Goal: Task Accomplishment & Management: Use online tool/utility

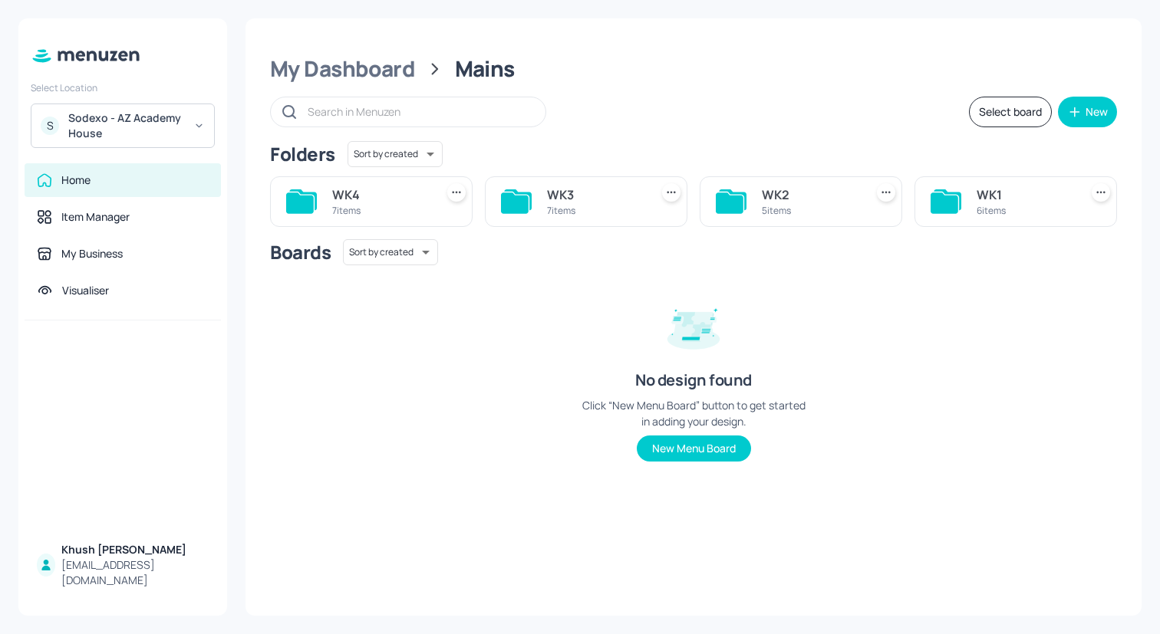
click at [206, 116] on div "S Sodexo - AZ Academy House" at bounding box center [123, 126] width 184 height 44
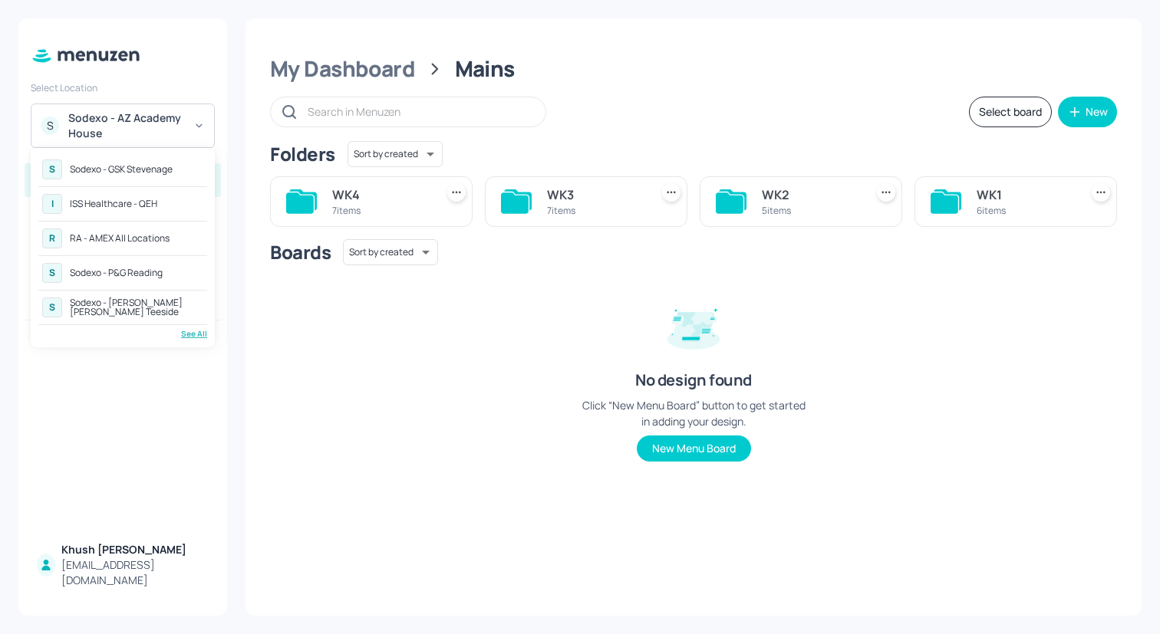
click at [196, 332] on div "See All" at bounding box center [122, 334] width 169 height 12
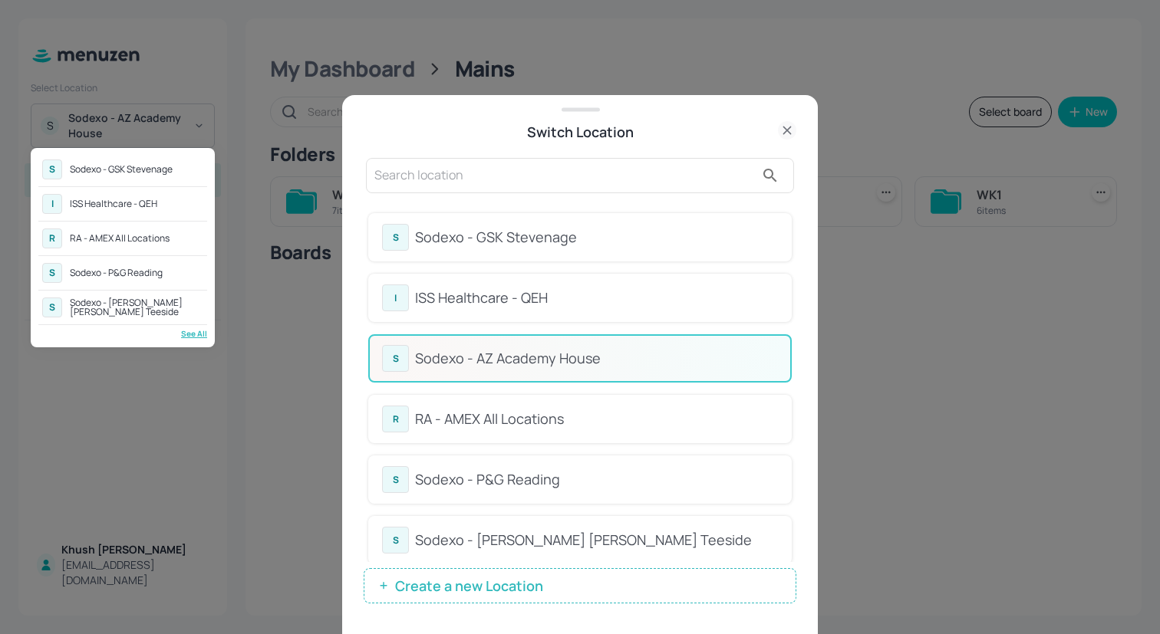
drag, startPoint x: 792, startPoint y: 243, endPoint x: 792, endPoint y: 301, distance: 57.5
click at [792, 304] on div at bounding box center [580, 317] width 1160 height 634
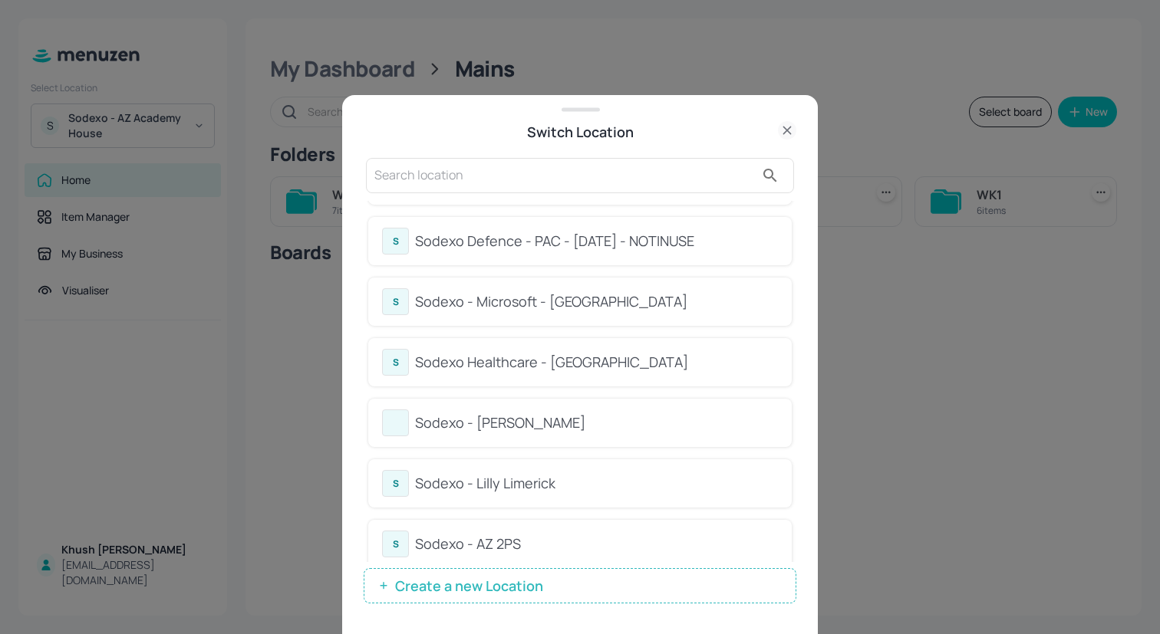
scroll to position [863, 0]
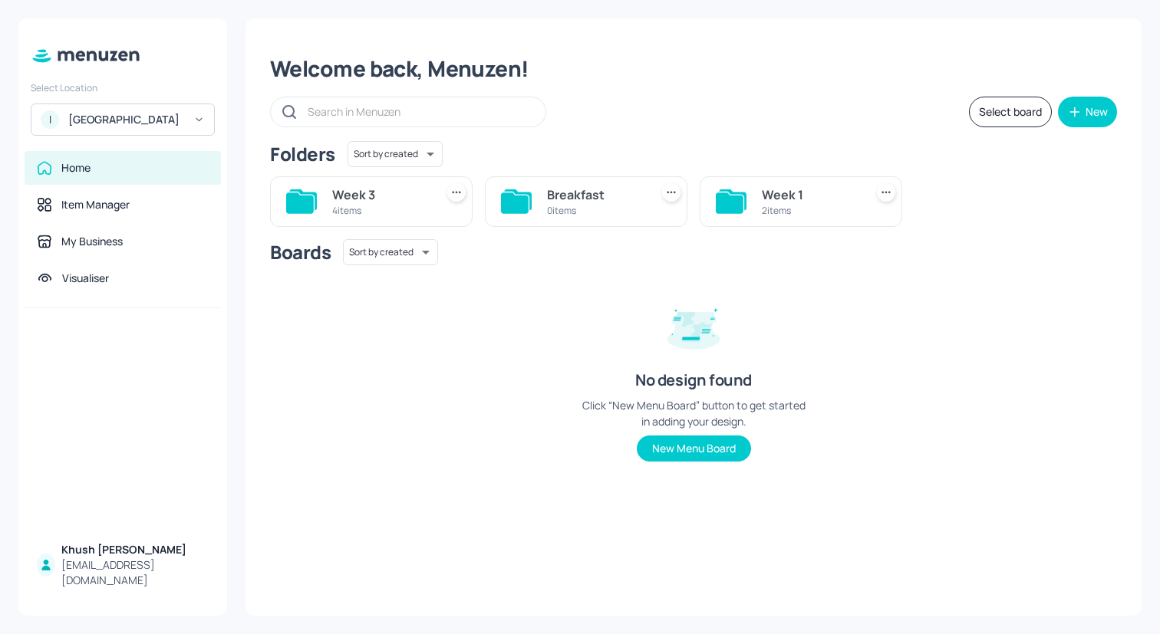
click at [370, 204] on div "4 items" at bounding box center [380, 210] width 97 height 13
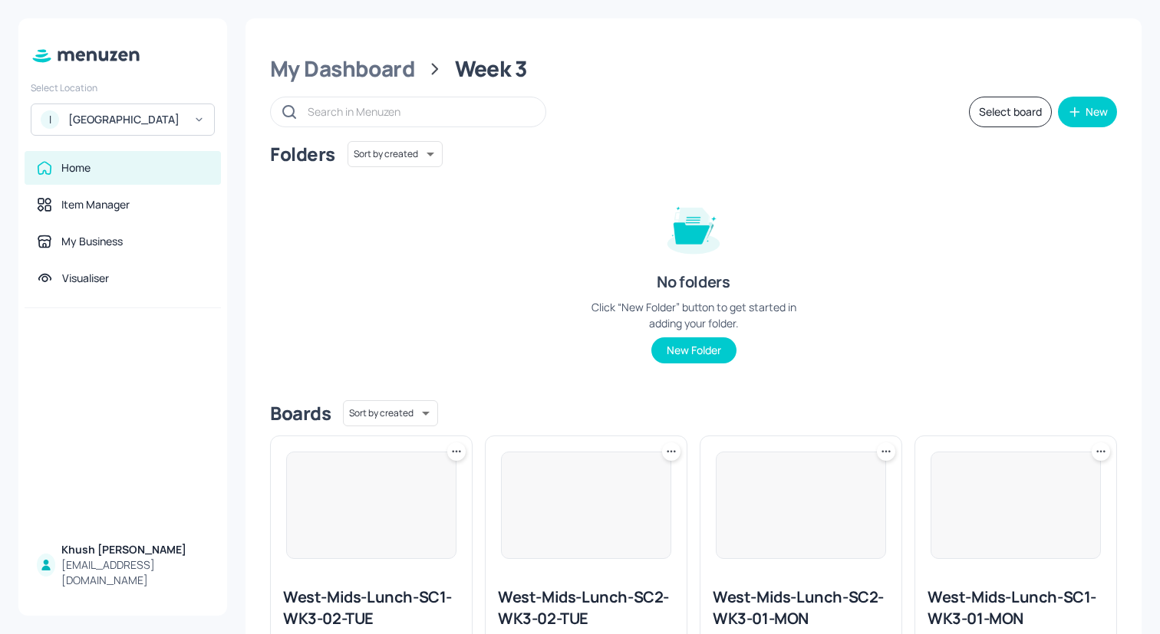
scroll to position [104, 0]
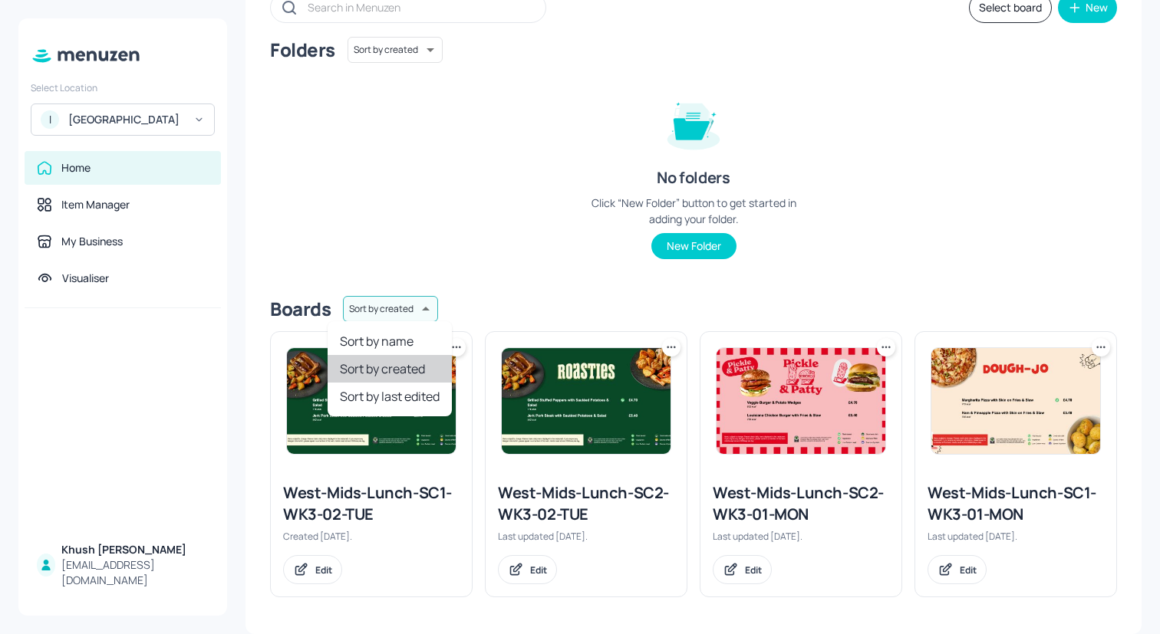
click at [402, 302] on body "Select Location I ISS - West Middlesex Hospital Home Item Manager My Business V…" at bounding box center [580, 317] width 1160 height 634
click at [405, 339] on li "Sort by name" at bounding box center [390, 342] width 124 height 28
type input "name"
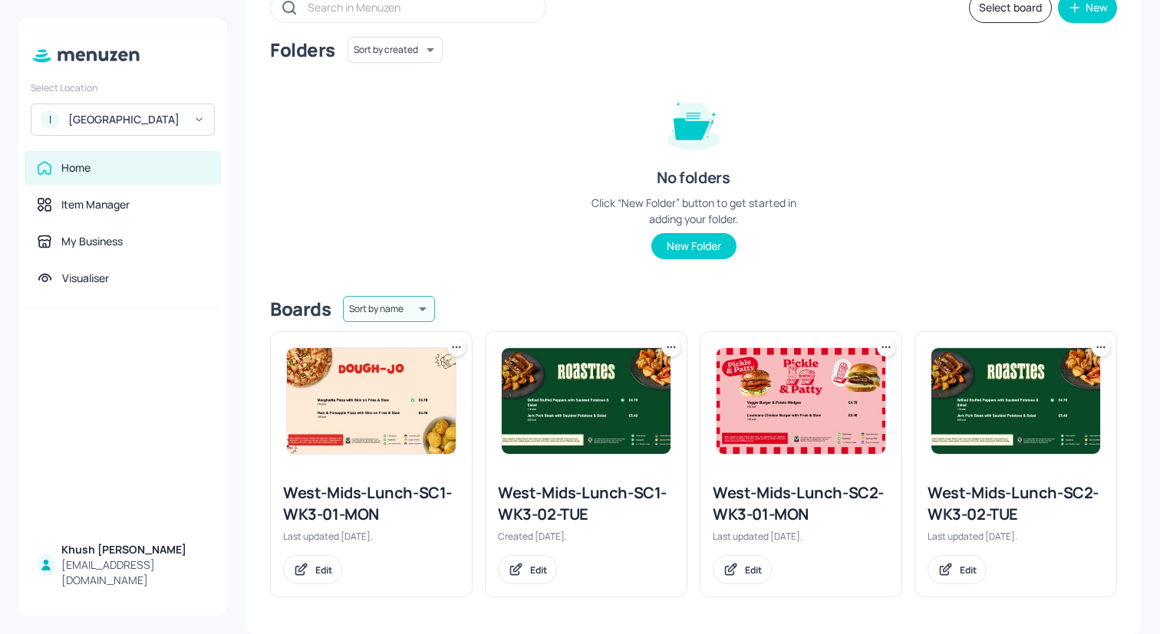
click at [413, 425] on img at bounding box center [371, 401] width 169 height 106
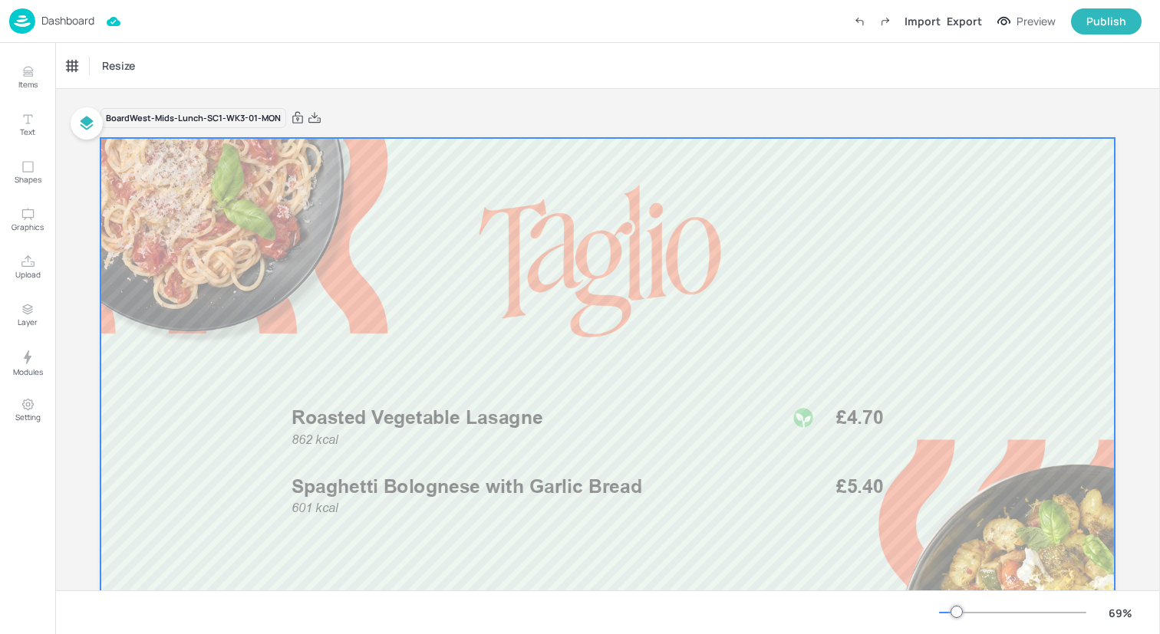
scroll to position [28, 0]
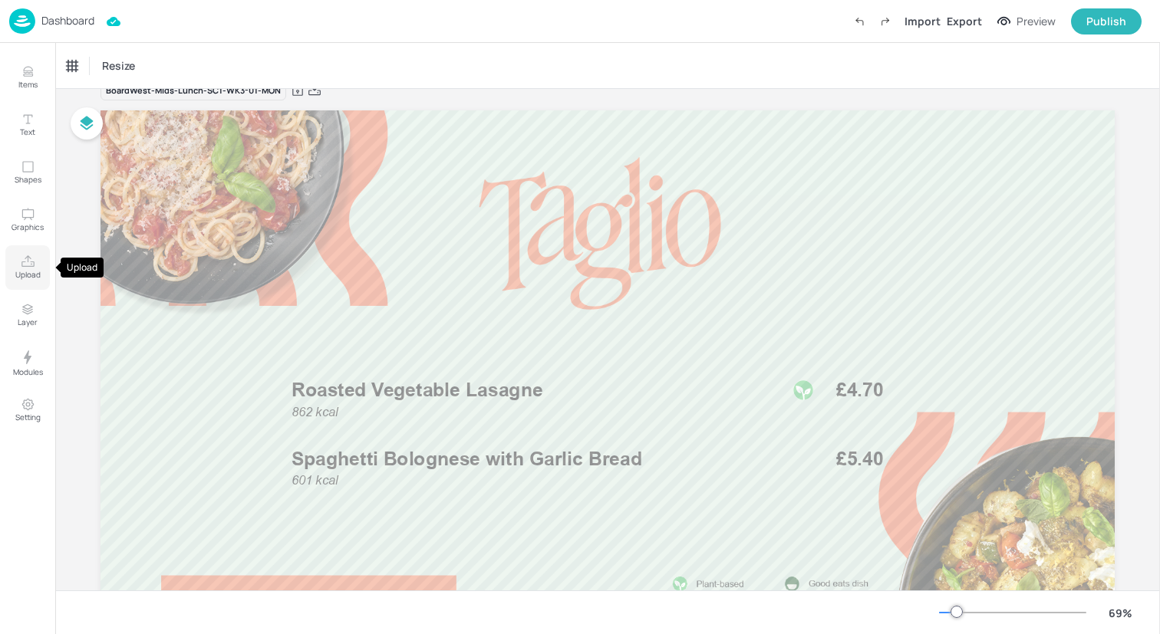
click at [35, 269] on p "Upload" at bounding box center [27, 274] width 25 height 11
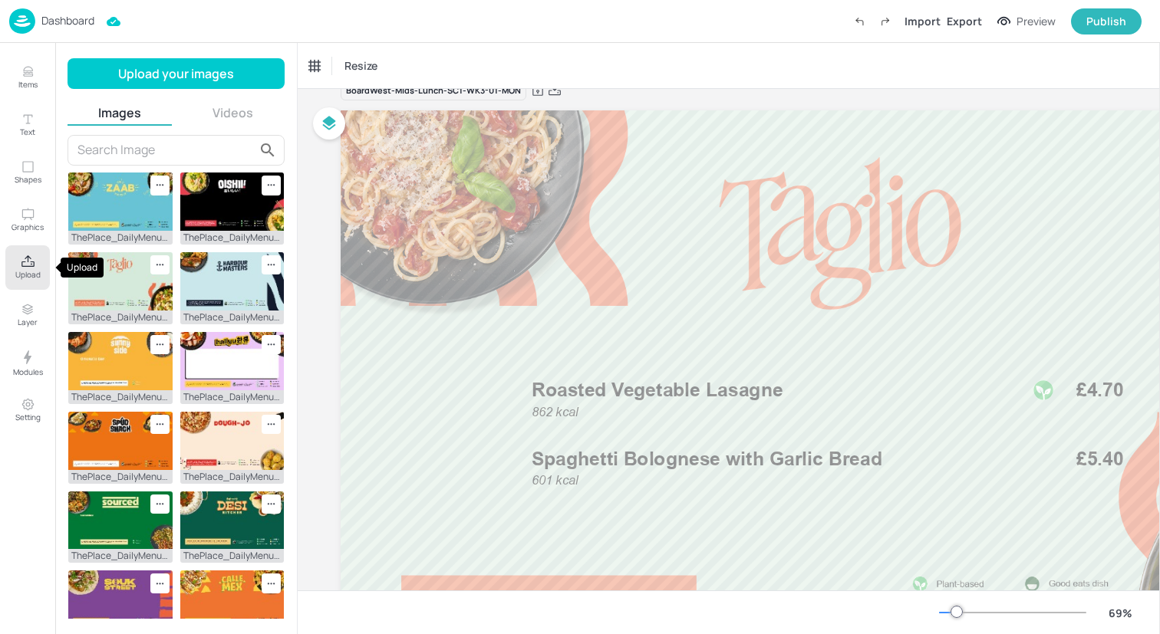
click at [35, 269] on p "Upload" at bounding box center [27, 274] width 25 height 11
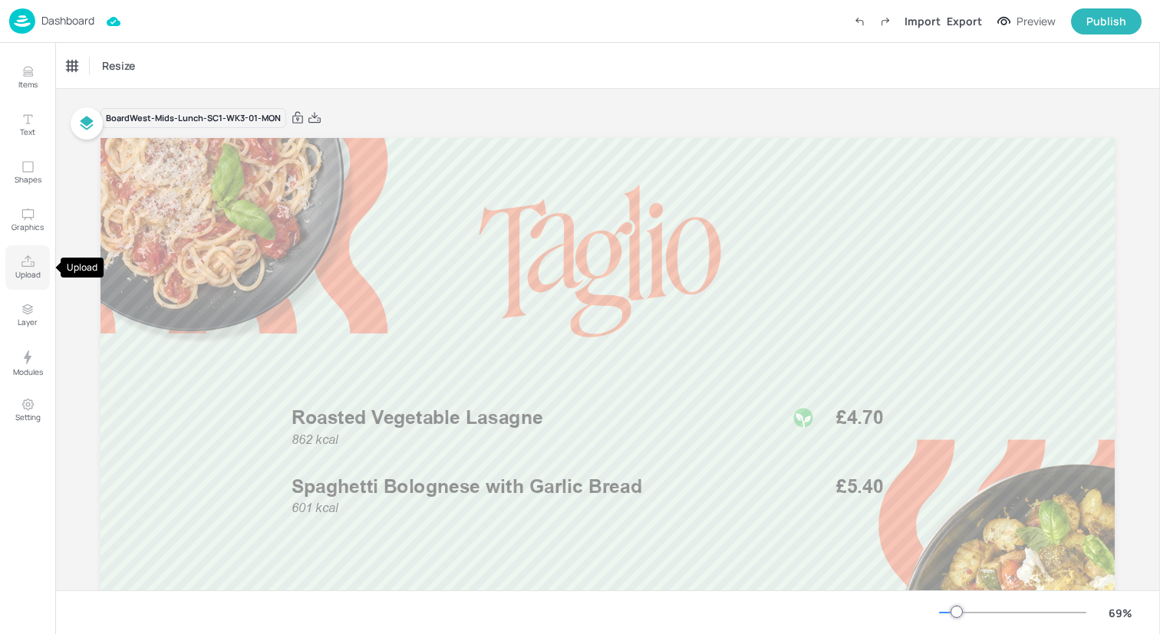
click at [30, 269] on p "Upload" at bounding box center [27, 274] width 25 height 11
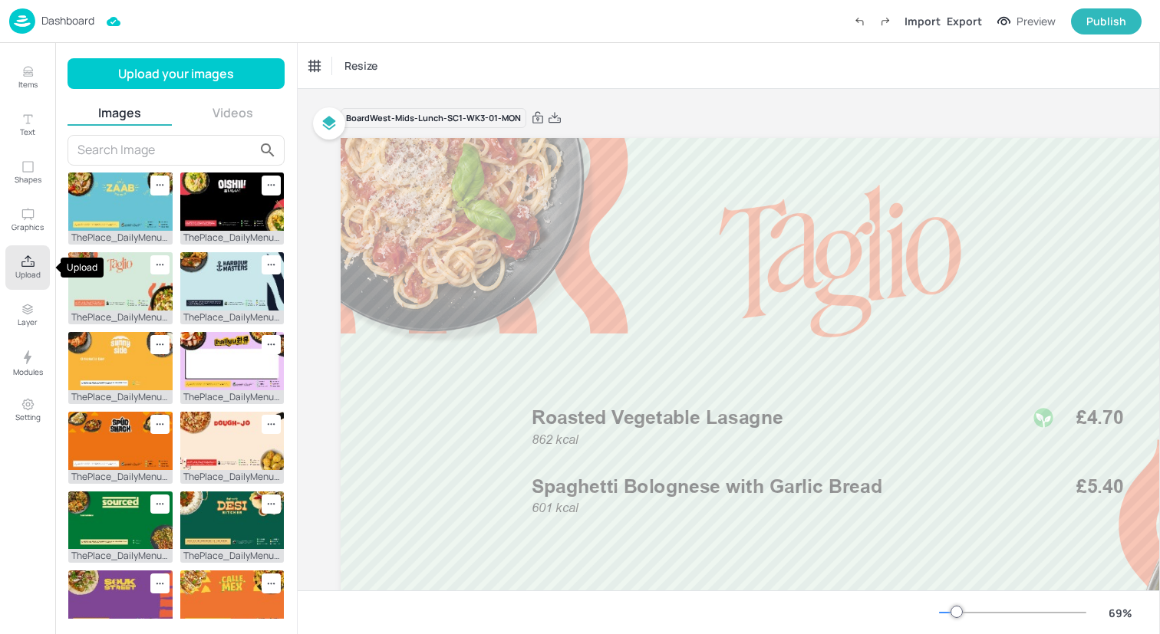
click at [28, 279] on p "Upload" at bounding box center [27, 274] width 25 height 11
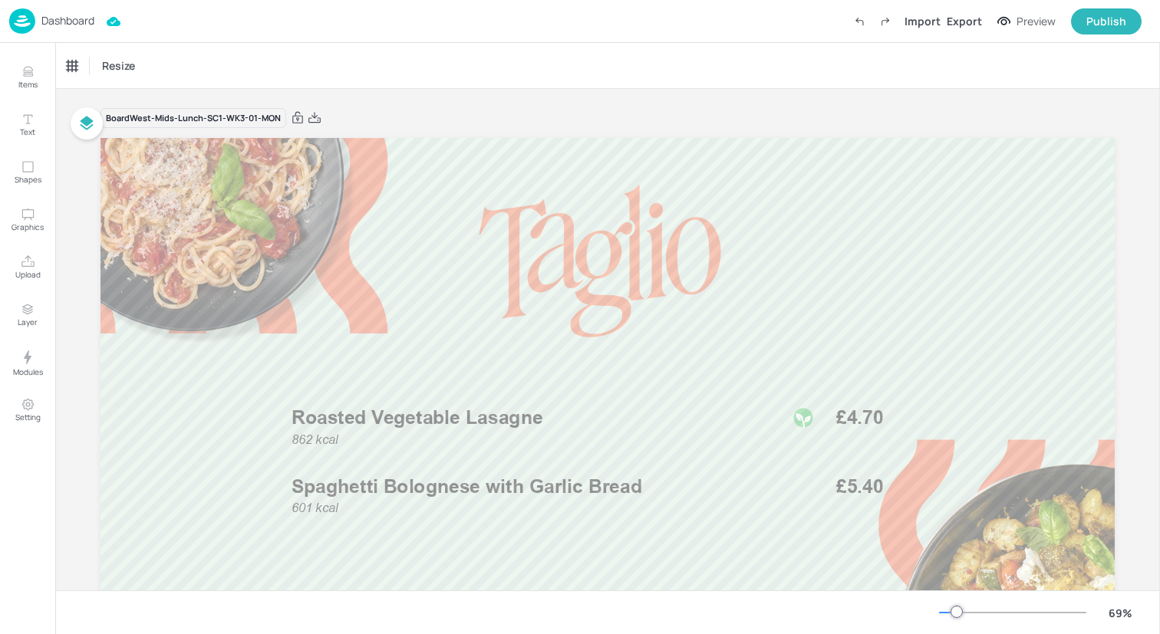
click at [18, 18] on img at bounding box center [22, 20] width 26 height 25
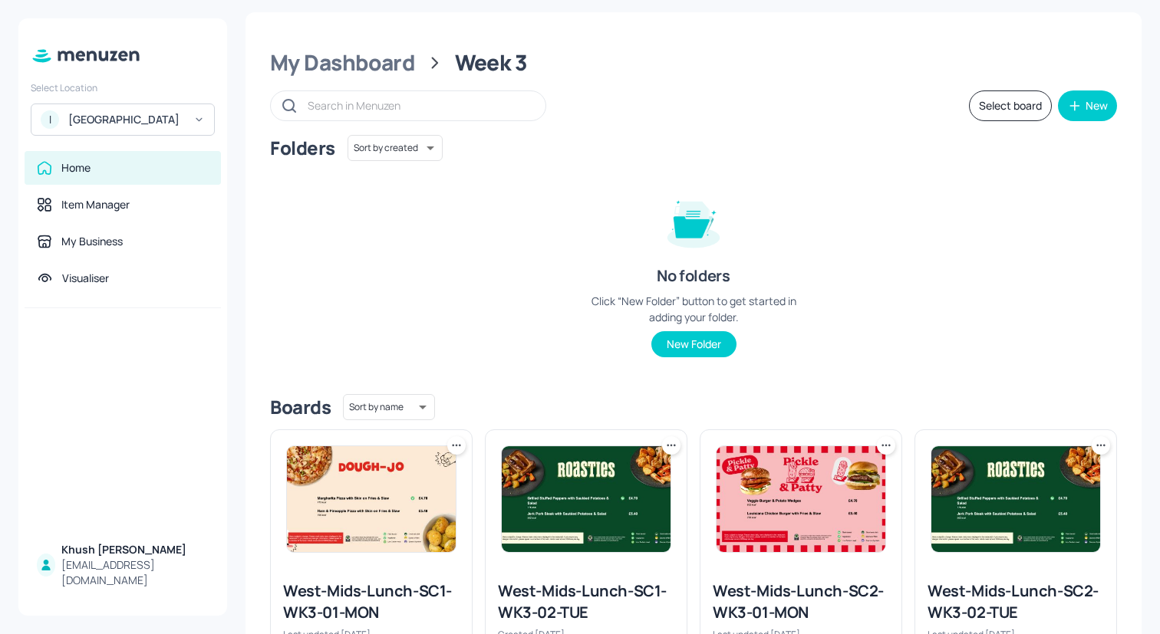
scroll to position [104, 0]
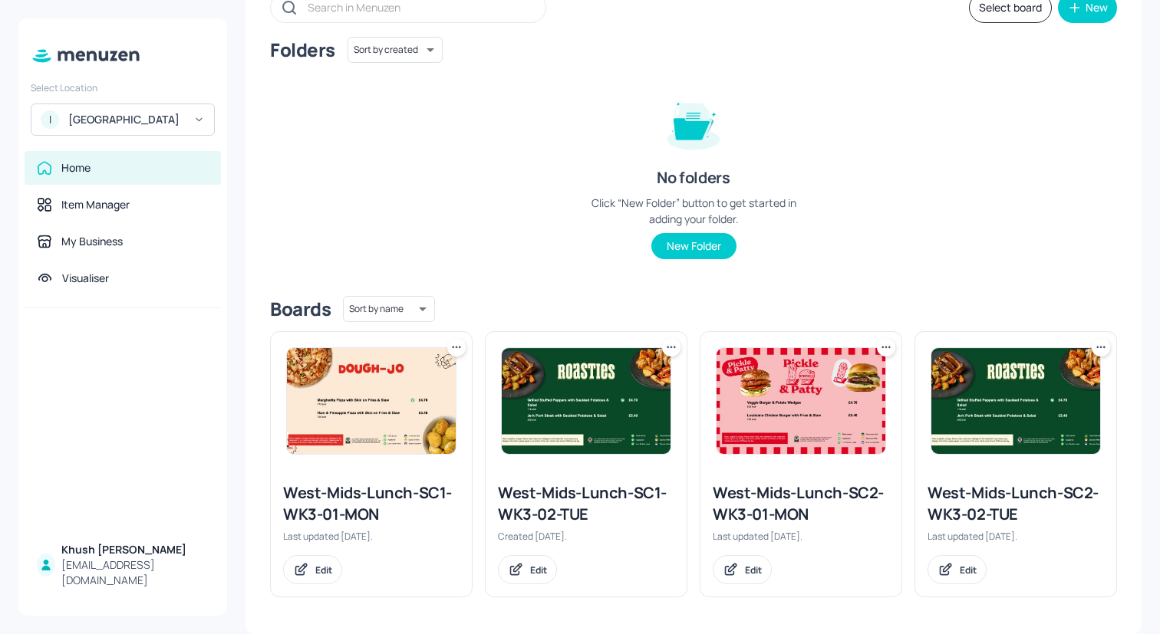
click at [564, 499] on div "West-Mids-Lunch-SC1-WK3-02-TUE" at bounding box center [586, 503] width 176 height 43
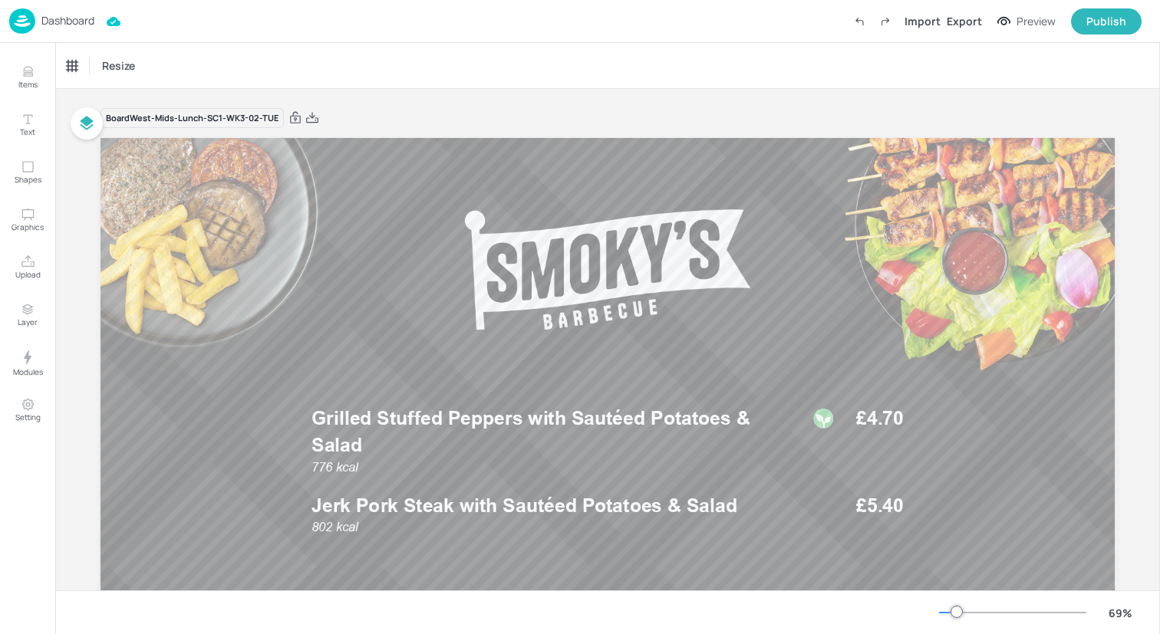
click at [20, 28] on img at bounding box center [22, 20] width 26 height 25
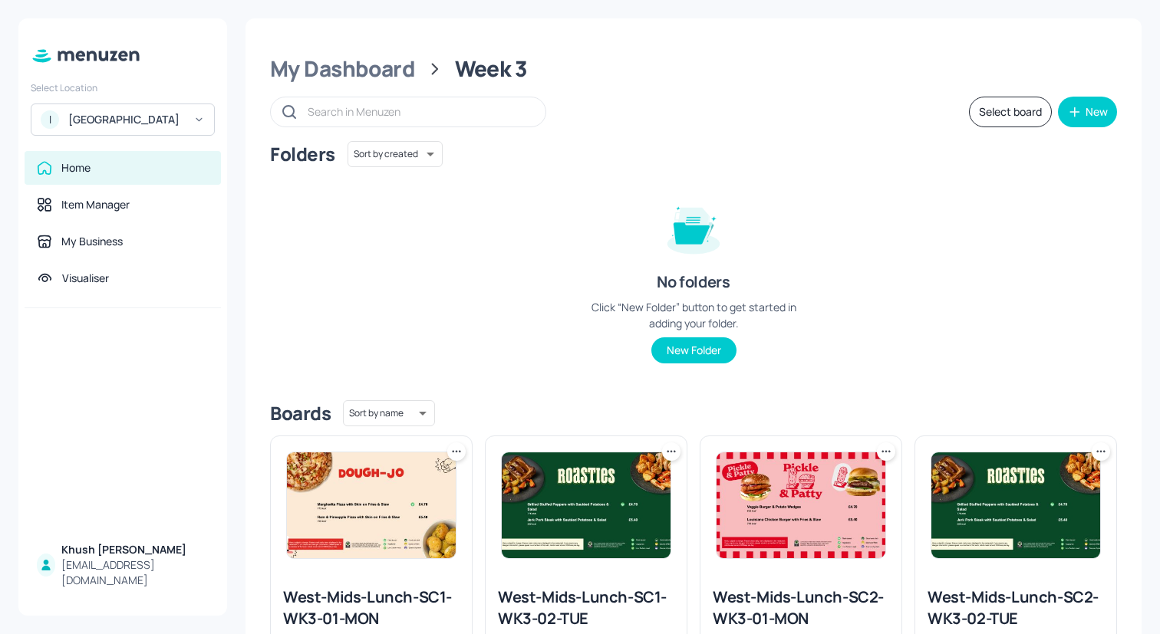
scroll to position [104, 0]
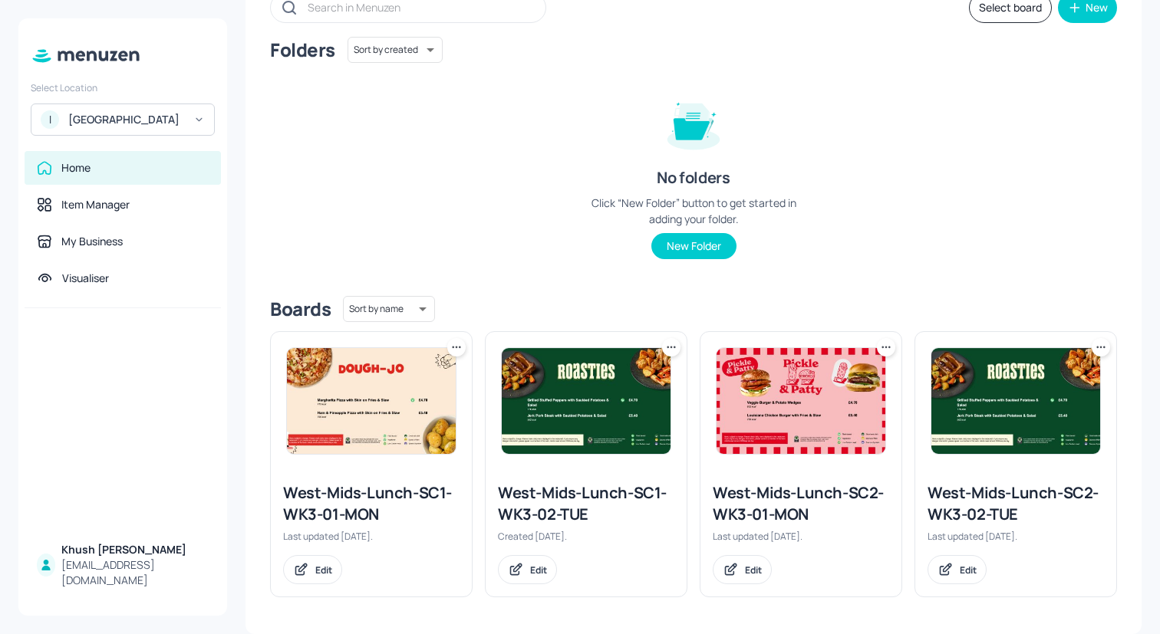
click at [664, 346] on icon at bounding box center [671, 347] width 15 height 15
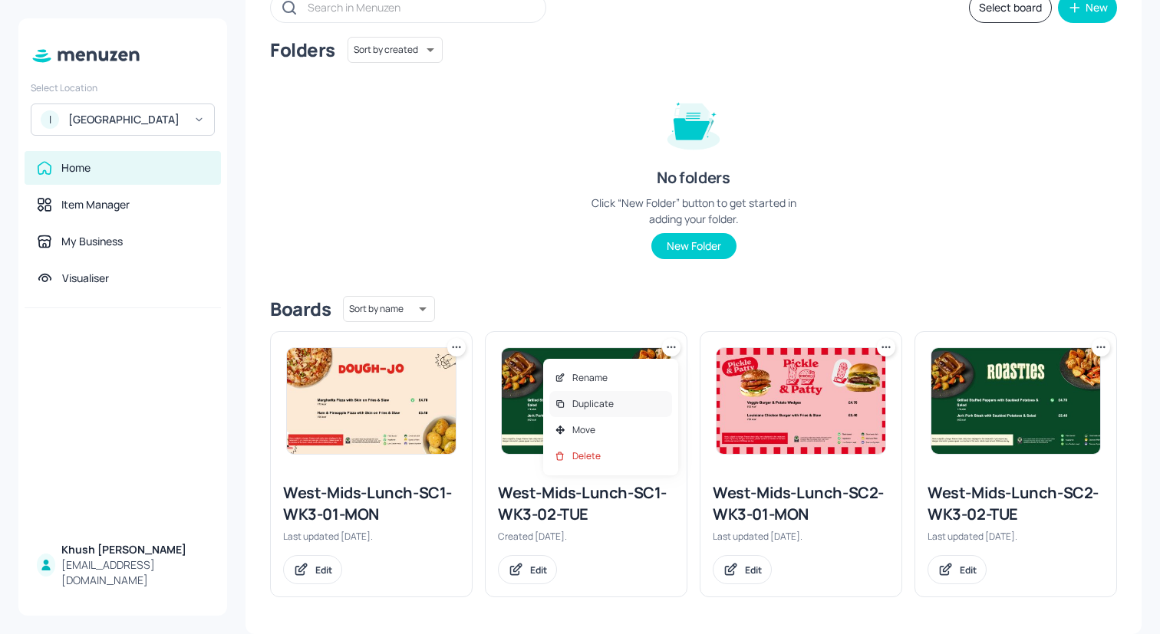
click at [610, 408] on p "Duplicate" at bounding box center [592, 404] width 41 height 14
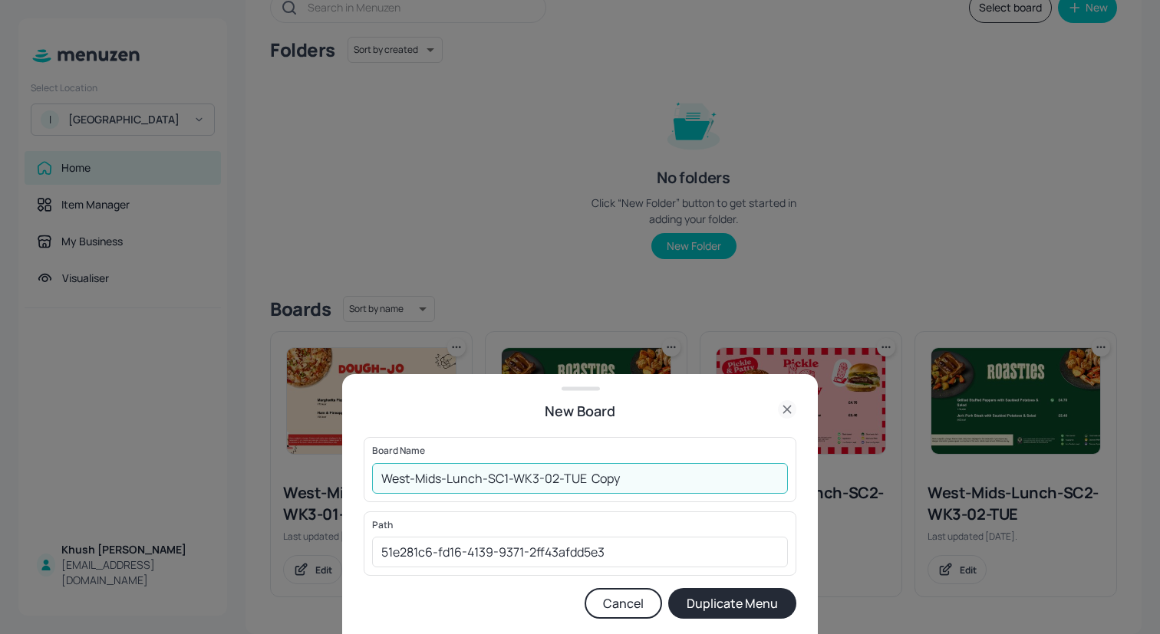
click at [555, 477] on input "West-Mids-Lunch-SC1-WK3-02-TUE Copy" at bounding box center [580, 478] width 416 height 31
click at [648, 488] on input "West-Mids-Lunch-SC1-WK3-03-TUE Copy" at bounding box center [580, 478] width 416 height 31
type input "West-Mids-Lunch-SC1-WK3-03-WED"
click at [726, 607] on button "Duplicate Menu" at bounding box center [732, 603] width 128 height 31
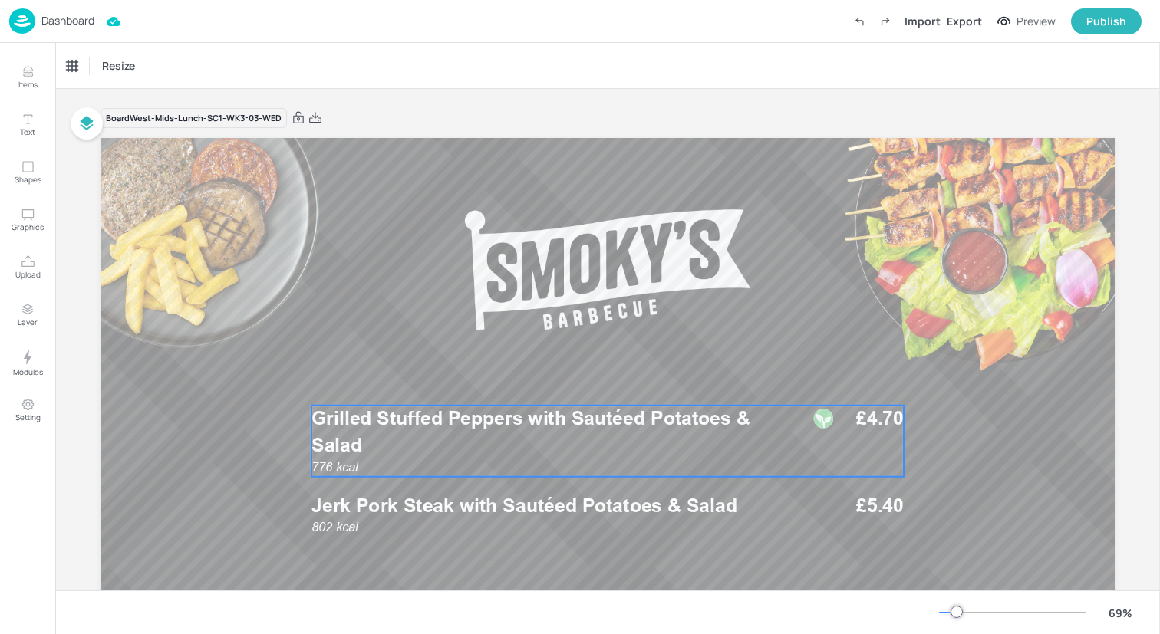
click at [392, 443] on p "Grilled Stuffed Peppers with Sautéed Potatoes & Salad" at bounding box center [551, 432] width 480 height 53
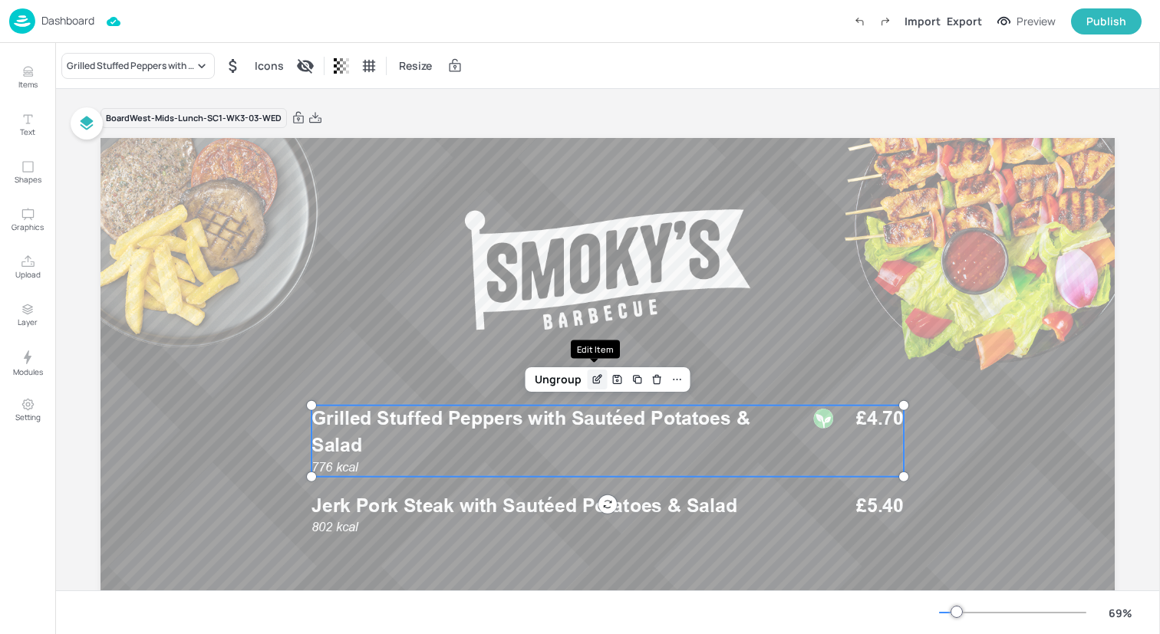
click at [595, 380] on icon "Edit Item" at bounding box center [598, 378] width 6 height 6
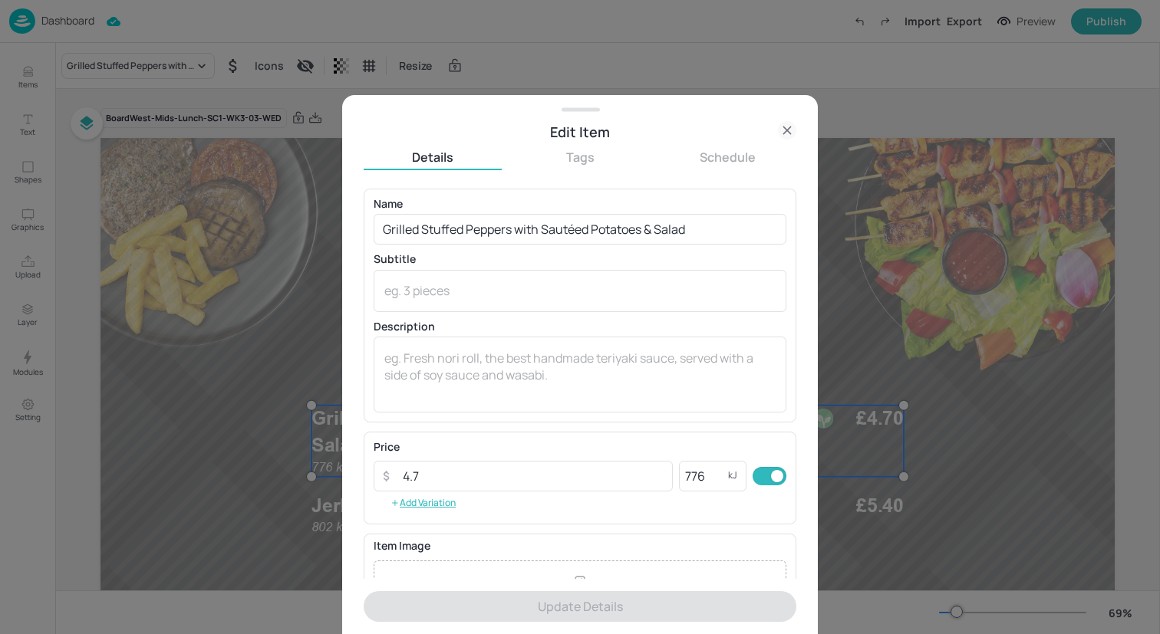
click at [779, 124] on icon at bounding box center [787, 130] width 18 height 18
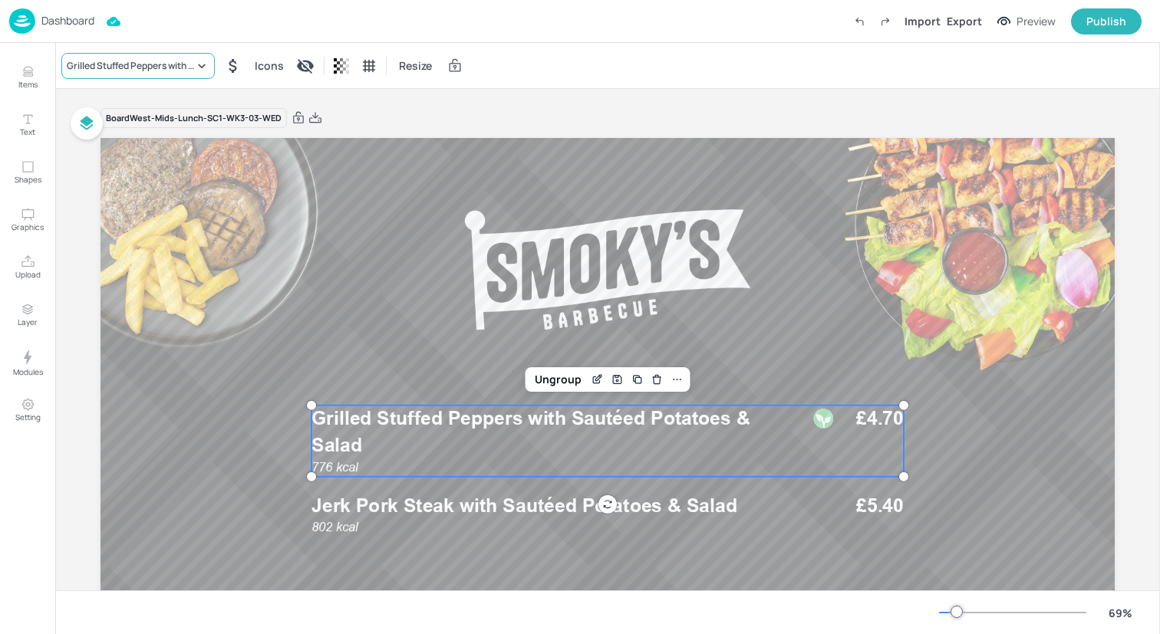
click at [166, 54] on div "Grilled Stuffed Peppers with Sautéed Potatoes & Salad" at bounding box center [137, 66] width 153 height 26
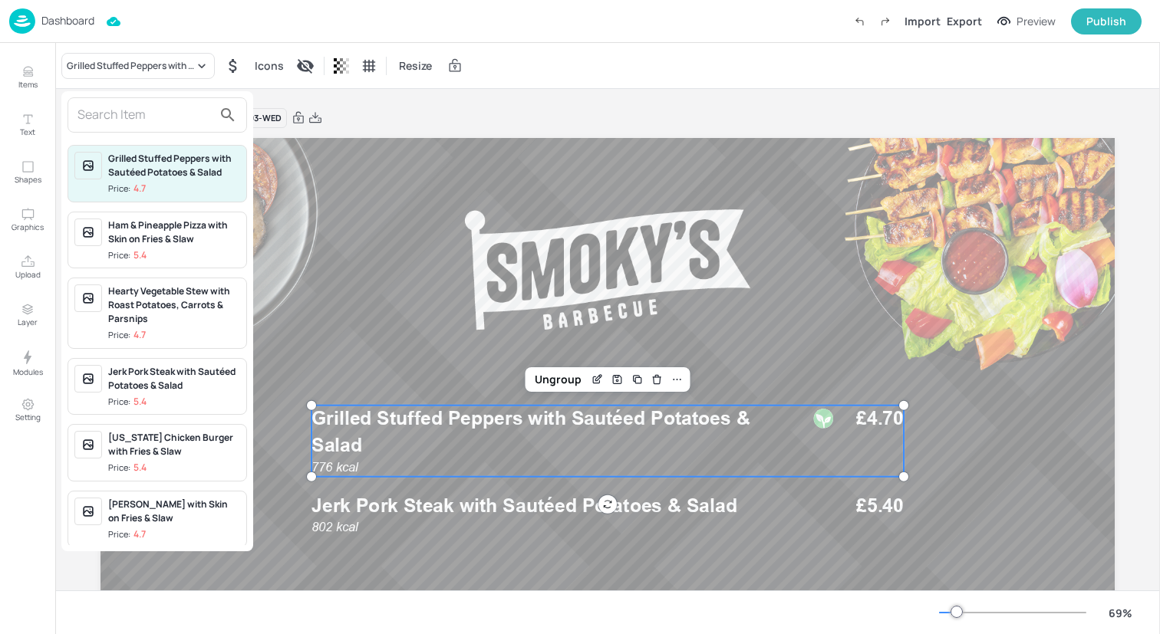
click at [167, 114] on input "text" at bounding box center [144, 115] width 135 height 25
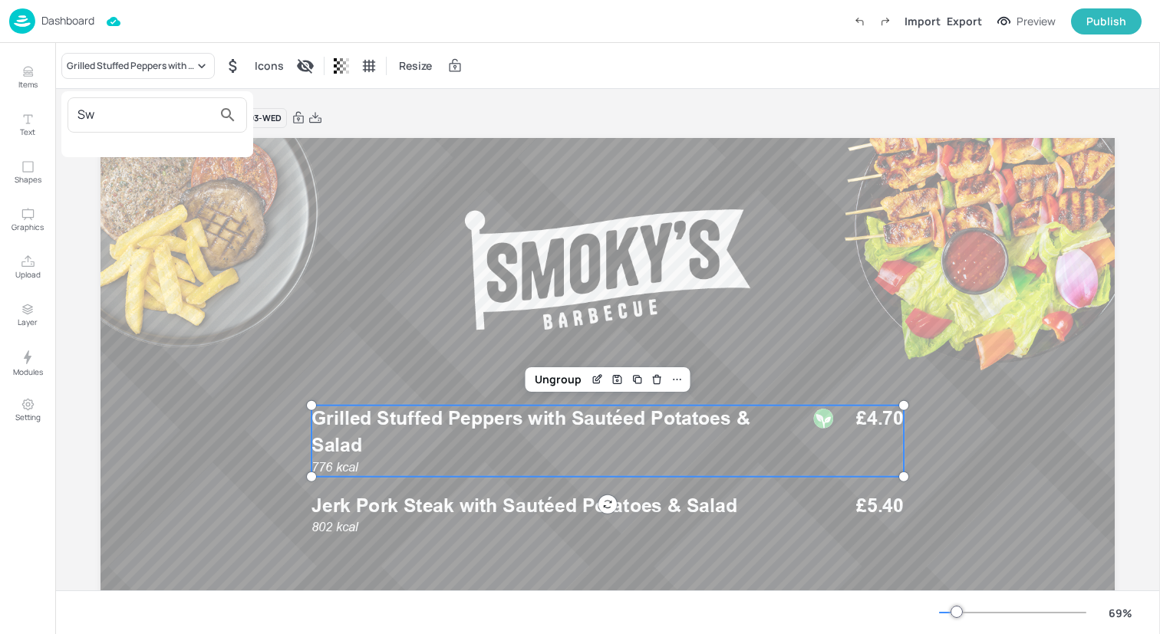
type input "S"
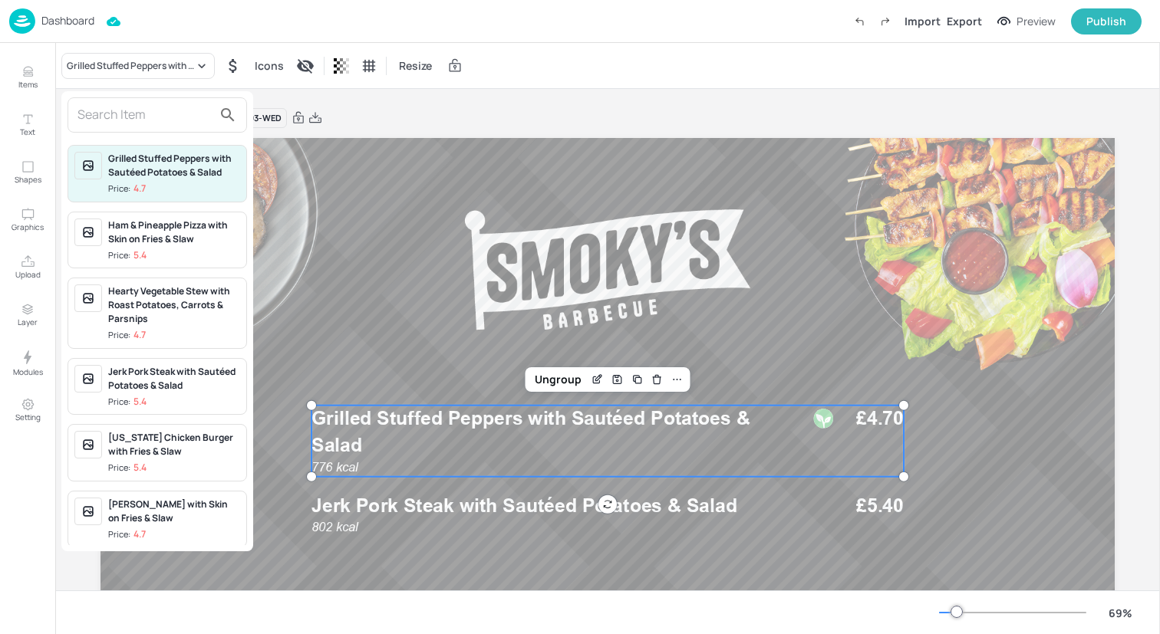
click at [25, 56] on div at bounding box center [580, 317] width 1160 height 634
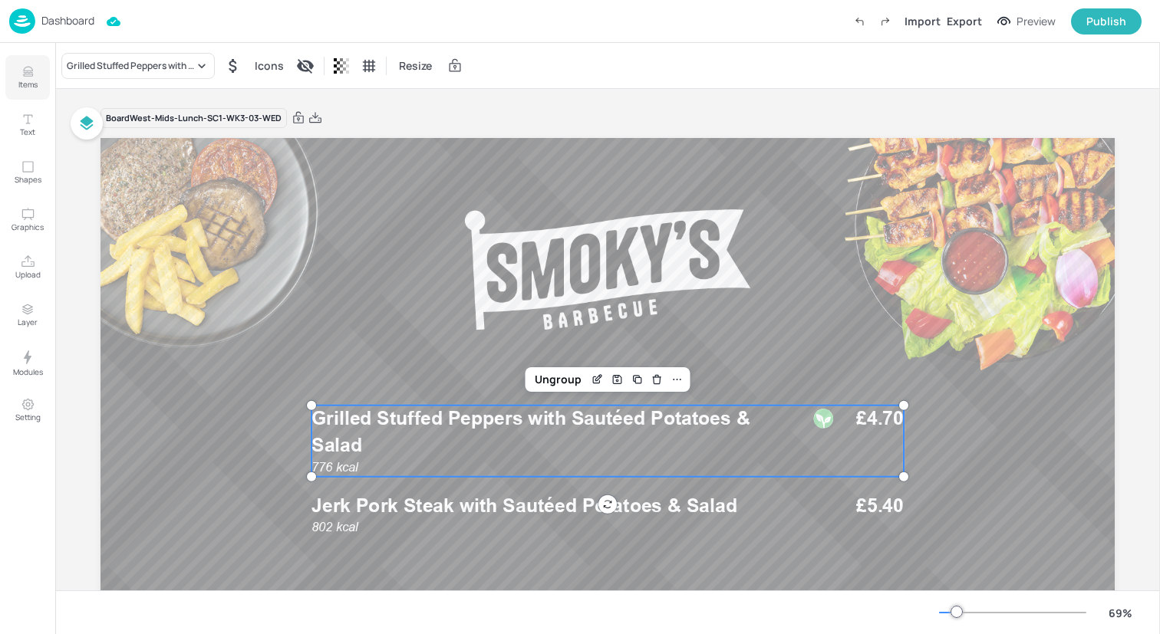
click at [26, 70] on icon "Items" at bounding box center [28, 71] width 15 height 15
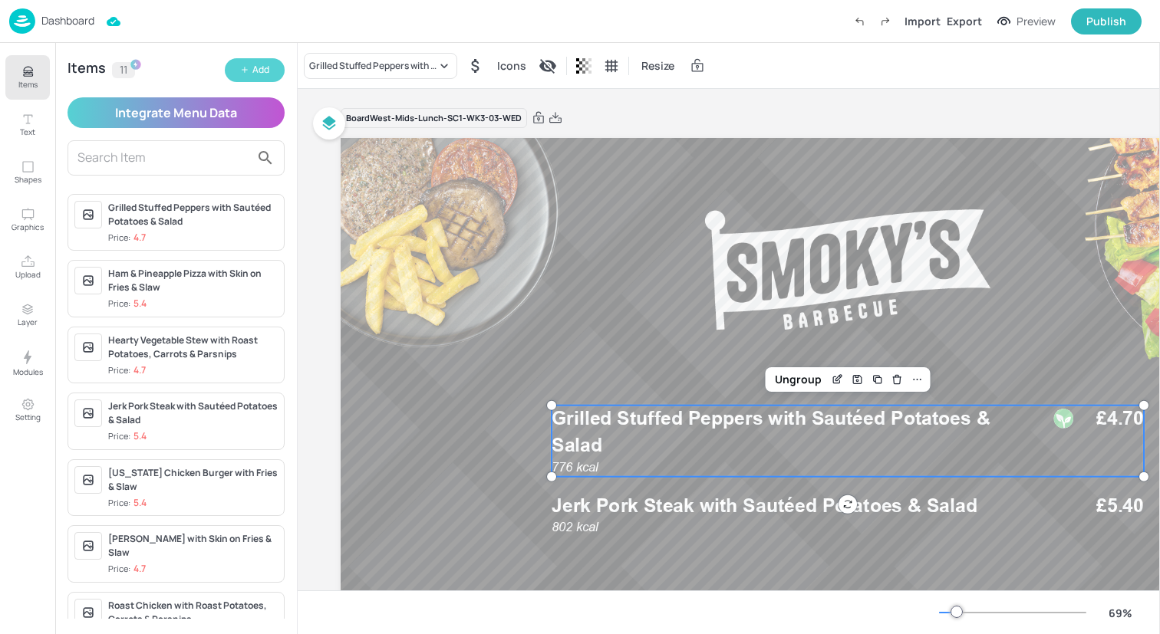
click at [245, 64] on button "Add" at bounding box center [255, 70] width 60 height 24
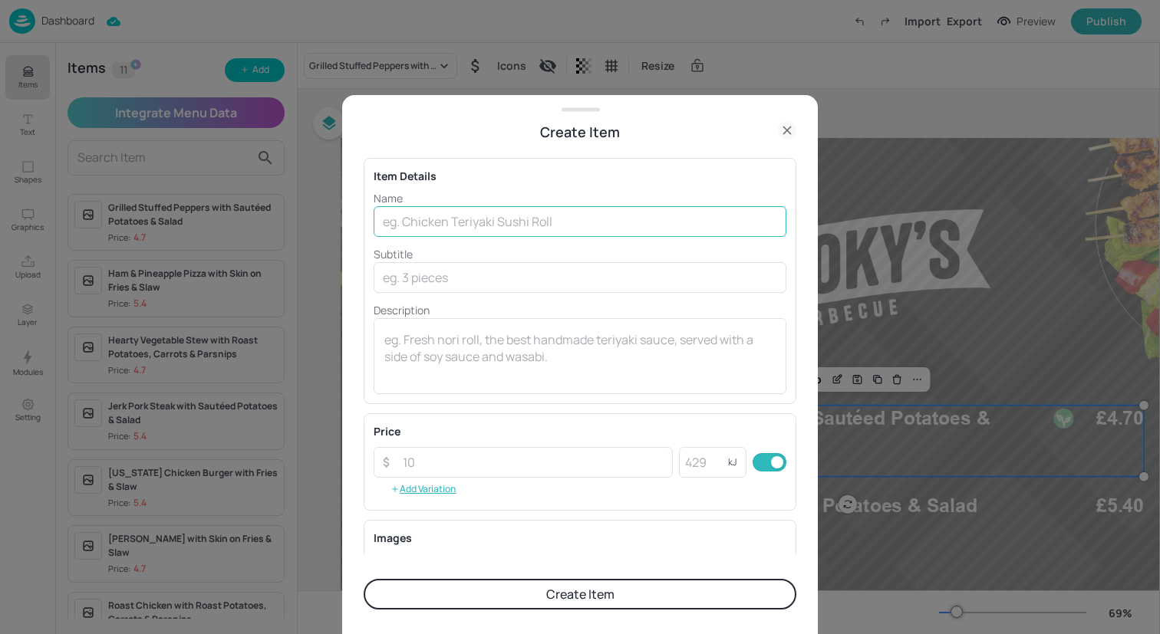
click at [501, 226] on input "text" at bounding box center [580, 221] width 413 height 31
paste input "Sweet & Sour Vegetables with Noodles"
type input "Sweet & Sour Vegetables with Noodles"
click at [693, 466] on input "number" at bounding box center [703, 462] width 49 height 31
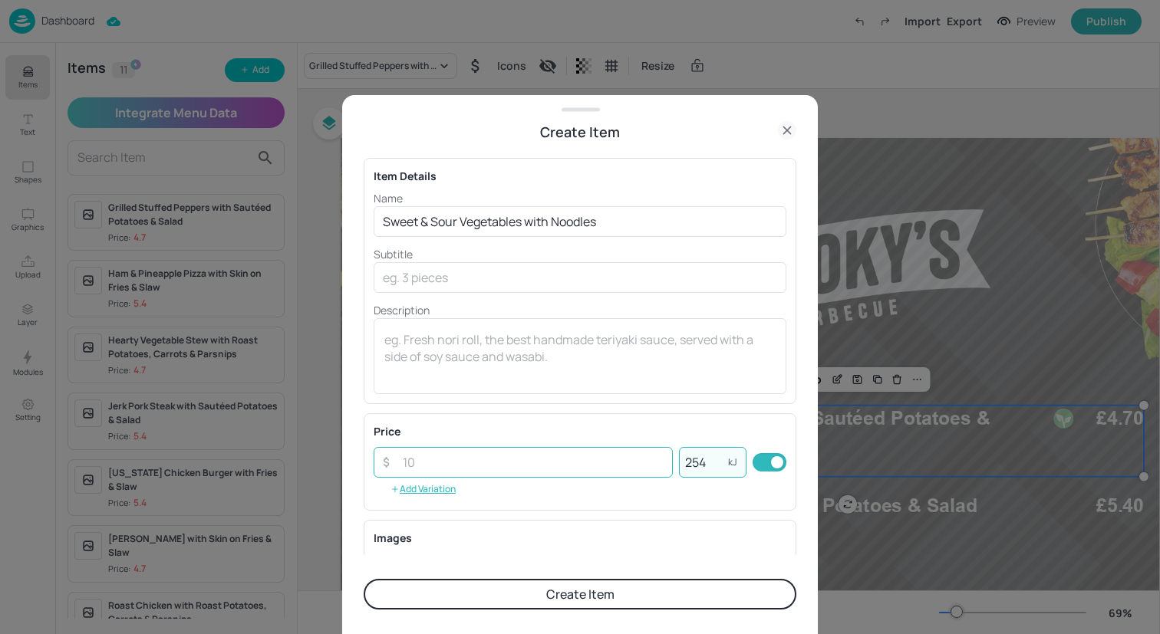
type input "254"
click at [486, 467] on input "number" at bounding box center [533, 462] width 279 height 31
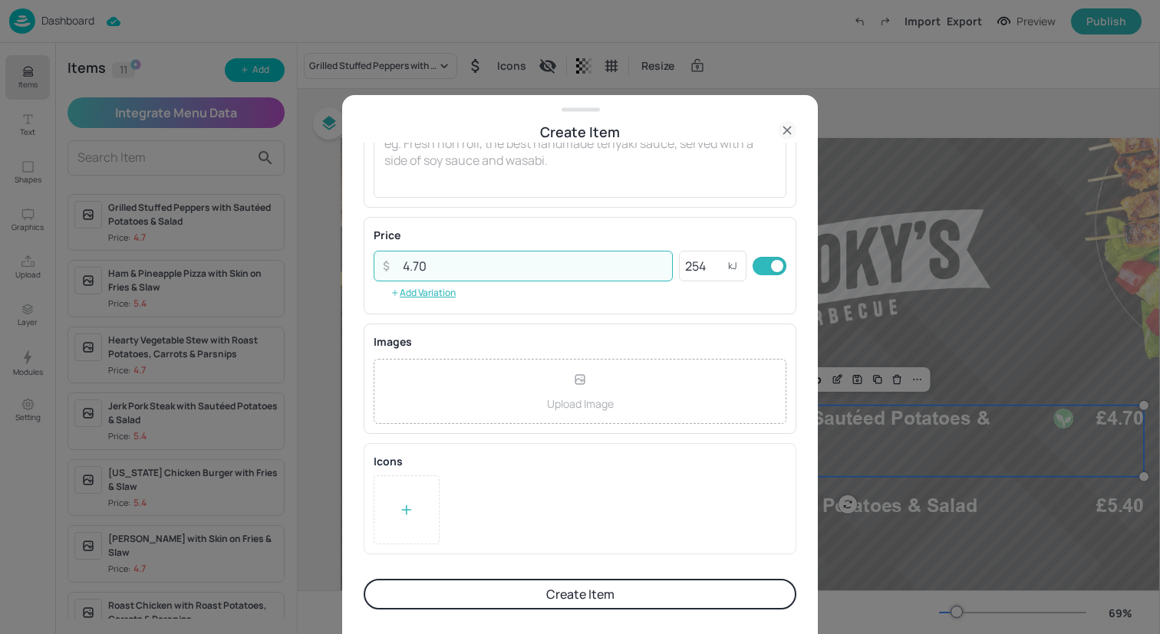
type input "4.70"
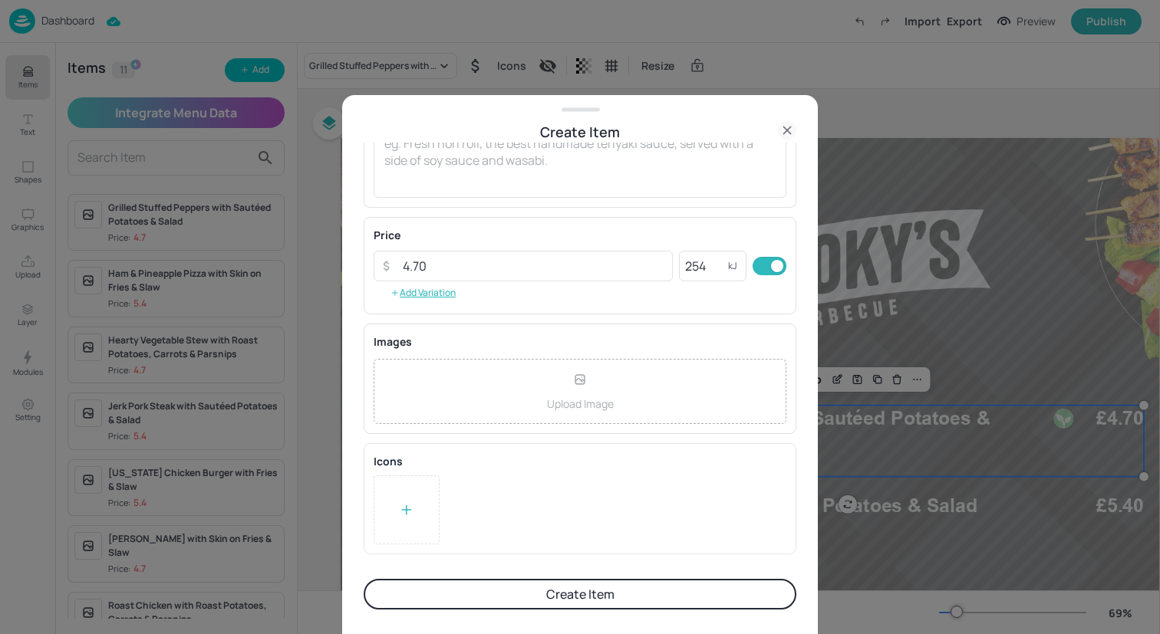
click at [417, 496] on div at bounding box center [407, 510] width 66 height 69
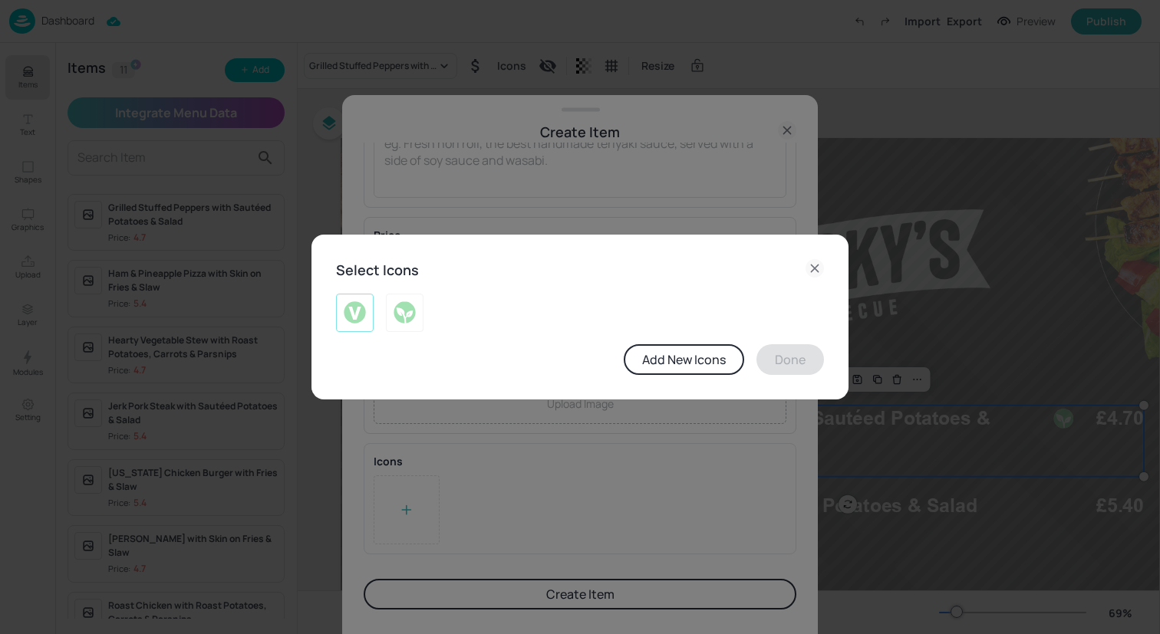
click at [357, 311] on img at bounding box center [355, 313] width 24 height 25
click at [780, 356] on button "Done" at bounding box center [790, 359] width 68 height 31
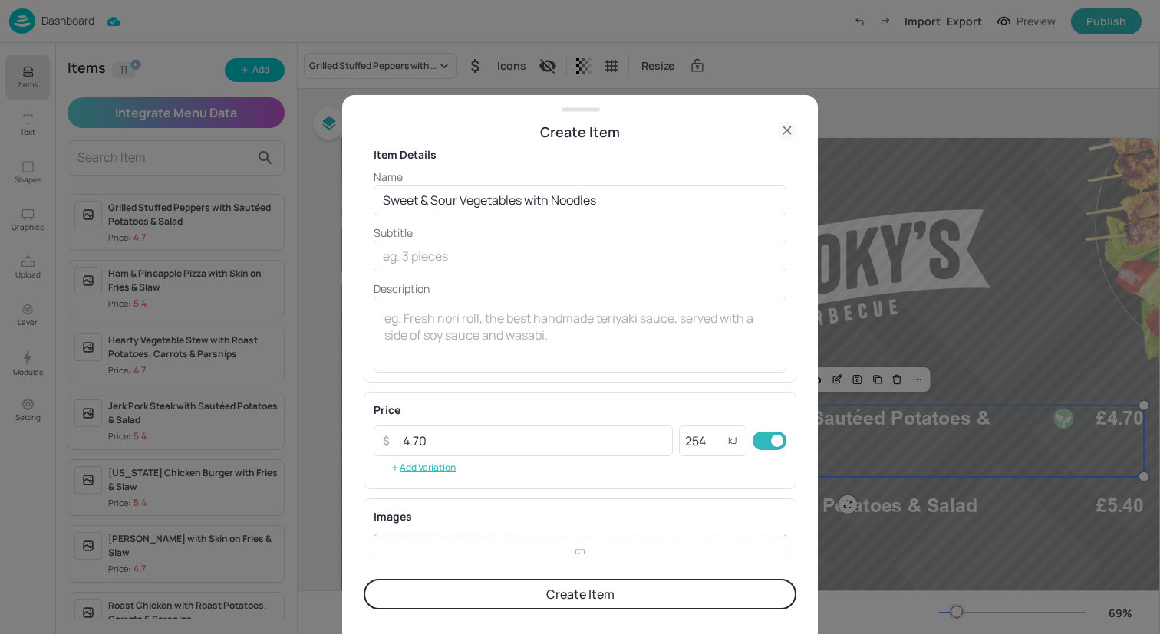
scroll to position [0, 0]
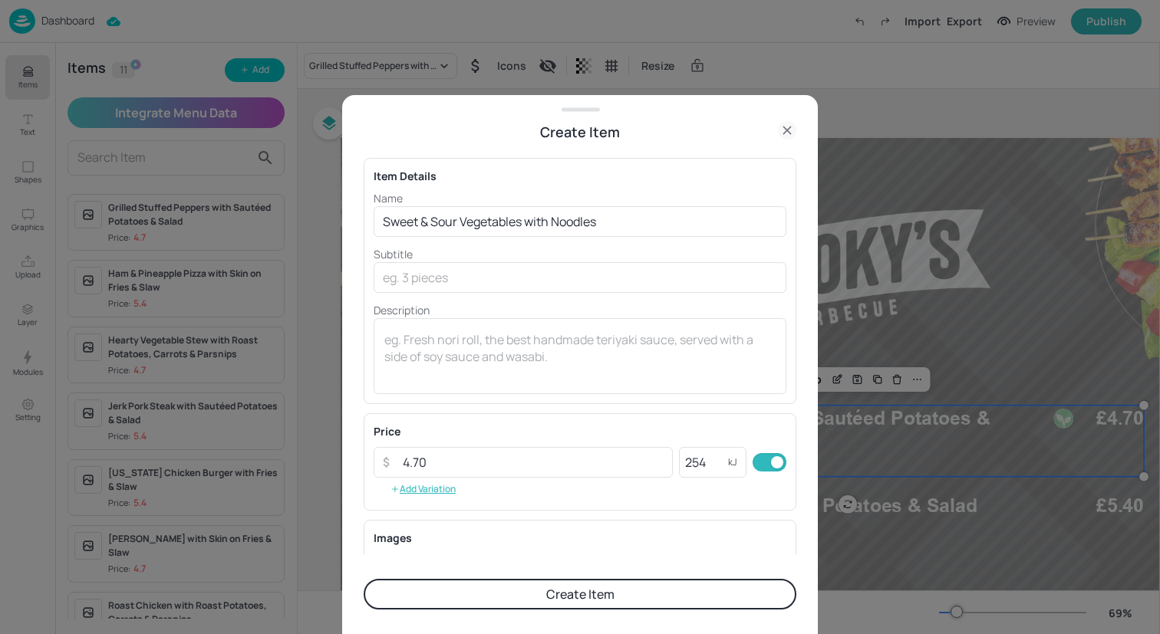
click at [595, 597] on button "Create Item" at bounding box center [580, 594] width 433 height 31
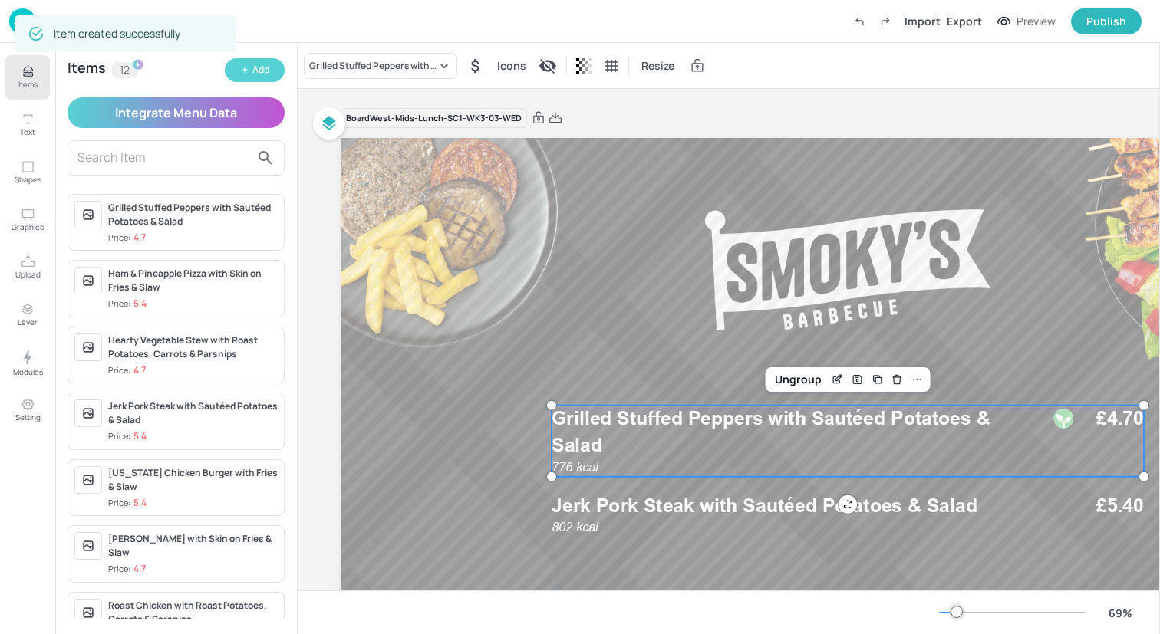
click at [263, 70] on div "Add" at bounding box center [260, 70] width 17 height 15
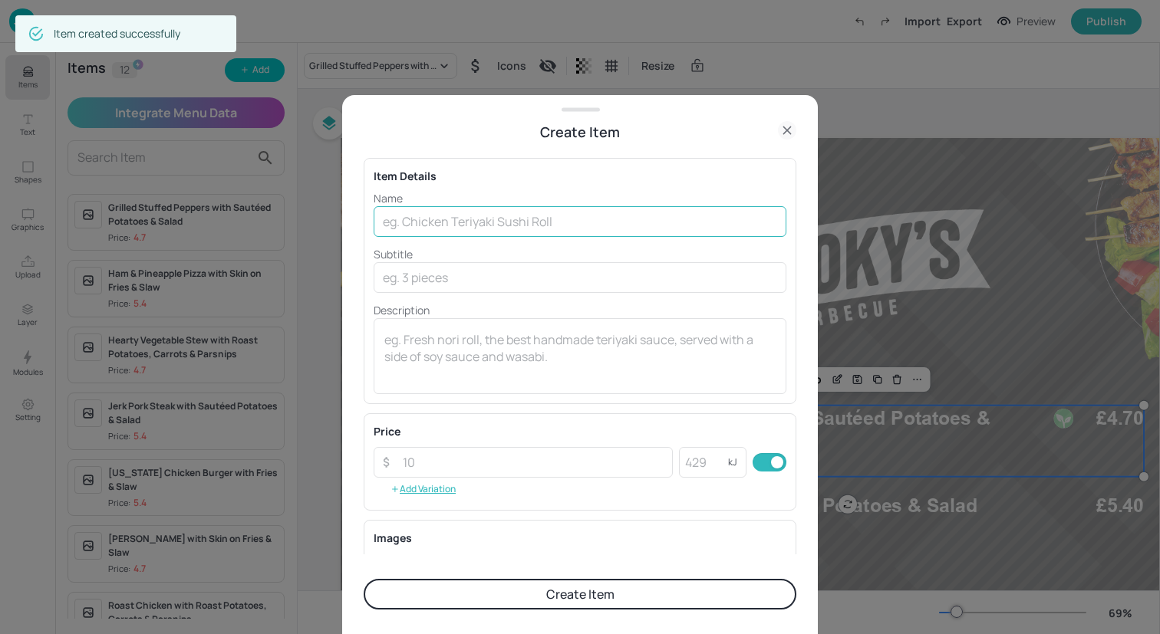
click at [507, 228] on input "text" at bounding box center [580, 221] width 413 height 31
paste input "Beef in Black Bean Sauce with Noodles"
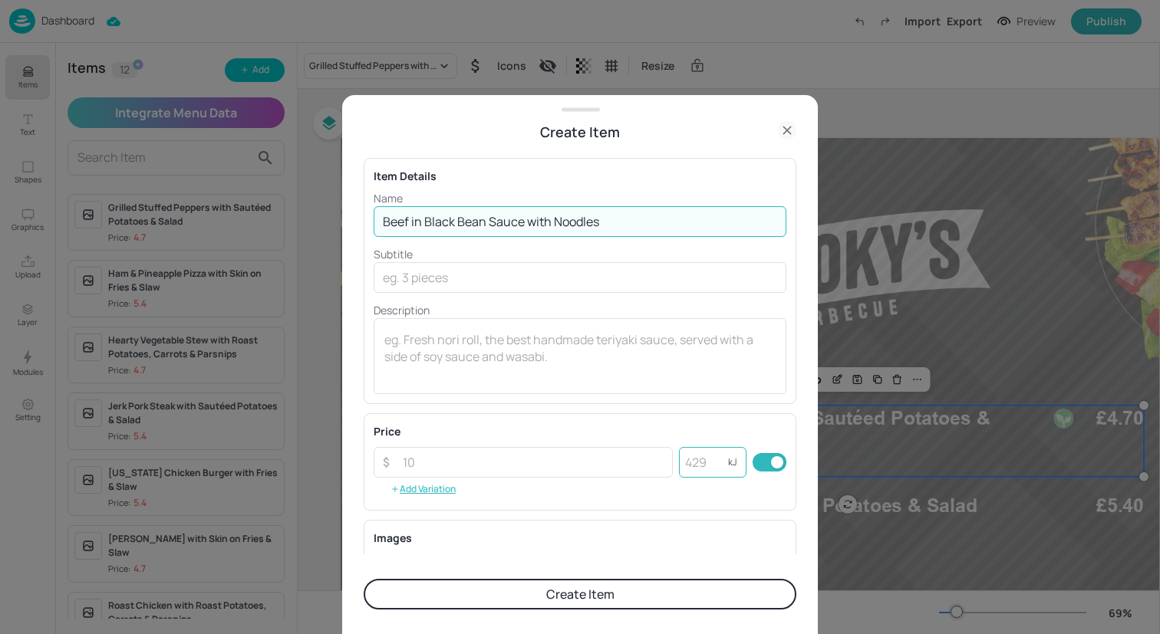
type input "Beef in Black Bean Sauce with Noodles"
click at [690, 460] on input "number" at bounding box center [703, 462] width 49 height 31
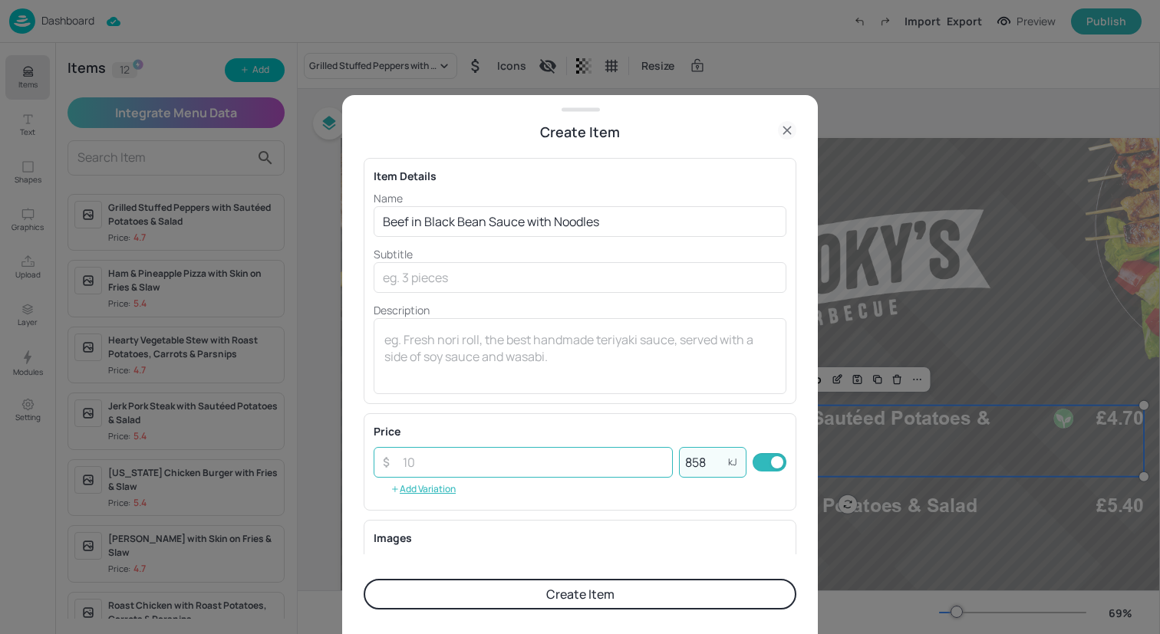
type input "858"
click at [593, 469] on input "number" at bounding box center [533, 462] width 279 height 31
type input "6.25"
click at [630, 589] on button "Create Item" at bounding box center [580, 594] width 433 height 31
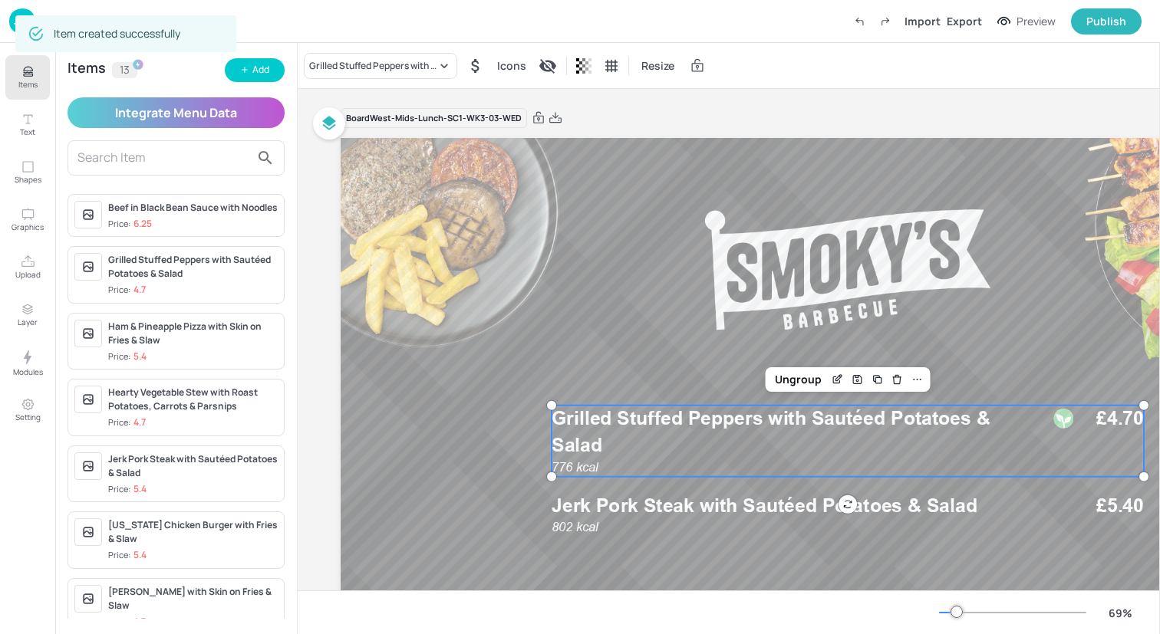
click at [353, 80] on div "Grilled Stuffed Peppers with Sautéed Potatoes & Salad Icons Resize" at bounding box center [729, 65] width 862 height 45
click at [353, 73] on div "Grilled Stuffed Peppers with Sautéed Potatoes & Salad" at bounding box center [380, 66] width 153 height 26
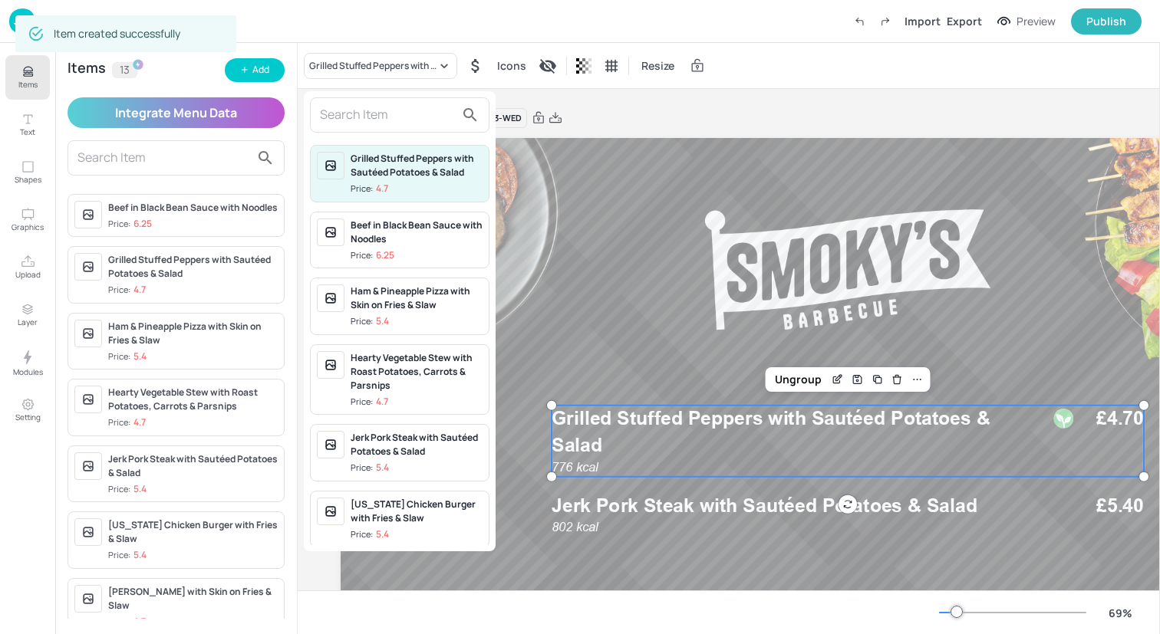
click at [359, 122] on input "text" at bounding box center [387, 115] width 135 height 25
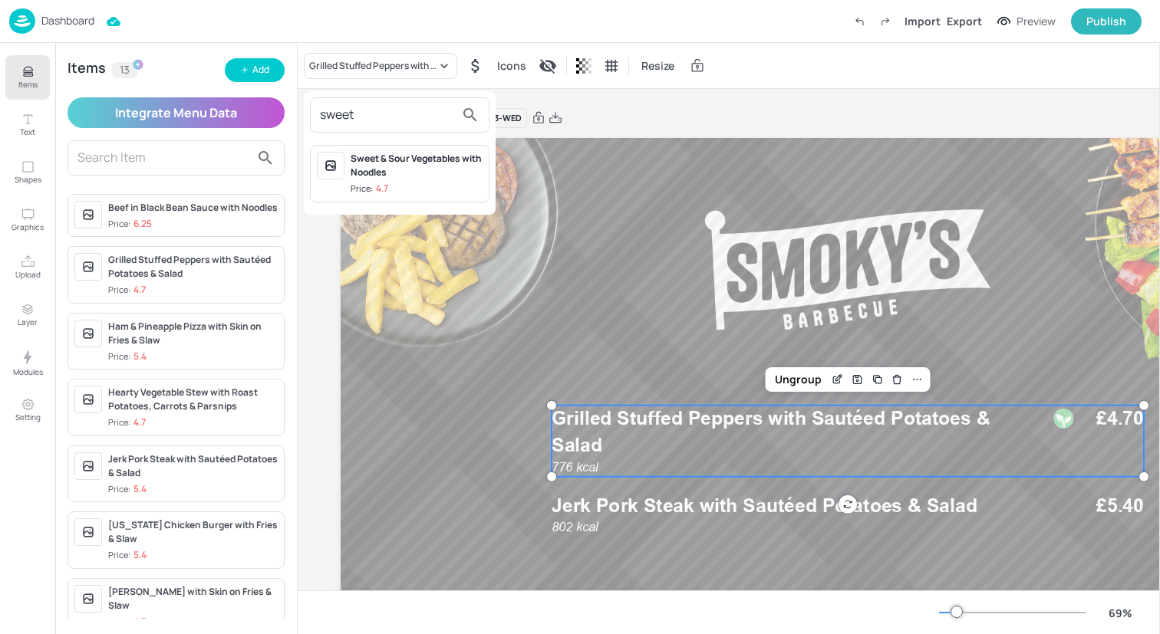
type input "sweet"
click at [418, 183] on span "Price: 4.7" at bounding box center [417, 189] width 132 height 13
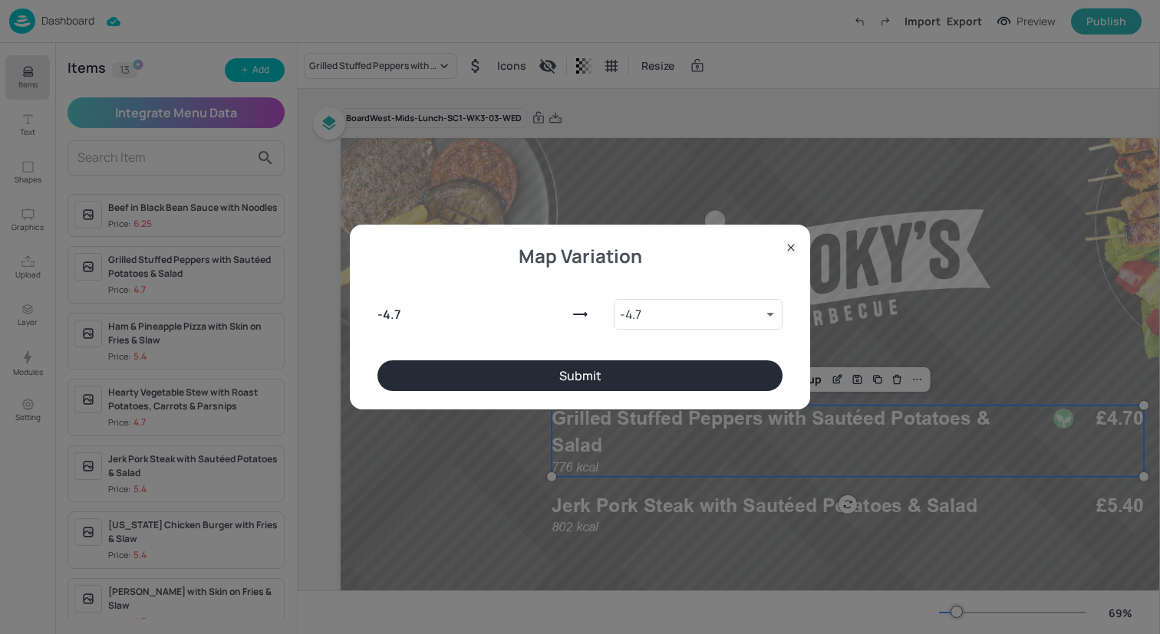
click at [612, 369] on button "Submit" at bounding box center [579, 376] width 405 height 31
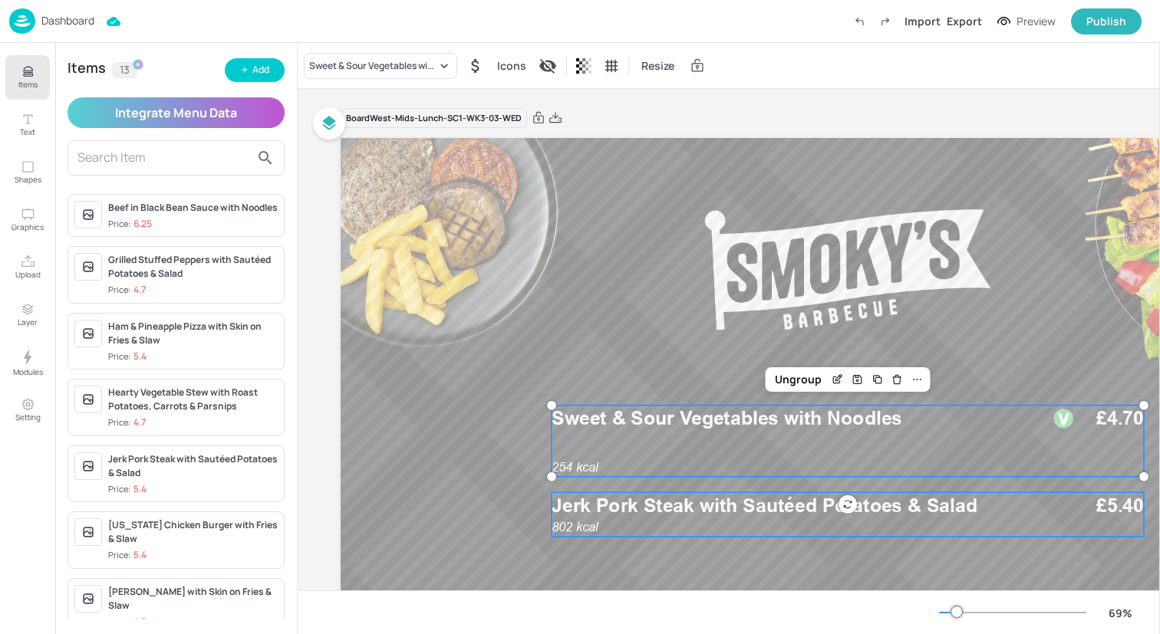
click at [628, 522] on div "802 kcal Jerk Pork Steak with Sautéed Potatoes & Salad £5.40" at bounding box center [848, 514] width 592 height 44
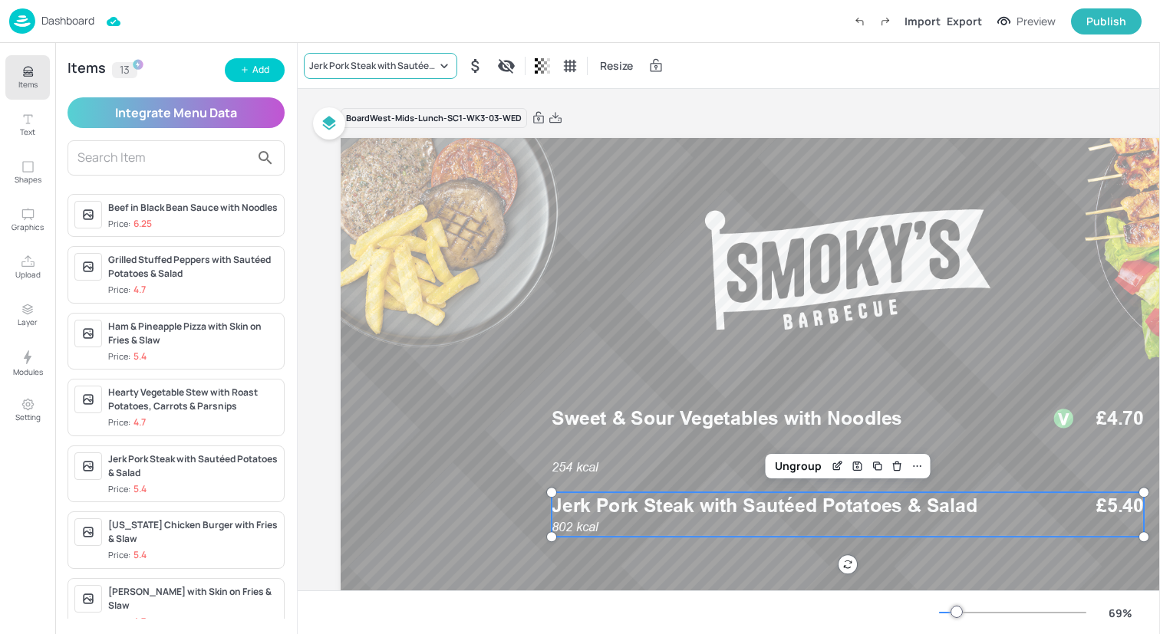
click at [374, 77] on div "Jerk Pork Steak with Sautéed Potatoes & Salad" at bounding box center [380, 66] width 153 height 26
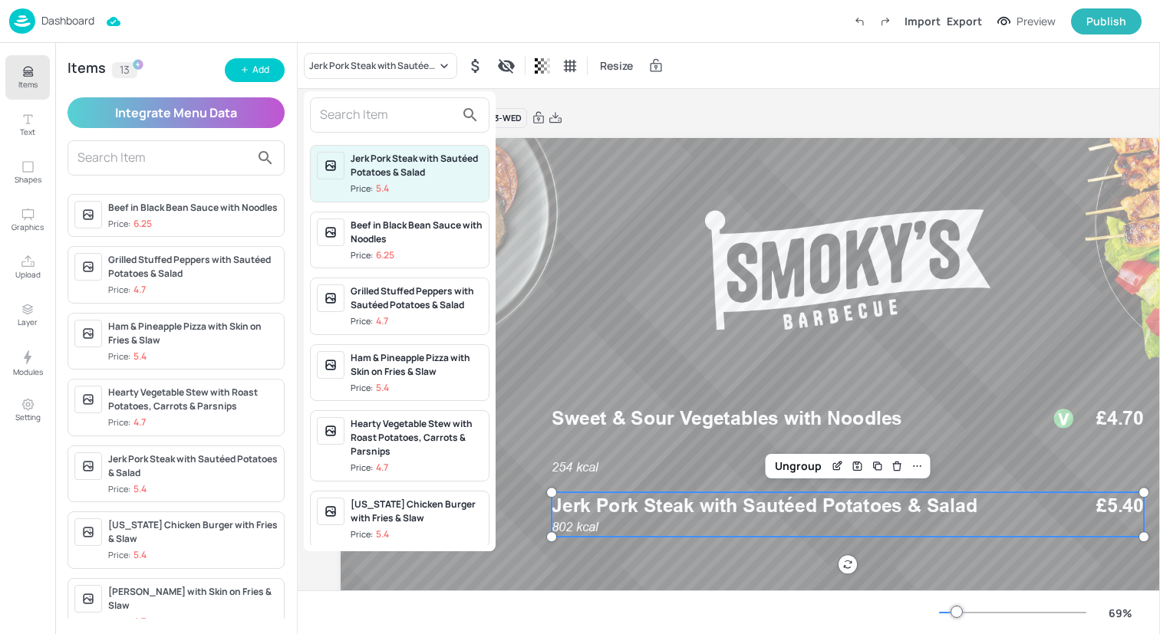
click at [374, 120] on input "text" at bounding box center [387, 115] width 135 height 25
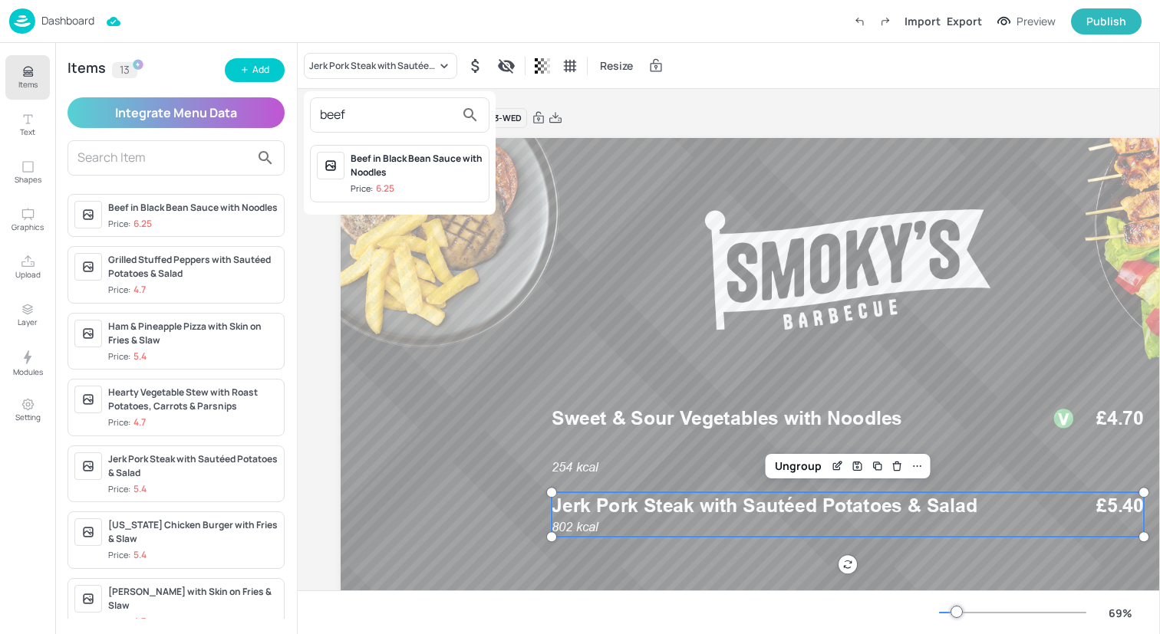
type input "beef"
click at [433, 172] on div "Beef in Black Bean Sauce with Noodles" at bounding box center [417, 166] width 132 height 28
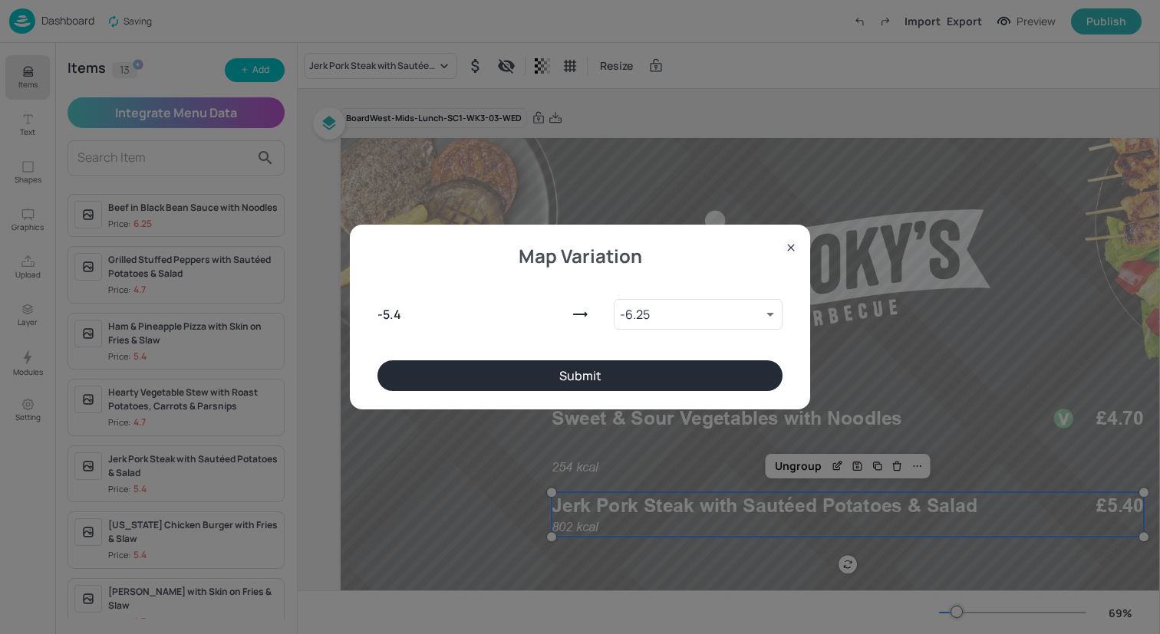
click at [523, 378] on button "Submit" at bounding box center [579, 376] width 405 height 31
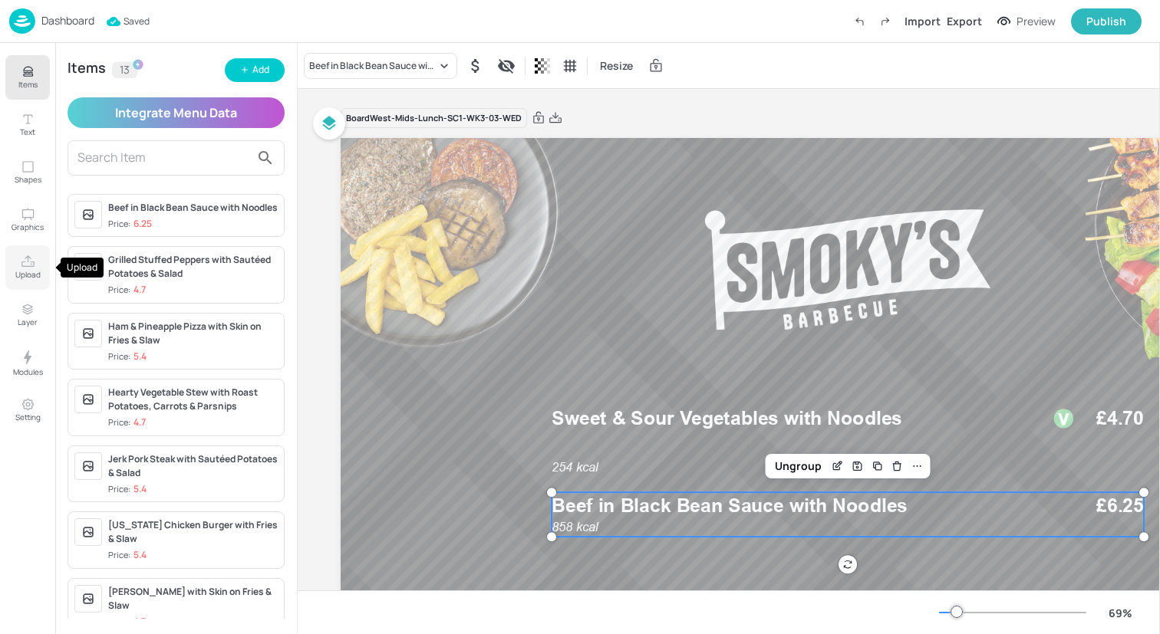
click at [30, 263] on icon "Upload" at bounding box center [28, 262] width 15 height 15
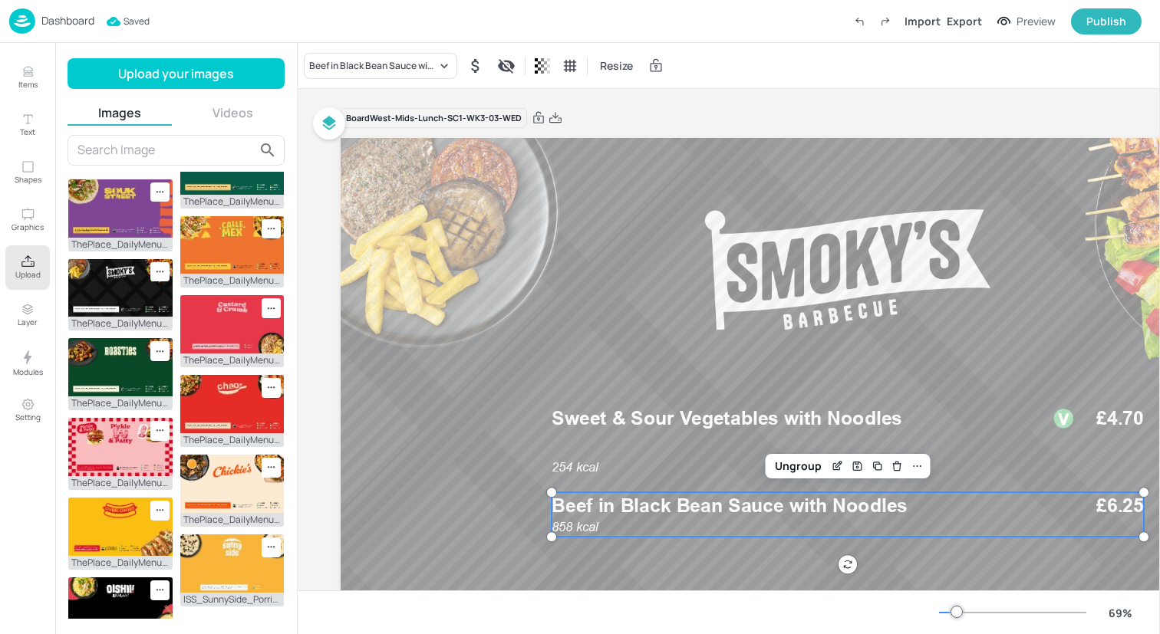
scroll to position [286, 0]
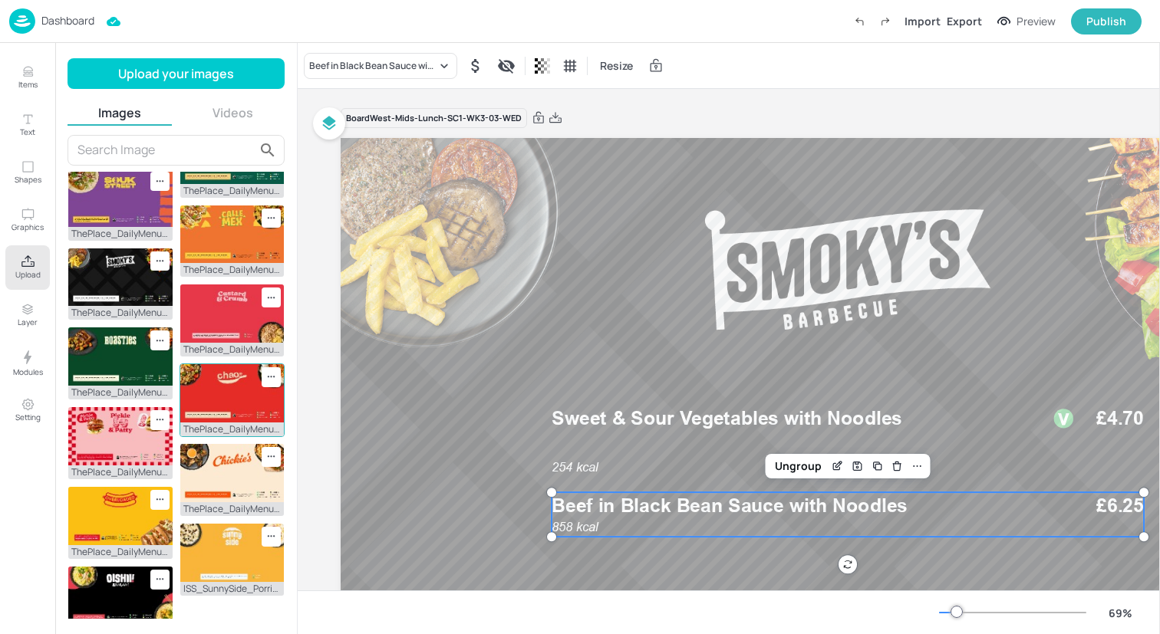
click at [206, 423] on img at bounding box center [232, 393] width 104 height 58
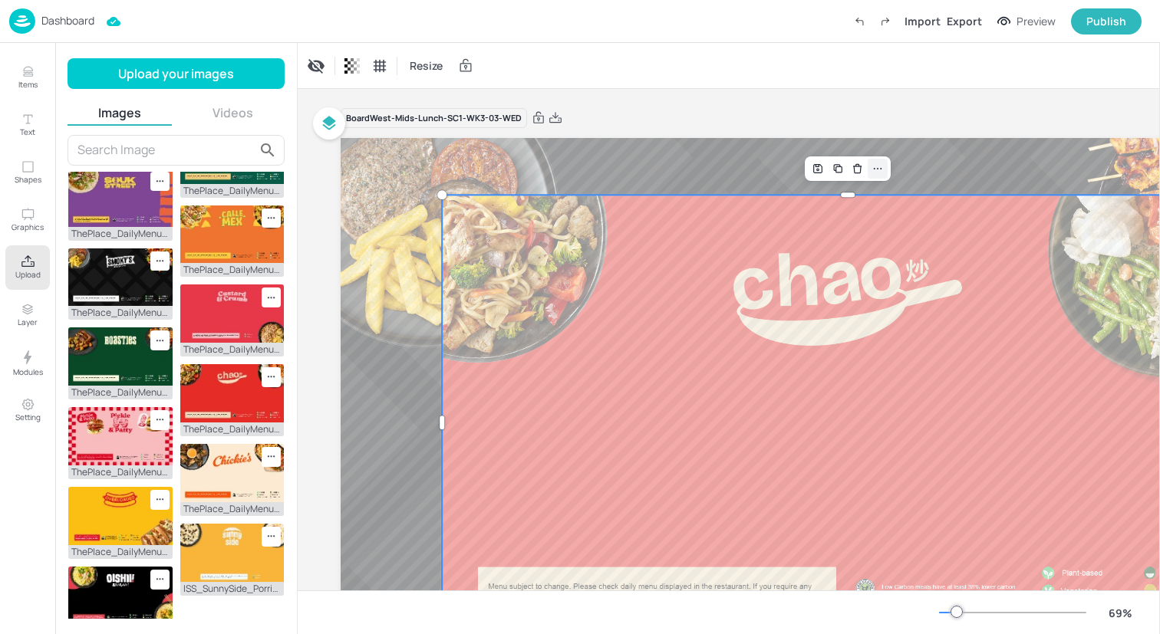
click at [883, 175] on div at bounding box center [878, 169] width 20 height 20
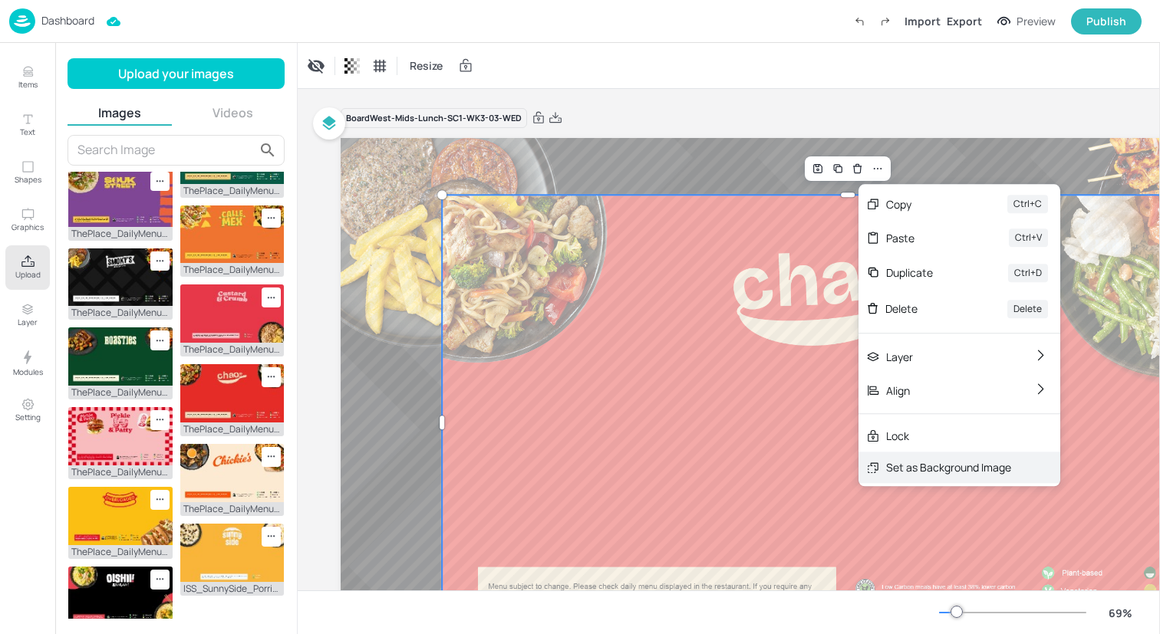
click at [937, 466] on div "Set as Background Image" at bounding box center [948, 467] width 125 height 16
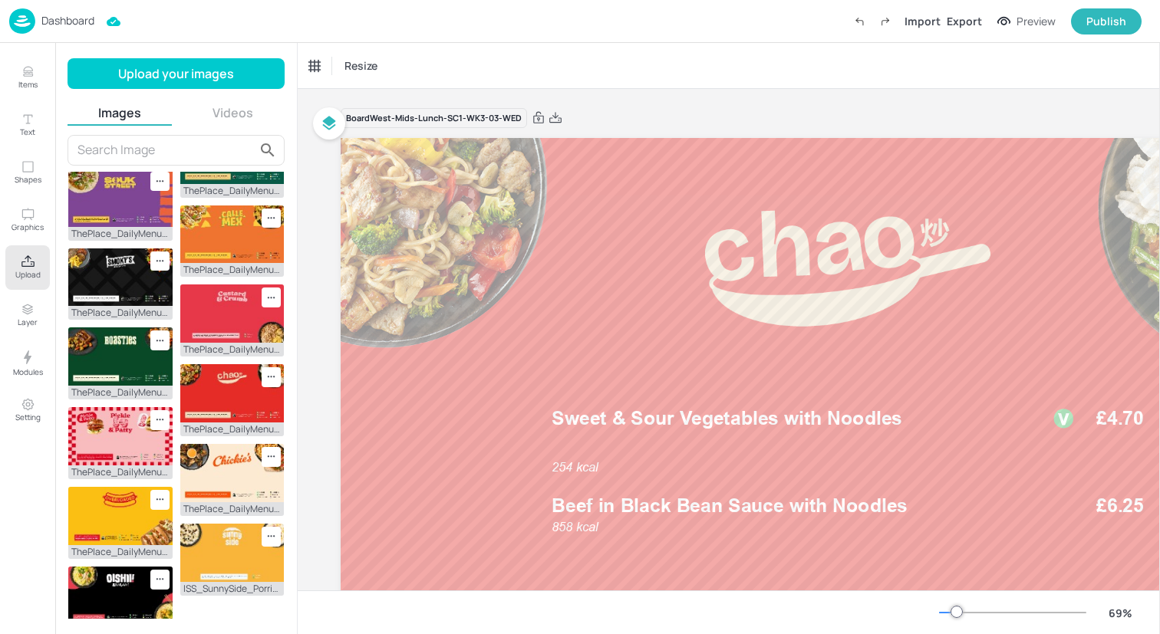
click at [33, 262] on icon "Upload" at bounding box center [27, 261] width 13 height 12
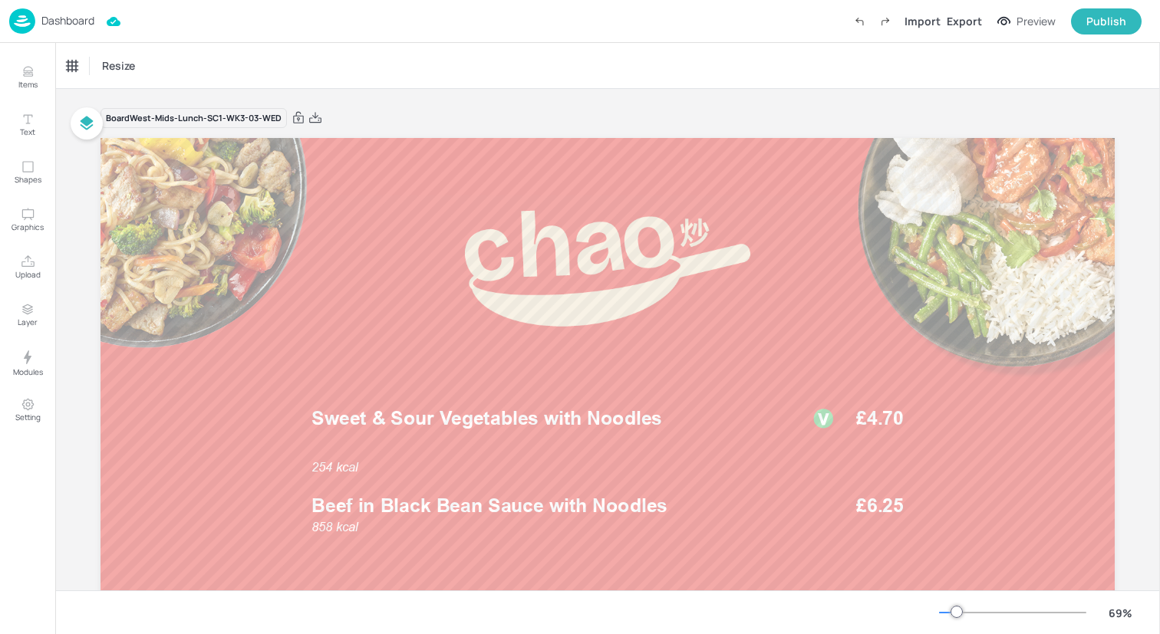
click at [364, 103] on div "Board West-Mids-Lunch-SC1-WK3-03-WED 858 kcal Beef in Black Bean Sauce with Noo…" at bounding box center [607, 418] width 1014 height 658
click at [18, 21] on img at bounding box center [22, 20] width 26 height 25
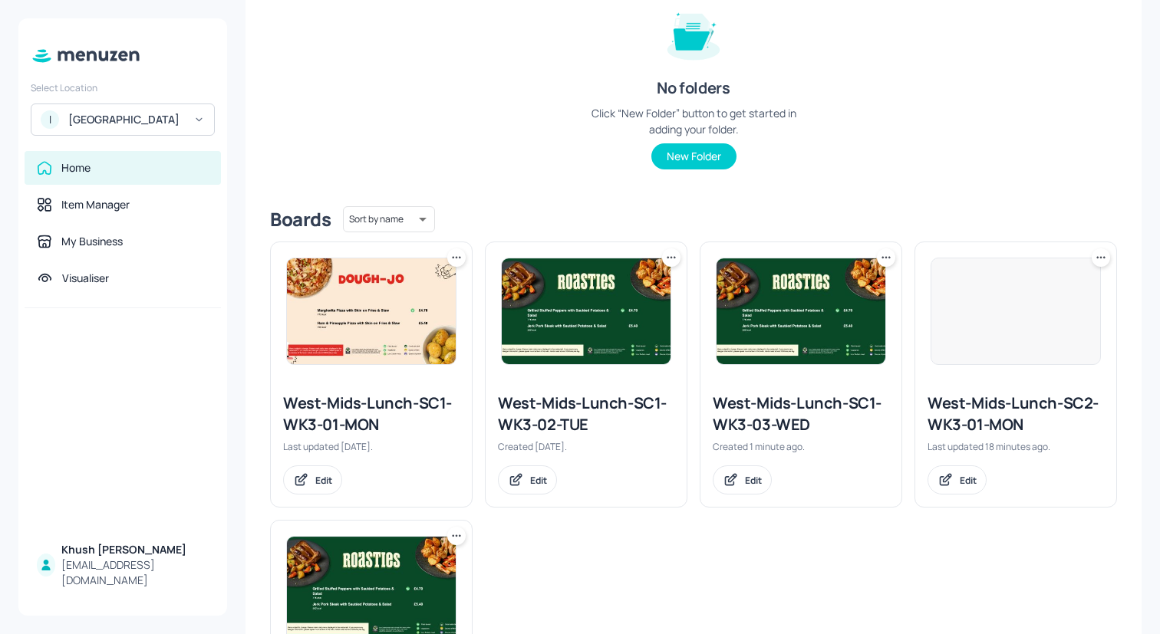
scroll to position [383, 0]
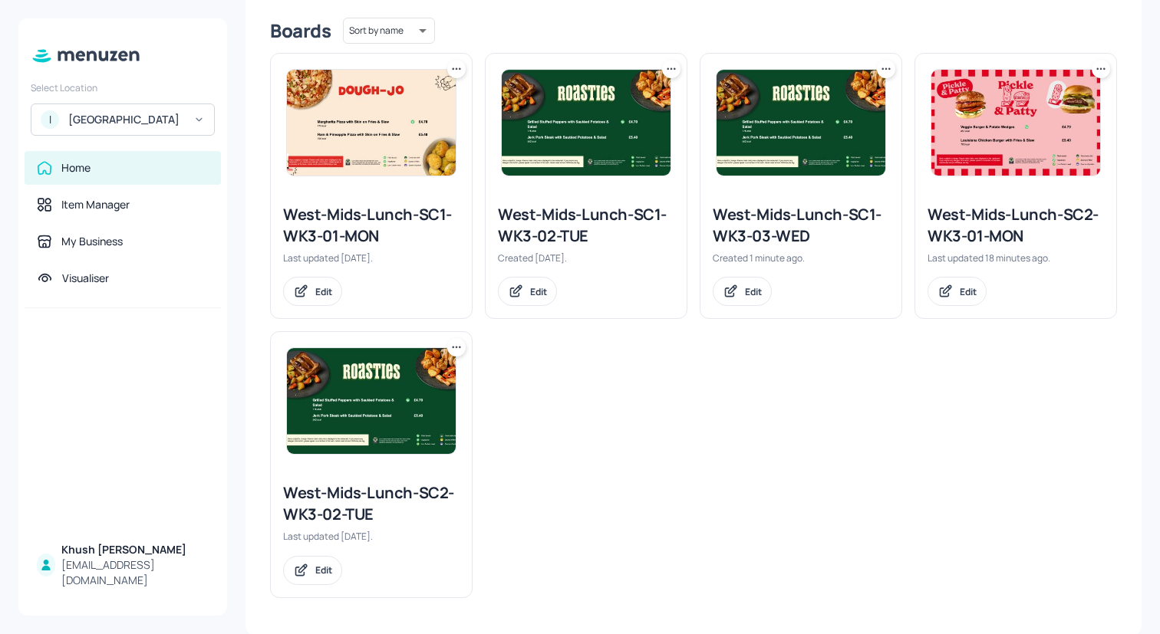
click at [881, 69] on icon at bounding box center [882, 69] width 2 height 2
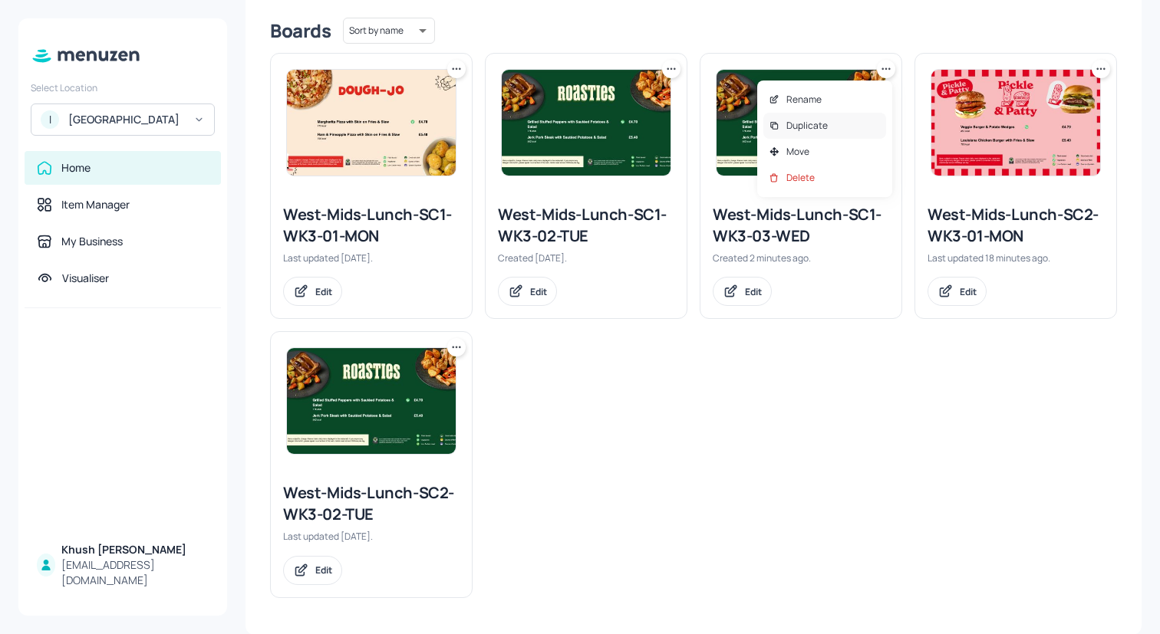
click at [837, 127] on div "Duplicate" at bounding box center [824, 126] width 123 height 26
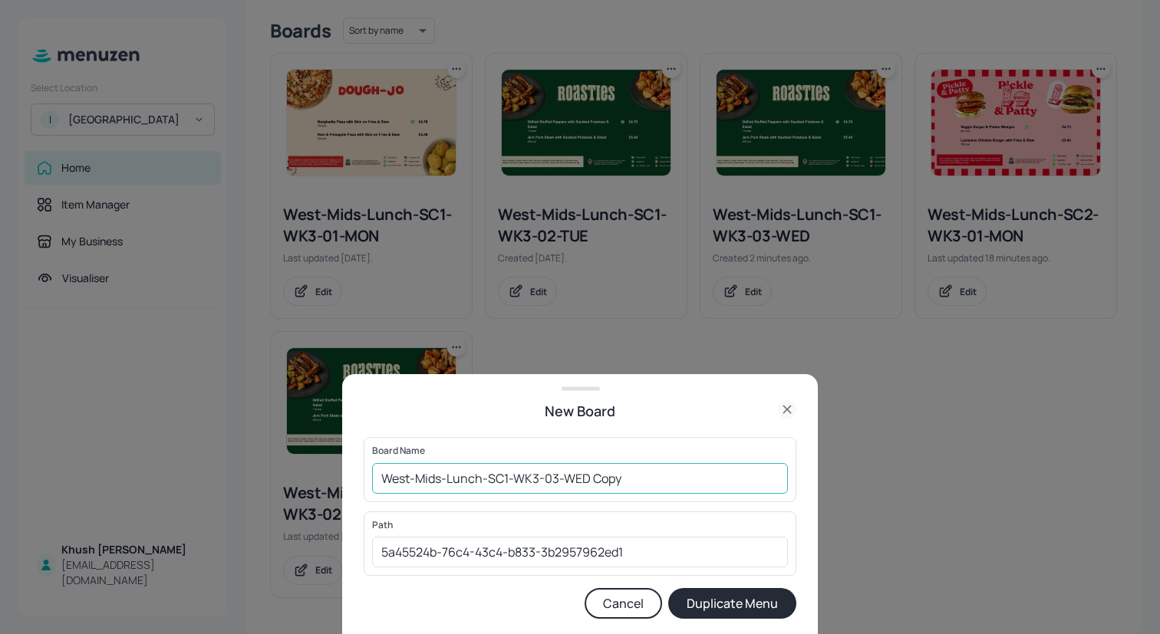
click at [539, 474] on input "West-Mids-Lunch-SC1-WK3-03-WED Copy" at bounding box center [580, 478] width 416 height 31
click at [510, 479] on input "West-Mids-Lunch-SC1-WK3-03-WED Copy" at bounding box center [580, 478] width 416 height 31
click at [695, 476] on input "West-Mids-Lunch-SC2-WK3-03-WED Copy" at bounding box center [580, 478] width 416 height 31
type input "West-Mids-Lunch-SC2-WK3-03-WED"
click at [707, 609] on button "Duplicate Menu" at bounding box center [732, 603] width 128 height 31
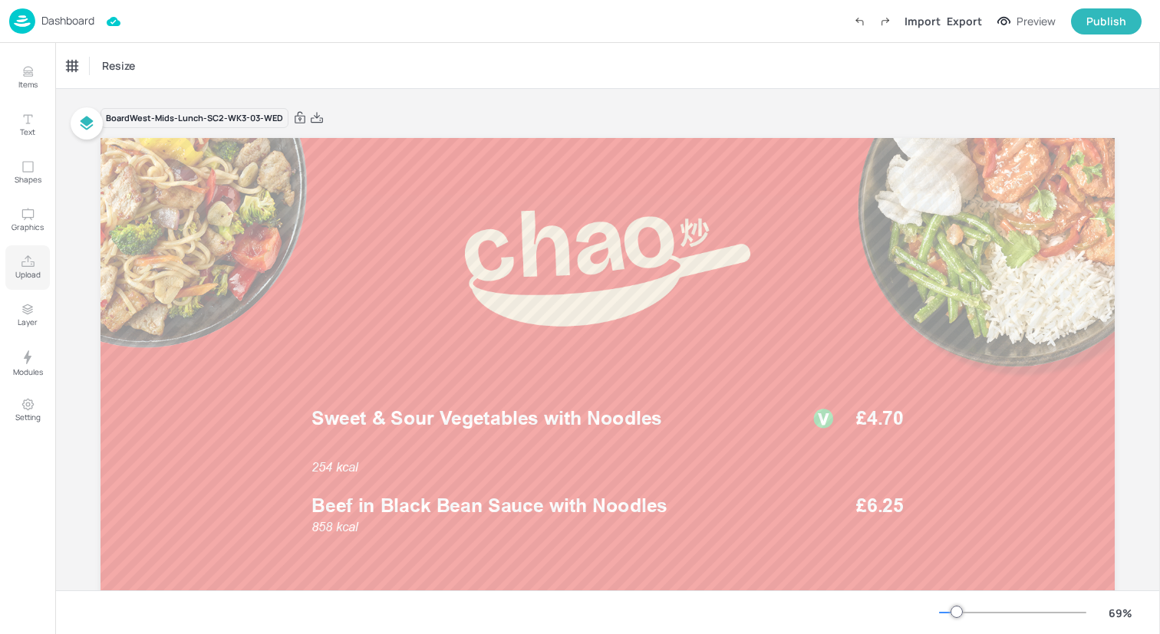
click at [25, 270] on p "Upload" at bounding box center [27, 274] width 25 height 11
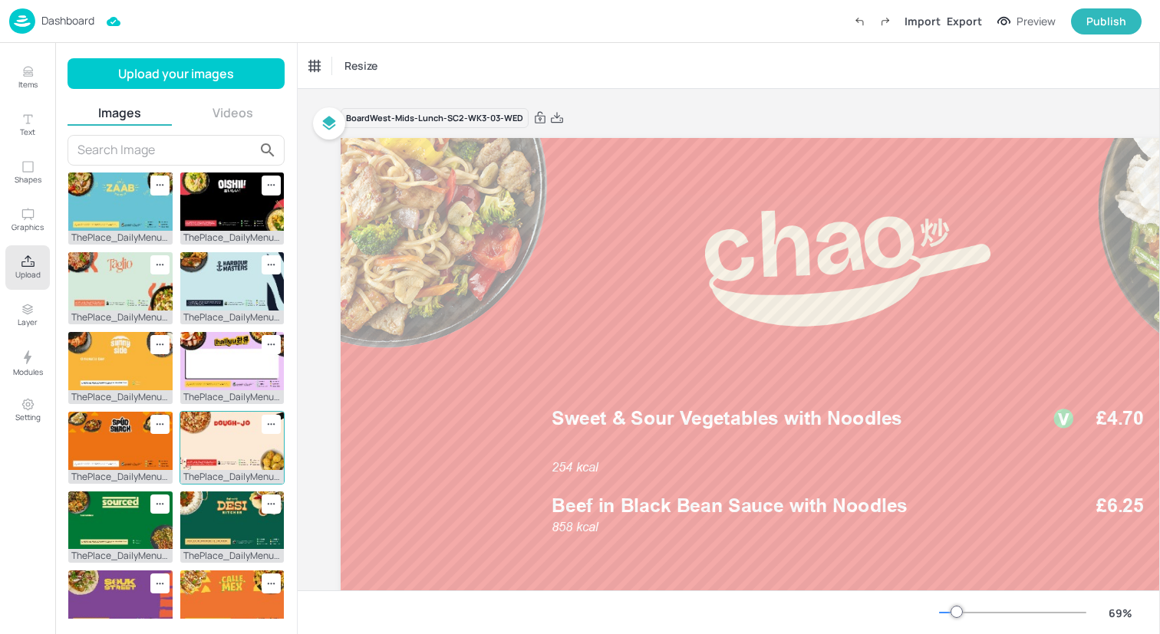
click at [232, 433] on img at bounding box center [232, 441] width 104 height 58
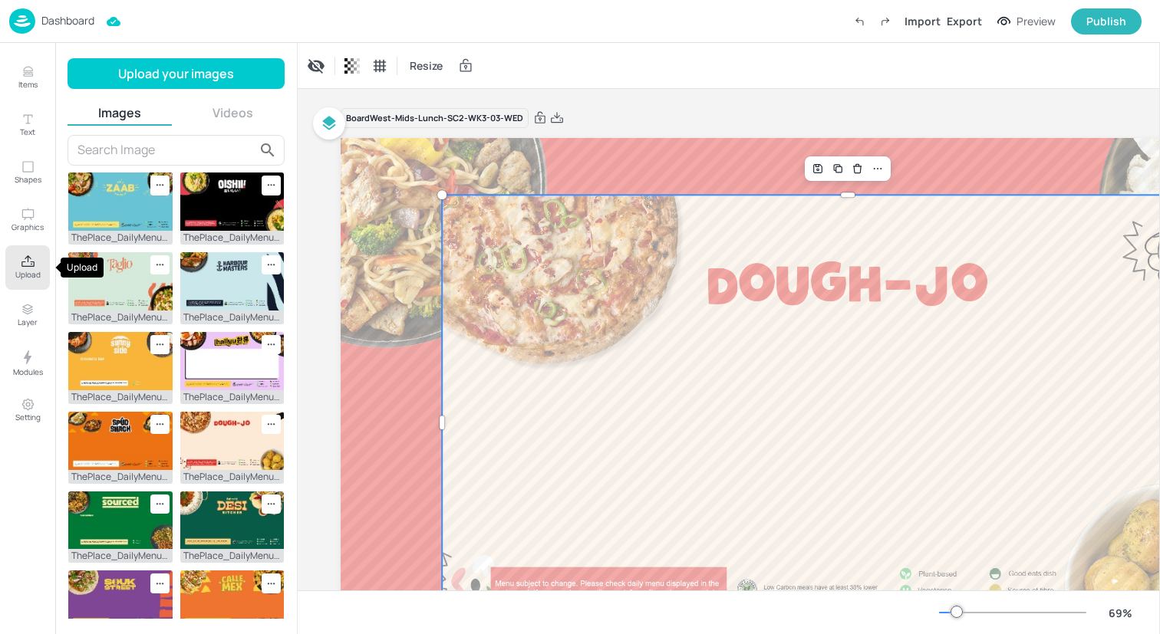
click at [21, 262] on icon "Upload" at bounding box center [27, 261] width 13 height 12
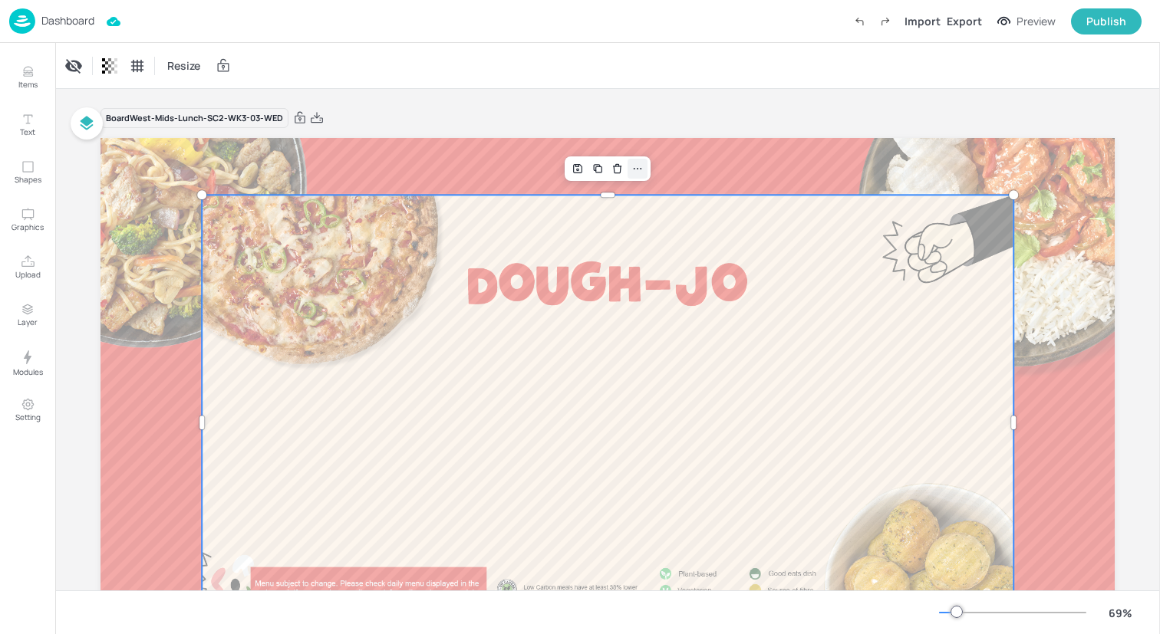
click at [637, 167] on icon at bounding box center [637, 169] width 12 height 12
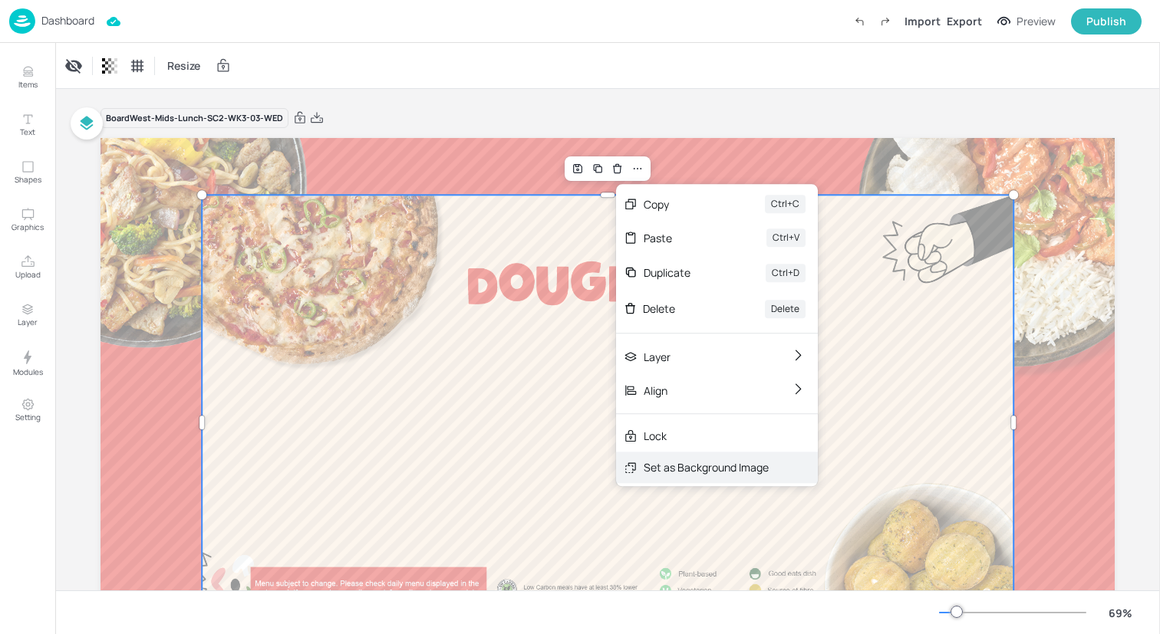
click at [646, 466] on div "Set as Background Image" at bounding box center [706, 467] width 125 height 16
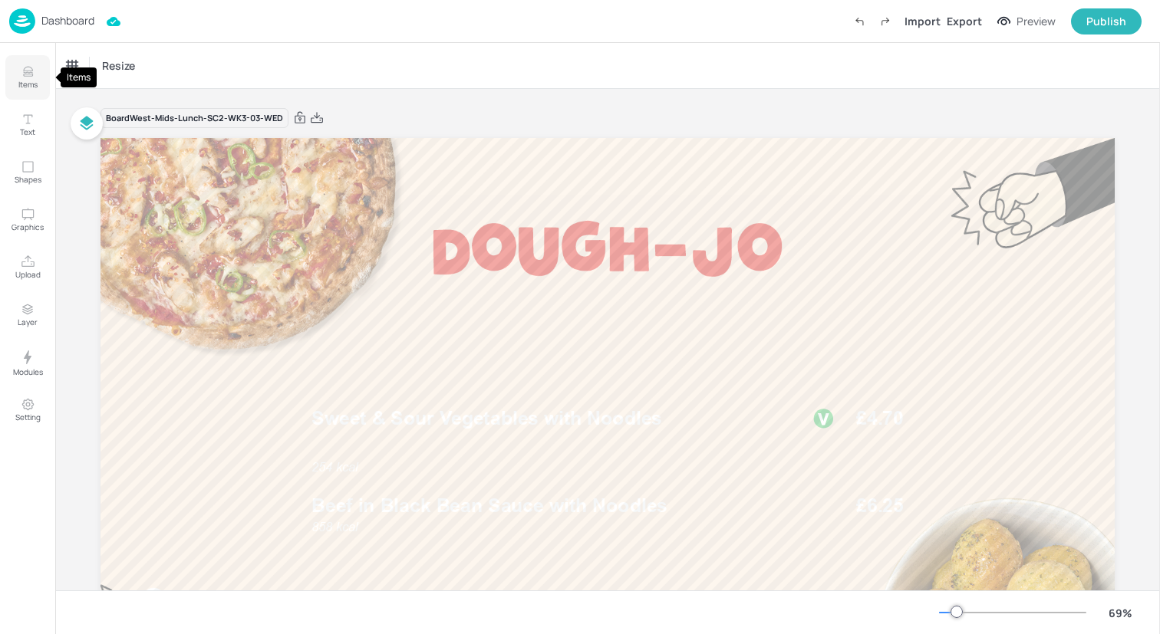
click at [20, 79] on p "Items" at bounding box center [27, 84] width 19 height 11
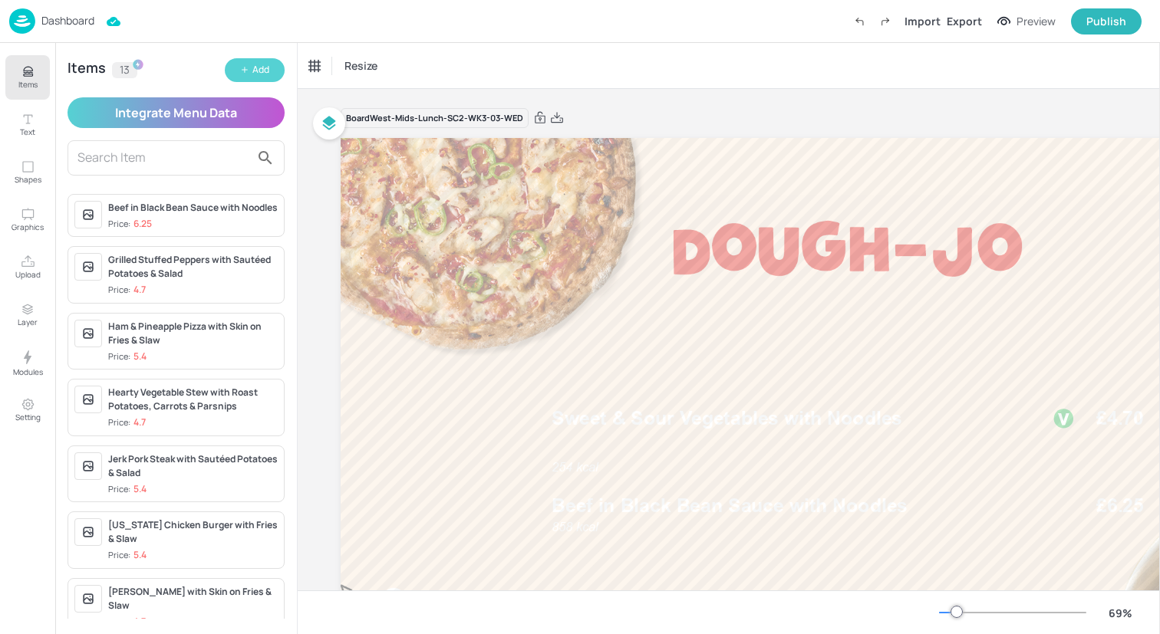
click at [248, 74] on icon "button" at bounding box center [244, 69] width 9 height 9
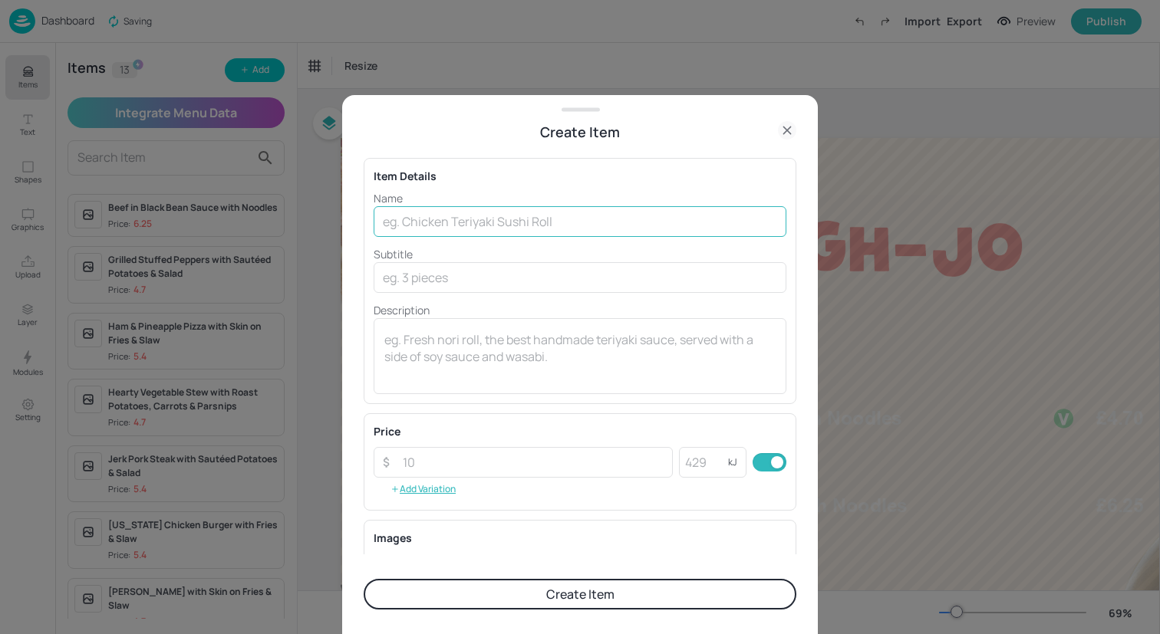
click at [510, 225] on input "text" at bounding box center [580, 221] width 413 height 31
paste input "Supreme with Skin on Fries & Side Salad"
click at [421, 223] on input "VeggieSupreme with Skin on Fries & Side Salad" at bounding box center [580, 221] width 413 height 31
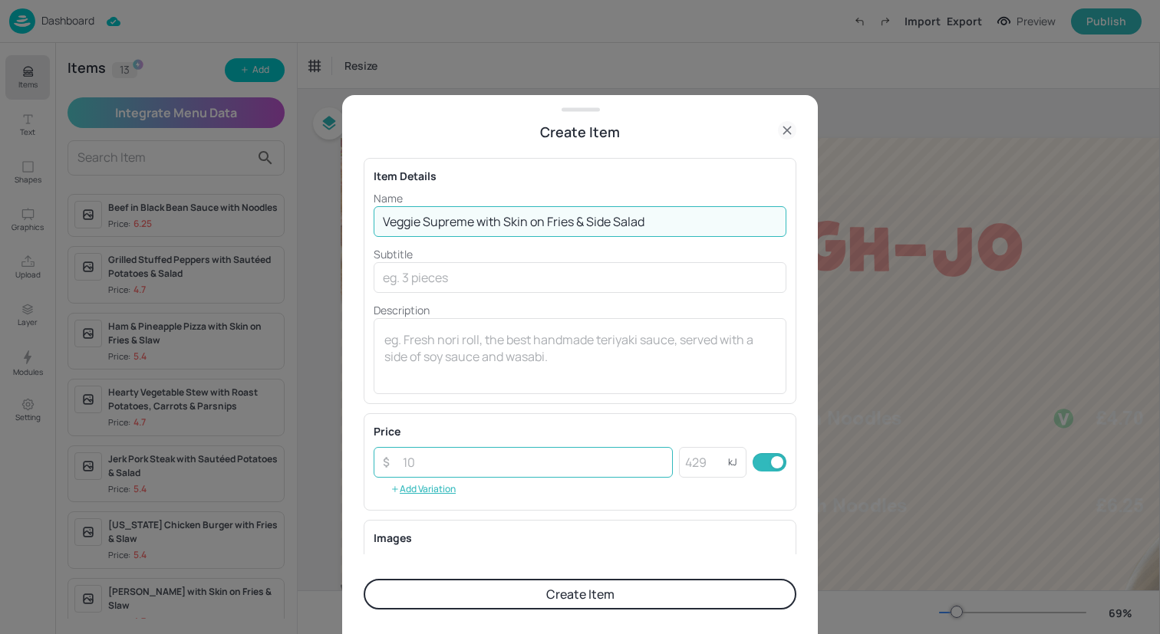
type input "Veggie Supreme with Skin on Fries & Side Salad"
click at [522, 460] on input "number" at bounding box center [533, 462] width 279 height 31
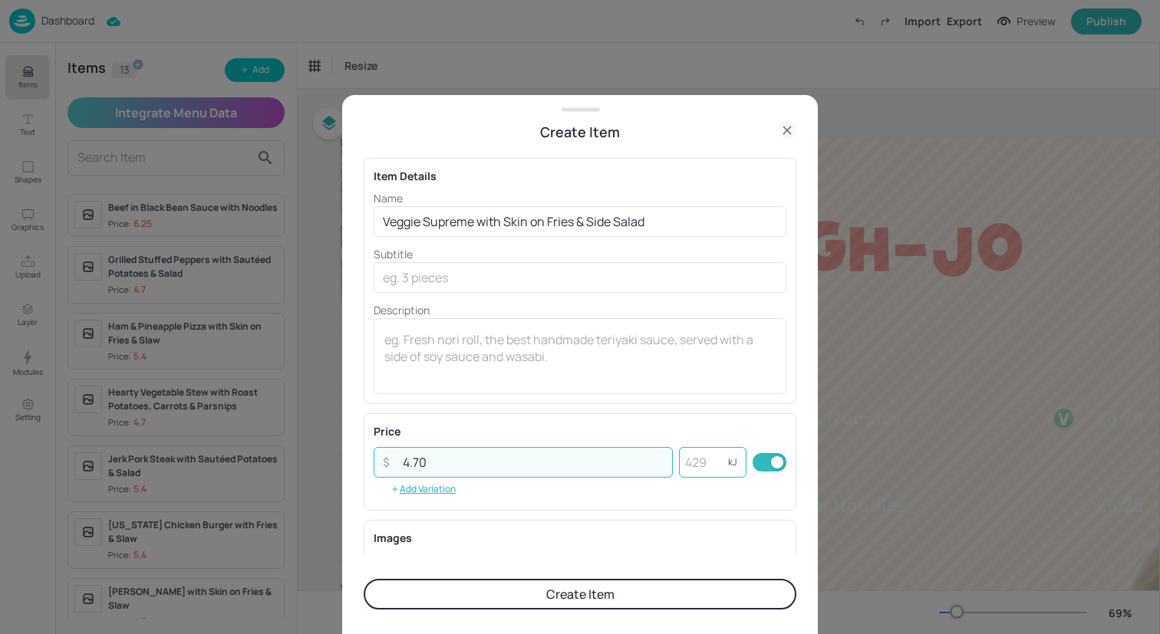
type input "4.70"
click at [700, 466] on input "number" at bounding box center [703, 462] width 49 height 31
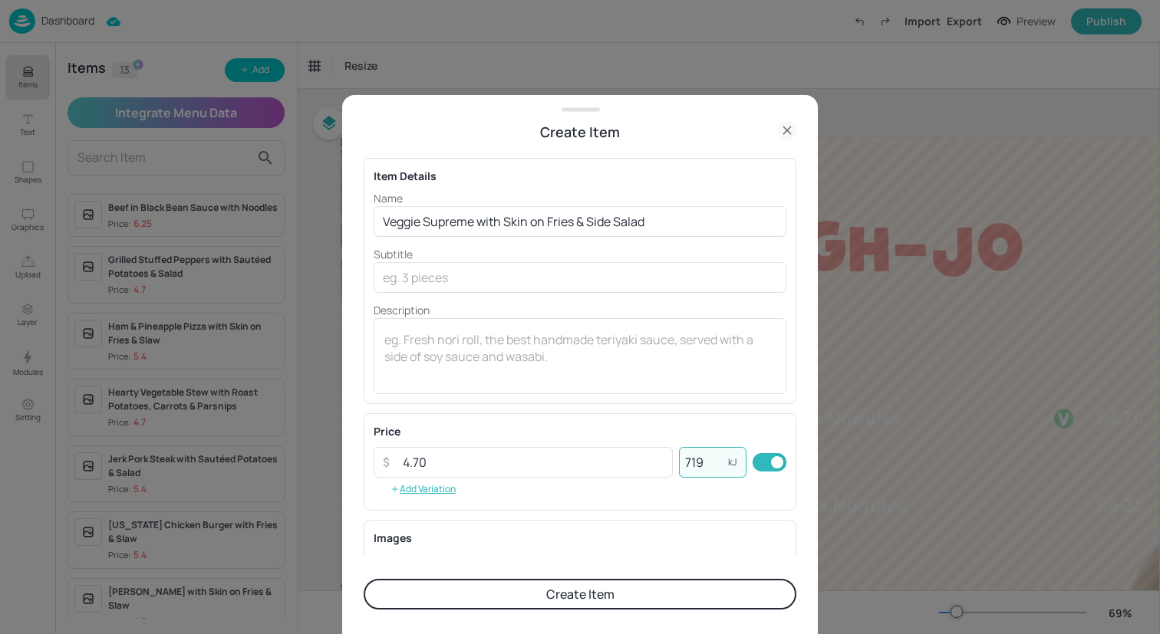
scroll to position [196, 0]
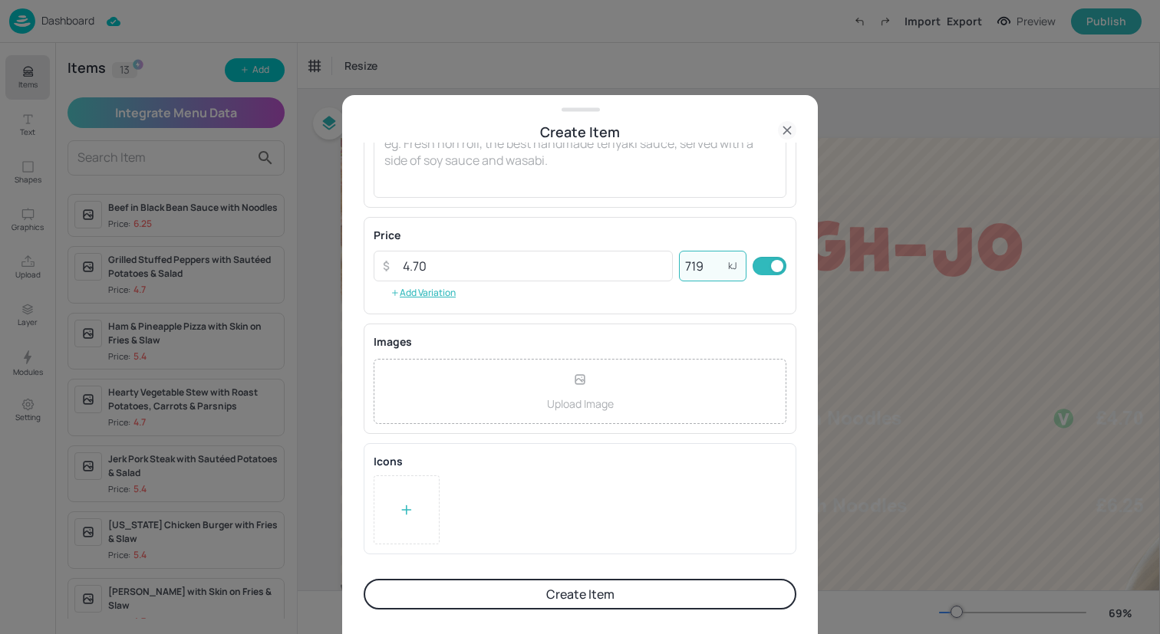
type input "719"
click at [401, 502] on icon at bounding box center [406, 509] width 15 height 15
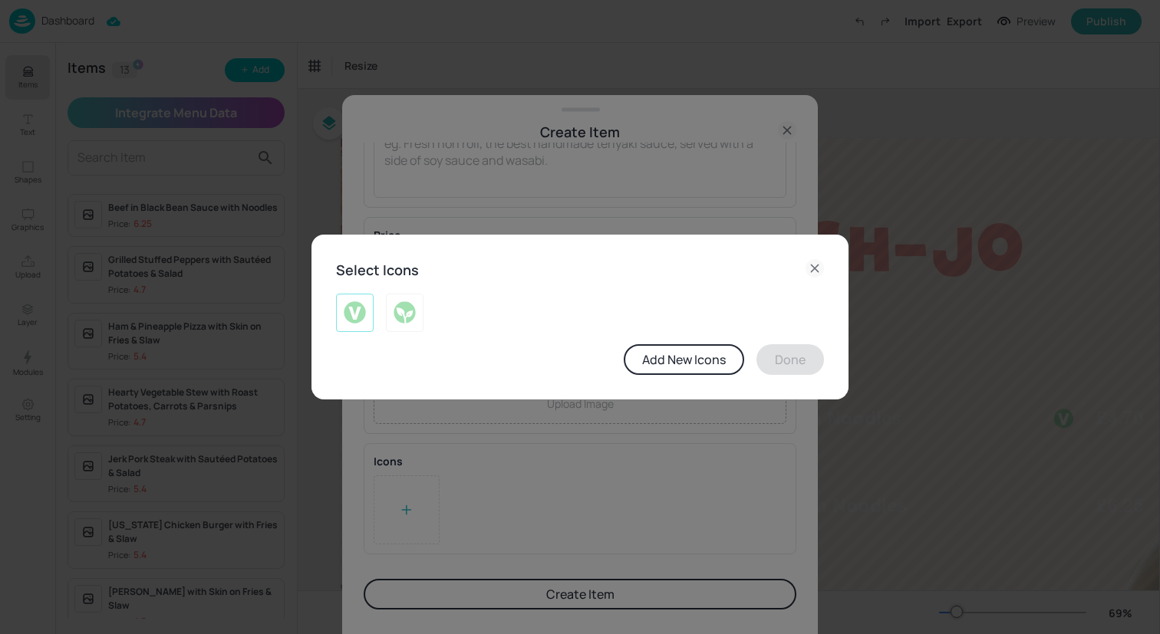
click at [367, 315] on div at bounding box center [355, 313] width 38 height 38
click at [786, 361] on button "Done" at bounding box center [790, 359] width 68 height 31
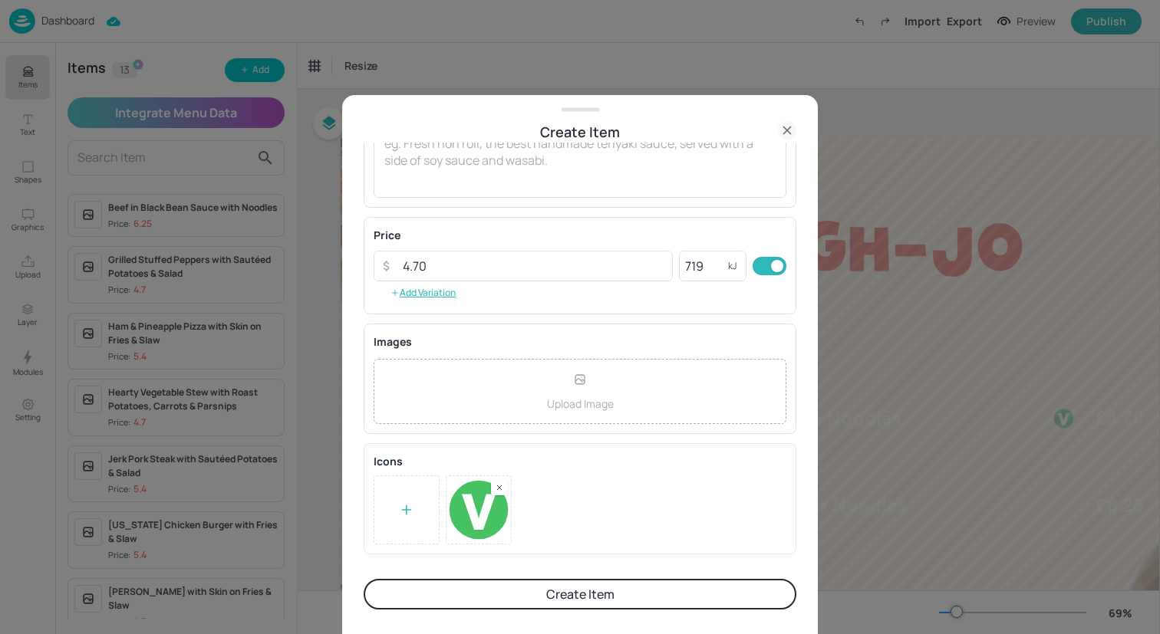
click at [584, 598] on button "Create Item" at bounding box center [580, 594] width 433 height 31
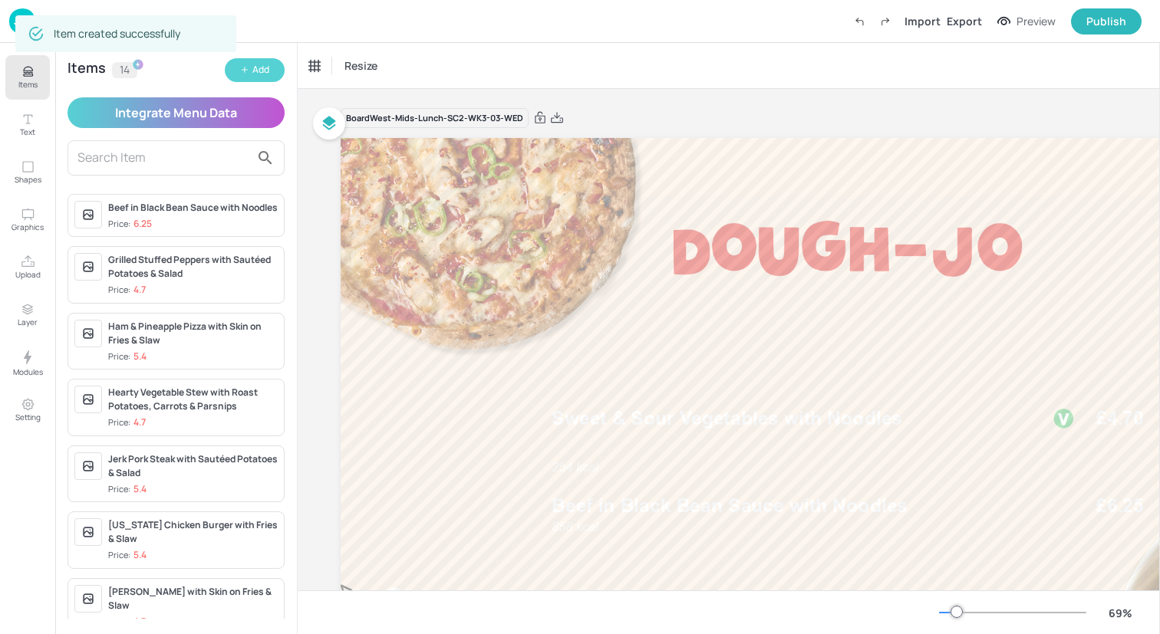
click at [260, 68] on div "Add" at bounding box center [260, 70] width 17 height 15
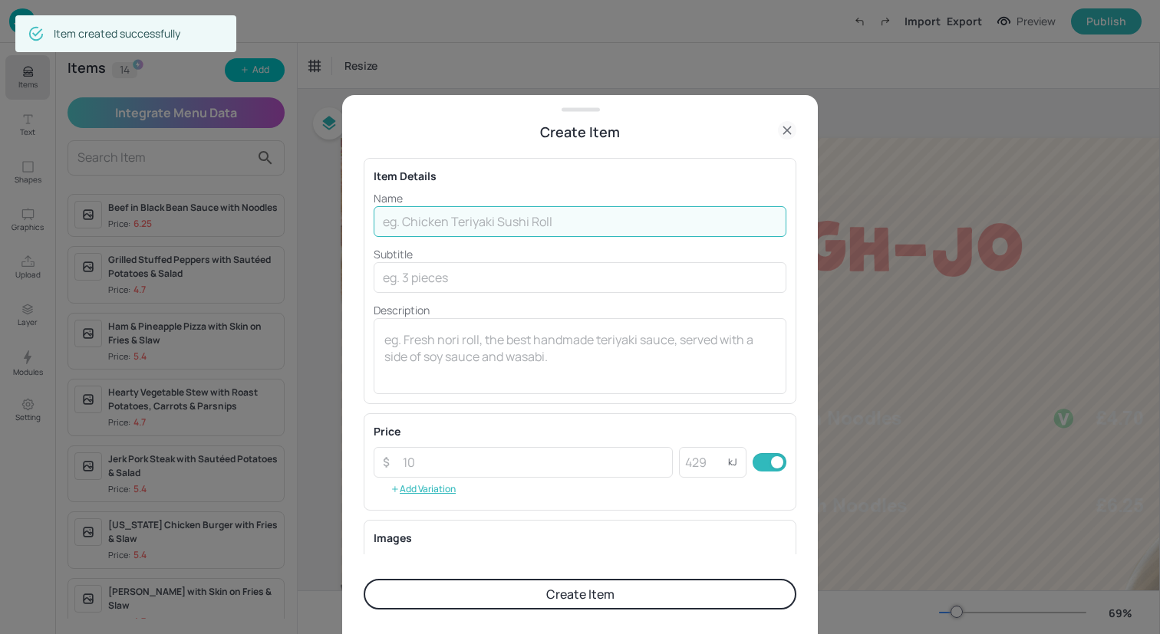
click at [423, 231] on input "text" at bounding box center [580, 221] width 413 height 31
paste input "Meat Feast Pizza with Skin on Fries & Side Salad"
type input "Meat Feast Pizza with Skin on Fries & Side Salad"
click at [703, 467] on input "number" at bounding box center [703, 462] width 49 height 31
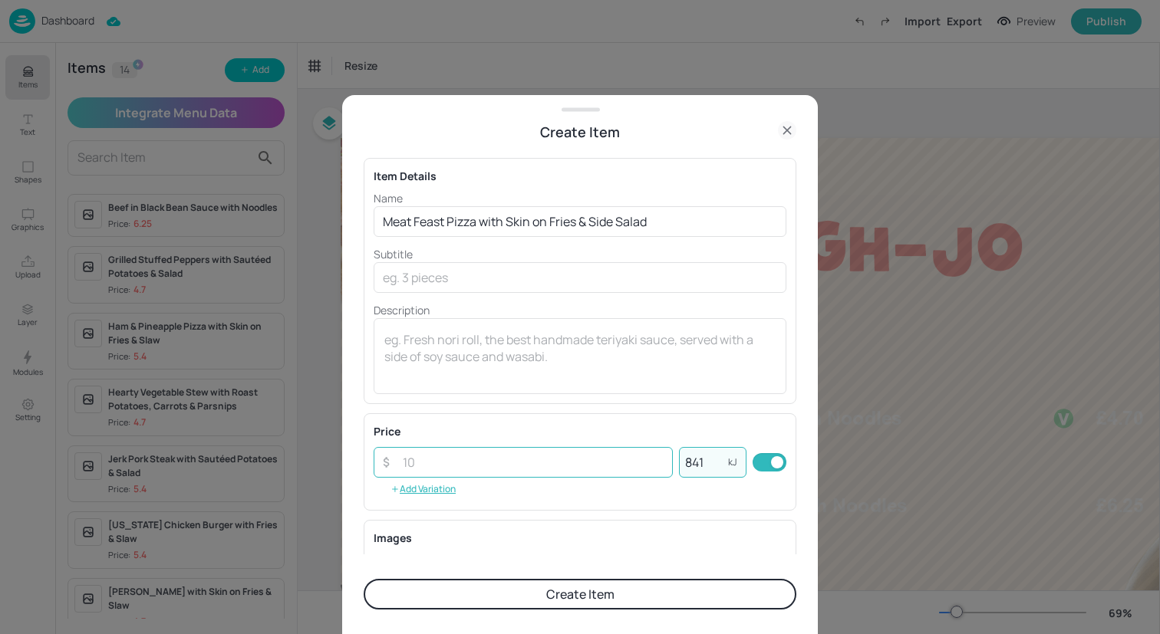
type input "841"
click at [542, 450] on input "number" at bounding box center [533, 462] width 279 height 31
type input "5.40"
click at [586, 593] on button "Create Item" at bounding box center [580, 594] width 433 height 31
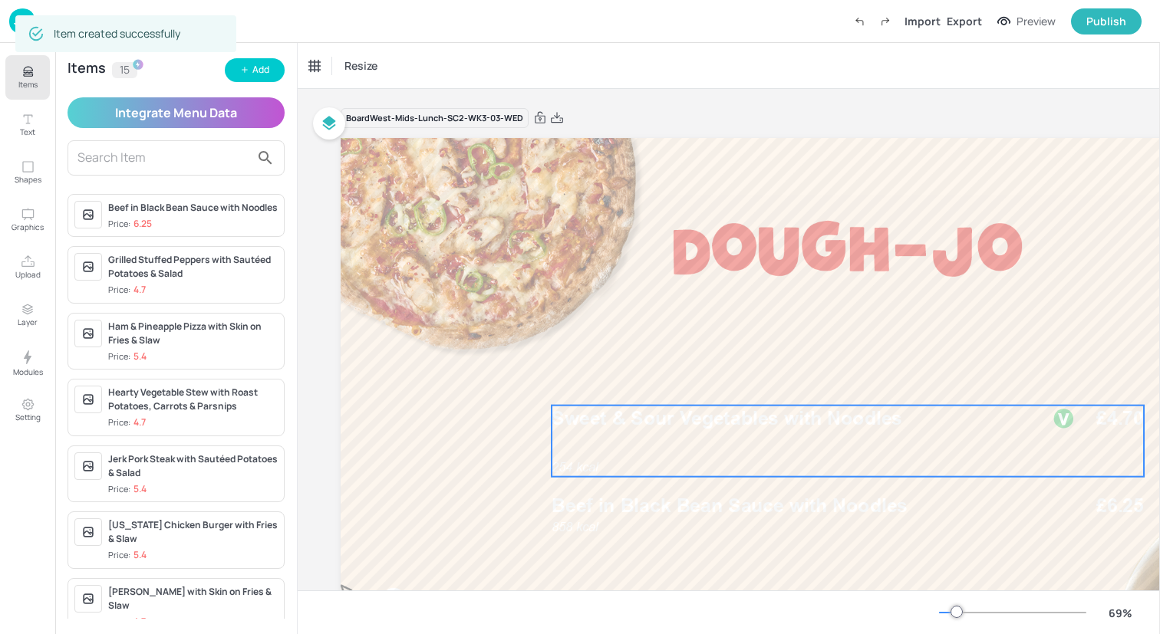
click at [707, 424] on span "Sweet & Sour Vegetables with Noodles" at bounding box center [727, 418] width 351 height 23
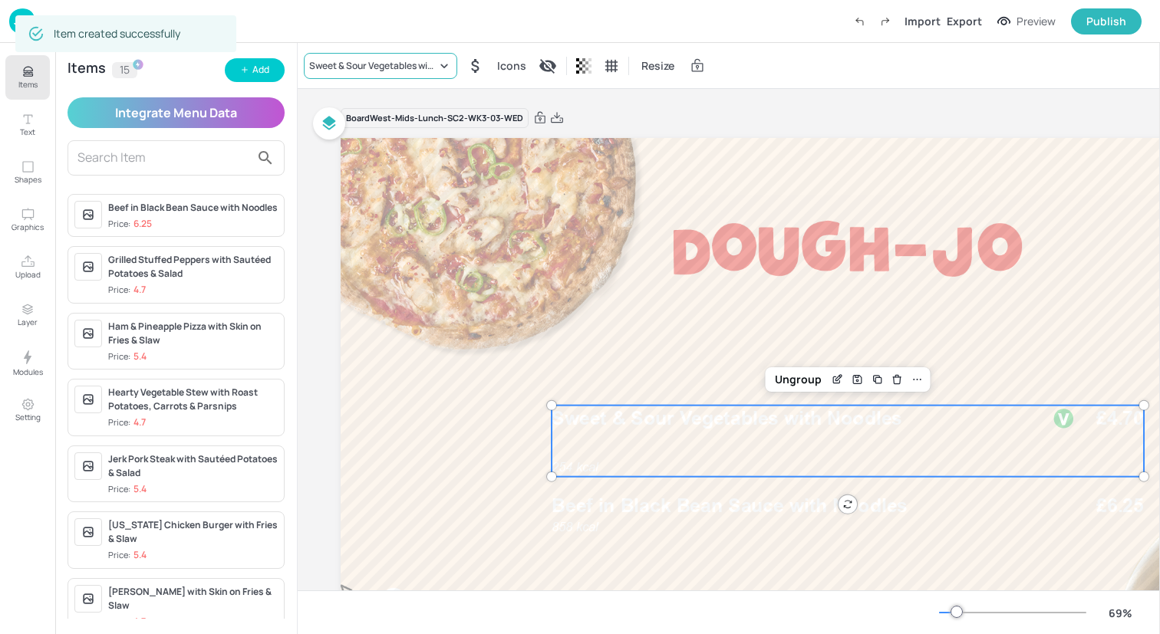
click at [352, 63] on div "Sweet & Sour Vegetables with Noodles" at bounding box center [372, 66] width 127 height 14
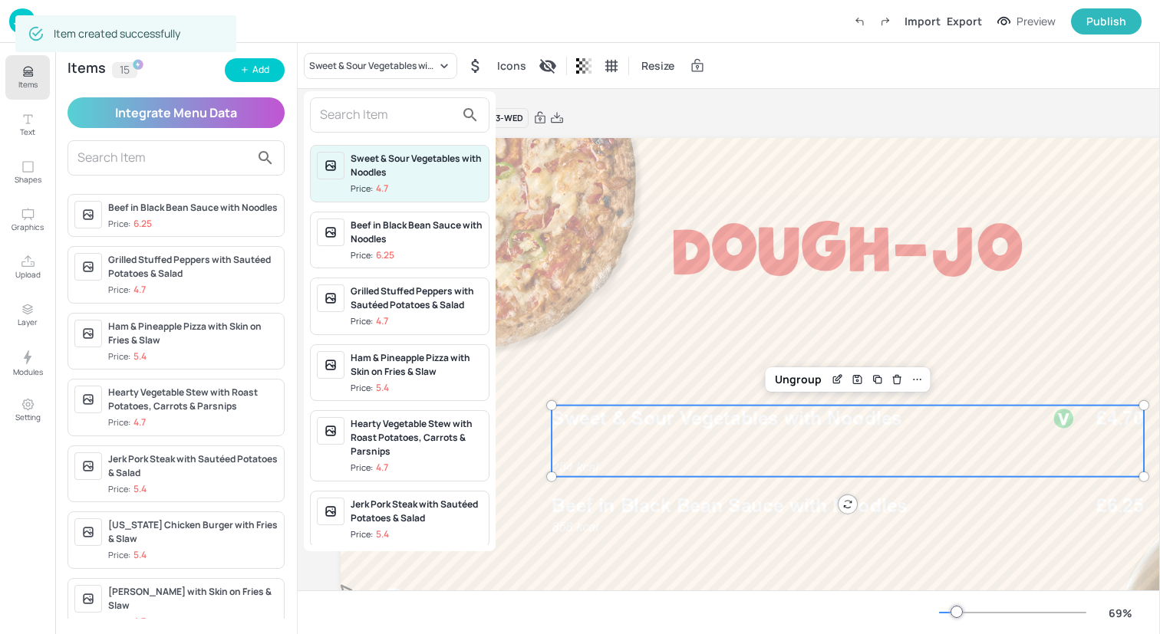
click at [361, 126] on input "text" at bounding box center [387, 115] width 135 height 25
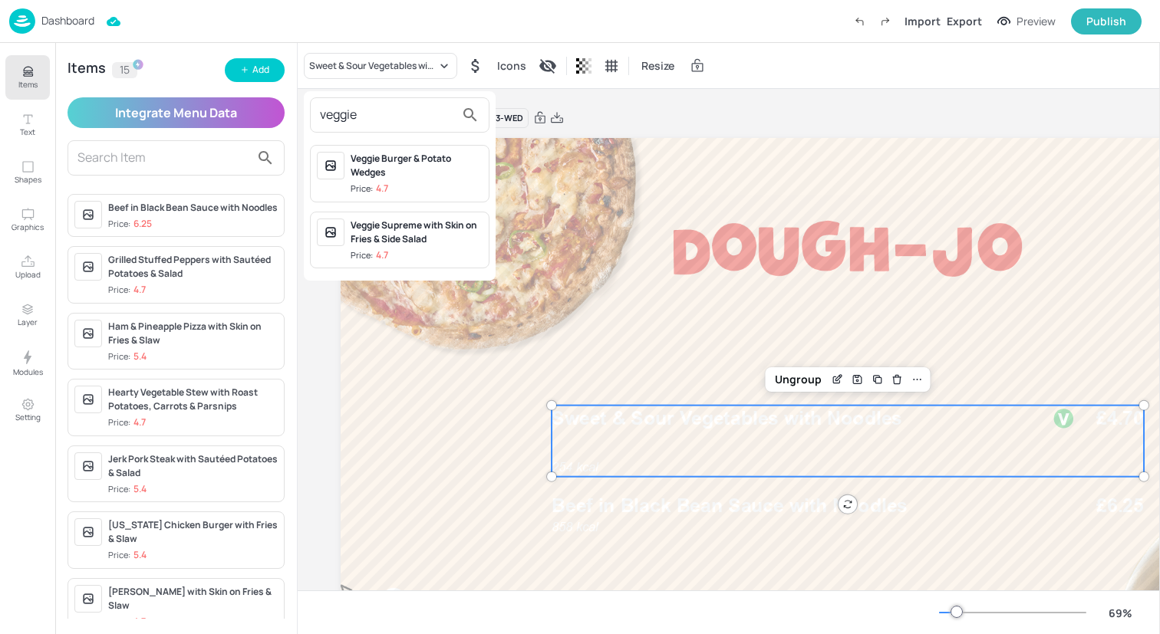
type input "veggie"
click at [374, 243] on div "Veggie Supreme with Skin on Fries & Side Salad" at bounding box center [417, 233] width 132 height 28
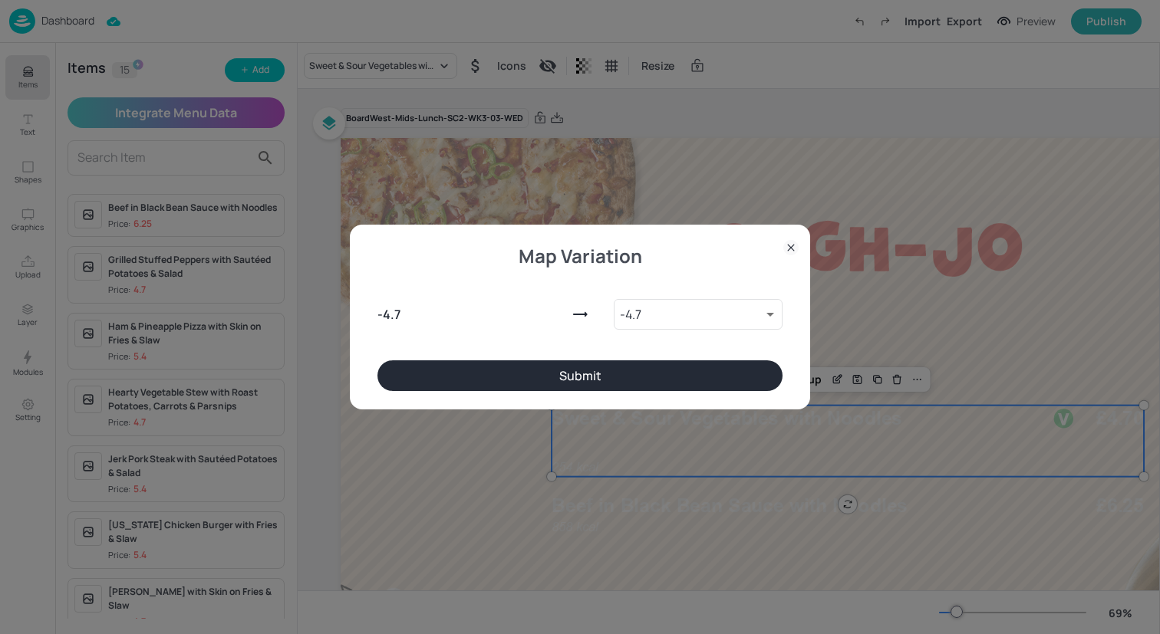
click at [502, 375] on button "Submit" at bounding box center [579, 376] width 405 height 31
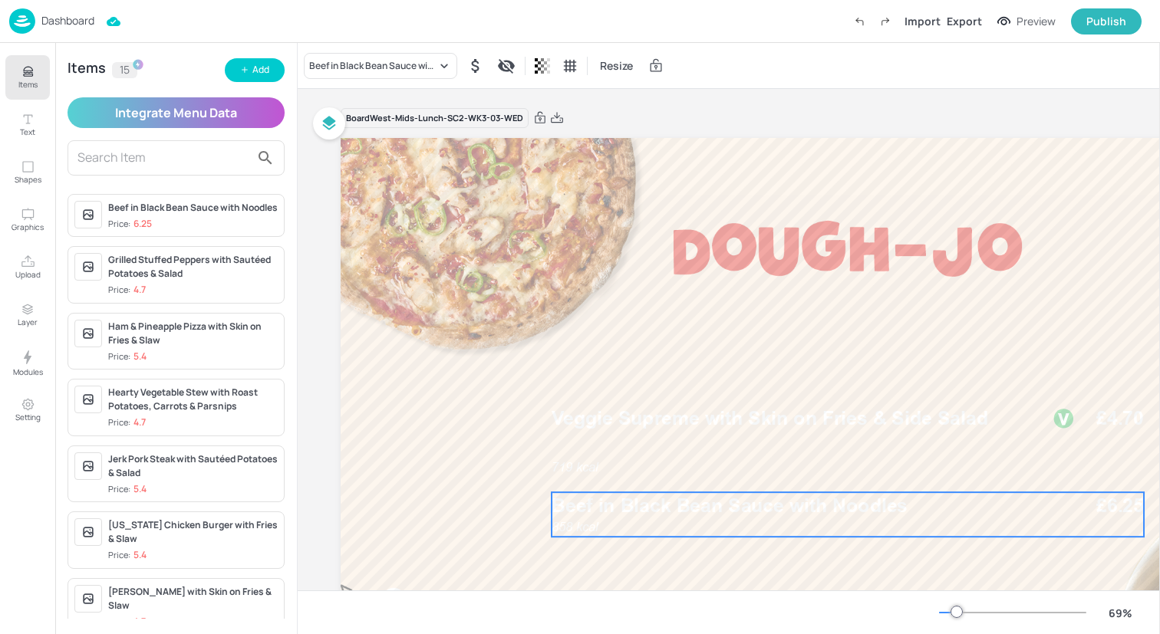
click at [673, 516] on p "Beef in Black Bean Sauce with Noodles" at bounding box center [792, 505] width 480 height 27
click at [386, 63] on div "Beef in Black Bean Sauce with Noodles" at bounding box center [372, 66] width 127 height 14
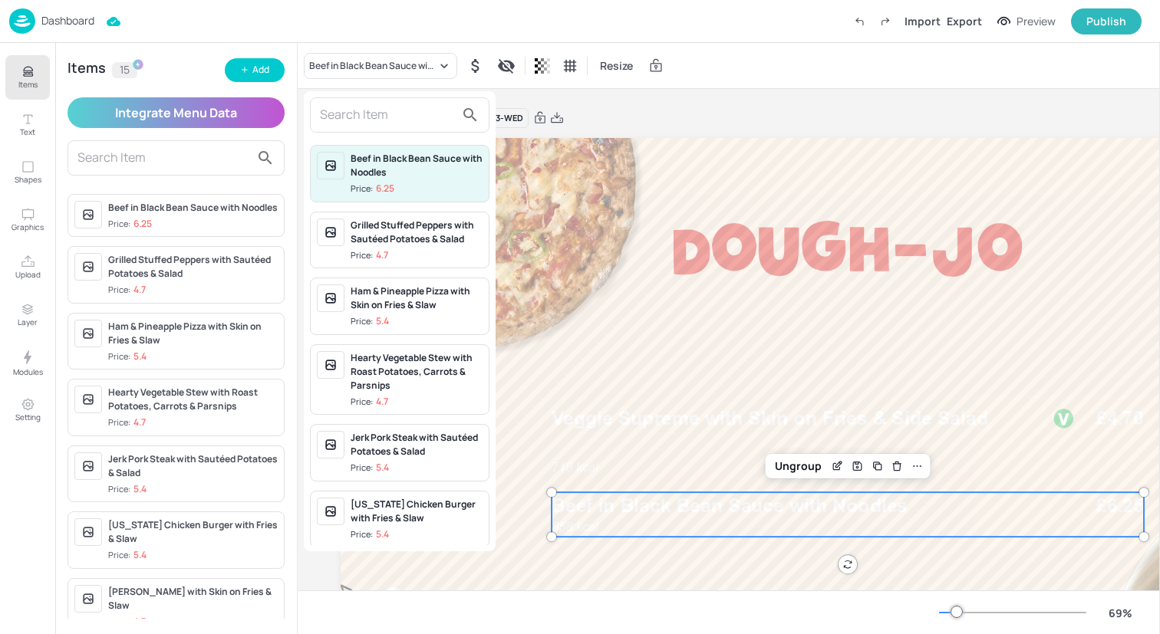
click at [386, 127] on input "text" at bounding box center [387, 115] width 135 height 25
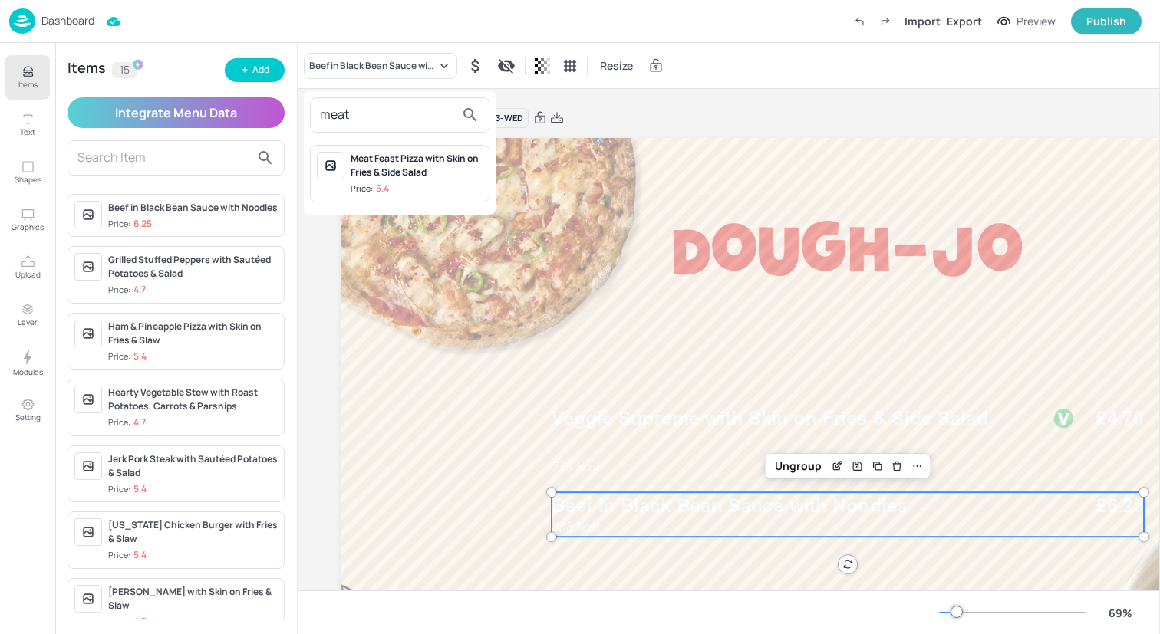
type input "meat"
click at [367, 174] on div "Meat Feast Pizza with Skin on Fries & Side Salad" at bounding box center [417, 166] width 132 height 28
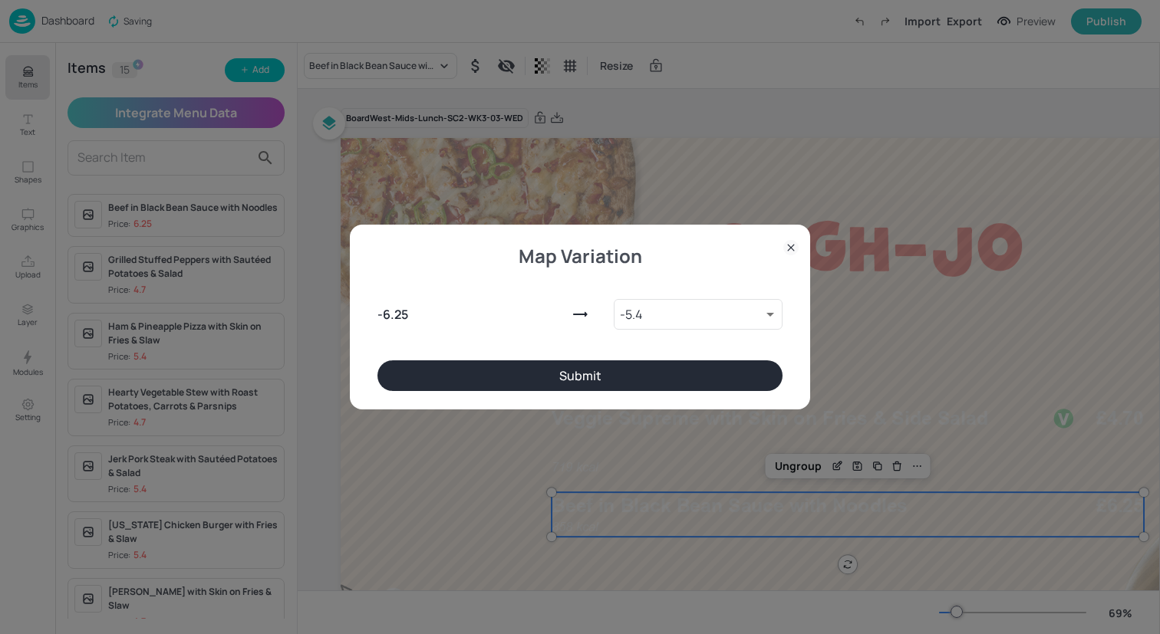
click at [521, 377] on button "Submit" at bounding box center [579, 376] width 405 height 31
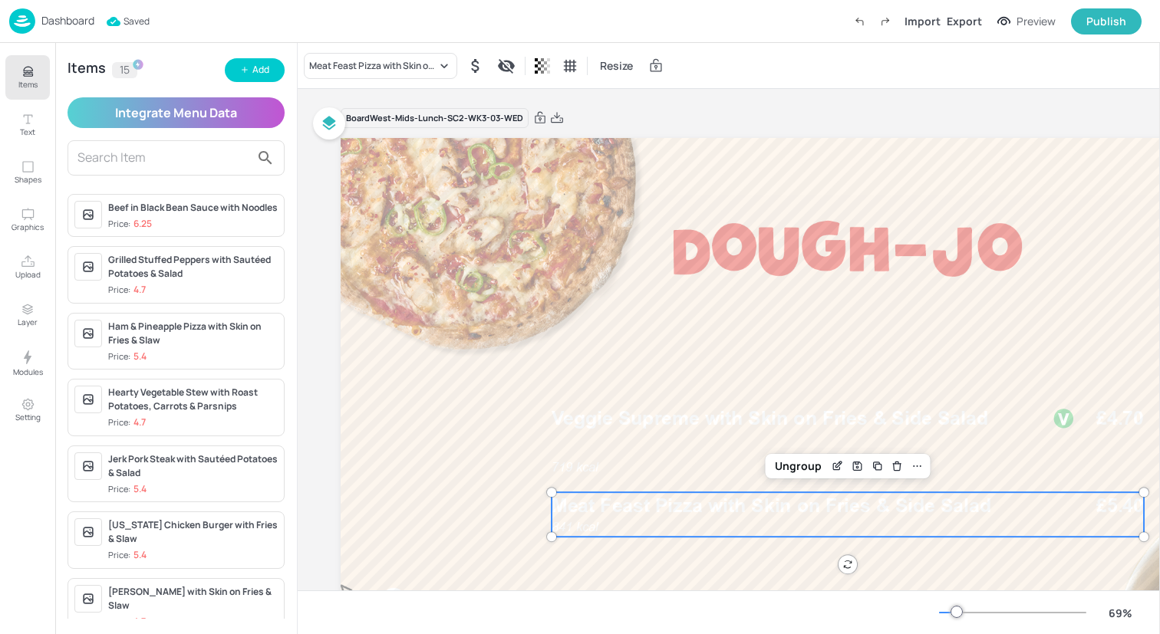
click at [30, 84] on p "Items" at bounding box center [27, 84] width 19 height 11
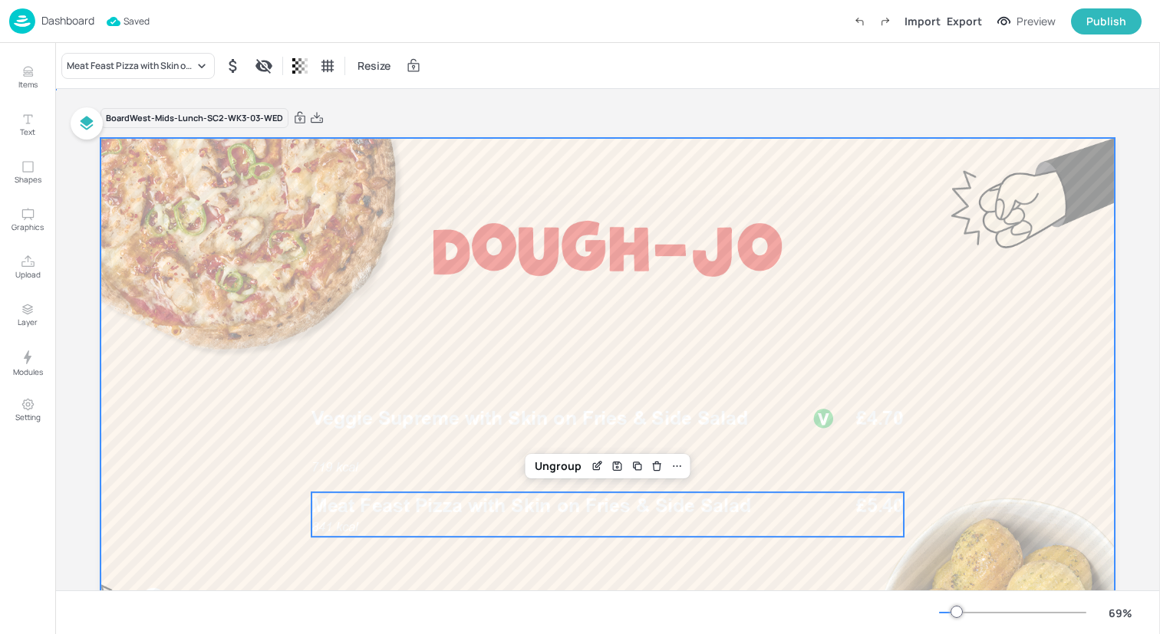
click at [440, 393] on div at bounding box center [607, 423] width 1014 height 571
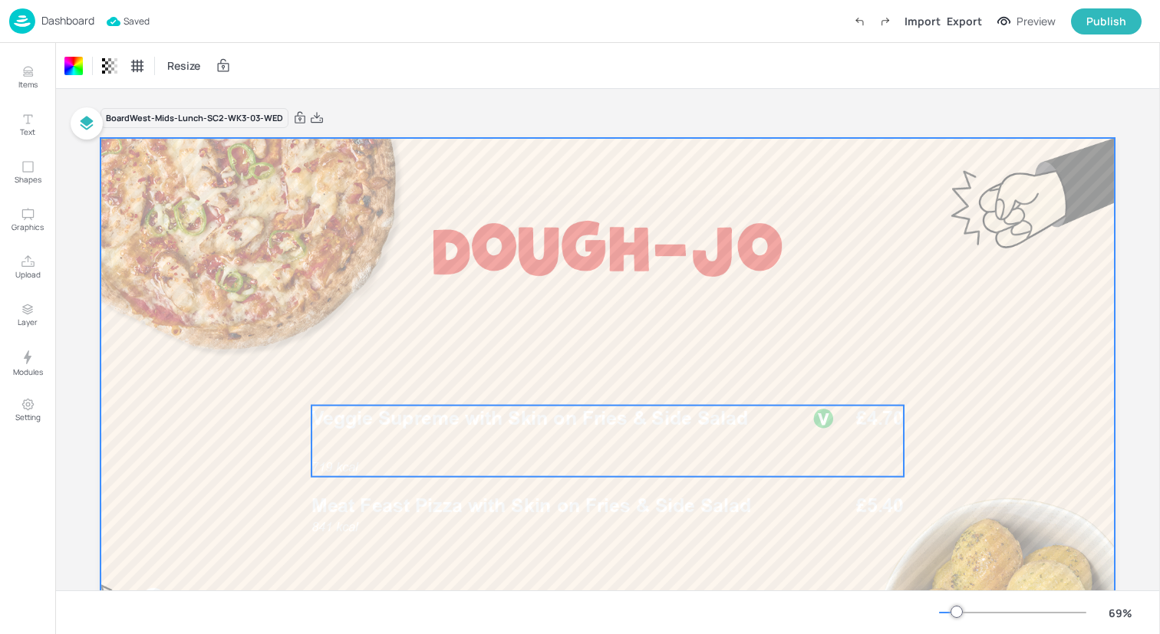
click at [468, 447] on div "719 kcal Veggie Supreme with Skin on Fries & Side Salad £4.70" at bounding box center [607, 441] width 592 height 71
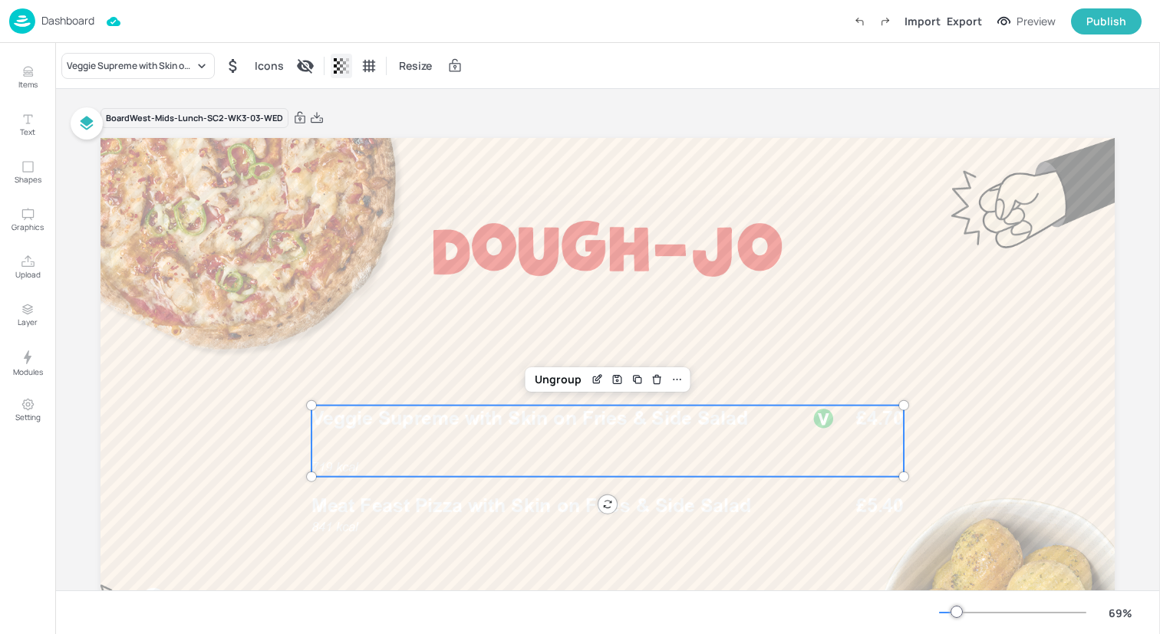
click at [341, 64] on icon at bounding box center [341, 65] width 3 height 15
click at [341, 64] on div at bounding box center [580, 317] width 1160 height 634
click at [35, 122] on icon "Text" at bounding box center [28, 119] width 15 height 15
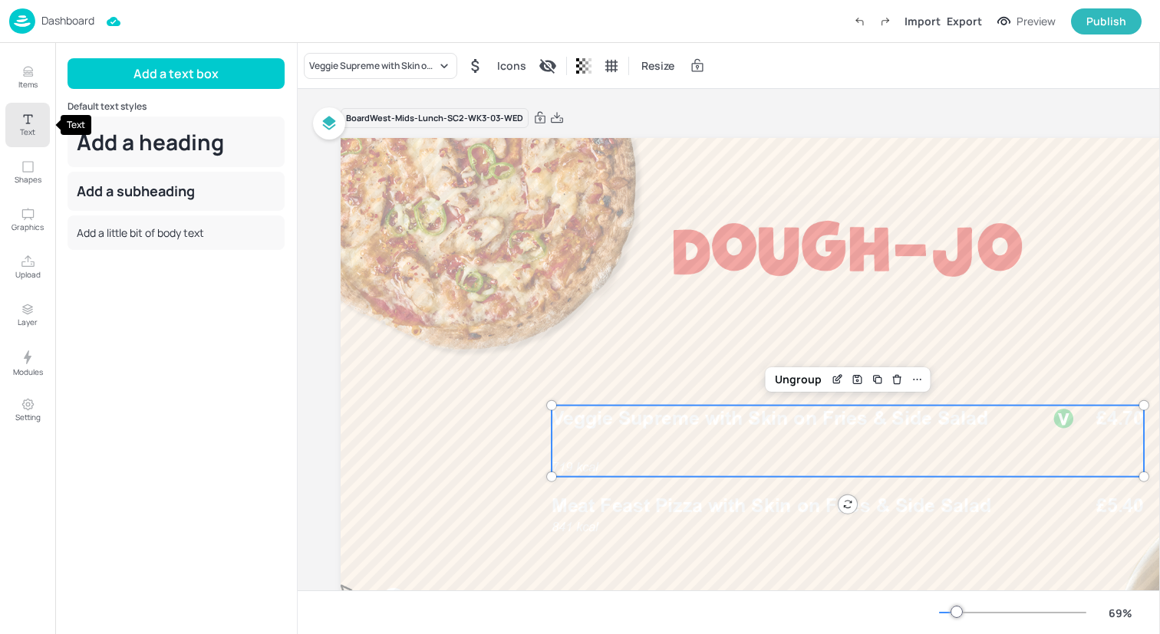
click at [23, 137] on button "Text" at bounding box center [27, 125] width 44 height 44
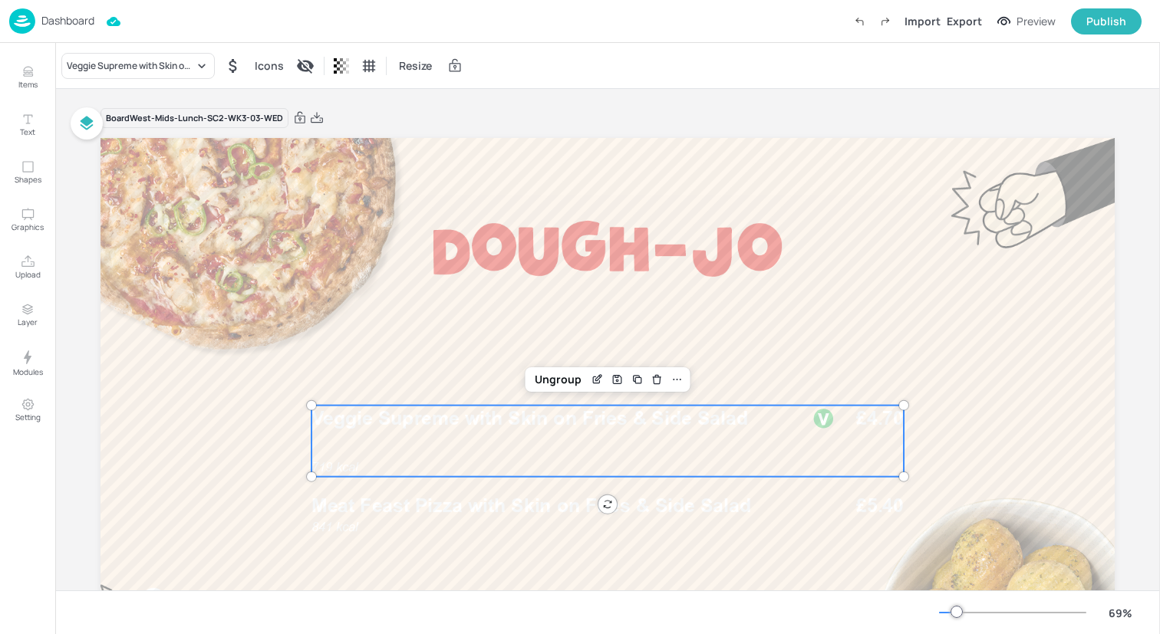
click at [390, 436] on div "719 kcal Veggie Supreme with Skin on Fries & Side Salad £4.70" at bounding box center [607, 441] width 592 height 71
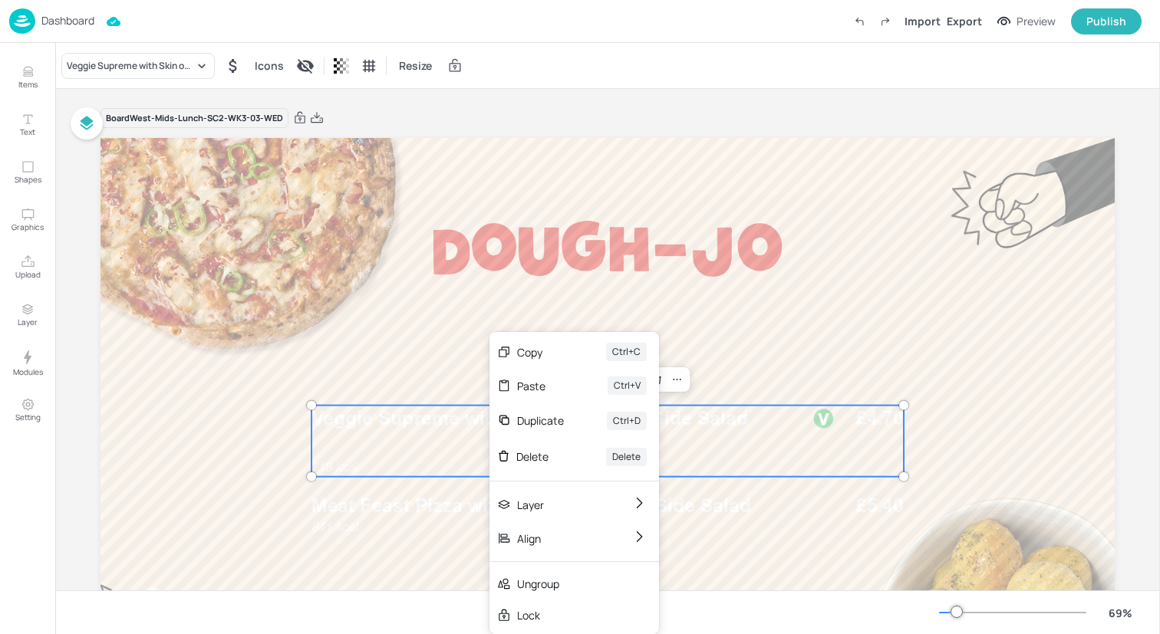
click at [429, 448] on div "719 kcal Veggie Supreme with Skin on Fries & Side Salad £4.70" at bounding box center [607, 441] width 592 height 71
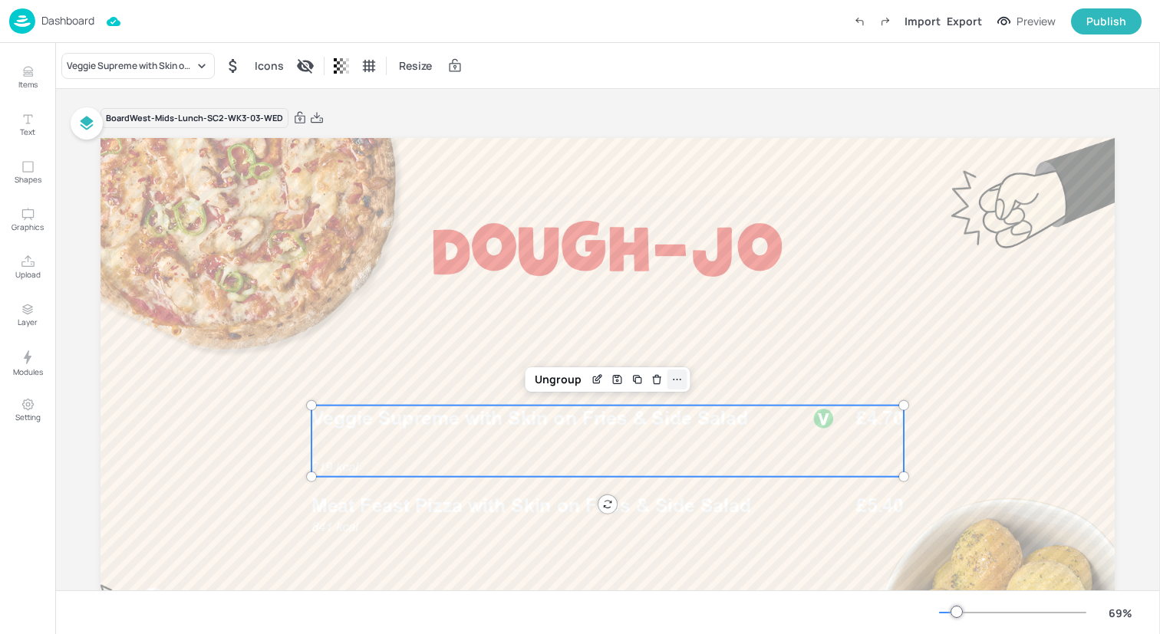
click at [677, 376] on icon at bounding box center [677, 380] width 12 height 12
click at [598, 473] on div "719 kcal Veggie Supreme with Skin on Fries & Side Salad £4.70" at bounding box center [607, 441] width 592 height 71
click at [34, 120] on icon "Text" at bounding box center [28, 119] width 15 height 15
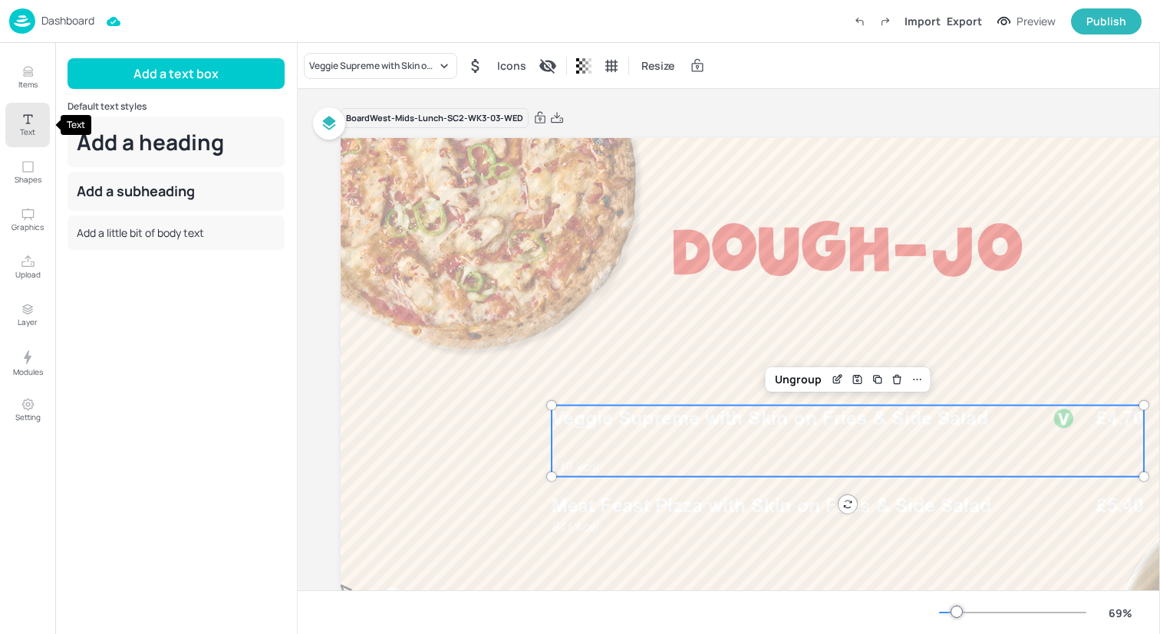
click at [33, 121] on icon "Text" at bounding box center [28, 119] width 15 height 15
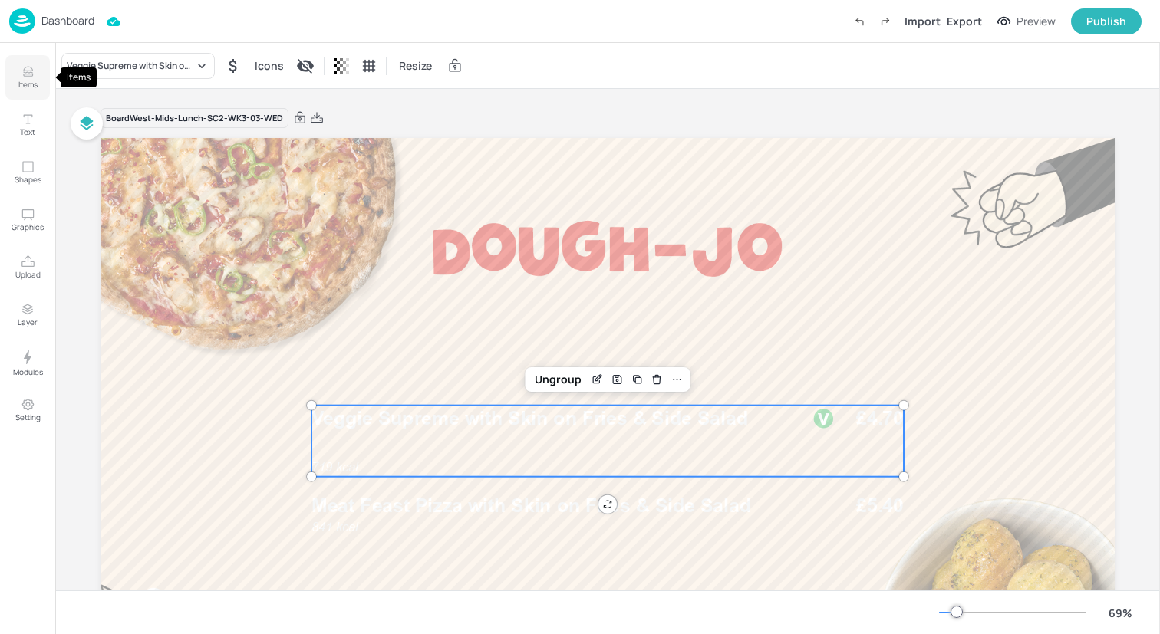
click at [28, 85] on p "Items" at bounding box center [27, 84] width 19 height 11
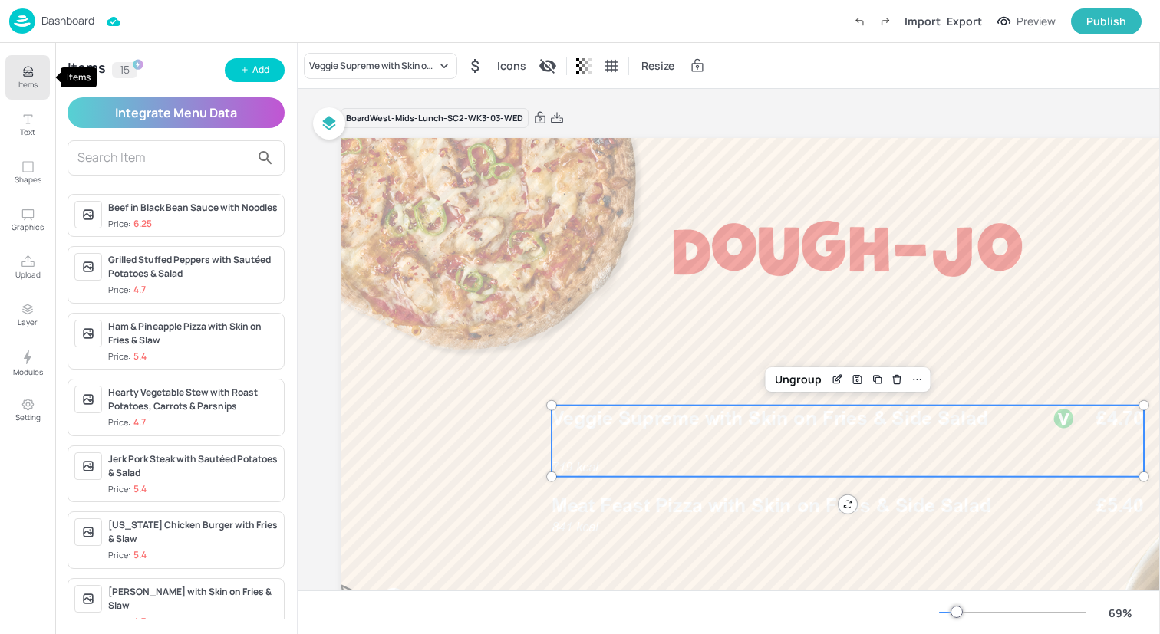
click at [28, 85] on p "Items" at bounding box center [27, 84] width 19 height 11
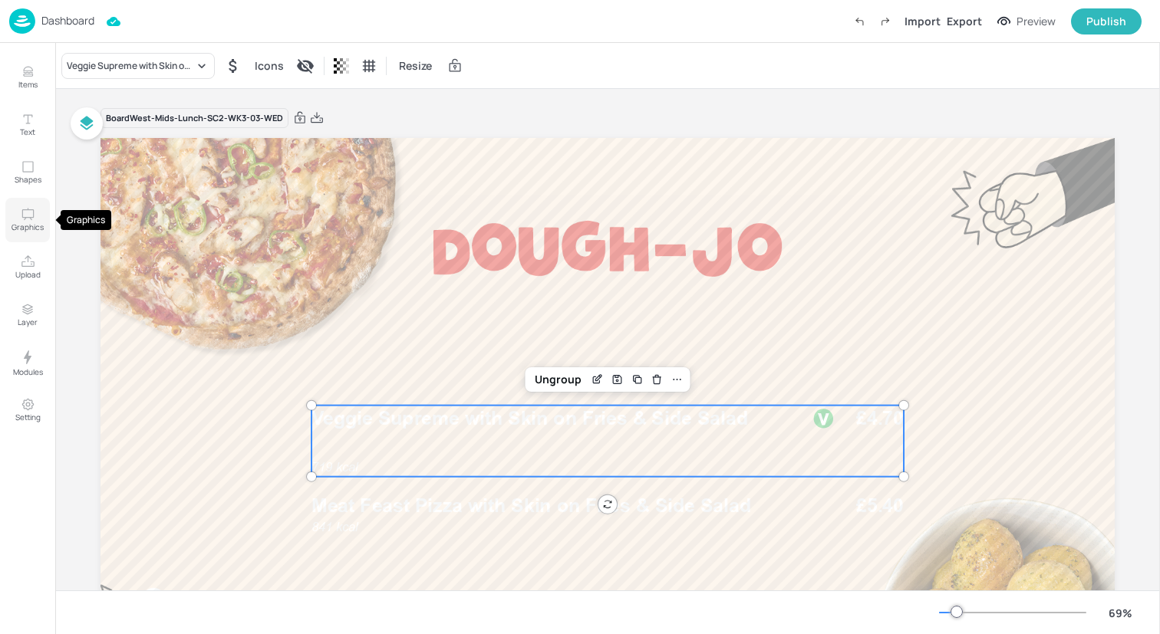
click at [25, 230] on p "Graphics" at bounding box center [28, 227] width 32 height 11
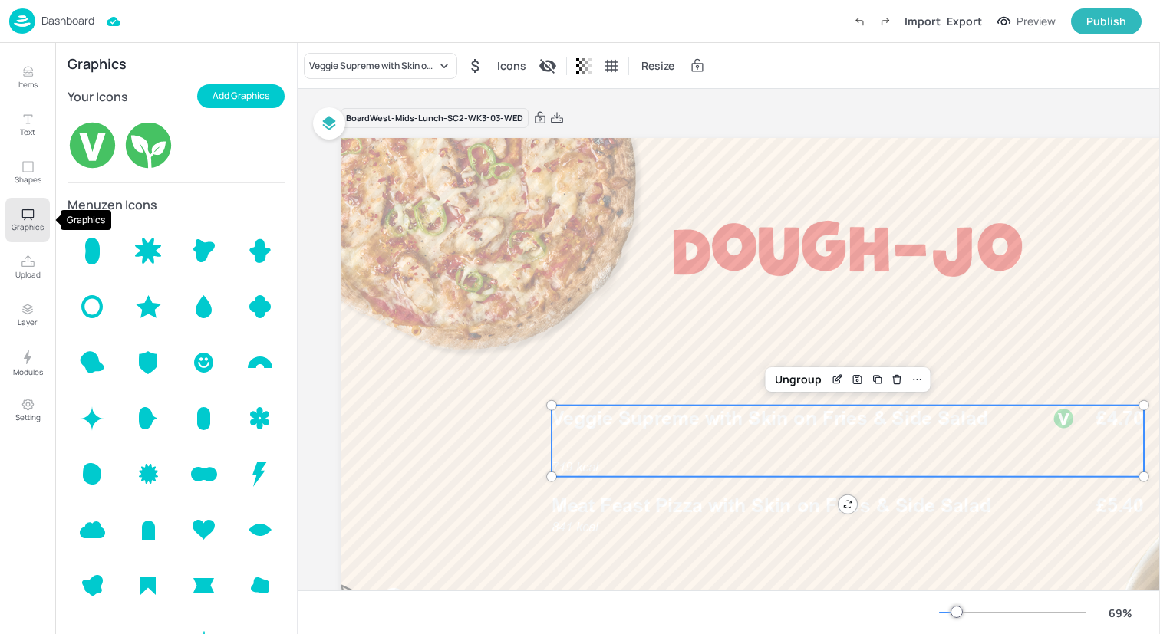
click at [28, 225] on p "Graphics" at bounding box center [28, 227] width 32 height 11
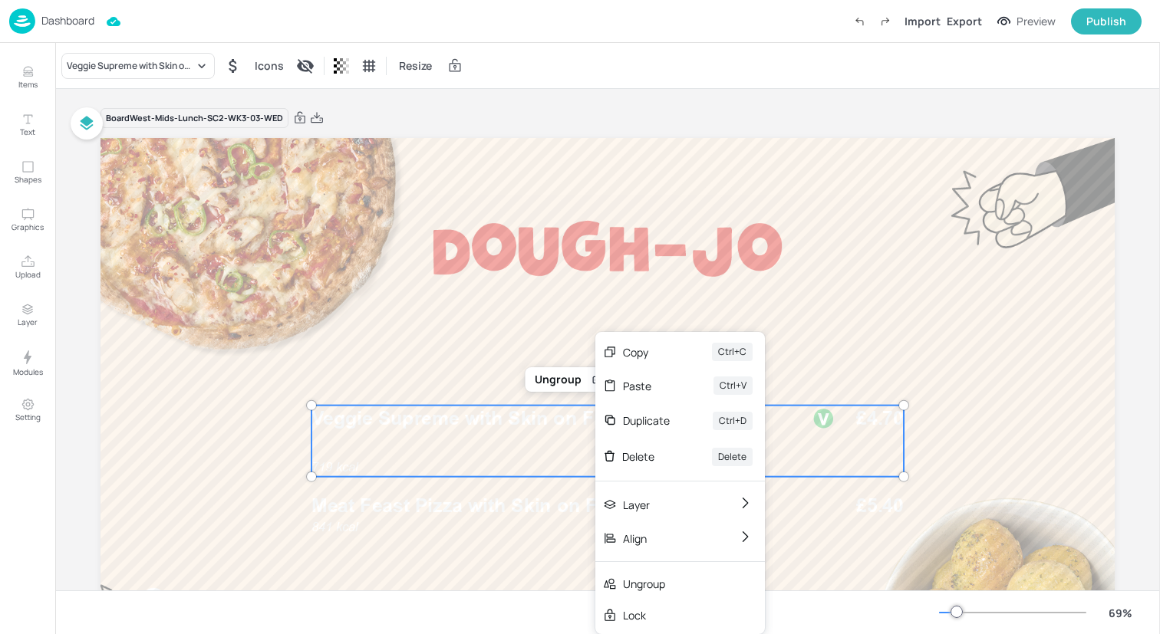
click at [564, 422] on span "Veggie Supreme with Skin on Fries & Side Salad" at bounding box center [529, 418] width 436 height 23
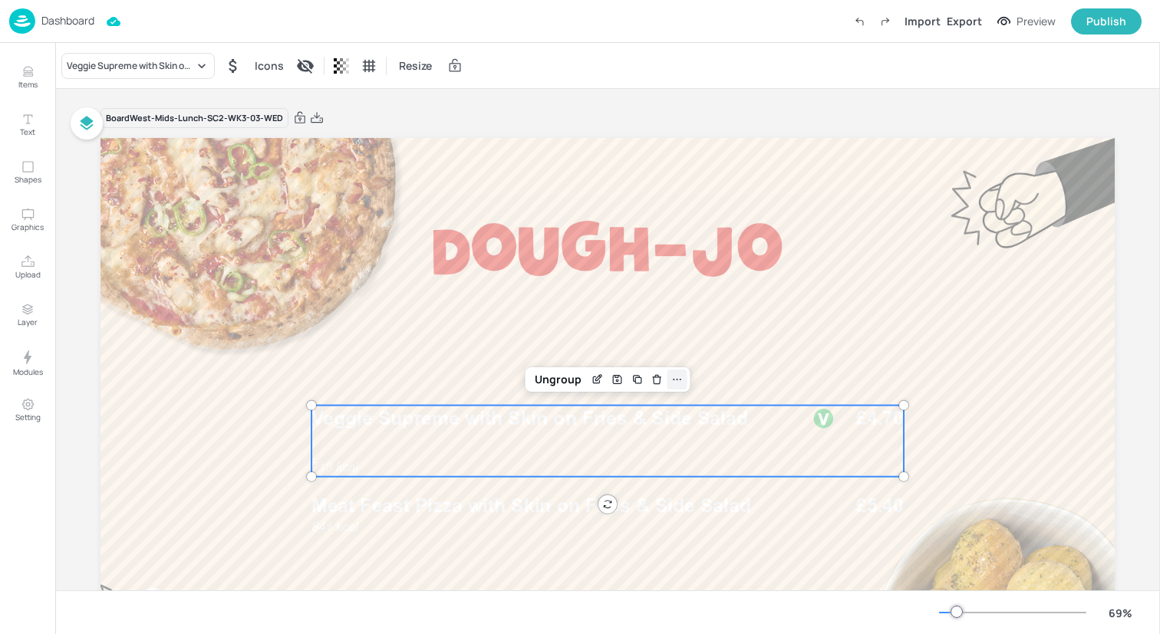
click at [671, 383] on icon at bounding box center [677, 380] width 12 height 12
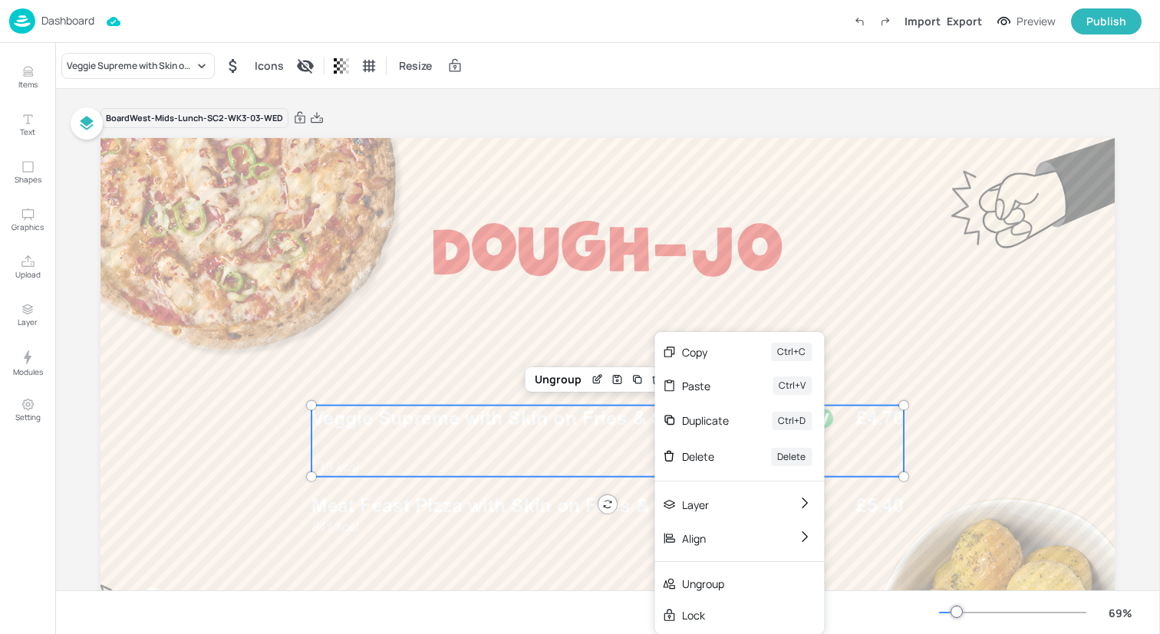
click at [589, 428] on span "Veggie Supreme with Skin on Fries & Side Salad" at bounding box center [529, 418] width 436 height 23
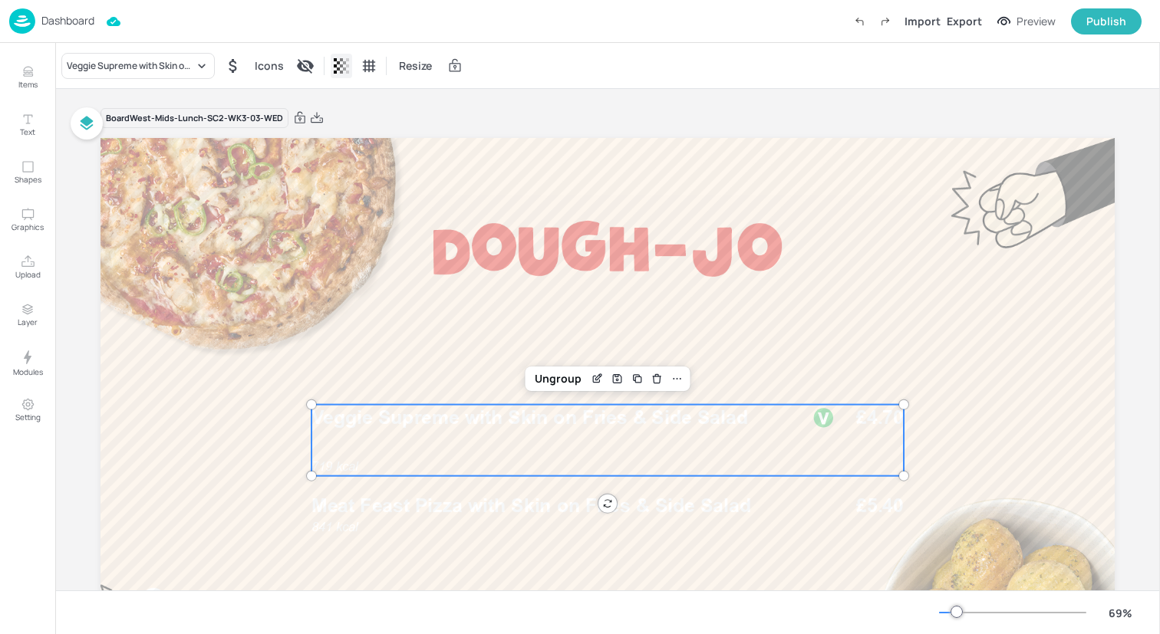
click at [343, 68] on icon at bounding box center [344, 65] width 3 height 9
click at [341, 68] on div at bounding box center [580, 317] width 1160 height 634
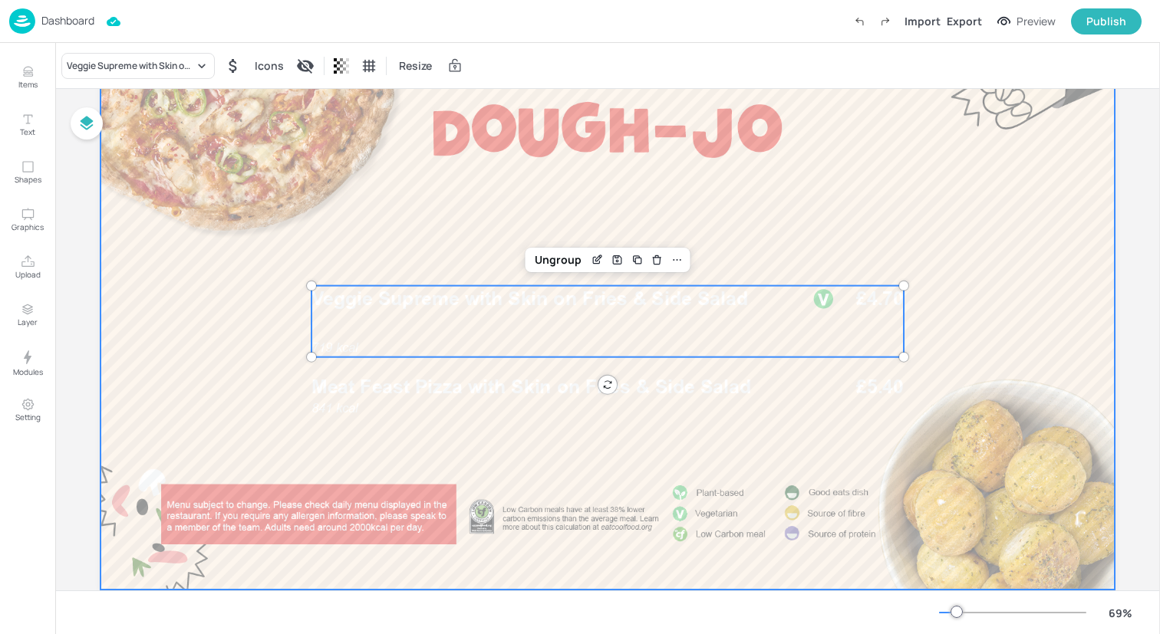
scroll to position [137, 0]
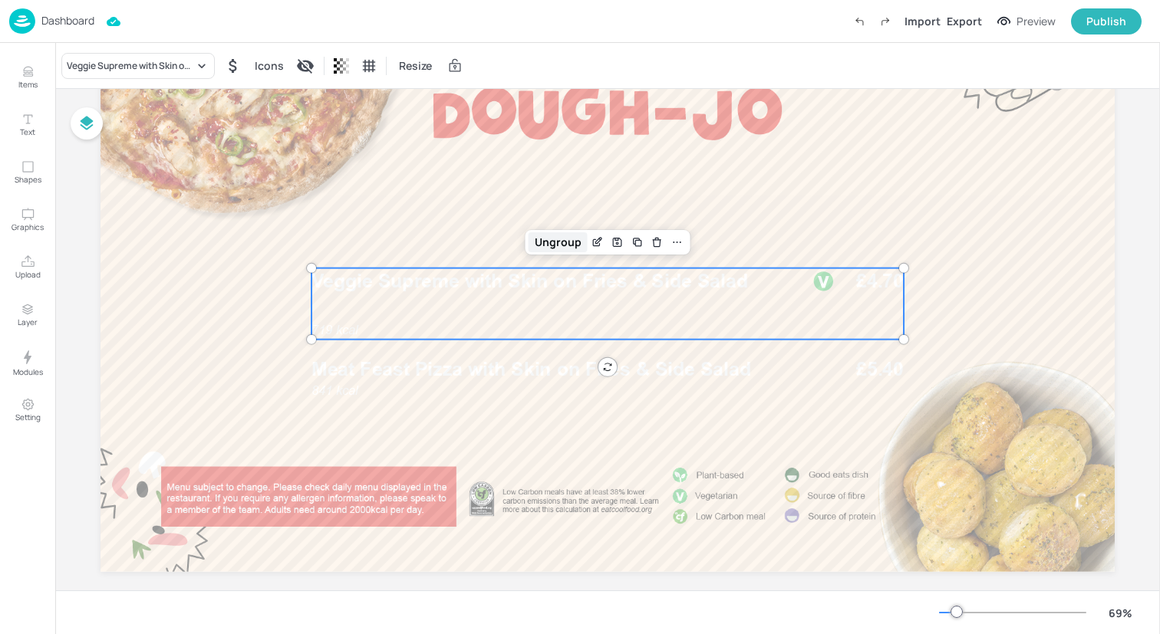
click at [554, 241] on div "Ungroup" at bounding box center [558, 242] width 59 height 20
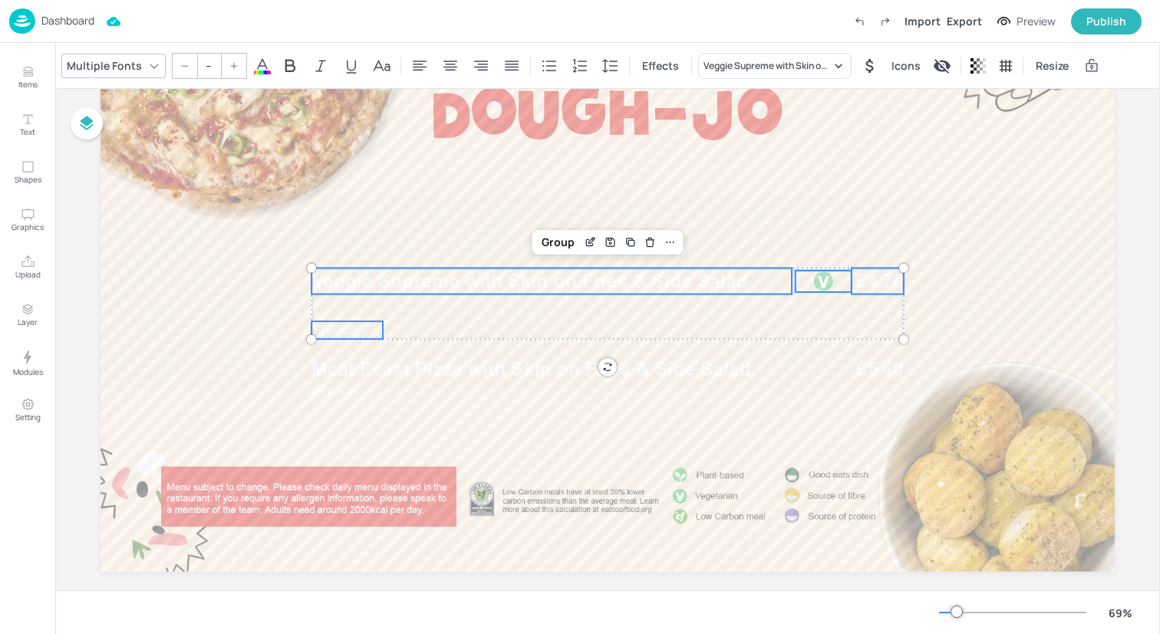
click at [254, 67] on icon at bounding box center [262, 66] width 18 height 18
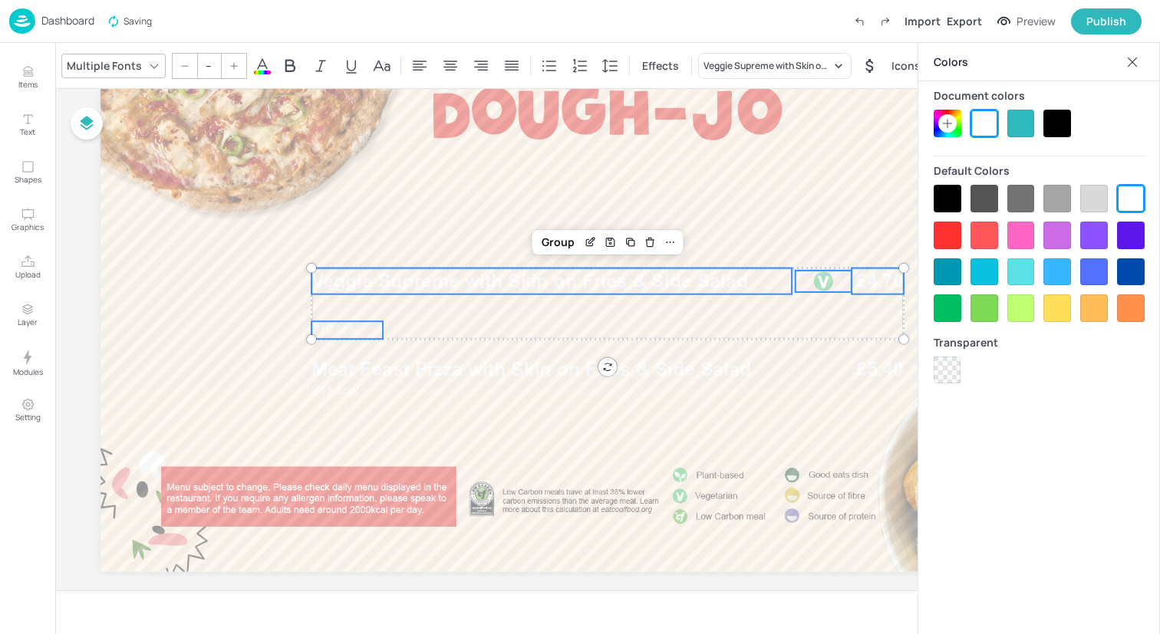
click at [947, 198] on div at bounding box center [948, 199] width 28 height 28
click at [1135, 58] on icon at bounding box center [1133, 62] width 10 height 10
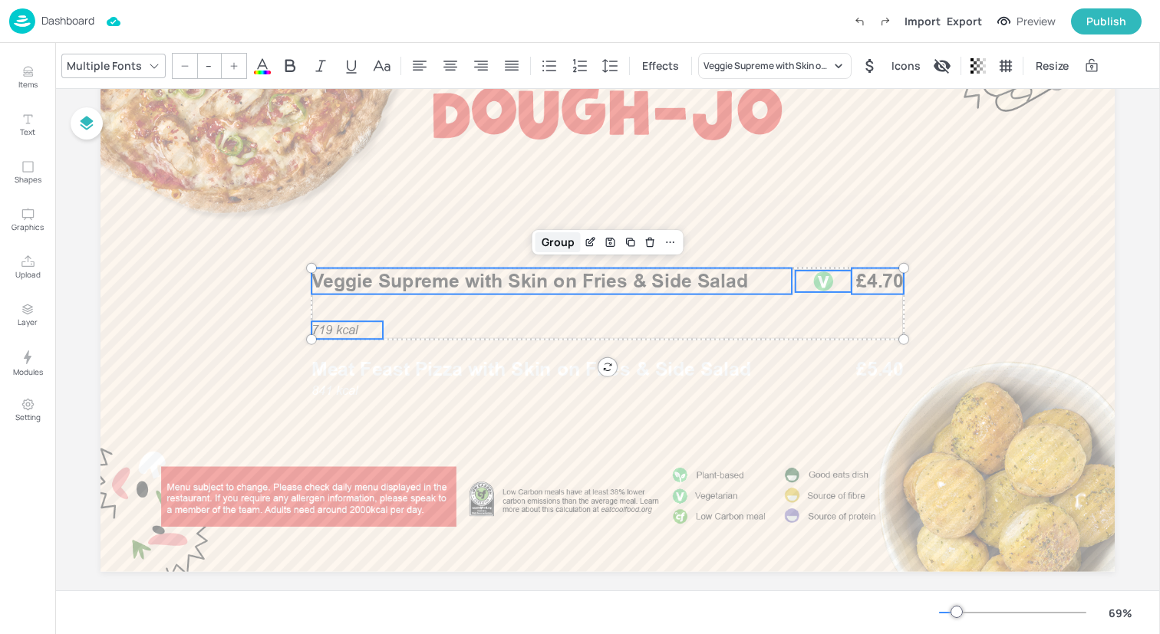
click at [552, 243] on div "Group" at bounding box center [557, 242] width 45 height 20
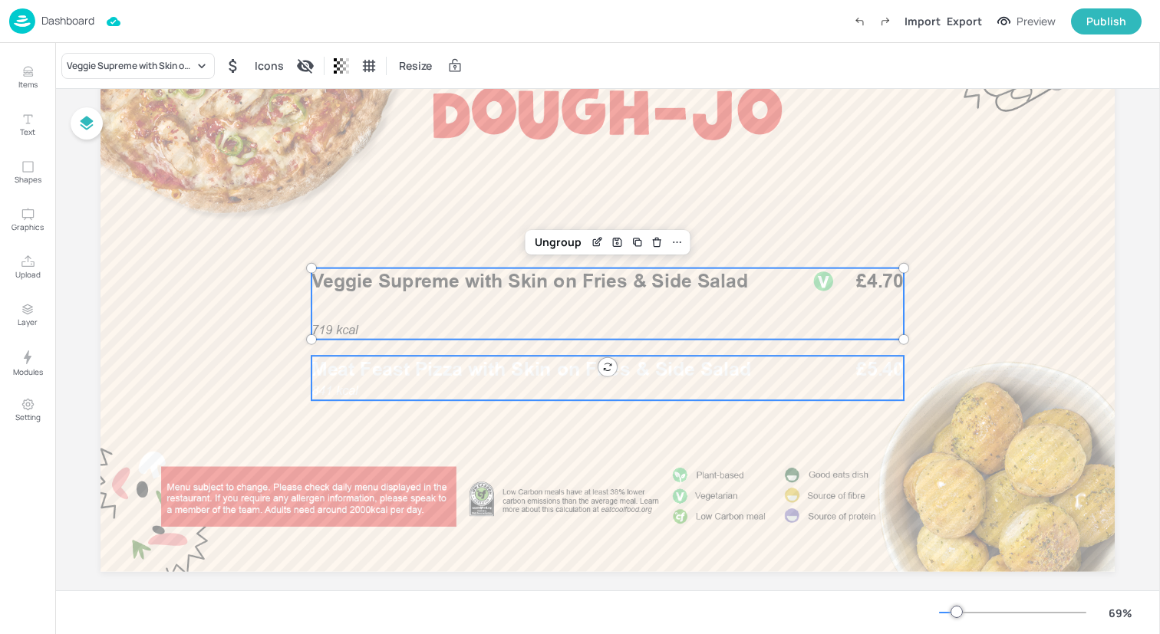
click at [543, 366] on span "Meat Feast Pizza with Skin on Fries & Side Salad" at bounding box center [531, 368] width 440 height 23
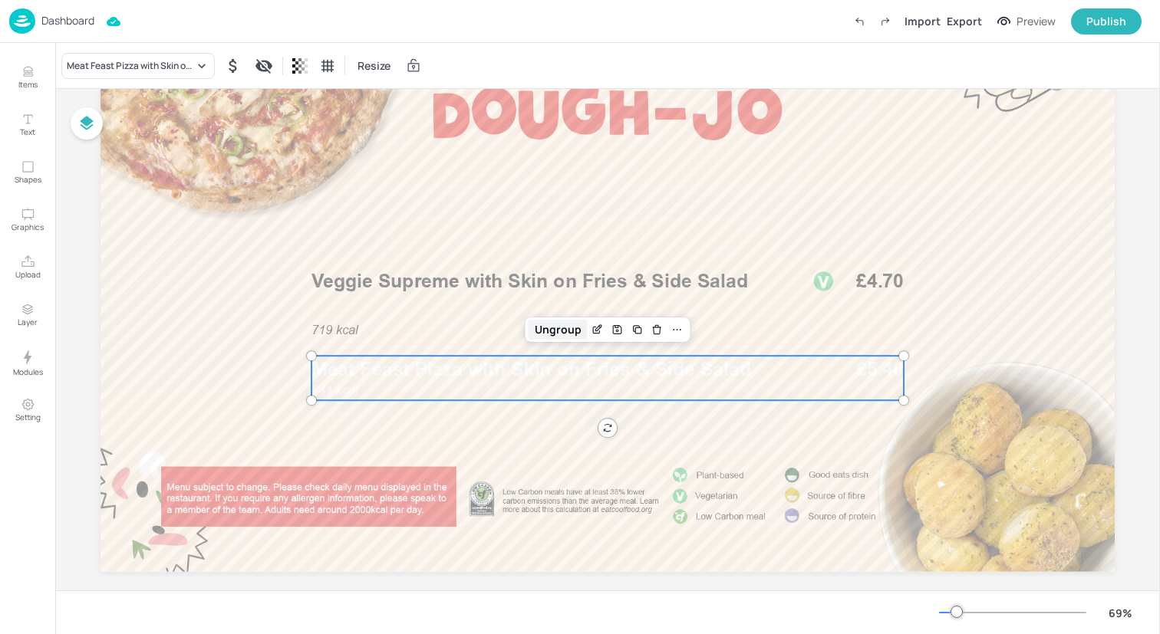
click at [552, 332] on div "Ungroup" at bounding box center [558, 330] width 59 height 20
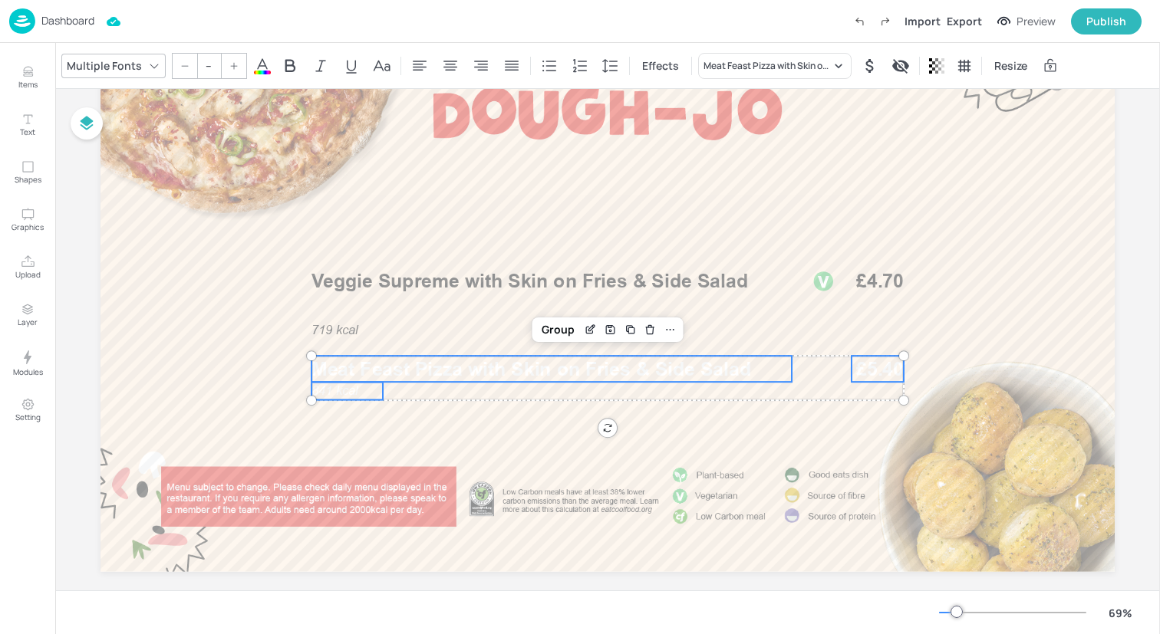
click at [262, 64] on icon at bounding box center [262, 65] width 14 height 15
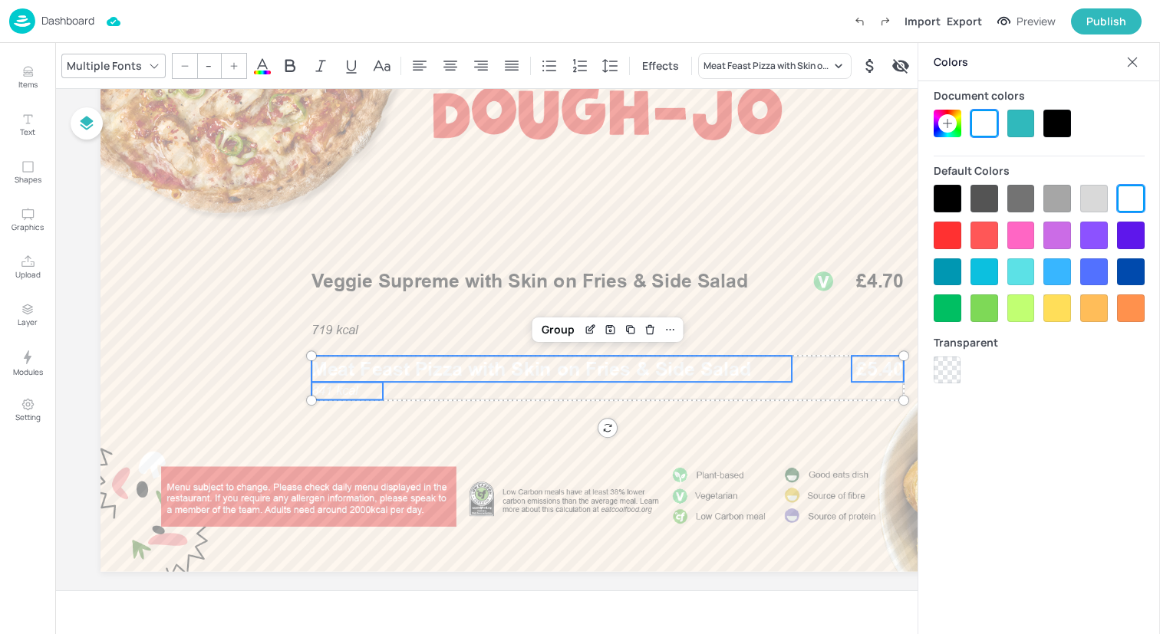
click at [944, 198] on div at bounding box center [948, 199] width 28 height 28
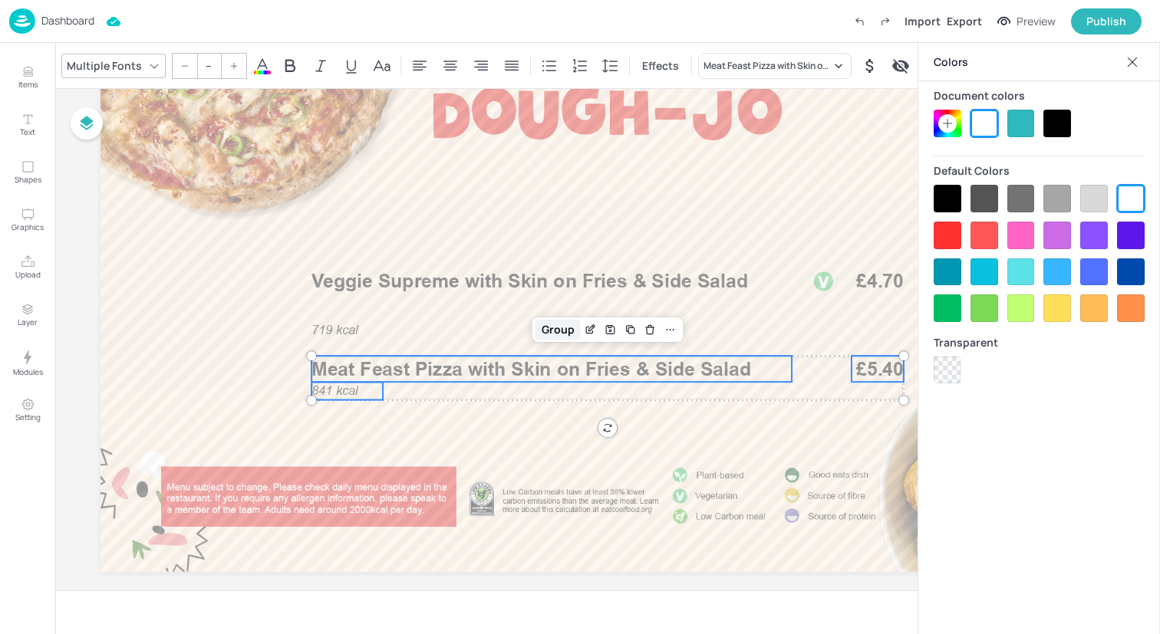
click at [558, 330] on div "Group" at bounding box center [557, 330] width 45 height 20
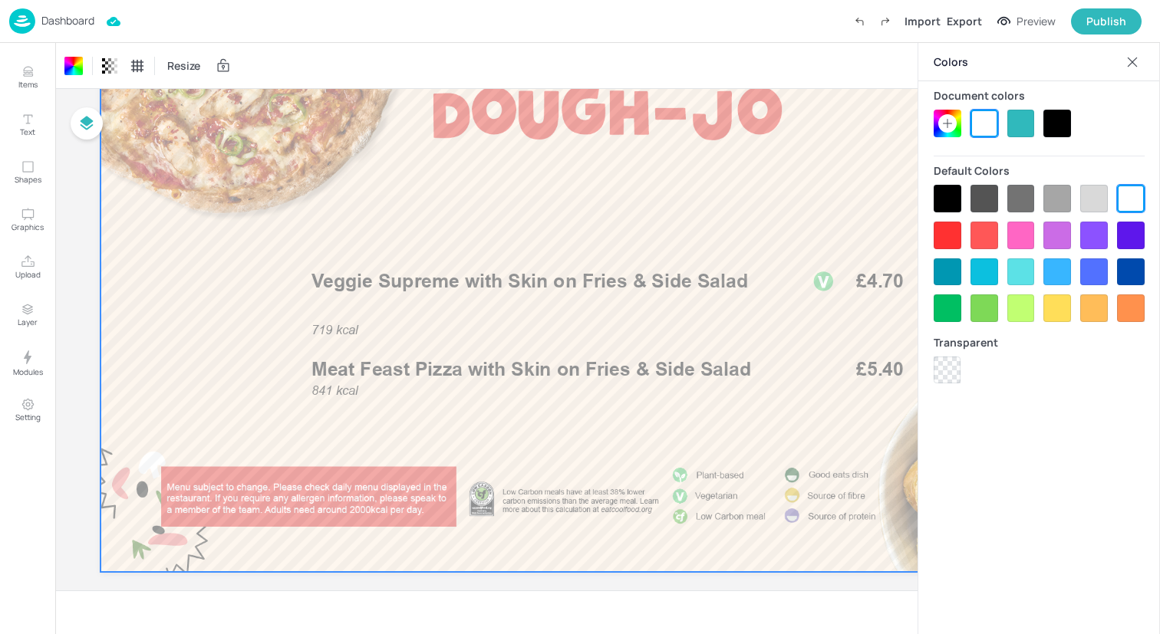
click at [1138, 61] on icon at bounding box center [1132, 61] width 15 height 15
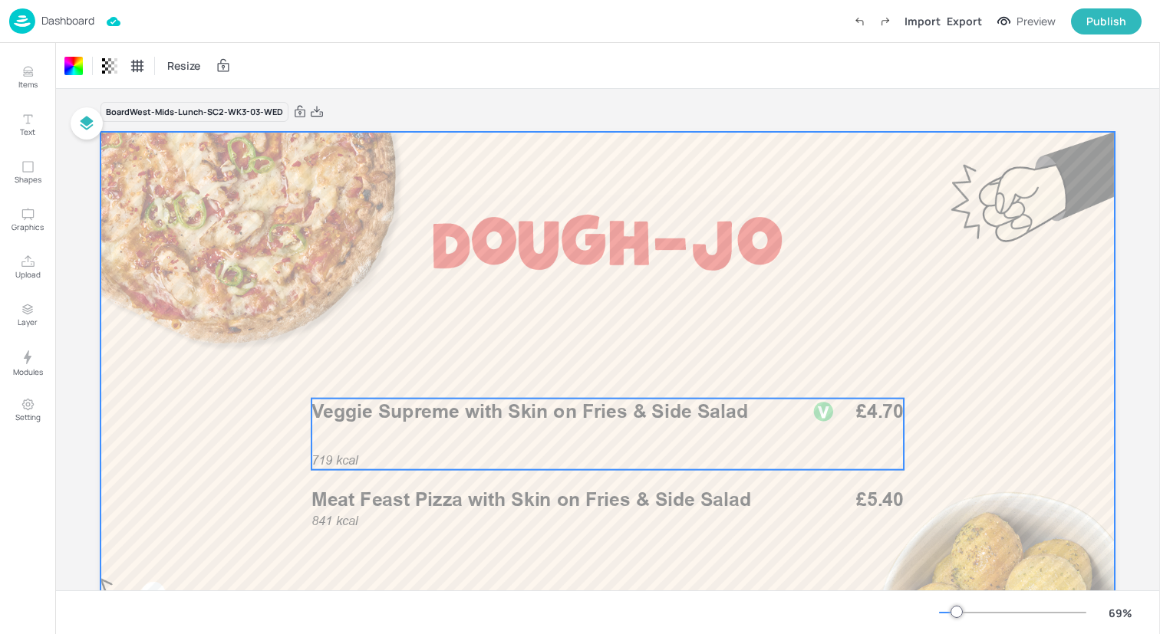
scroll to position [0, 0]
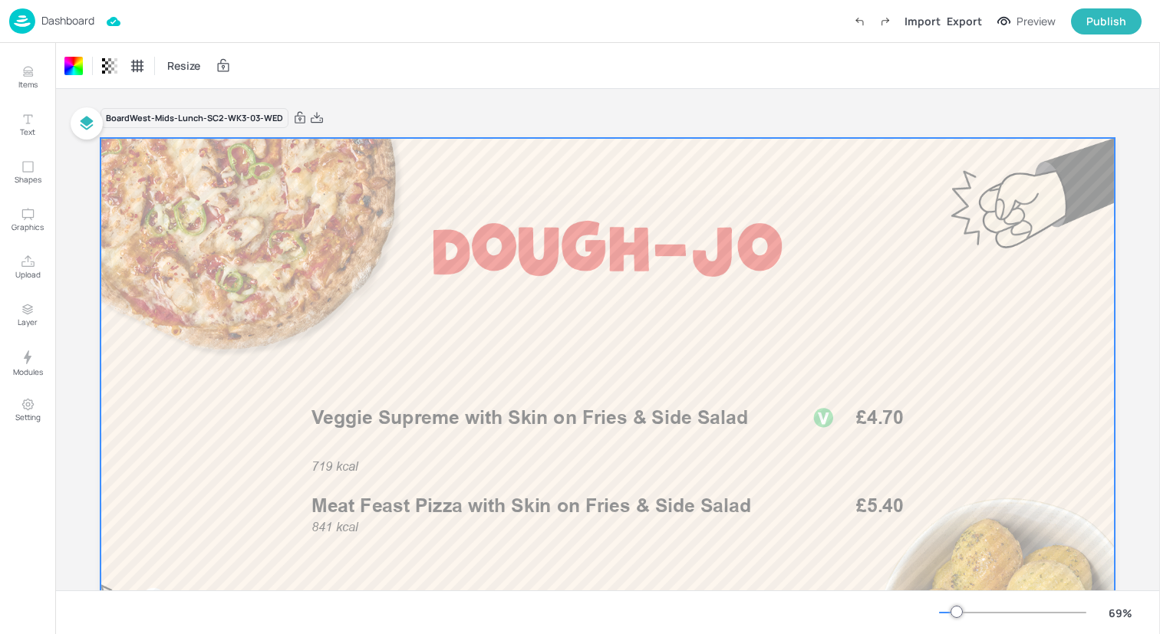
click at [28, 24] on img at bounding box center [22, 20] width 26 height 25
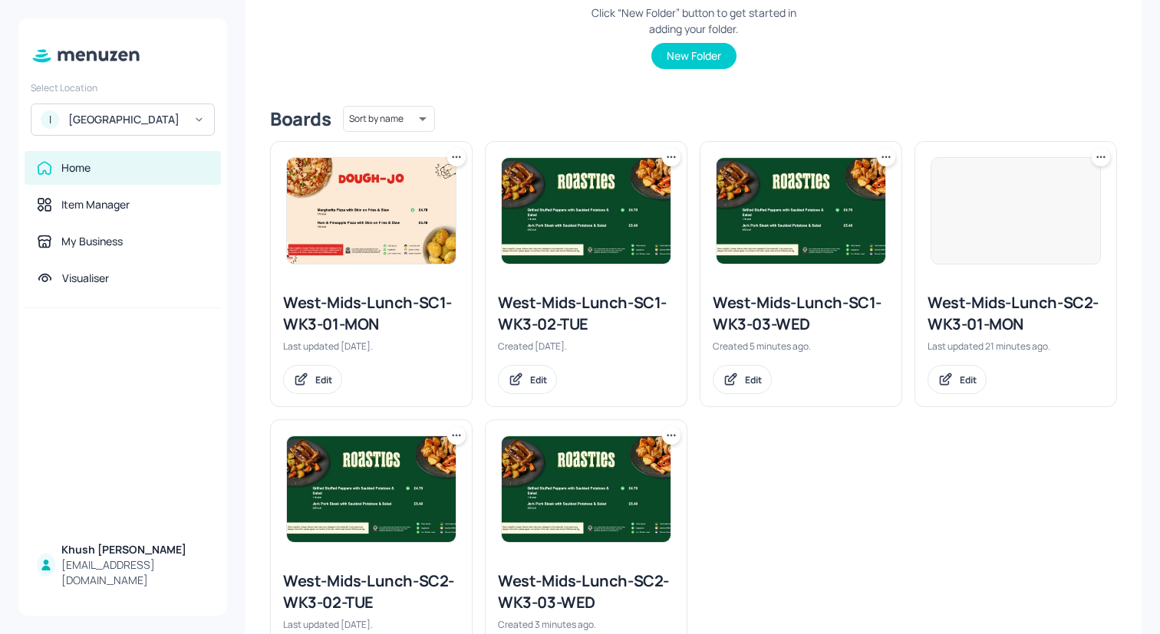
scroll to position [383, 0]
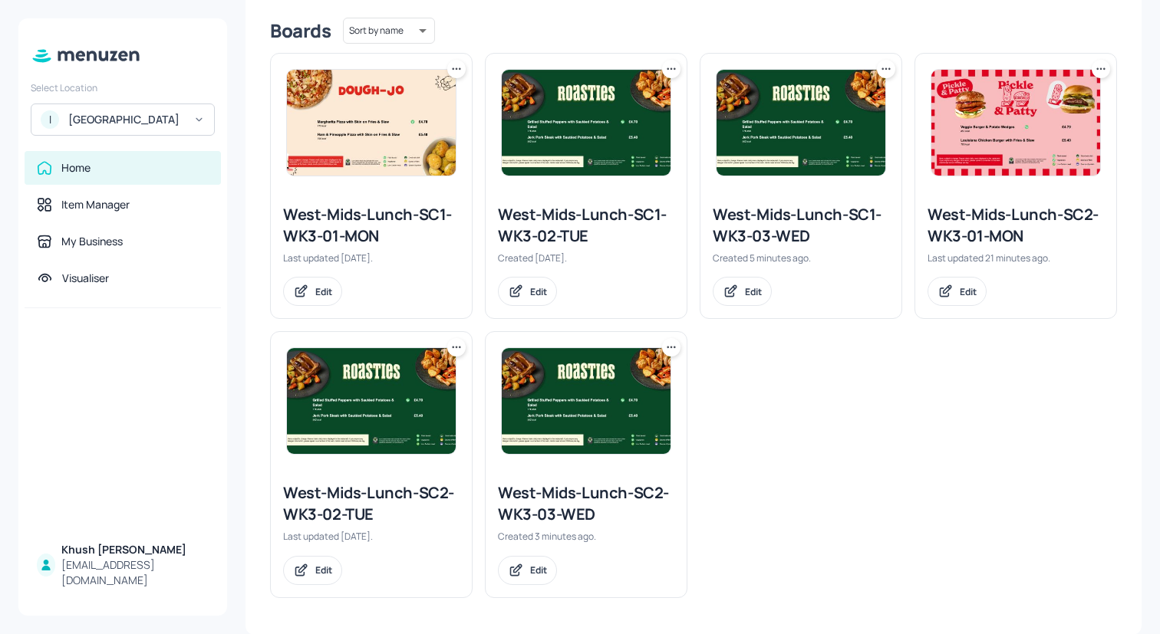
click at [455, 346] on icon at bounding box center [456, 347] width 15 height 15
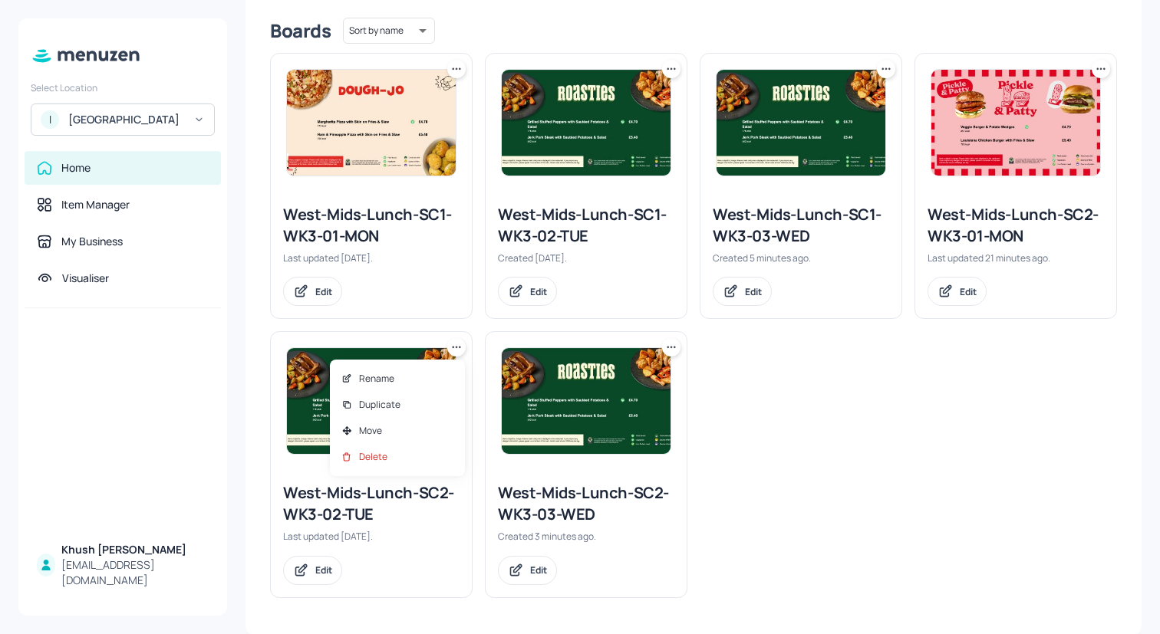
click at [455, 342] on div at bounding box center [580, 317] width 1160 height 634
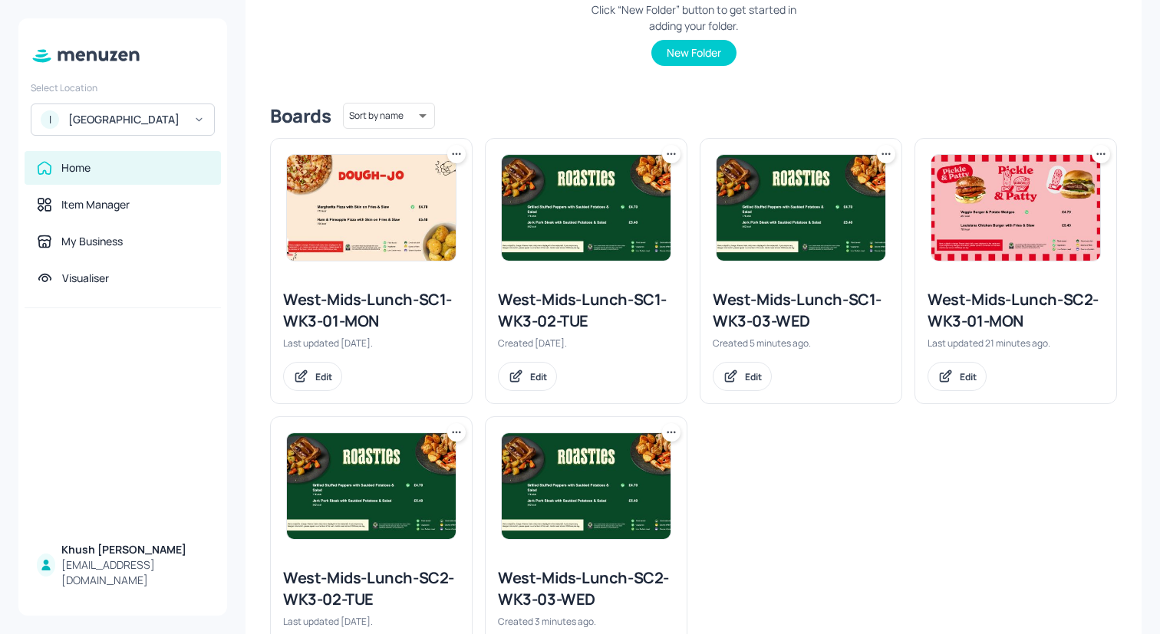
scroll to position [255, 0]
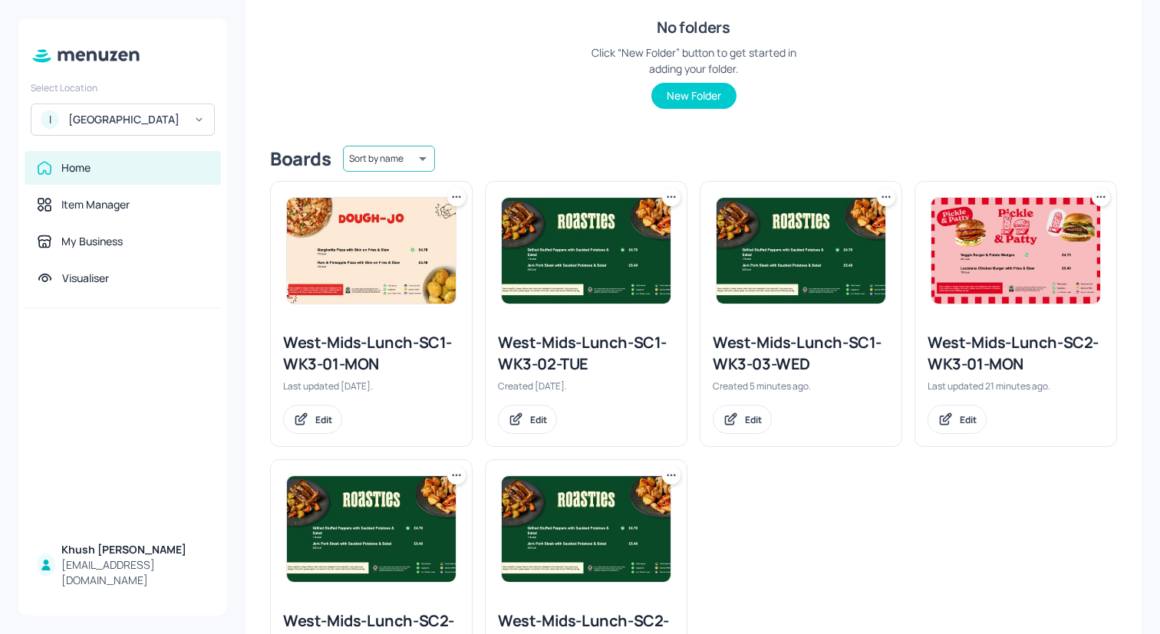
click at [407, 163] on body "Select Location I ISS - West Middlesex Hospital Home Item Manager My Business V…" at bounding box center [580, 317] width 1160 height 634
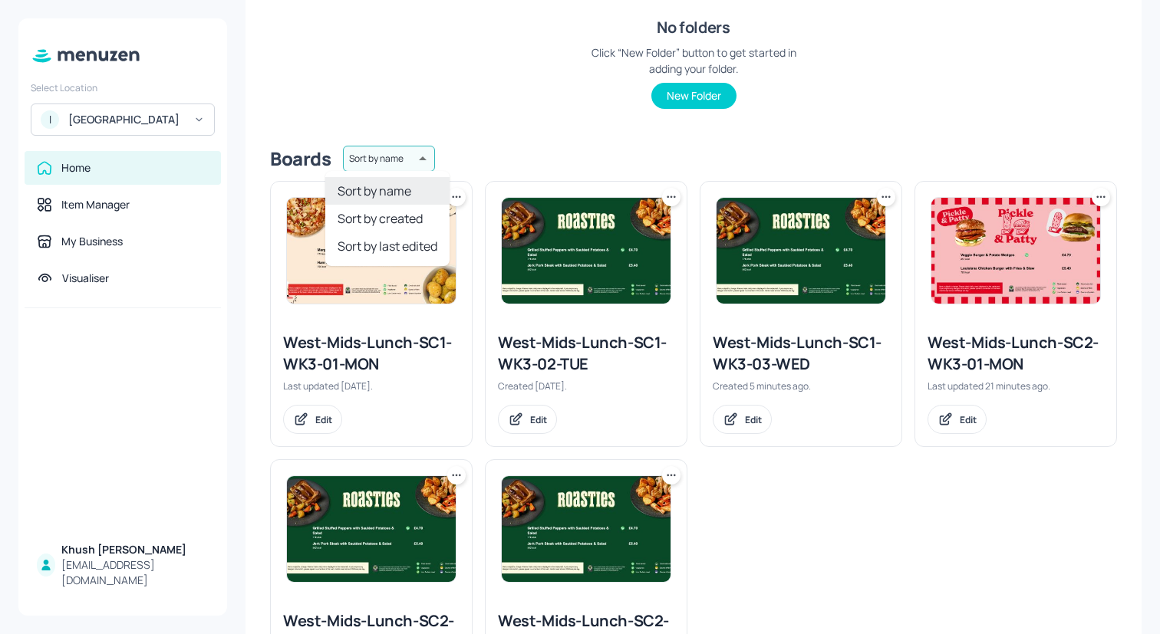
click at [403, 223] on li "Sort by created" at bounding box center [387, 219] width 124 height 28
type input "id"
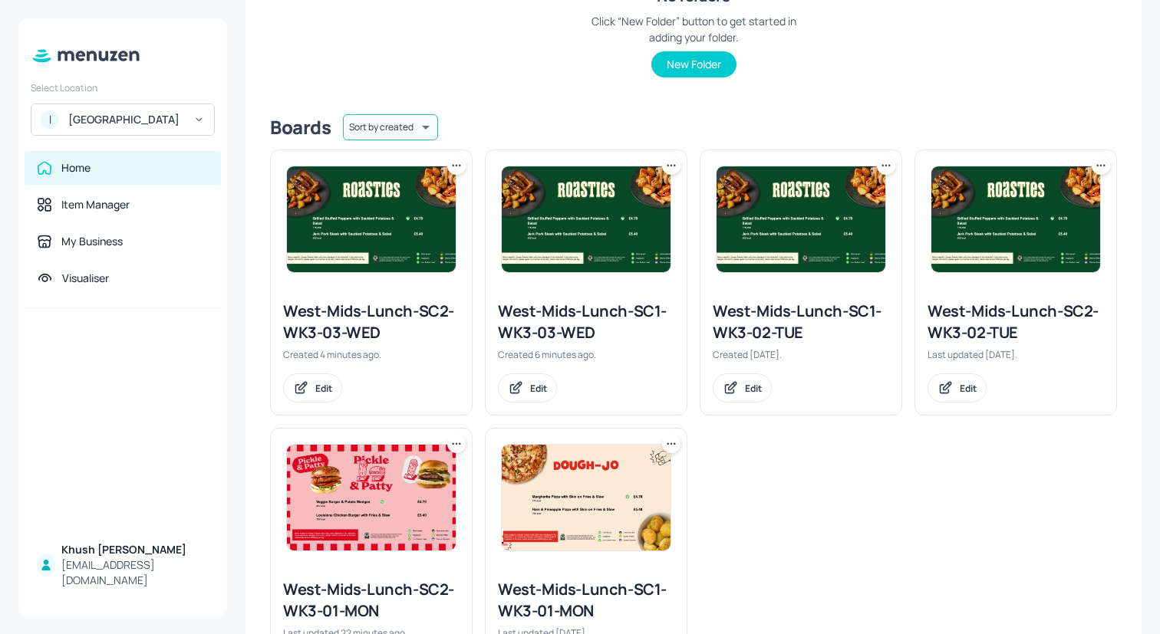
scroll to position [281, 0]
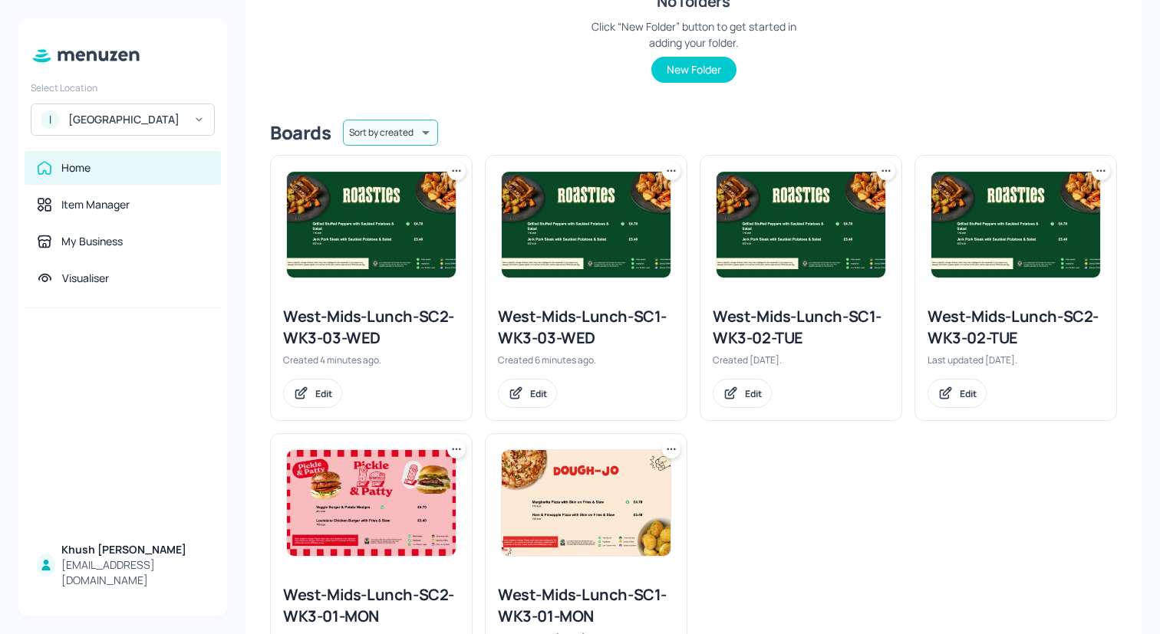
click at [667, 170] on icon at bounding box center [671, 170] width 15 height 15
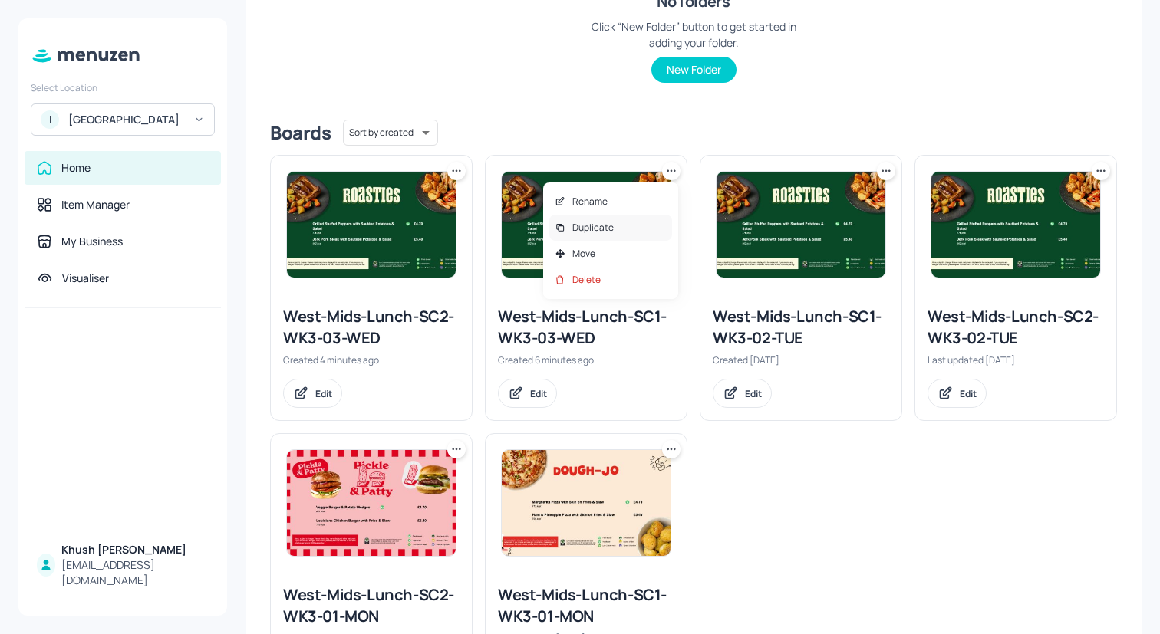
click at [616, 229] on div "Duplicate" at bounding box center [610, 228] width 123 height 26
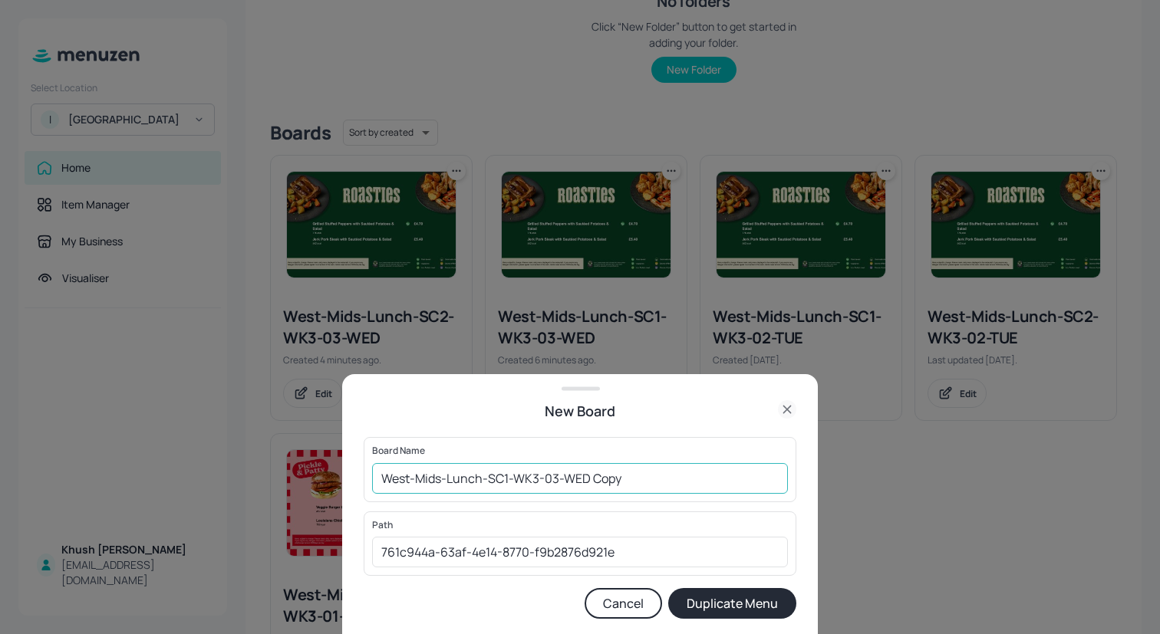
click at [559, 476] on input "West-Mids-Lunch-SC1-WK3-03-WED Copy" at bounding box center [580, 478] width 416 height 31
click at [588, 483] on input "West-Mids-Lunch-SC1-WK3-04-WED Copy" at bounding box center [580, 478] width 416 height 31
click at [647, 486] on input "West-Mids-Lunch-SC1-WK3-04-THU Copy" at bounding box center [580, 478] width 416 height 31
type input "West-Mids-Lunch-SC1-WK3-04-THU"
click at [746, 614] on button "Duplicate Menu" at bounding box center [732, 603] width 128 height 31
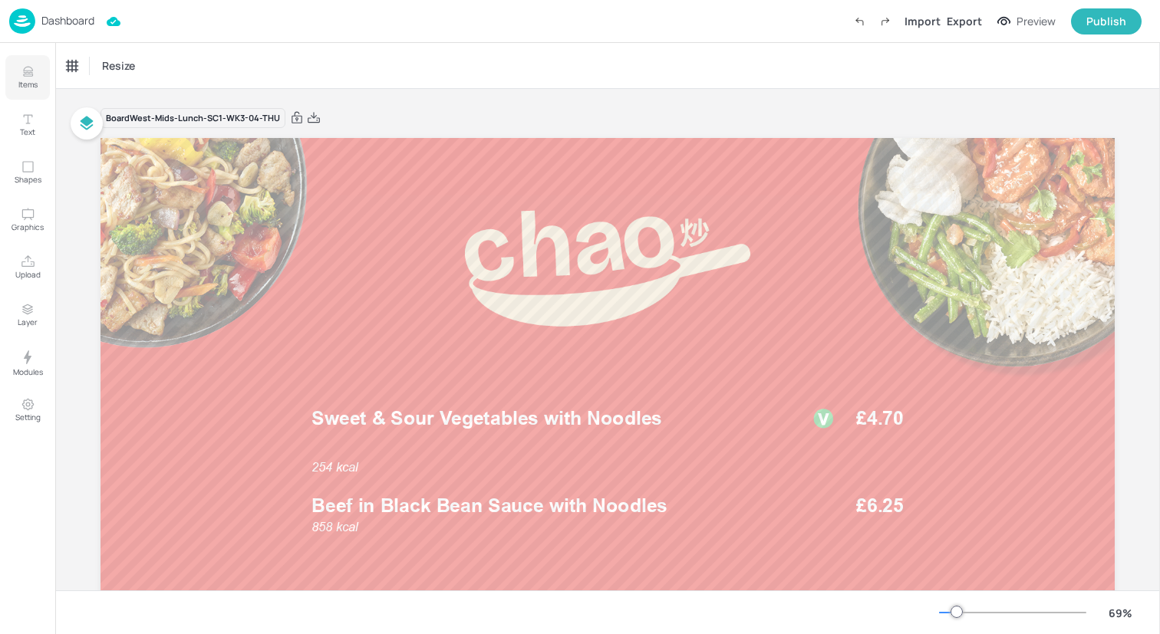
click at [29, 76] on icon "Items" at bounding box center [27, 75] width 9 height 2
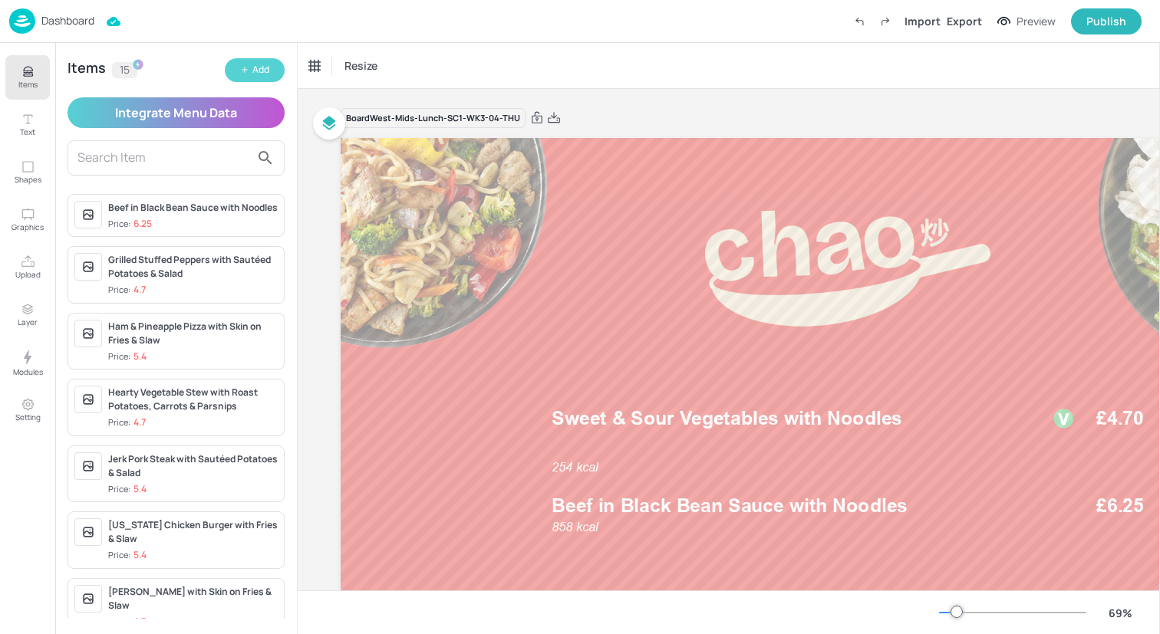
click at [268, 69] on div "Add" at bounding box center [260, 70] width 17 height 15
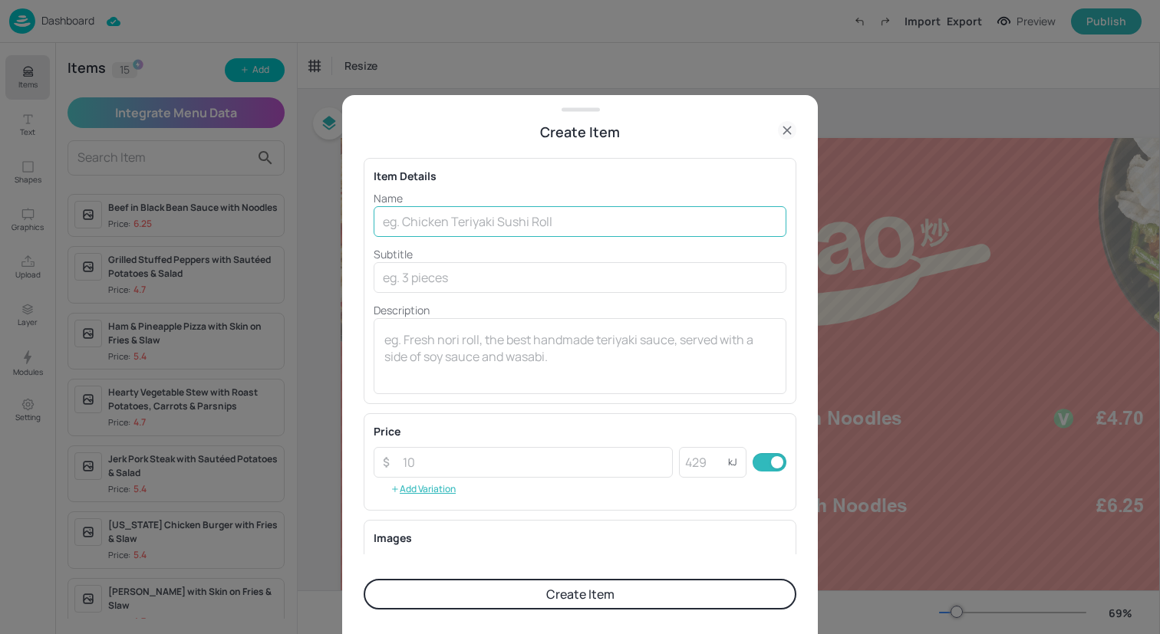
click at [572, 224] on input "text" at bounding box center [580, 221] width 413 height 31
paste input "Vegetable Korma with Steamed Rice & Naan"
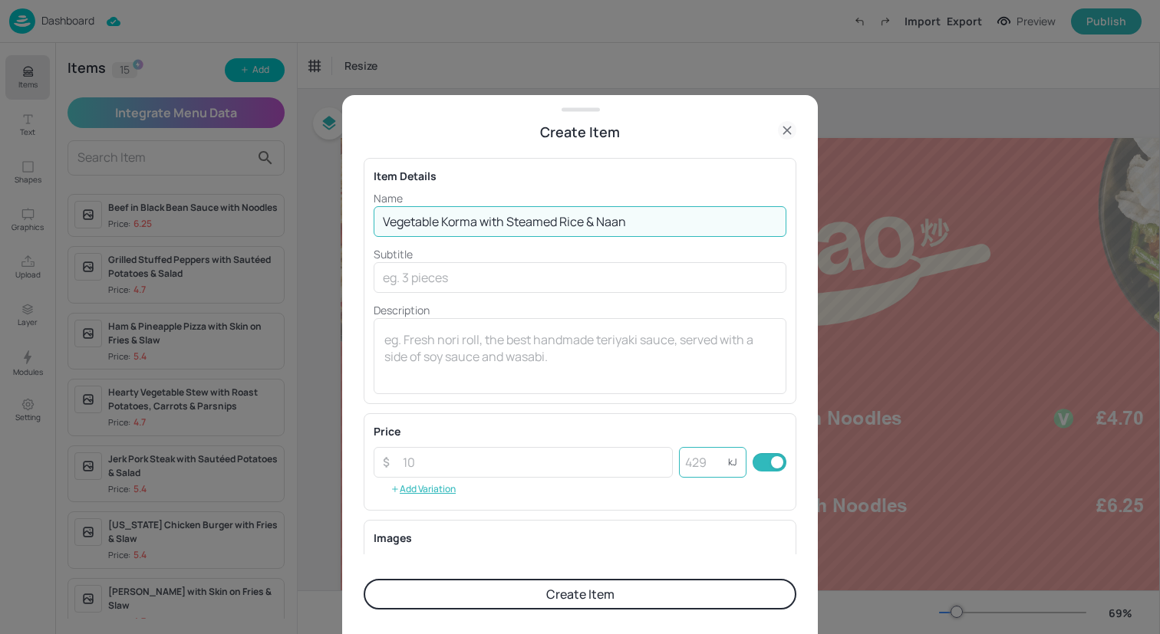
type input "Vegetable Korma with Steamed Rice & Naan"
click at [691, 459] on input "number" at bounding box center [703, 462] width 49 height 31
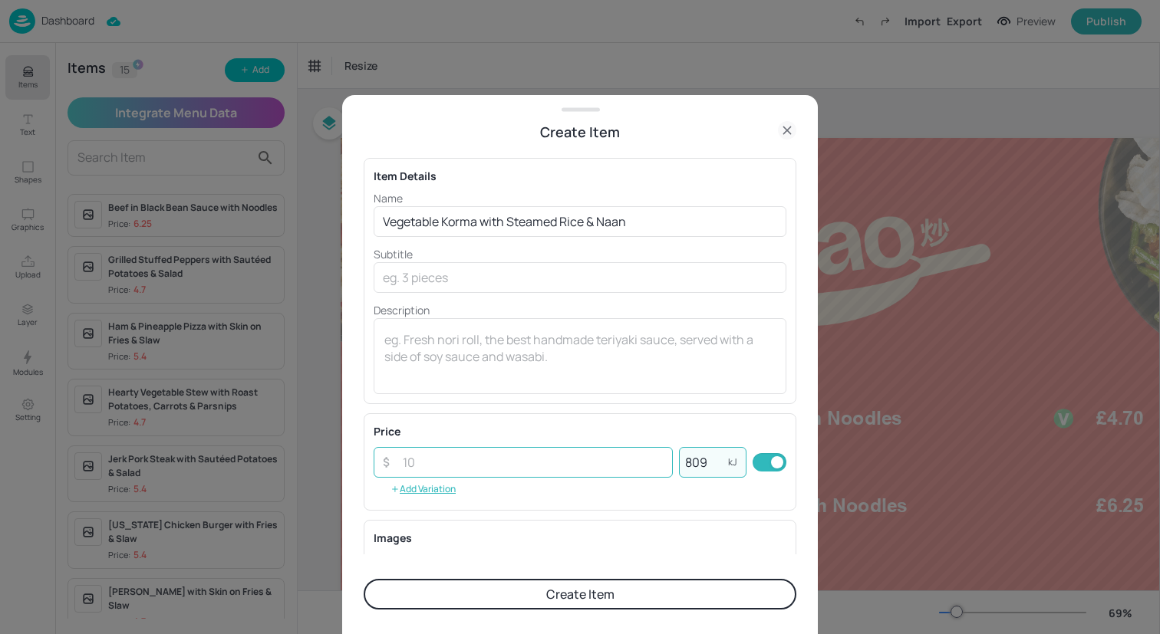
type input "809"
click at [522, 466] on input "number" at bounding box center [533, 462] width 279 height 31
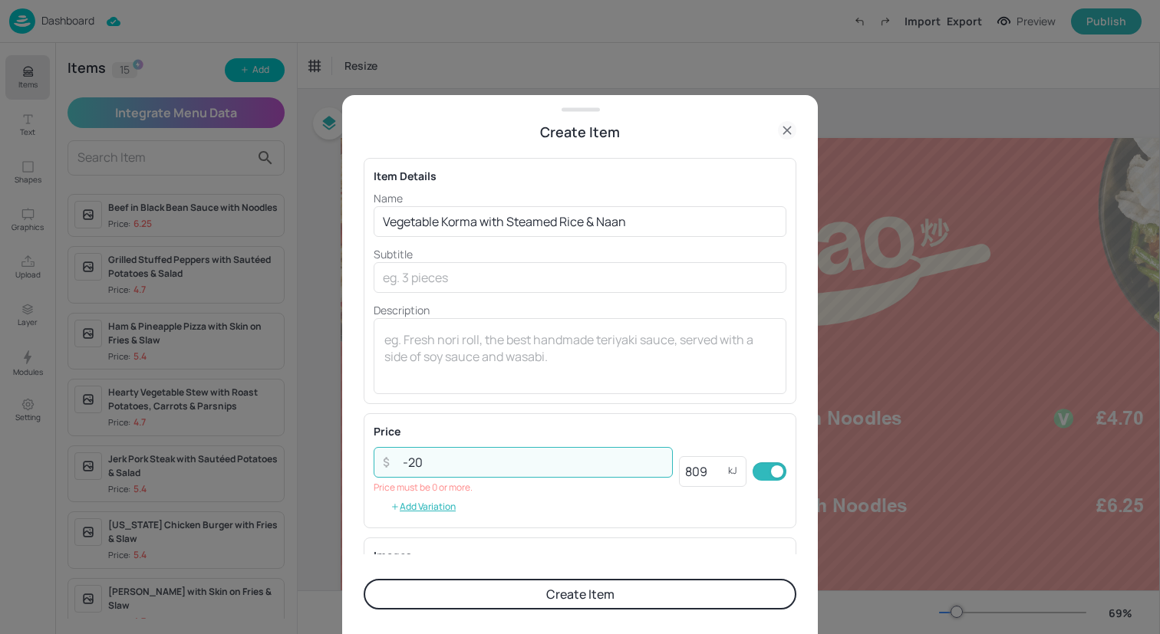
type input "-2"
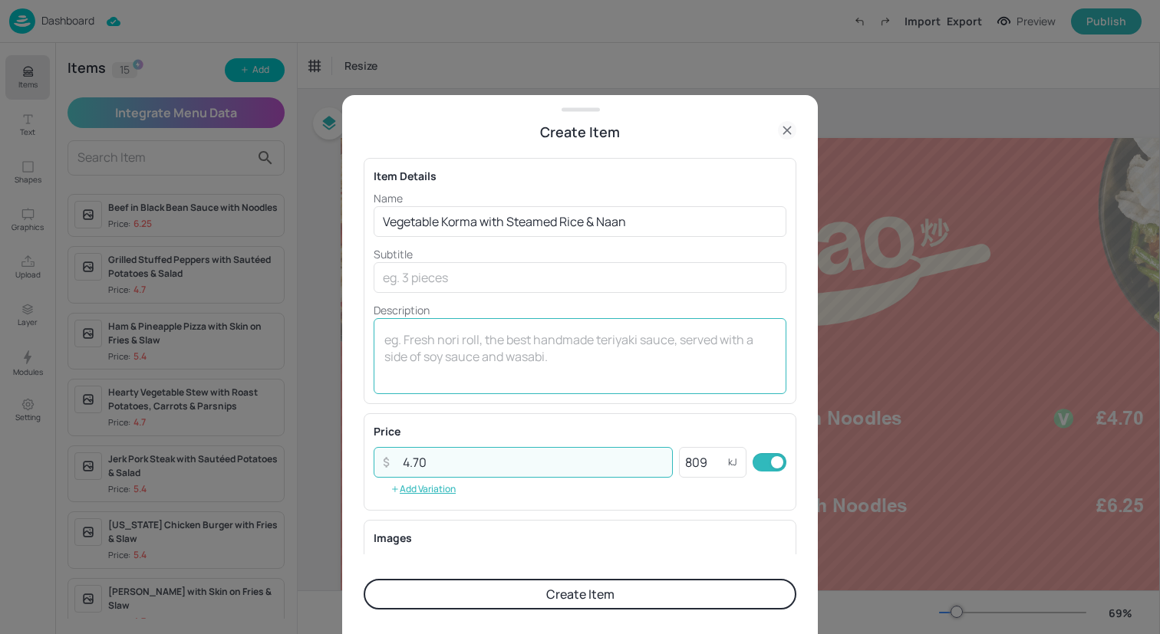
scroll to position [196, 0]
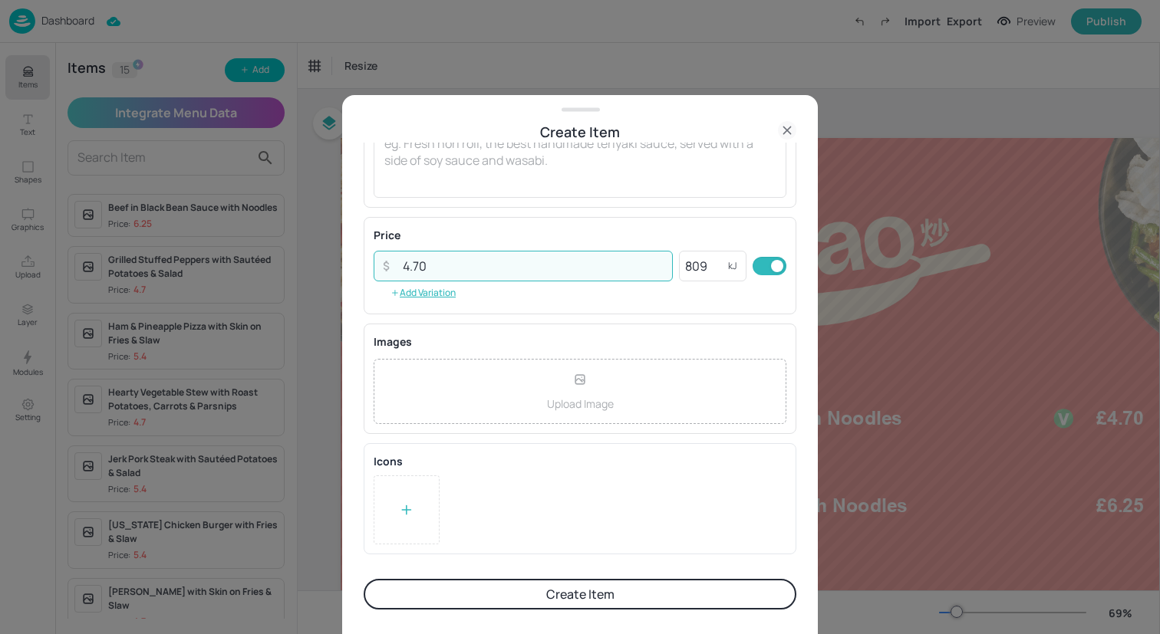
type input "4.70"
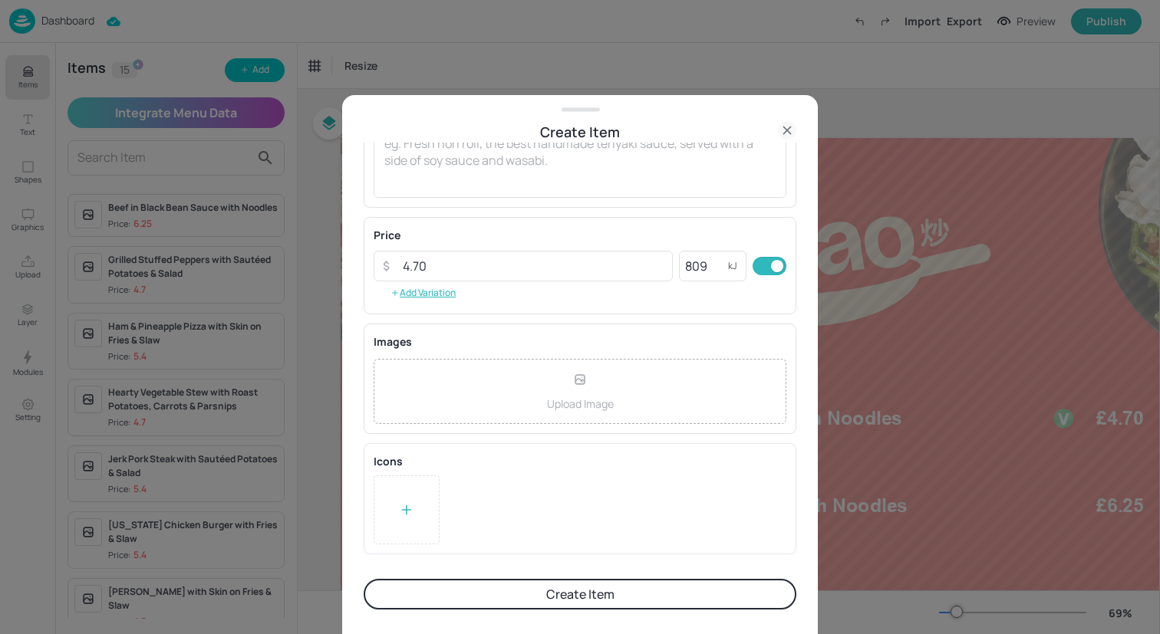
click at [422, 502] on div at bounding box center [407, 510] width 66 height 69
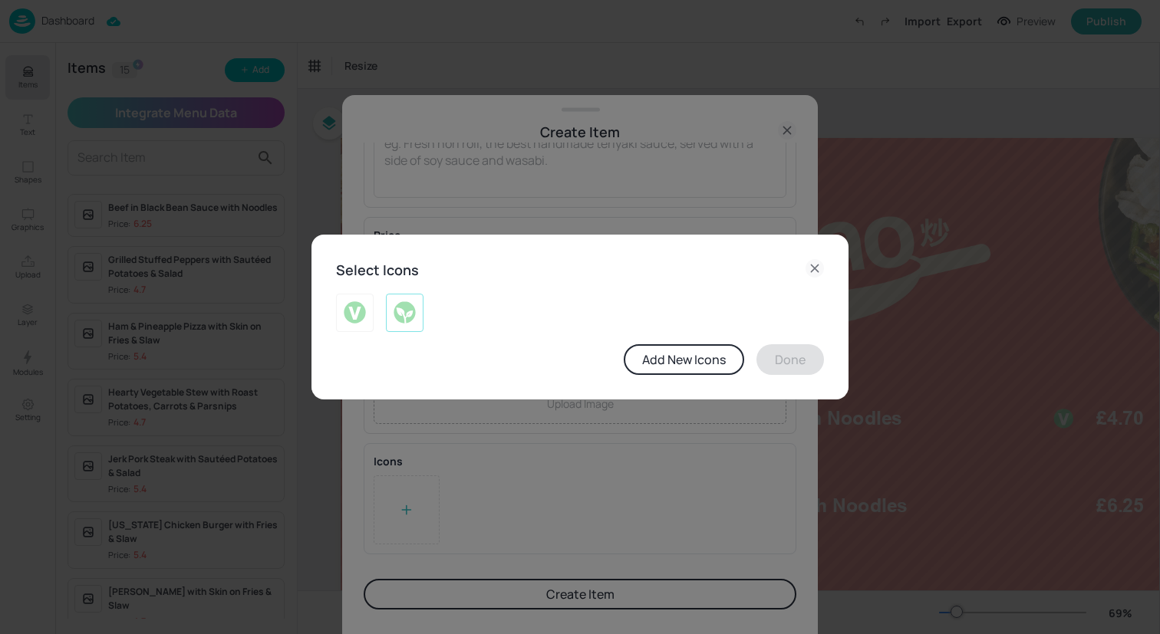
click at [419, 315] on div at bounding box center [405, 313] width 38 height 38
click at [806, 357] on button "Done" at bounding box center [790, 359] width 68 height 31
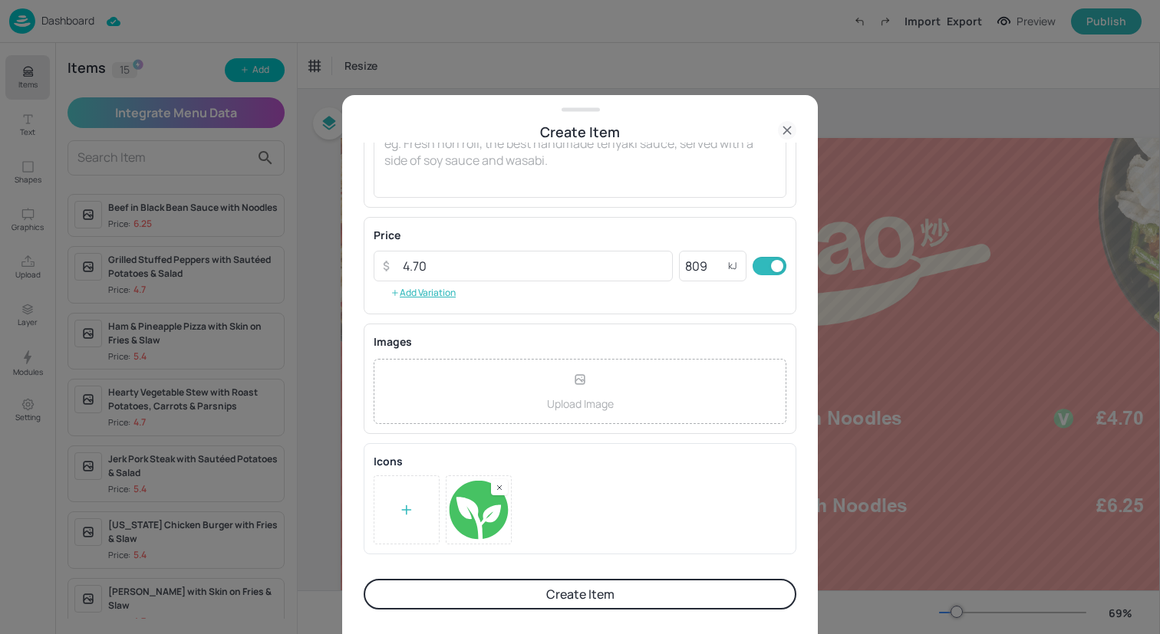
click at [629, 592] on button "Create Item" at bounding box center [580, 594] width 433 height 31
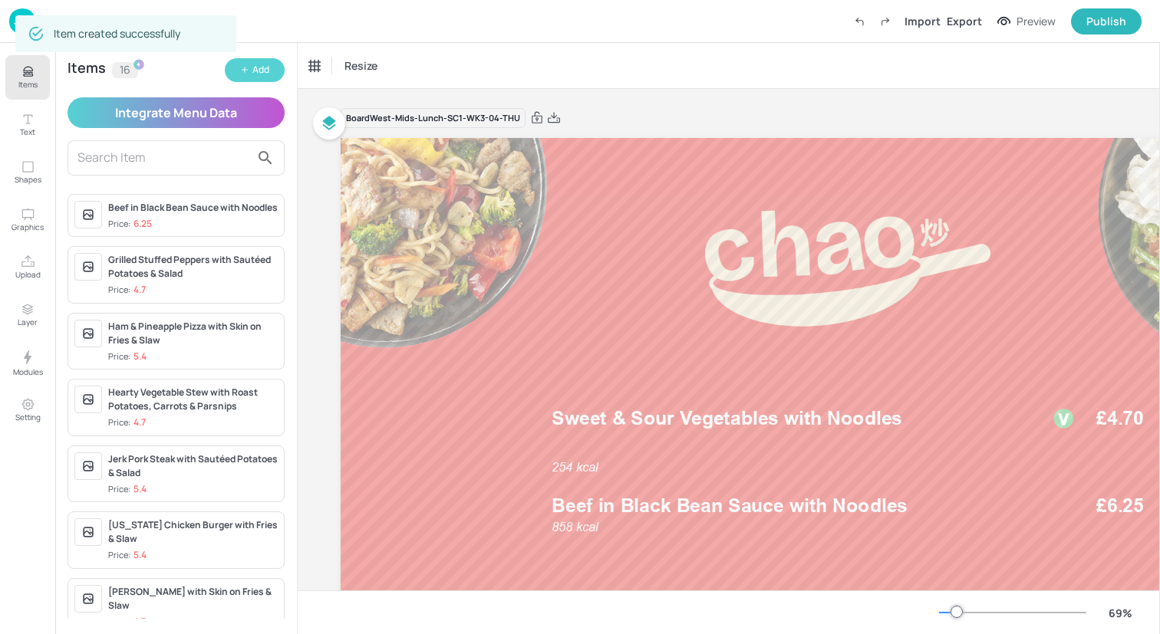
click at [263, 71] on div "Add" at bounding box center [260, 70] width 17 height 15
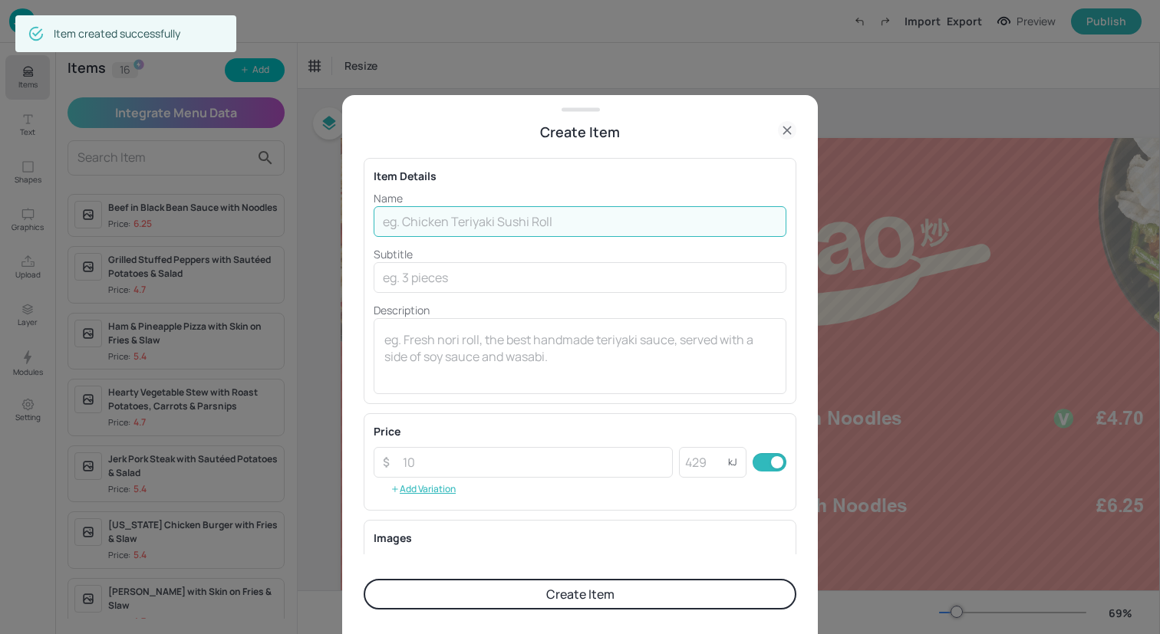
click at [519, 229] on input "text" at bounding box center [580, 221] width 413 height 31
paste input "Chicken [PERSON_NAME] with Steamed Rice & [PERSON_NAME]"
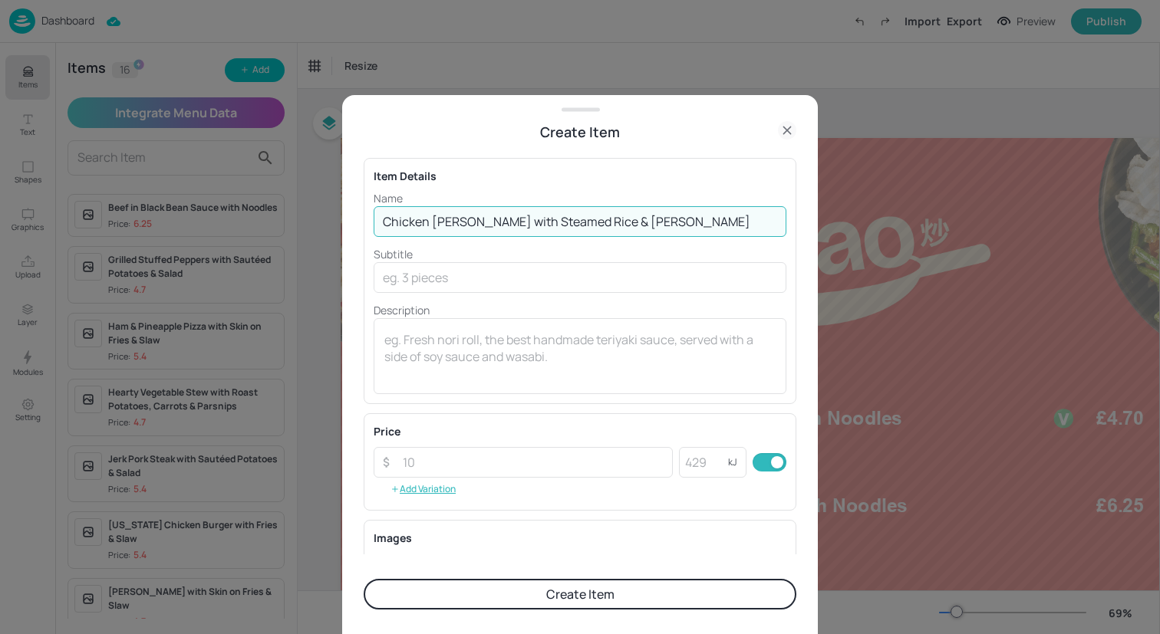
type input "Chicken [PERSON_NAME] with Steamed Rice & [PERSON_NAME]"
click at [692, 431] on div "Price" at bounding box center [580, 431] width 413 height 16
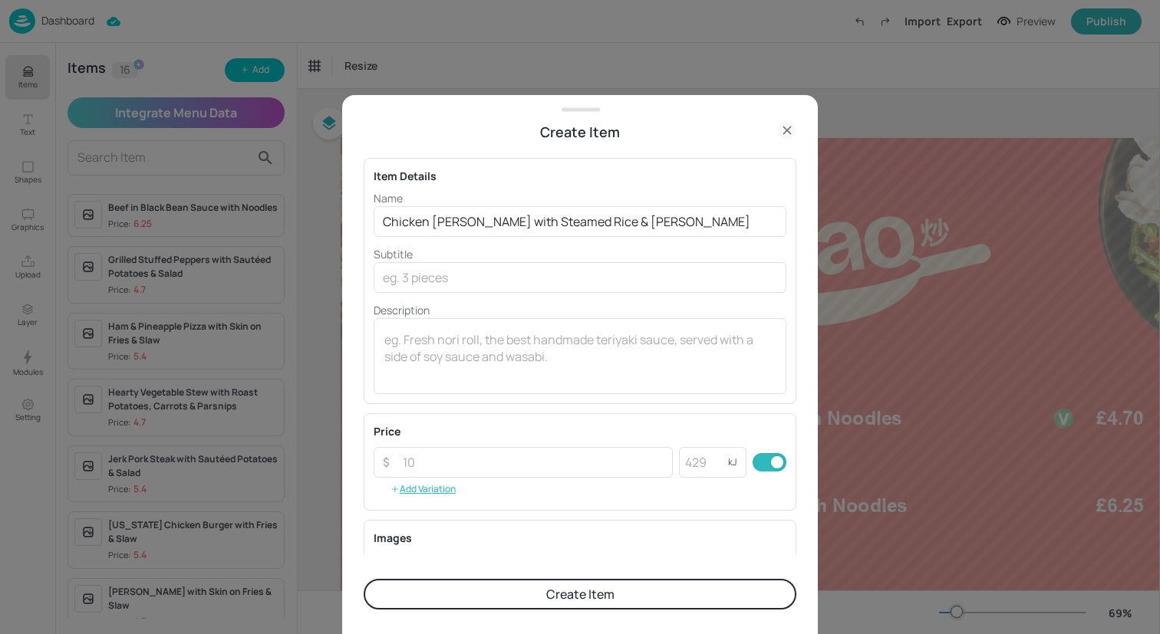
click at [692, 443] on div "Price ​ ​ kJ ​ Add Variation" at bounding box center [580, 461] width 413 height 77
click at [692, 462] on input "number" at bounding box center [703, 462] width 49 height 31
type input "830"
click at [551, 460] on input "number" at bounding box center [533, 462] width 279 height 31
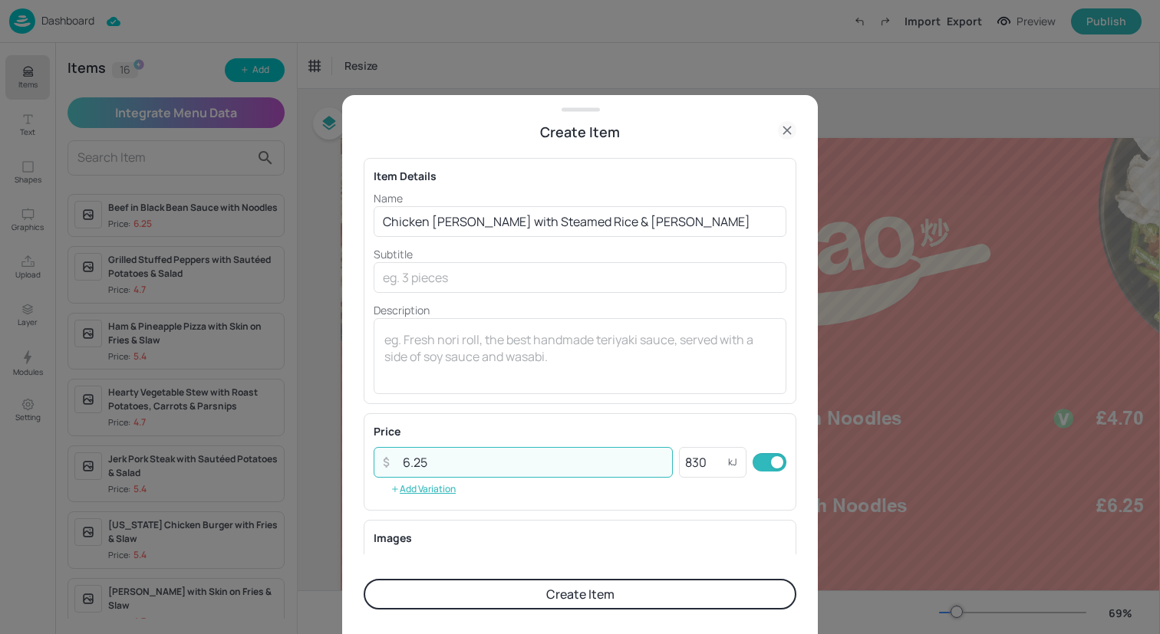
type input "6.25"
click at [604, 590] on button "Create Item" at bounding box center [580, 594] width 433 height 31
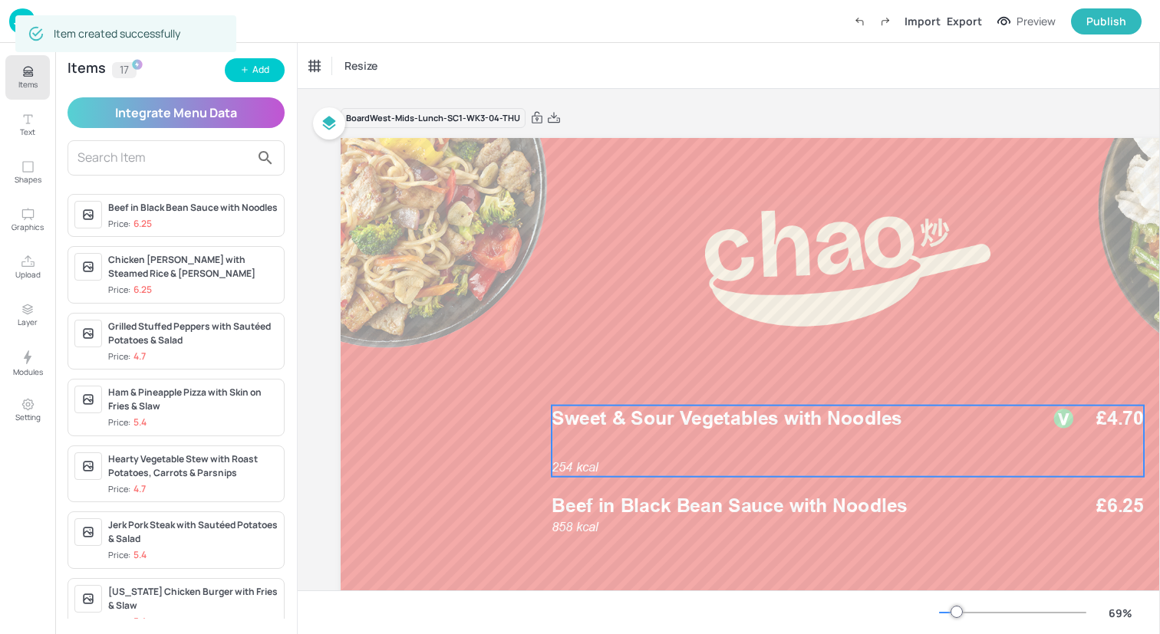
click at [755, 430] on p "Sweet & Sour Vegetables with Noodles" at bounding box center [792, 419] width 480 height 27
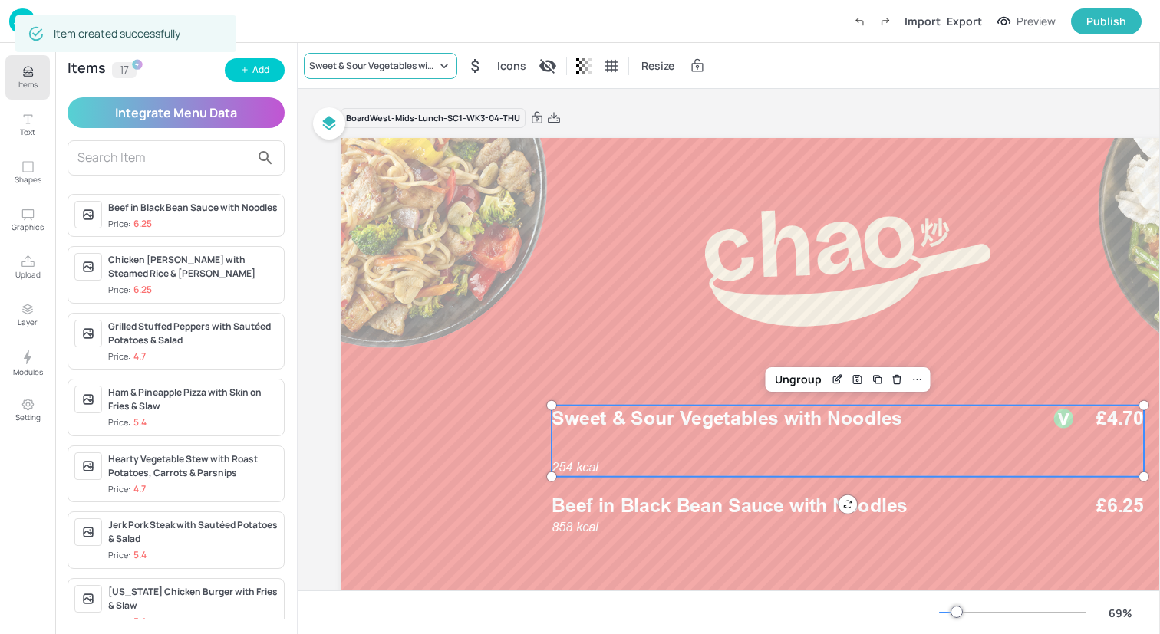
click at [382, 66] on div "Sweet & Sour Vegetables with Noodles" at bounding box center [372, 66] width 127 height 14
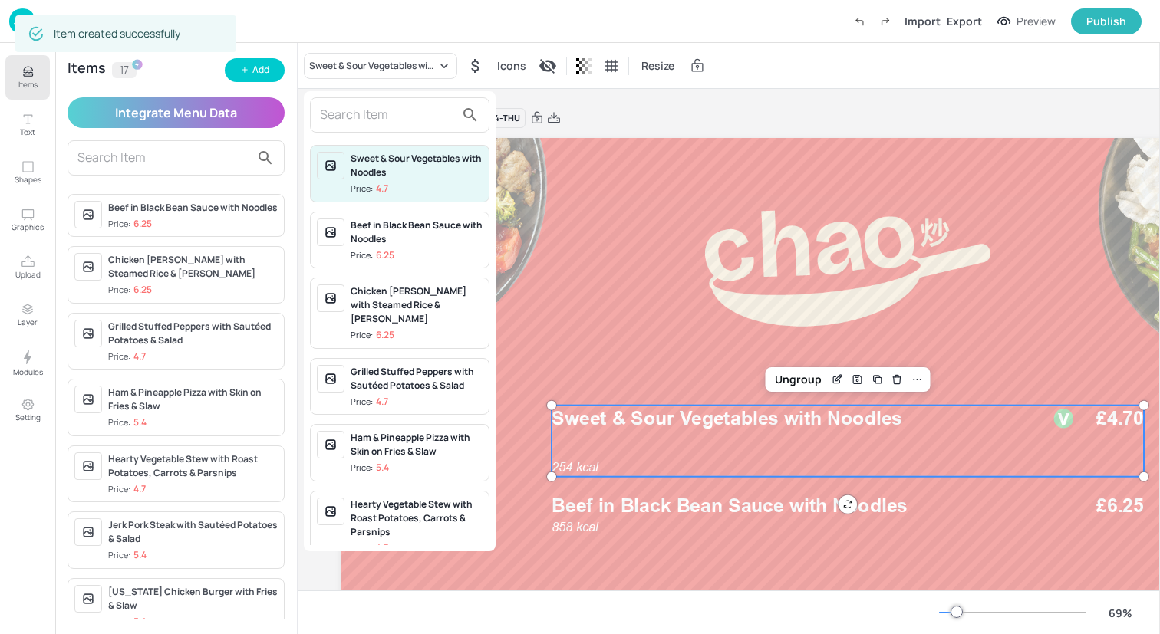
click at [381, 126] on input "text" at bounding box center [387, 115] width 135 height 25
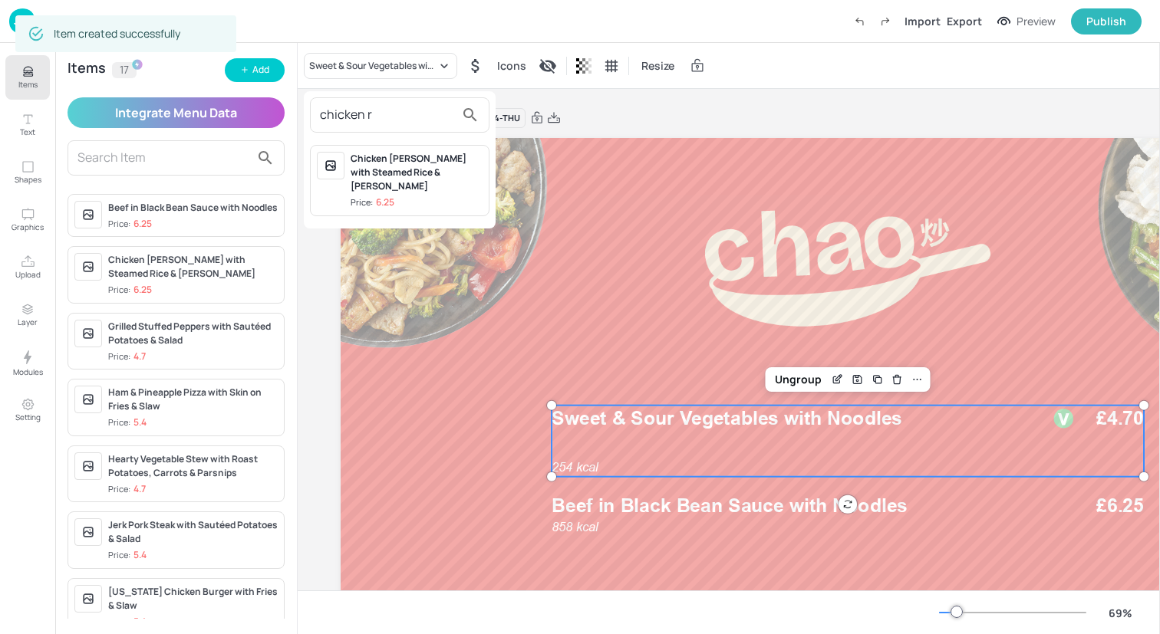
type input "chicken r"
click at [380, 172] on div "Chicken [PERSON_NAME] with Steamed Rice & [PERSON_NAME]" at bounding box center [417, 172] width 132 height 41
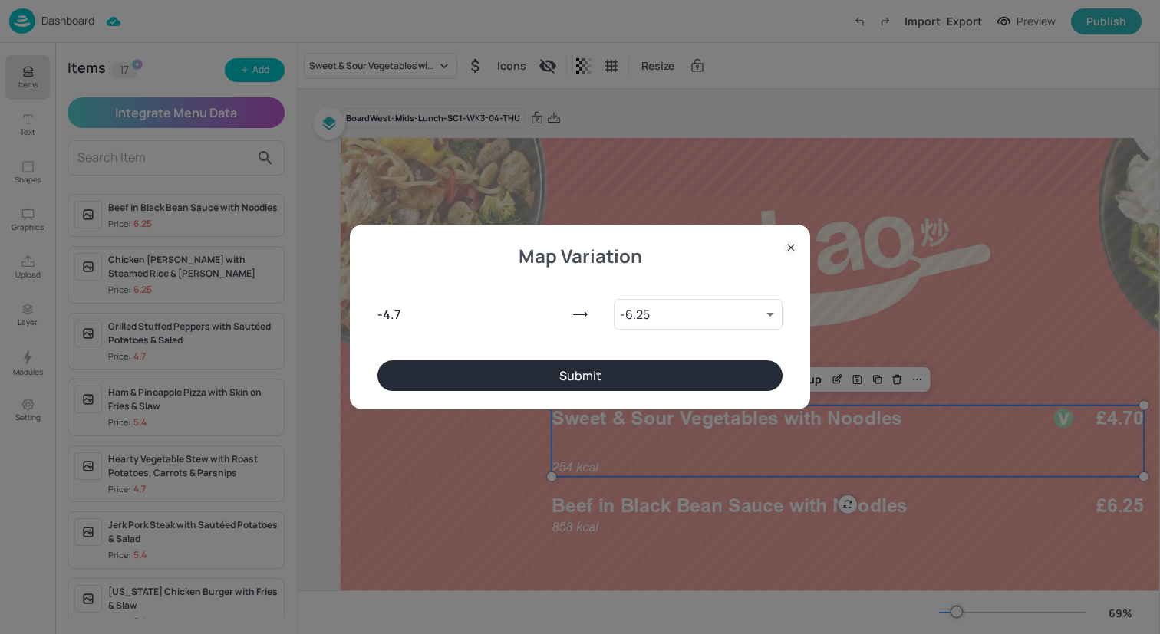
click at [635, 377] on button "Submit" at bounding box center [579, 376] width 405 height 31
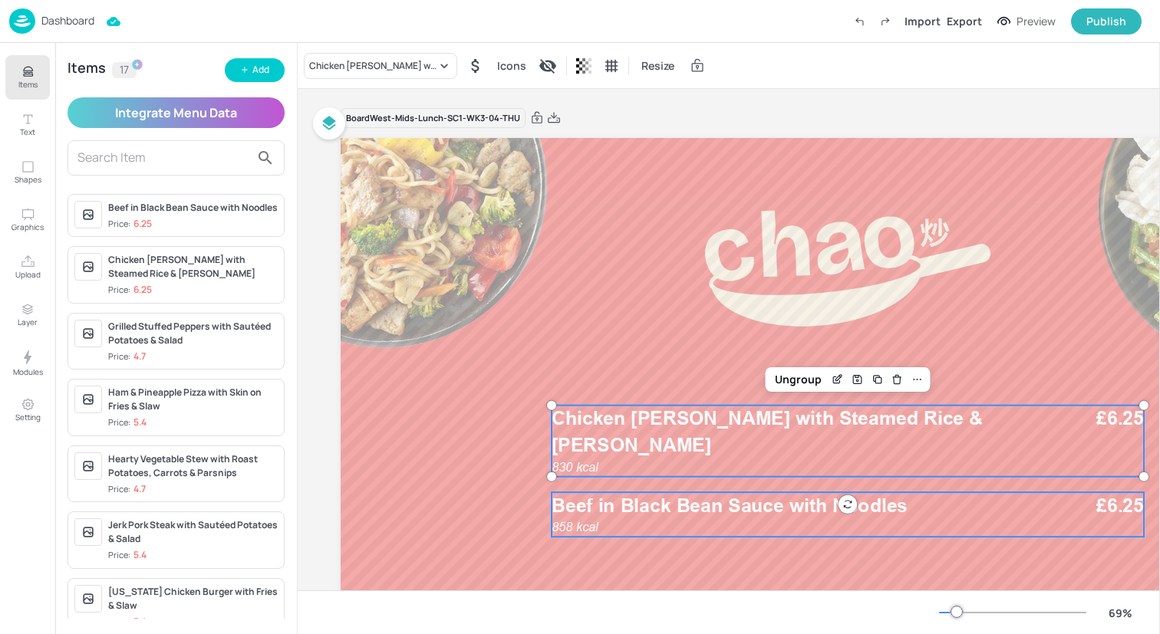
click at [652, 512] on span "Beef in Black Bean Sauce with Noodles" at bounding box center [730, 505] width 356 height 23
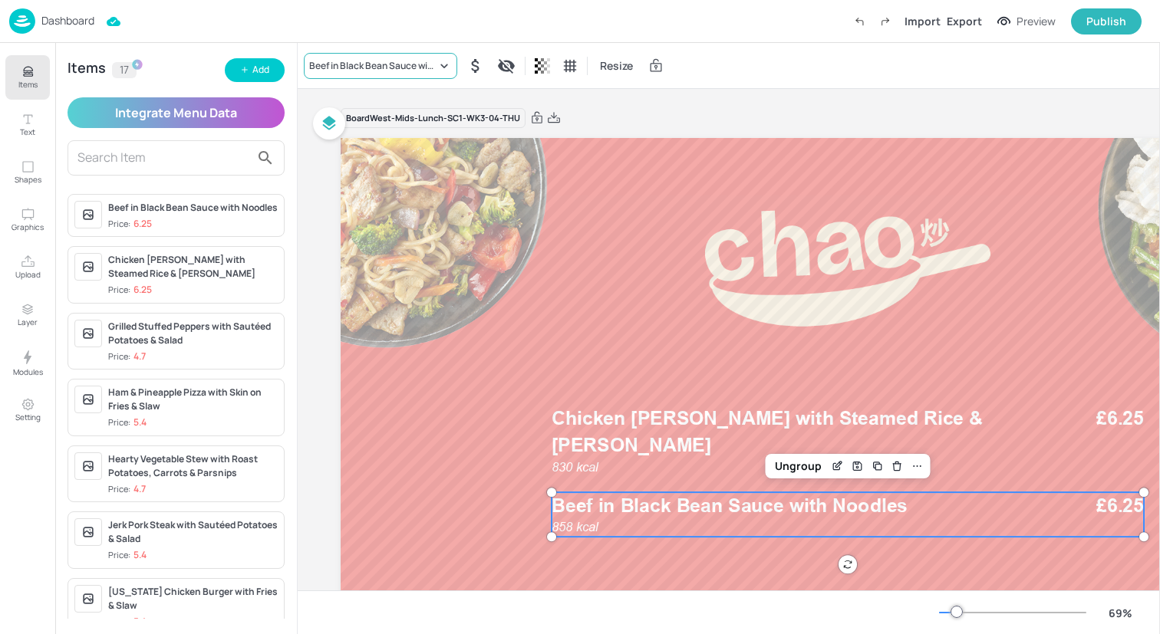
click at [361, 53] on div "Beef in Black Bean Sauce with Noodles" at bounding box center [380, 66] width 153 height 26
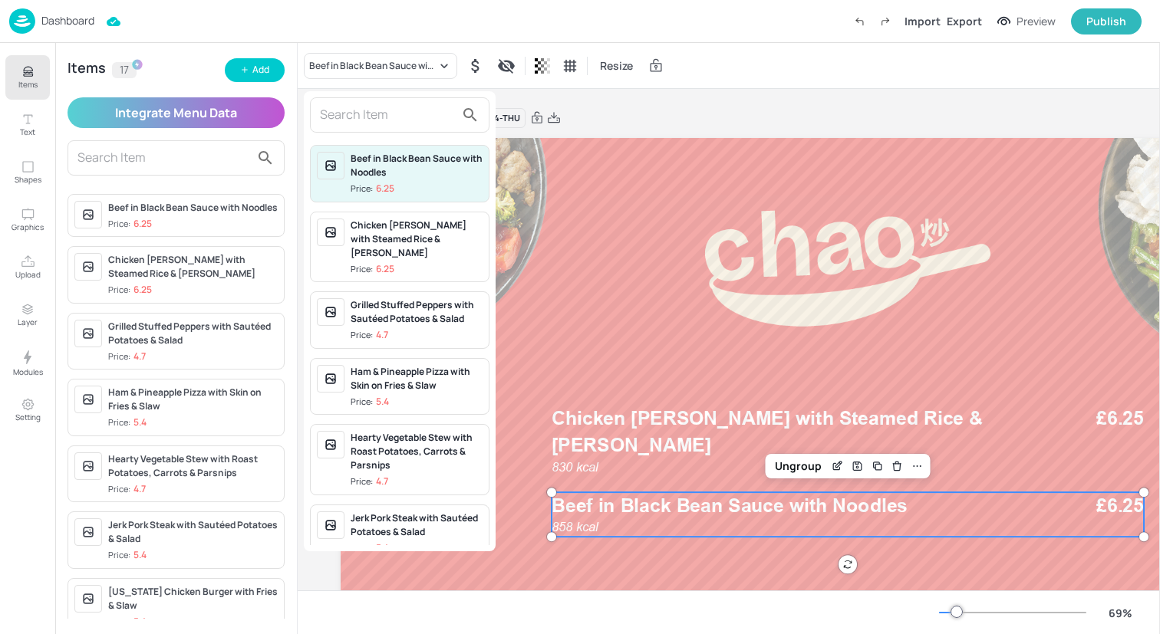
click at [371, 119] on input "text" at bounding box center [387, 115] width 135 height 25
click at [720, 377] on div at bounding box center [580, 317] width 1160 height 634
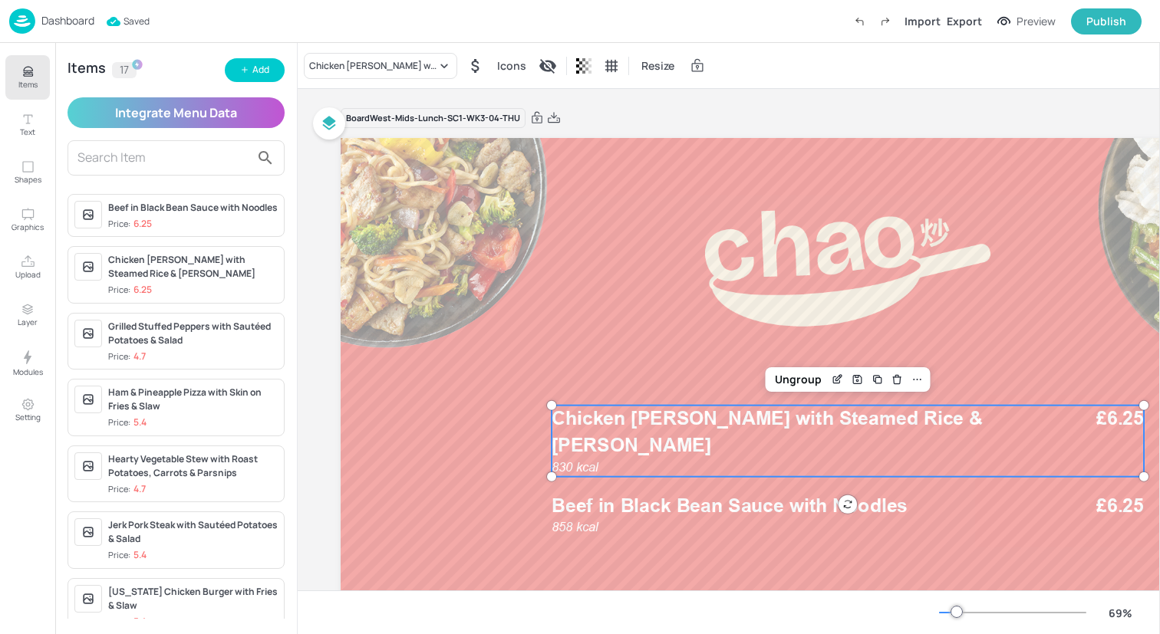
click at [691, 421] on span "Chicken [PERSON_NAME] with Steamed Rice & [PERSON_NAME]" at bounding box center [767, 431] width 431 height 49
click at [393, 65] on div "Chicken [PERSON_NAME] with Steamed Rice & [PERSON_NAME]" at bounding box center [372, 66] width 127 height 14
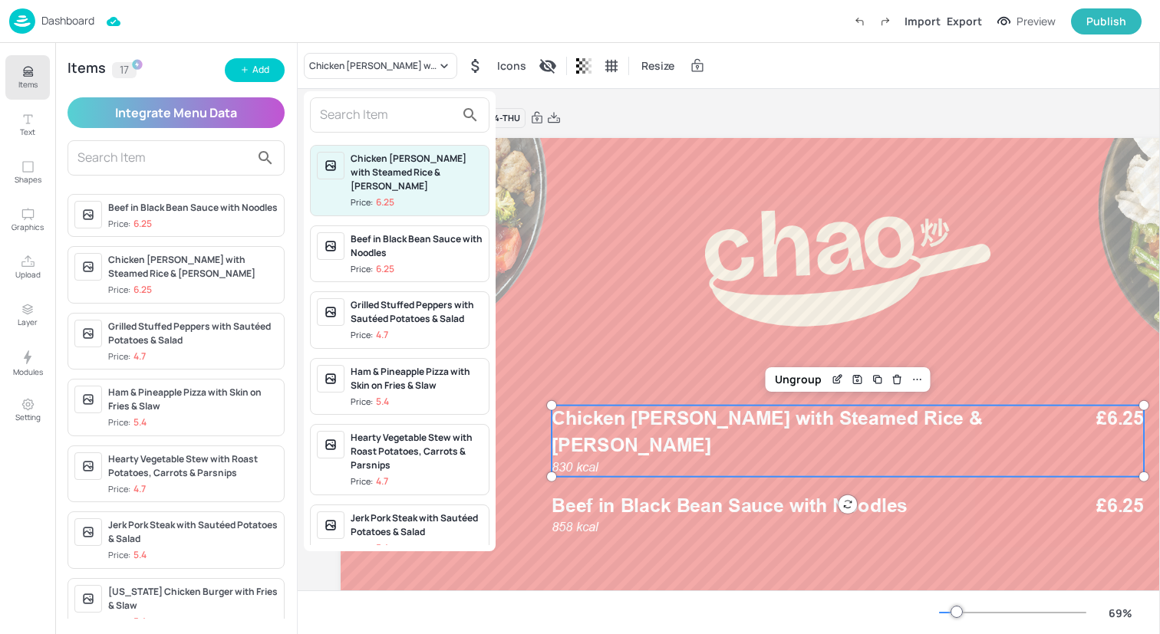
click at [393, 117] on input "text" at bounding box center [387, 115] width 135 height 25
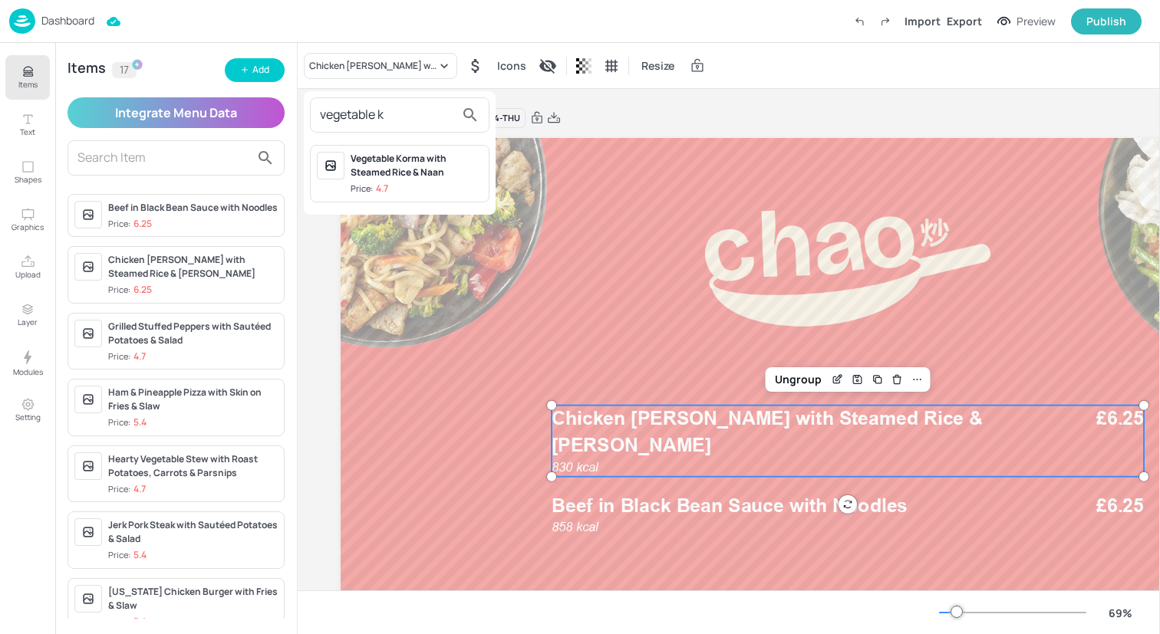
type input "vegetable k"
click at [420, 166] on div "Vegetable Korma with Steamed Rice & Naan" at bounding box center [417, 166] width 132 height 28
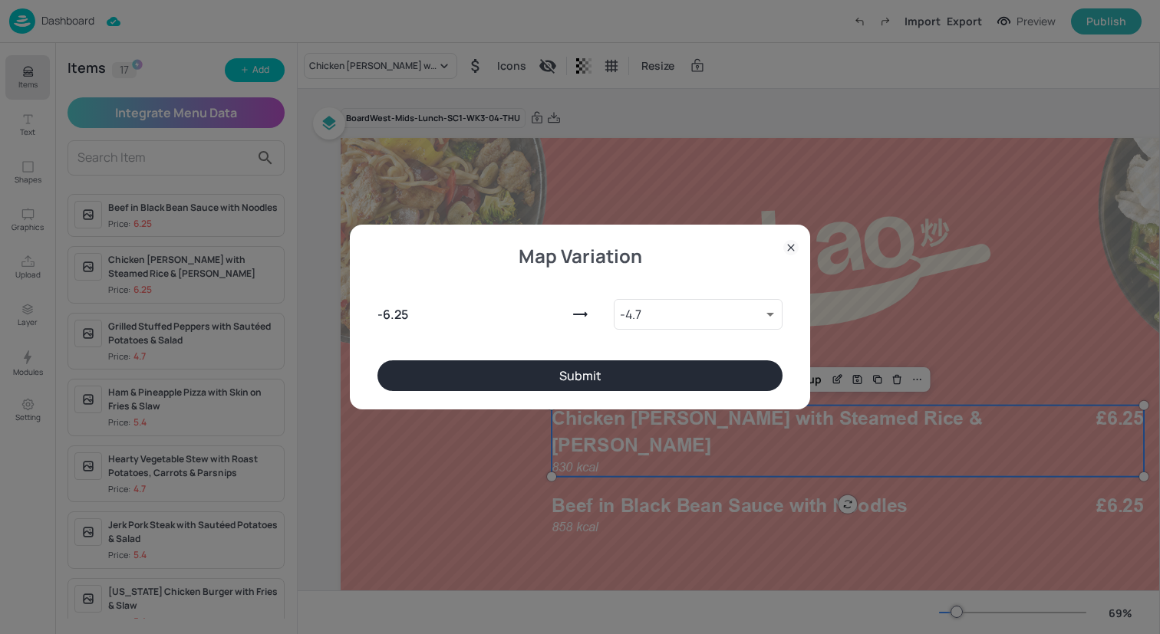
click at [588, 364] on button "Submit" at bounding box center [579, 376] width 405 height 31
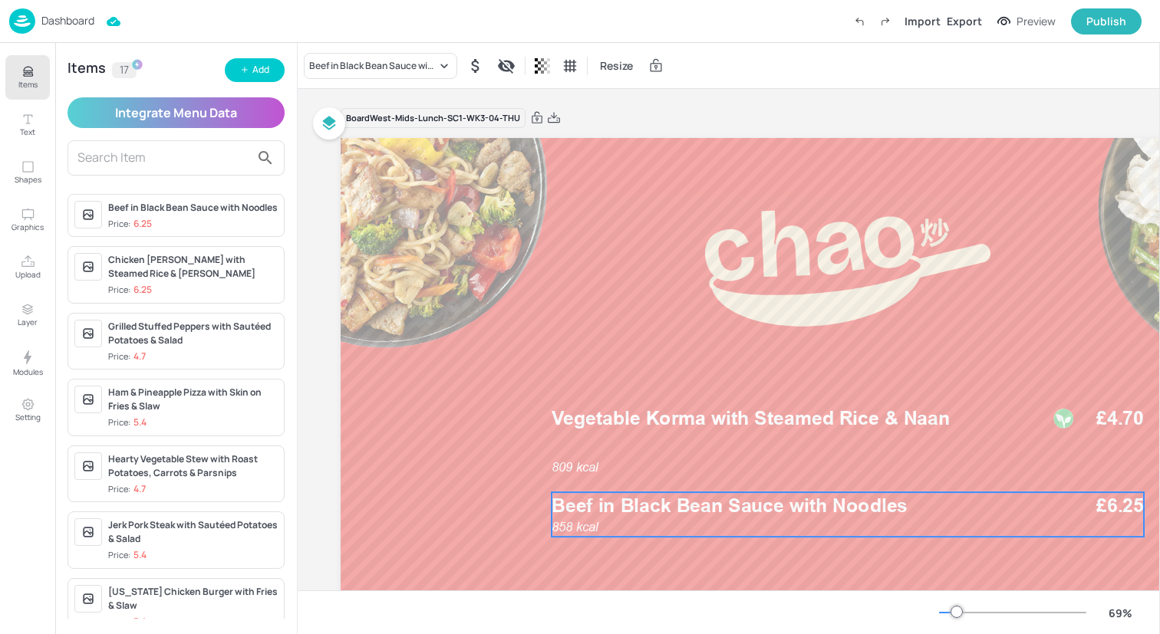
click at [650, 506] on span "Beef in Black Bean Sauce with Noodles" at bounding box center [730, 505] width 356 height 23
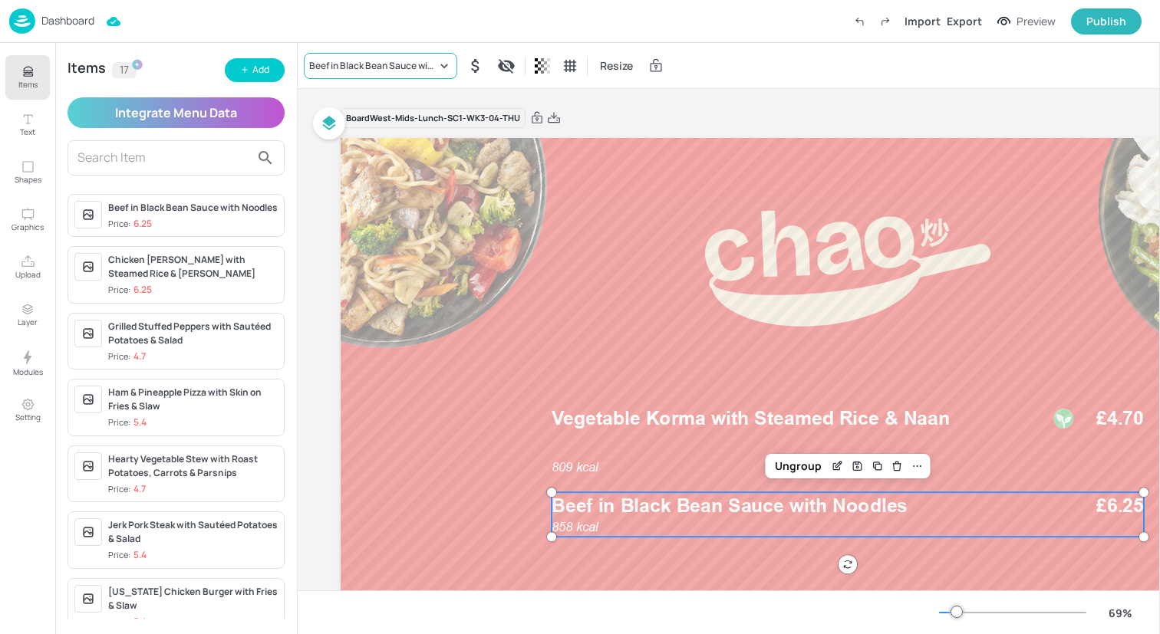
click at [389, 68] on div "Beef in Black Bean Sauce with Noodles" at bounding box center [372, 66] width 127 height 14
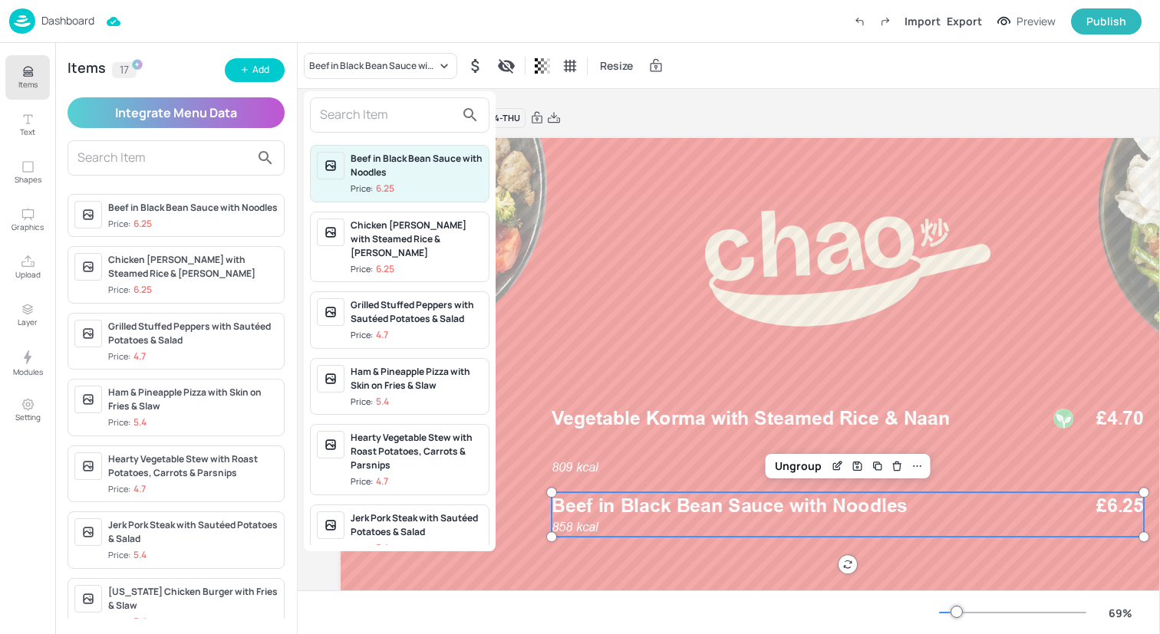
click at [377, 124] on input "text" at bounding box center [387, 115] width 135 height 25
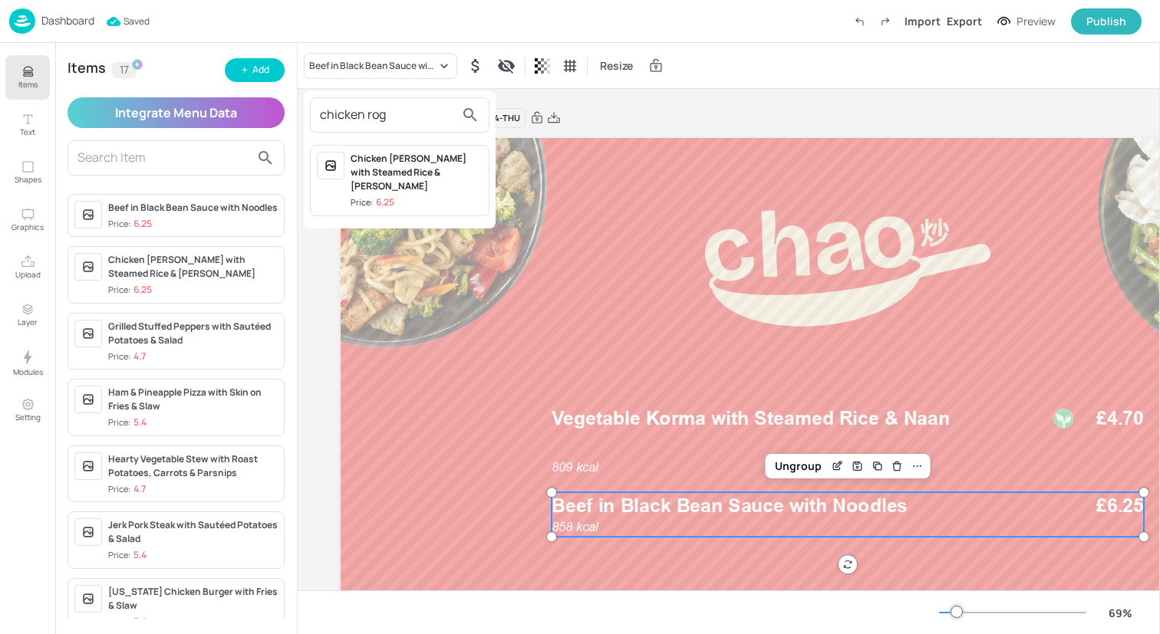
type input "chicken rog"
click at [395, 170] on div "Chicken [PERSON_NAME] with Steamed Rice & [PERSON_NAME]" at bounding box center [417, 172] width 132 height 41
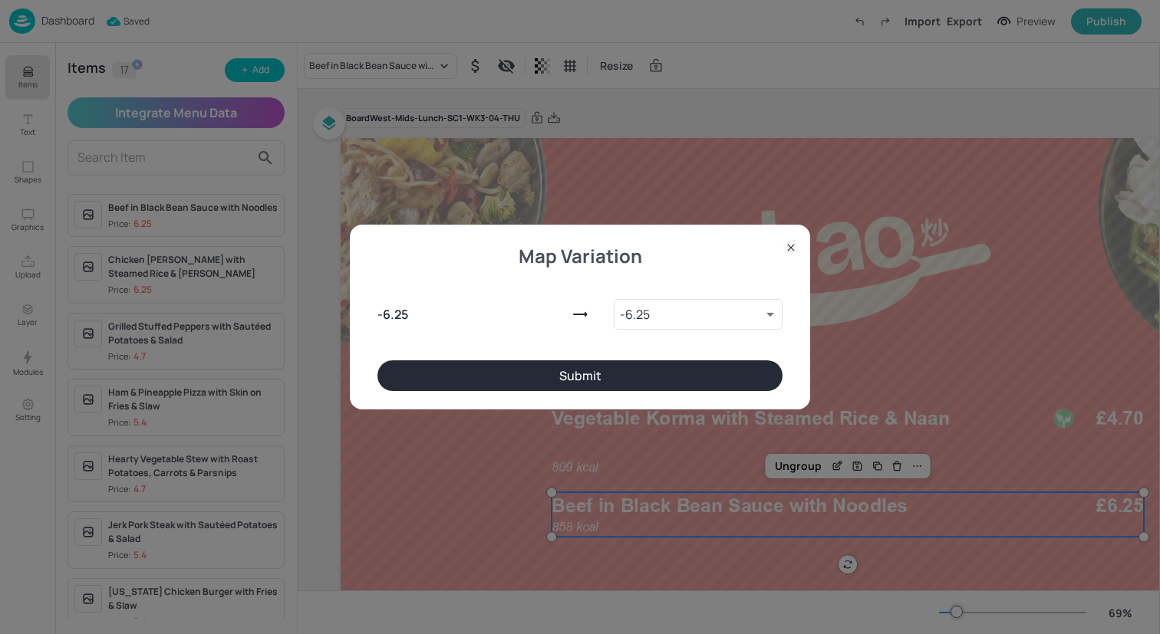
click at [581, 381] on button "Submit" at bounding box center [579, 376] width 405 height 31
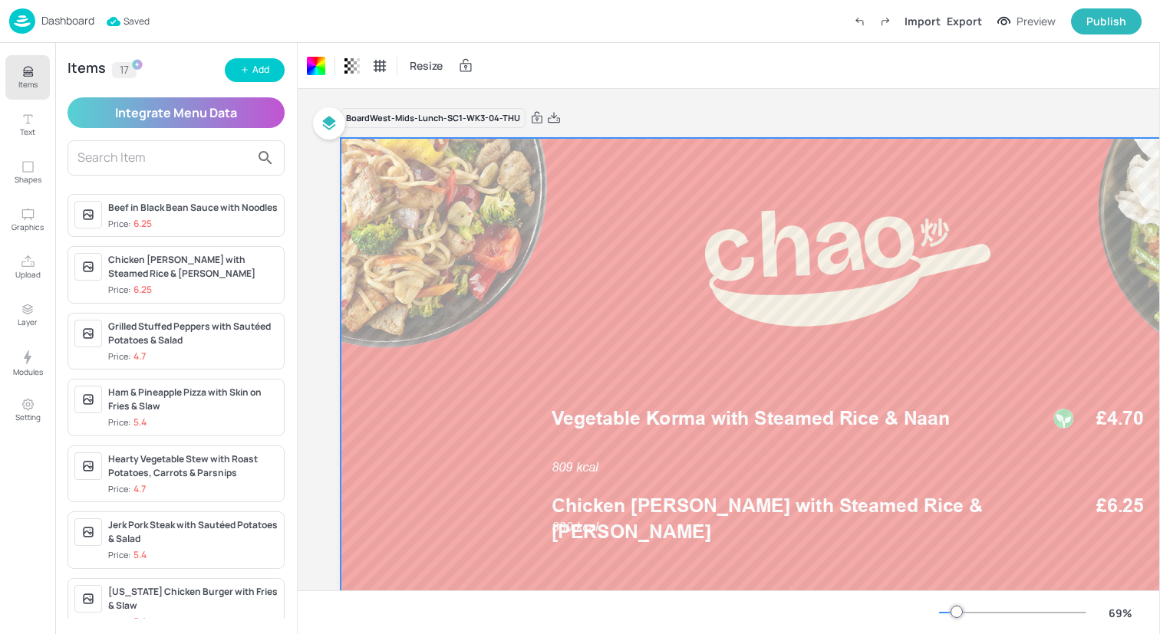
scroll to position [160, 0]
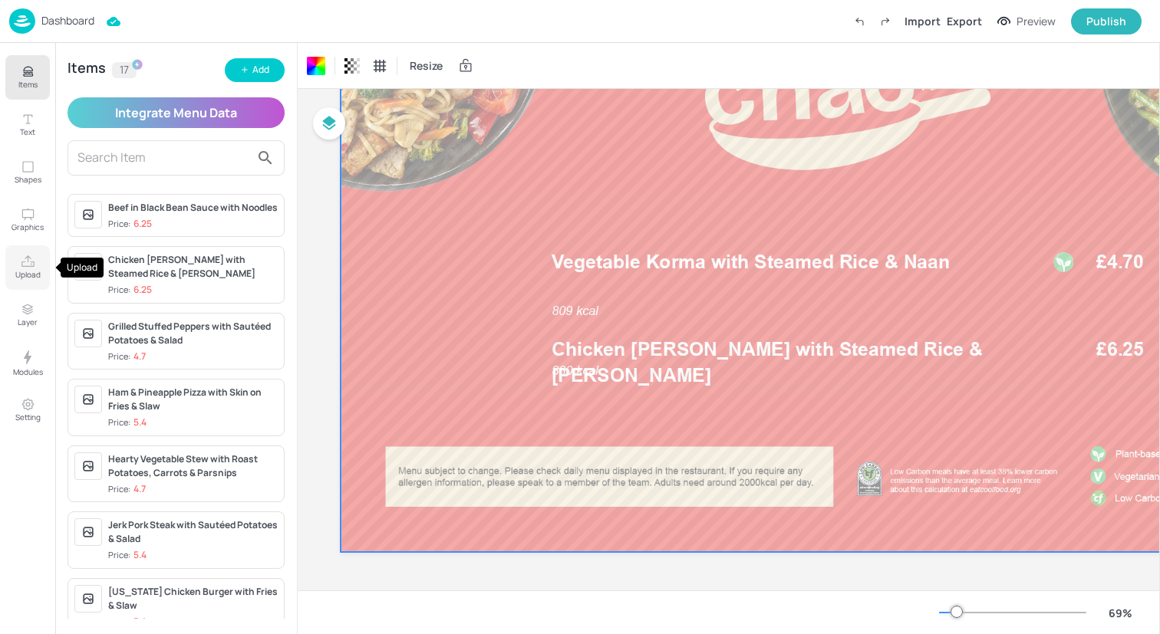
click at [24, 267] on icon "Upload" at bounding box center [28, 262] width 15 height 15
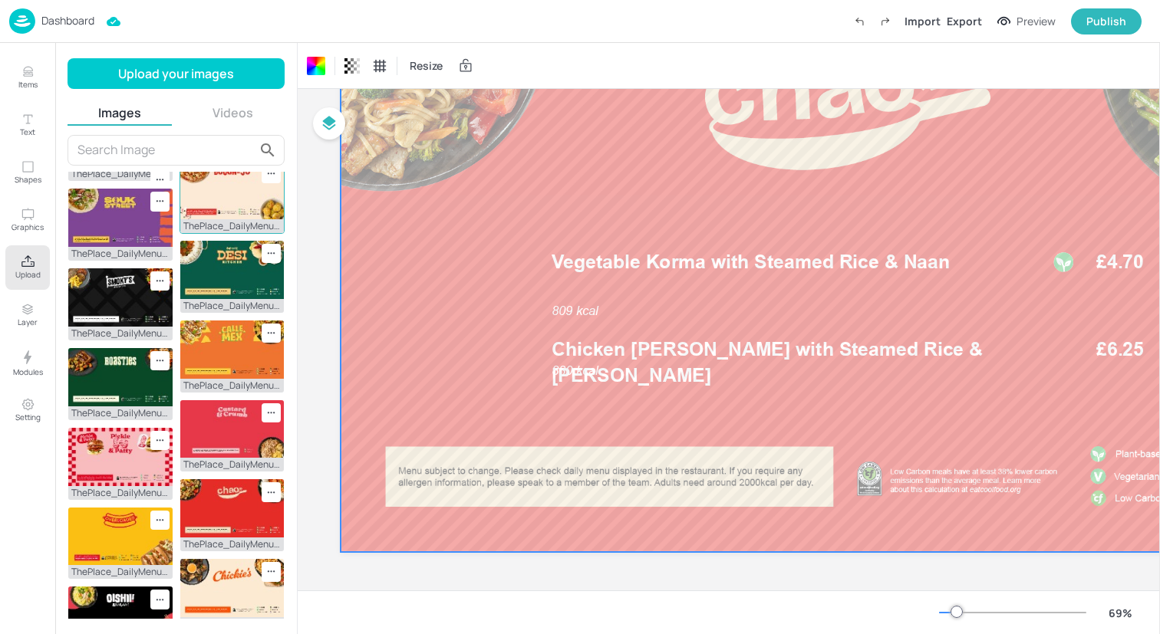
scroll to position [108, 0]
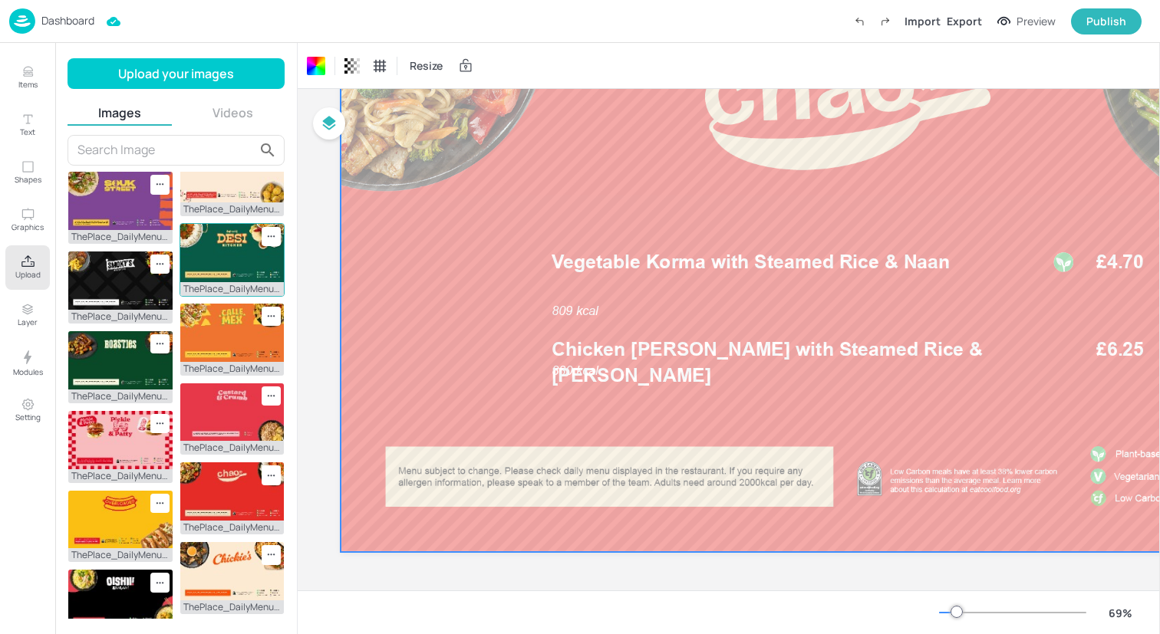
click at [212, 282] on img at bounding box center [232, 253] width 104 height 58
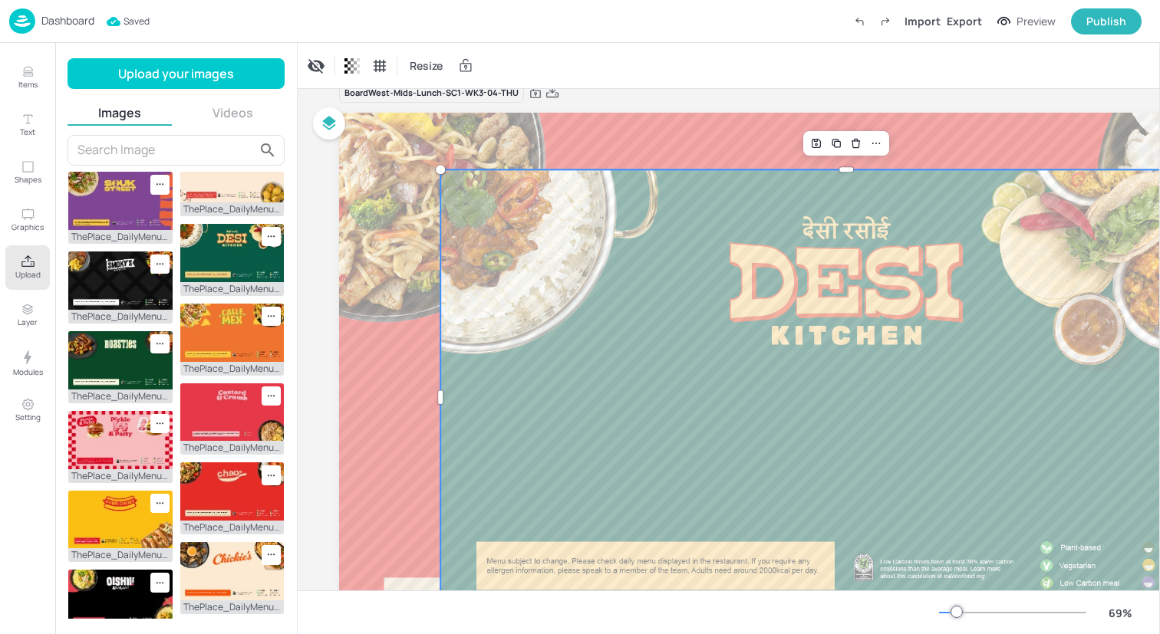
scroll to position [22, 5]
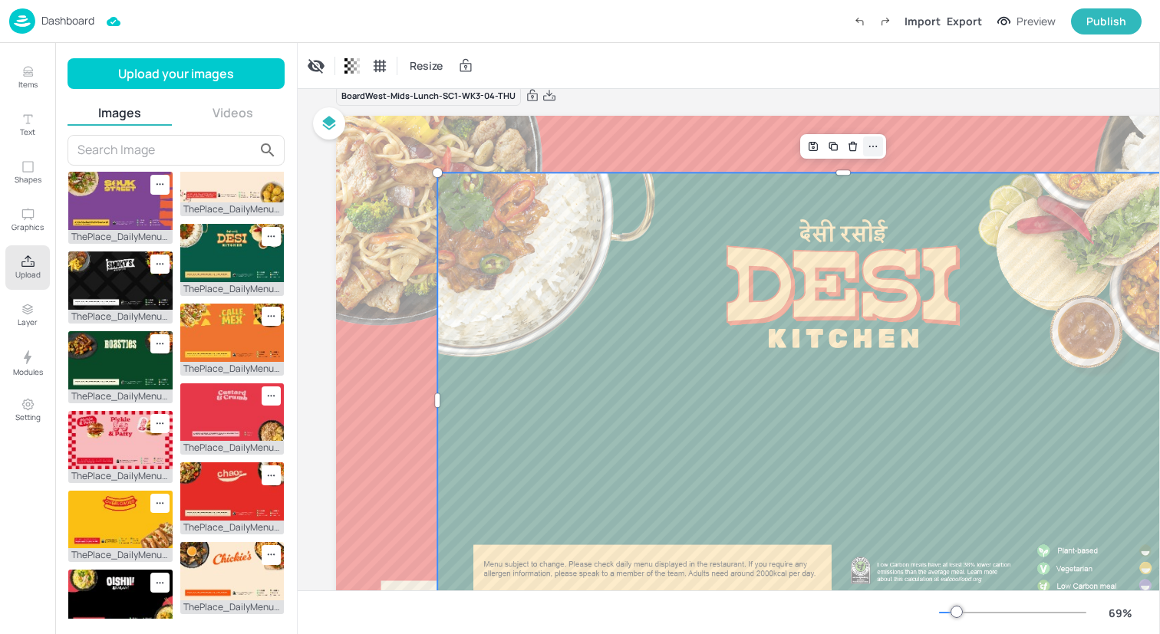
click at [874, 141] on icon at bounding box center [873, 146] width 12 height 12
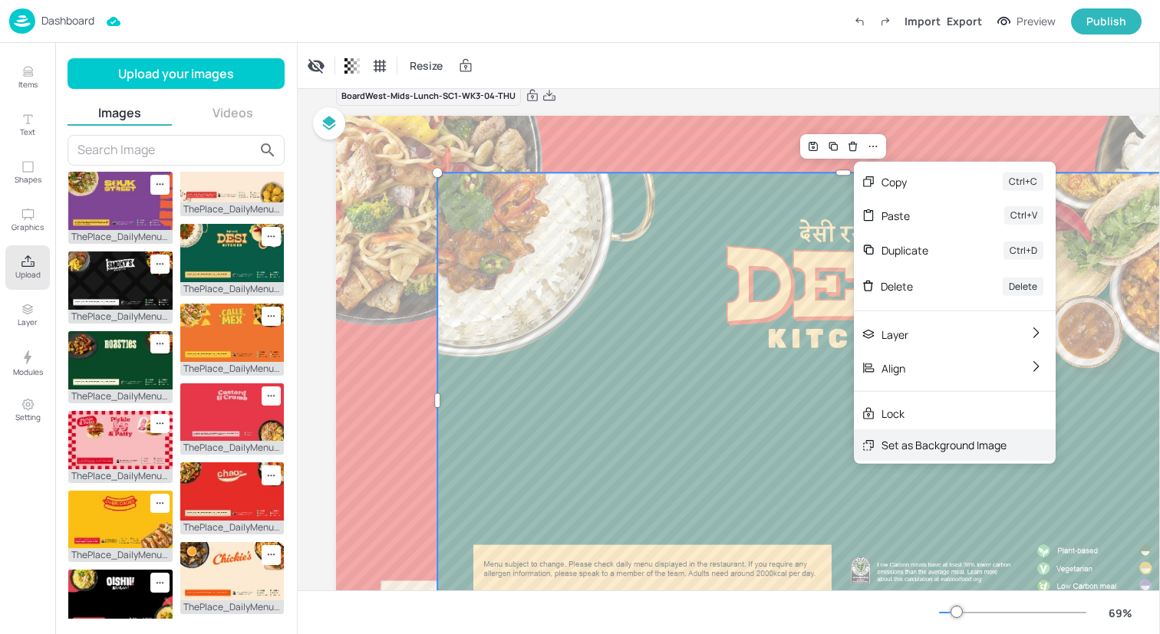
click at [904, 447] on div "Set as Background Image" at bounding box center [943, 445] width 125 height 16
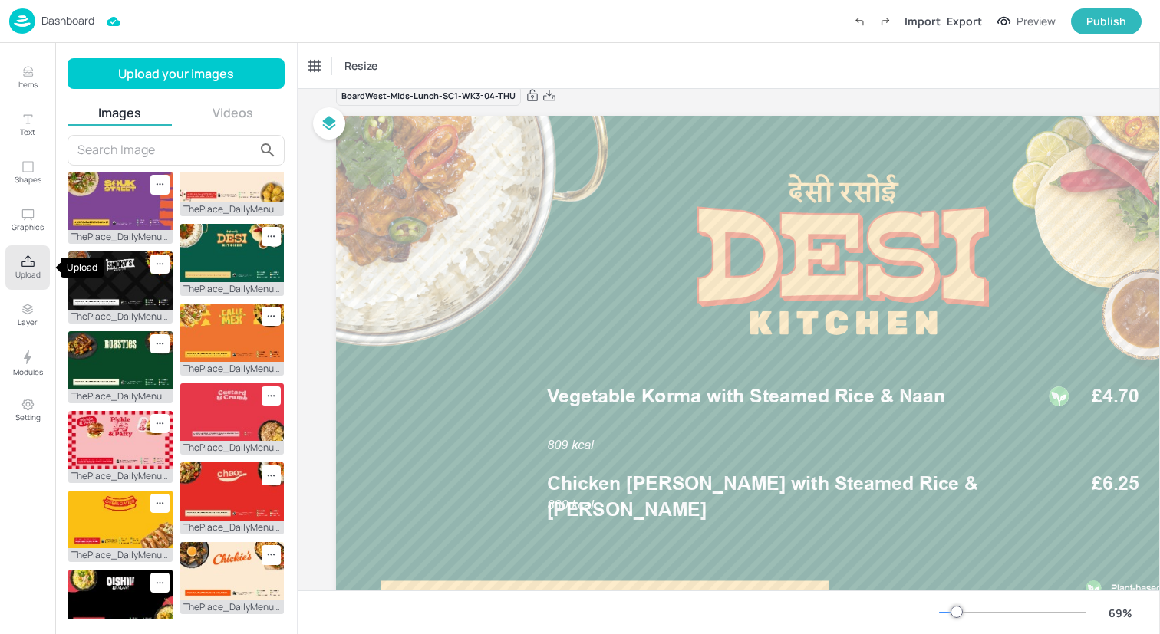
click at [28, 254] on button "Upload" at bounding box center [27, 267] width 44 height 44
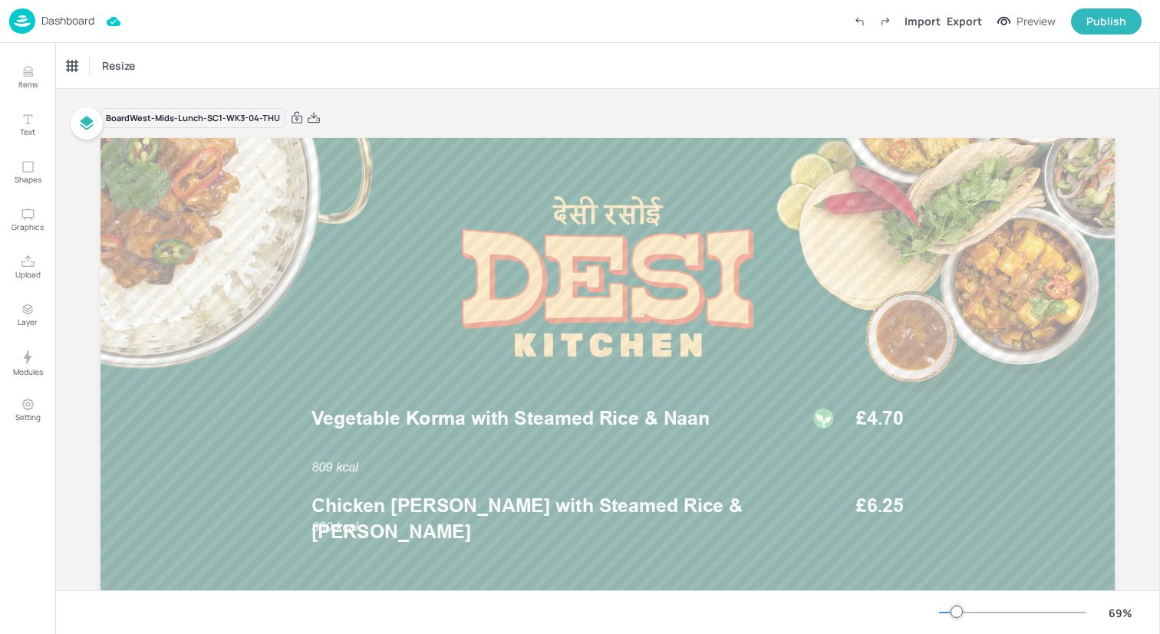
click at [275, 48] on div "Resize" at bounding box center [607, 65] width 1105 height 45
click at [16, 18] on img at bounding box center [22, 20] width 26 height 25
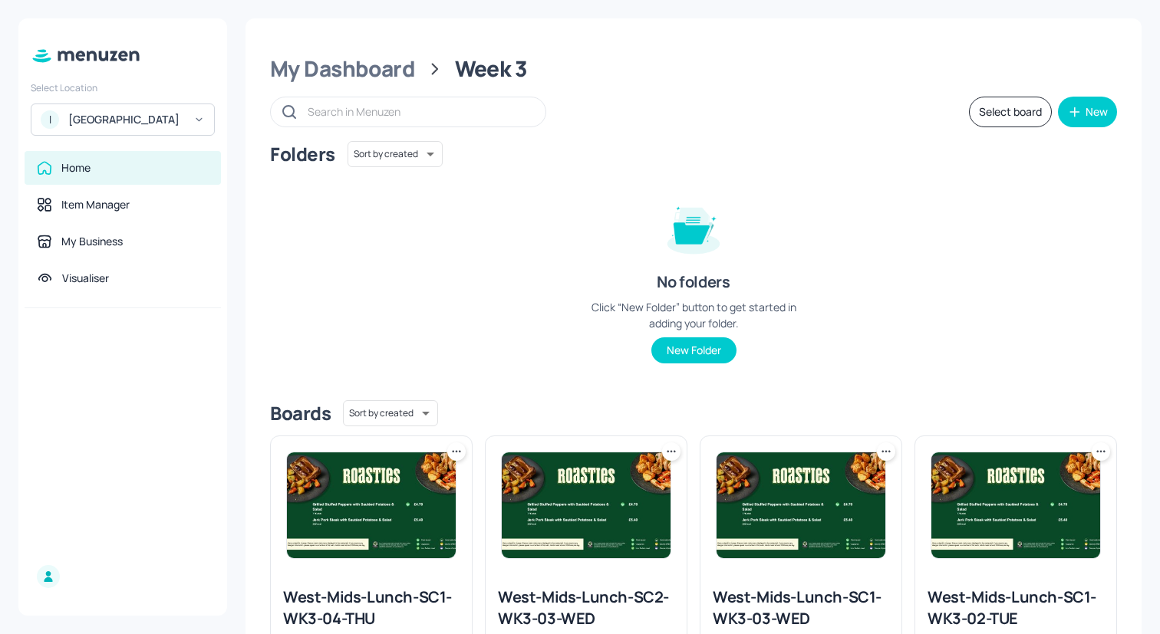
click at [644, 446] on div at bounding box center [586, 505] width 201 height 138
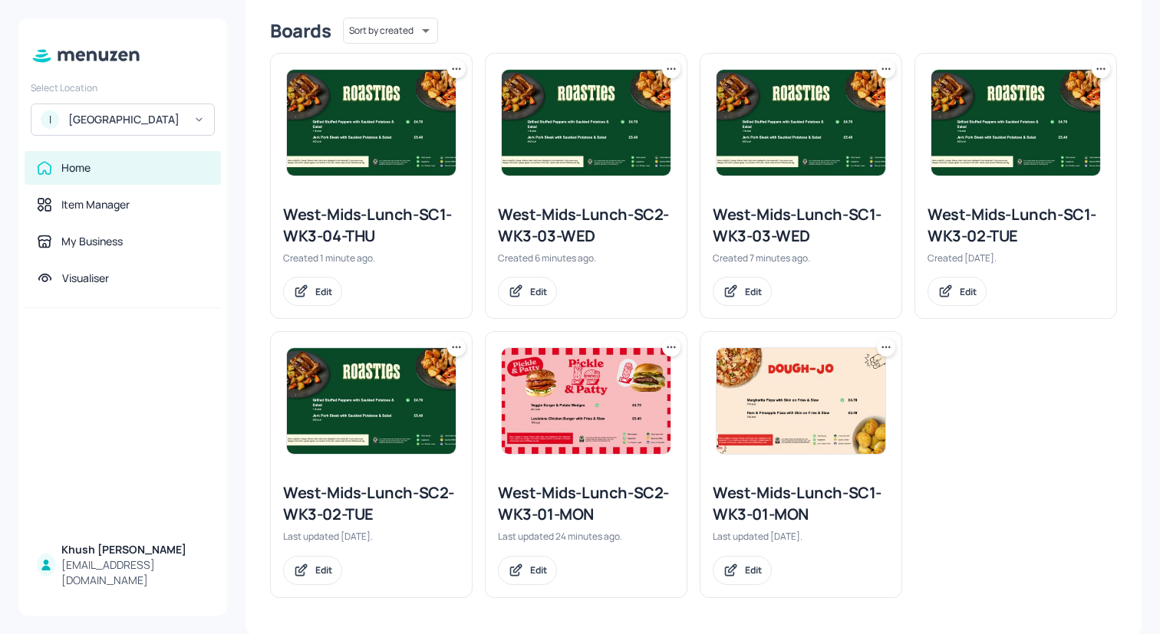
click at [456, 67] on icon at bounding box center [456, 68] width 15 height 15
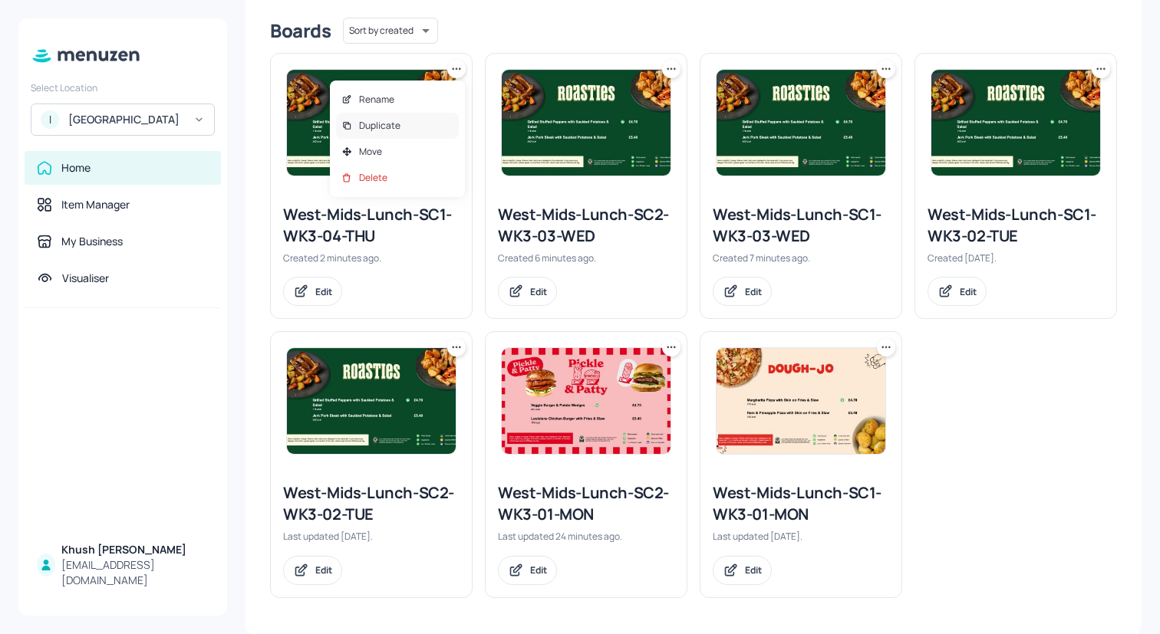
click at [411, 129] on div "Duplicate" at bounding box center [397, 126] width 123 height 26
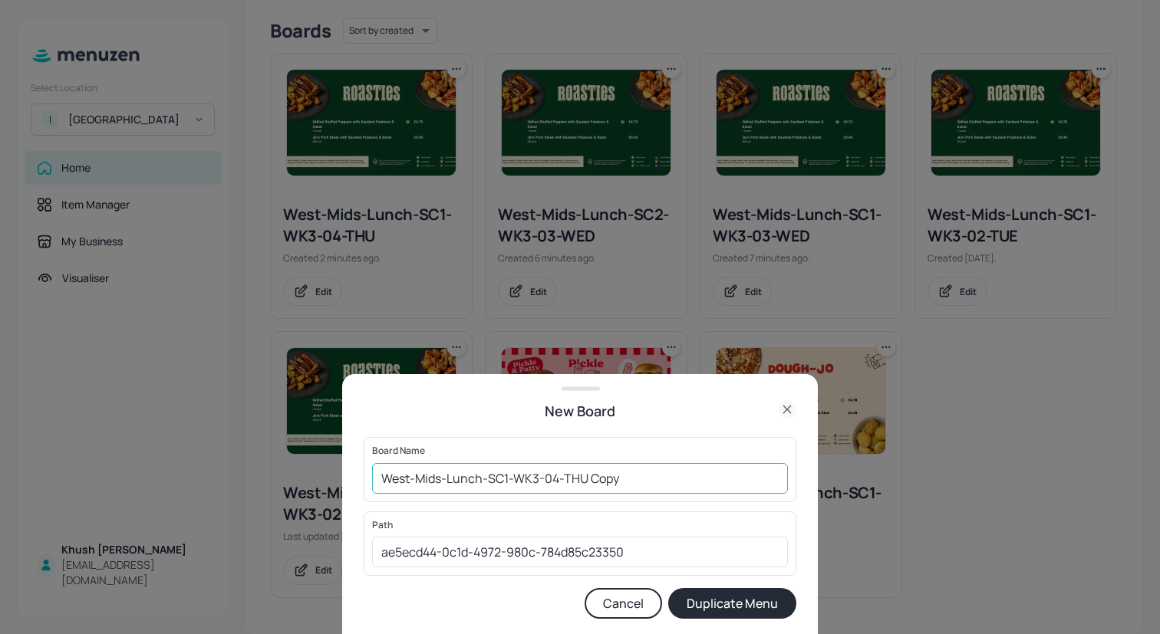
click at [641, 484] on input "West-Mids-Lunch-SC1-WK3-04-THU Copy" at bounding box center [580, 478] width 416 height 31
click at [506, 479] on input "West-Mids-Lunch-SC1-WK3-04-THU" at bounding box center [580, 478] width 416 height 31
type input "West-Mids-Lunch-SC2-WK3-04-THU"
click at [693, 594] on button "Duplicate Menu" at bounding box center [732, 603] width 128 height 31
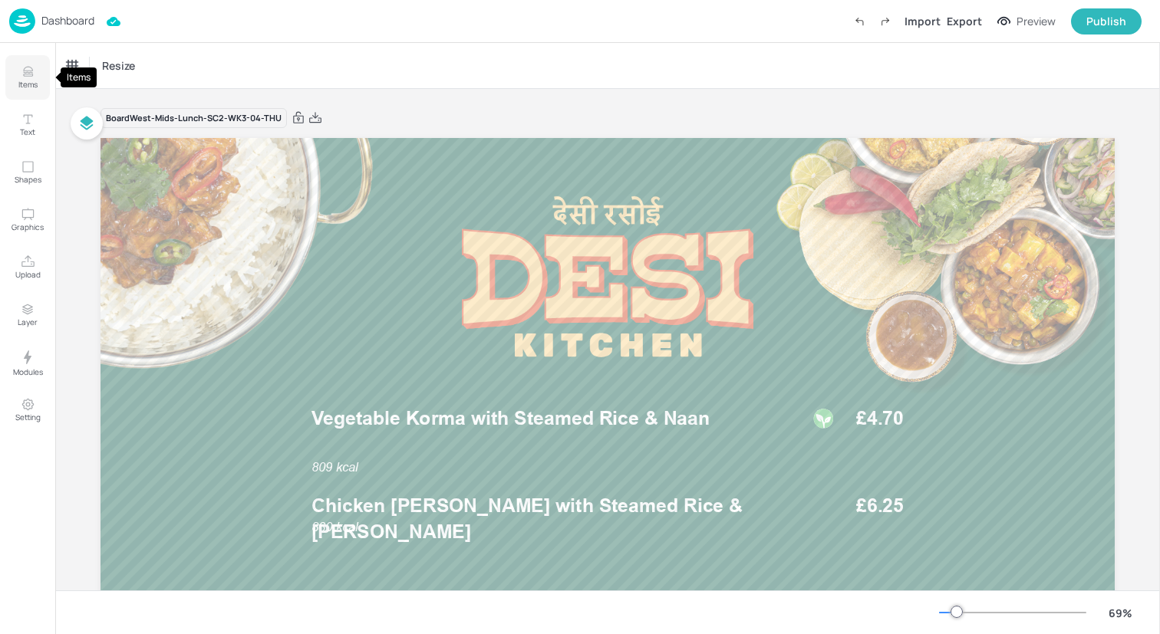
click at [25, 77] on icon "Items" at bounding box center [28, 71] width 15 height 15
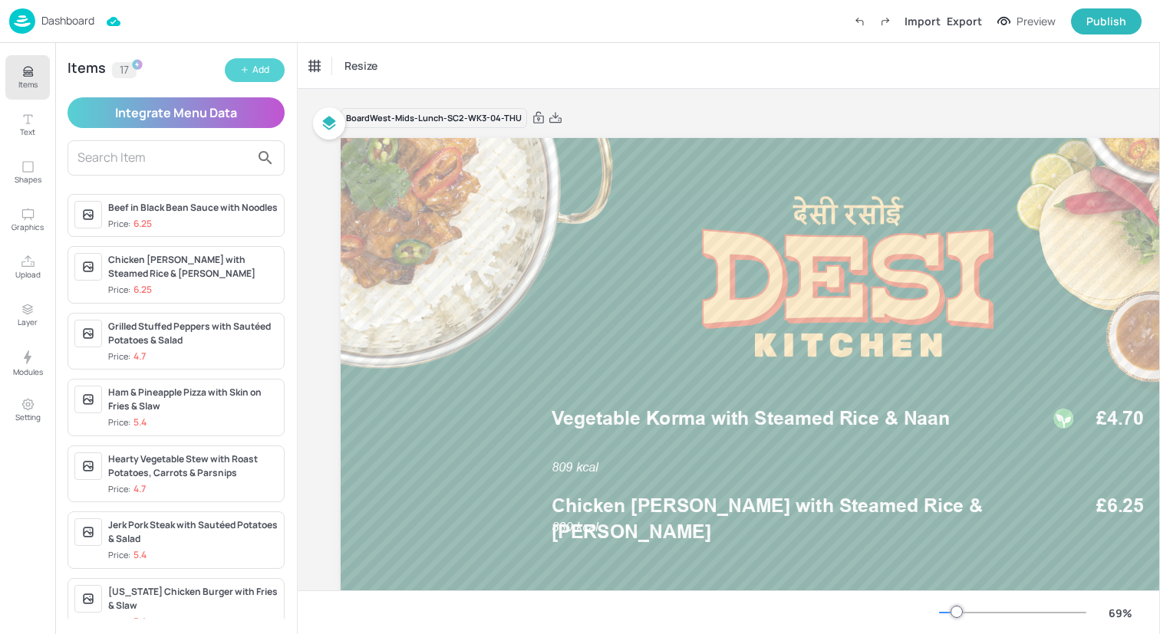
click at [250, 66] on button "Add" at bounding box center [255, 70] width 60 height 24
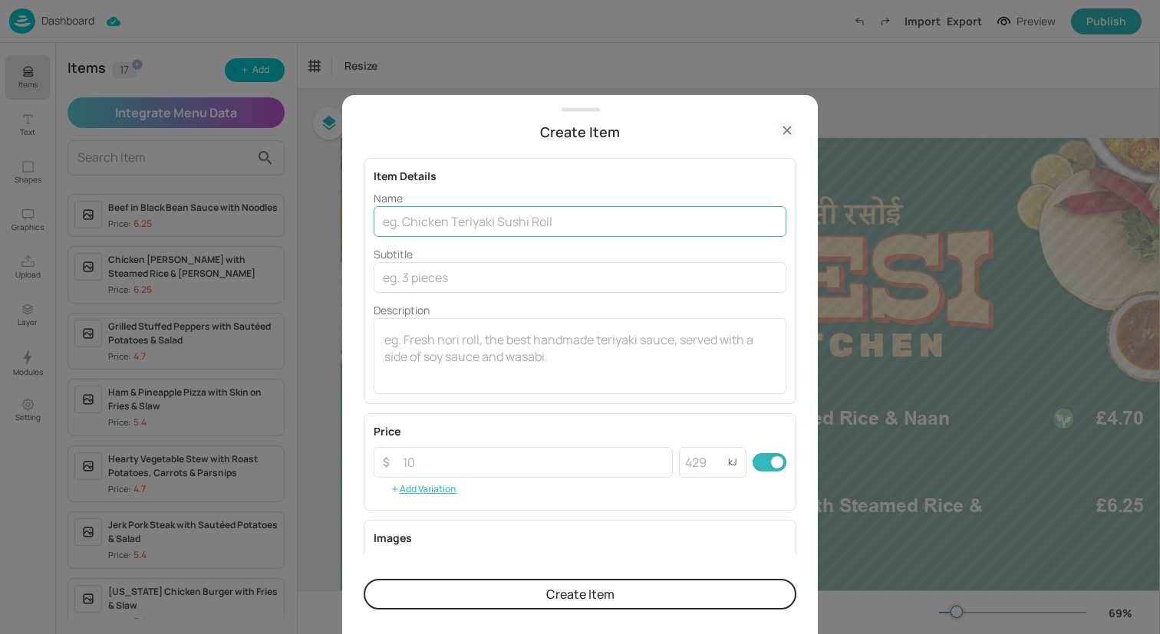
click at [487, 229] on input "text" at bounding box center [580, 221] width 413 height 31
paste input "Vegetarian Moussaka with Vegetables"
type input "Vegetarian Moussaka with Vegetables"
click at [690, 465] on input "number" at bounding box center [703, 462] width 49 height 31
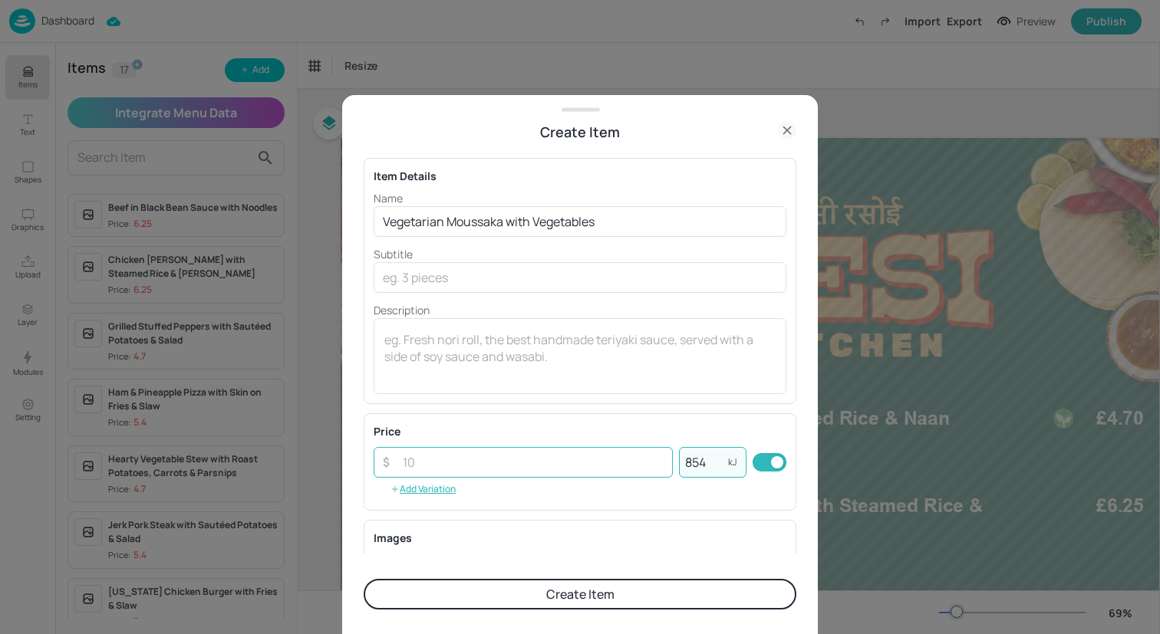
type input "854"
click at [534, 466] on input "number" at bounding box center [533, 462] width 279 height 31
type input "4.70"
click at [526, 599] on button "Create Item" at bounding box center [580, 594] width 433 height 31
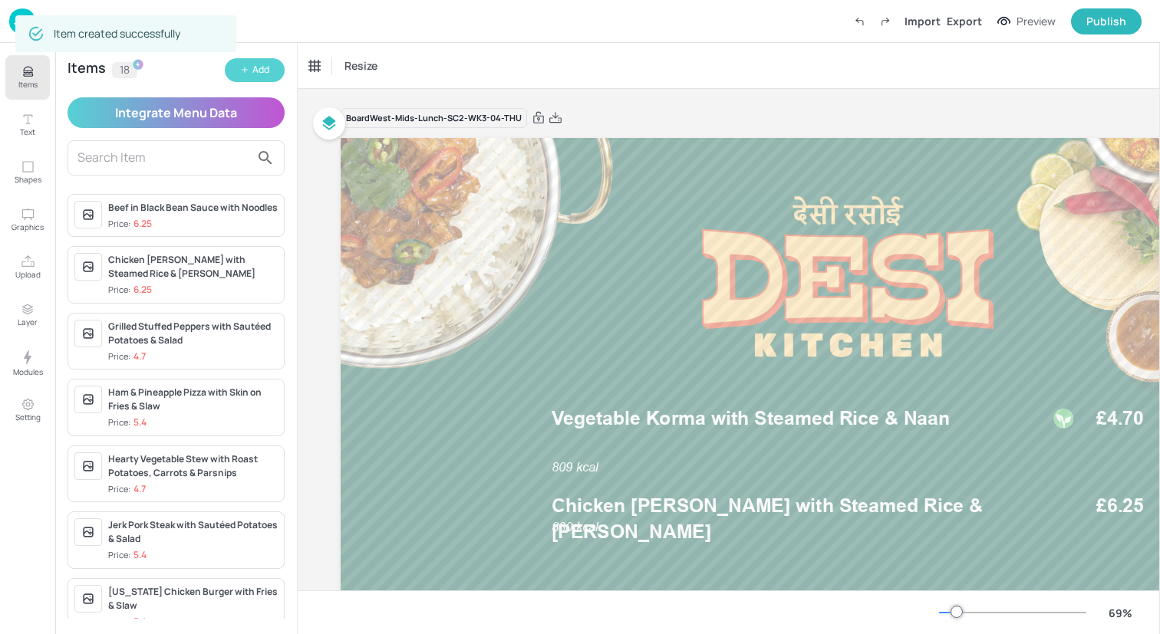
click at [252, 72] on div "Add" at bounding box center [260, 70] width 17 height 15
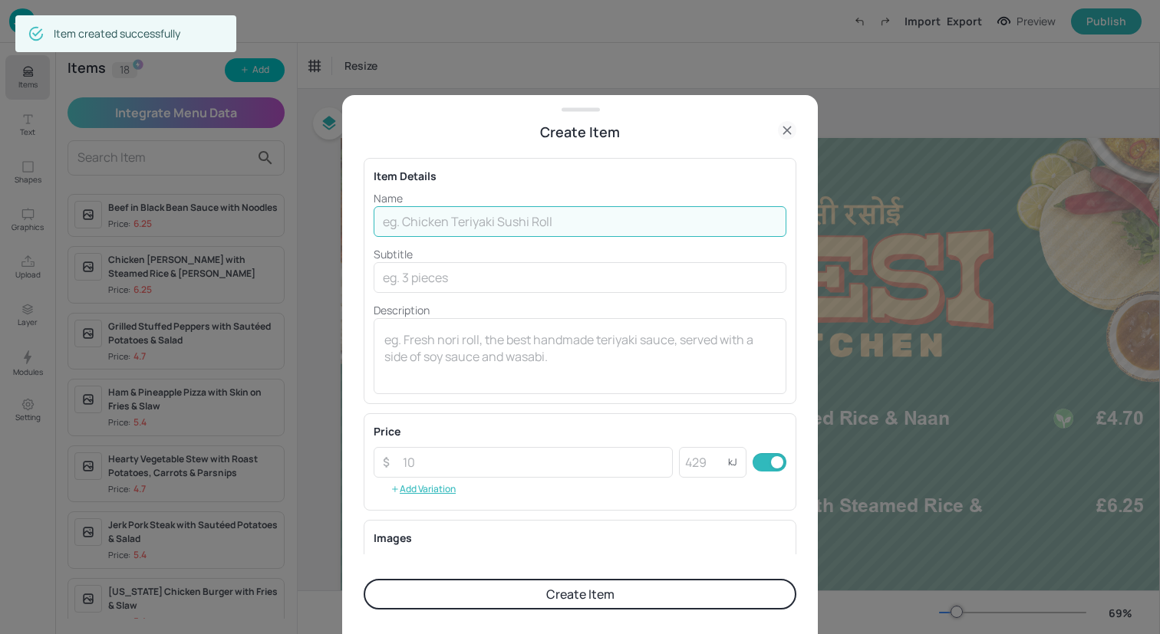
click at [512, 225] on input "text" at bounding box center [580, 221] width 413 height 31
paste input "Lamb Kofta with Herbed Couscous & Pickled Cabbage"
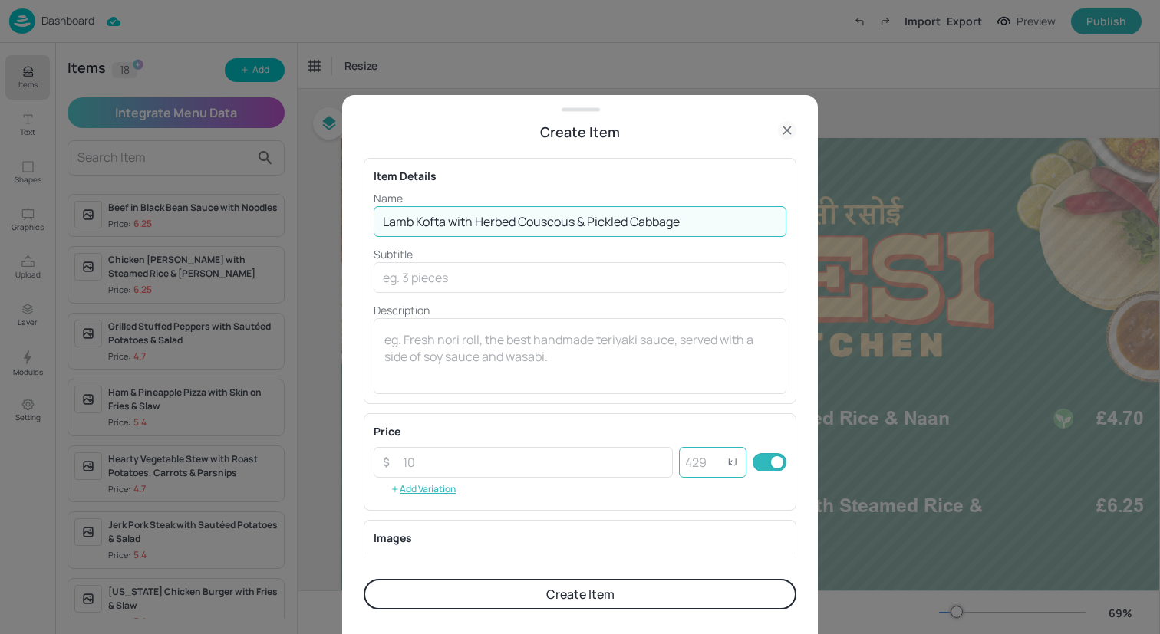
type input "Lamb Kofta with Herbed Couscous & Pickled Cabbage"
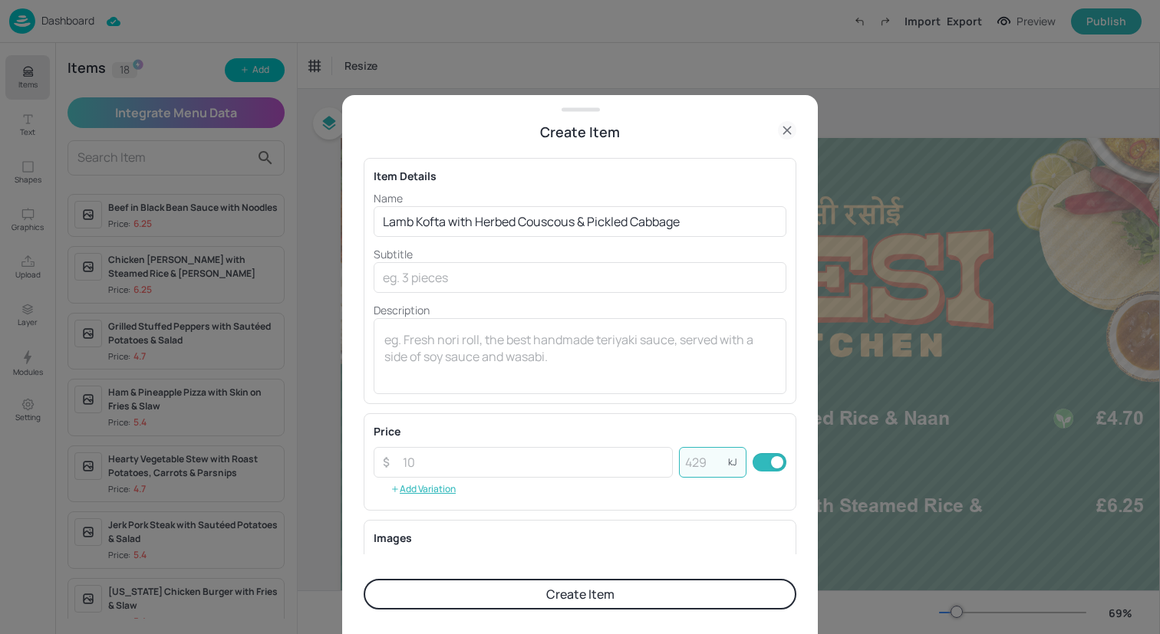
click at [710, 461] on input "number" at bounding box center [703, 462] width 49 height 31
type input "649"
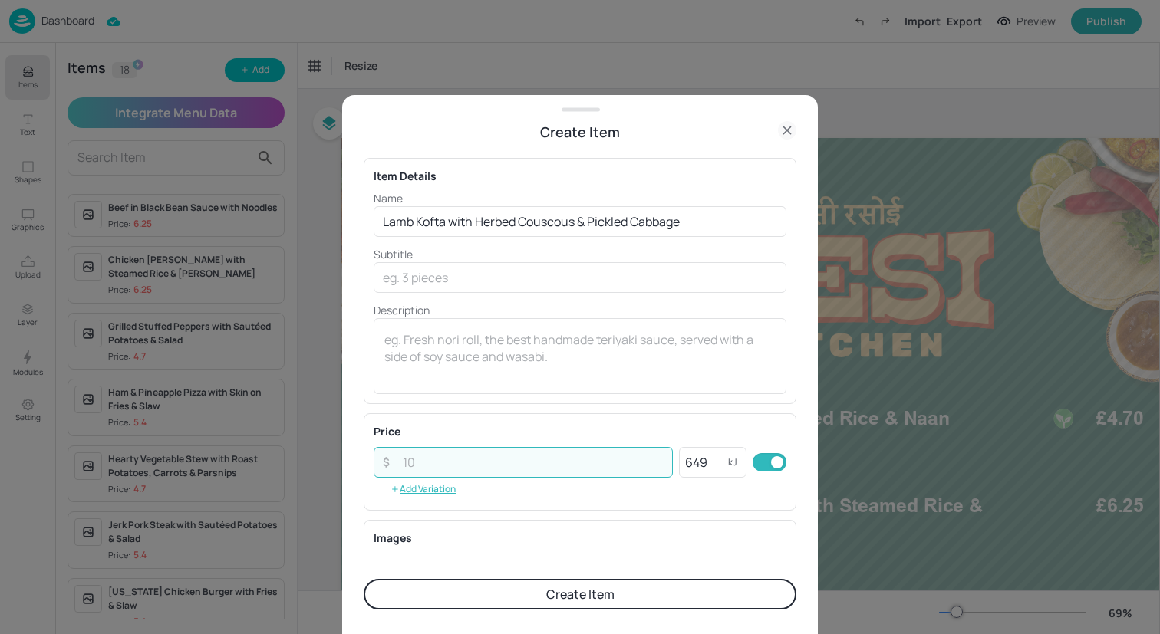
click at [591, 468] on input "number" at bounding box center [533, 462] width 279 height 31
type input "5.40"
click at [635, 593] on button "Create Item" at bounding box center [580, 594] width 433 height 31
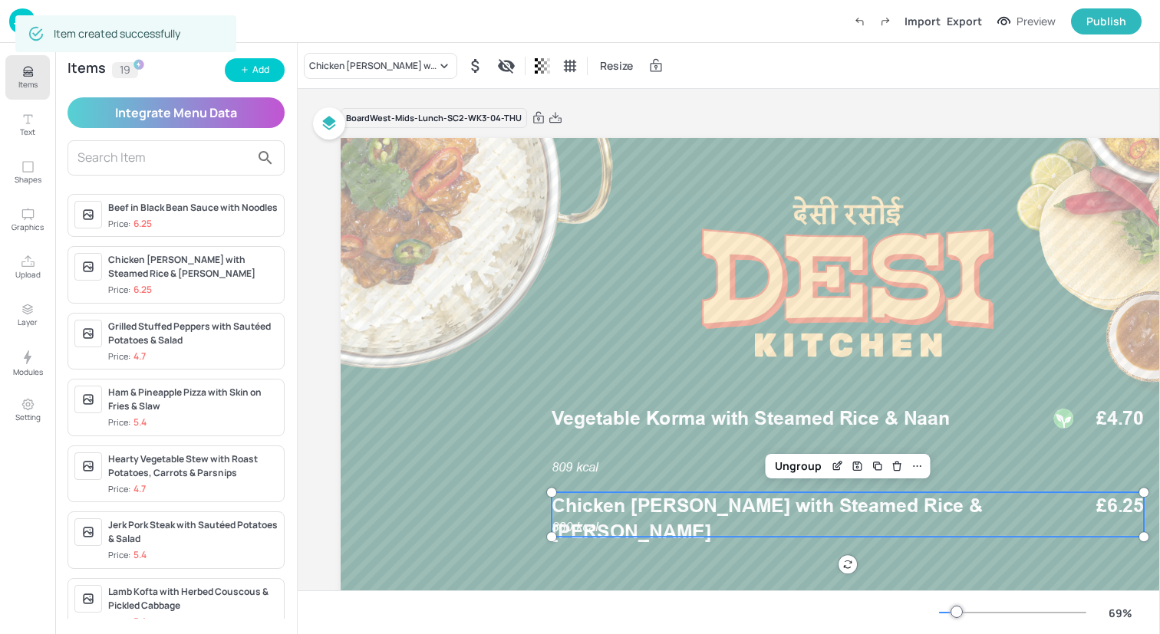
click at [856, 511] on span "Chicken [PERSON_NAME] with Steamed Rice & [PERSON_NAME]" at bounding box center [767, 518] width 431 height 49
click at [383, 74] on div "Chicken [PERSON_NAME] with Steamed Rice & [PERSON_NAME]" at bounding box center [380, 66] width 153 height 26
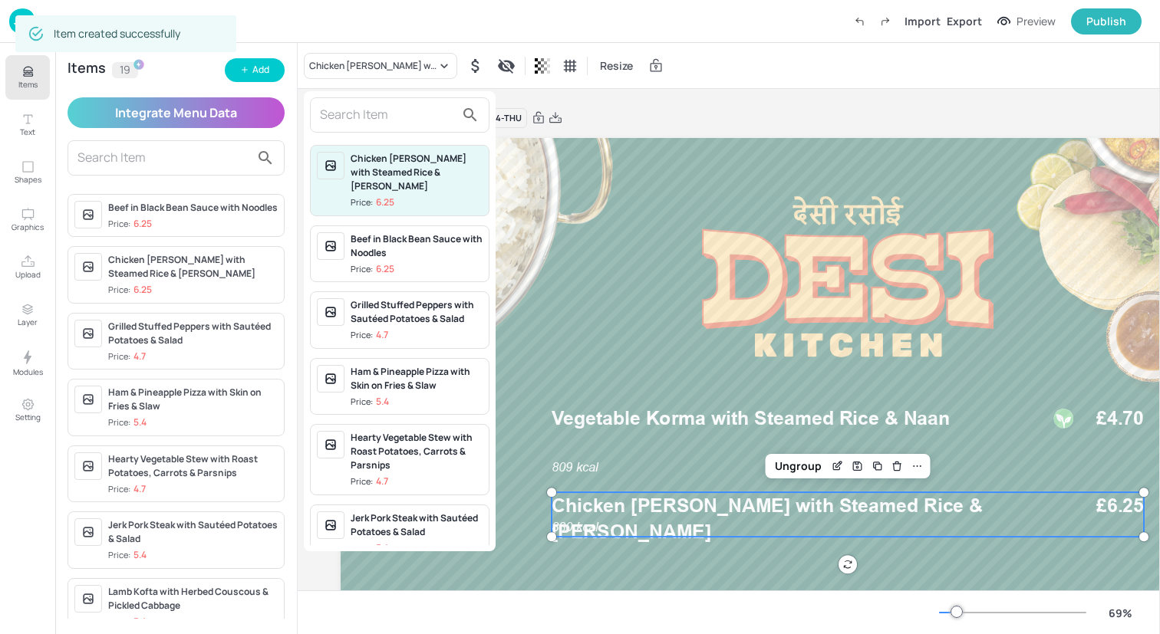
click at [387, 107] on input "text" at bounding box center [387, 115] width 135 height 25
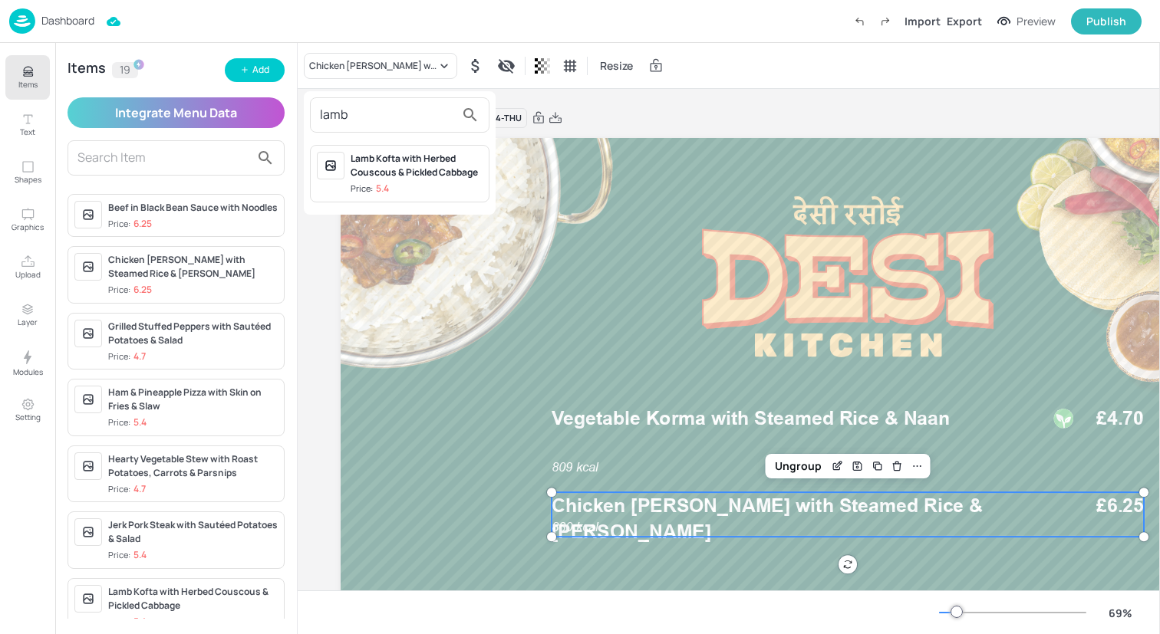
type input "lamb"
click at [398, 173] on div "Lamb Kofta with Herbed Couscous & Pickled Cabbage" at bounding box center [417, 166] width 132 height 28
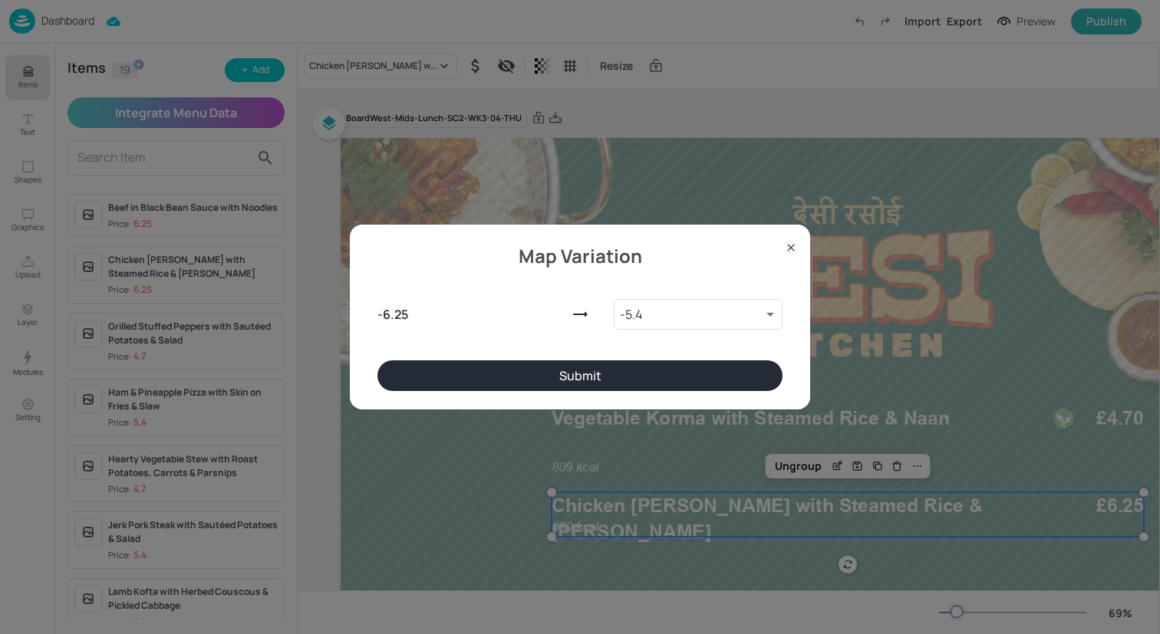
click at [561, 381] on button "Submit" at bounding box center [579, 376] width 405 height 31
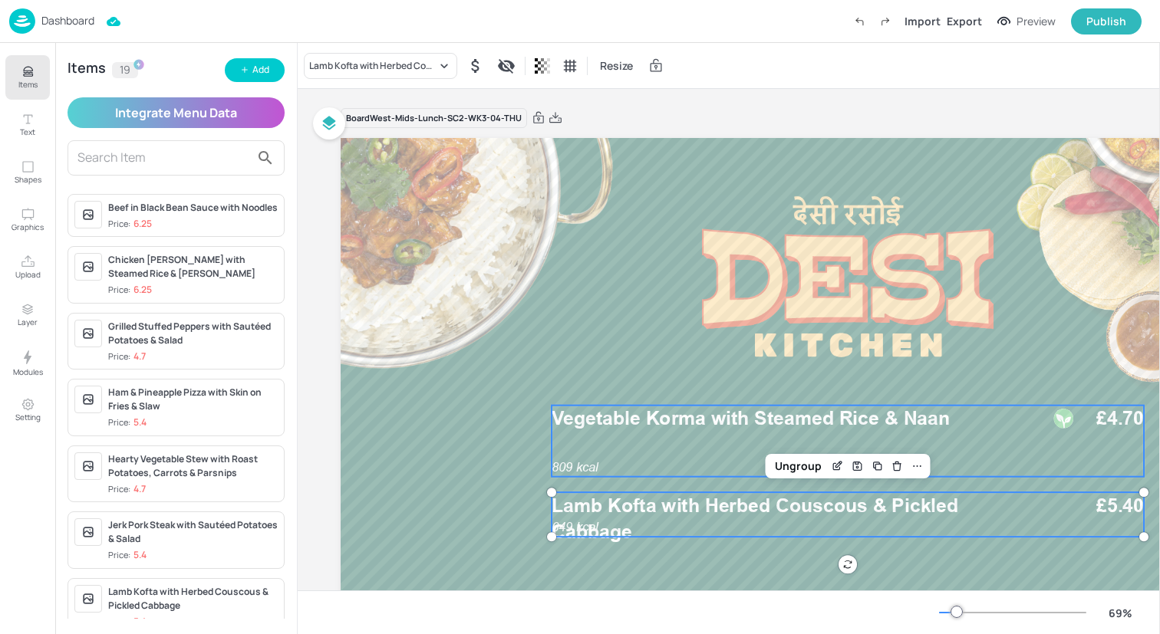
click at [581, 412] on span "Vegetable Korma with Steamed Rice & Naan" at bounding box center [751, 418] width 398 height 23
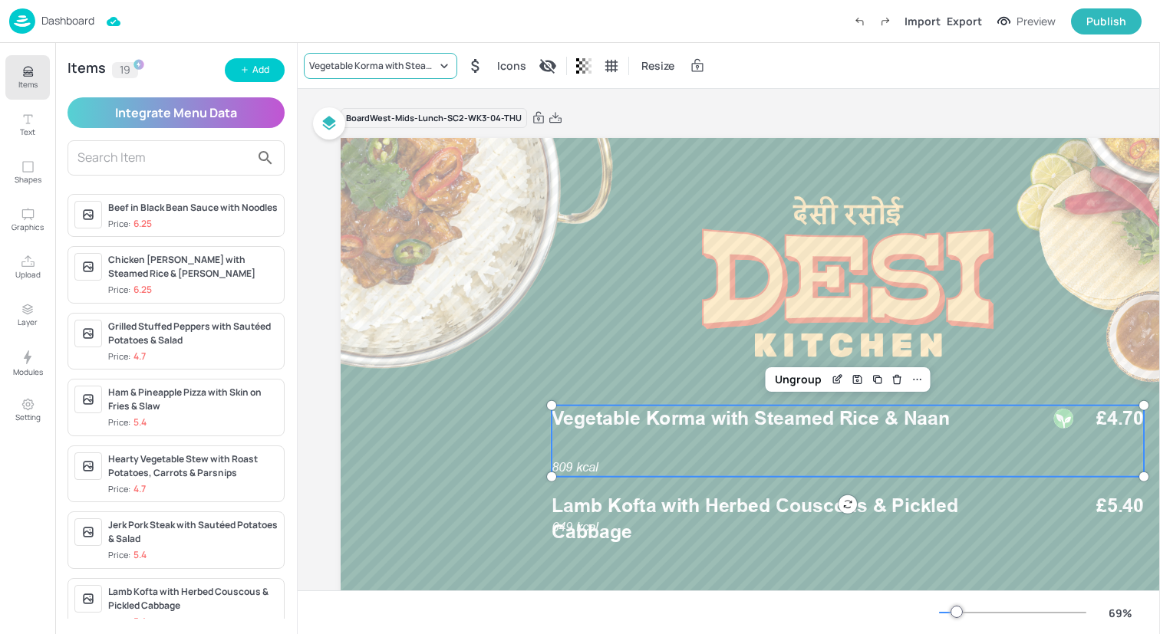
click at [420, 56] on div "Vegetable Korma with Steamed Rice & Naan" at bounding box center [380, 66] width 153 height 26
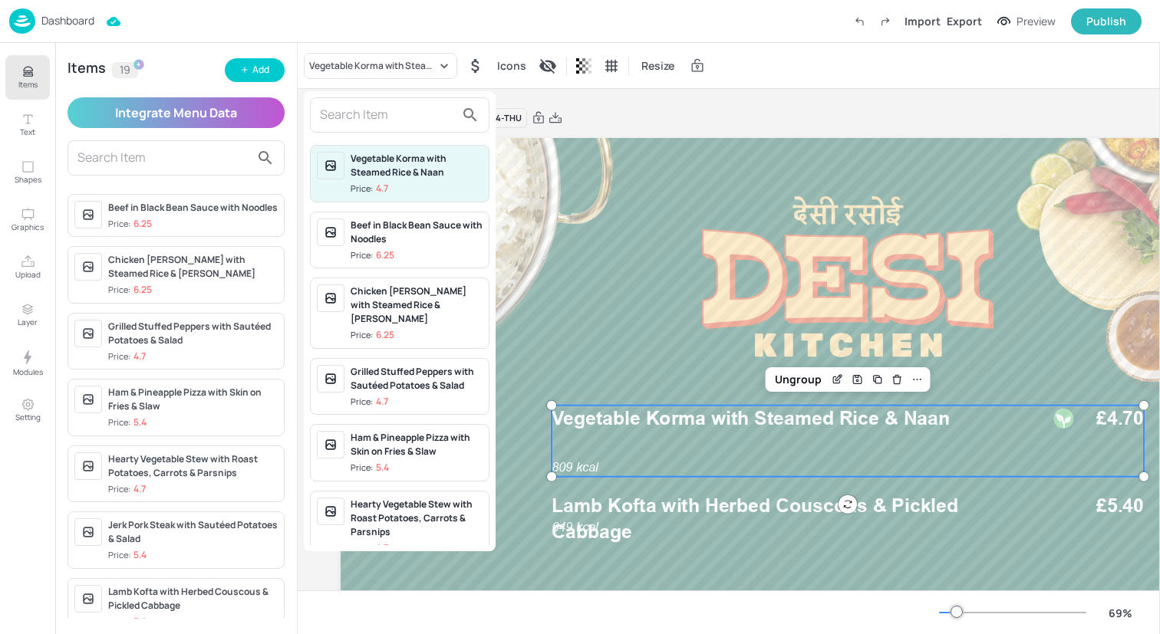
click at [419, 107] on input "text" at bounding box center [387, 115] width 135 height 25
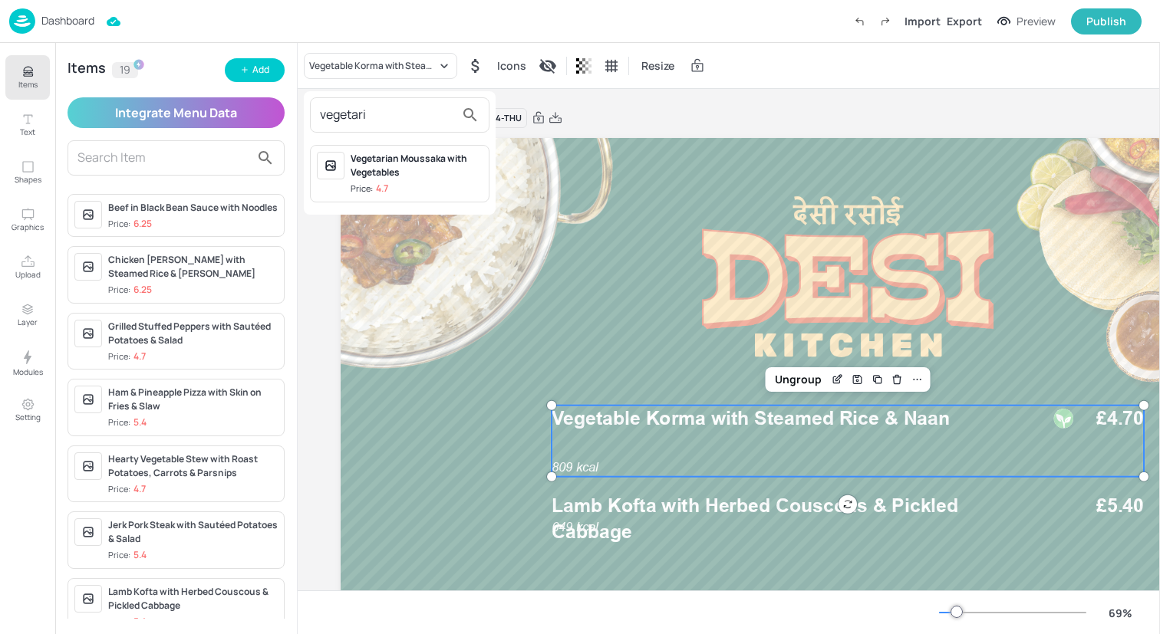
type input "vegetari"
click at [455, 160] on div "Vegetarian Moussaka with Vegetables" at bounding box center [417, 166] width 132 height 28
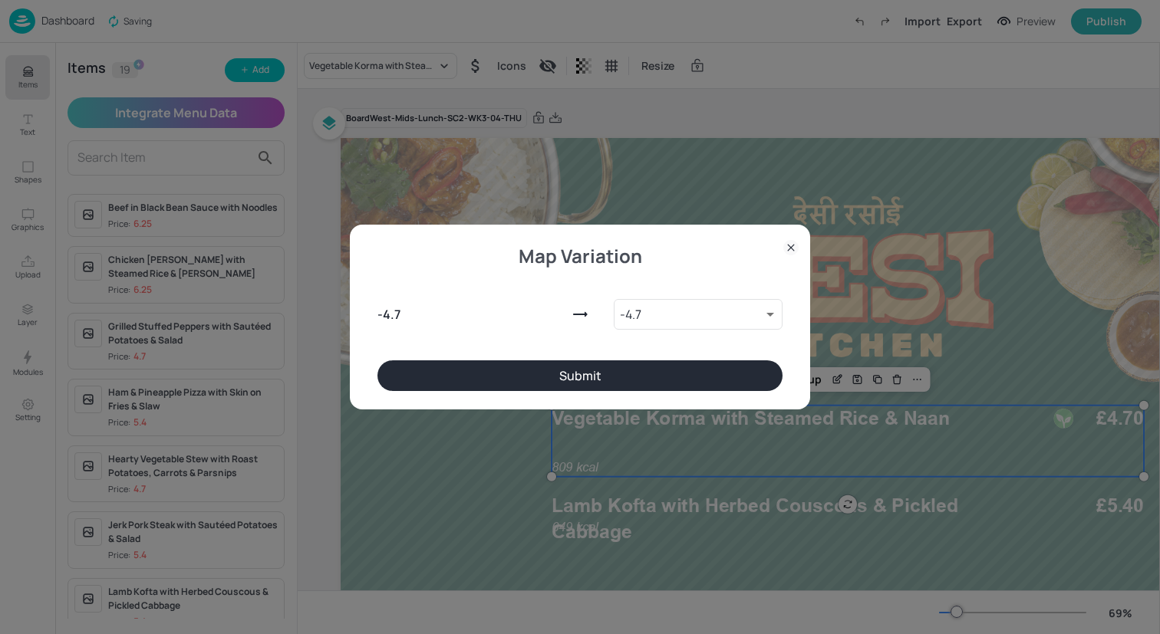
click at [642, 366] on button "Submit" at bounding box center [579, 376] width 405 height 31
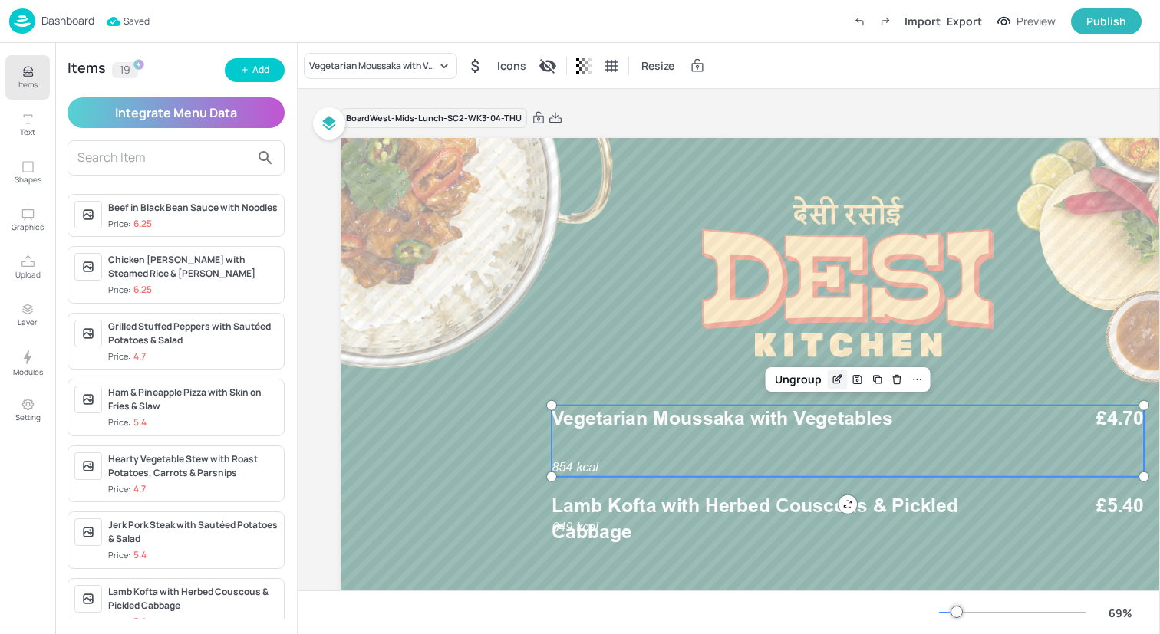
click at [837, 387] on div "Edit Item" at bounding box center [838, 380] width 20 height 20
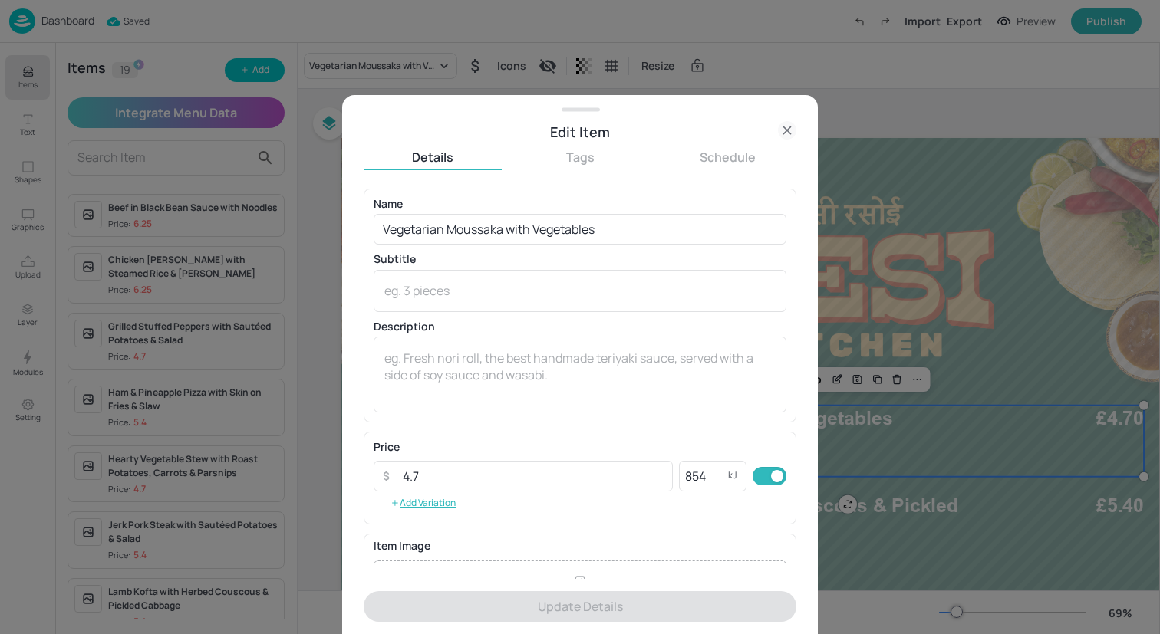
scroll to position [178, 0]
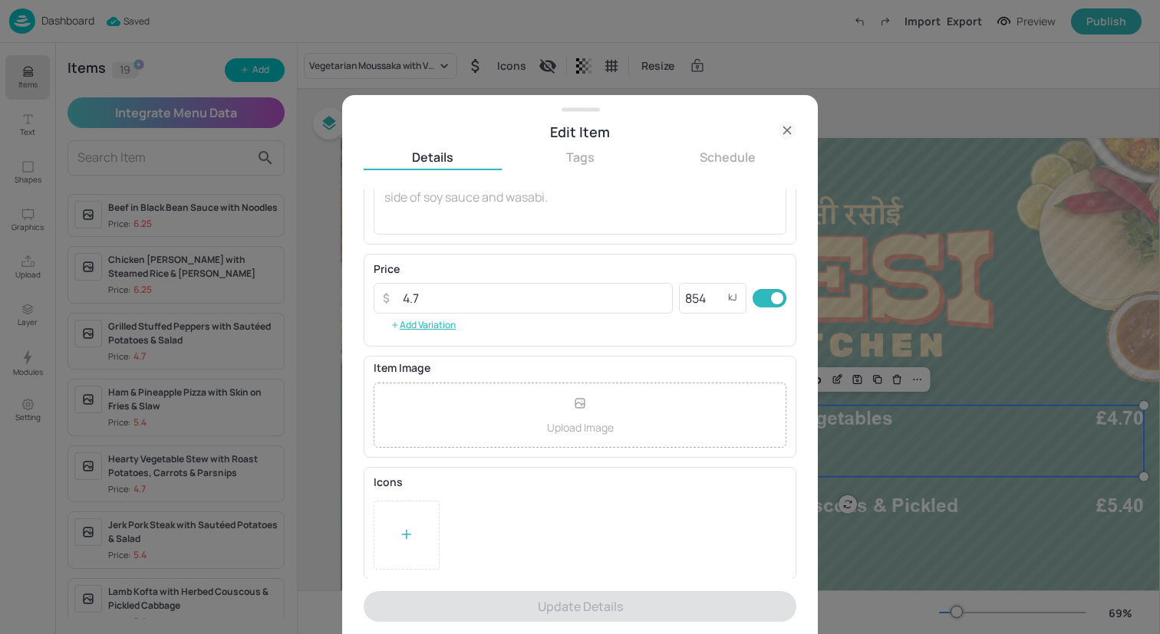
click at [407, 525] on div at bounding box center [406, 535] width 15 height 23
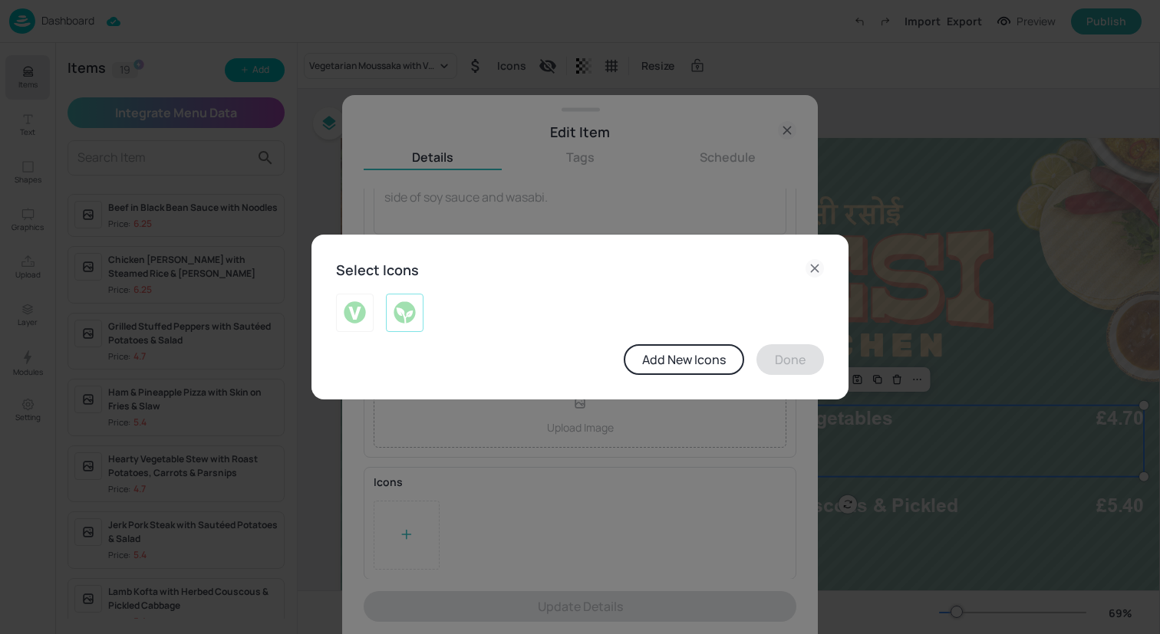
click at [401, 315] on img at bounding box center [405, 313] width 24 height 25
click at [808, 354] on button "Done" at bounding box center [790, 359] width 68 height 31
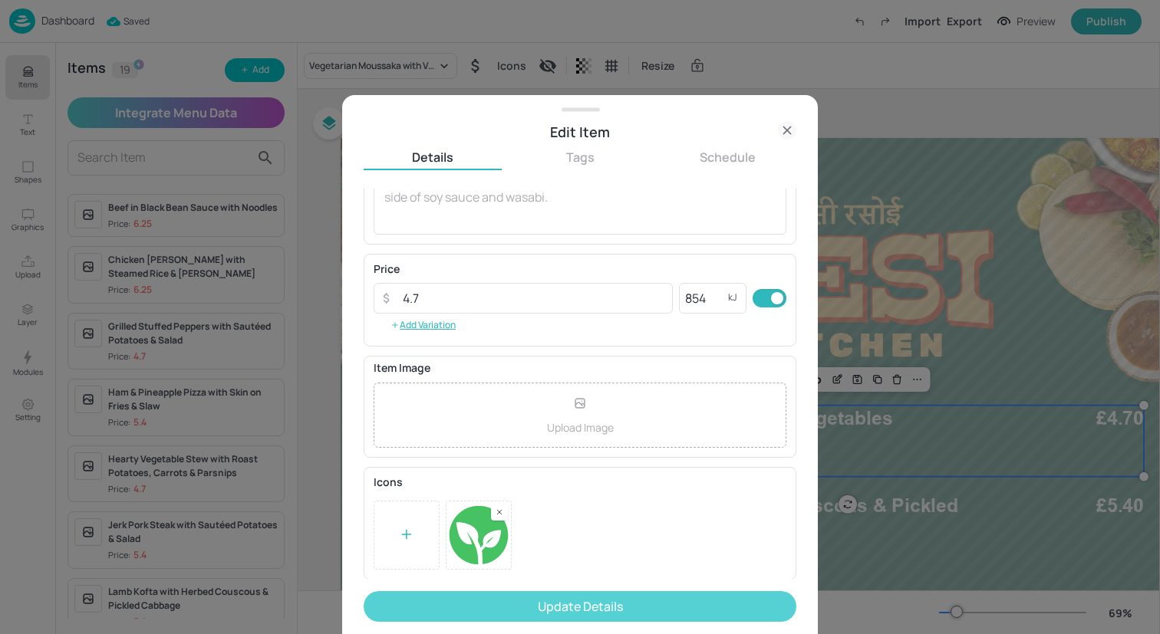
click at [645, 610] on button "Update Details" at bounding box center [580, 606] width 433 height 31
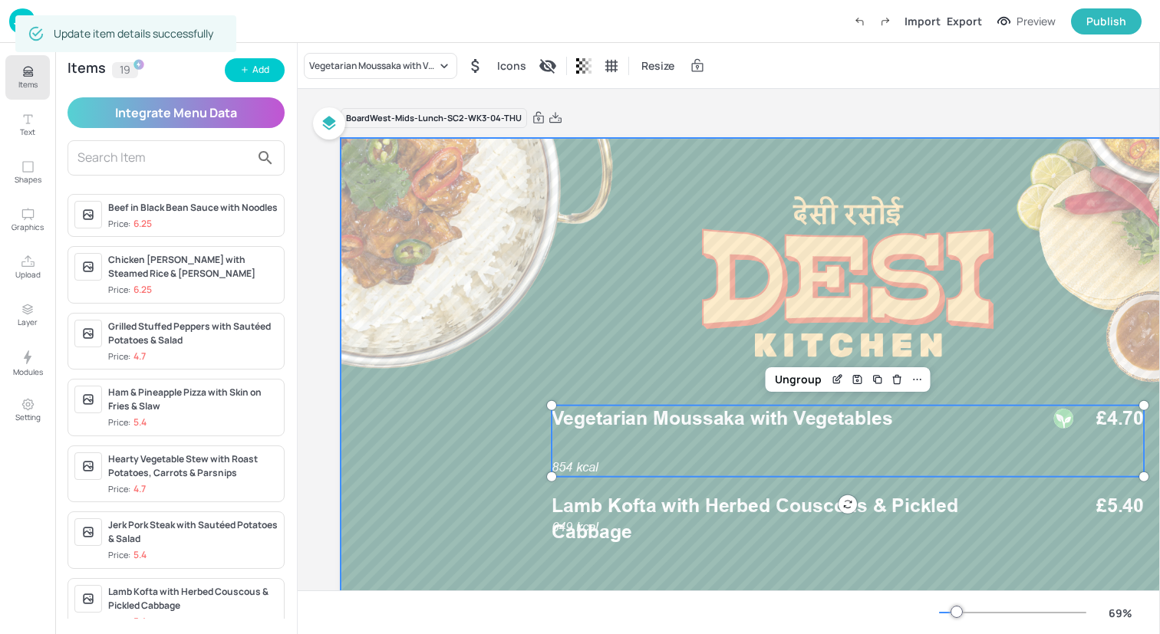
click at [503, 315] on div at bounding box center [848, 423] width 1014 height 571
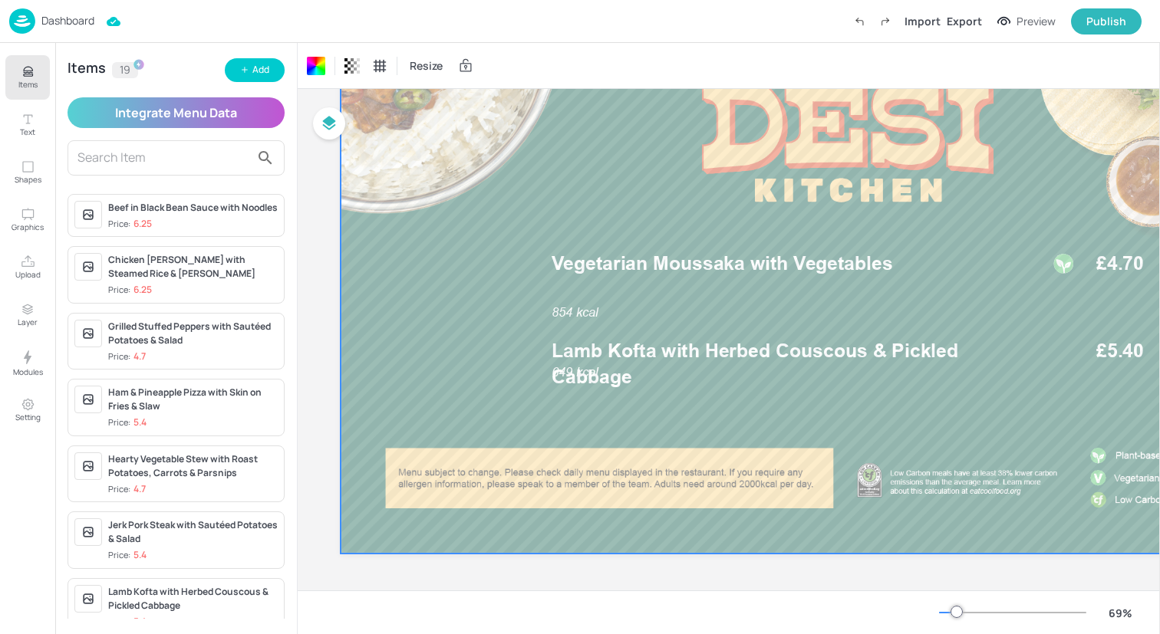
scroll to position [154, 0]
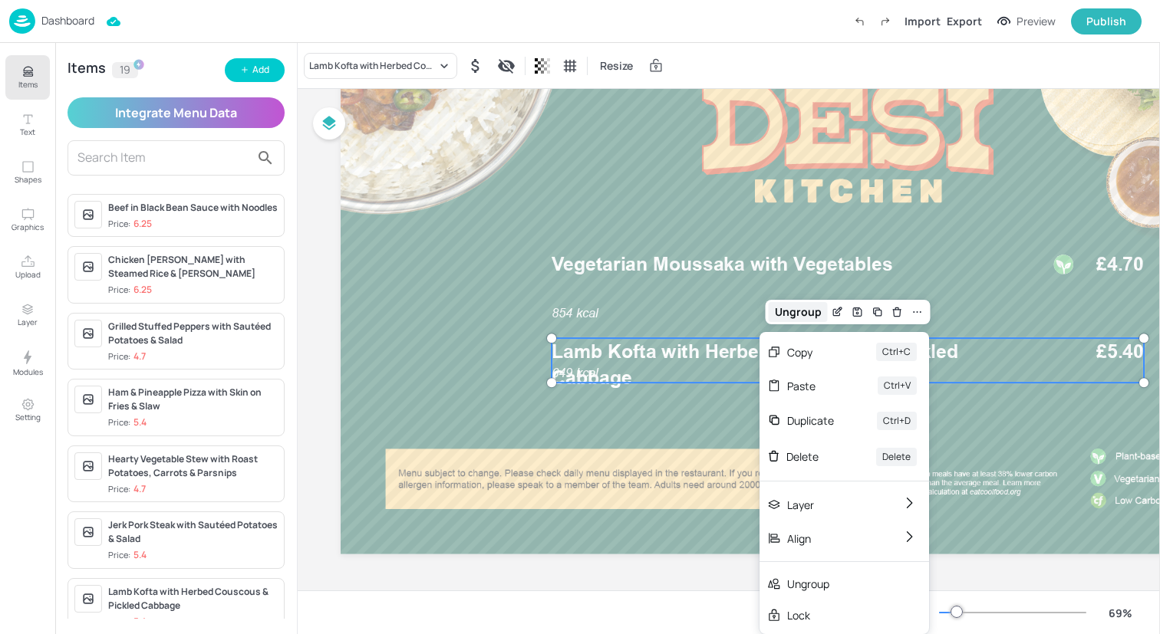
click at [812, 309] on div "Ungroup" at bounding box center [798, 312] width 59 height 20
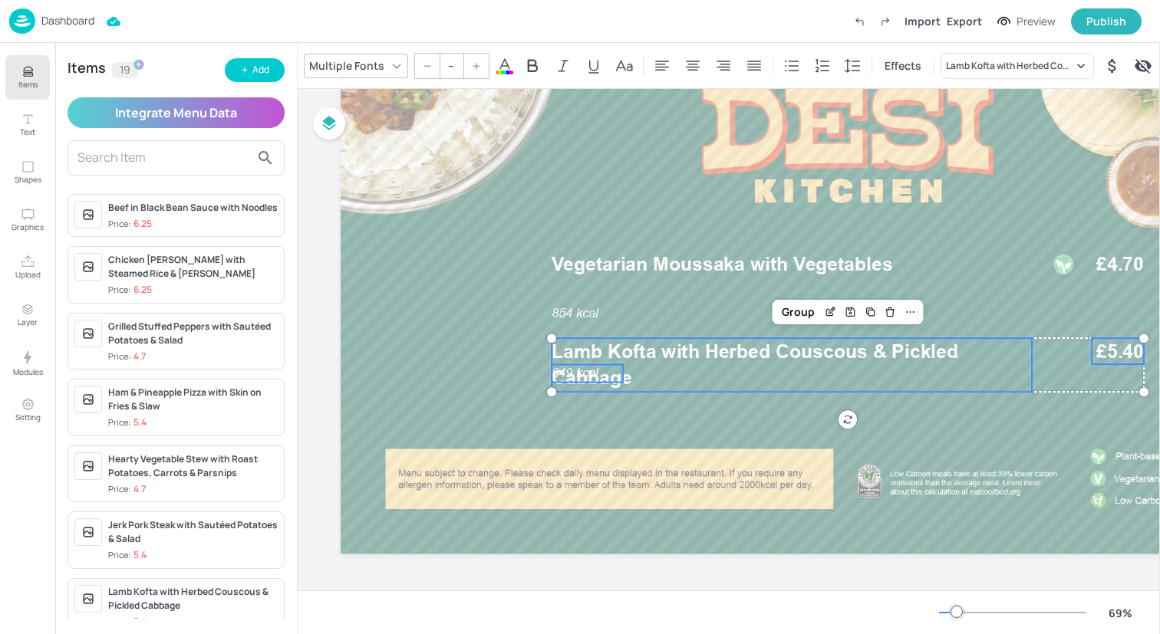
click at [589, 372] on span "Lamb Kofta with Herbed Couscous & Pickled Cabbage" at bounding box center [755, 364] width 407 height 49
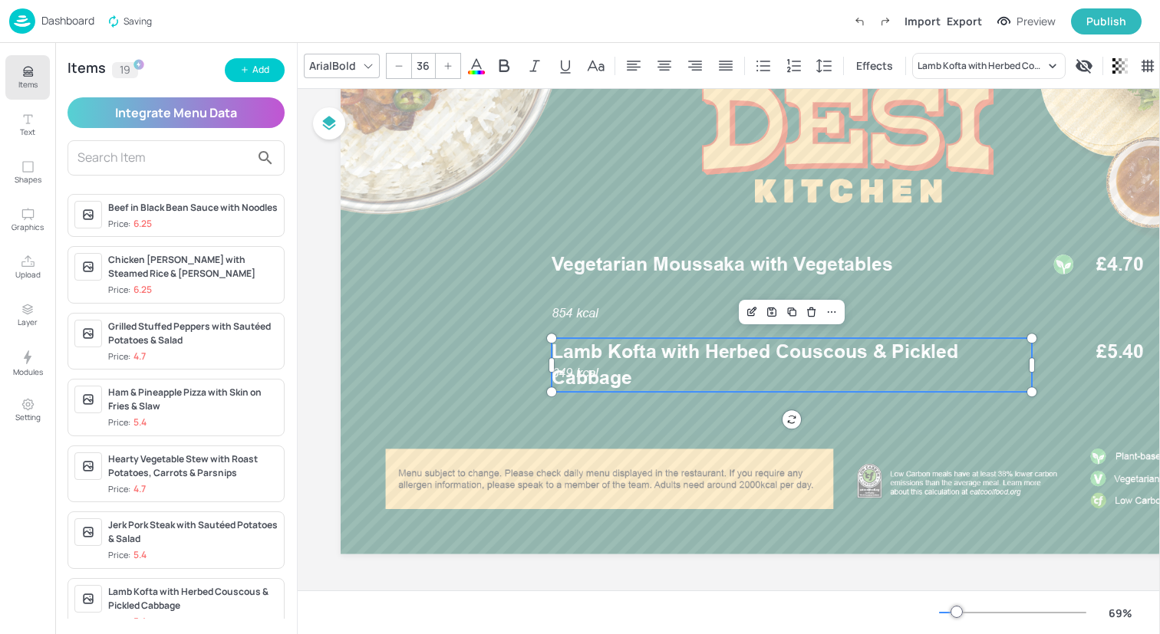
click at [581, 374] on span "Lamb Kofta with Herbed Couscous & Pickled Cabbage" at bounding box center [755, 364] width 407 height 49
click at [548, 374] on div at bounding box center [551, 365] width 12 height 54
click at [582, 374] on span "Lamb Kofta with Herbed Couscous & Pickled Cabbage" at bounding box center [755, 364] width 407 height 49
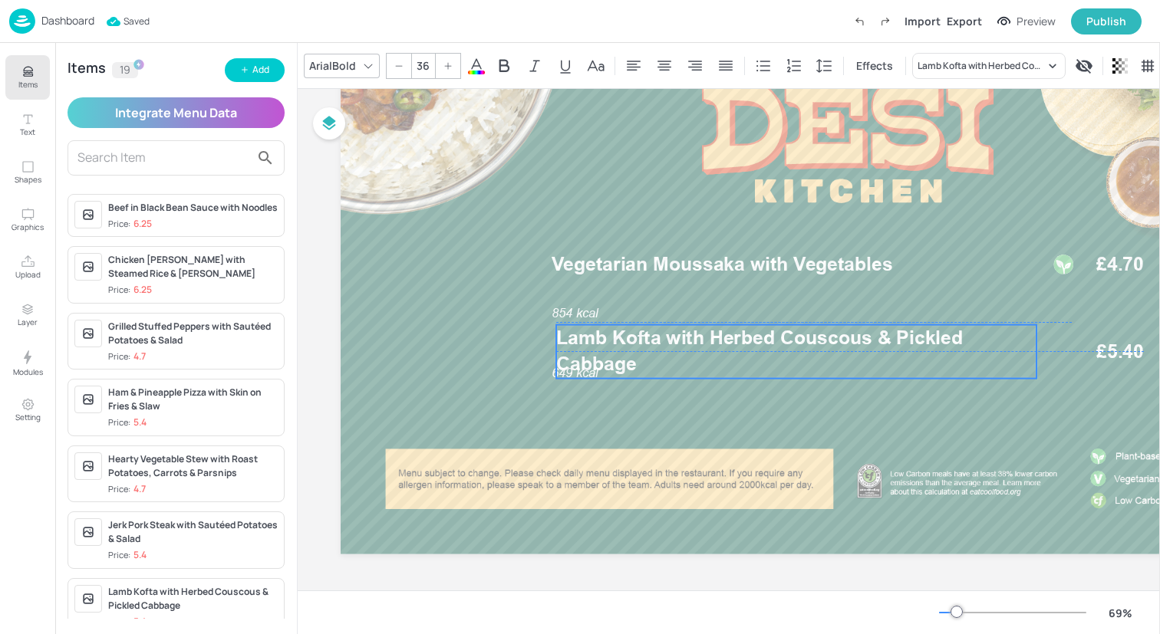
drag, startPoint x: 622, startPoint y: 371, endPoint x: 630, endPoint y: 347, distance: 25.0
click at [630, 347] on span "Lamb Kofta with Herbed Couscous & Pickled Cabbage" at bounding box center [759, 351] width 407 height 49
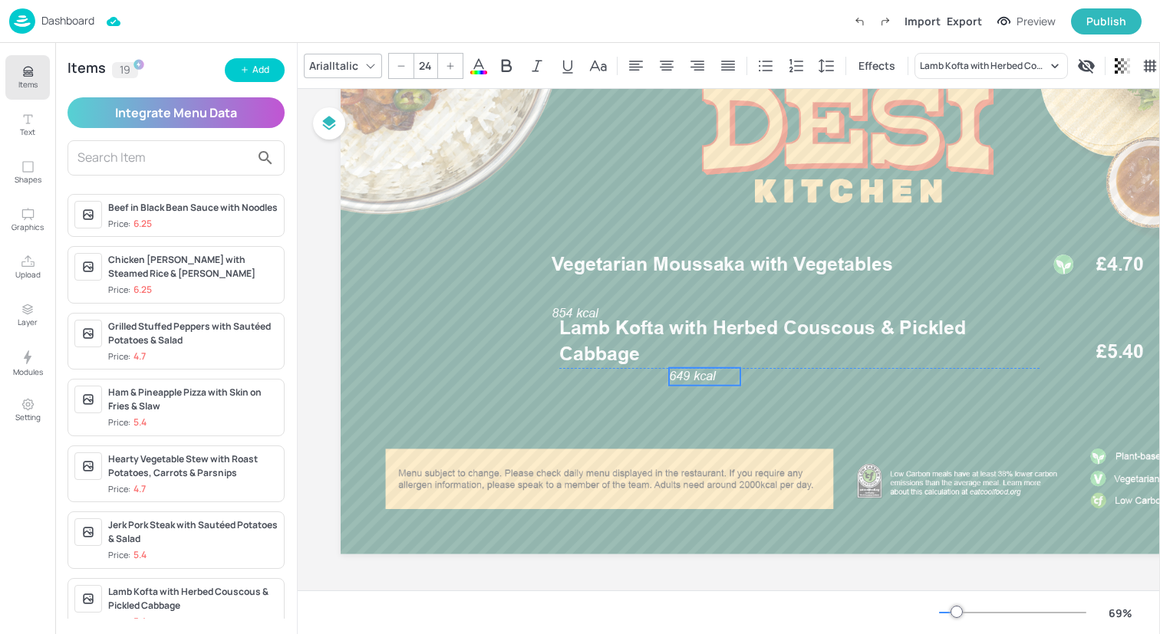
drag, startPoint x: 571, startPoint y: 374, endPoint x: 687, endPoint y: 376, distance: 115.1
click at [687, 376] on span "649 kcal" at bounding box center [692, 376] width 47 height 15
drag, startPoint x: 687, startPoint y: 376, endPoint x: 710, endPoint y: 414, distance: 44.3
click at [710, 414] on span "649 kcal" at bounding box center [712, 413] width 47 height 15
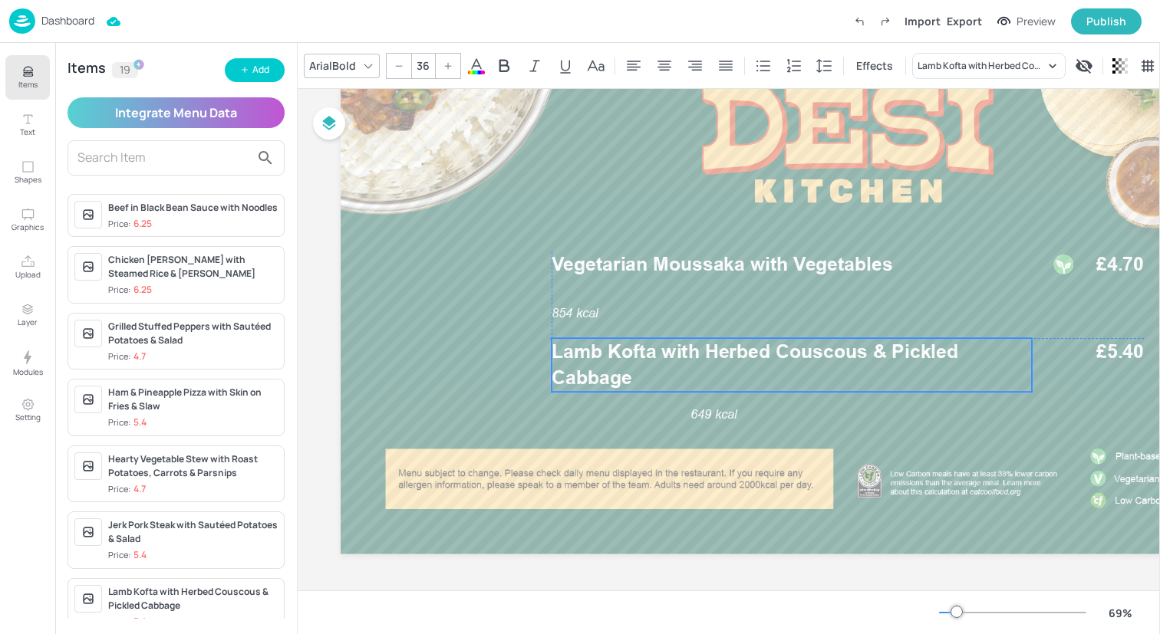
drag, startPoint x: 632, startPoint y: 343, endPoint x: 623, endPoint y: 368, distance: 26.9
click at [623, 368] on span "Lamb Kofta with Herbed Couscous & Pickled Cabbage" at bounding box center [755, 364] width 407 height 49
drag, startPoint x: 714, startPoint y: 413, endPoint x: 667, endPoint y: 377, distance: 59.1
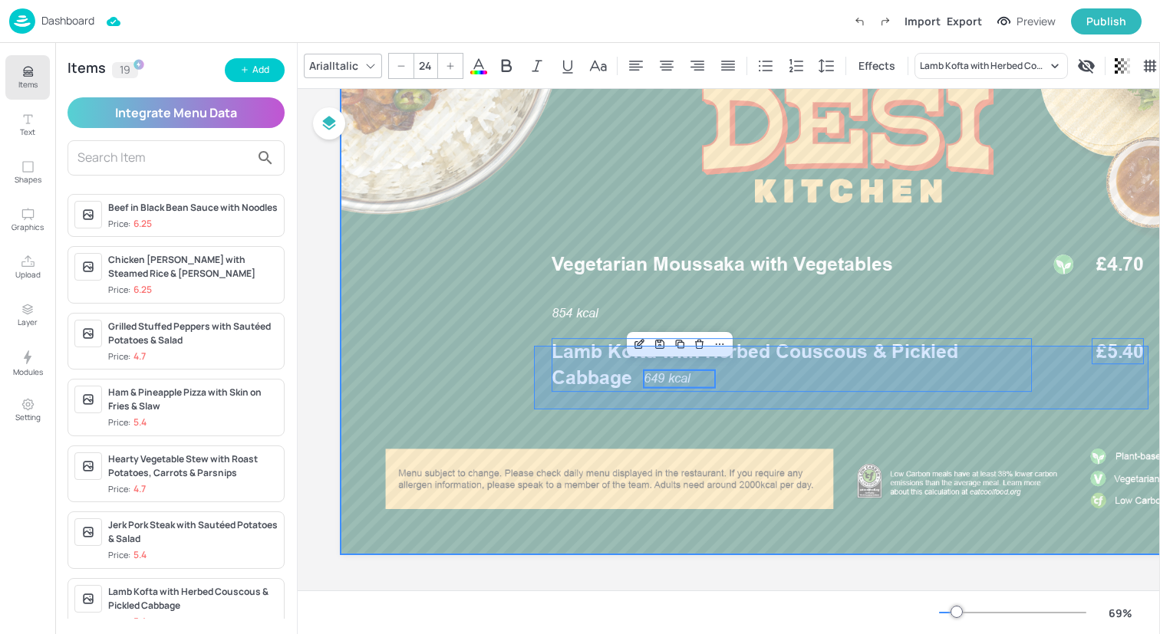
drag, startPoint x: 534, startPoint y: 345, endPoint x: 1147, endPoint y: 409, distance: 616.2
click at [1147, 409] on div at bounding box center [848, 269] width 1014 height 571
type input "--"
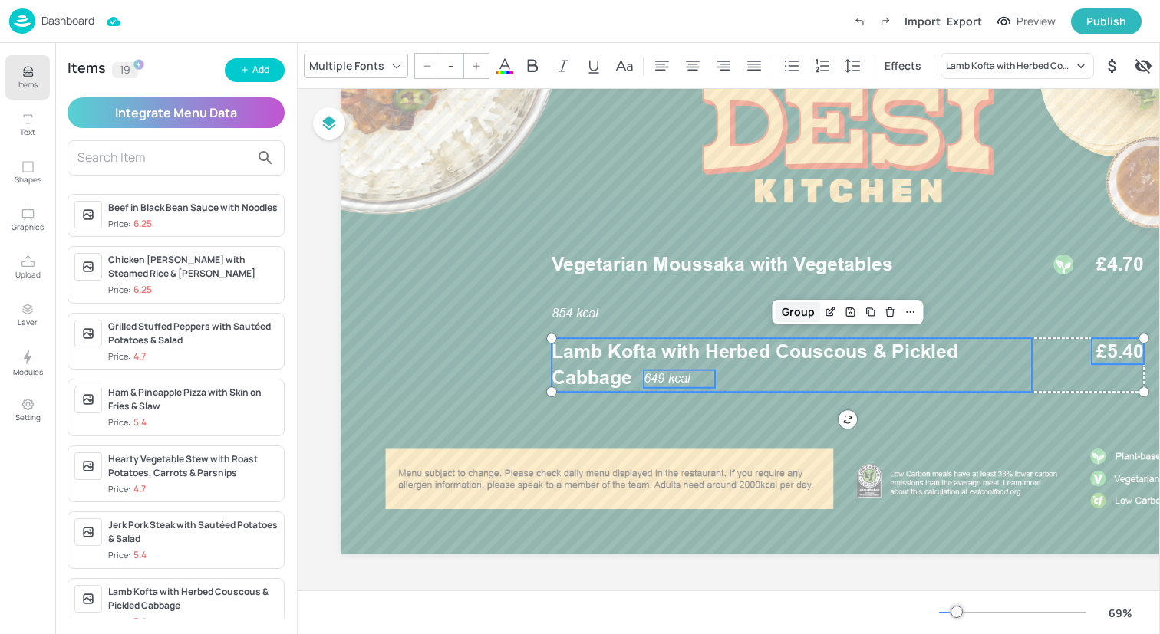
click at [805, 314] on div "Group" at bounding box center [798, 312] width 45 height 20
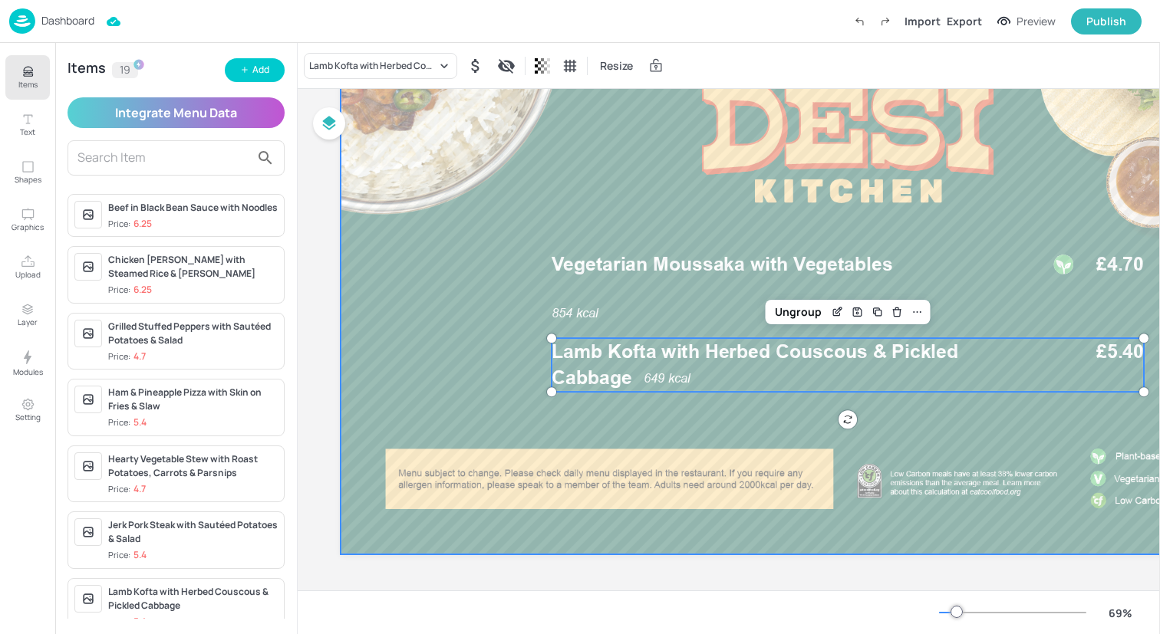
click at [492, 335] on div at bounding box center [848, 269] width 1014 height 571
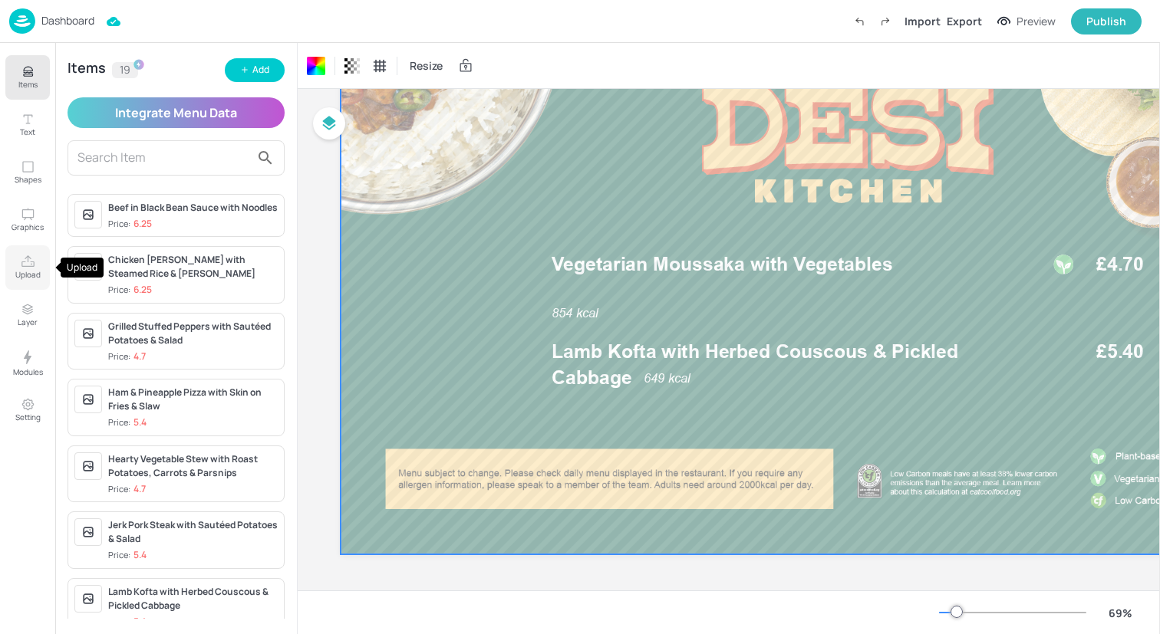
click at [28, 262] on icon "Upload" at bounding box center [28, 262] width 15 height 15
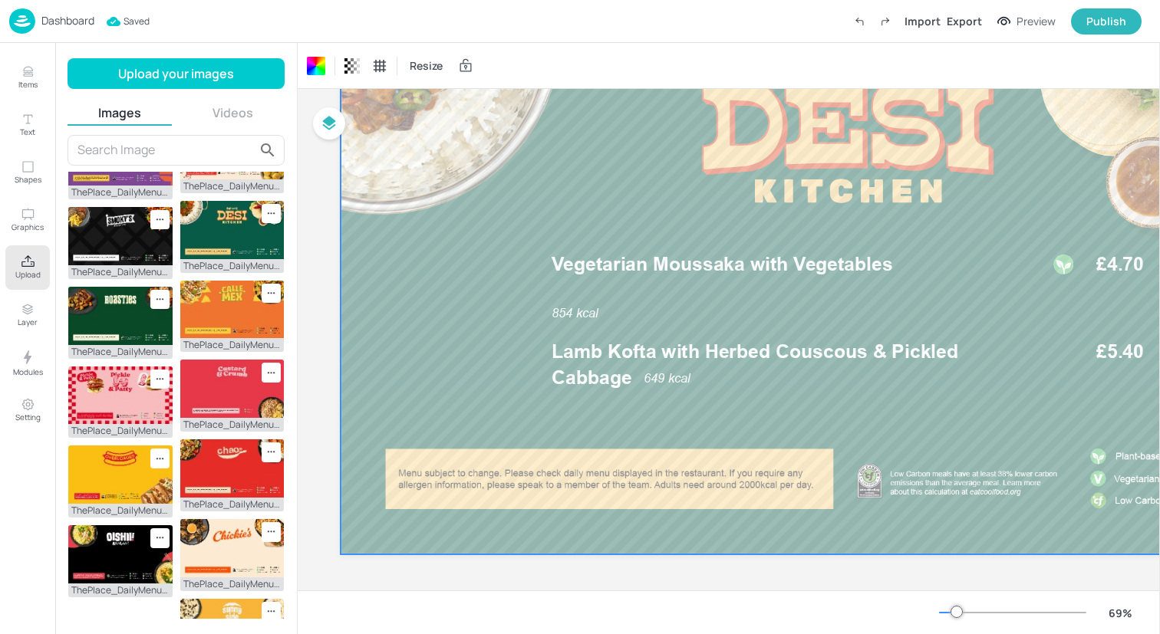
scroll to position [224, 0]
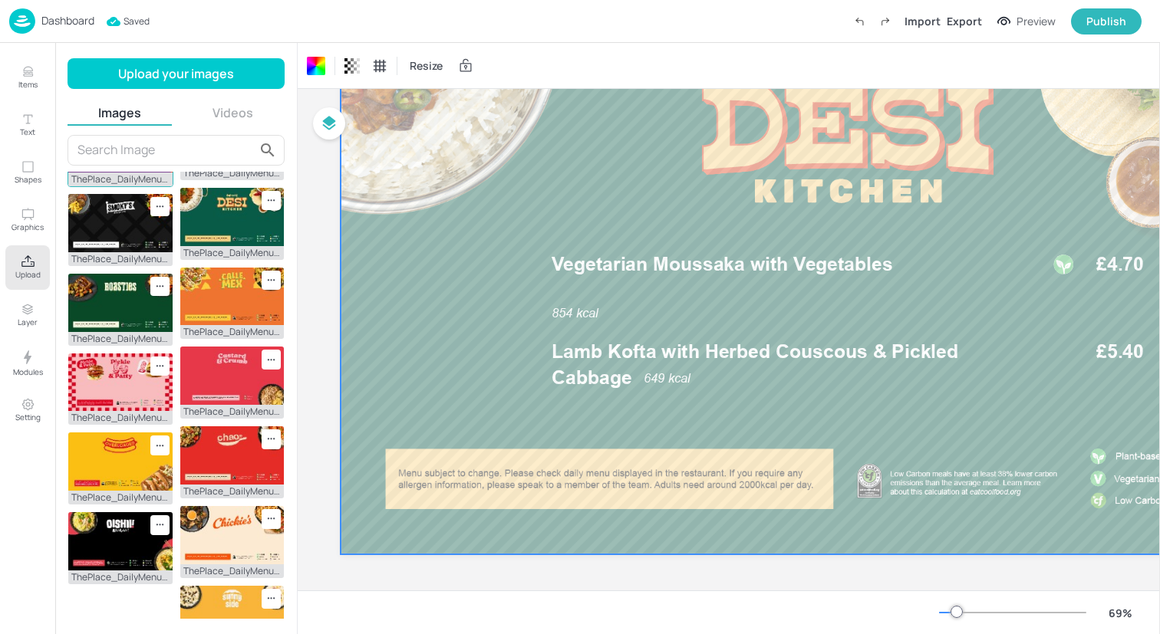
click at [98, 173] on img at bounding box center [120, 143] width 104 height 58
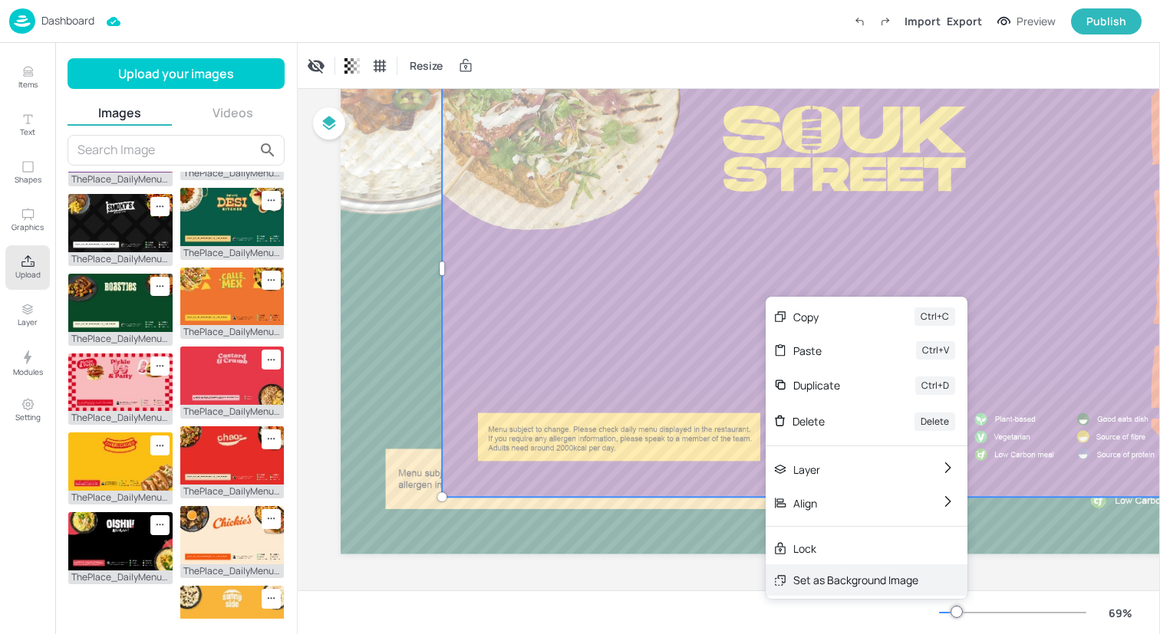
click at [832, 581] on div "Set as Background Image" at bounding box center [855, 580] width 125 height 16
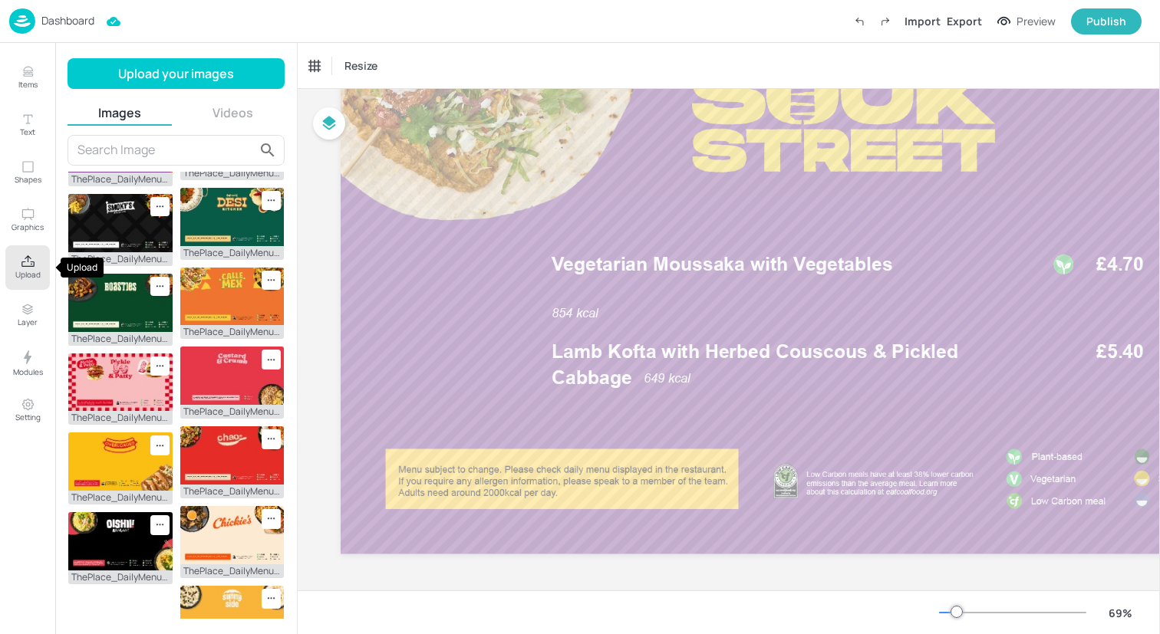
click at [21, 268] on icon "Upload" at bounding box center [28, 262] width 15 height 15
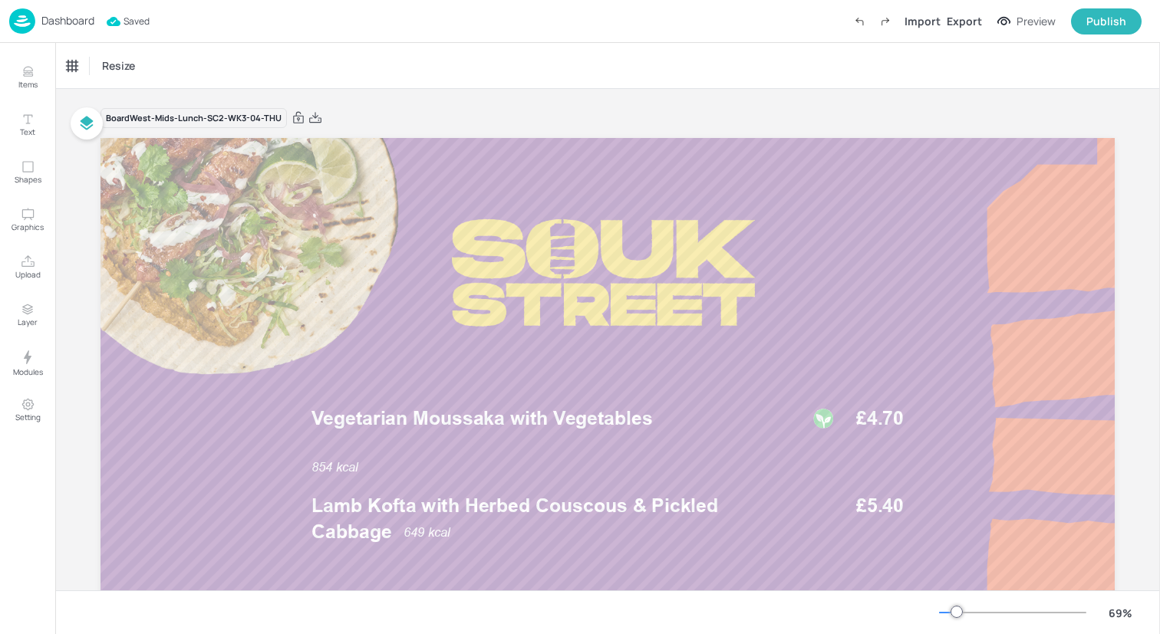
click at [28, 20] on img at bounding box center [22, 20] width 26 height 25
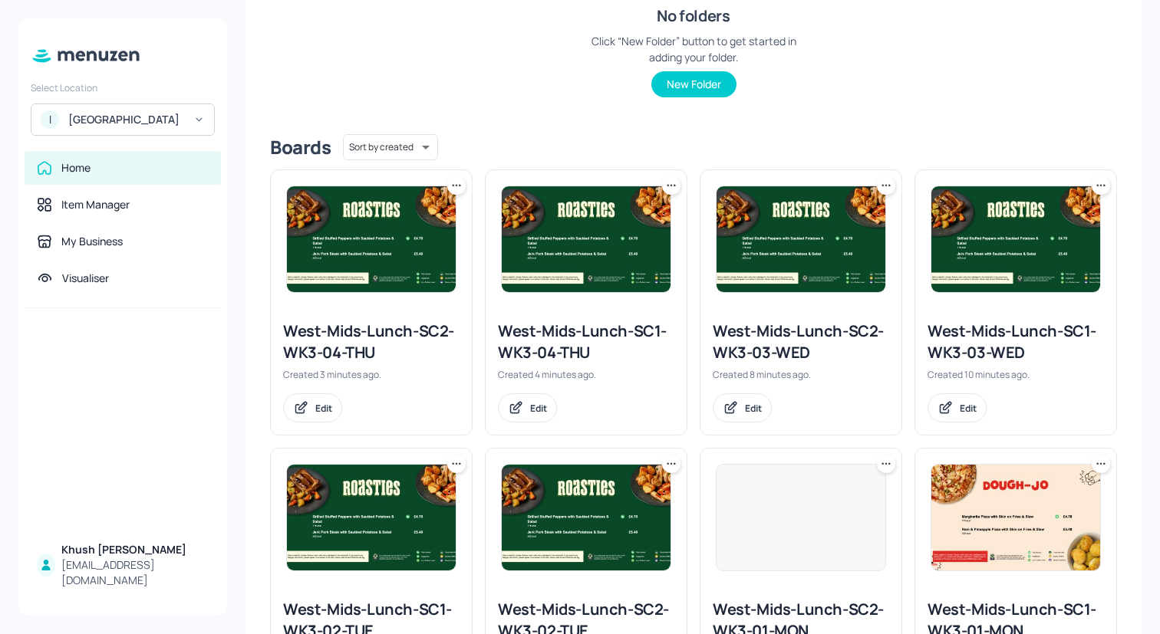
scroll to position [383, 0]
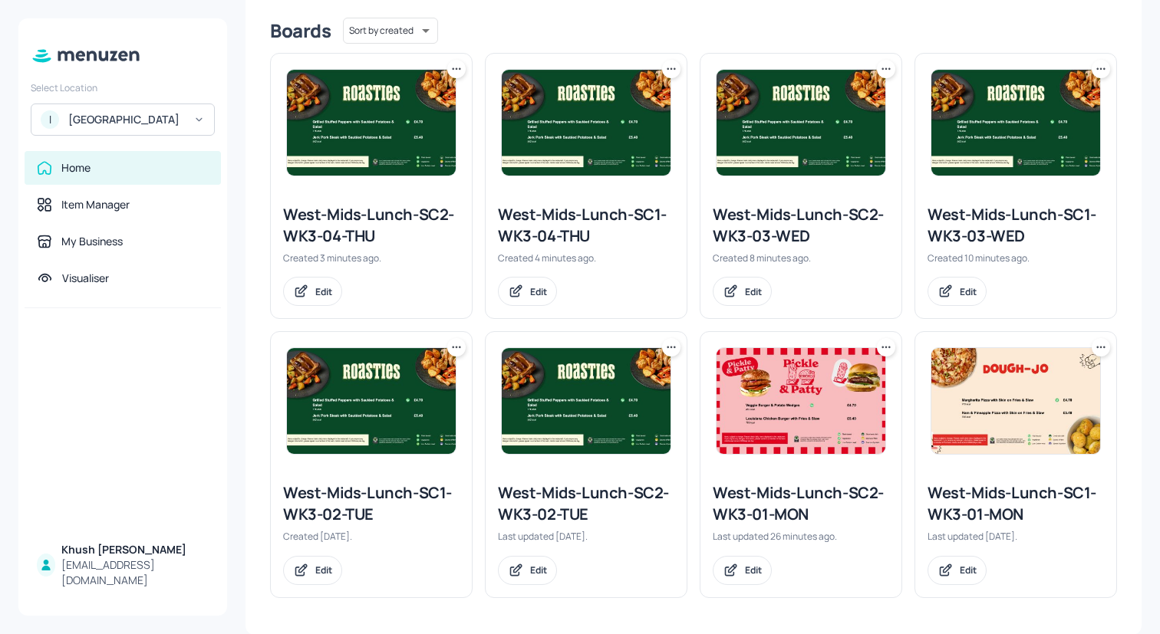
click at [450, 67] on icon at bounding box center [456, 68] width 15 height 15
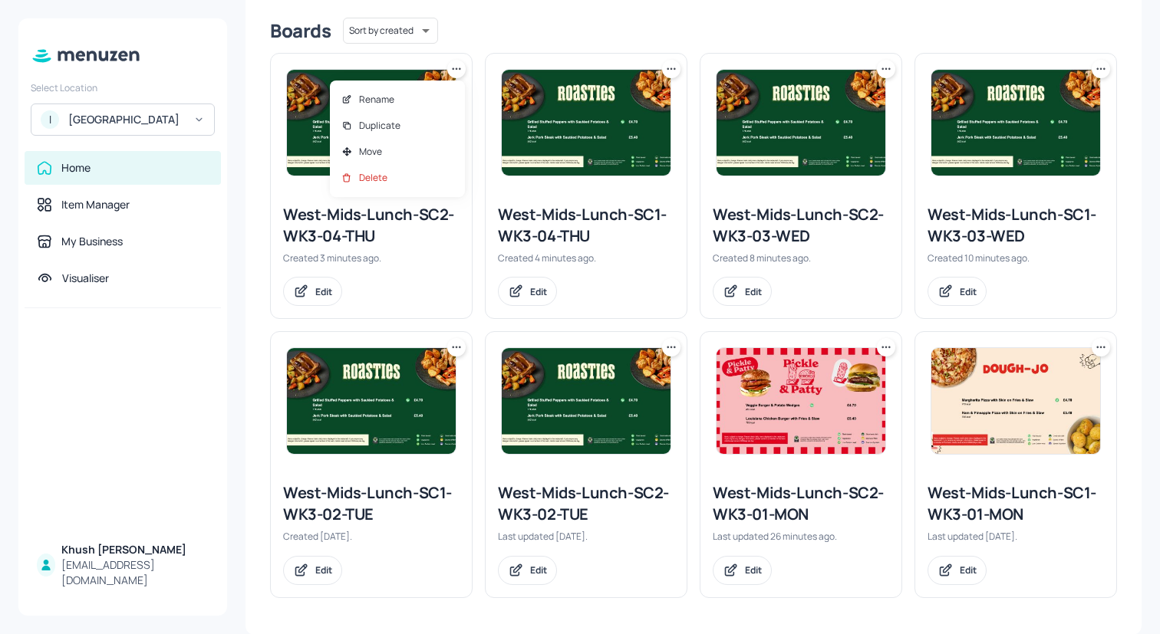
click at [616, 94] on div at bounding box center [580, 317] width 1160 height 634
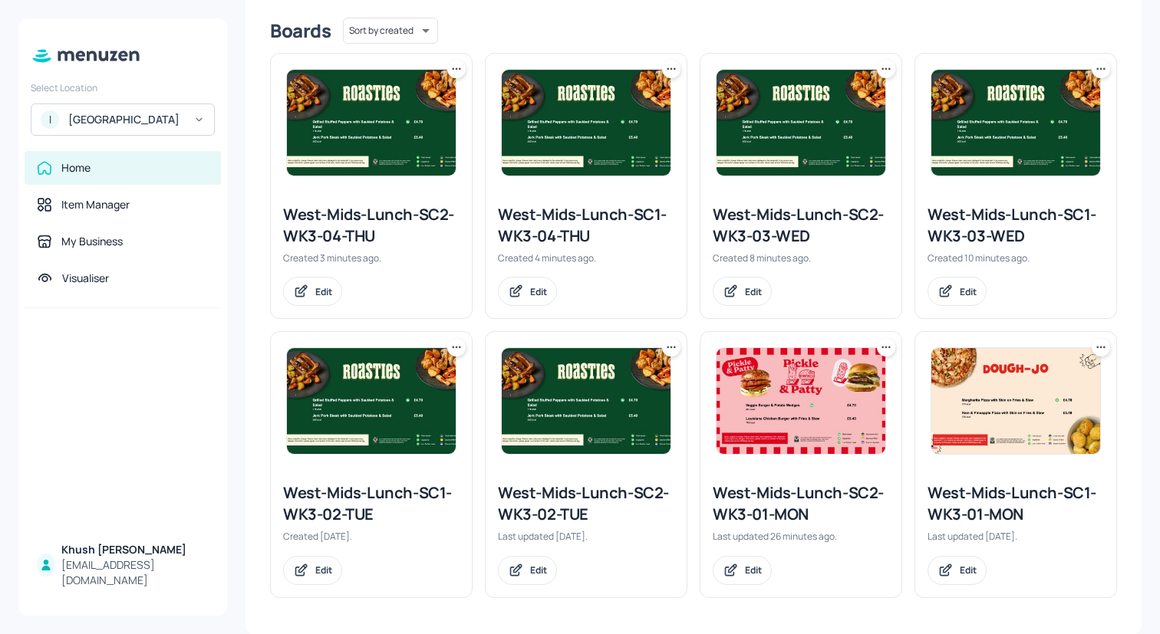
click at [678, 63] on div at bounding box center [586, 123] width 201 height 138
click at [673, 66] on icon at bounding box center [671, 68] width 15 height 15
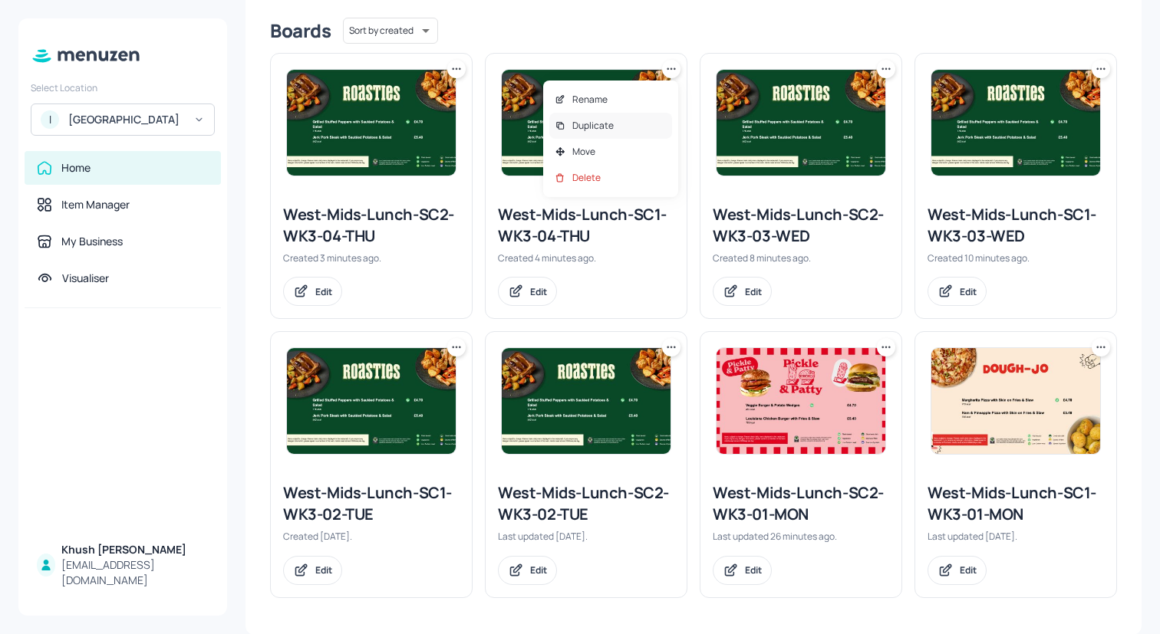
click at [618, 126] on div "Duplicate" at bounding box center [610, 126] width 123 height 26
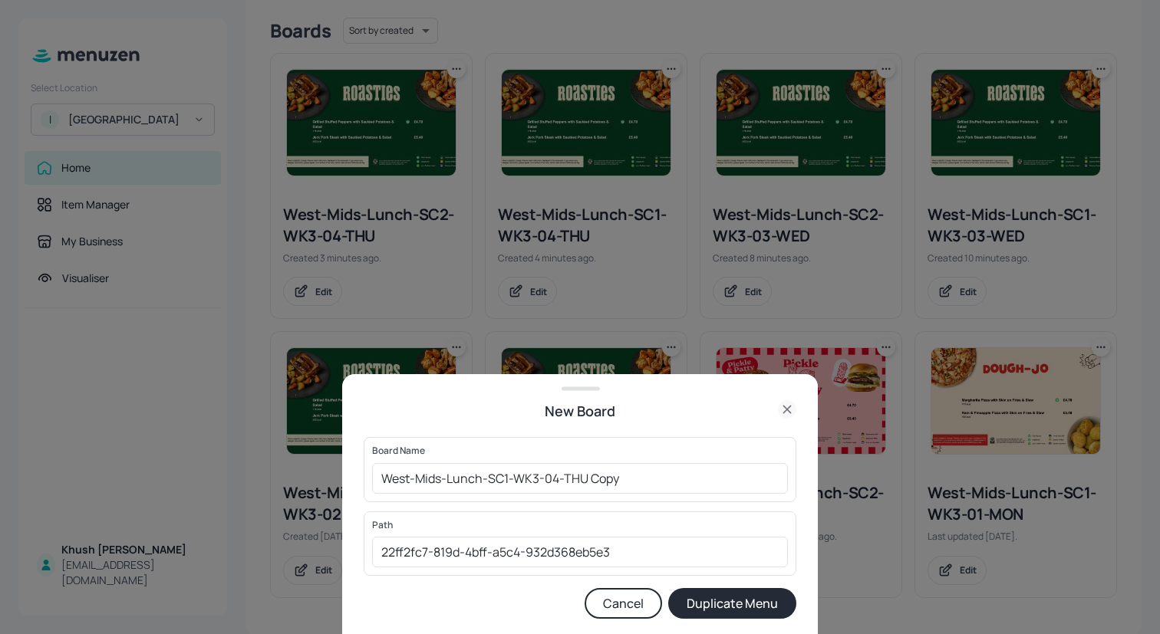
click at [628, 496] on div "Board Name West-Mids-Lunch-SC1-WK3-04-THU Copy ​" at bounding box center [580, 469] width 433 height 64
click at [632, 481] on input "West-Mids-Lunch-SC1-WK3-04-THU Copy" at bounding box center [580, 478] width 416 height 31
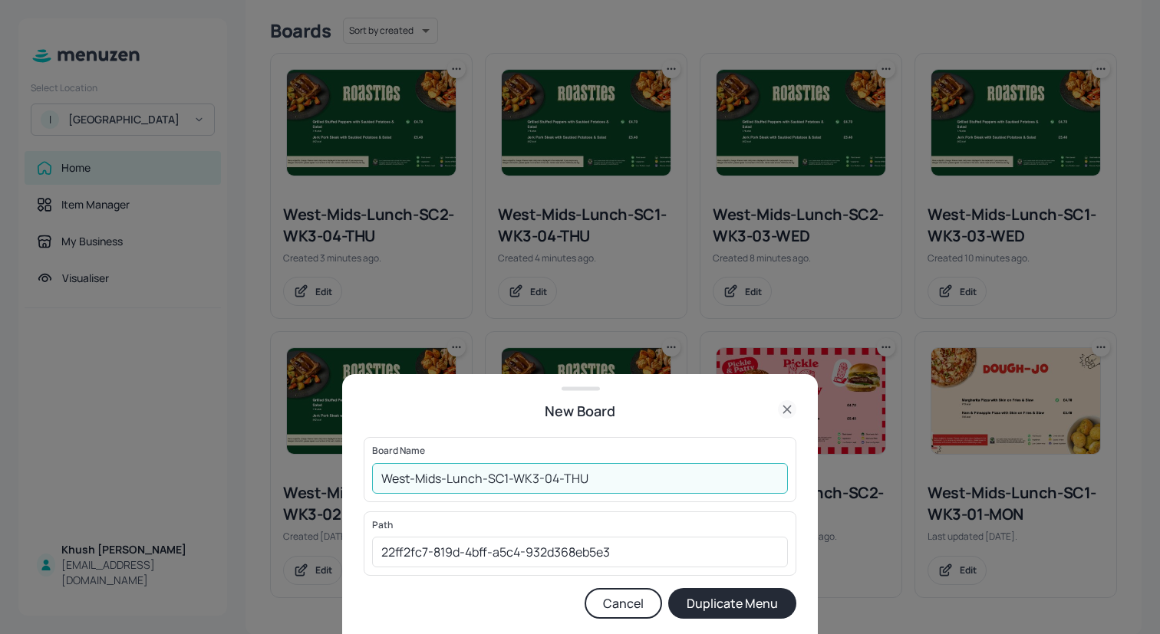
click at [509, 479] on input "West-Mids-Lunch-SC1-WK3-04-THU" at bounding box center [580, 478] width 416 height 31
type input "West-Mids-Lunch-SC1-WK3-04-THU"
click at [716, 605] on button "Duplicate Menu" at bounding box center [732, 603] width 128 height 31
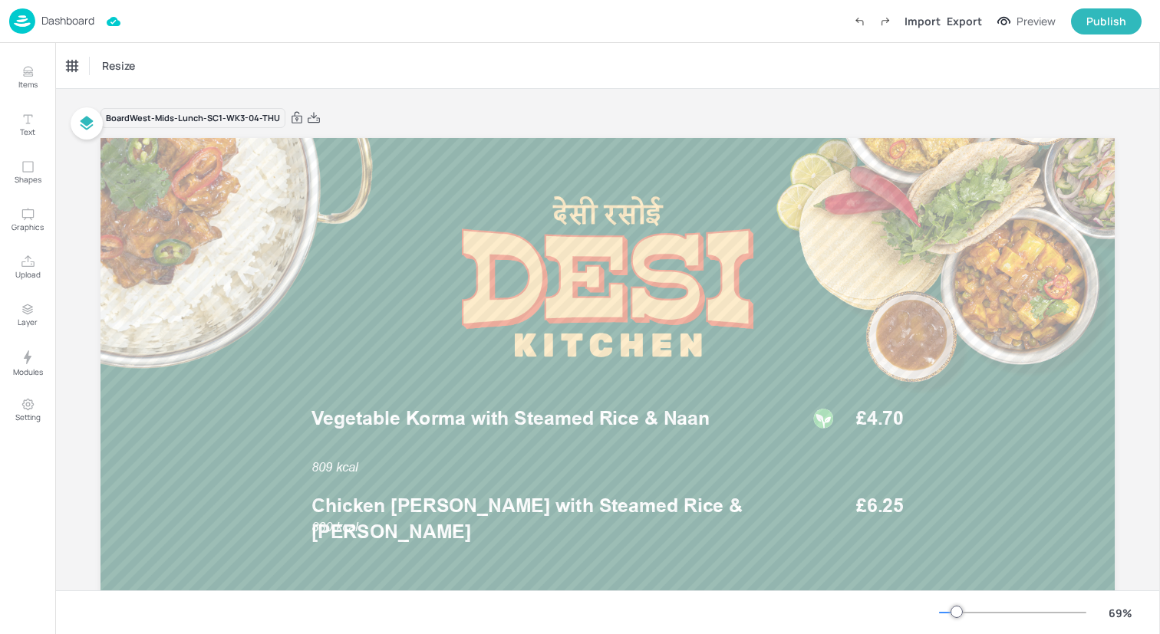
click at [227, 121] on div "Board West-Mids-Lunch-SC1-WK3-04-THU" at bounding box center [192, 118] width 185 height 21
click at [34, 77] on icon "Items" at bounding box center [28, 71] width 15 height 15
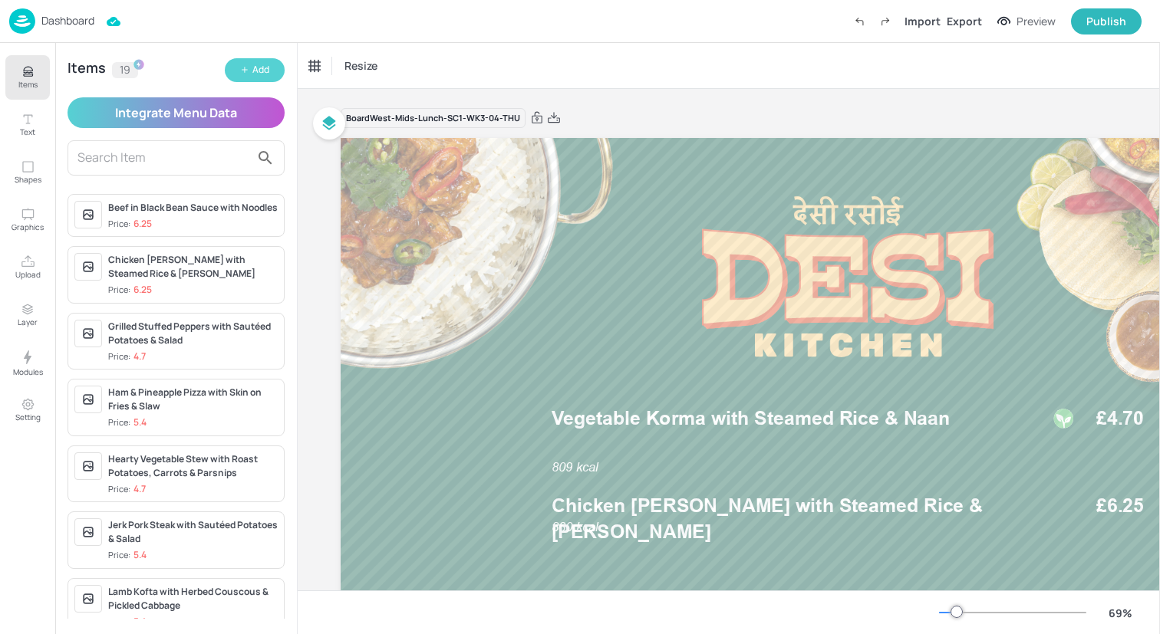
click at [269, 70] on button "Add" at bounding box center [255, 70] width 60 height 24
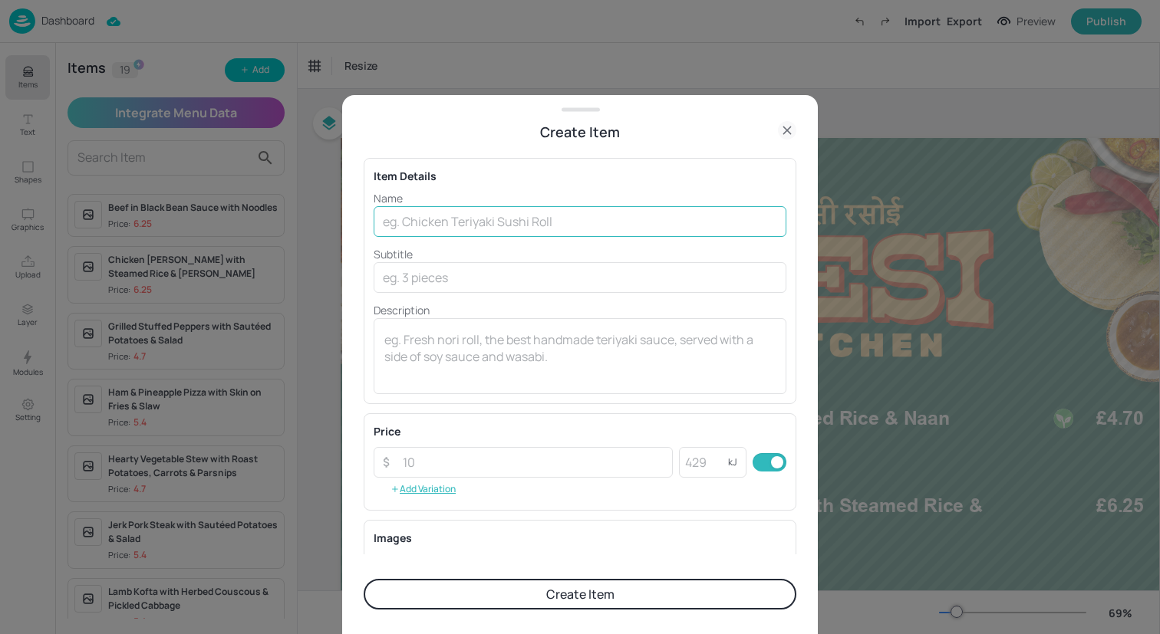
click at [542, 227] on input "text" at bounding box center [580, 221] width 413 height 31
paste input "Battered [PERSON_NAME], With Chips & Peas"
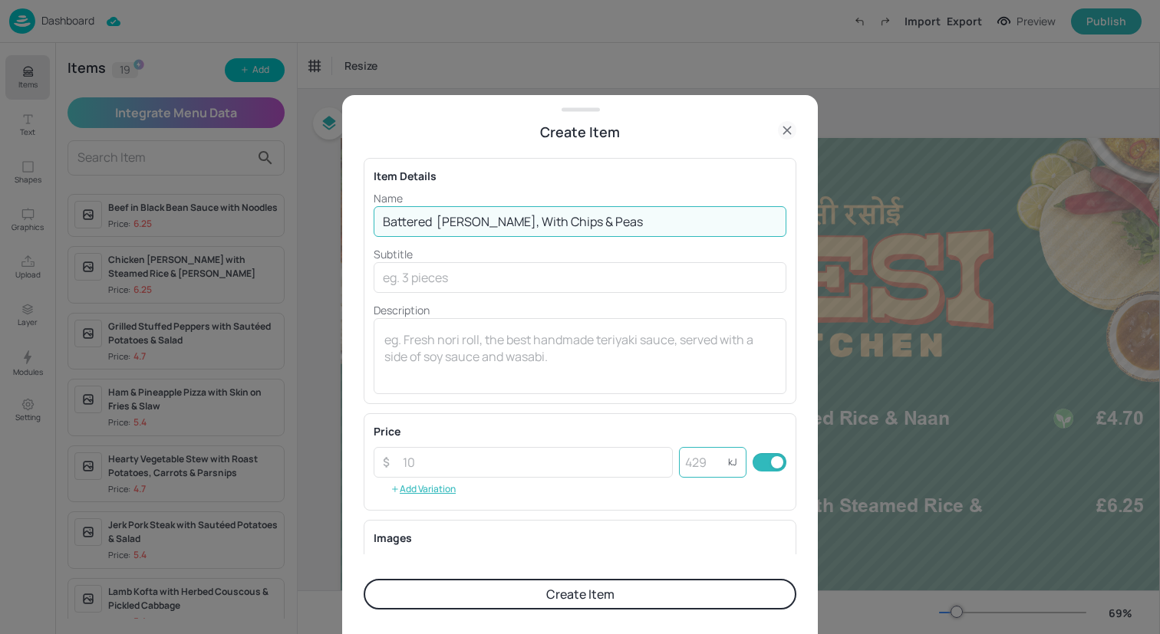
type input "Battered [PERSON_NAME], With Chips & Peas"
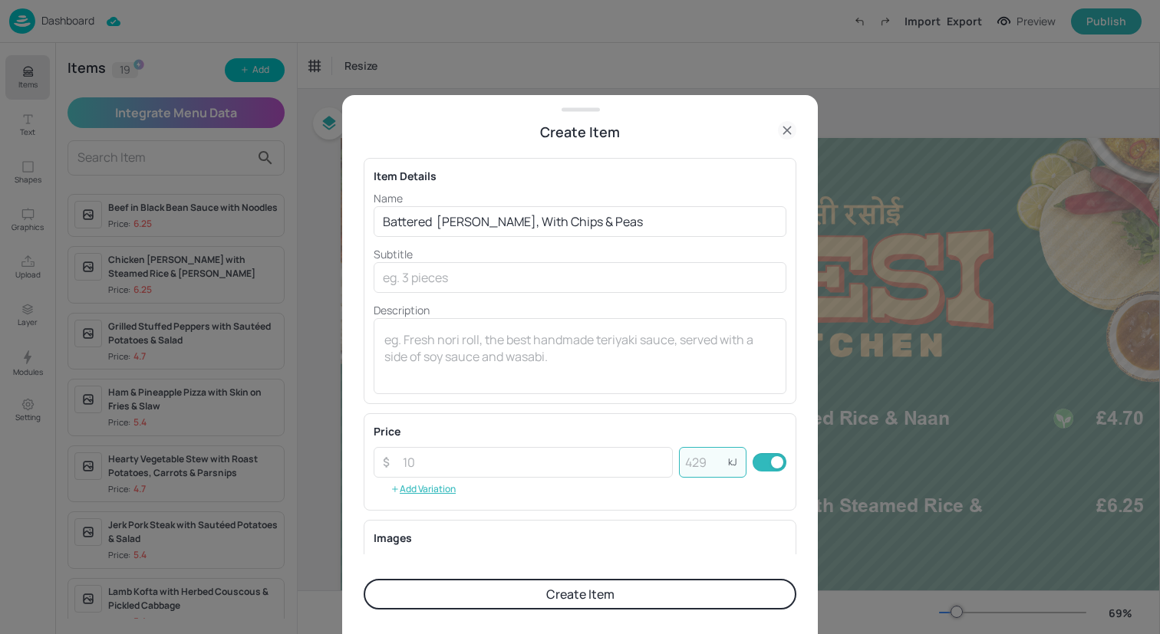
click at [713, 475] on input "number" at bounding box center [703, 462] width 49 height 31
type input "1014"
click at [492, 468] on input "number" at bounding box center [533, 462] width 279 height 31
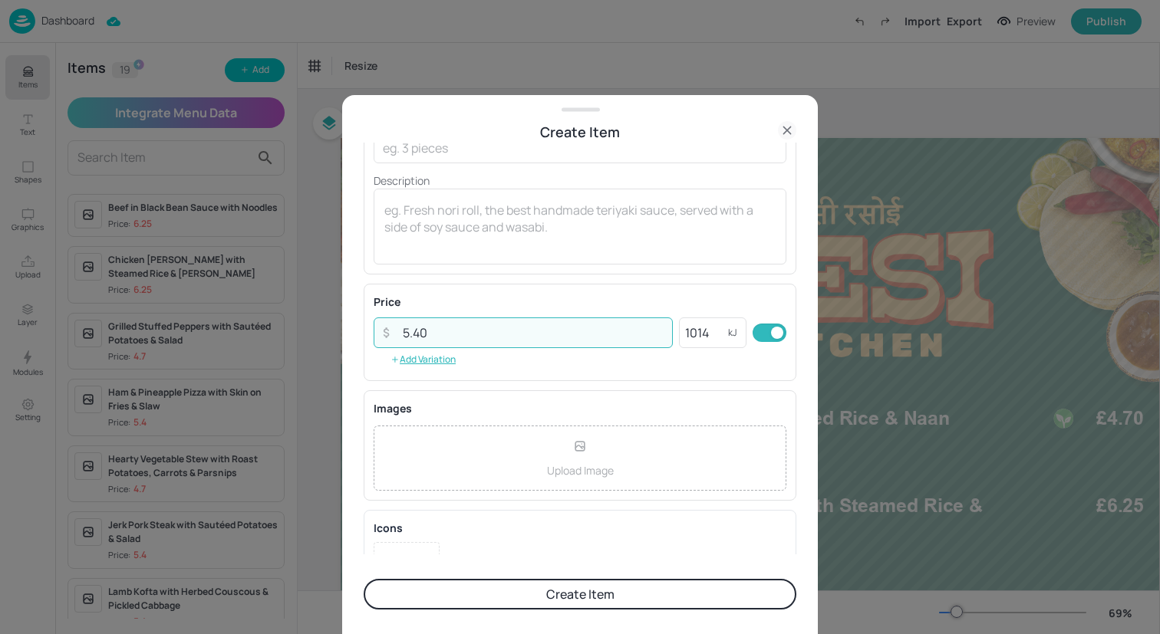
scroll to position [196, 0]
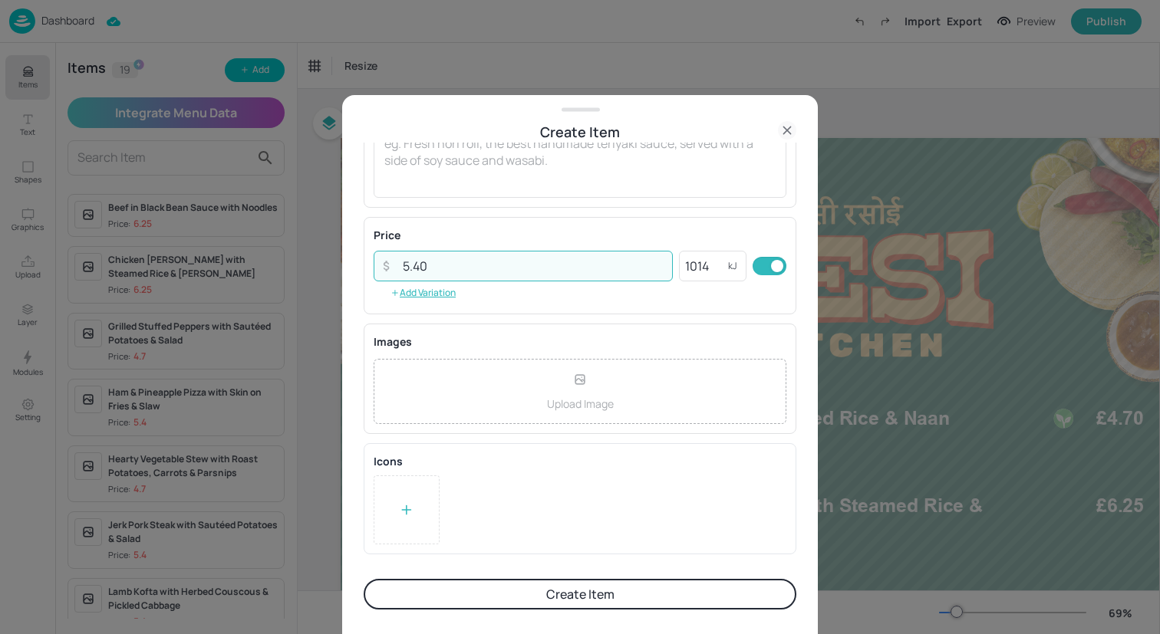
type input "5.40"
click at [529, 588] on button "Create Item" at bounding box center [580, 594] width 433 height 31
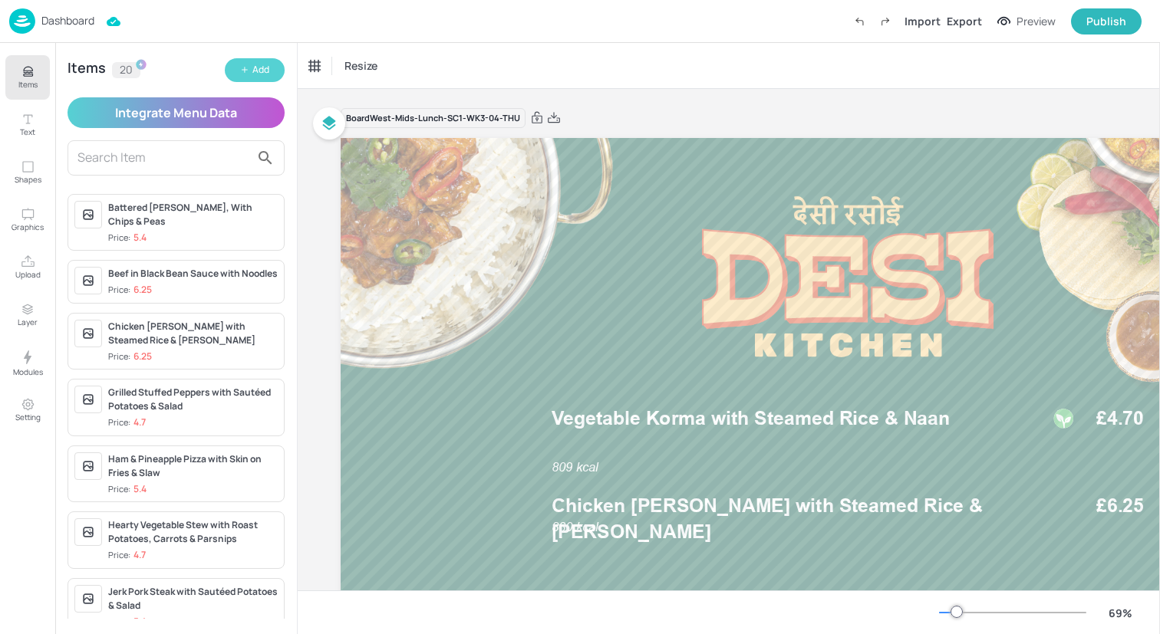
click at [231, 66] on button "Add" at bounding box center [255, 70] width 60 height 24
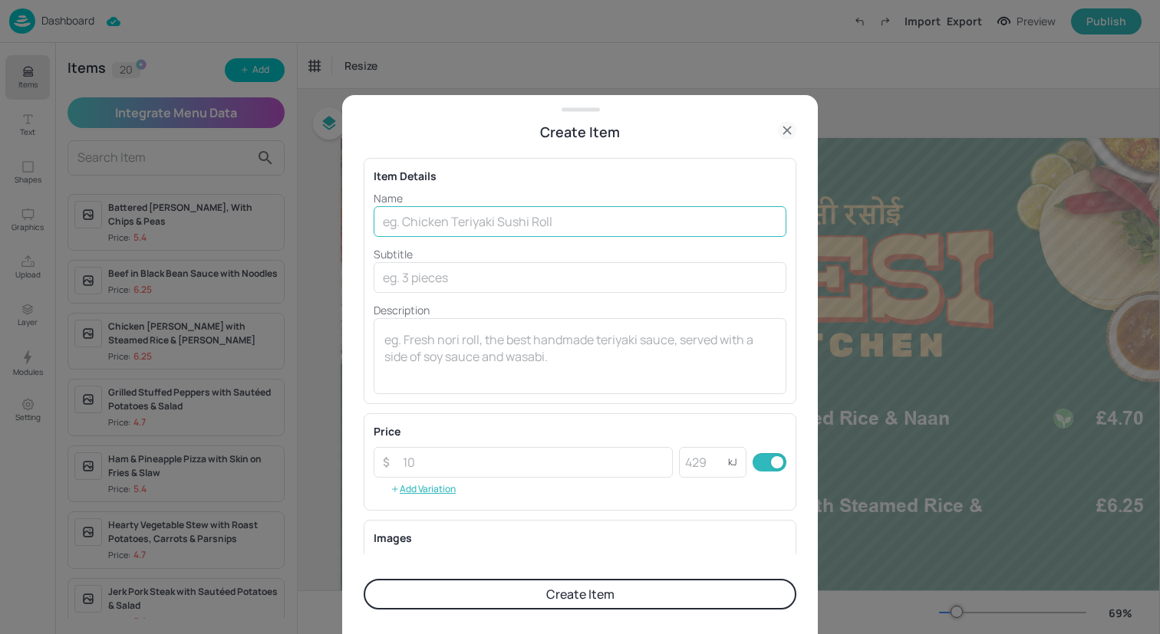
click at [477, 227] on input "text" at bounding box center [580, 221] width 413 height 31
paste input "Beef & Onion Pukka Pie, Chips & Pie"
type input "Beef & Onion Pukka Pie, Chips & Pie"
click at [687, 466] on input "number" at bounding box center [703, 462] width 49 height 31
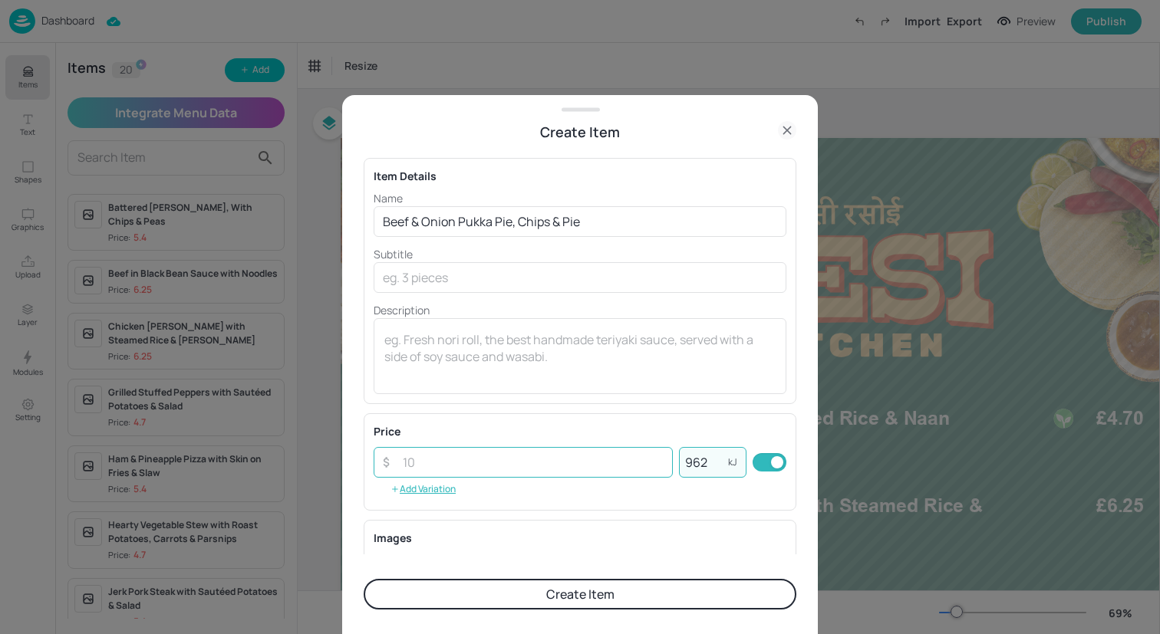
type input "962"
click at [562, 466] on input "number" at bounding box center [533, 462] width 279 height 31
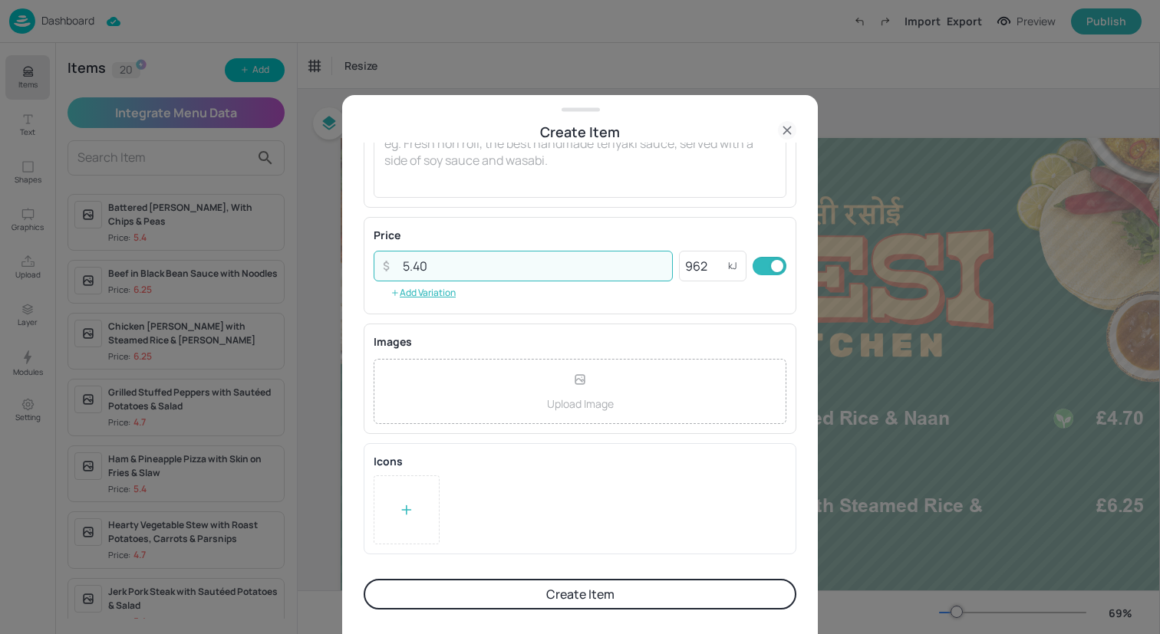
type input "5.40"
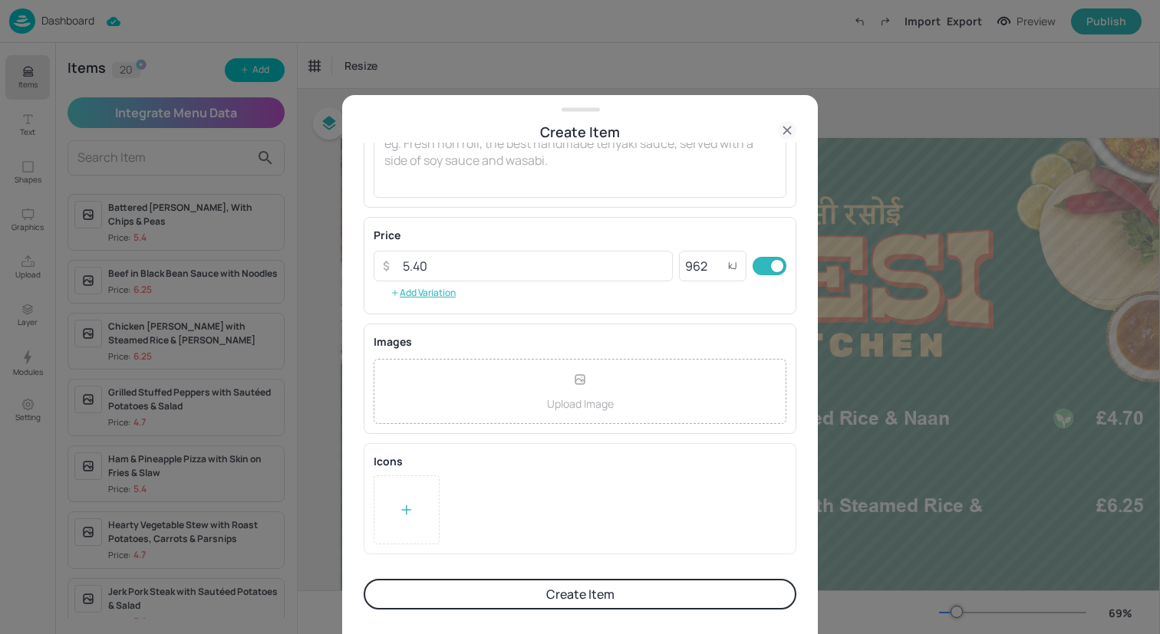
click at [522, 599] on button "Create Item" at bounding box center [580, 594] width 433 height 31
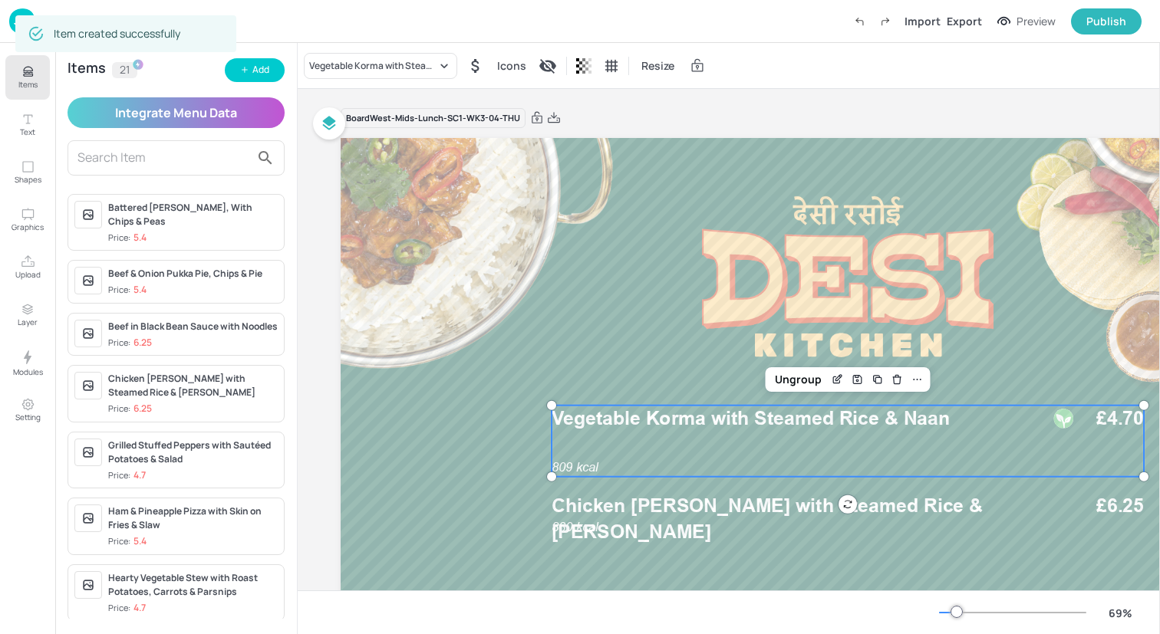
click at [706, 447] on div "809 kcal Vegetable Korma with Steamed Rice & Naan £4.70" at bounding box center [848, 441] width 592 height 71
click at [318, 61] on div "Vegetable Korma with Steamed Rice & Naan" at bounding box center [372, 66] width 127 height 14
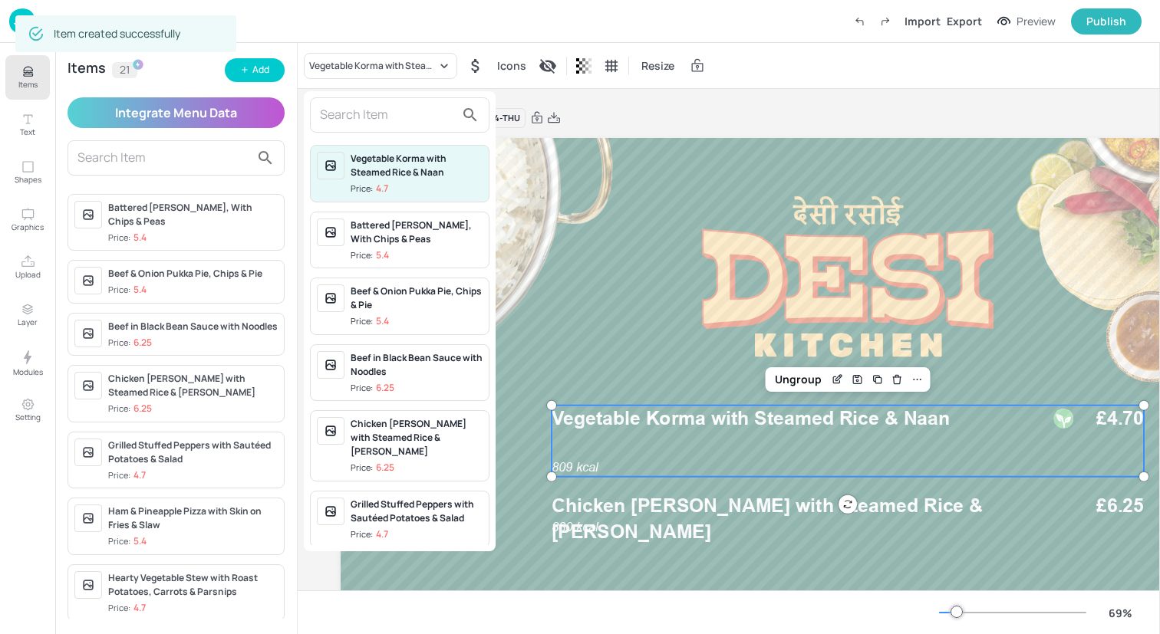
click at [346, 113] on input "text" at bounding box center [387, 115] width 135 height 25
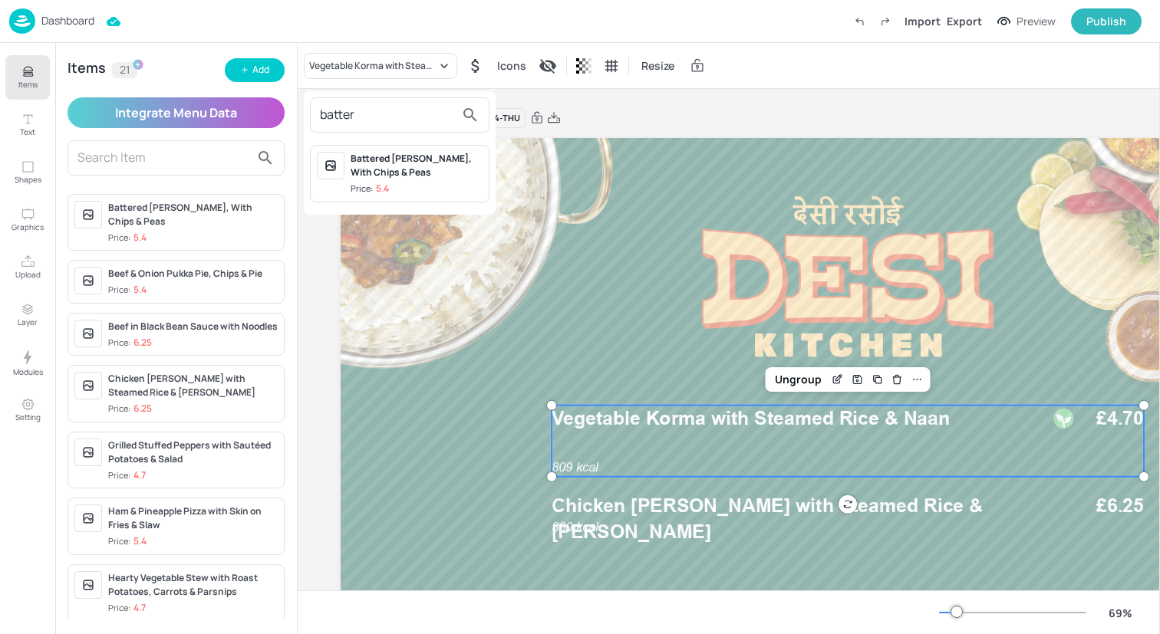
type input "batter"
click at [376, 183] on p "5.4" at bounding box center [382, 188] width 13 height 11
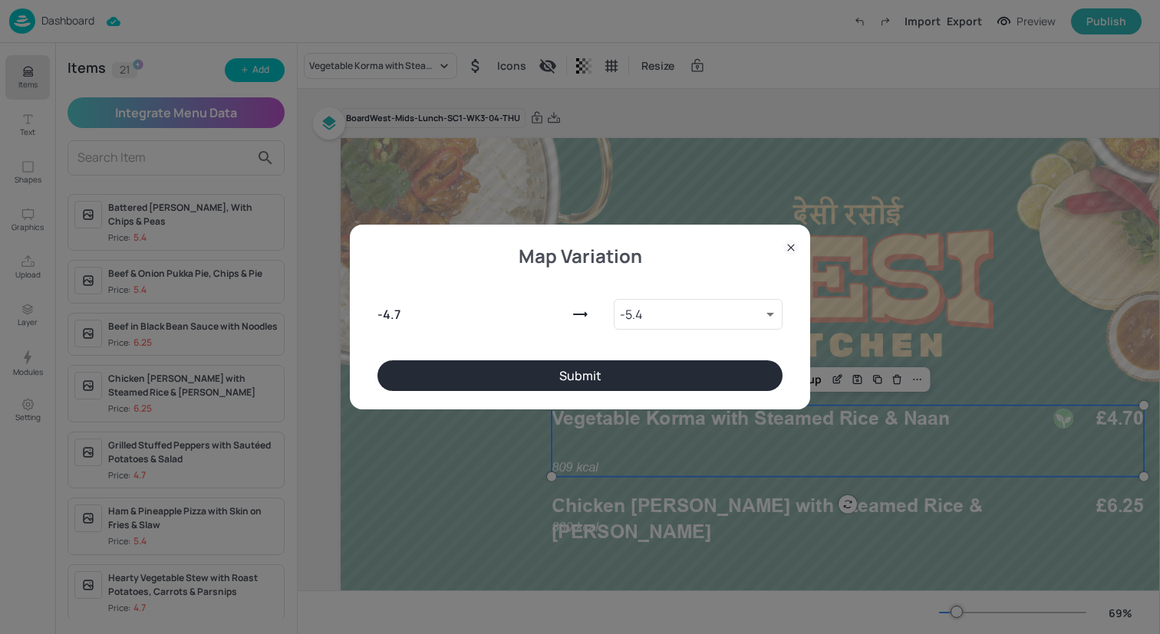
click at [667, 368] on button "Submit" at bounding box center [579, 376] width 405 height 31
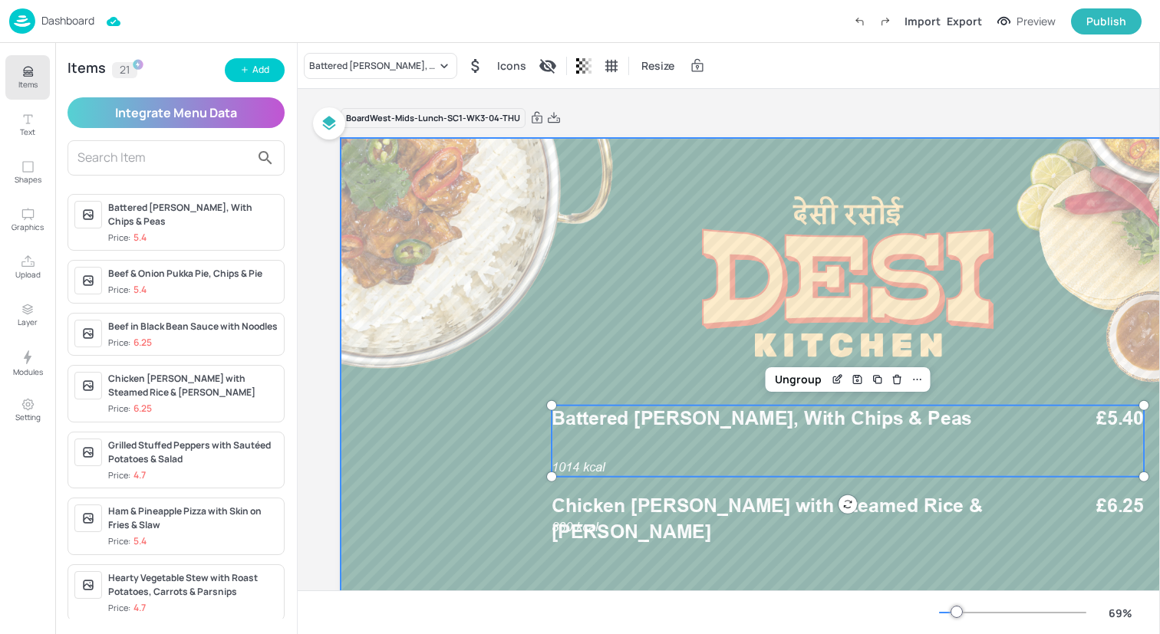
click at [667, 491] on div at bounding box center [848, 423] width 1014 height 571
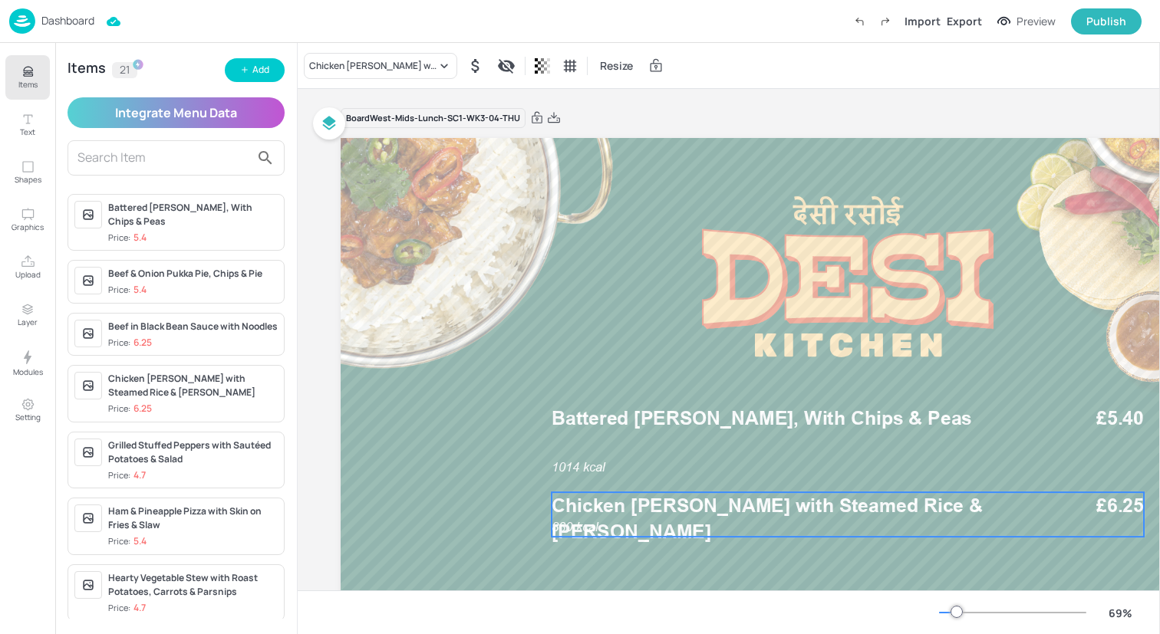
click at [667, 510] on span "Chicken [PERSON_NAME] with Steamed Rice & [PERSON_NAME]" at bounding box center [767, 518] width 431 height 49
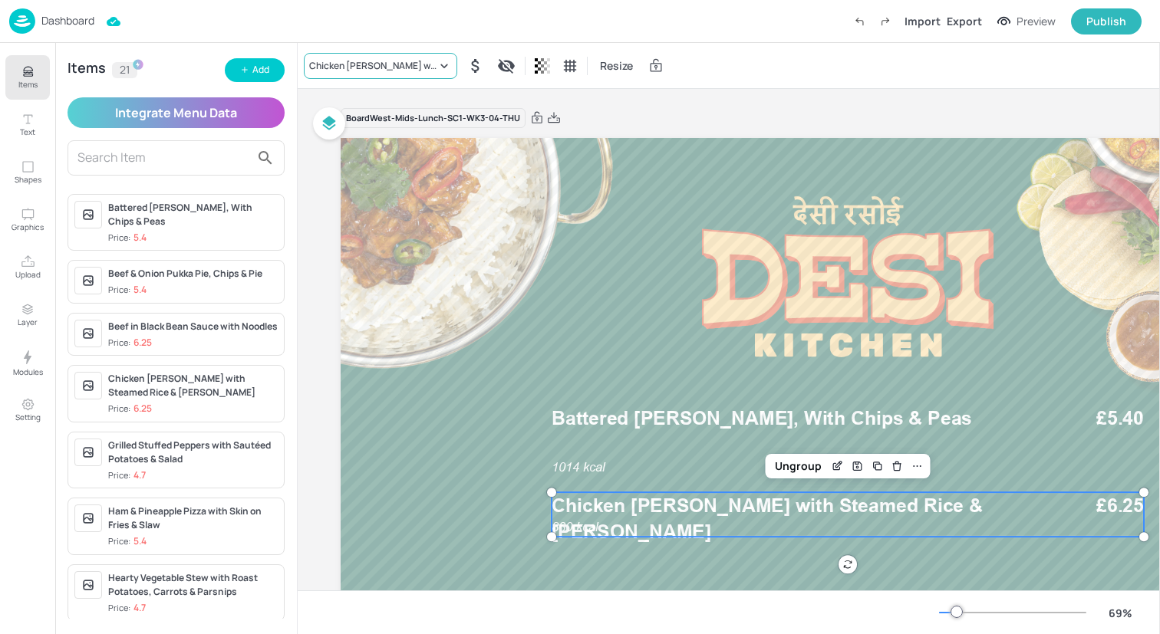
click at [372, 67] on div "Chicken [PERSON_NAME] with Steamed Rice & [PERSON_NAME]" at bounding box center [372, 66] width 127 height 14
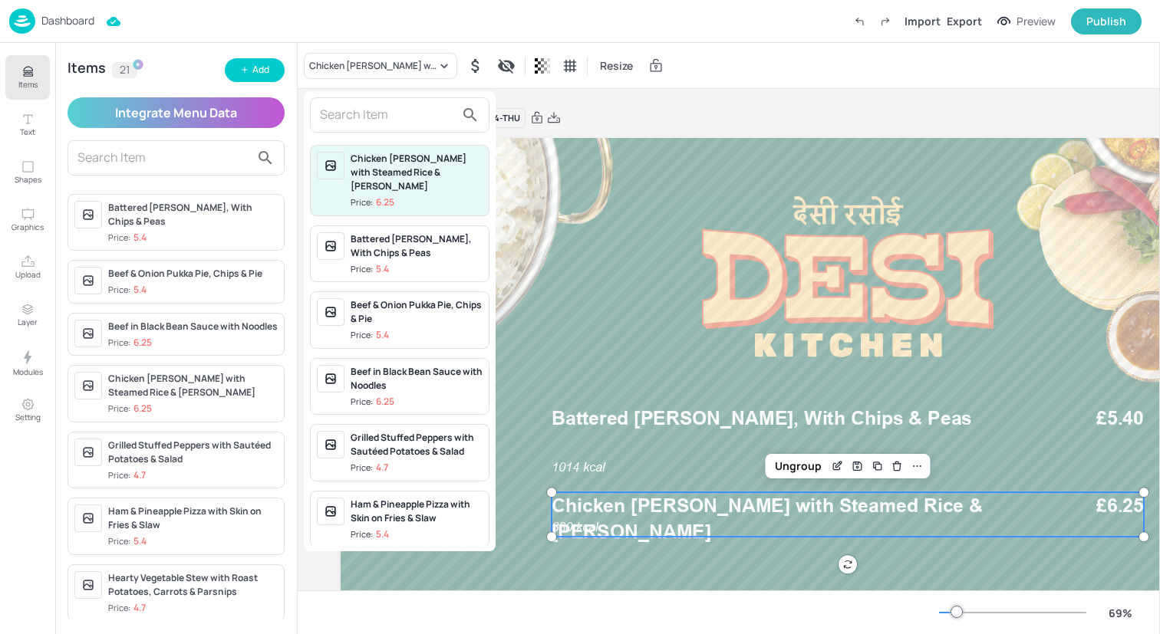
click at [374, 110] on input "text" at bounding box center [387, 115] width 135 height 25
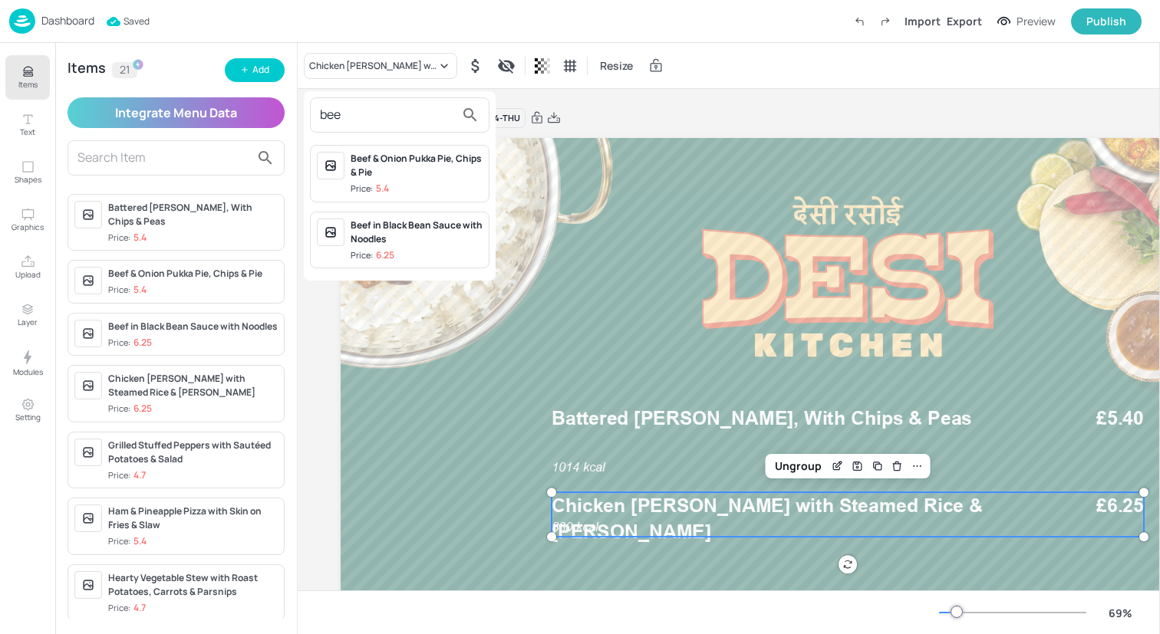
type input "bee"
click at [417, 164] on div "Beef & Onion Pukka Pie, Chips & Pie" at bounding box center [417, 166] width 132 height 28
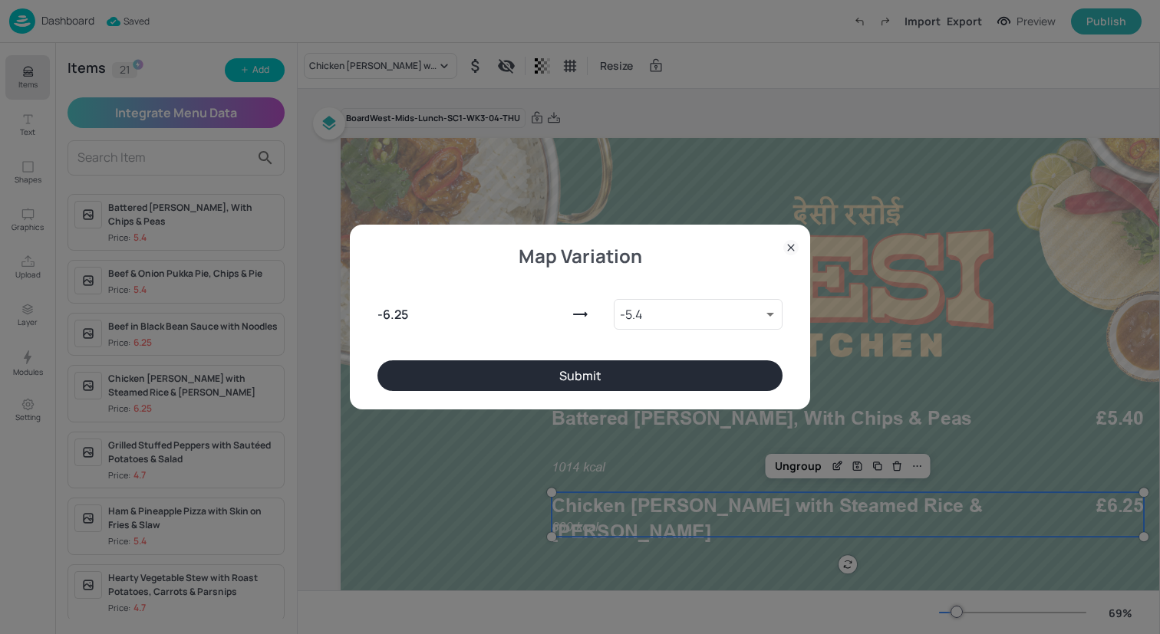
click at [567, 377] on button "Submit" at bounding box center [579, 376] width 405 height 31
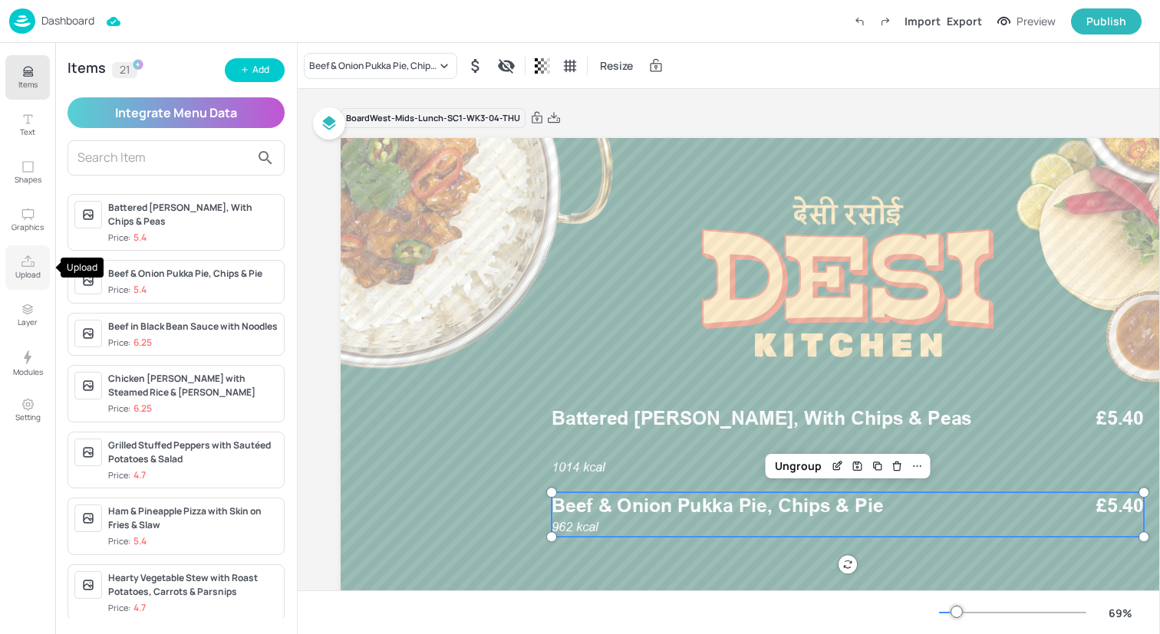
click at [35, 269] on p "Upload" at bounding box center [27, 274] width 25 height 11
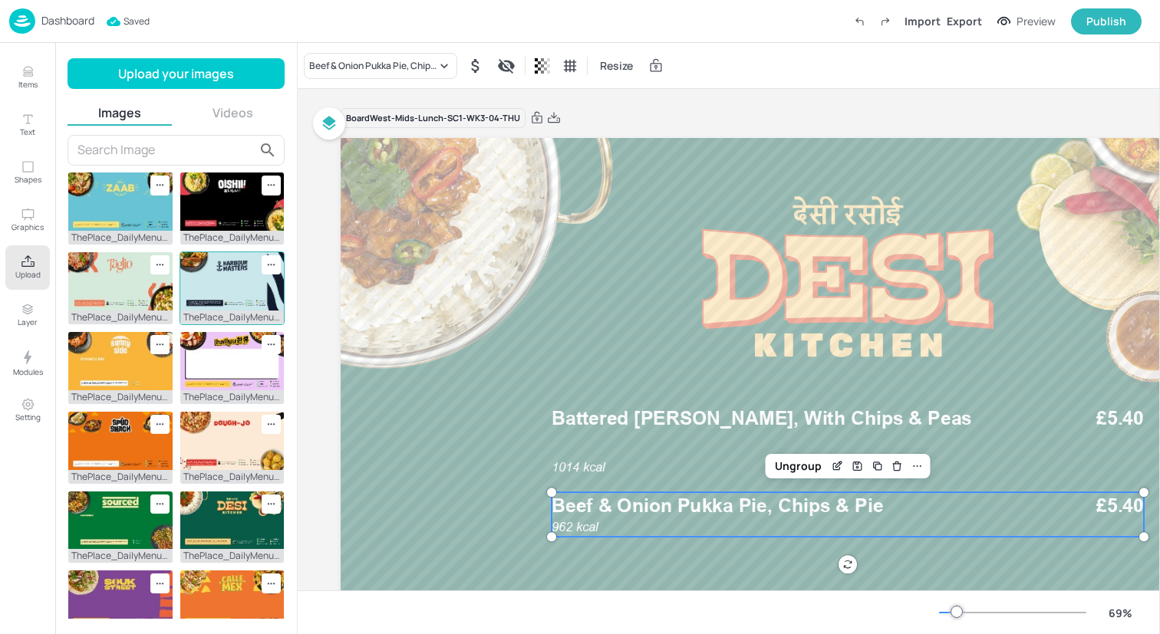
click at [204, 295] on img at bounding box center [232, 281] width 104 height 58
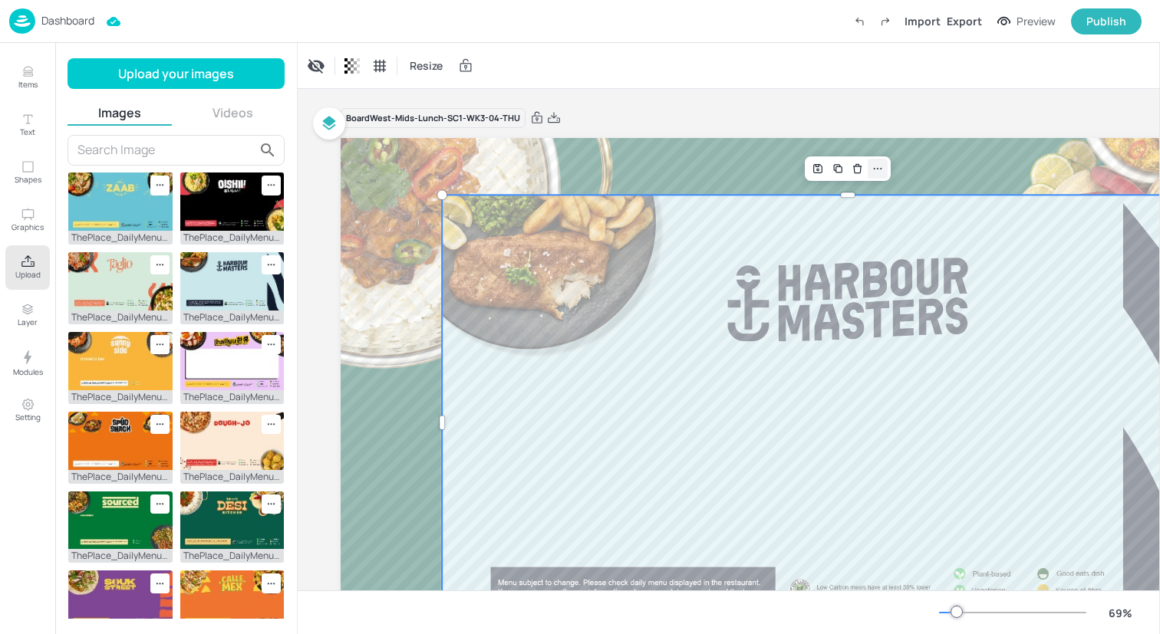
click at [882, 166] on icon at bounding box center [877, 169] width 12 height 12
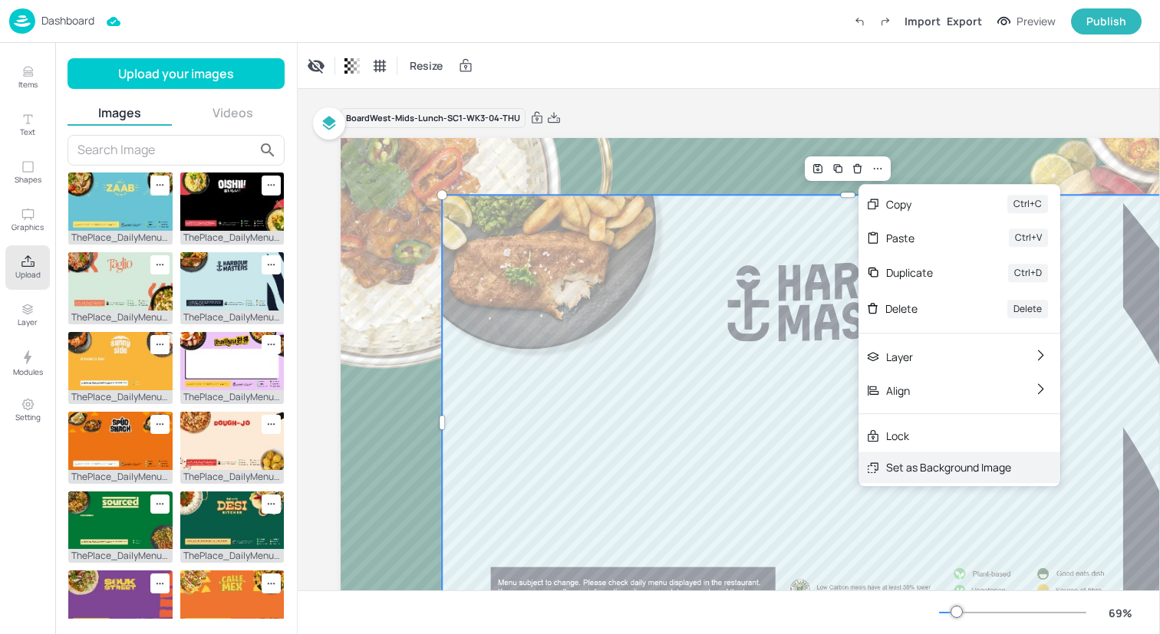
click at [891, 463] on div "Set as Background Image" at bounding box center [948, 467] width 125 height 16
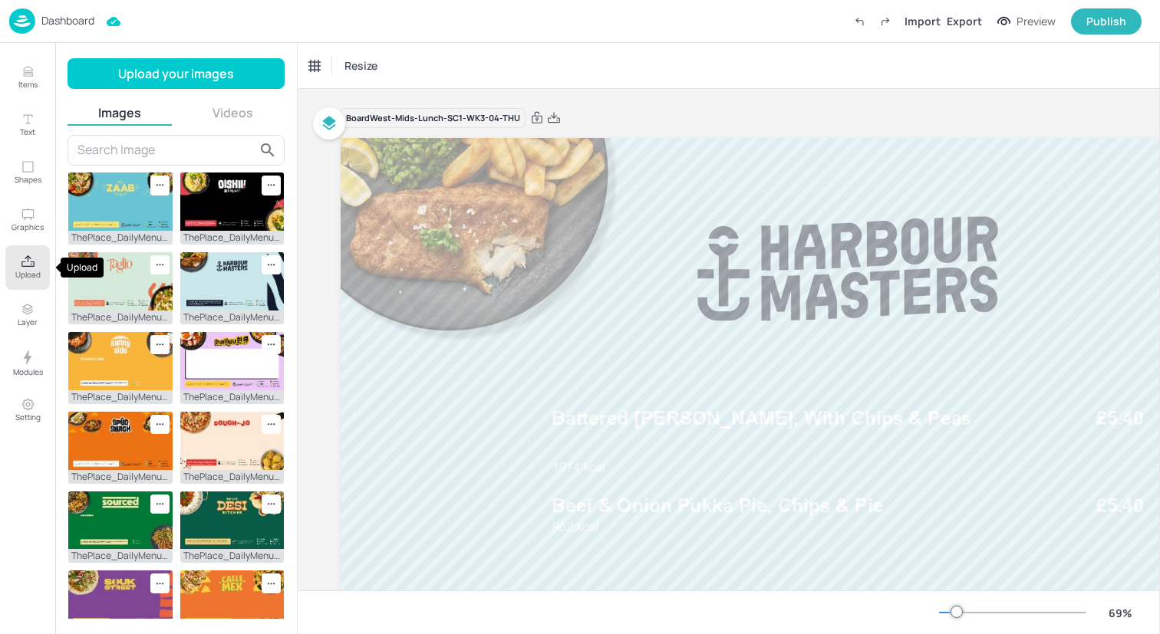
click at [23, 262] on icon "Upload" at bounding box center [28, 262] width 15 height 15
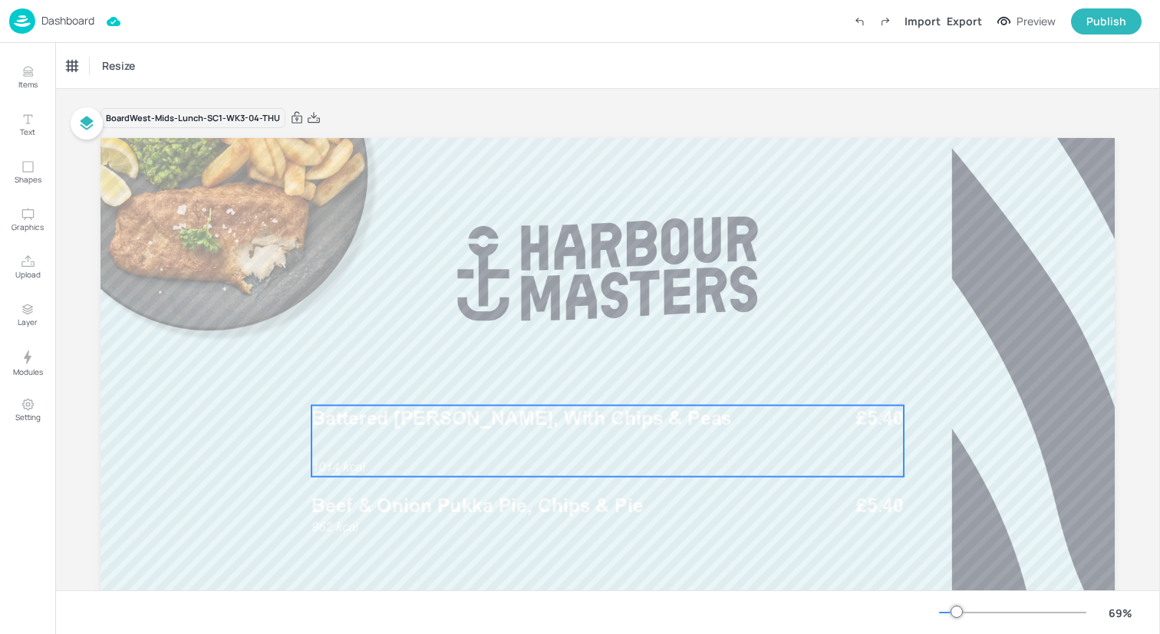
click at [437, 448] on div "1014 kcal Battered [PERSON_NAME], With Chips & Peas £5.40" at bounding box center [607, 441] width 592 height 71
click at [558, 376] on div "Ungroup" at bounding box center [558, 380] width 59 height 20
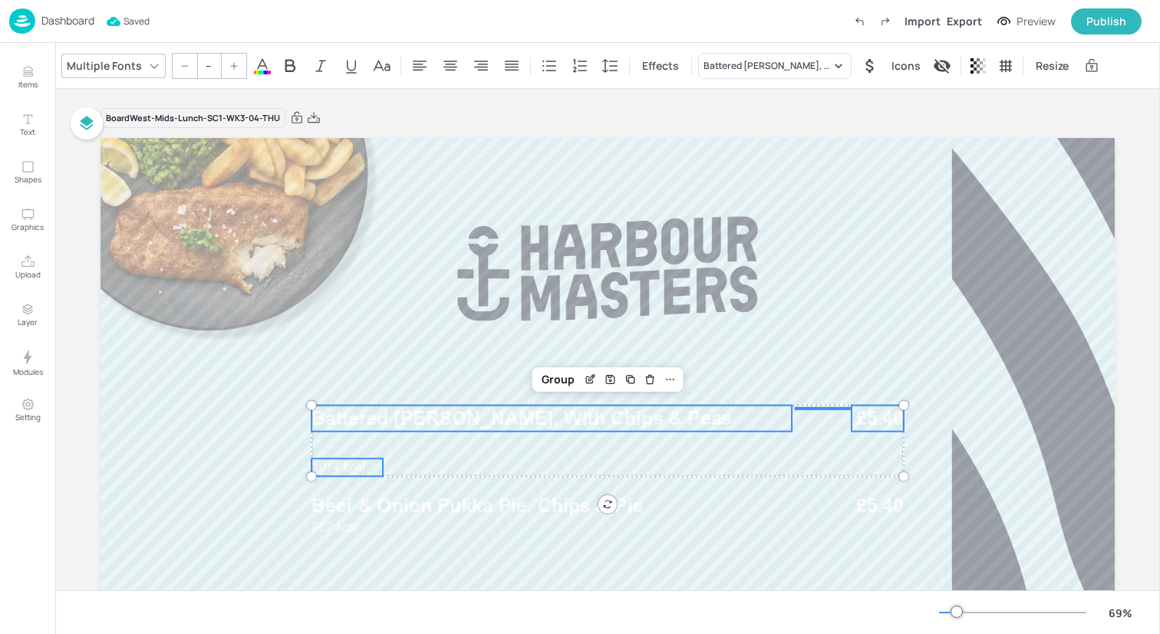
click at [261, 57] on icon at bounding box center [262, 66] width 18 height 18
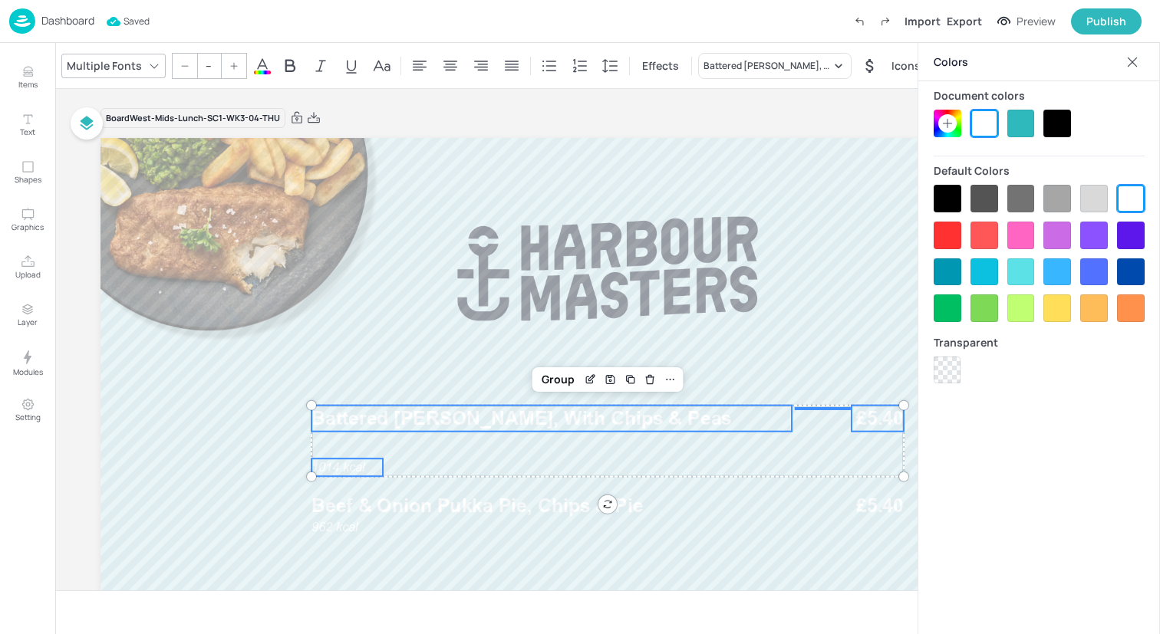
click at [954, 191] on div at bounding box center [948, 199] width 28 height 28
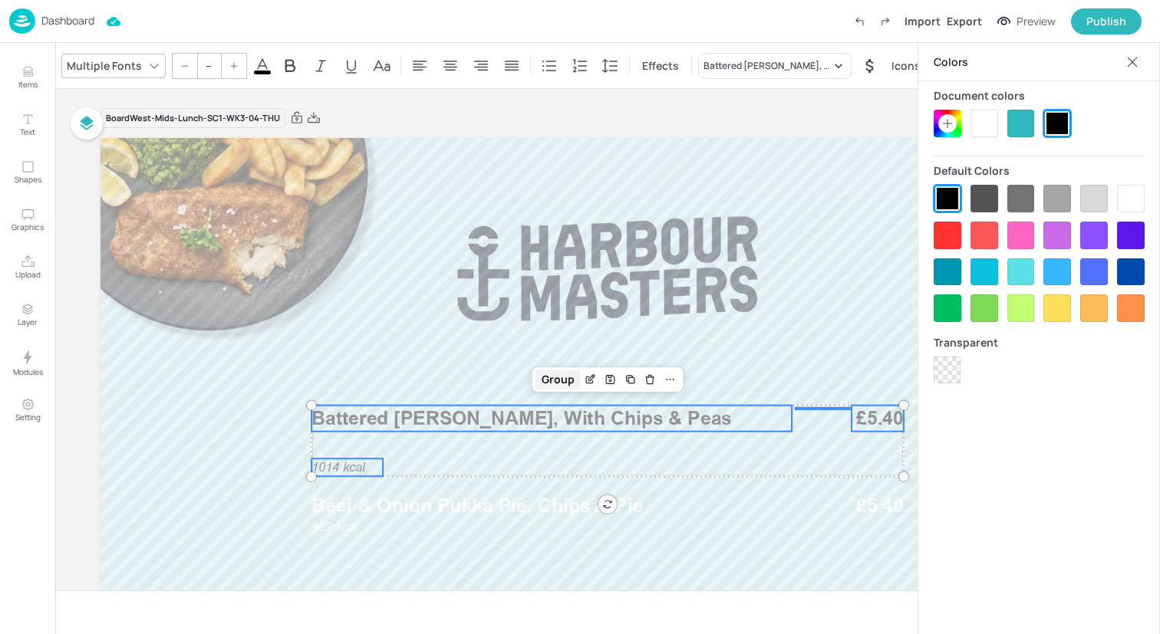
click at [559, 381] on div "Group" at bounding box center [557, 380] width 45 height 20
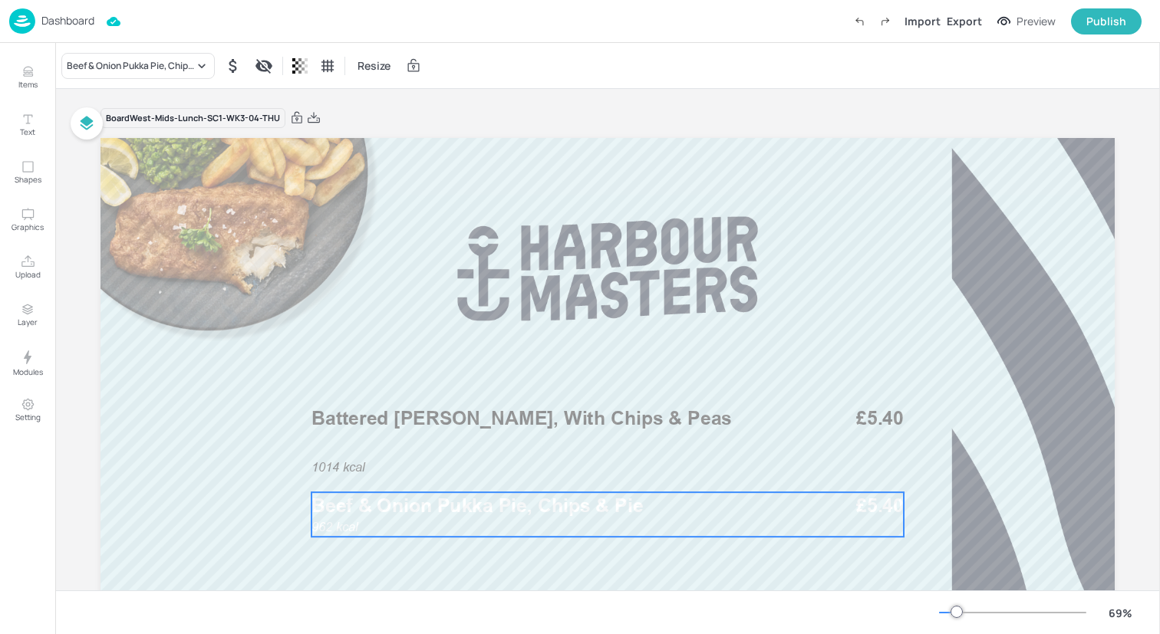
click at [495, 505] on span "Beef & Onion Pukka Pie, Chips & Pie" at bounding box center [476, 505] width 331 height 23
click at [546, 469] on div "Ungroup" at bounding box center [558, 466] width 59 height 20
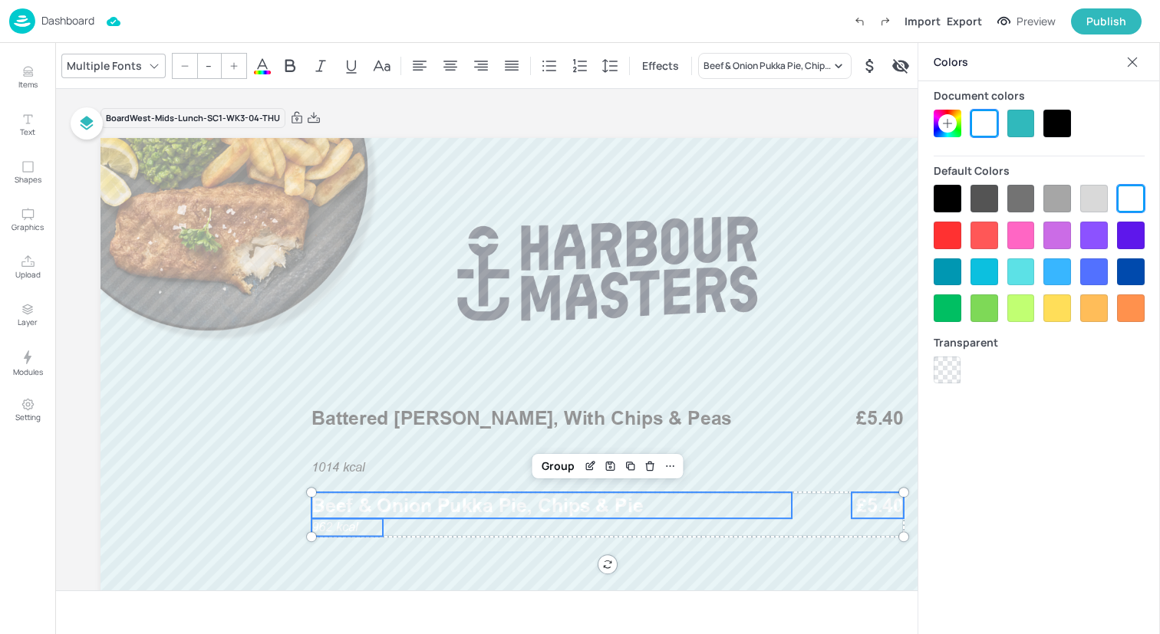
click at [949, 186] on div at bounding box center [948, 199] width 28 height 28
click at [550, 463] on div "Group" at bounding box center [557, 466] width 45 height 20
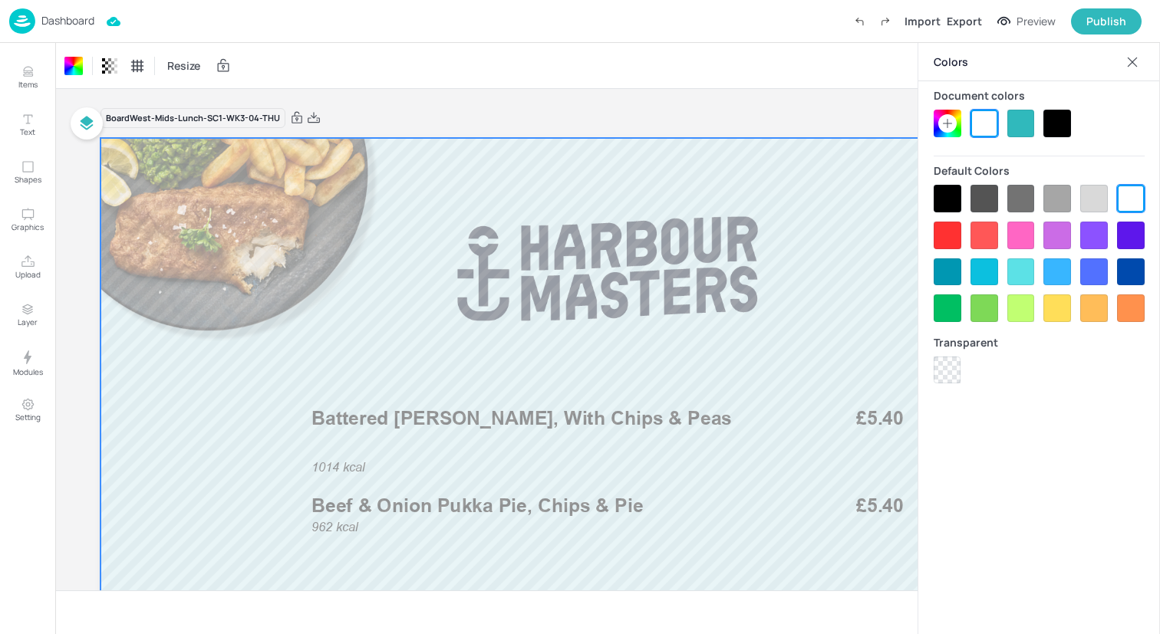
click at [174, 32] on div "Dashboard Import Export Preview Publish" at bounding box center [575, 21] width 1132 height 42
click at [28, 17] on img at bounding box center [22, 20] width 26 height 25
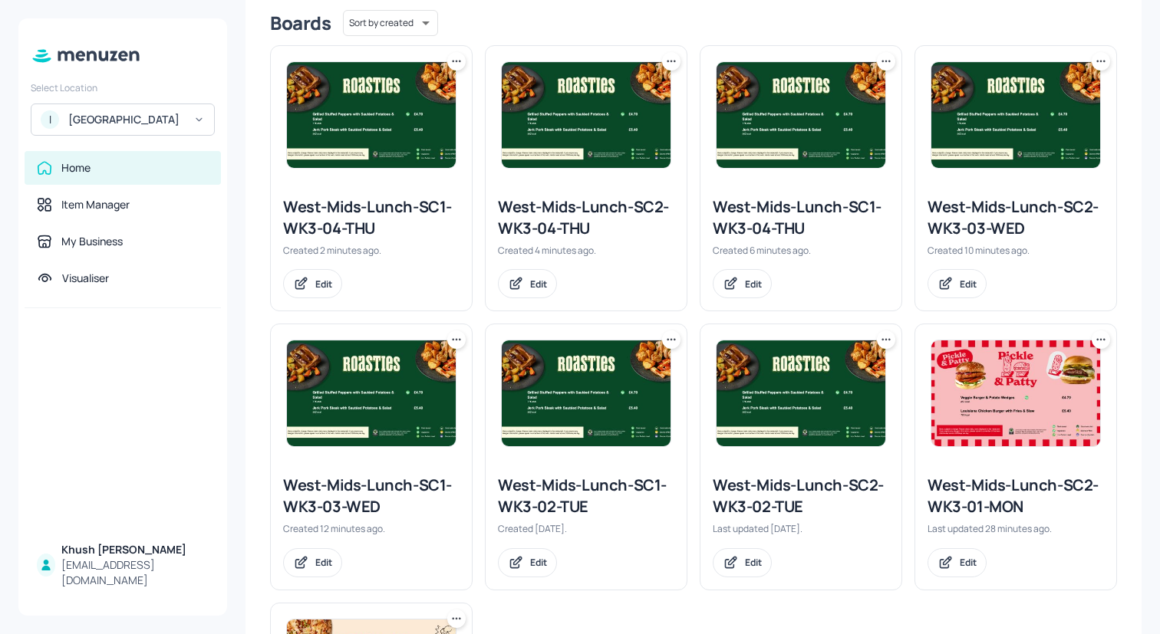
scroll to position [350, 0]
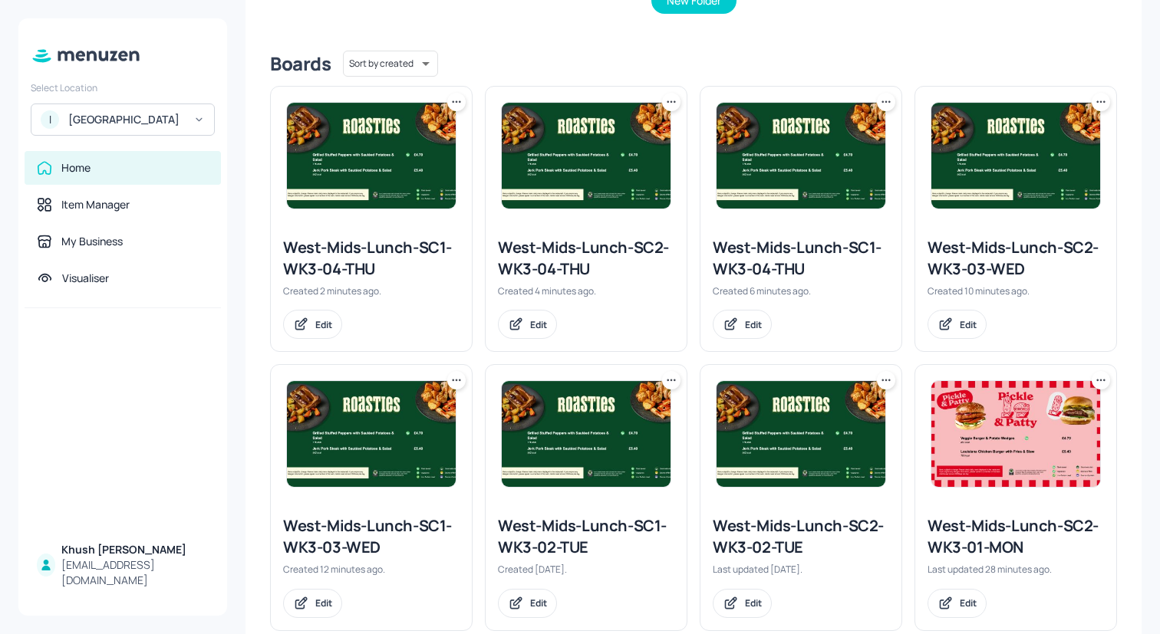
click at [456, 104] on icon at bounding box center [456, 101] width 15 height 15
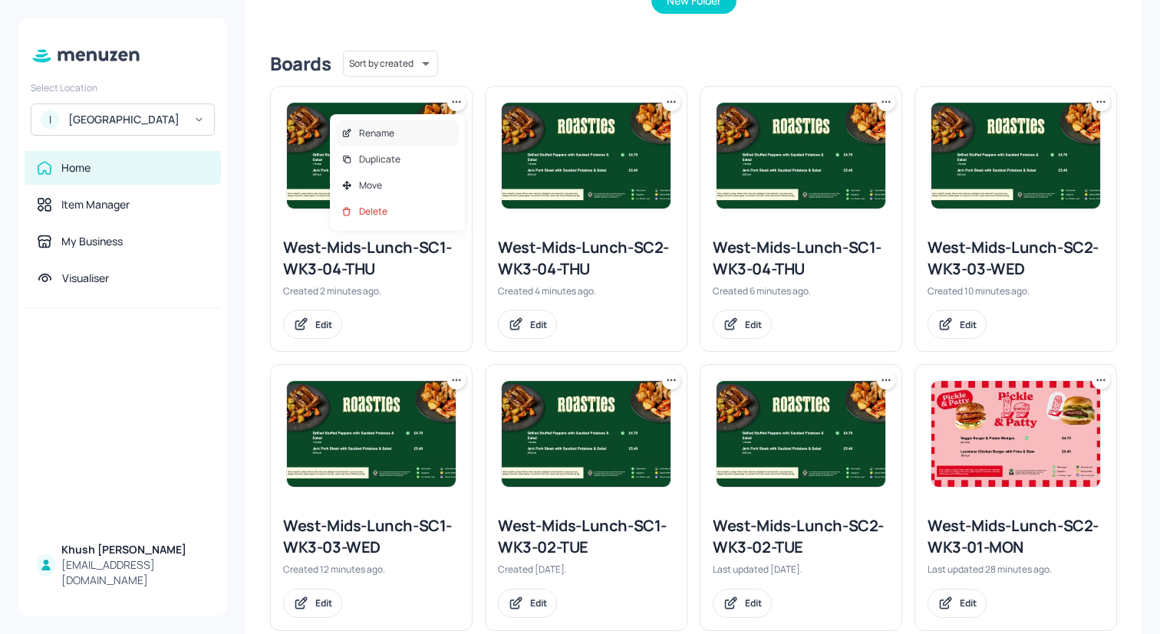
click at [408, 130] on div "Rename" at bounding box center [397, 133] width 123 height 26
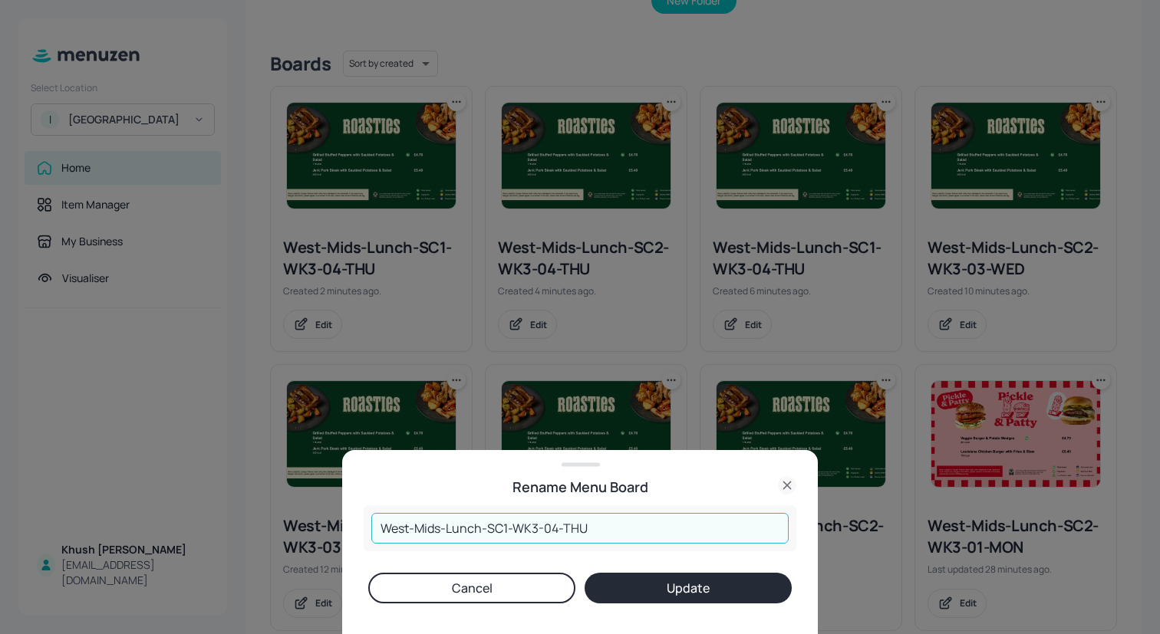
click at [611, 529] on input "West-Mids-Lunch-SC1-WK3-04-THU" at bounding box center [579, 528] width 417 height 31
type input "West-Mids-Lunch-SC1-WK3-05-FRI"
click at [723, 597] on button "Update" at bounding box center [688, 588] width 207 height 31
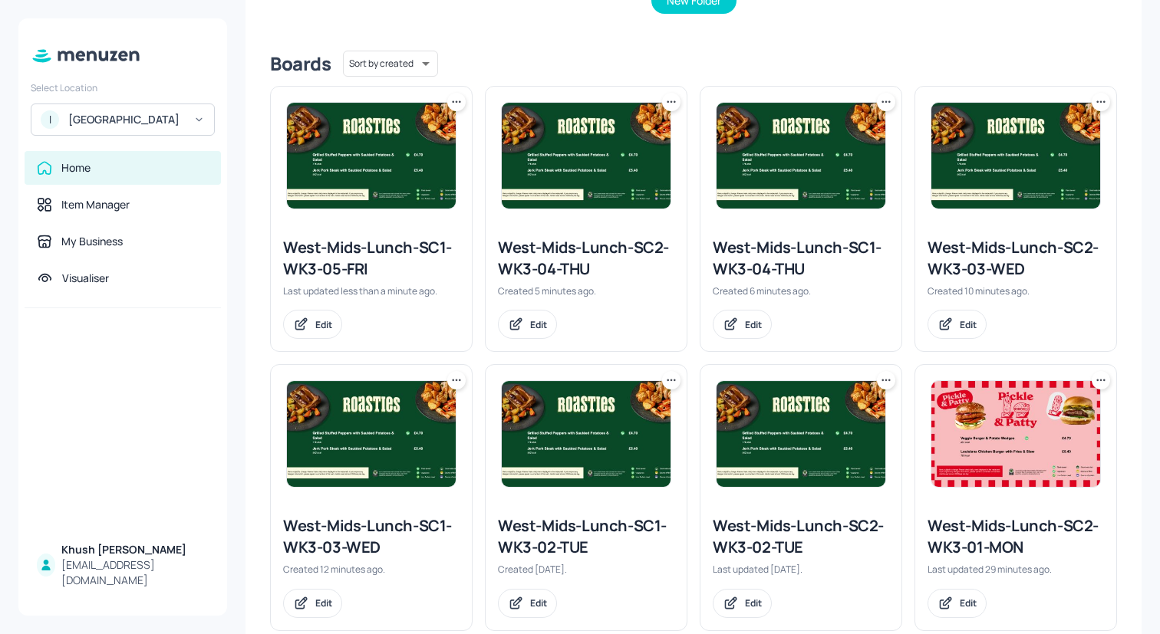
click at [459, 102] on icon at bounding box center [460, 101] width 2 height 2
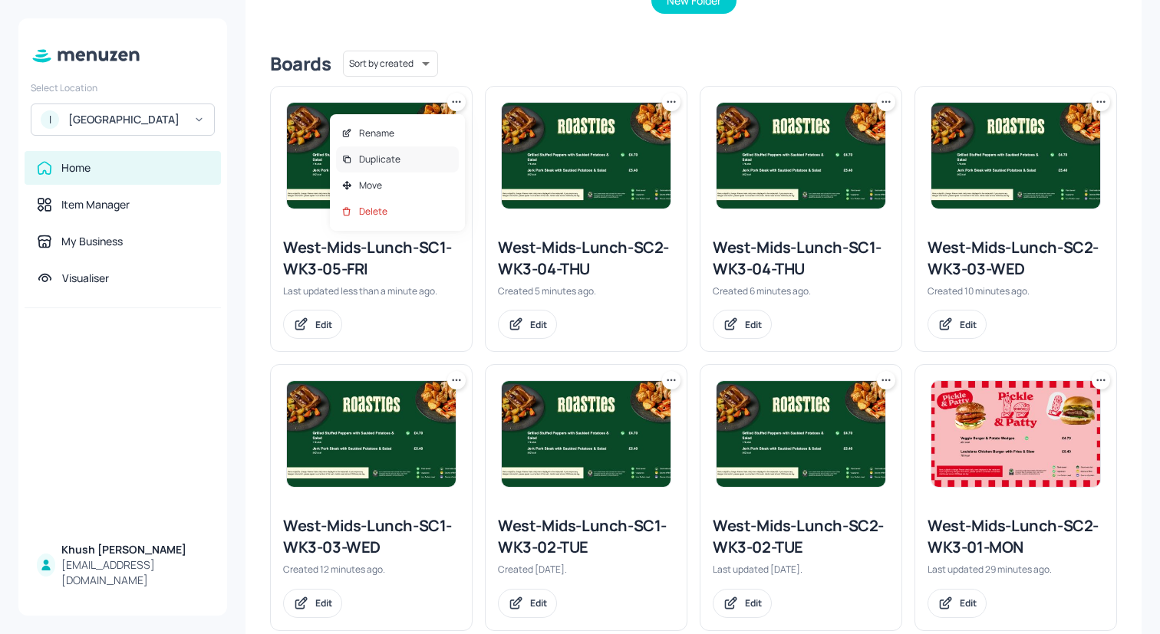
click at [412, 157] on div "Duplicate" at bounding box center [397, 160] width 123 height 26
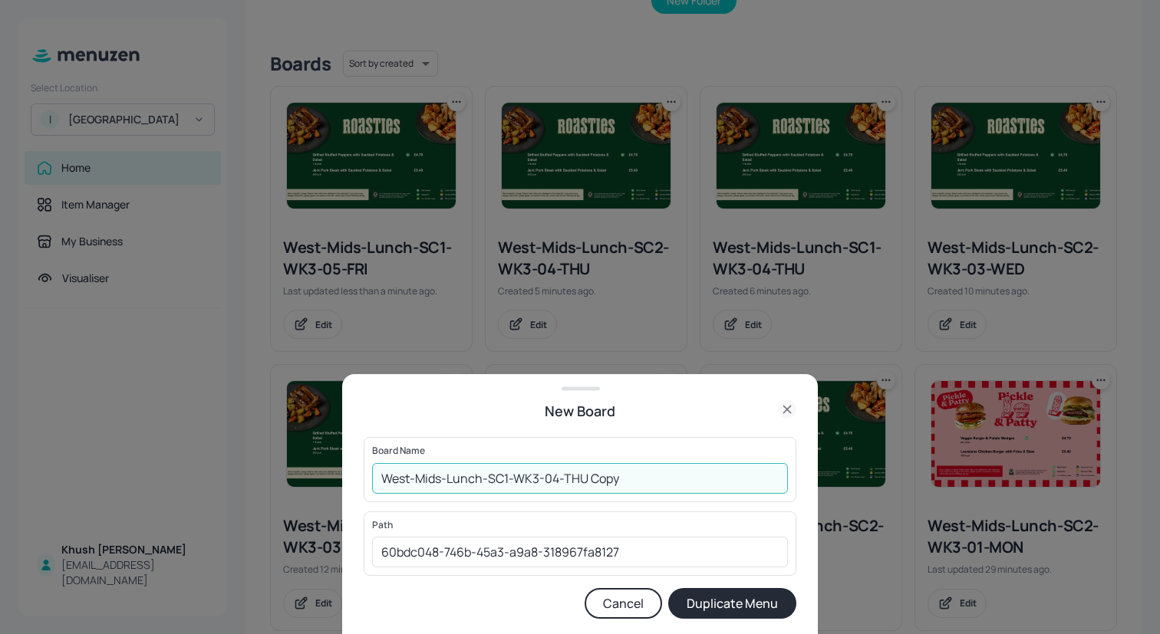
click at [631, 488] on input "West-Mids-Lunch-SC1-WK3-04-THU Copy" at bounding box center [580, 478] width 416 height 31
click at [509, 479] on input "West-Mids-Lunch-SC1-WK3-05-FRI" at bounding box center [580, 478] width 416 height 31
type input "West-Mids-Lunch-SC2-WK3-05-FRI"
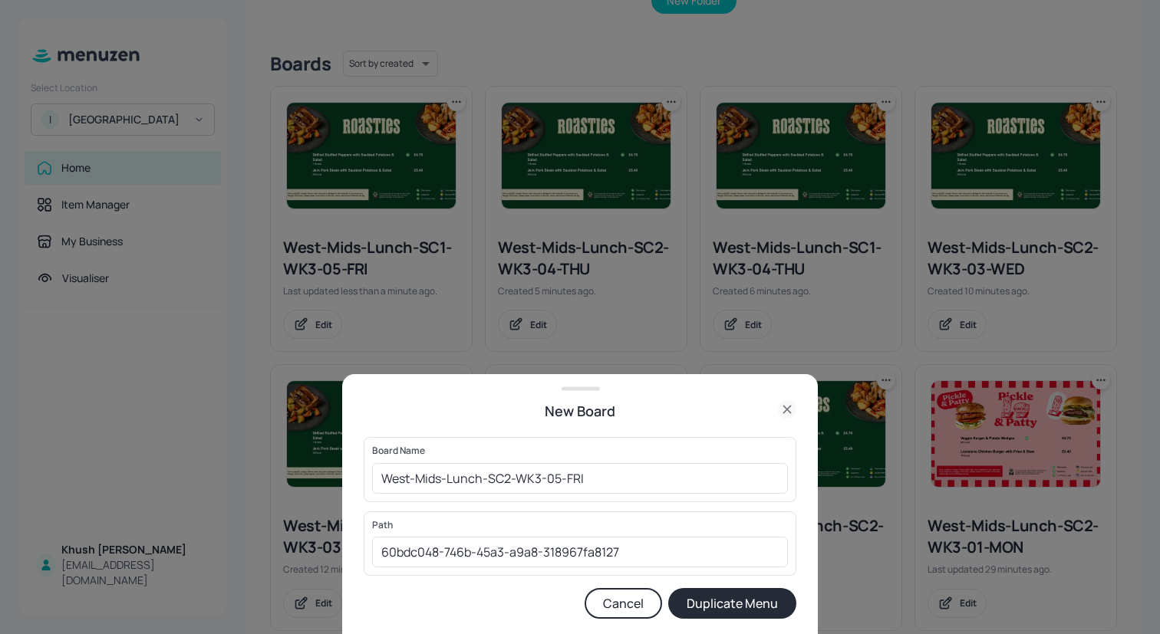
click at [733, 603] on button "Duplicate Menu" at bounding box center [732, 603] width 128 height 31
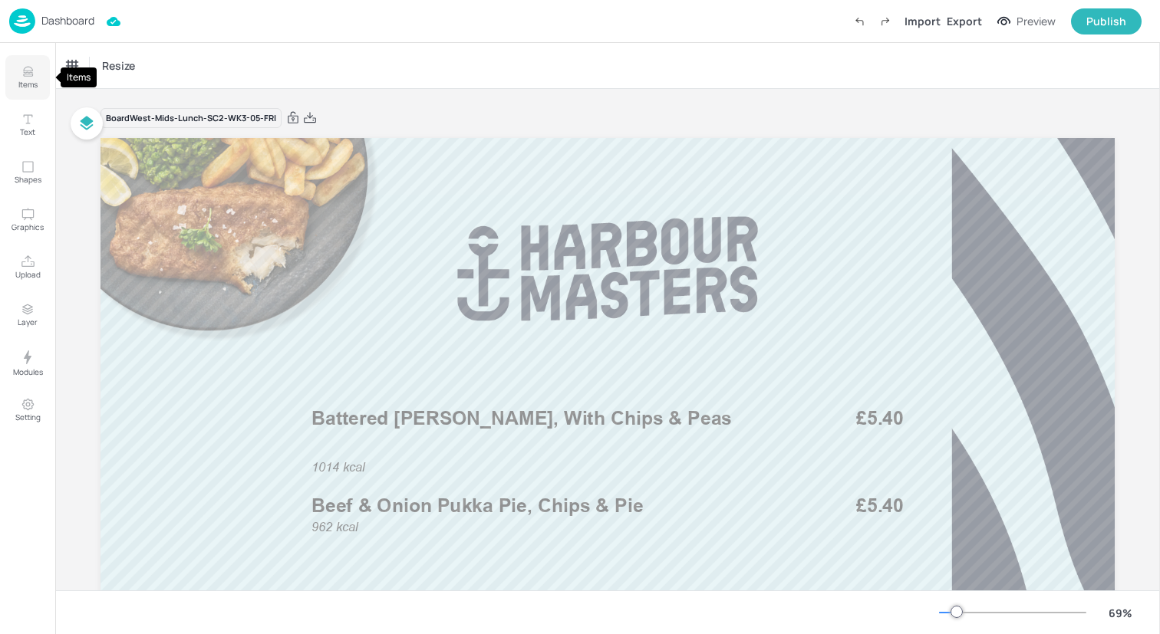
click at [29, 70] on icon "Items" at bounding box center [28, 71] width 15 height 15
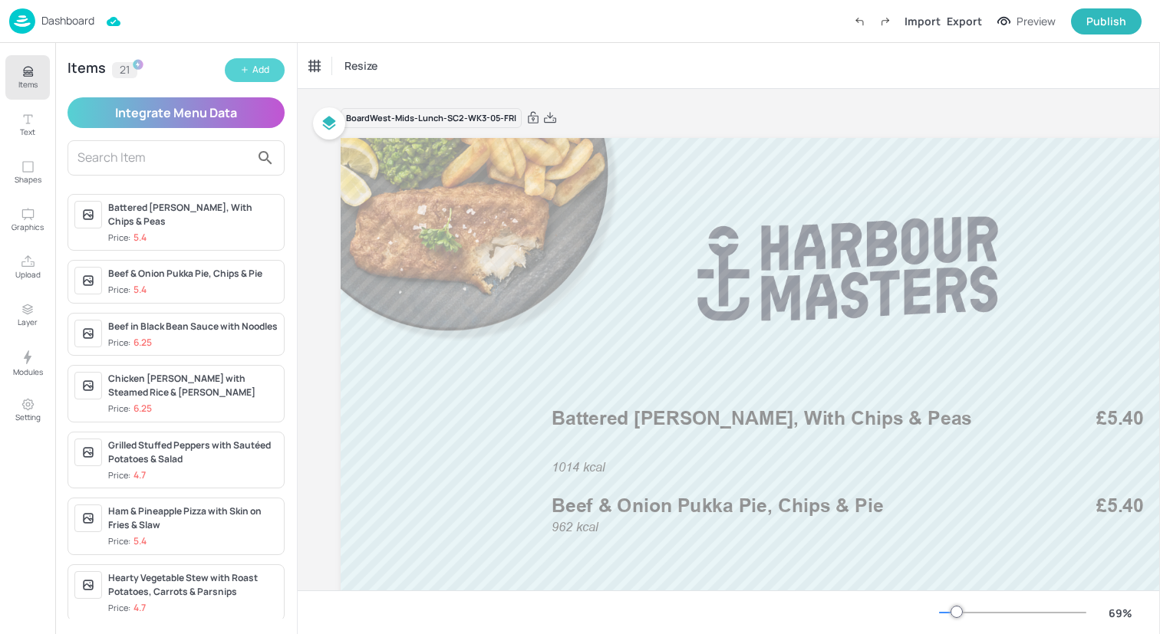
click at [275, 72] on button "Add" at bounding box center [255, 70] width 60 height 24
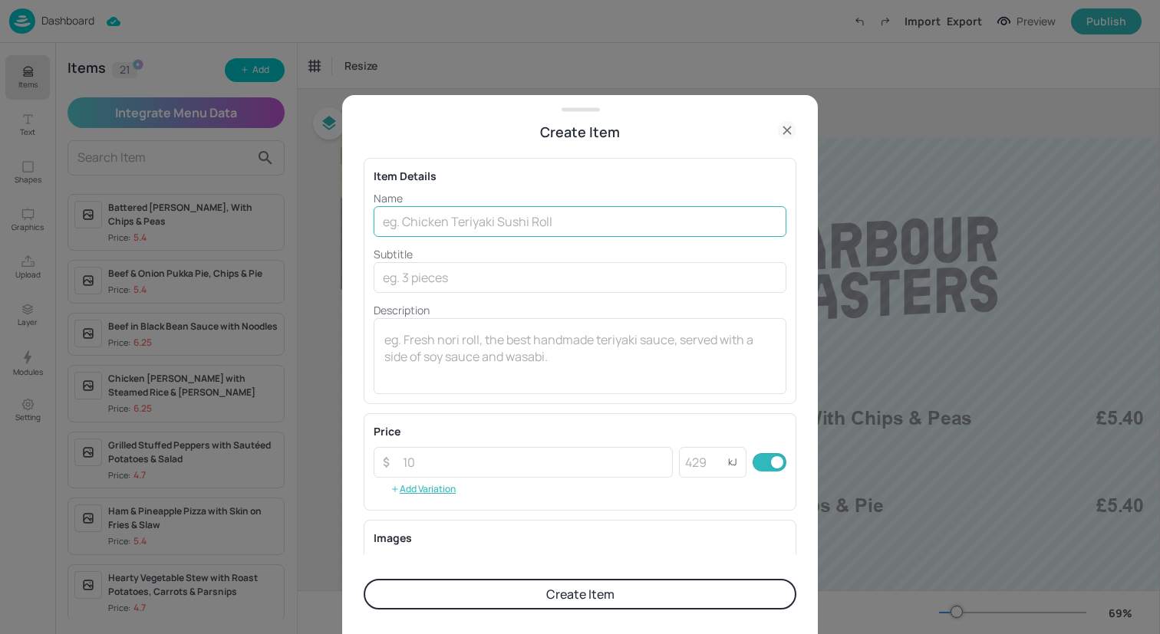
click at [499, 220] on input "text" at bounding box center [580, 221] width 413 height 31
paste input "Smokey Veg Chilli with Steamed Rice"
type input "Smokey Veg Chilli with Steamed Rice"
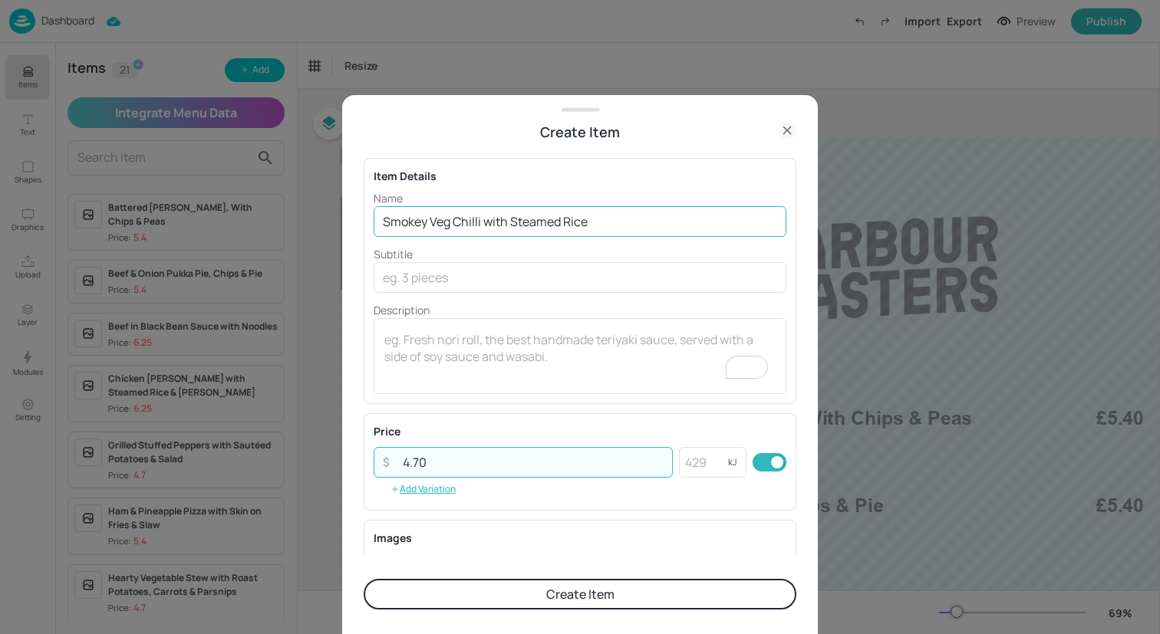
type input "4.70"
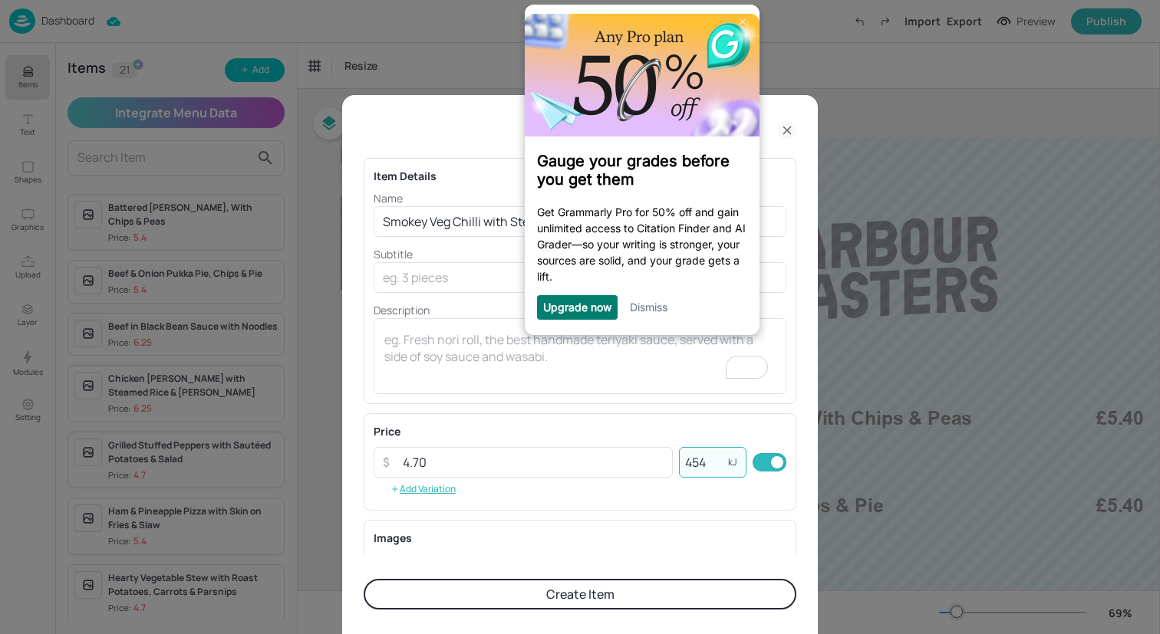
type input "454"
click at [661, 307] on link "Dismiss" at bounding box center [649, 306] width 38 height 13
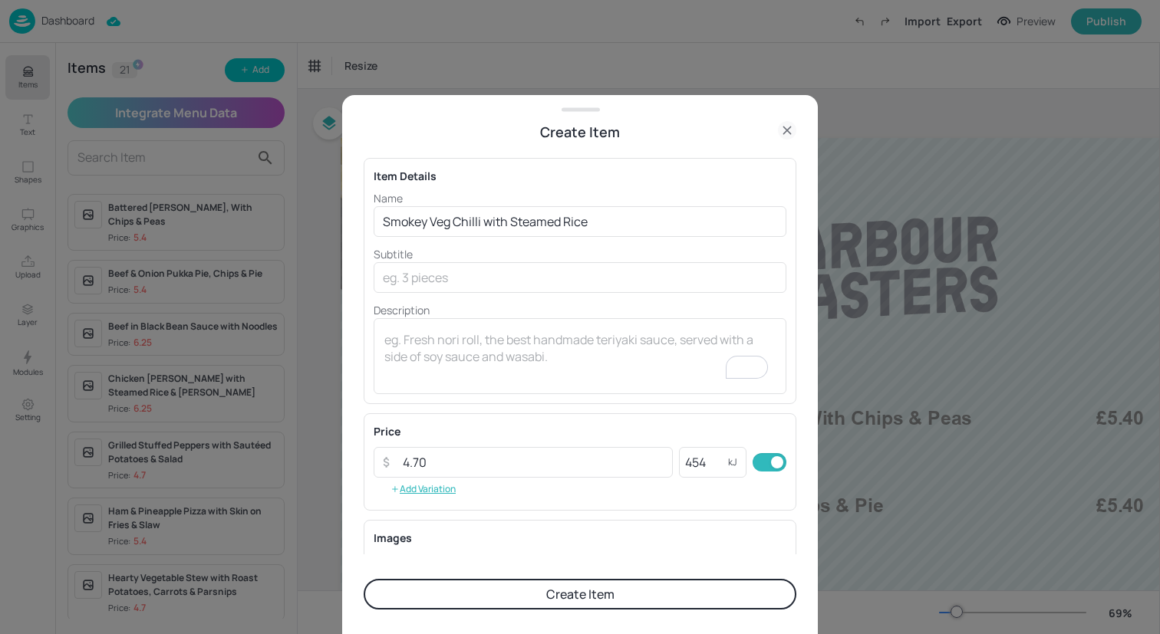
scroll to position [196, 0]
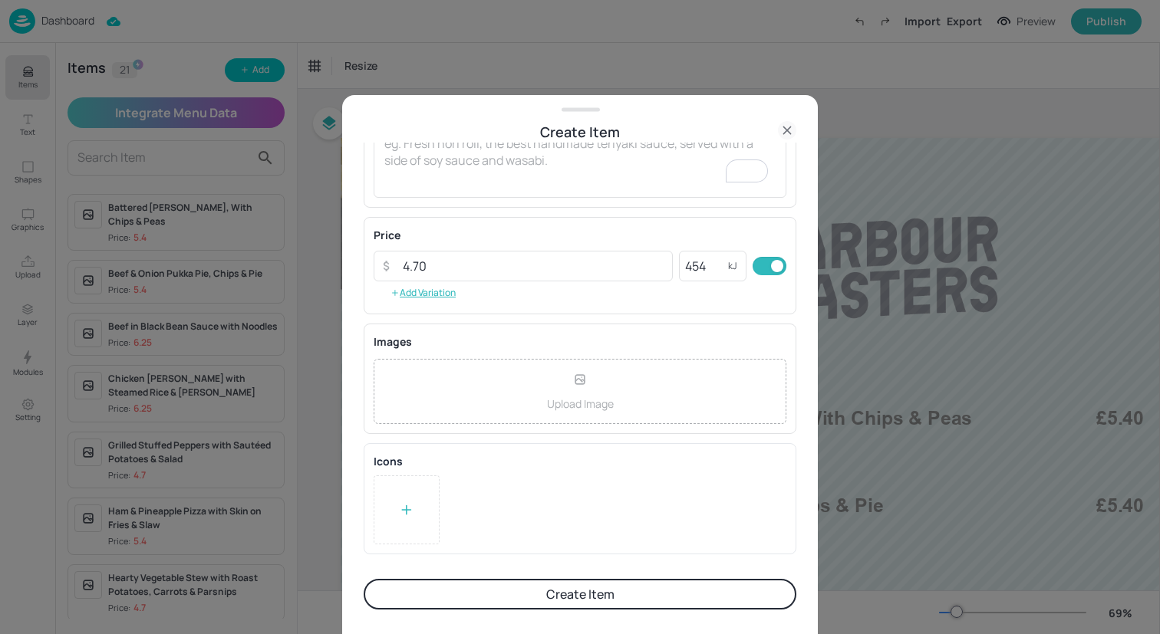
click at [403, 504] on icon at bounding box center [406, 509] width 15 height 15
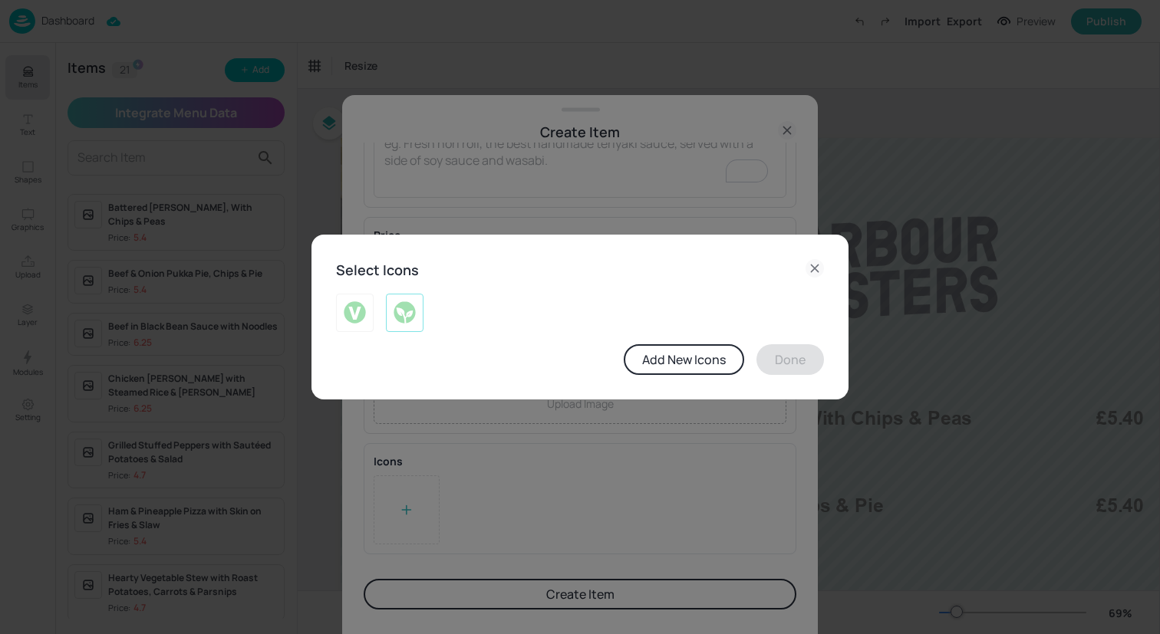
click at [404, 302] on img at bounding box center [405, 313] width 24 height 25
click at [802, 357] on button "Done" at bounding box center [790, 359] width 68 height 31
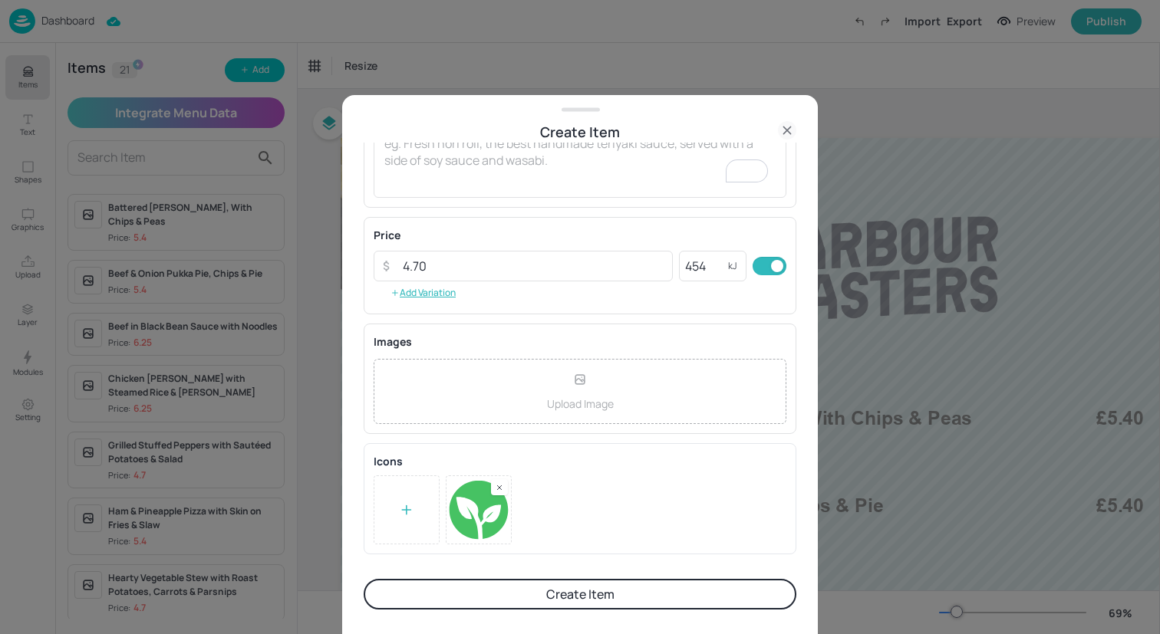
click at [565, 589] on button "Create Item" at bounding box center [580, 594] width 433 height 31
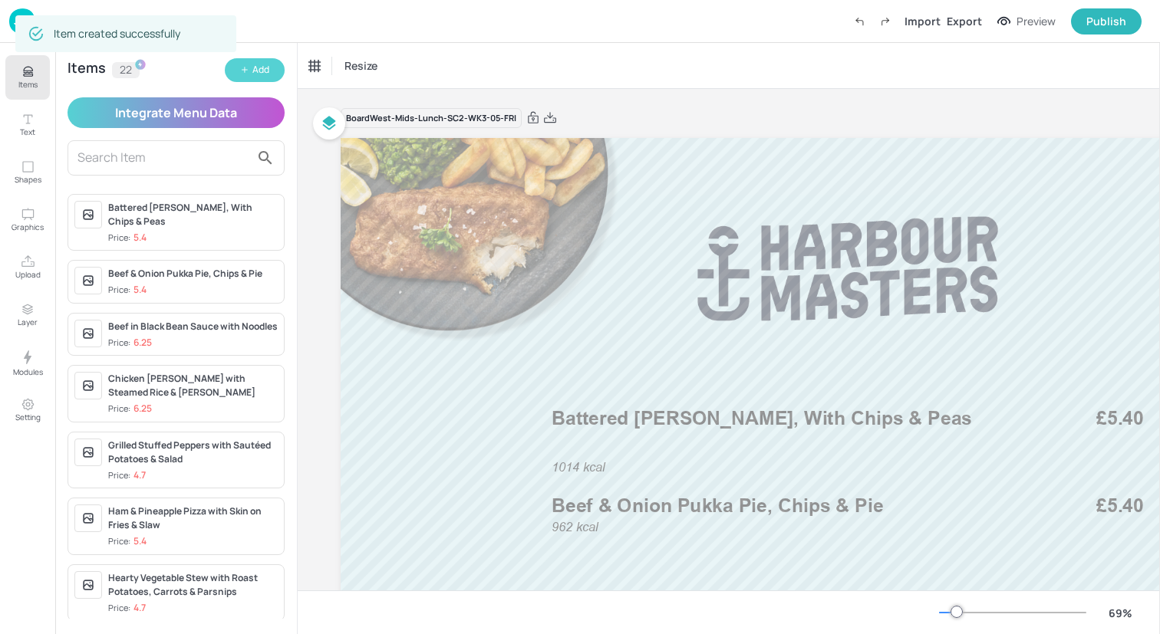
click at [257, 68] on div "Add" at bounding box center [260, 70] width 17 height 15
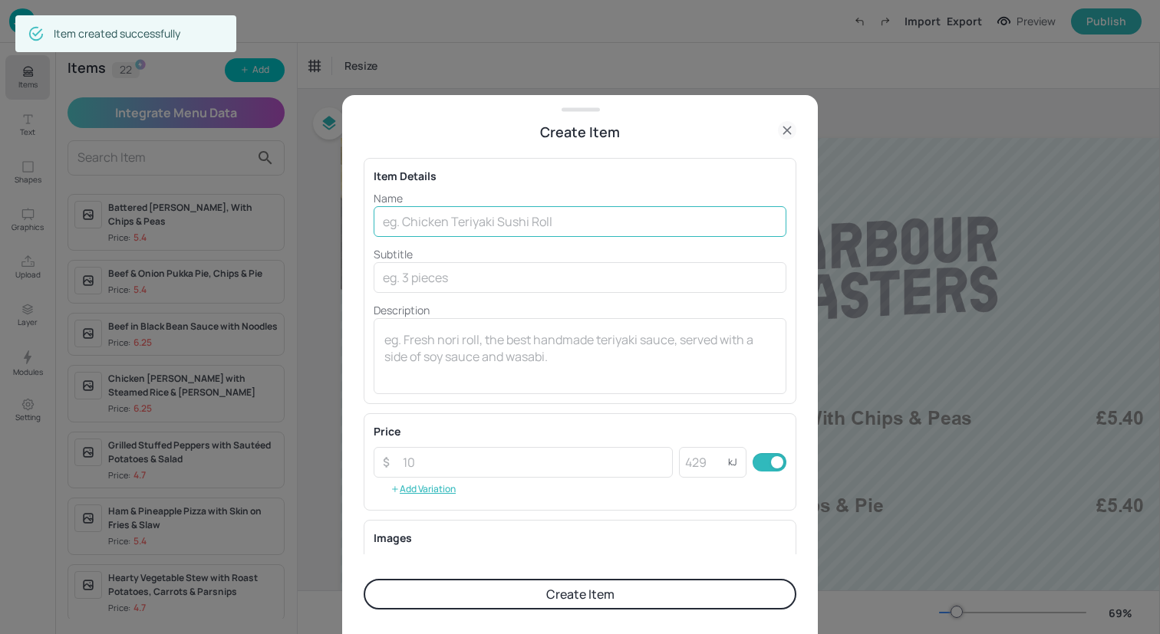
click at [588, 217] on input "text" at bounding box center [580, 221] width 413 height 31
paste input "Mexican Chilli Chicken with Wholegrain Rice"
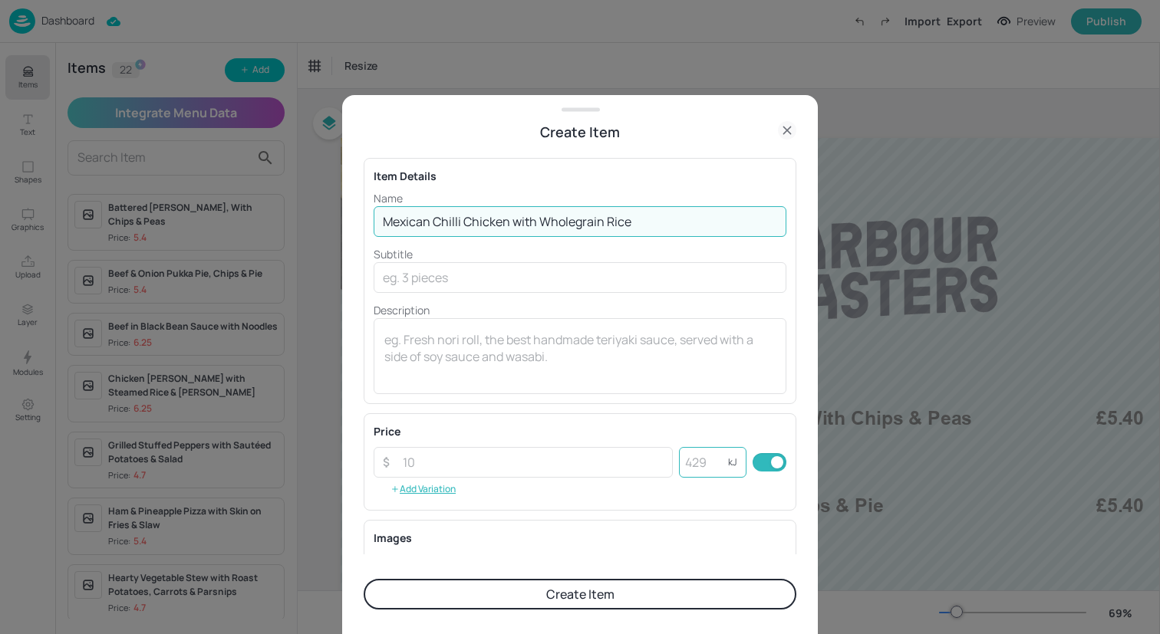
type input "Mexican Chilli Chicken with Wholegrain Rice"
click at [689, 476] on input "number" at bounding box center [703, 462] width 49 height 31
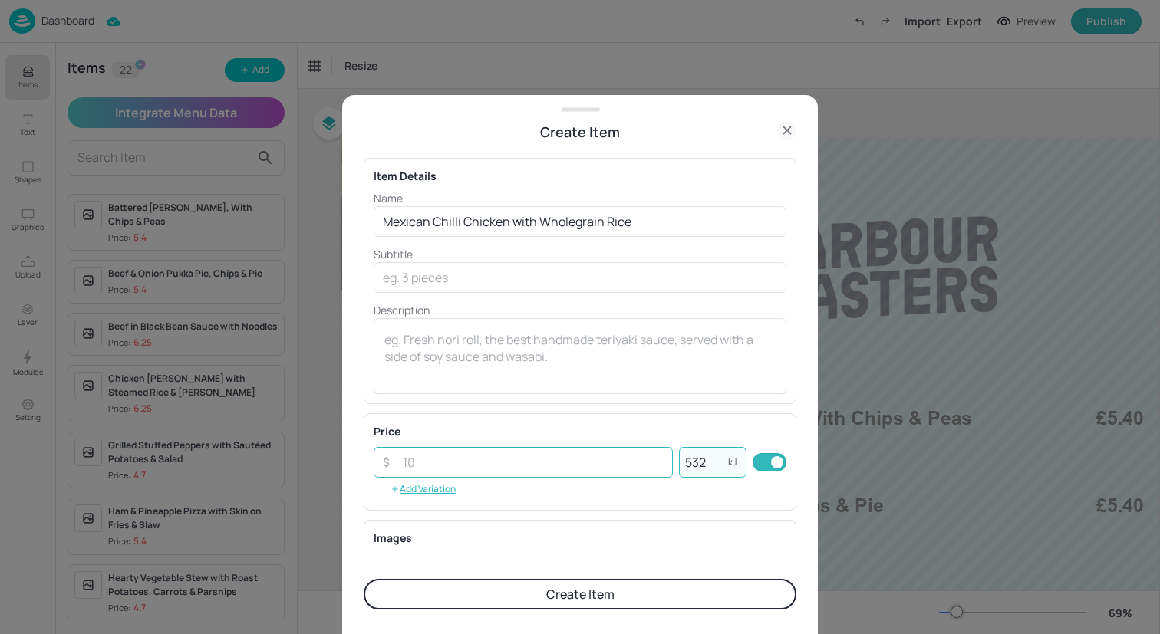
type input "532"
click at [552, 469] on input "number" at bounding box center [533, 462] width 279 height 31
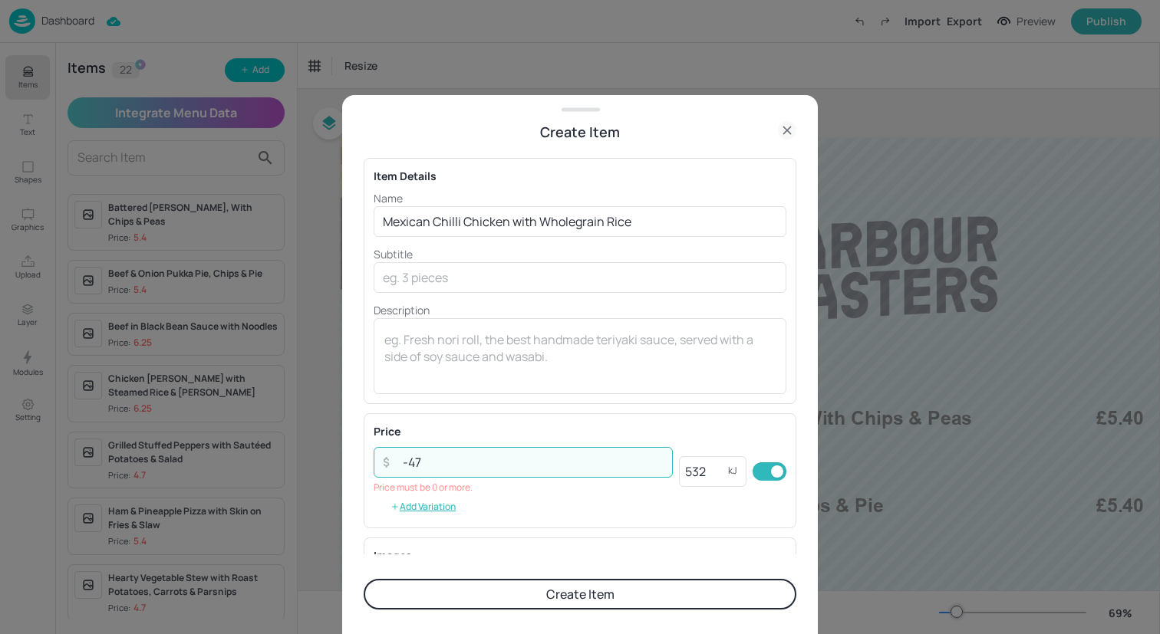
type input "-4"
type input "4"
type input "5.40"
click at [571, 600] on button "Create Item" at bounding box center [580, 594] width 433 height 31
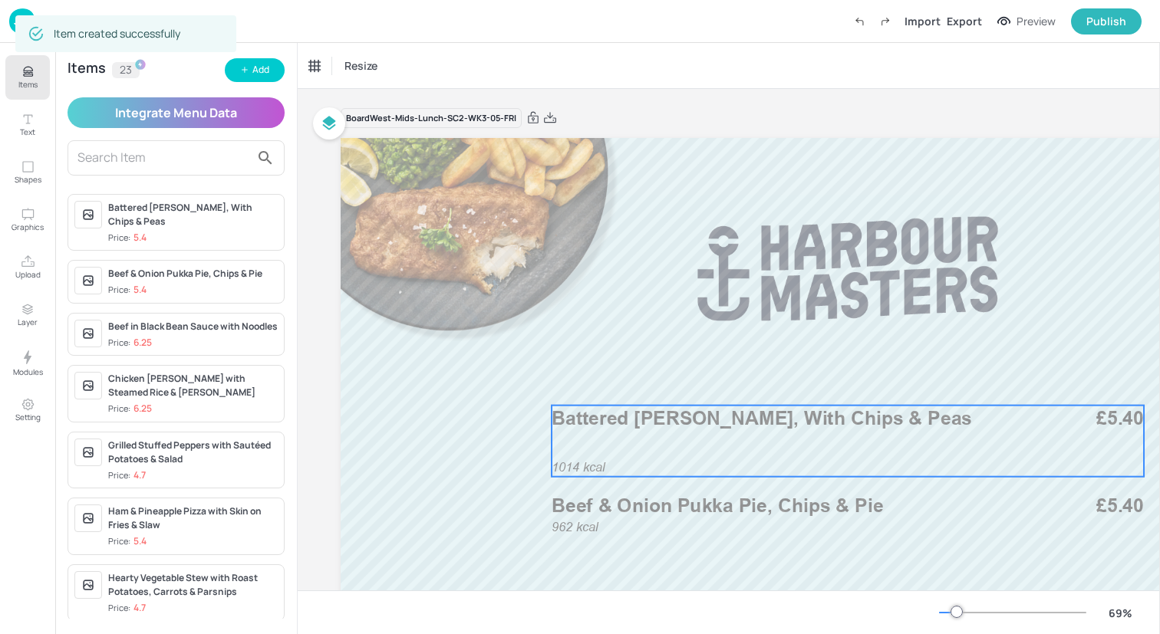
click at [879, 442] on div "1014 kcal Battered Pollock, With Chips & Peas £5.40" at bounding box center [848, 441] width 592 height 71
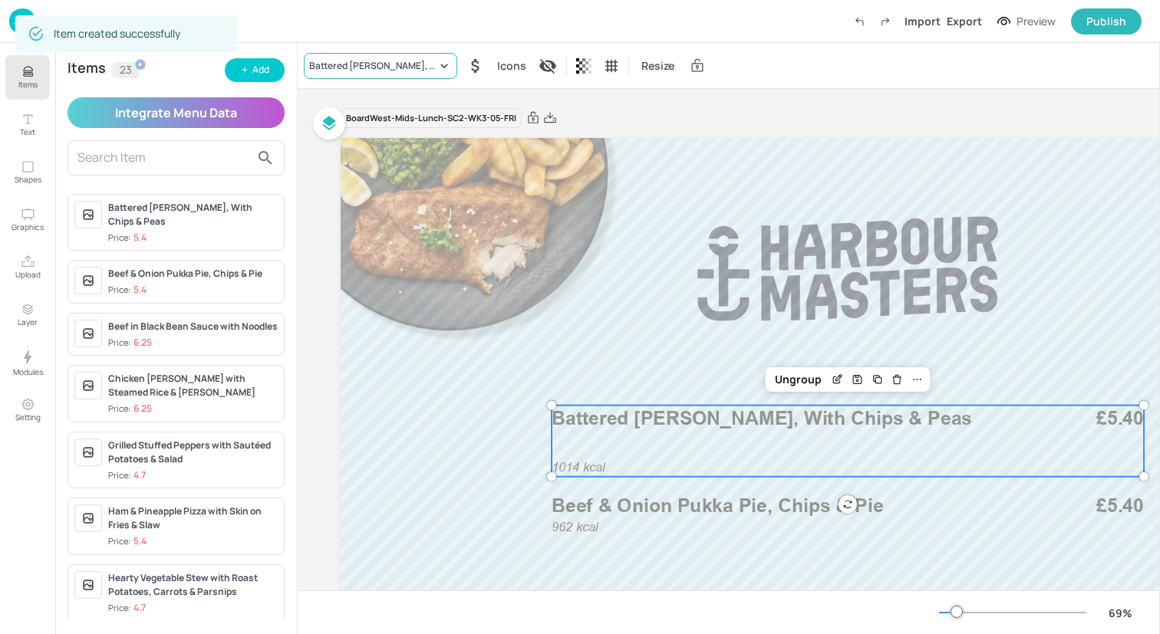
click at [403, 54] on div "Battered [PERSON_NAME], With Chips & Peas" at bounding box center [380, 66] width 153 height 26
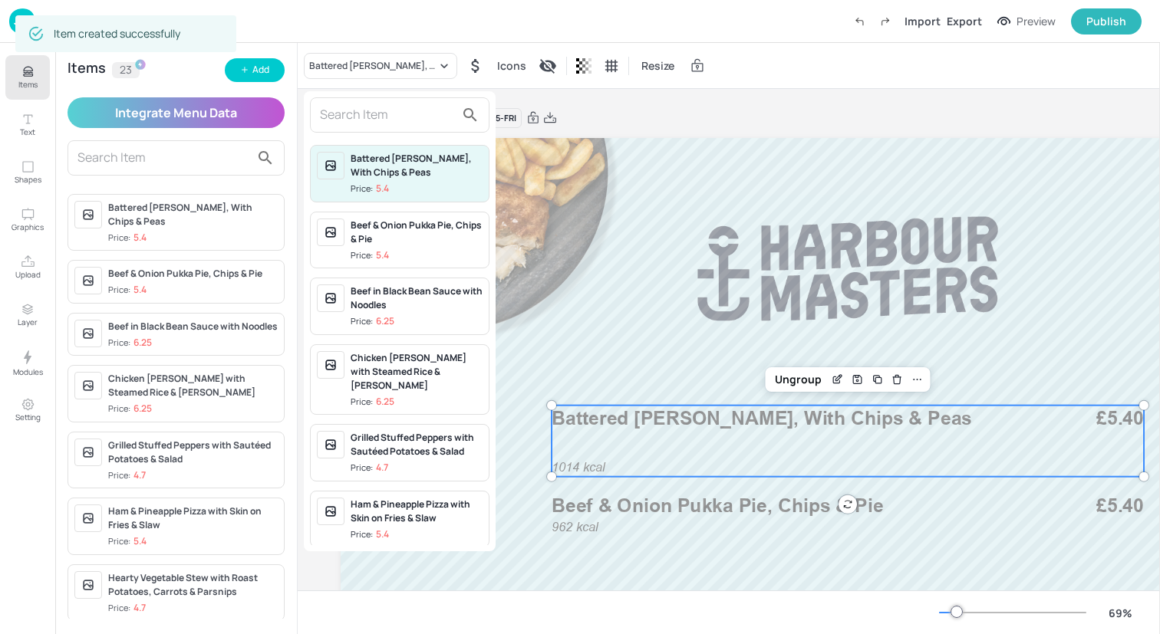
click at [412, 109] on input "text" at bounding box center [387, 115] width 135 height 25
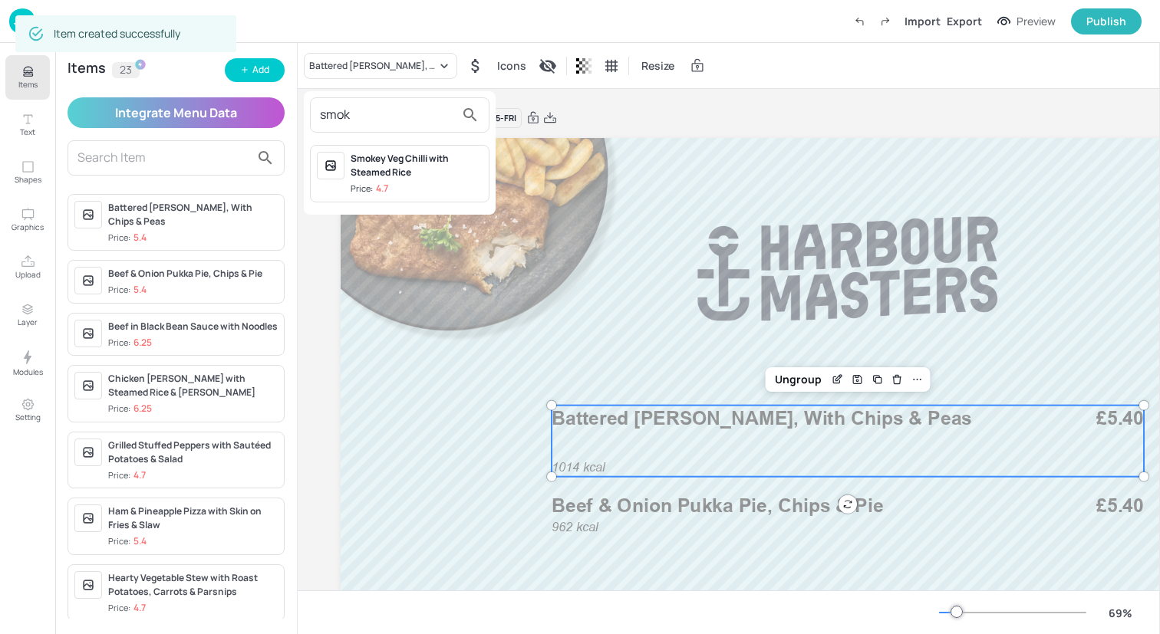
type input "smok"
click at [442, 179] on div "Smokey Veg Chilli with Steamed Rice Price: 4.7" at bounding box center [417, 174] width 132 height 44
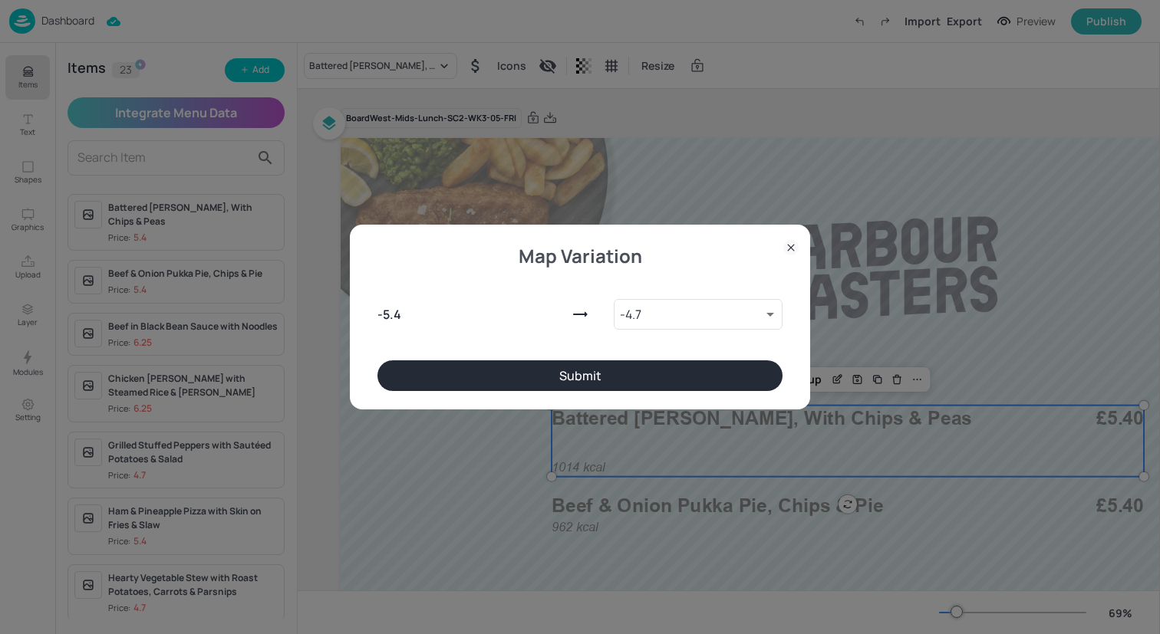
click at [634, 372] on button "Submit" at bounding box center [579, 376] width 405 height 31
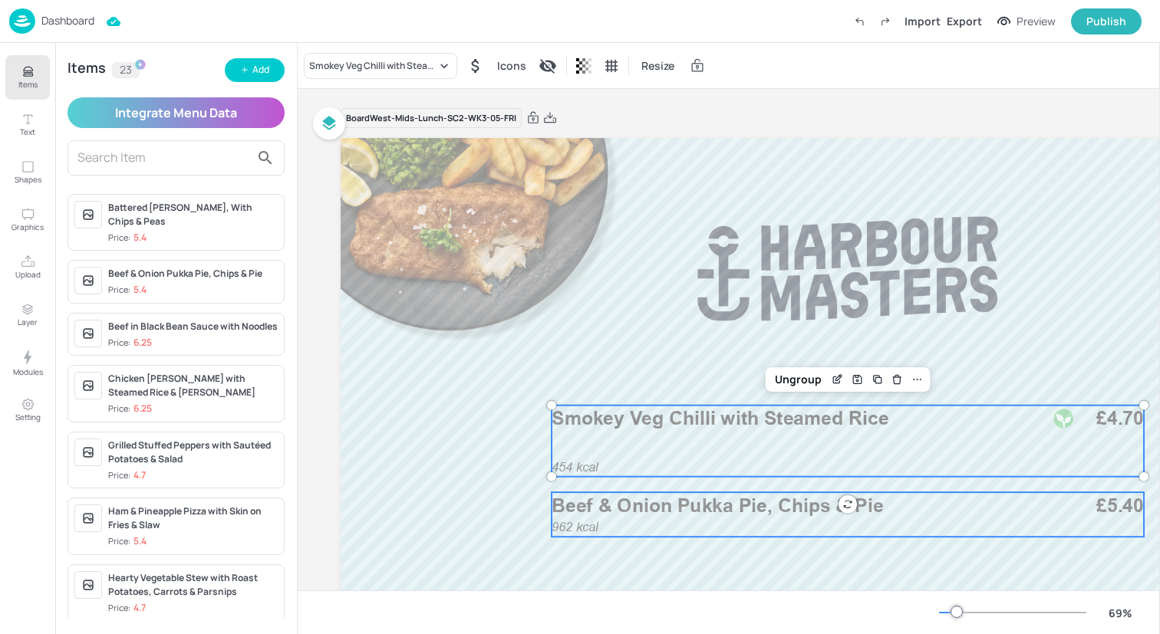
click at [644, 513] on span "Beef & Onion Pukka Pie, Chips & Pie" at bounding box center [717, 505] width 331 height 23
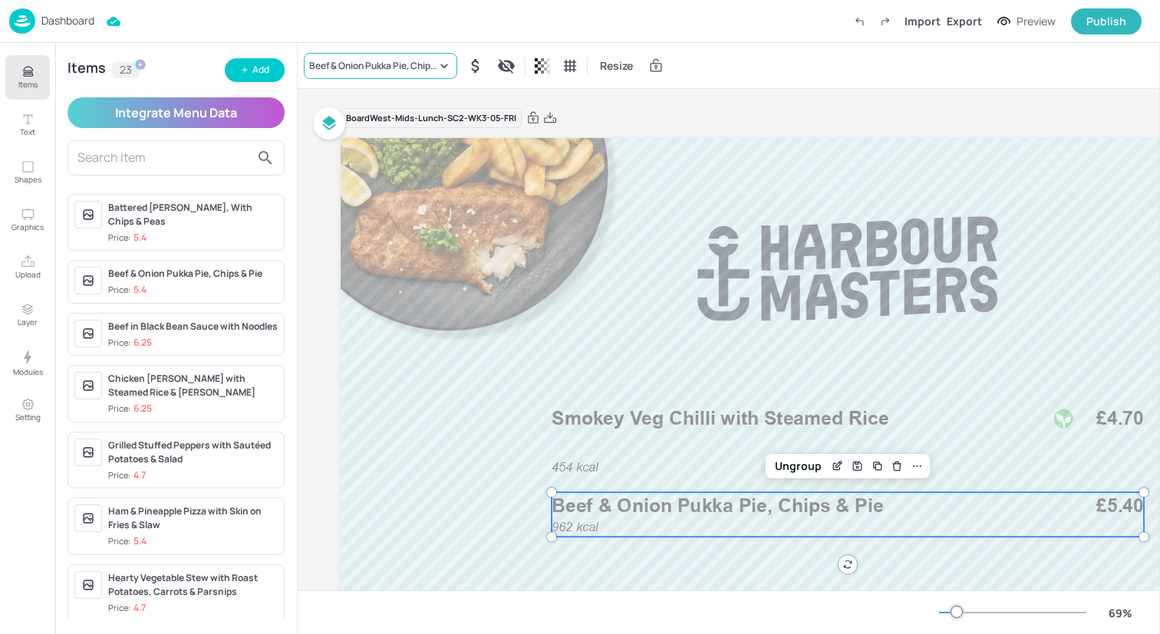
click at [410, 73] on div "Beef & Onion Pukka Pie, Chips & Pie" at bounding box center [380, 66] width 153 height 26
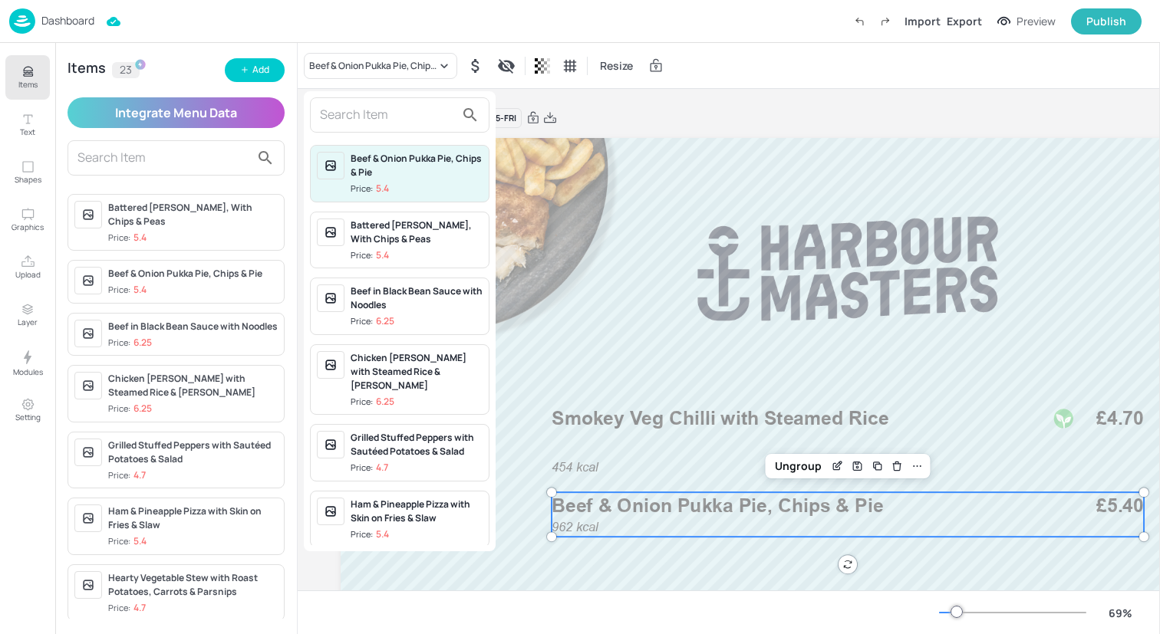
click at [407, 104] on input "text" at bounding box center [387, 115] width 135 height 25
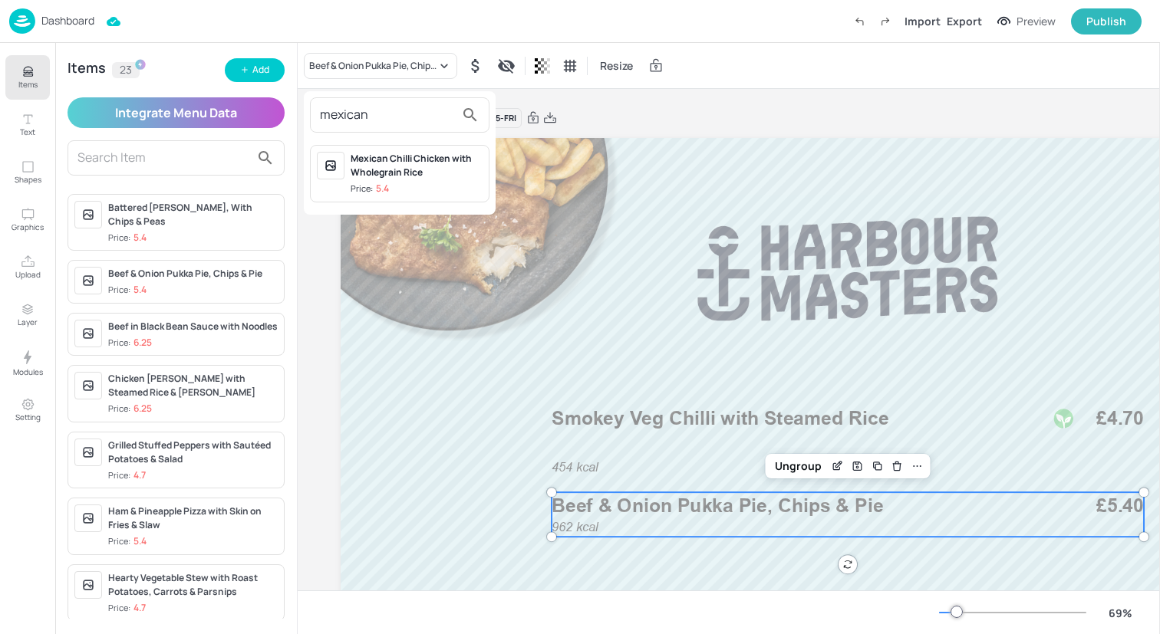
type input "mexican"
click at [438, 183] on span "Price: 5.4" at bounding box center [417, 189] width 132 height 13
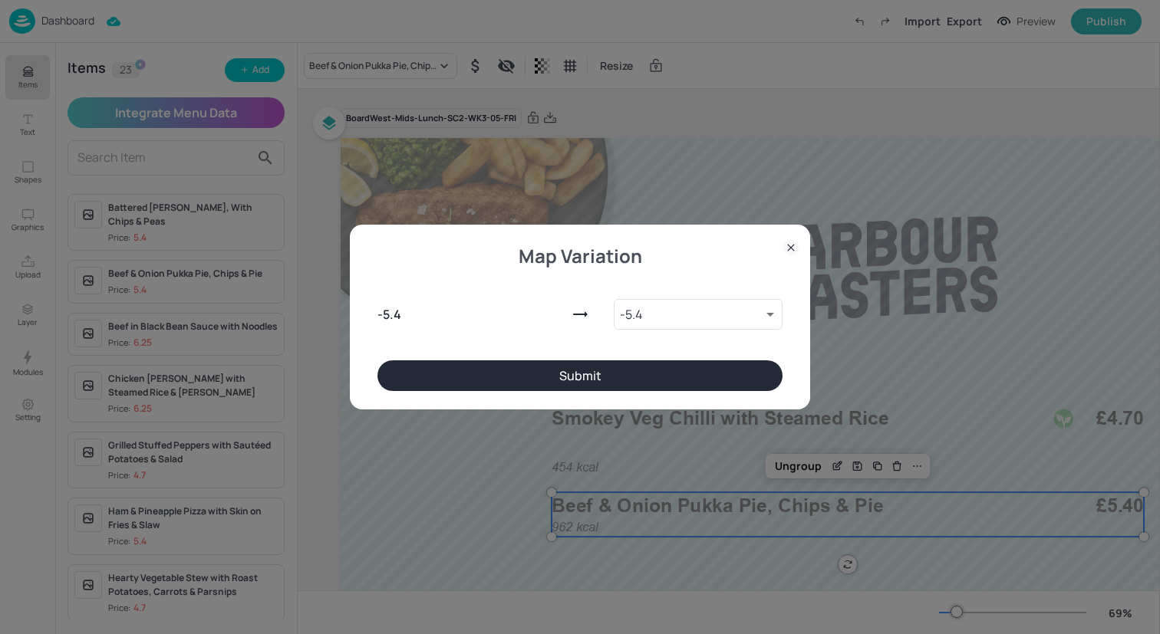
click at [546, 361] on button "Submit" at bounding box center [579, 376] width 405 height 31
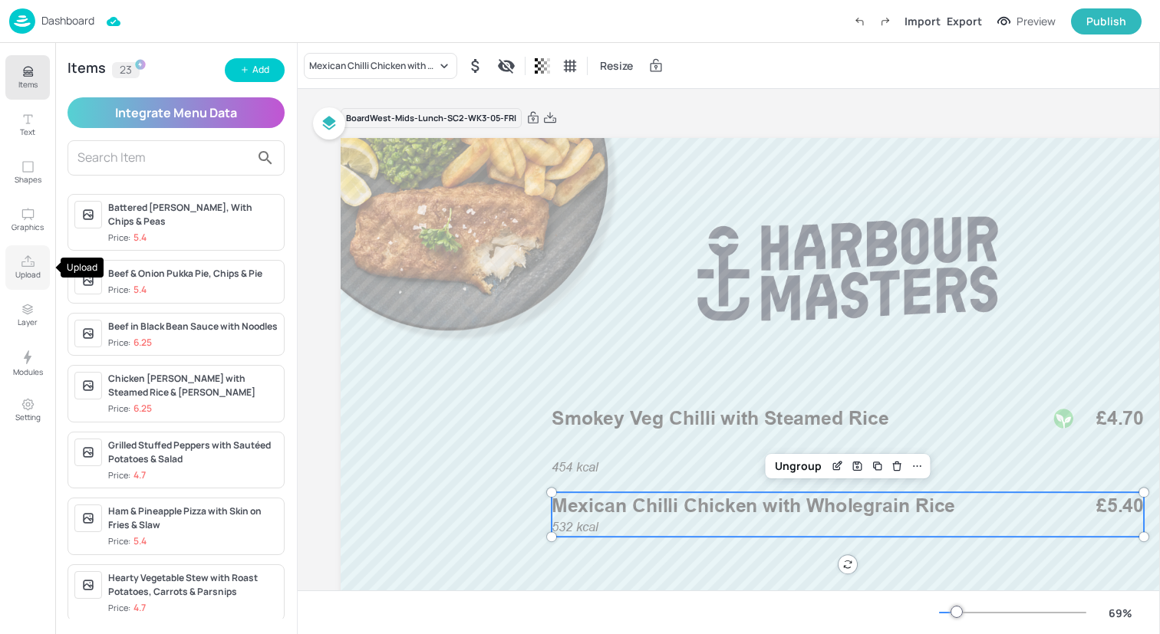
click at [32, 259] on icon "Upload" at bounding box center [28, 262] width 15 height 15
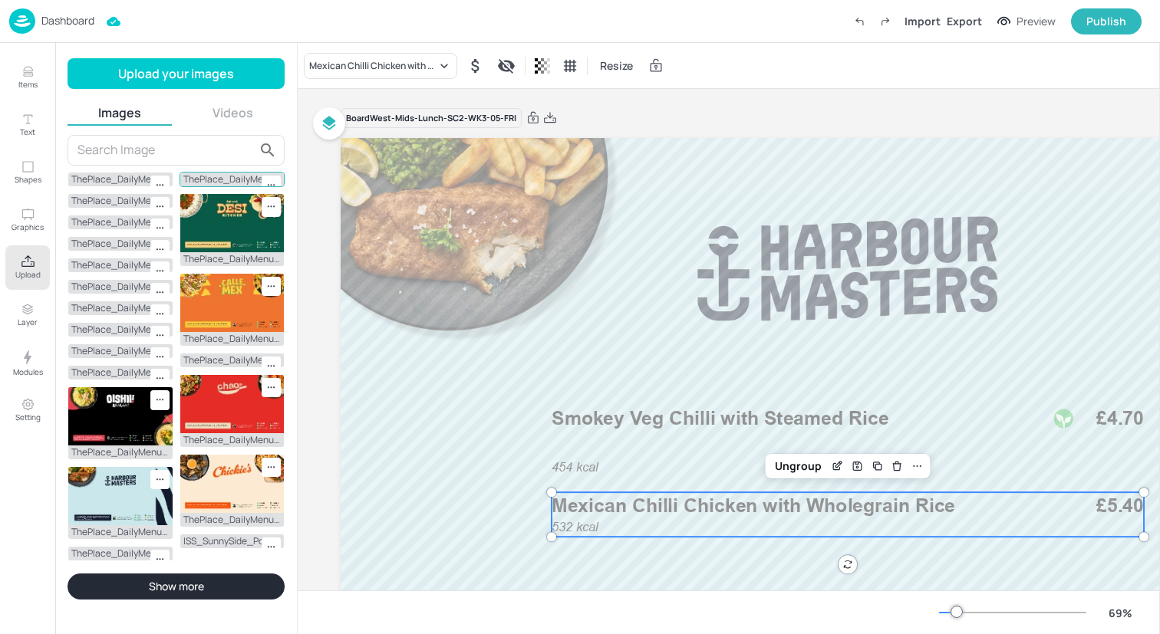
scroll to position [95, 0]
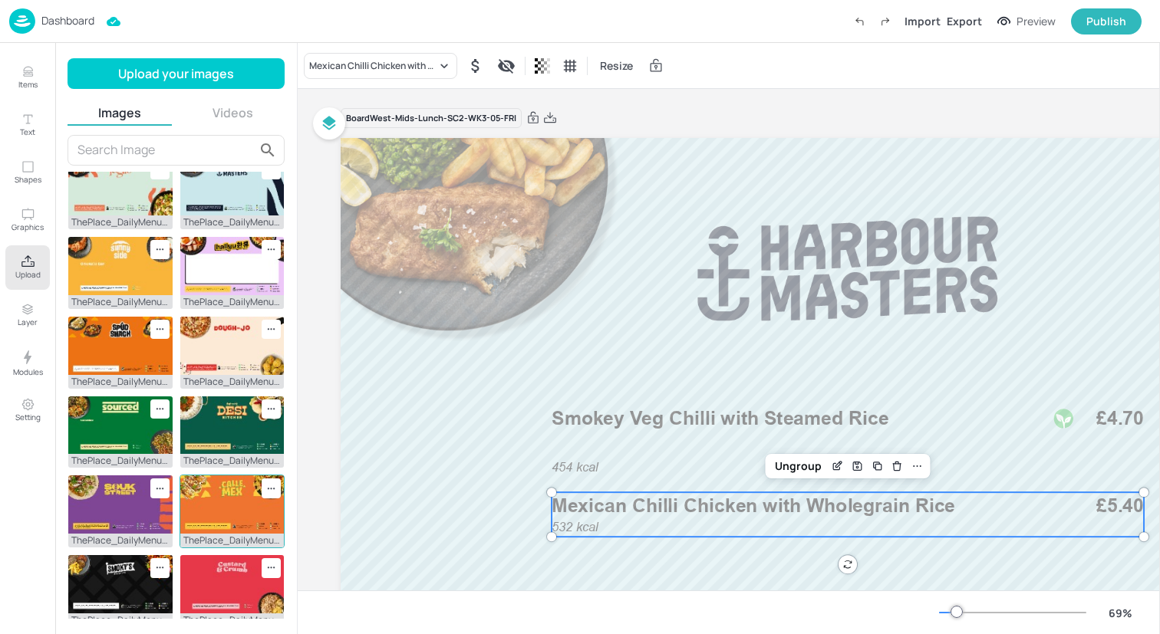
click at [228, 483] on img at bounding box center [232, 505] width 104 height 58
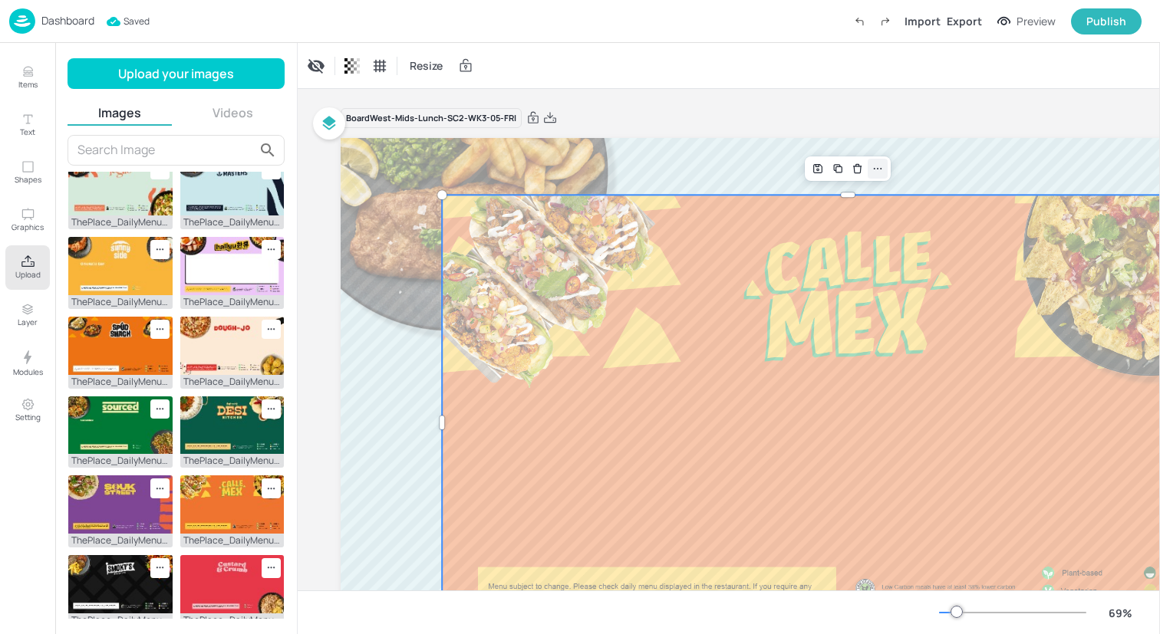
click at [874, 170] on icon at bounding box center [877, 169] width 12 height 12
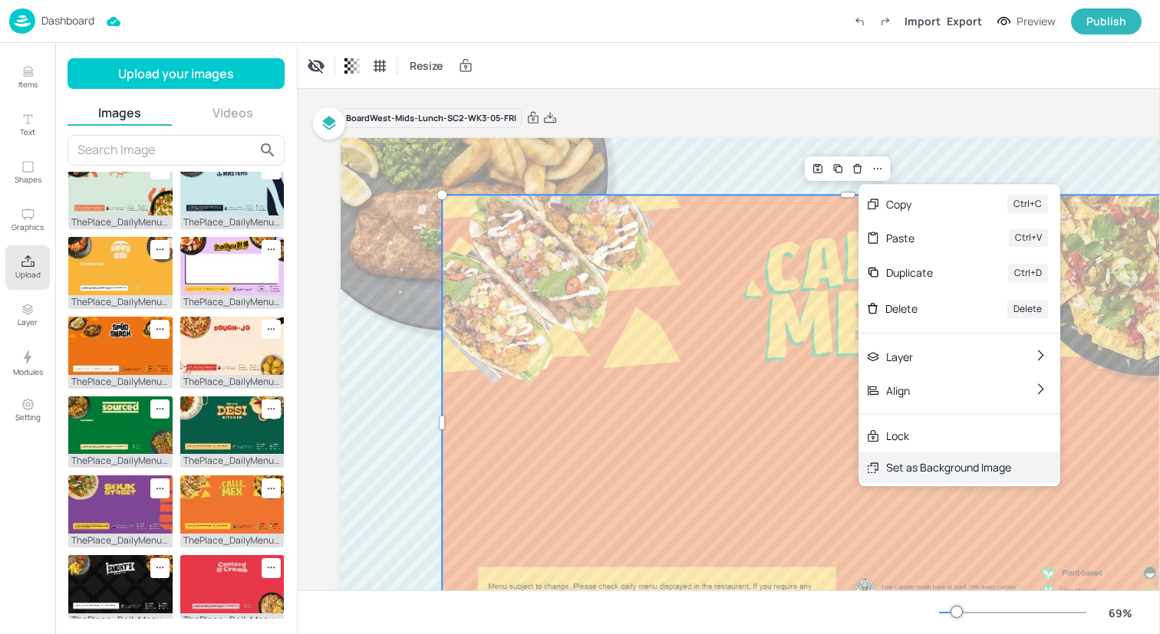
click at [891, 468] on div "Set as Background Image" at bounding box center [948, 467] width 125 height 16
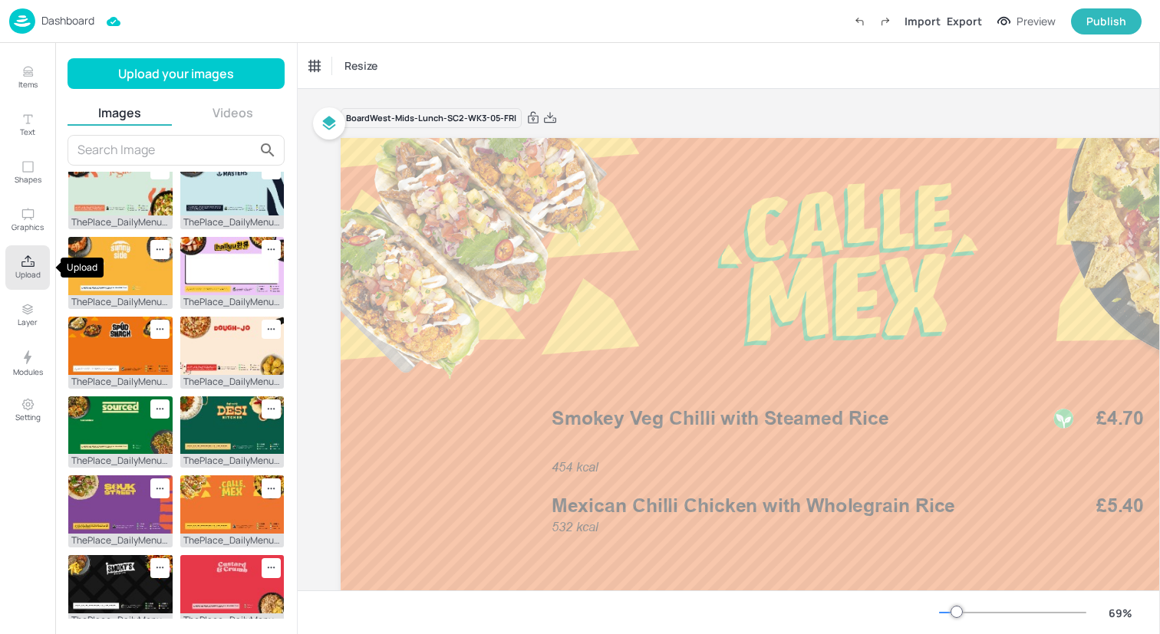
click at [32, 265] on icon "Upload" at bounding box center [28, 262] width 15 height 15
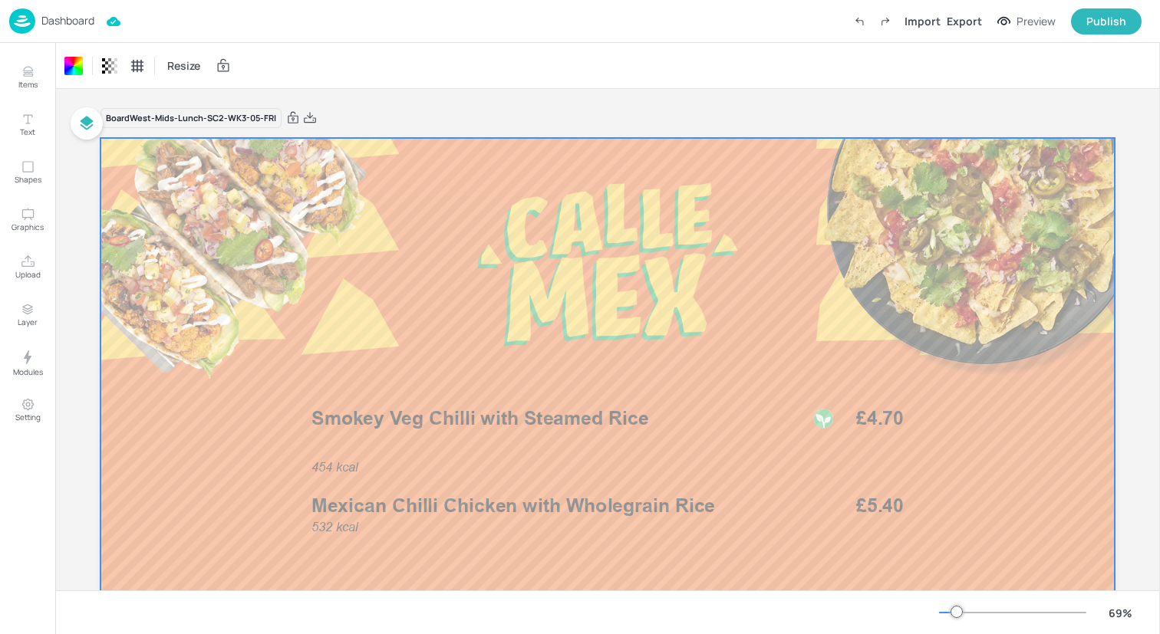
click at [21, 20] on img at bounding box center [22, 20] width 26 height 25
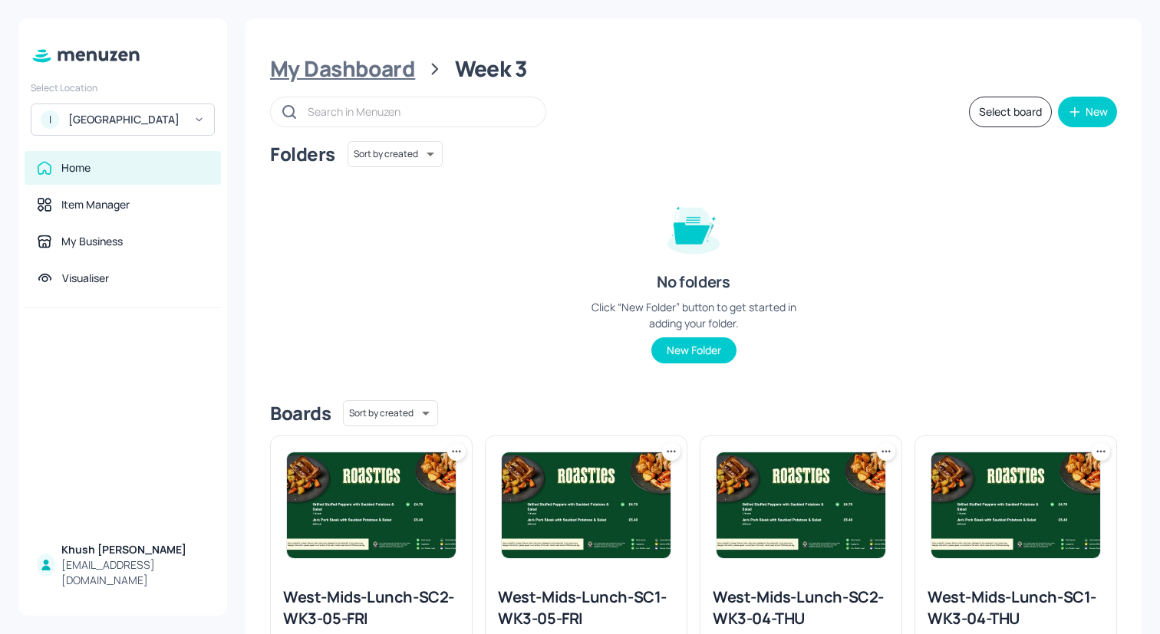
click at [347, 69] on div "My Dashboard" at bounding box center [342, 69] width 145 height 28
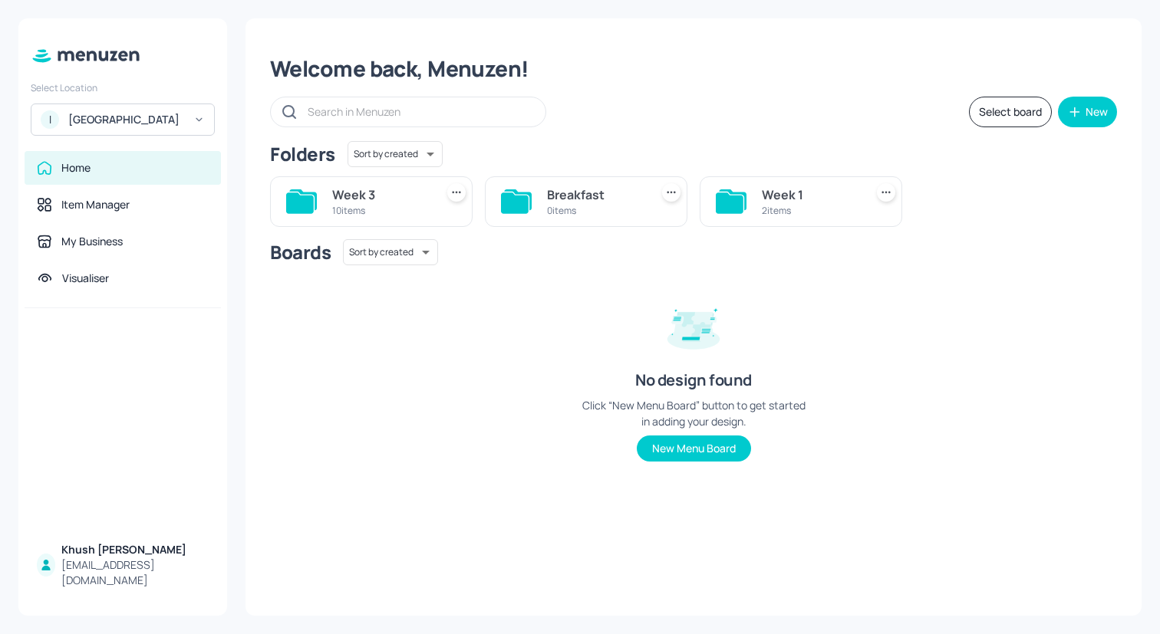
click at [457, 197] on icon at bounding box center [456, 192] width 15 height 15
click at [456, 199] on div at bounding box center [580, 317] width 1160 height 634
click at [374, 211] on div "10 items" at bounding box center [380, 210] width 97 height 13
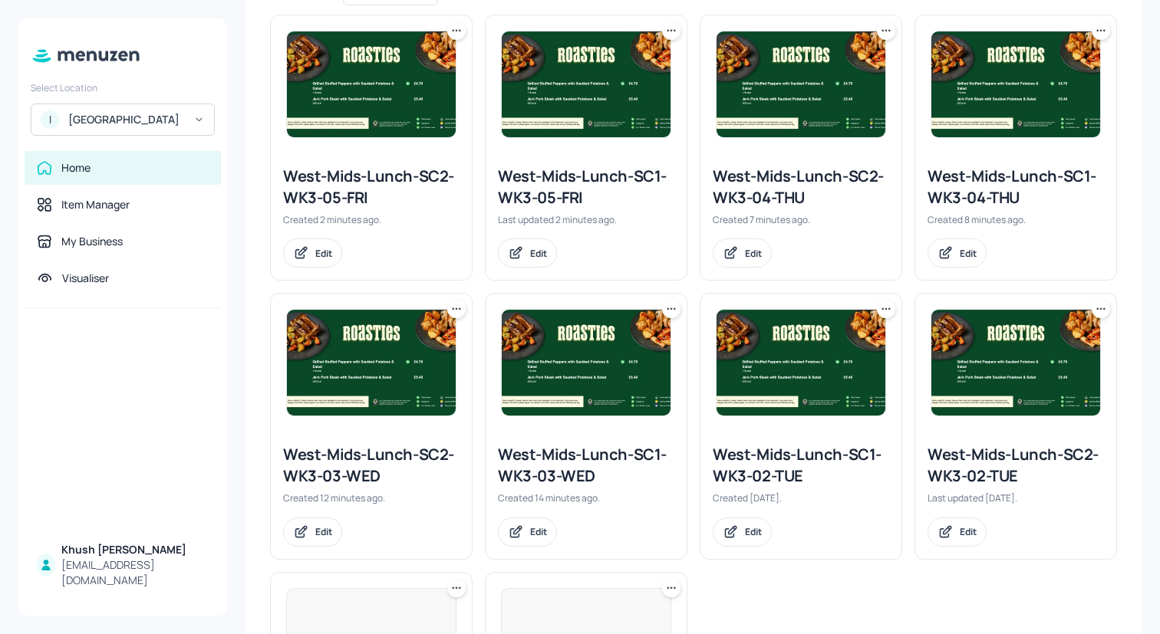
scroll to position [662, 0]
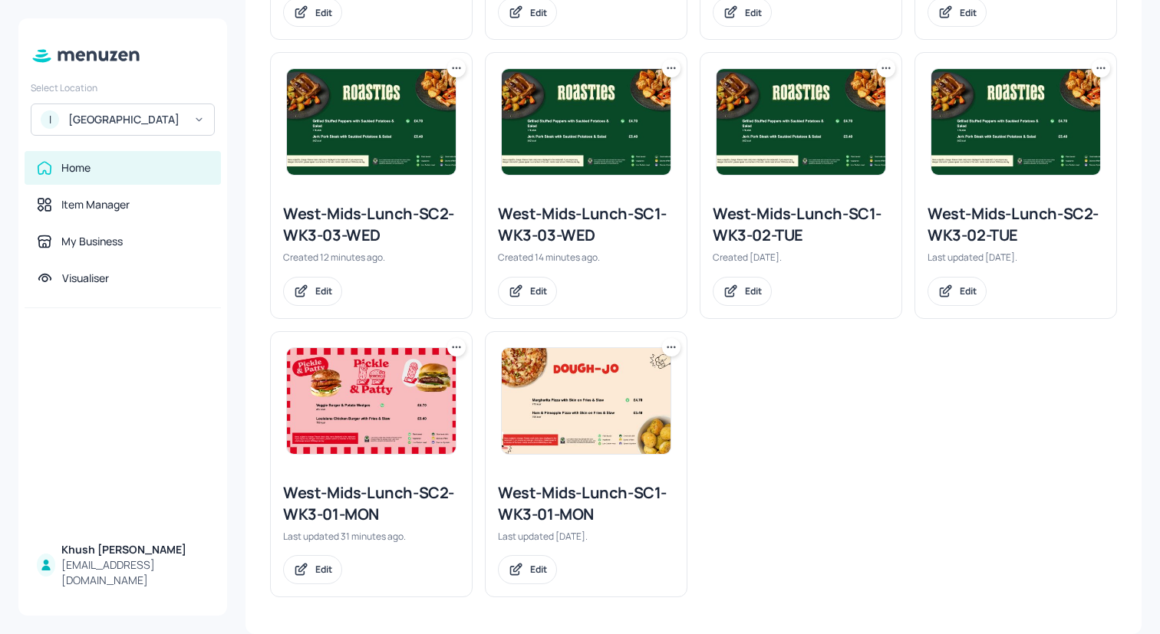
click at [669, 345] on icon at bounding box center [671, 347] width 15 height 15
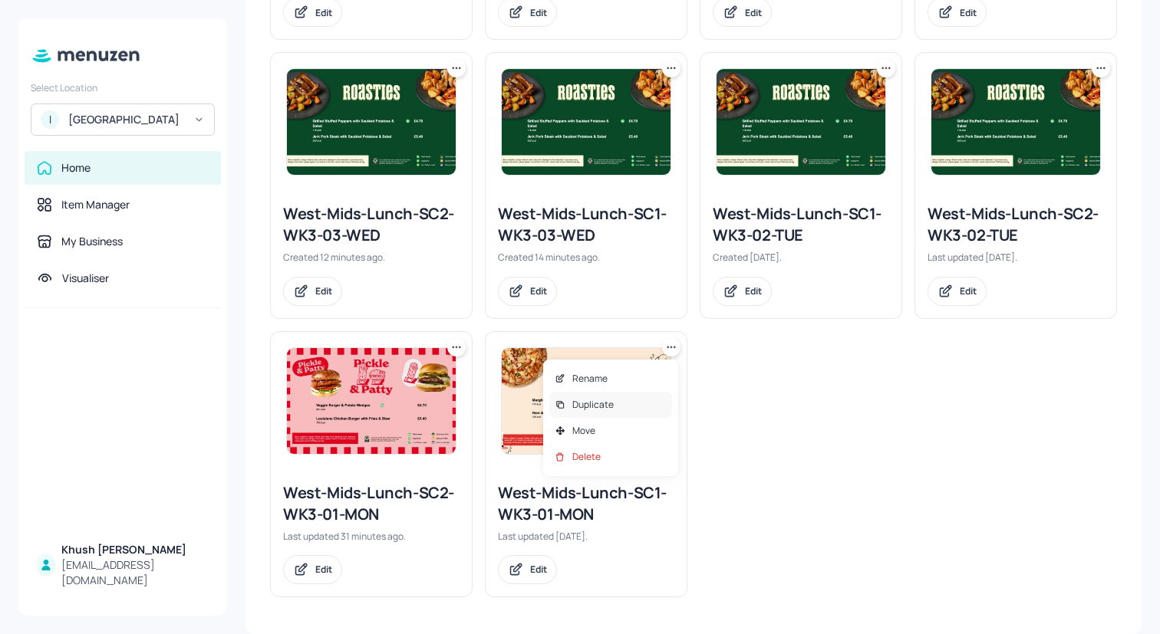
click at [645, 410] on div "Duplicate" at bounding box center [610, 405] width 123 height 26
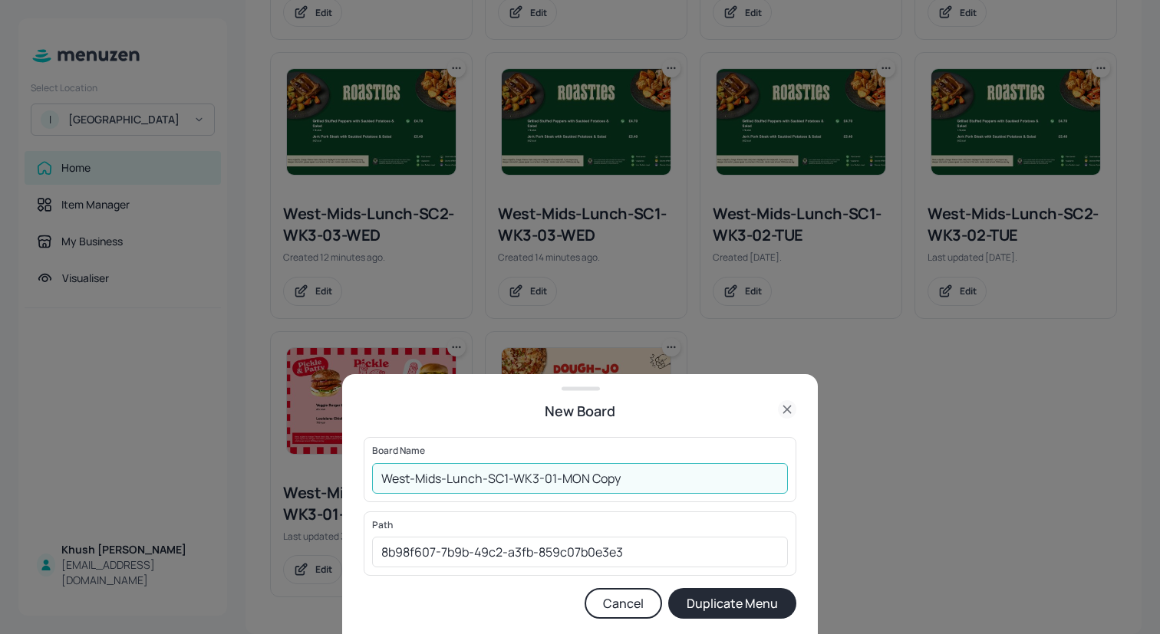
click at [540, 479] on input "West-Mids-Lunch-SC1-WK3-01-MON Copy" at bounding box center [580, 478] width 416 height 31
click at [634, 484] on input "West-Mids-Lunch-SC1-WK4-01-MON Copy" at bounding box center [580, 478] width 416 height 31
type input "West-Mids-Lunch-SC1-WK4-01-MON"
click at [730, 602] on button "Duplicate Menu" at bounding box center [732, 603] width 128 height 31
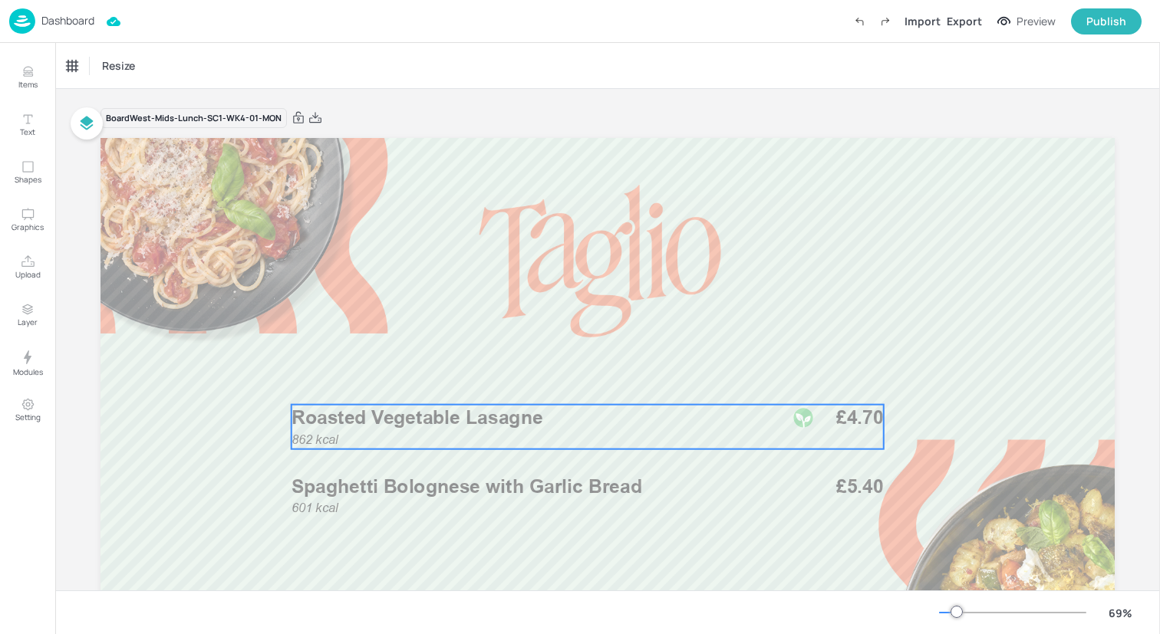
click at [456, 431] on div "862 kcal Roasted Vegetable Lasagne £4.70" at bounding box center [587, 427] width 592 height 44
click at [22, 59] on button "Items" at bounding box center [27, 77] width 44 height 44
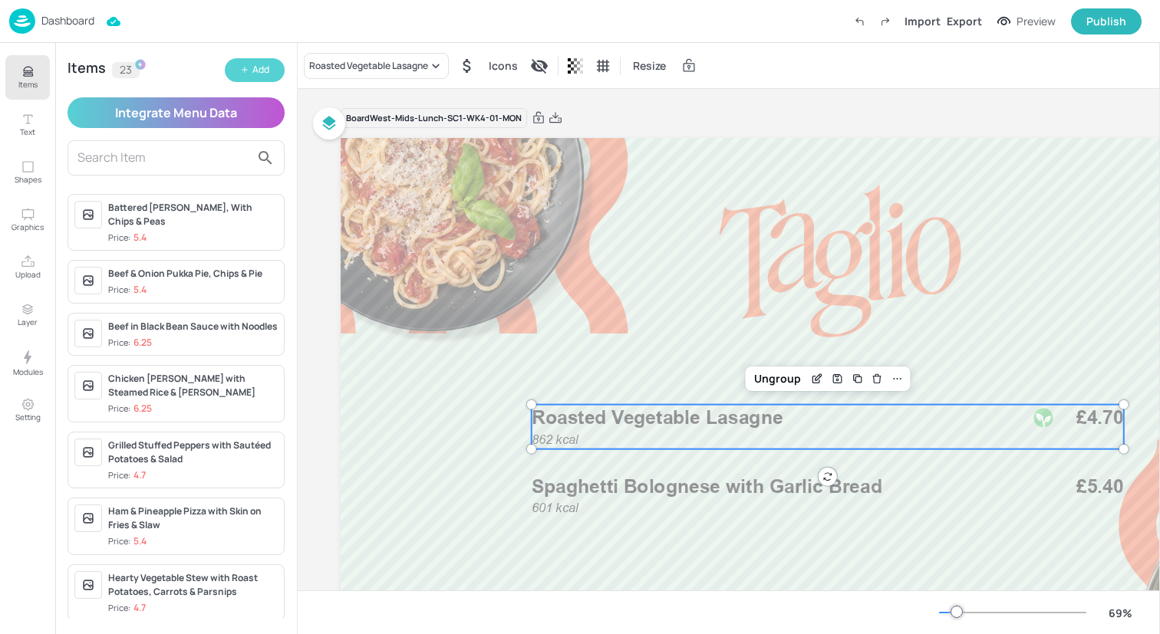
click at [258, 68] on div "Add" at bounding box center [260, 70] width 17 height 15
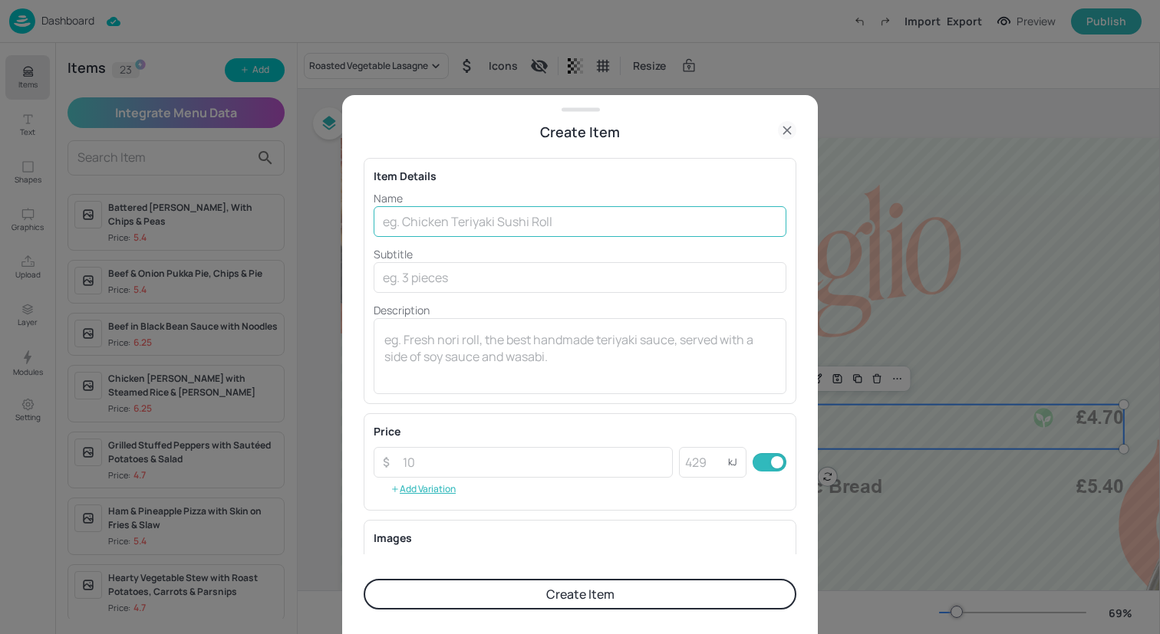
click at [435, 224] on input "text" at bounding box center [580, 221] width 413 height 31
paste input "[PERSON_NAME] with Skin on Fries & Slaw"
type input "[PERSON_NAME] with Skin on Fries & Slaw"
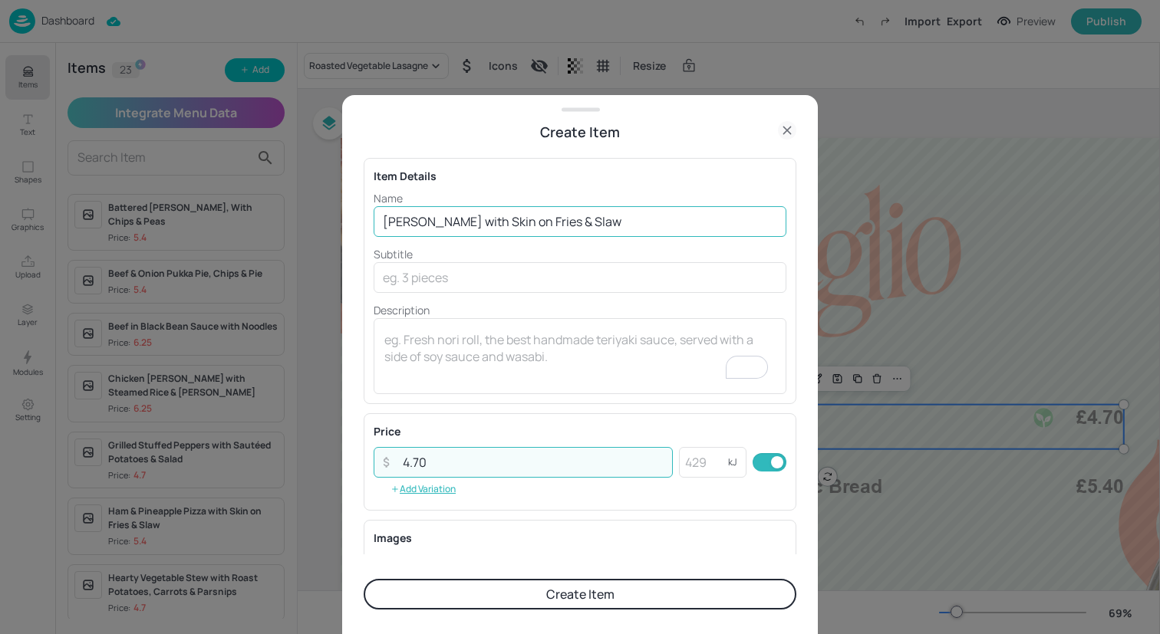
type input "4.70"
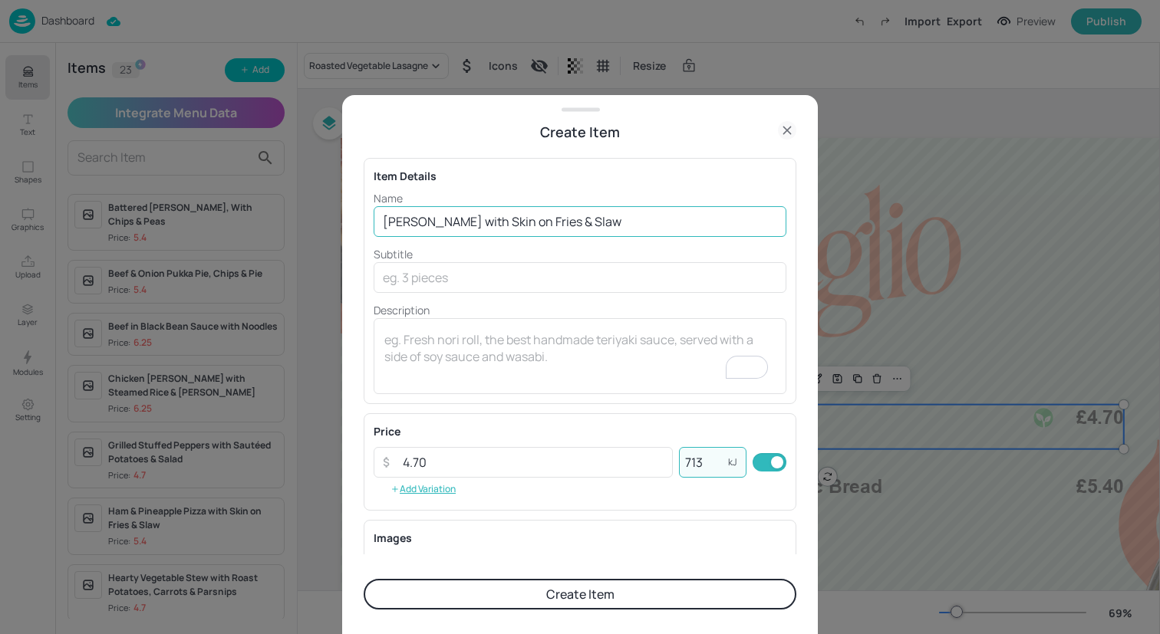
scroll to position [196, 0]
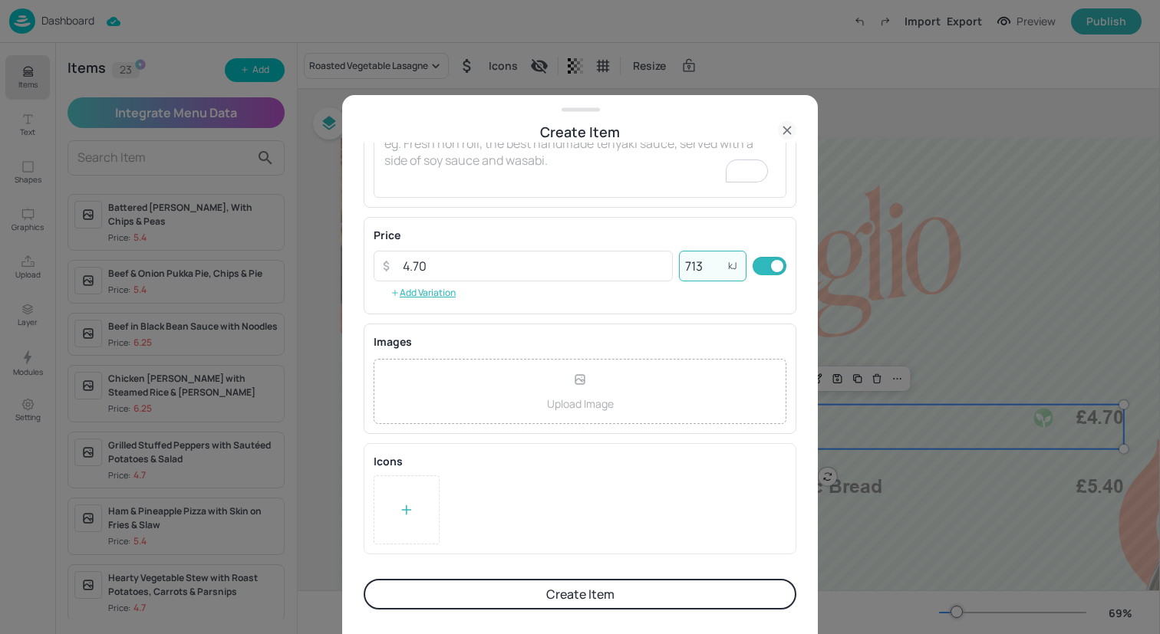
type input "713"
click at [395, 515] on div at bounding box center [407, 510] width 66 height 69
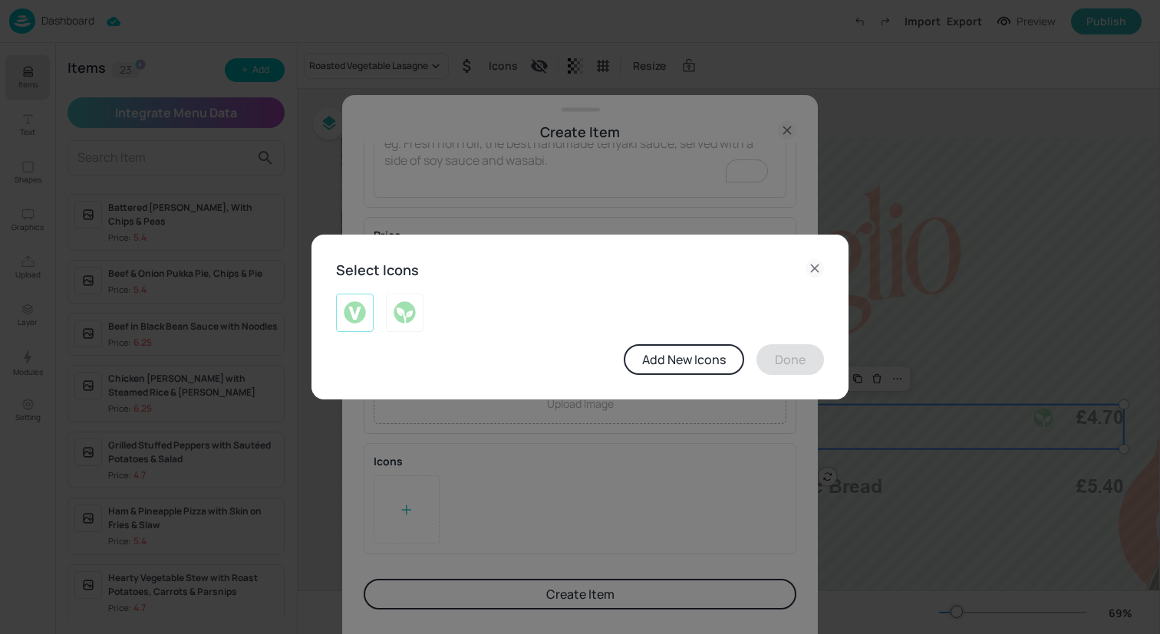
click at [371, 319] on div at bounding box center [355, 313] width 38 height 38
click at [809, 359] on button "Done" at bounding box center [790, 359] width 68 height 31
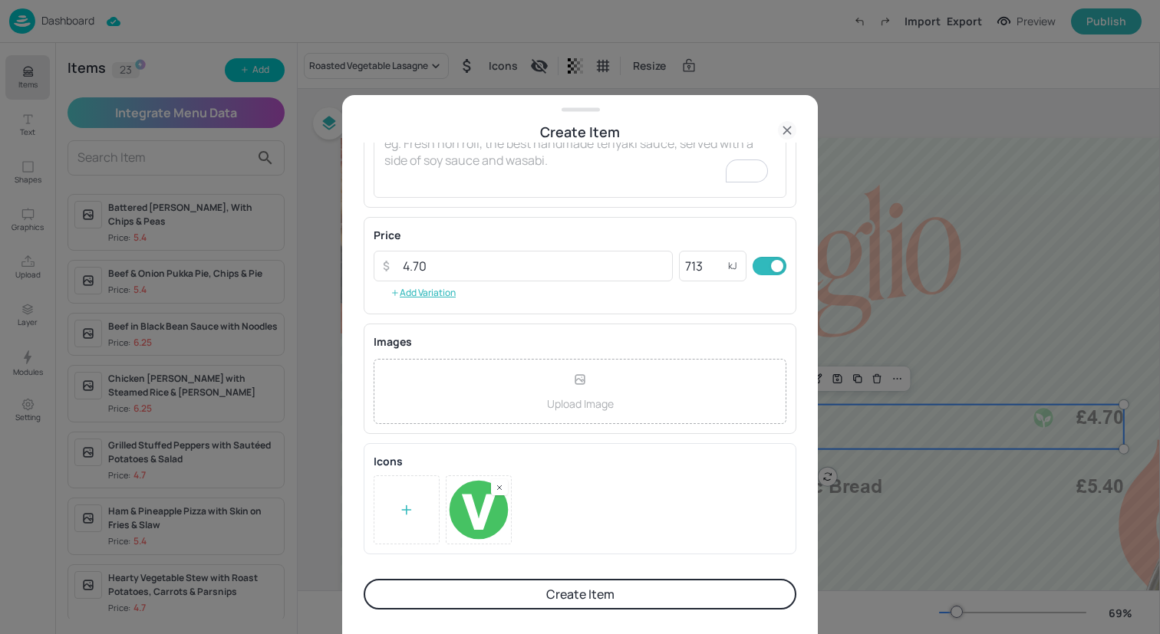
click at [630, 589] on button "Create Item" at bounding box center [580, 594] width 433 height 31
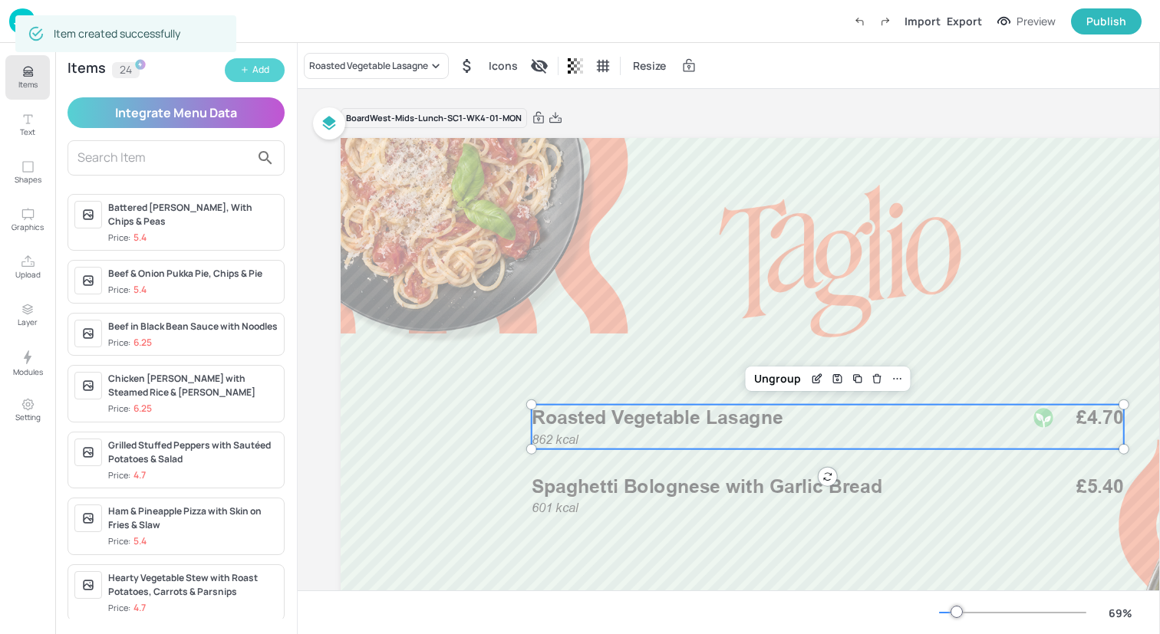
click at [244, 77] on button "Add" at bounding box center [255, 70] width 60 height 24
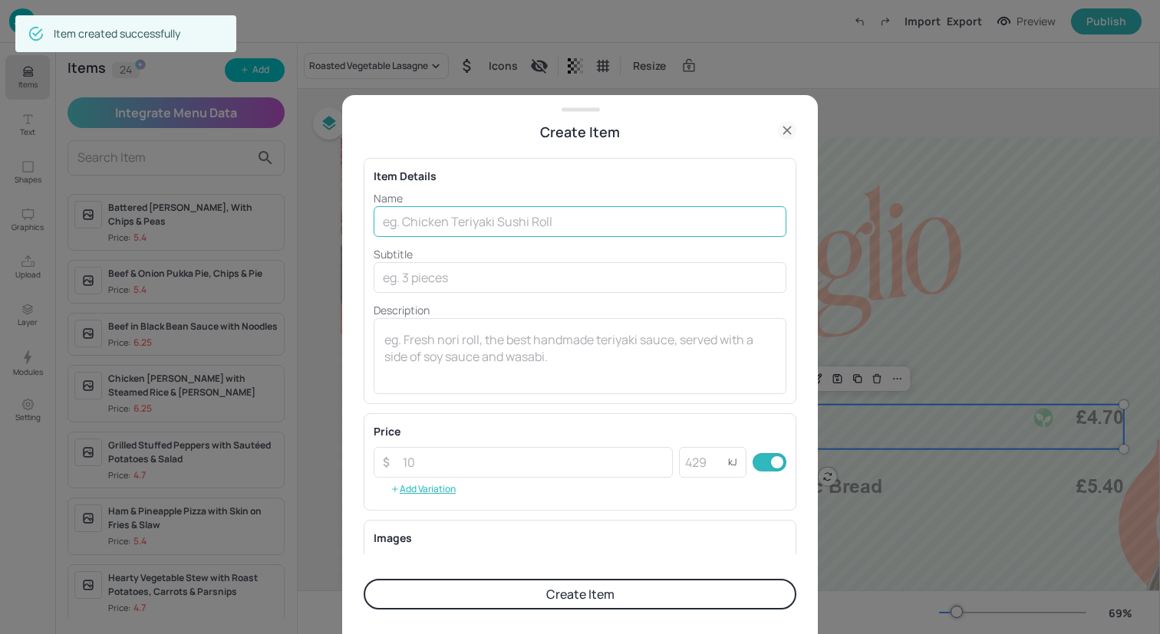
click at [439, 219] on input "text" at bounding box center [580, 221] width 413 height 31
paste input "Ham & Pineapple Pizza with Skin on Fries & Slaw"
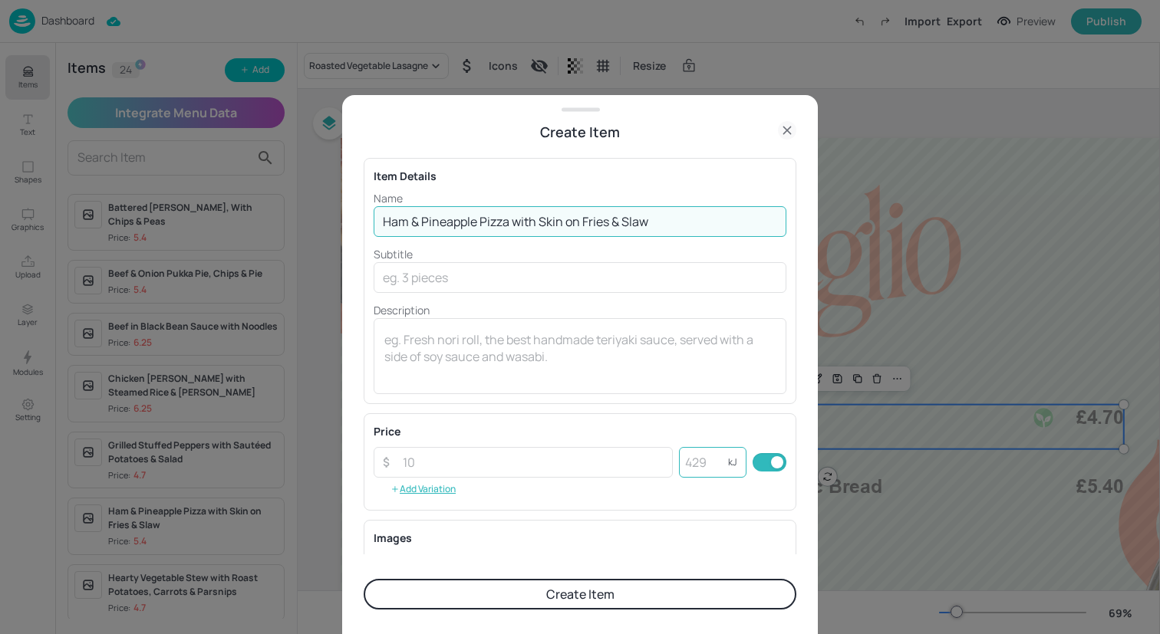
type input "Ham & Pineapple Pizza with Skin on Fries & Slaw"
click at [691, 467] on input "number" at bounding box center [703, 462] width 49 height 31
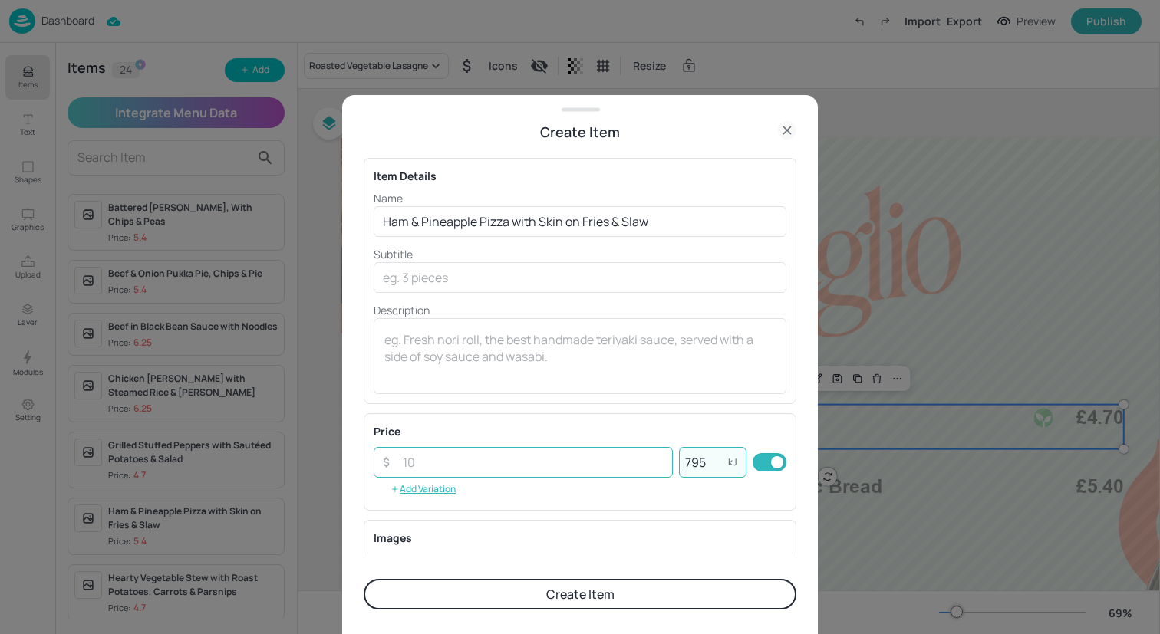
type input "795"
click at [552, 457] on input "number" at bounding box center [533, 462] width 279 height 31
type input "5.40"
click at [623, 598] on button "Create Item" at bounding box center [580, 594] width 433 height 31
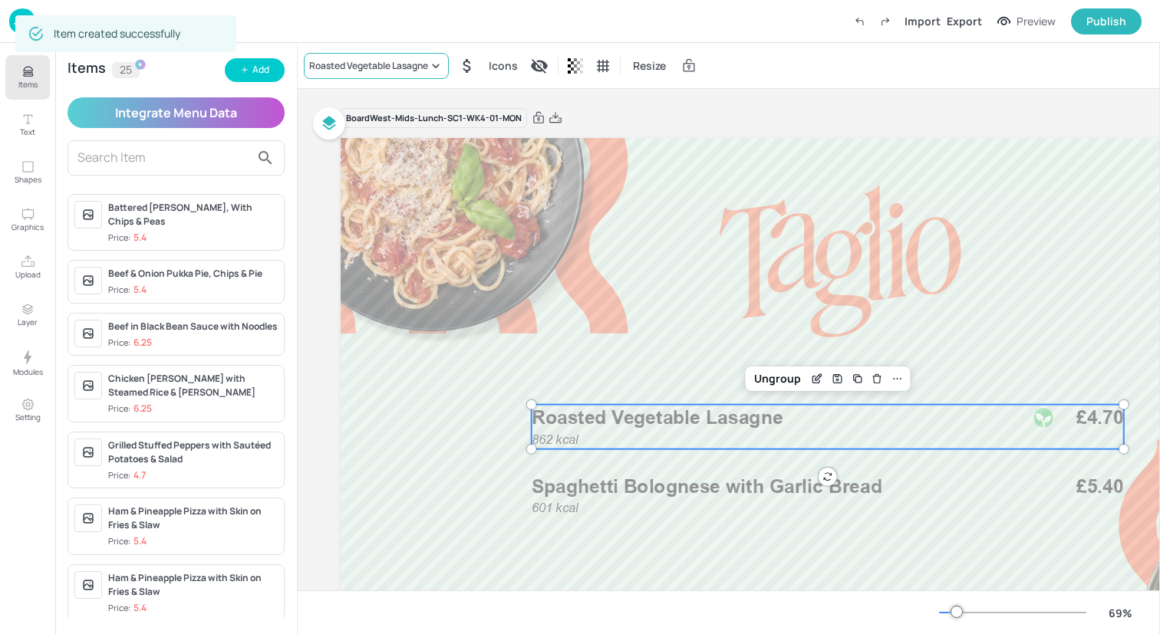
click at [377, 62] on div "Roasted Vegetable Lasagne" at bounding box center [368, 66] width 119 height 14
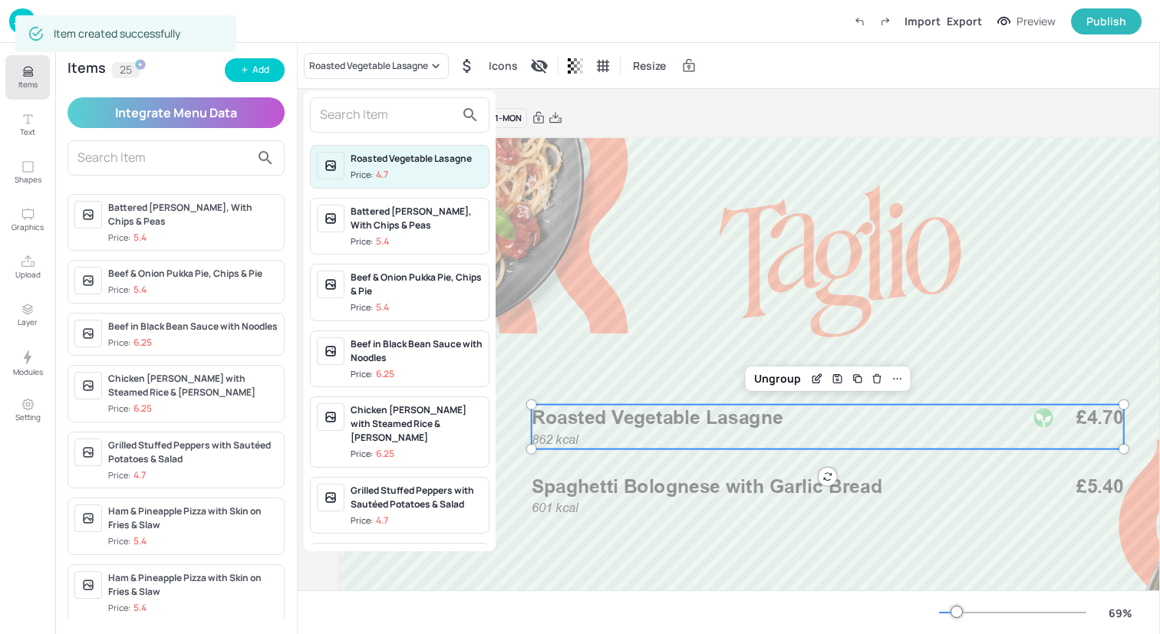
click at [377, 114] on input "text" at bounding box center [387, 115] width 135 height 25
type input "a"
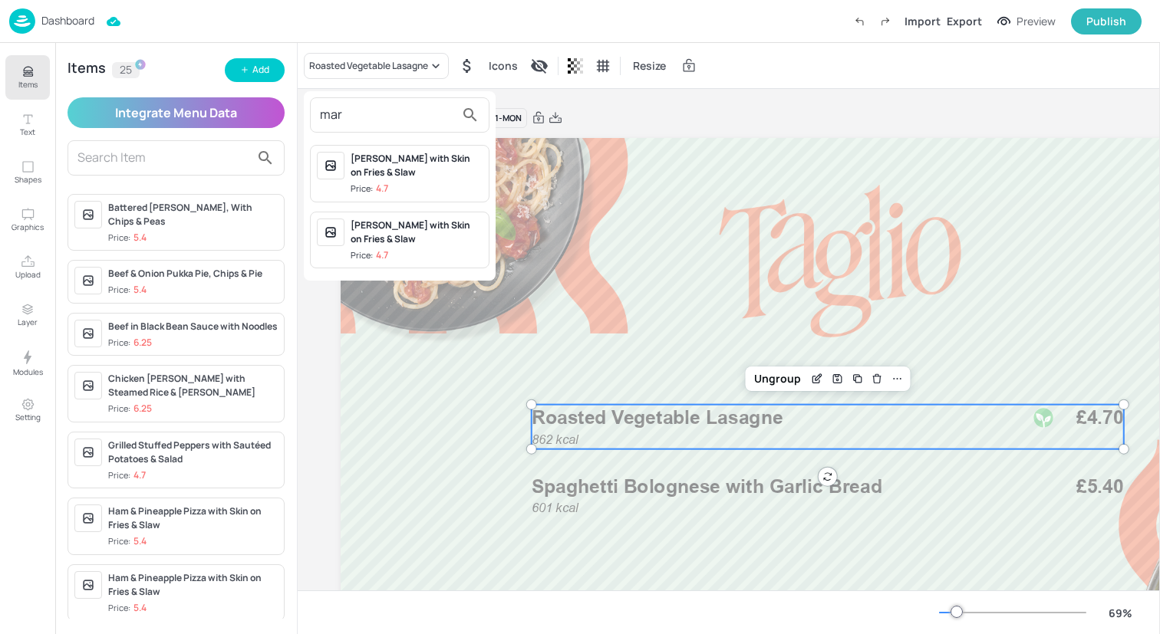
type input "mar"
click at [431, 172] on div "[PERSON_NAME] with Skin on Fries & Slaw" at bounding box center [417, 166] width 132 height 28
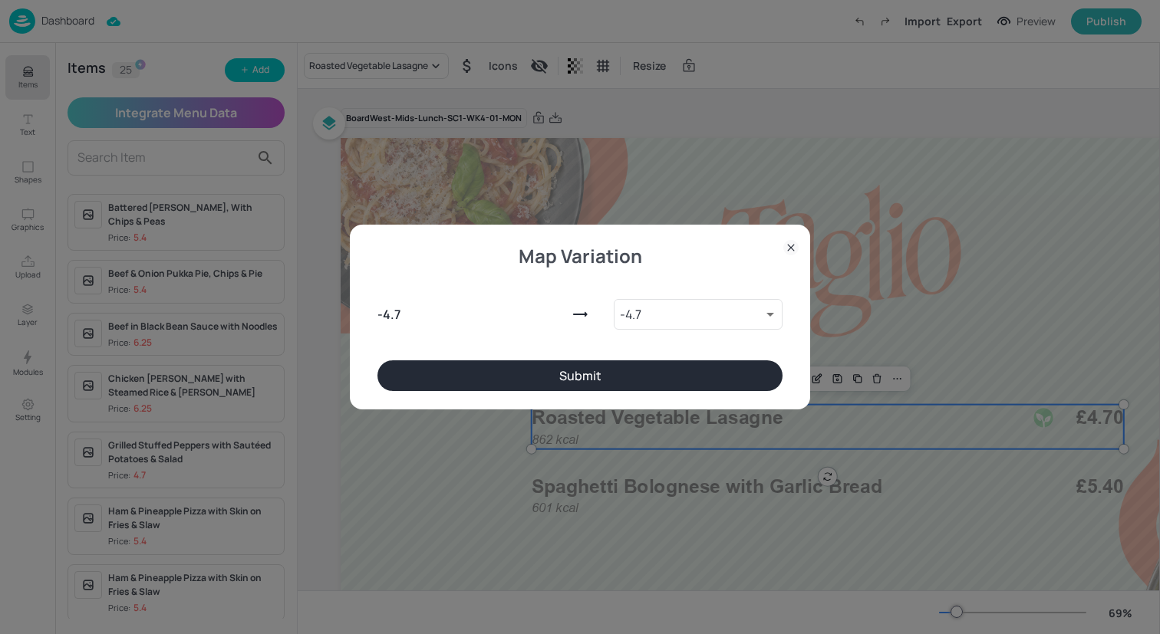
click at [558, 383] on button "Submit" at bounding box center [579, 376] width 405 height 31
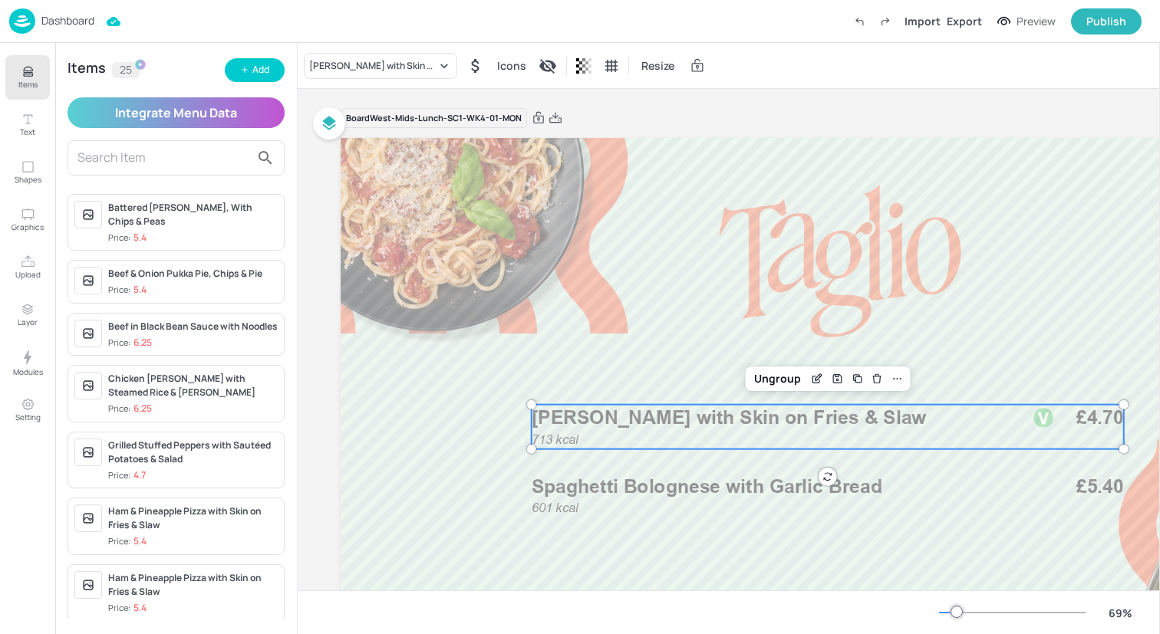
click at [151, 148] on input "text" at bounding box center [163, 158] width 173 height 25
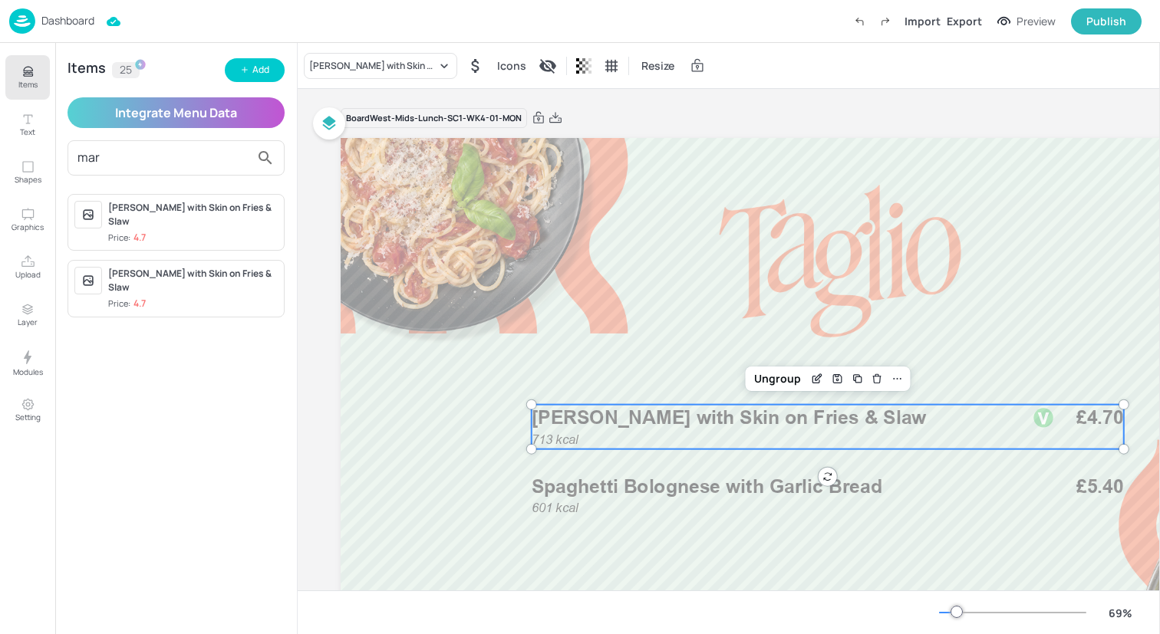
type input "mar"
click at [147, 225] on div "[PERSON_NAME] with Skin on Fries & Slaw" at bounding box center [193, 215] width 170 height 28
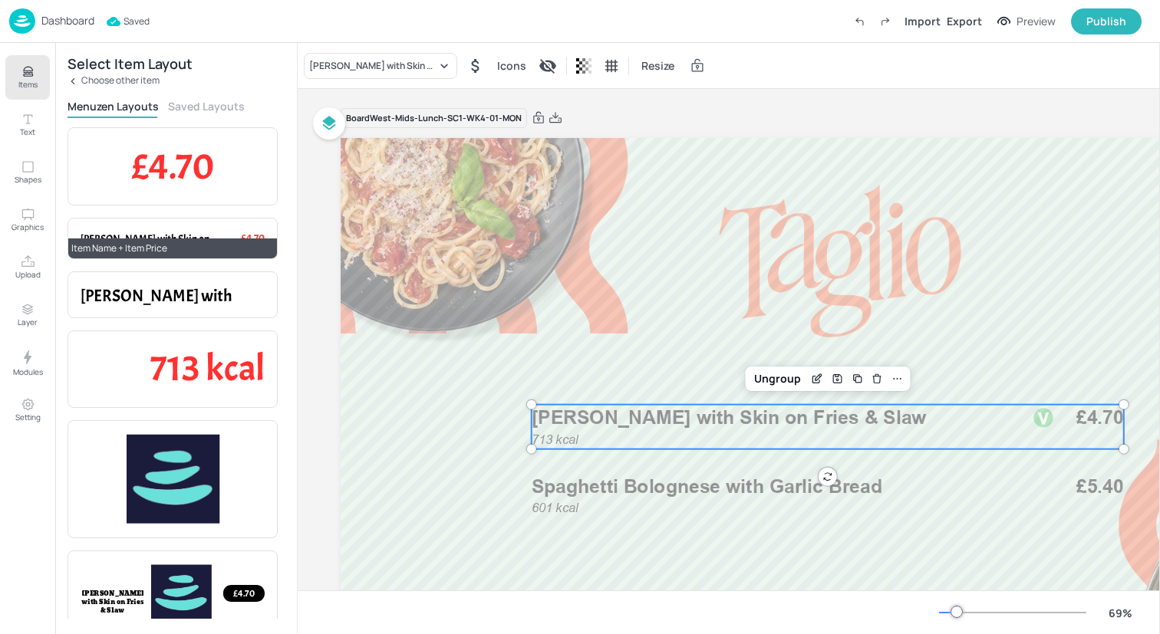
scroll to position [104, 0]
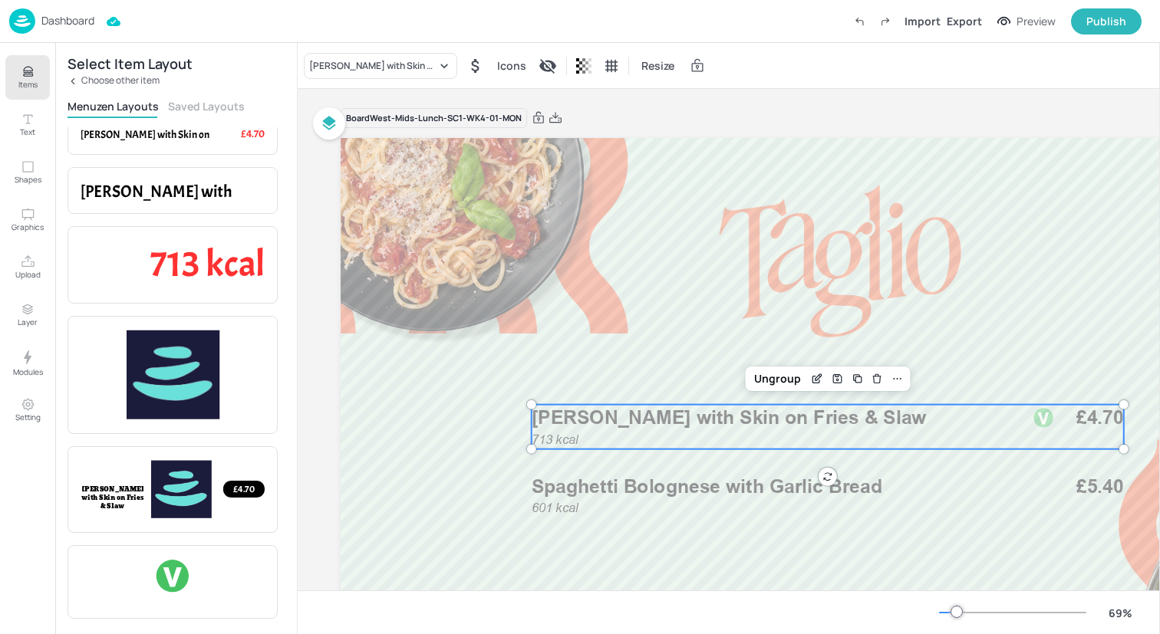
click at [68, 74] on div "Select Item Layout Choose other item Menuzen Layouts Saved Layouts £4.70 Item P…" at bounding box center [176, 338] width 242 height 591
click at [70, 79] on icon at bounding box center [73, 81] width 11 height 11
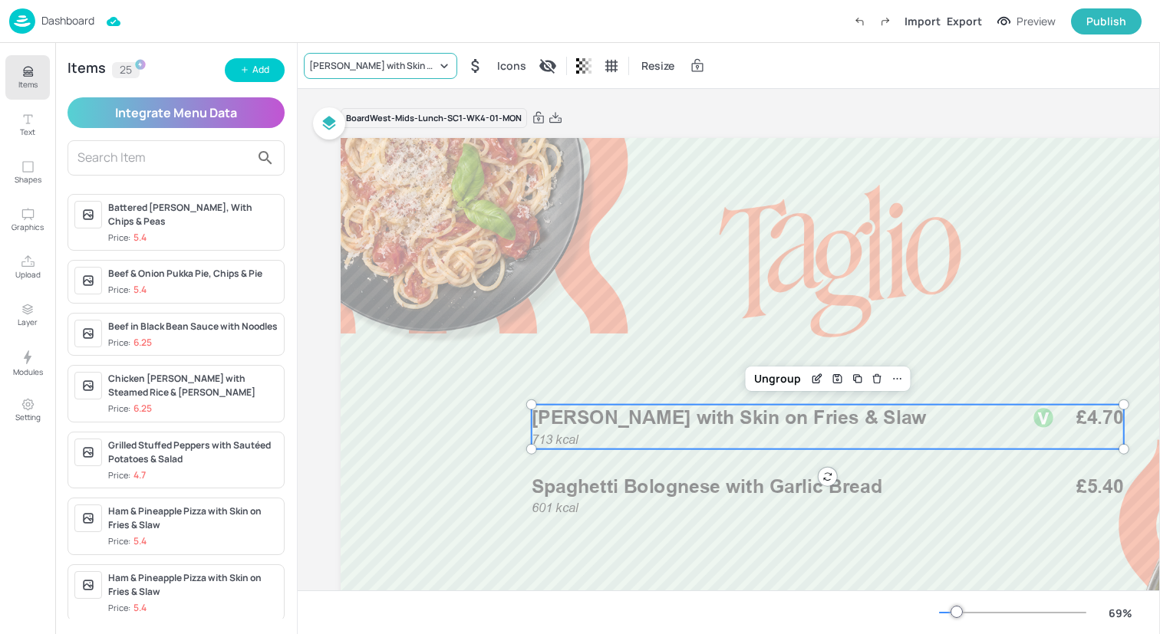
click at [403, 61] on div "[PERSON_NAME] with Skin on Fries & Slaw" at bounding box center [372, 66] width 127 height 14
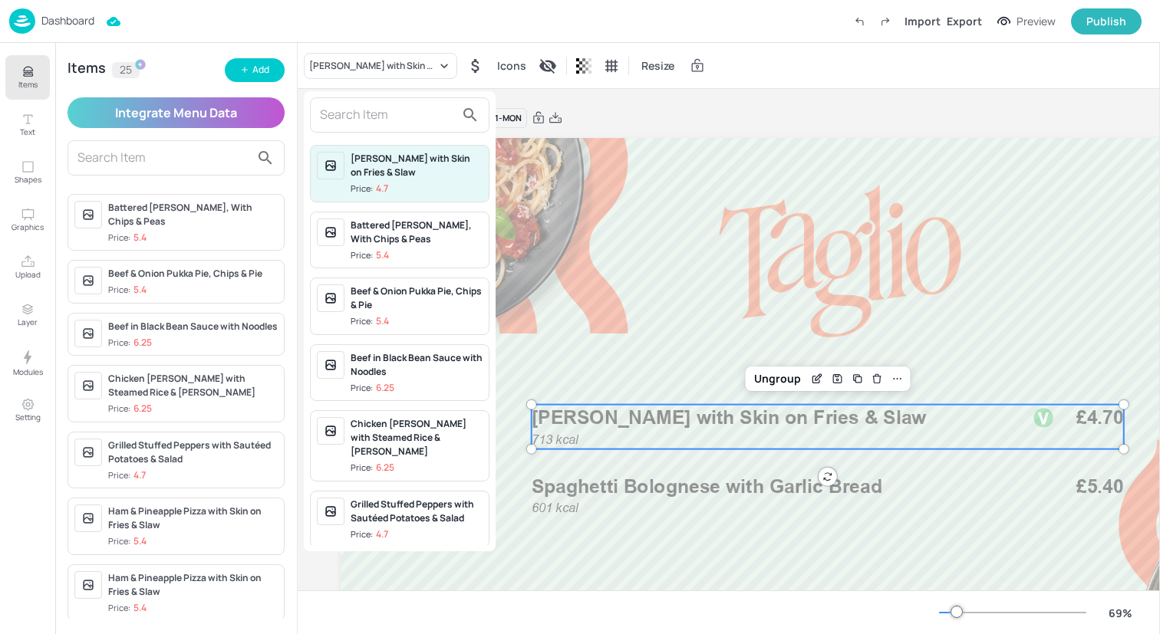
click at [395, 105] on input "text" at bounding box center [387, 115] width 135 height 25
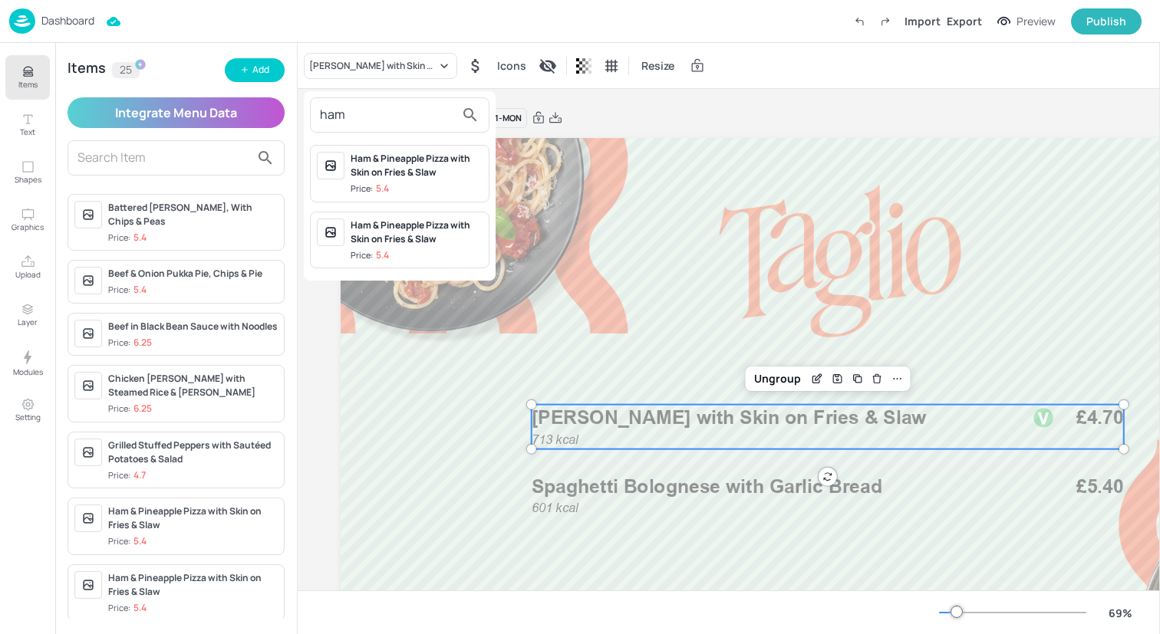
type input "ham"
click at [418, 173] on div "Ham & Pineapple Pizza with Skin on Fries & Slaw" at bounding box center [417, 166] width 132 height 28
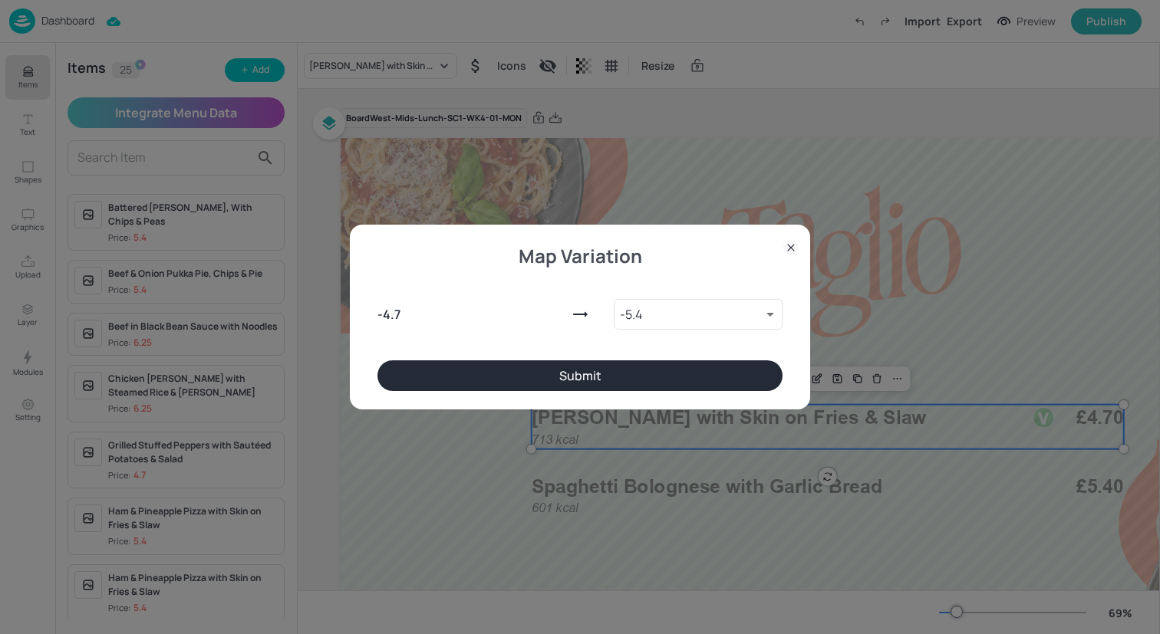
click at [792, 255] on div at bounding box center [790, 247] width 15 height 23
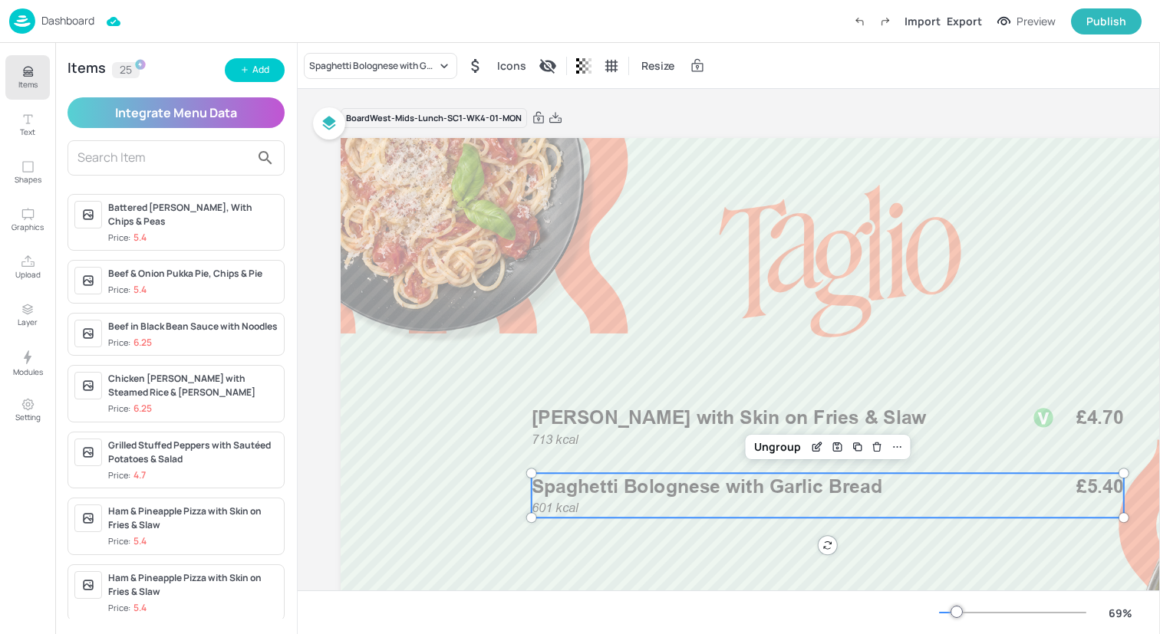
click at [675, 475] on p "Spaghetti Bolognese with Garlic Bread" at bounding box center [772, 486] width 480 height 27
click at [384, 60] on div "Spaghetti Bolognese with Garlic Bread" at bounding box center [372, 66] width 127 height 14
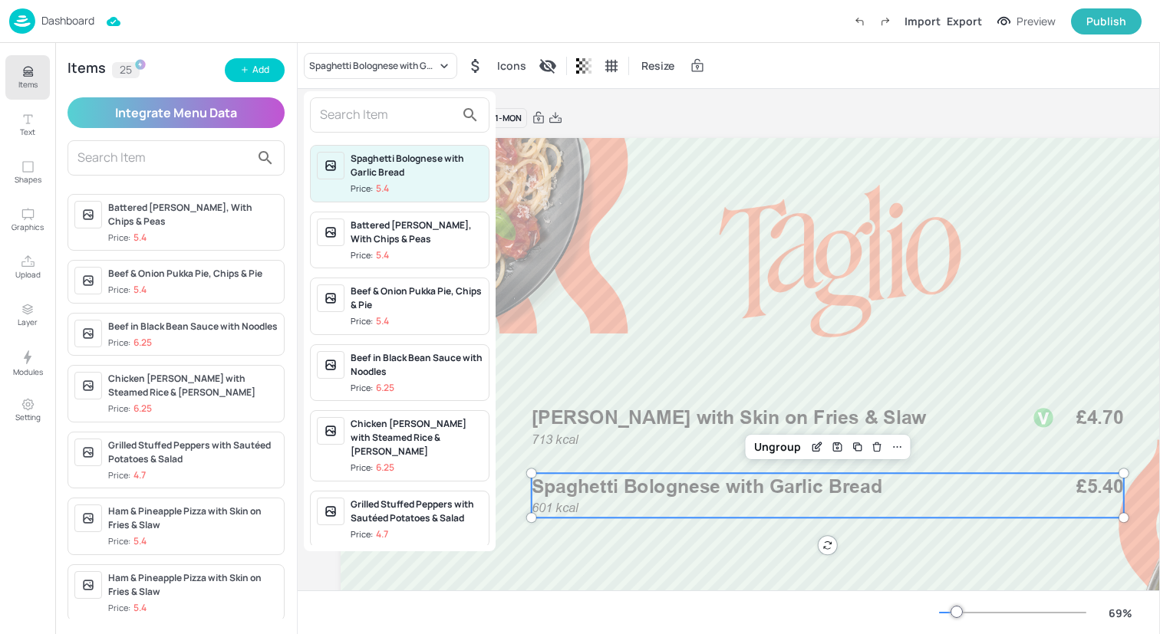
click at [384, 145] on div "Spaghetti Bolognese with Garlic Bread Price: 5.4" at bounding box center [399, 174] width 179 height 58
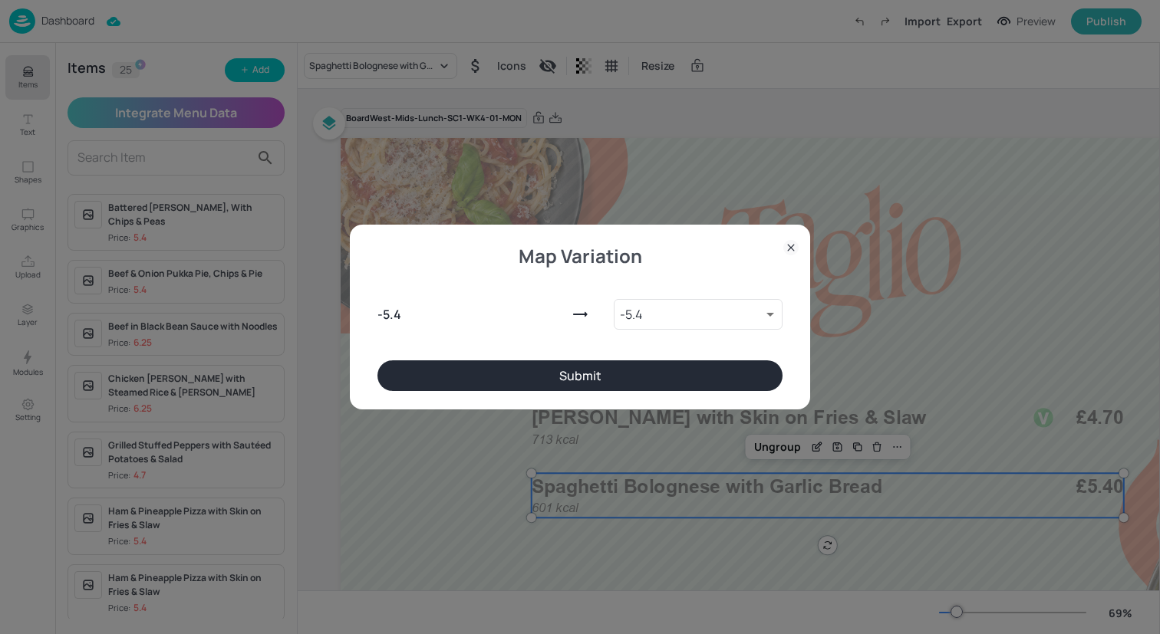
click at [784, 245] on icon at bounding box center [790, 247] width 15 height 15
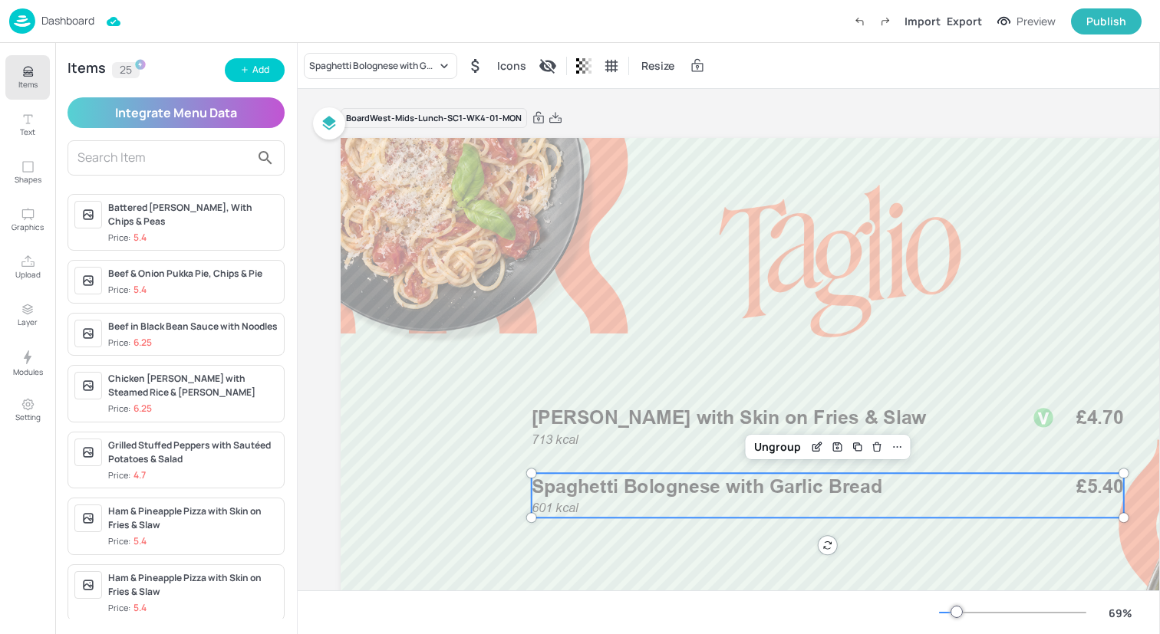
click at [400, 51] on div "Spaghetti Bolognese with Garlic Bread Icons Resize" at bounding box center [729, 65] width 862 height 45
click at [400, 84] on div "Spaghetti Bolognese with Garlic Bread Icons Resize" at bounding box center [729, 65] width 862 height 45
click at [399, 73] on div "Spaghetti Bolognese with Garlic Bread" at bounding box center [380, 66] width 153 height 26
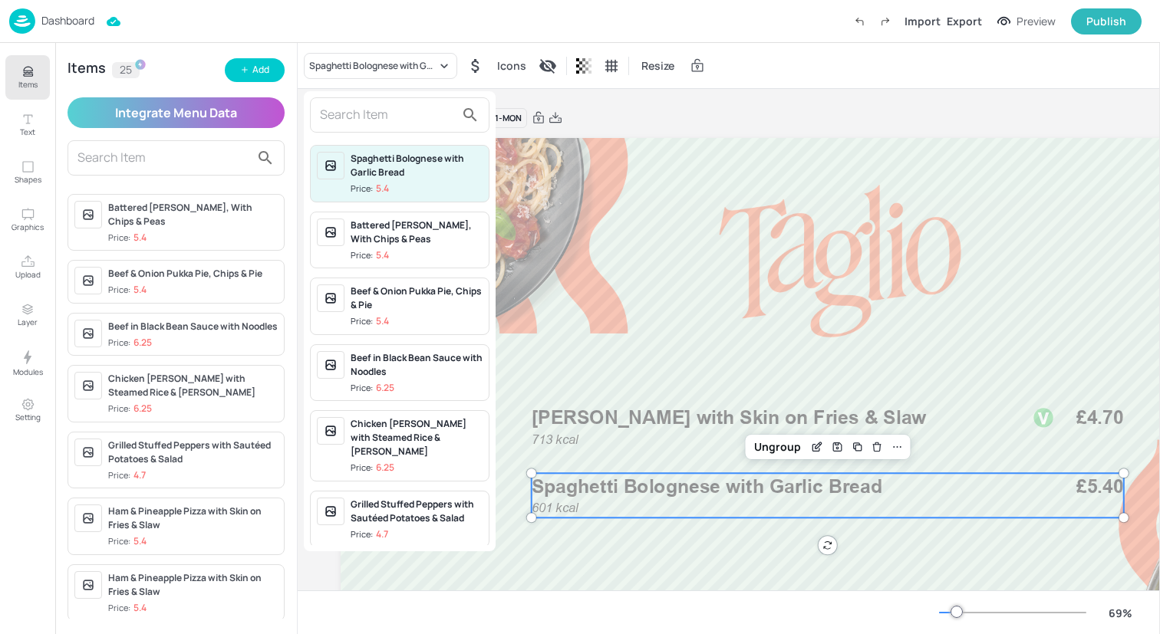
click at [402, 134] on div "Spaghetti Bolognese with Garlic Bread Price: 5.4 Battered Pollock, With Chips &…" at bounding box center [400, 321] width 192 height 460
click at [387, 102] on div at bounding box center [399, 114] width 179 height 35
click at [388, 110] on input "text" at bounding box center [387, 115] width 135 height 25
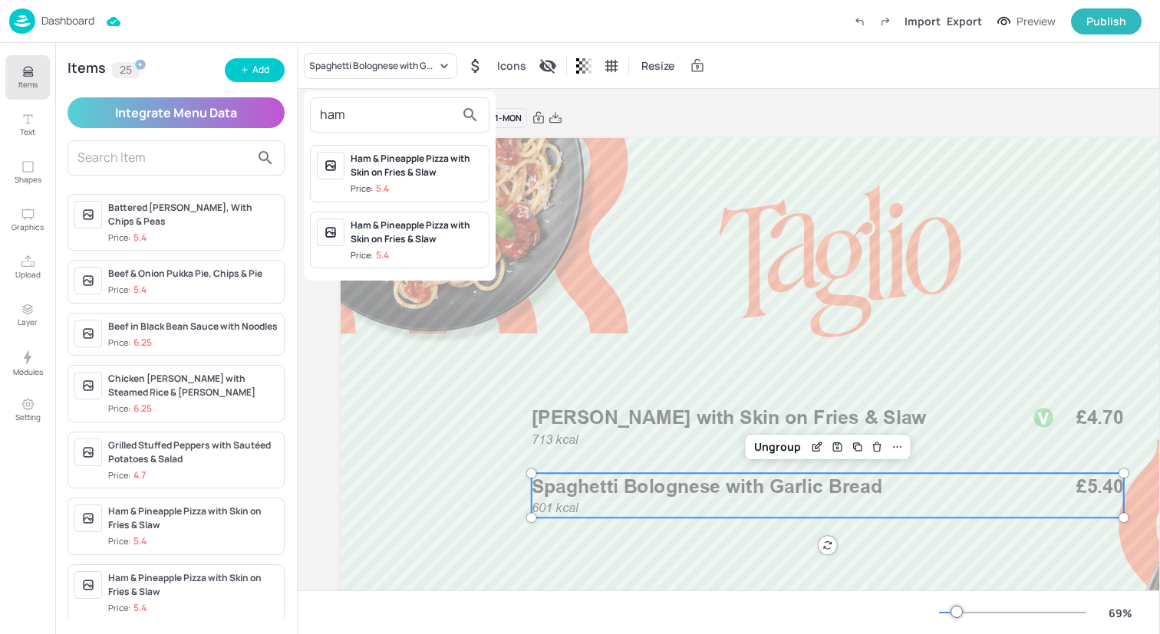
type input "ham"
click at [416, 241] on div "Ham & Pineapple Pizza with Skin on Fries & Slaw" at bounding box center [417, 233] width 132 height 28
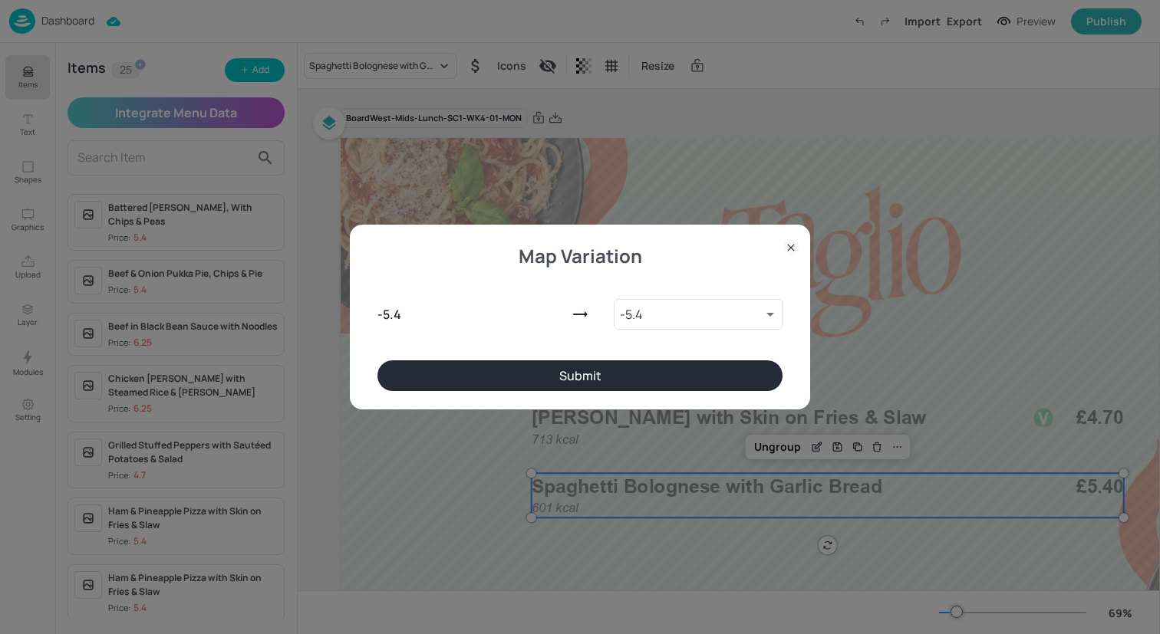
click at [587, 375] on button "Submit" at bounding box center [579, 376] width 405 height 31
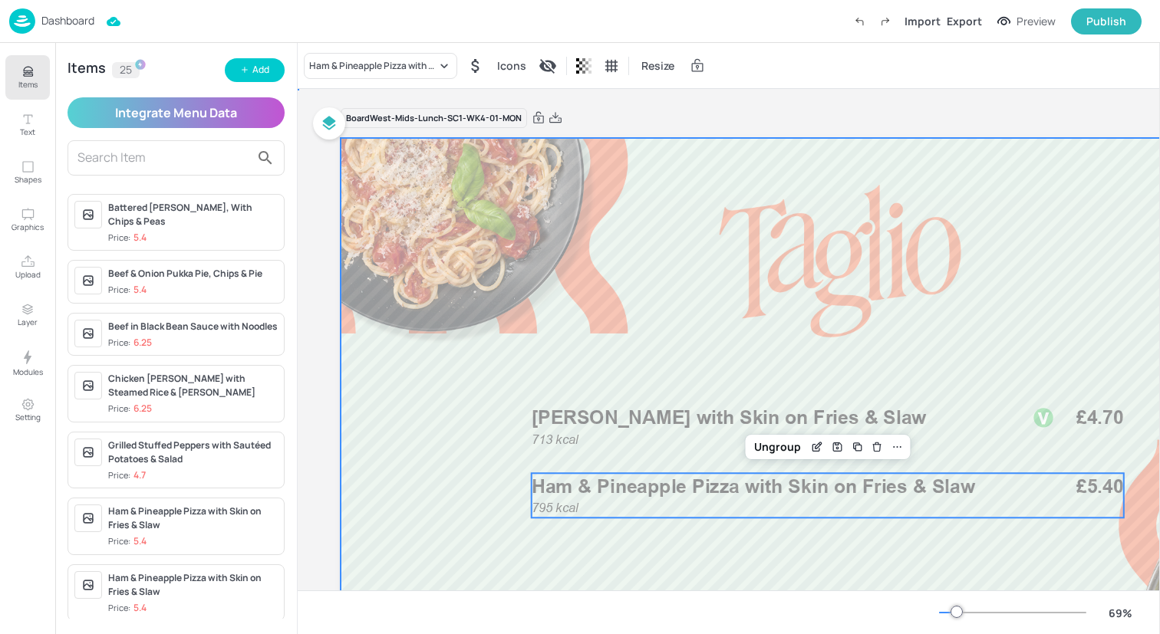
click at [457, 372] on div at bounding box center [848, 423] width 1014 height 571
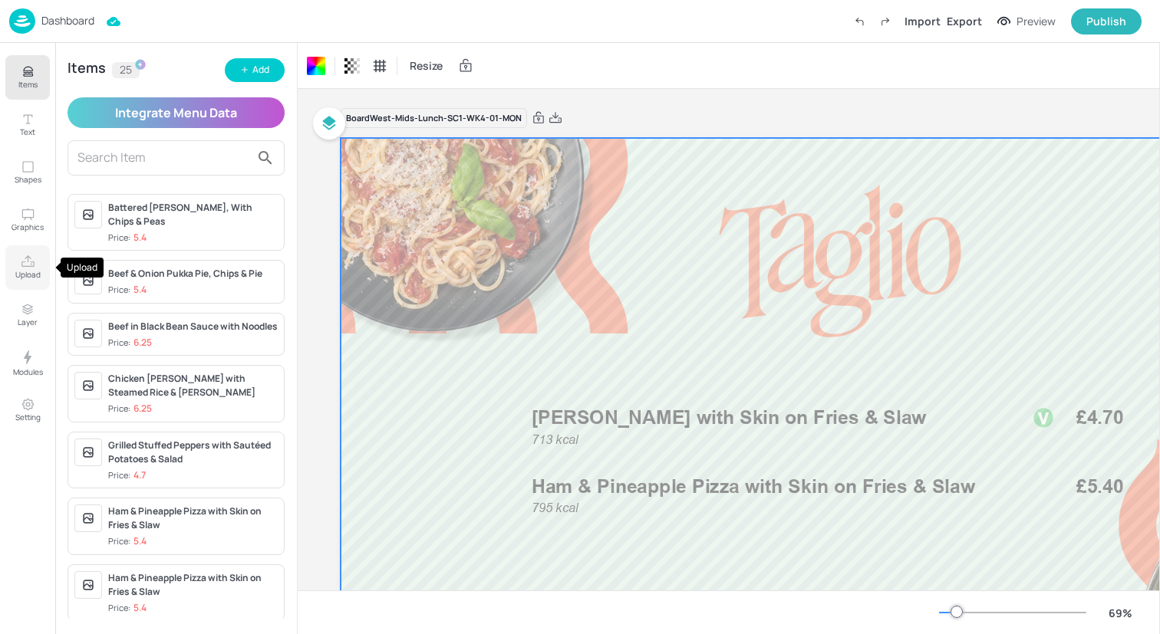
click at [35, 265] on button "Upload" at bounding box center [27, 267] width 44 height 44
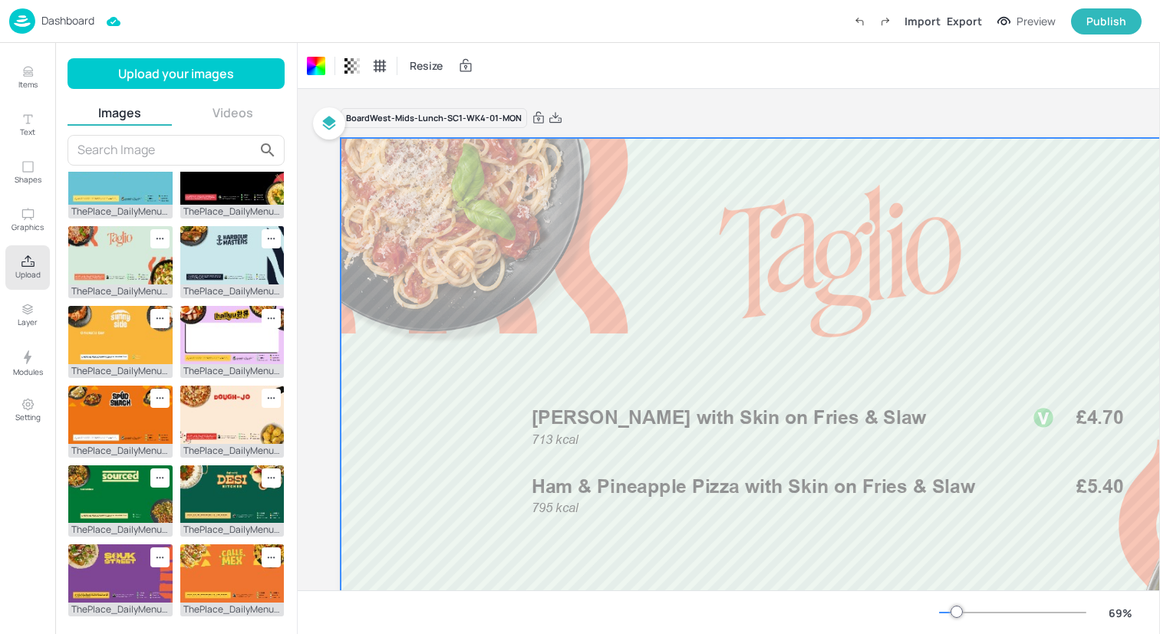
scroll to position [33, 0]
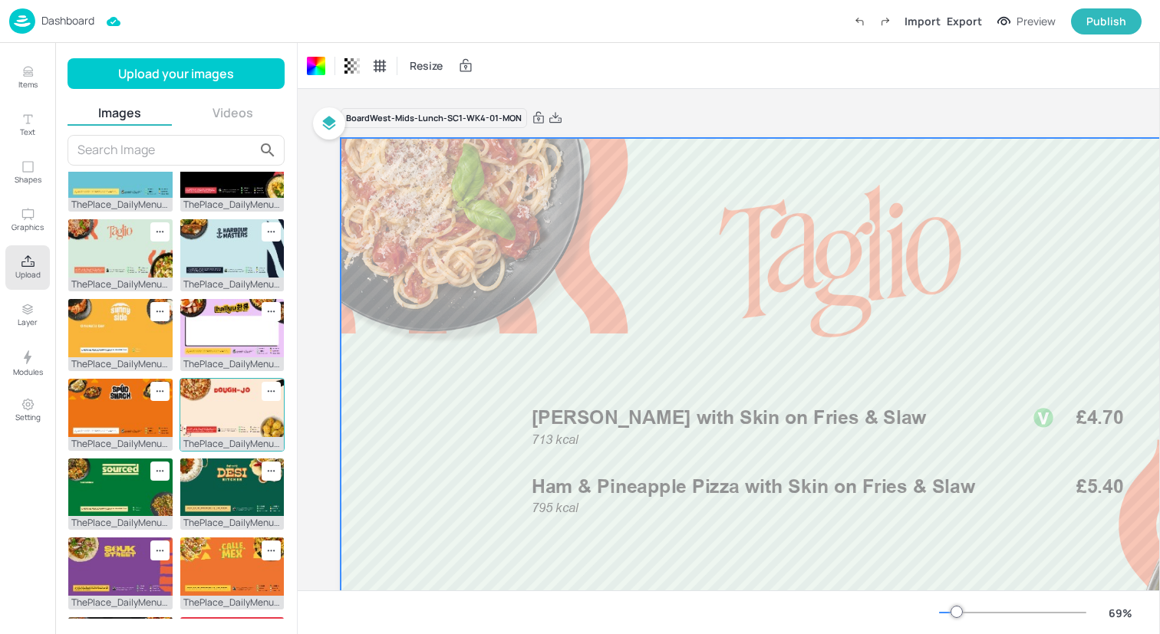
click at [227, 403] on img at bounding box center [232, 408] width 104 height 58
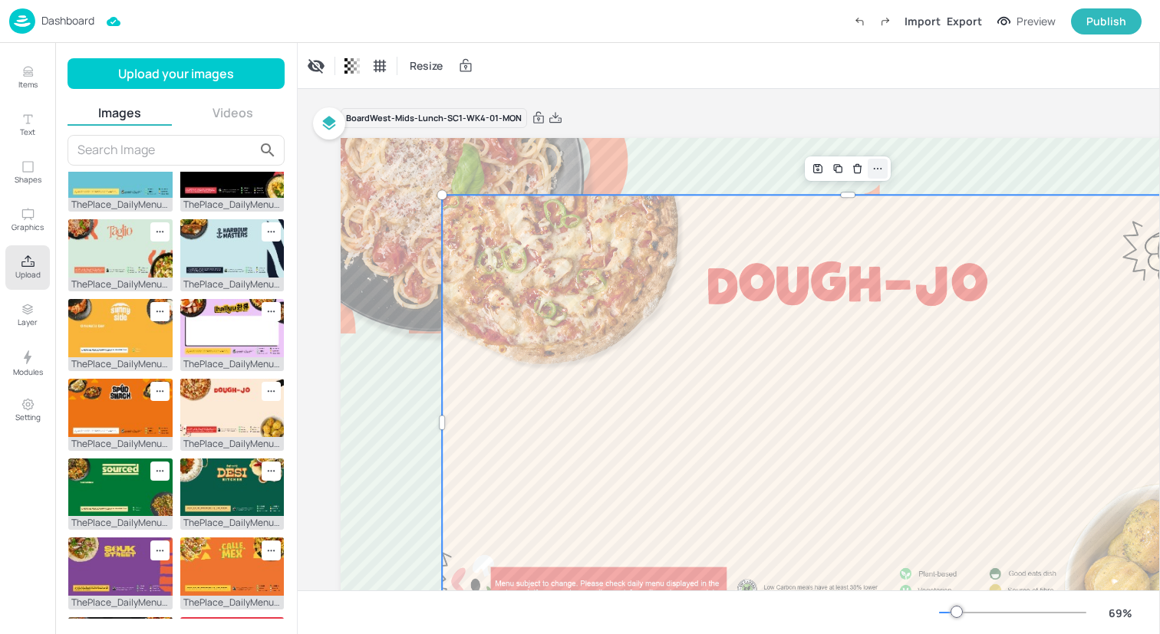
click at [886, 171] on div at bounding box center [878, 169] width 20 height 20
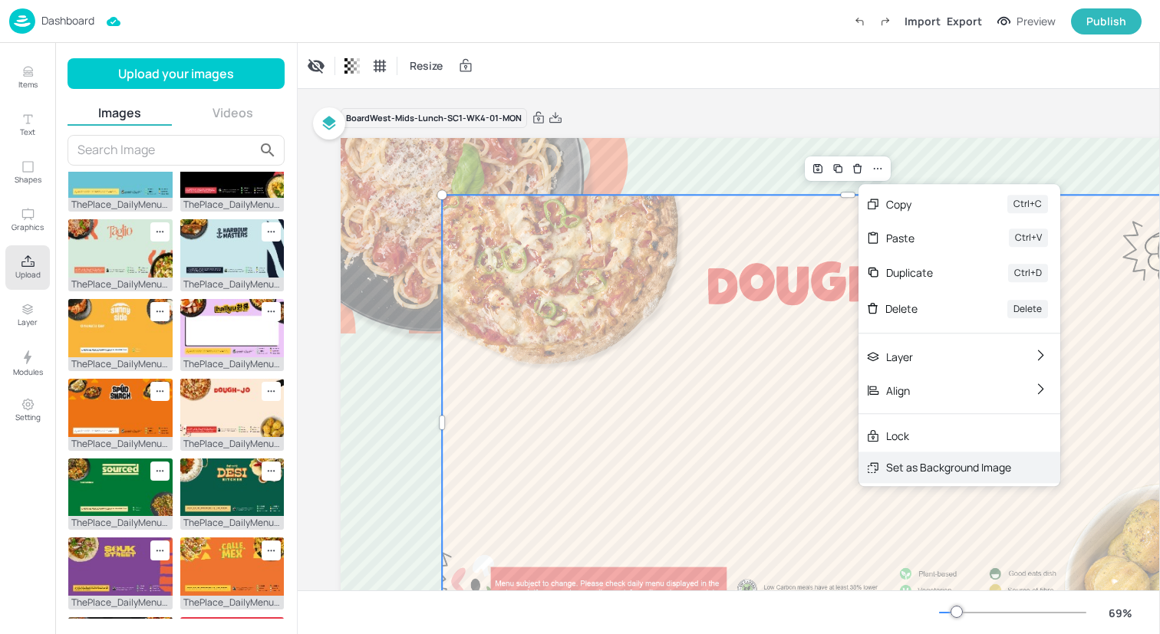
click at [917, 466] on div "Set as Background Image" at bounding box center [948, 467] width 125 height 16
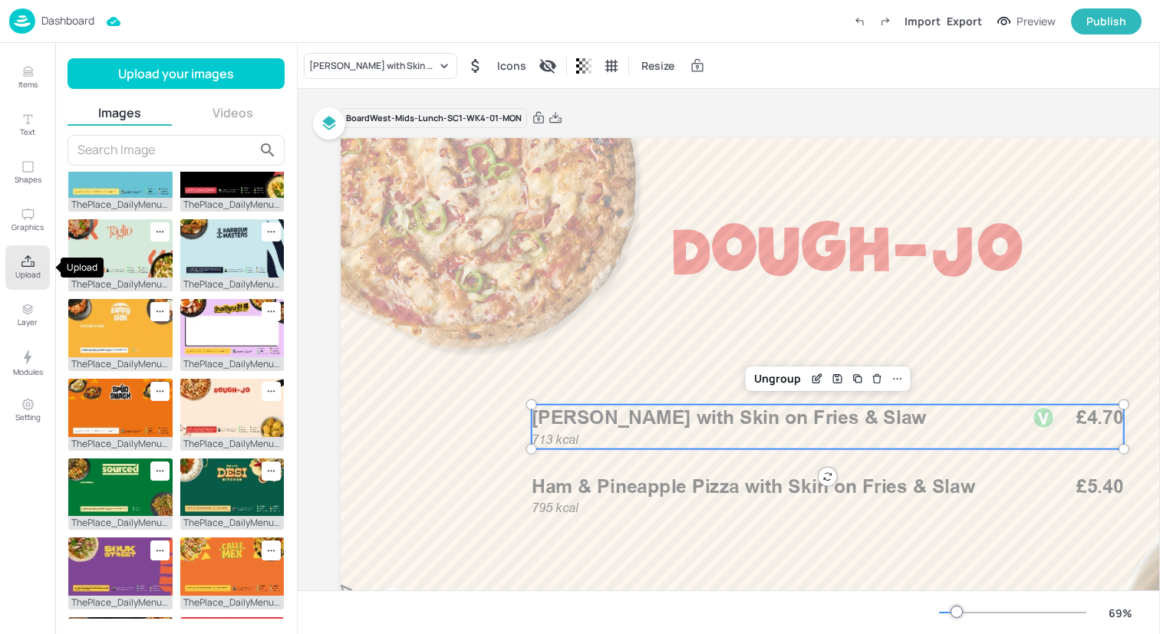
click at [33, 274] on p "Upload" at bounding box center [27, 274] width 25 height 11
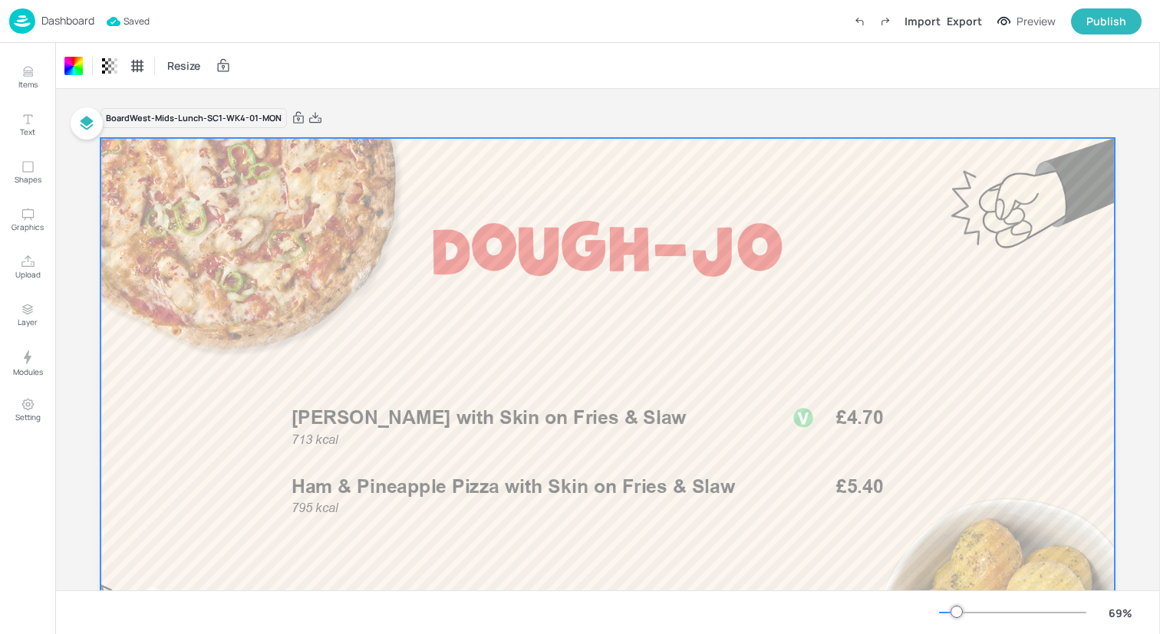
click at [17, 19] on img at bounding box center [22, 20] width 26 height 25
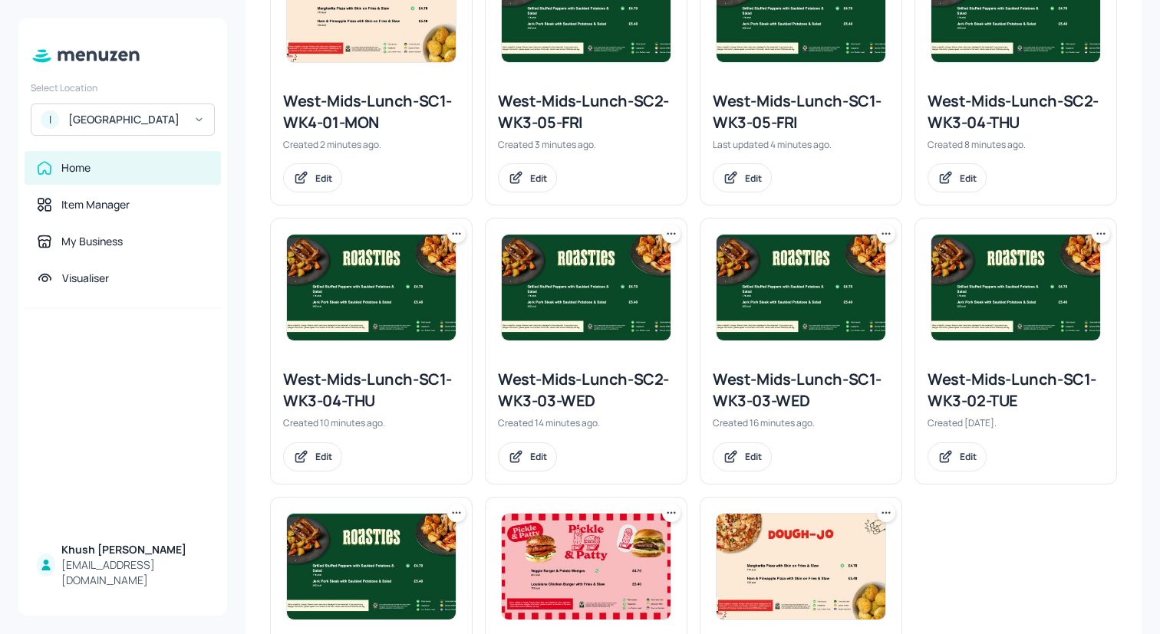
scroll to position [662, 0]
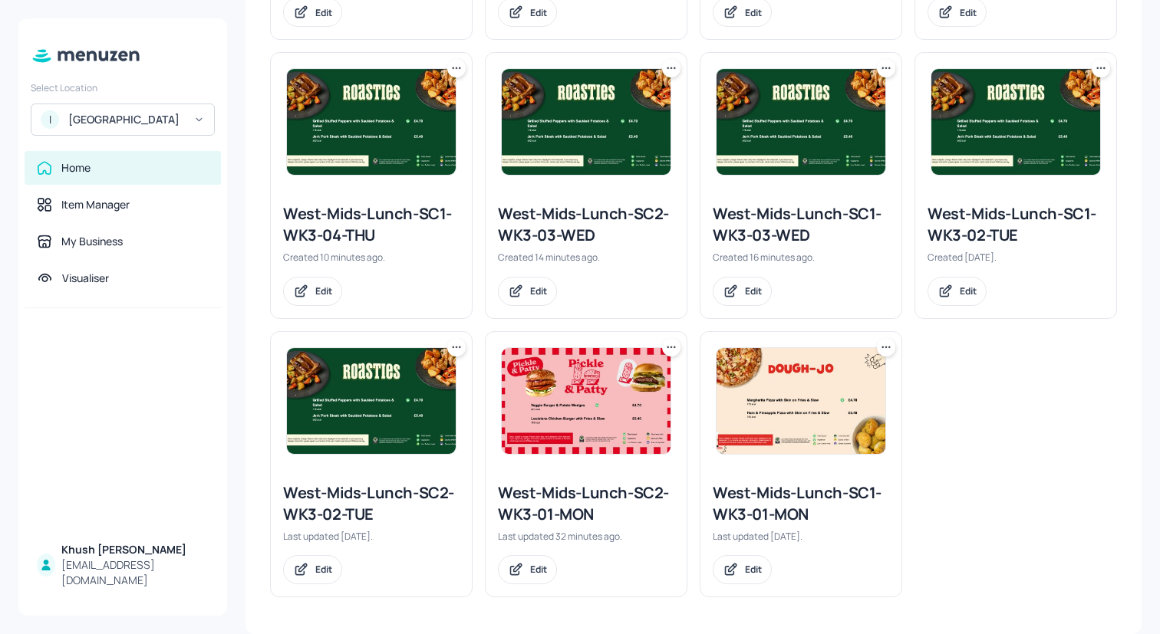
click at [670, 347] on icon at bounding box center [671, 347] width 2 height 2
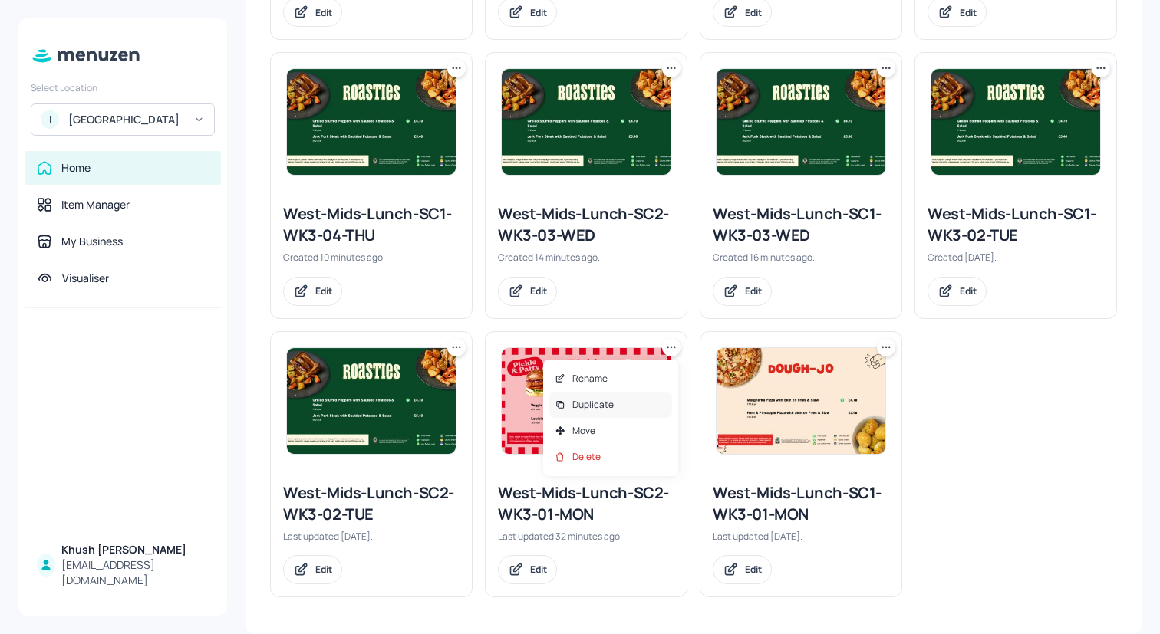
click at [618, 408] on div "Duplicate" at bounding box center [610, 405] width 123 height 26
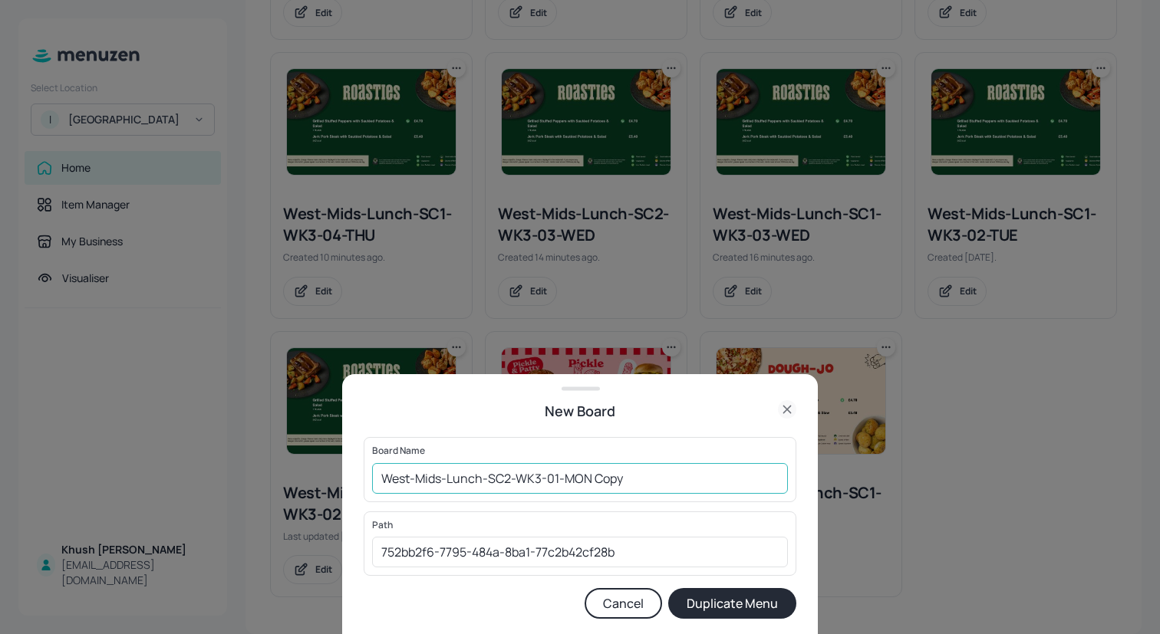
click at [652, 476] on input "West-Mids-Lunch-SC2-WK3-01-MON Copy" at bounding box center [580, 478] width 416 height 31
click at [538, 477] on input "West-Mids-Lunch-SC2-WK3-01-MON" at bounding box center [580, 478] width 416 height 31
type input "West-Mids-Lunch-SC2-WK4-01-MON"
click at [749, 611] on button "Duplicate Menu" at bounding box center [732, 603] width 128 height 31
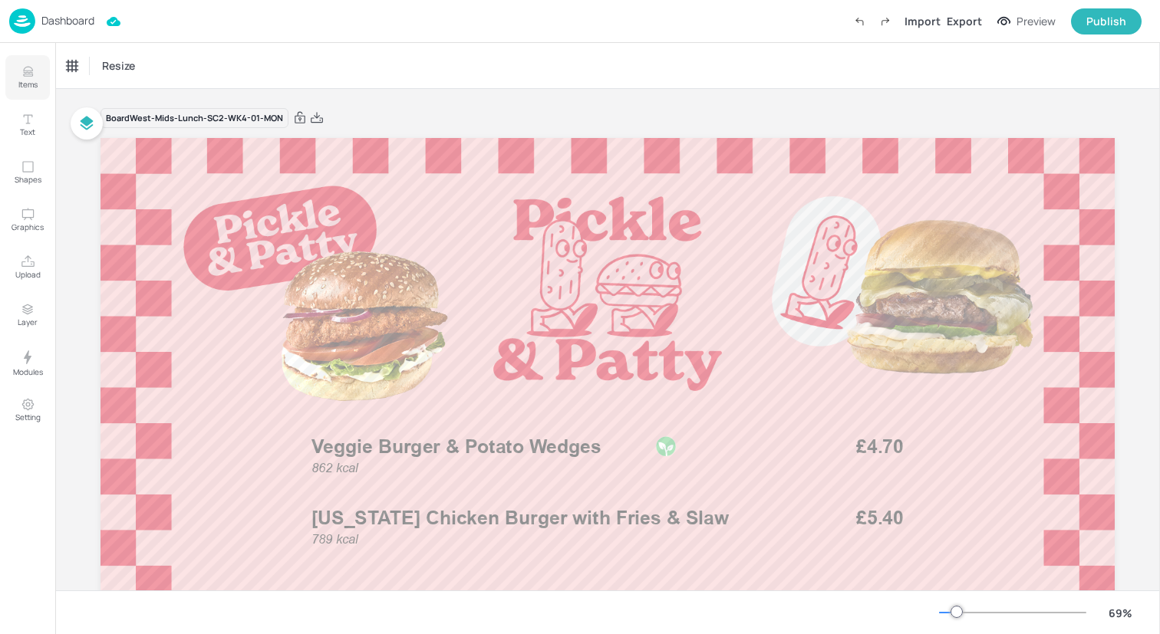
click at [26, 71] on icon "Items" at bounding box center [28, 71] width 15 height 15
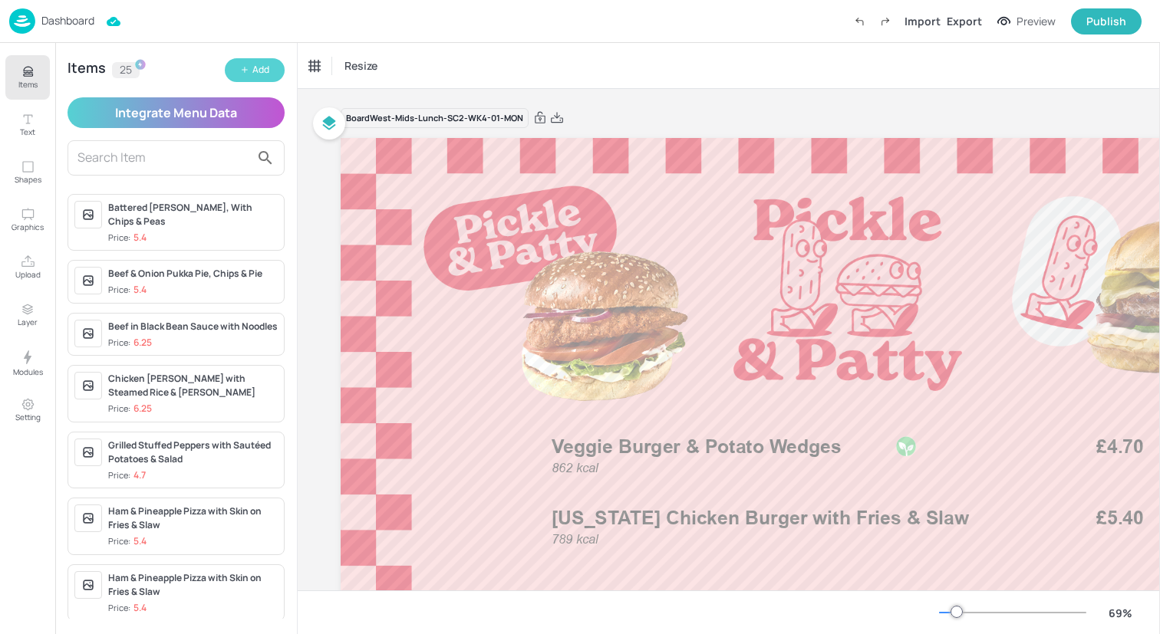
click at [258, 60] on button "Add" at bounding box center [255, 70] width 60 height 24
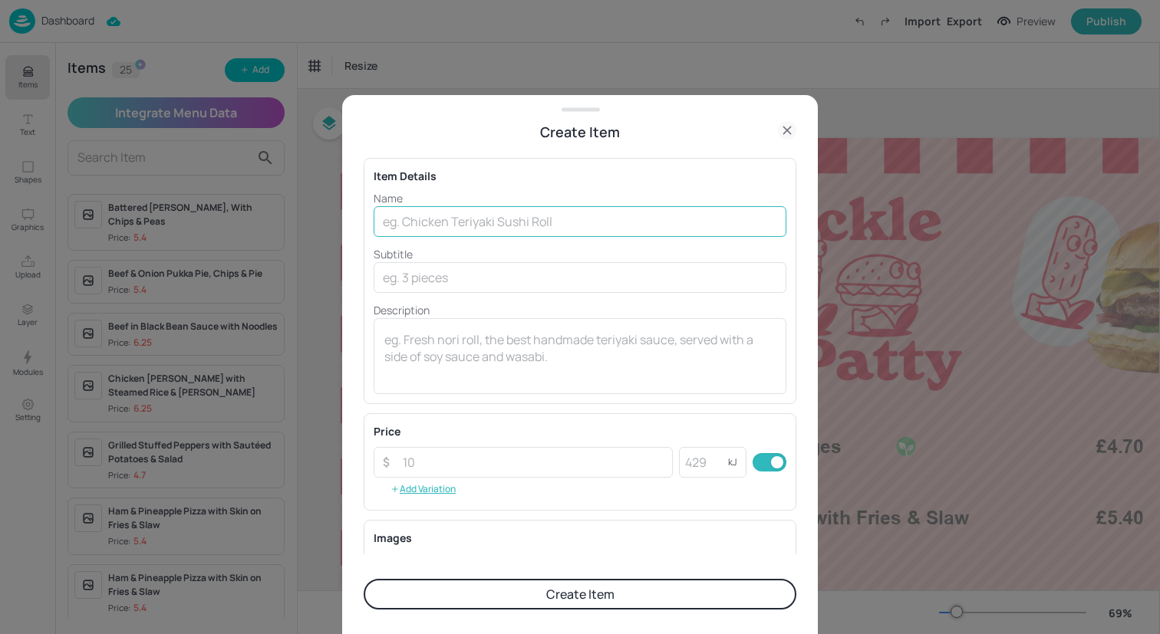
click at [410, 211] on input "text" at bounding box center [580, 221] width 413 height 31
paste input "Spicy Garlic Tofu with Egg Fried Rice & [PERSON_NAME]"
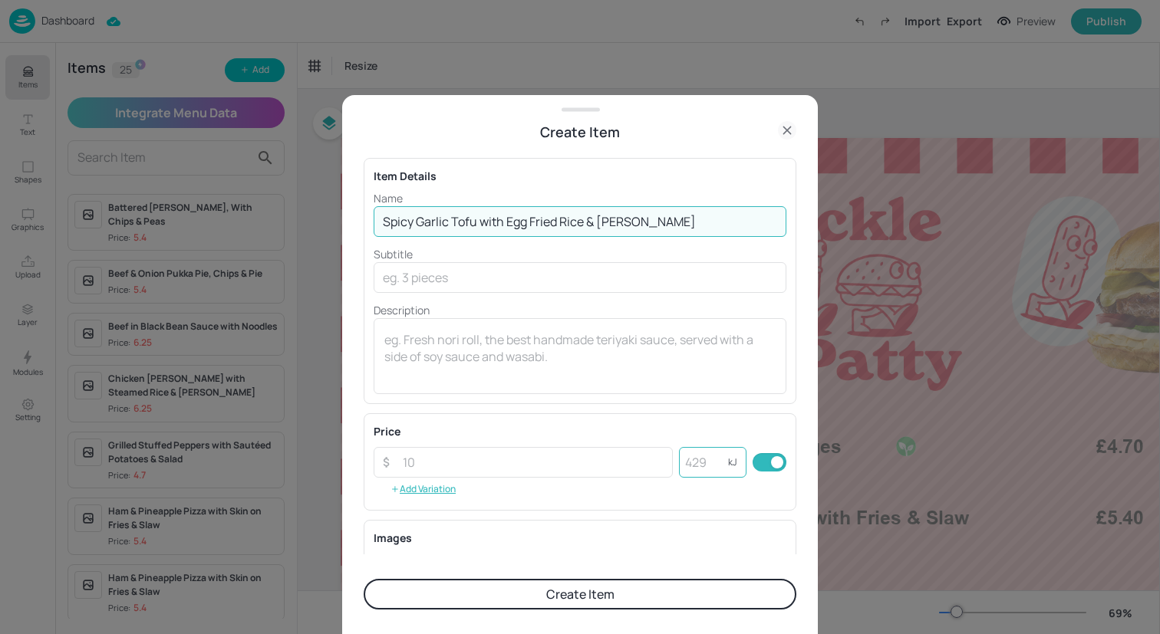
type input "Spicy Garlic Tofu with Egg Fried Rice & [PERSON_NAME]"
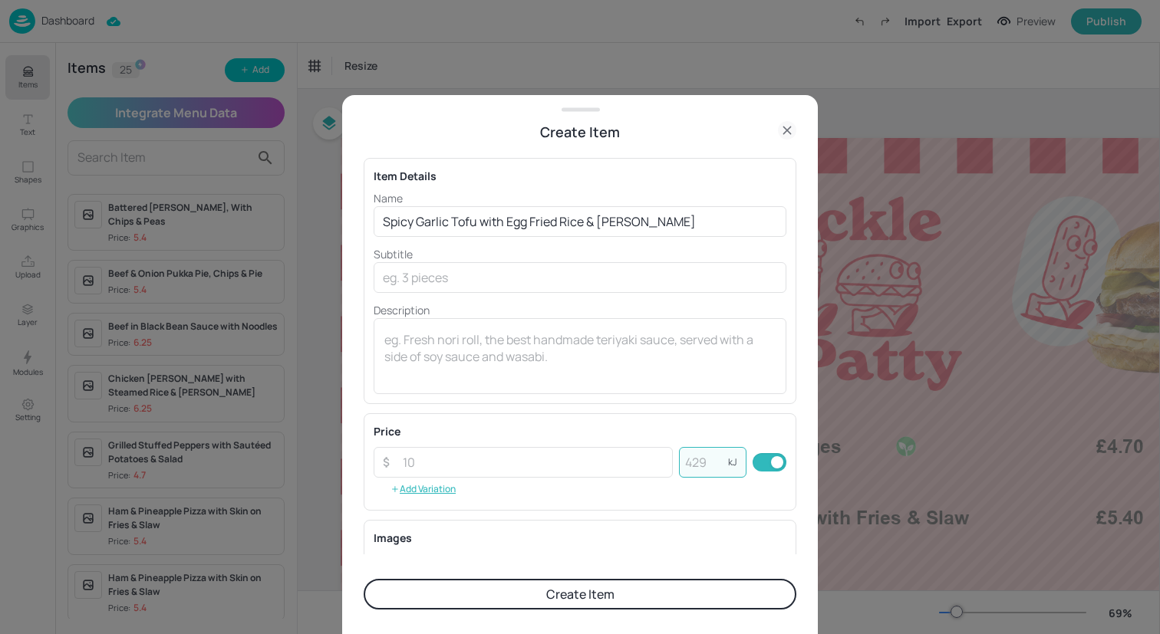
click at [697, 471] on input "number" at bounding box center [703, 462] width 49 height 31
type input "862"
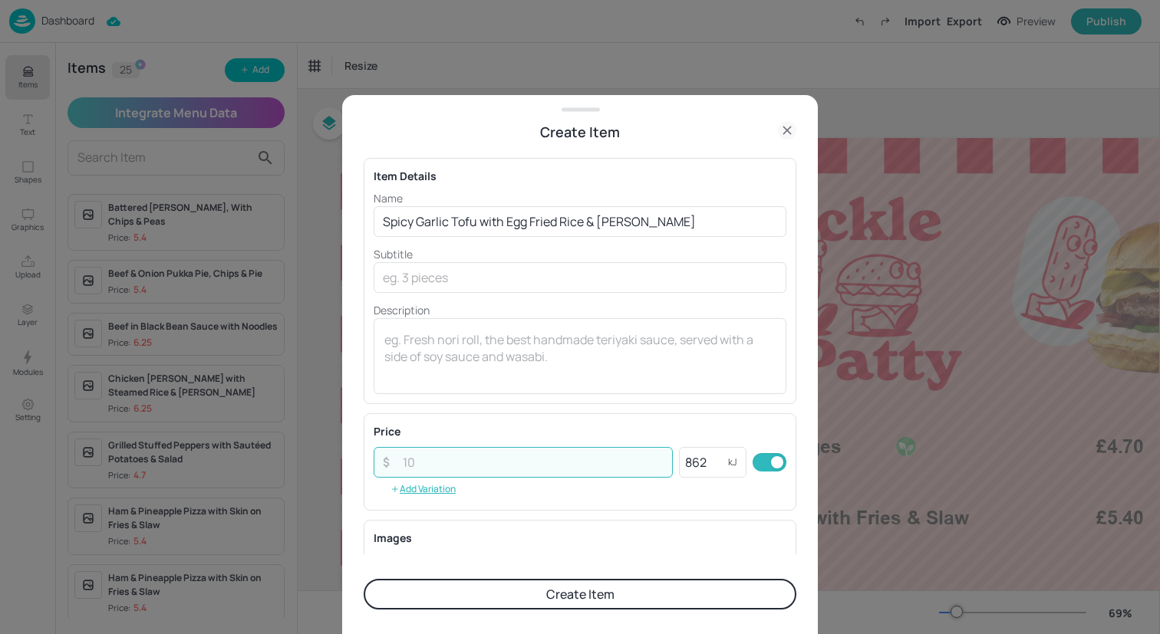
click at [572, 455] on input "number" at bounding box center [533, 462] width 279 height 31
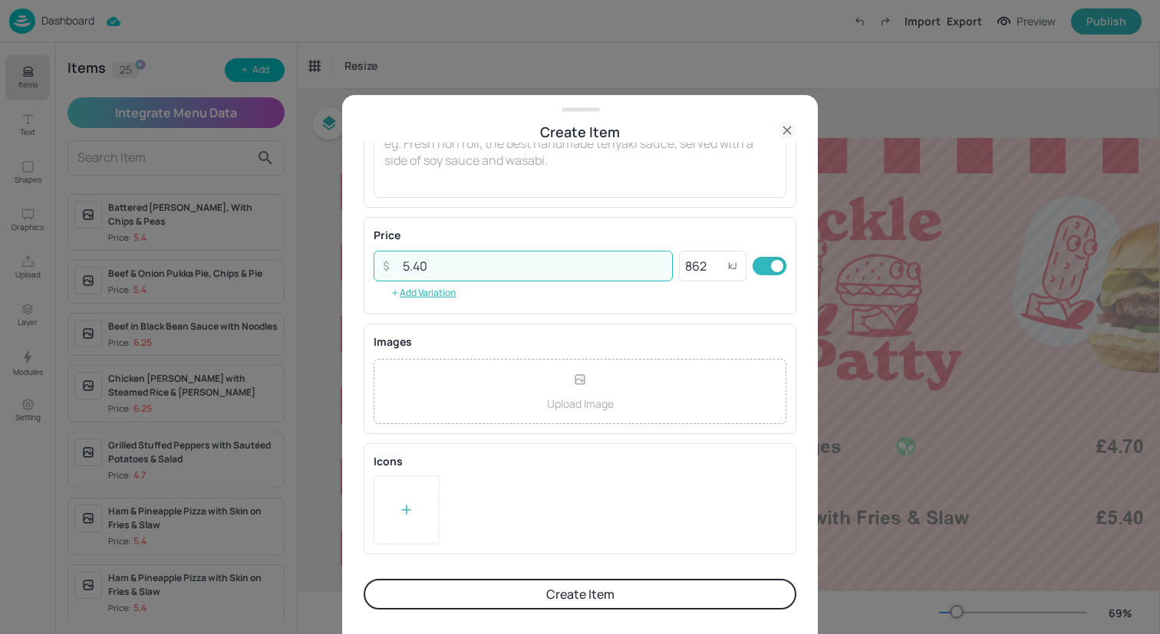
type input "5.40"
click at [411, 509] on icon at bounding box center [406, 509] width 15 height 15
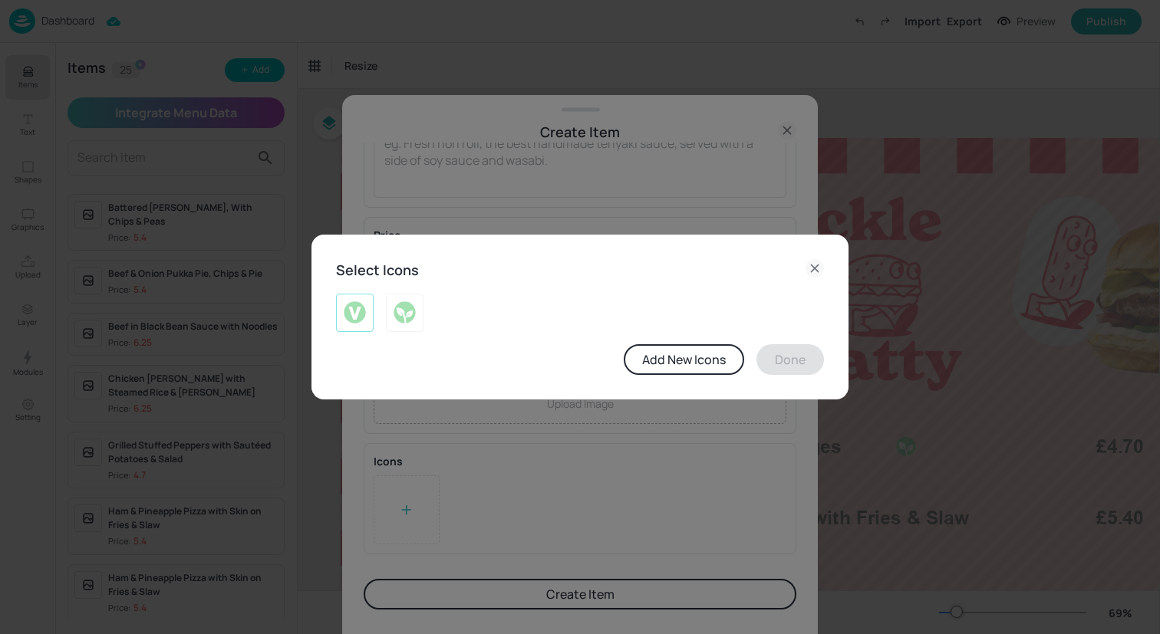
click at [361, 305] on img at bounding box center [355, 313] width 24 height 25
click at [788, 367] on button "Done" at bounding box center [790, 359] width 68 height 31
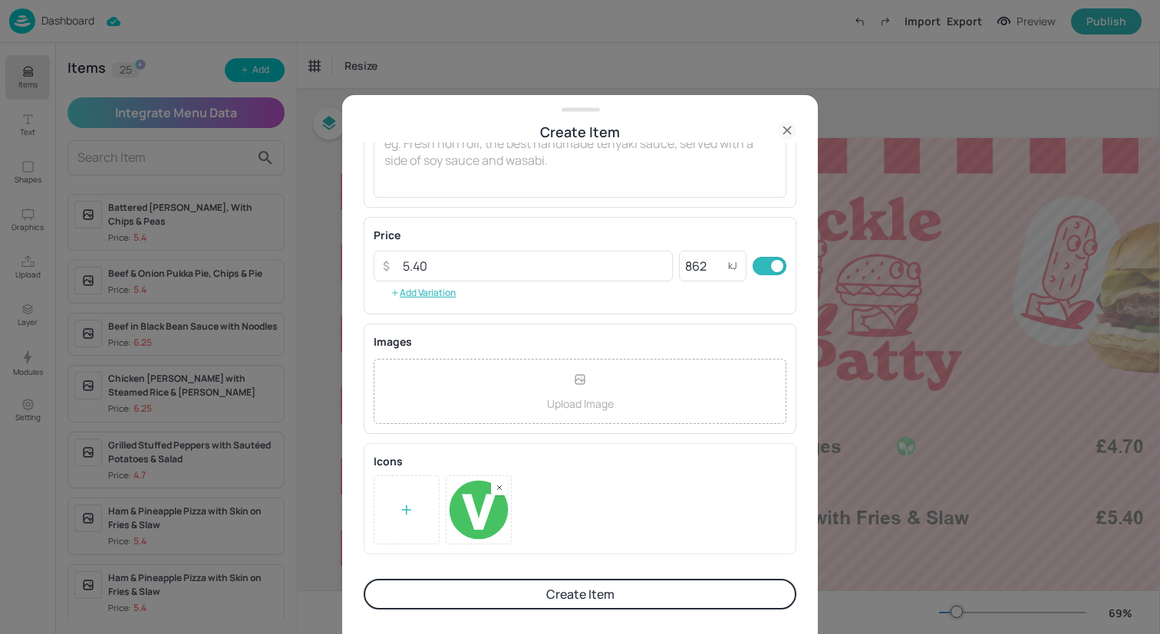
click at [667, 589] on button "Create Item" at bounding box center [580, 594] width 433 height 31
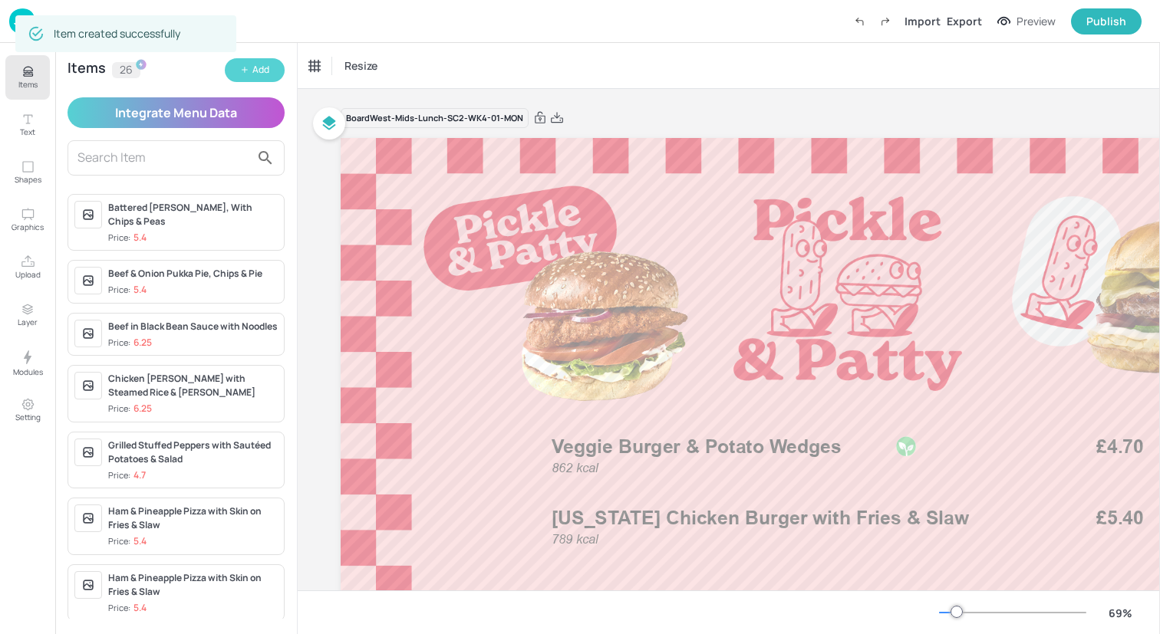
click at [248, 64] on button "Add" at bounding box center [255, 70] width 60 height 24
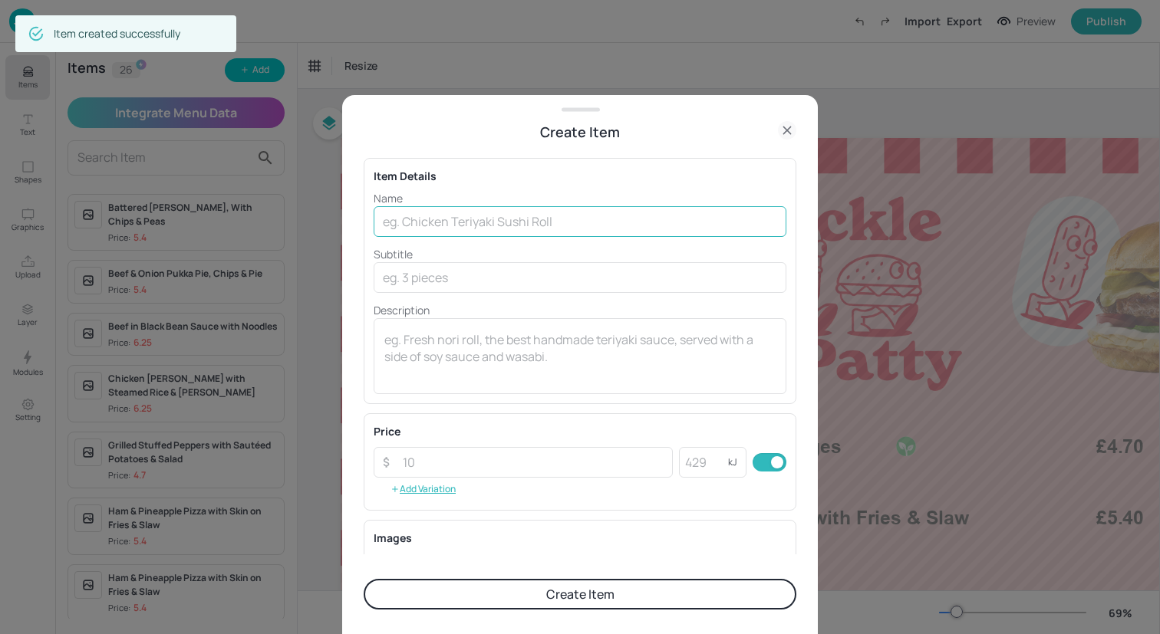
click at [450, 217] on input "text" at bounding box center [580, 221] width 413 height 31
paste input "Korean Chicken with Egg Fried Rice & [PERSON_NAME]"
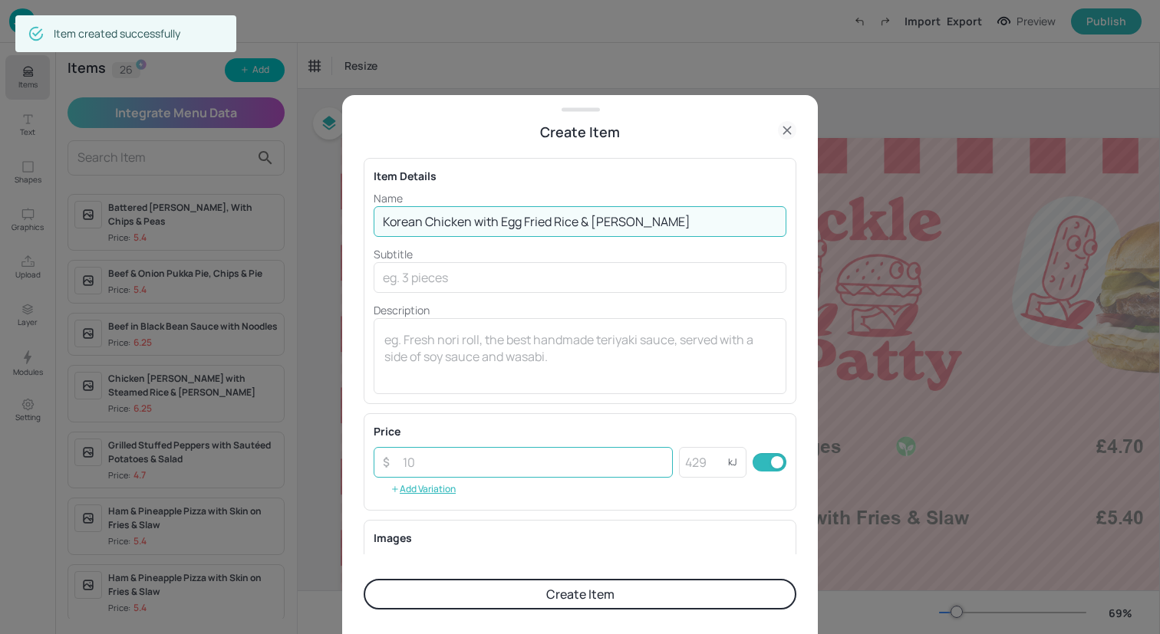
type input "Korean Chicken with Egg Fried Rice & [PERSON_NAME]"
click at [513, 462] on input "number" at bounding box center [533, 462] width 279 height 31
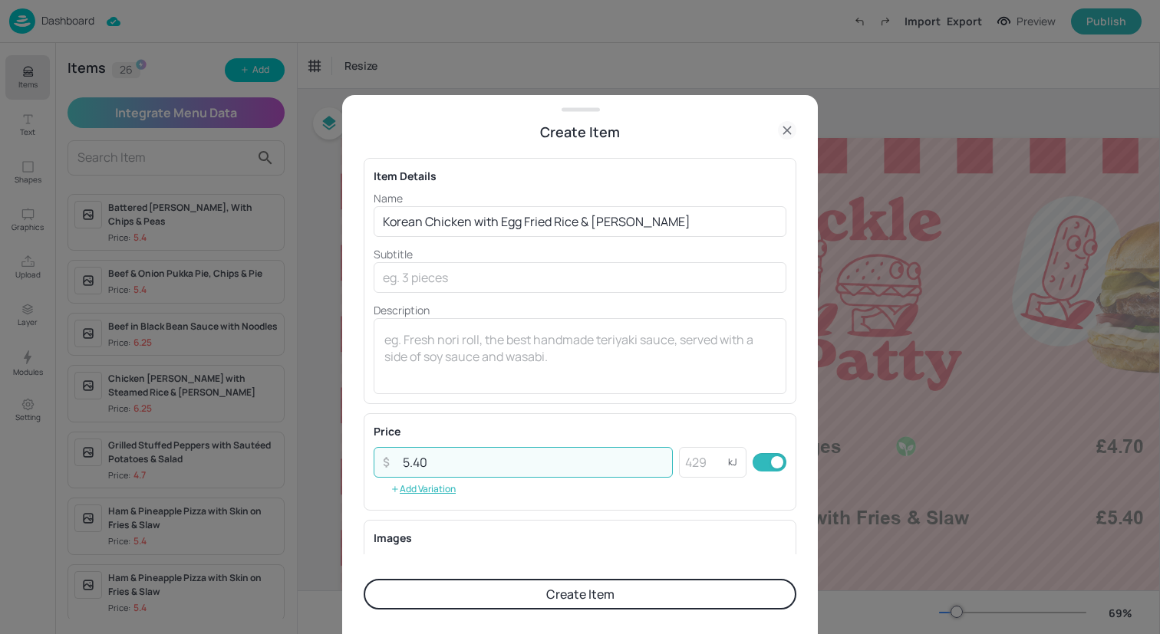
type input "5.40"
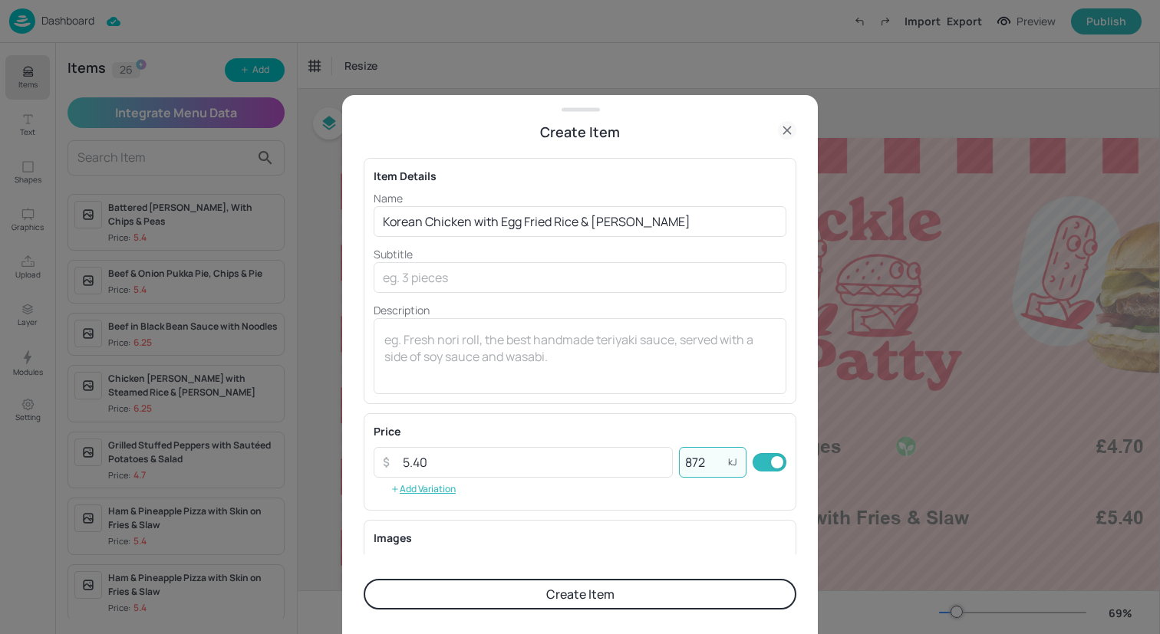
type input "872"
click at [524, 590] on button "Create Item" at bounding box center [580, 594] width 433 height 31
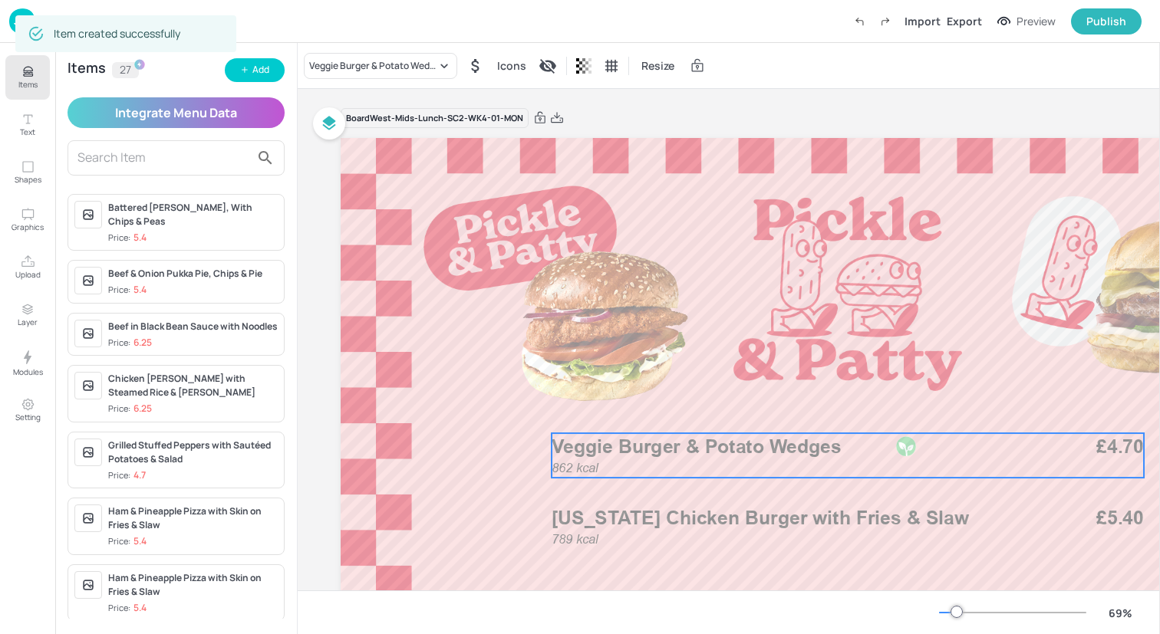
click at [594, 474] on span "862 kcal" at bounding box center [575, 468] width 47 height 15
click at [341, 71] on div "Veggie Burger & Potato Wedges" at bounding box center [372, 66] width 127 height 14
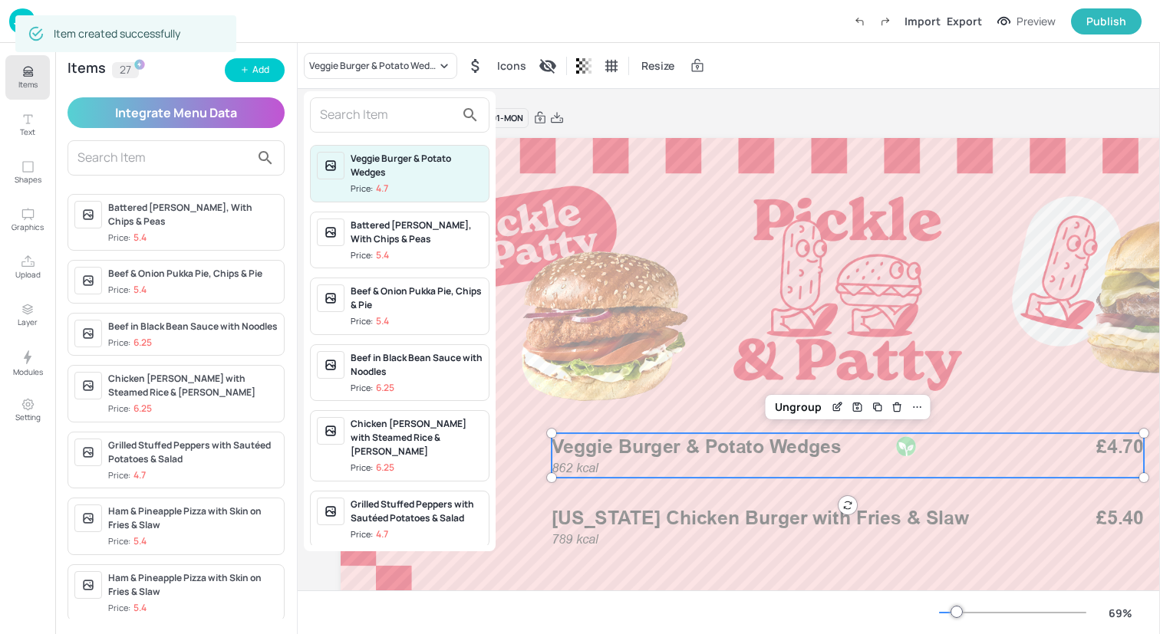
click at [349, 104] on input "text" at bounding box center [387, 115] width 135 height 25
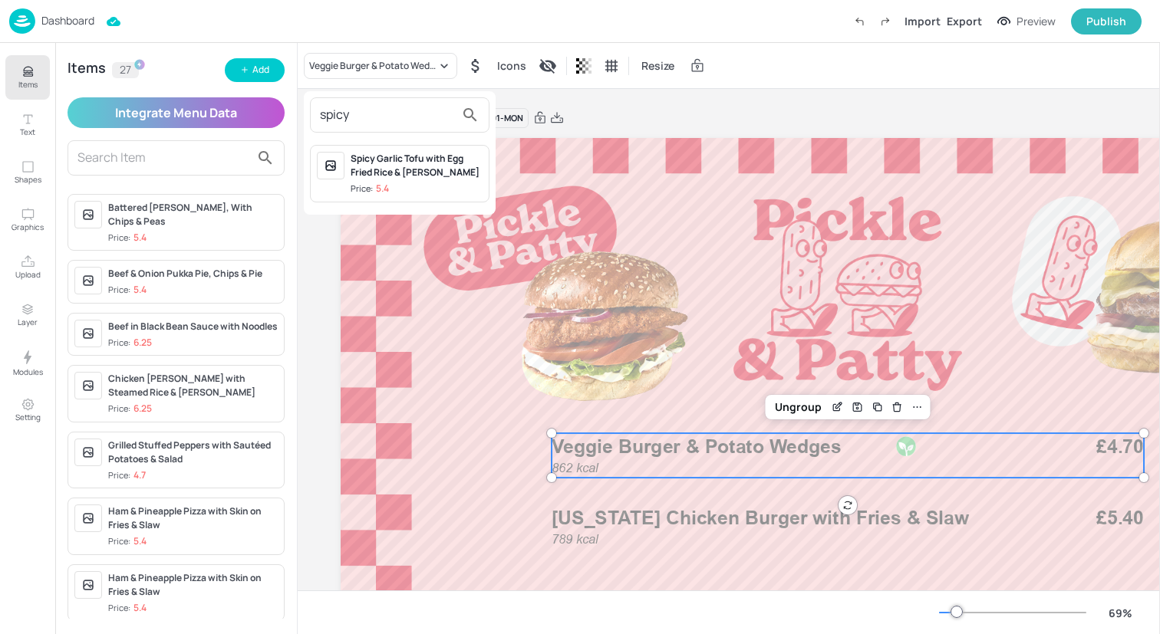
type input "spicy"
click at [381, 173] on div "Spicy Garlic Tofu with Egg Fried Rice & [PERSON_NAME]" at bounding box center [417, 166] width 132 height 28
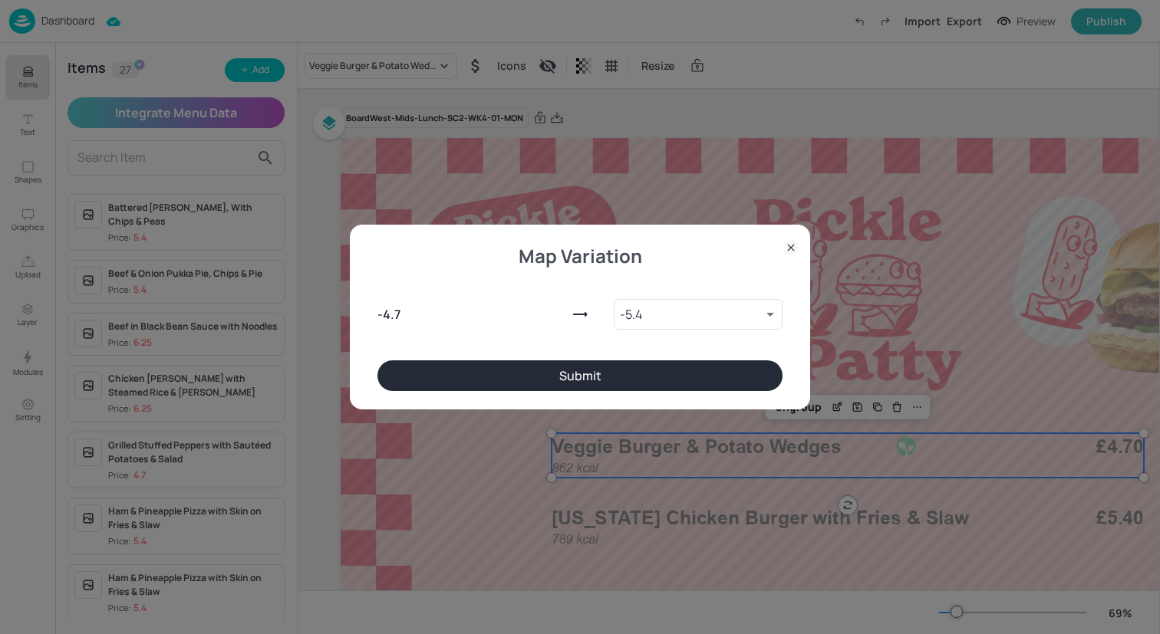
click at [658, 376] on button "Submit" at bounding box center [579, 376] width 405 height 31
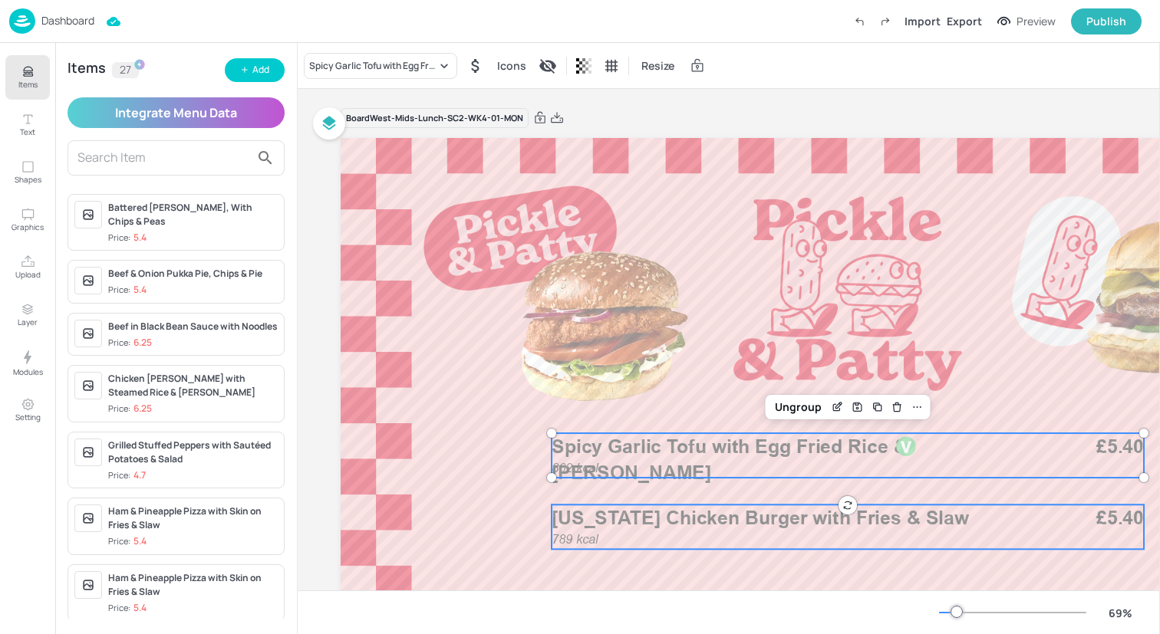
click at [658, 530] on p "[US_STATE] Chicken Burger with Fries & Slaw" at bounding box center [792, 518] width 480 height 27
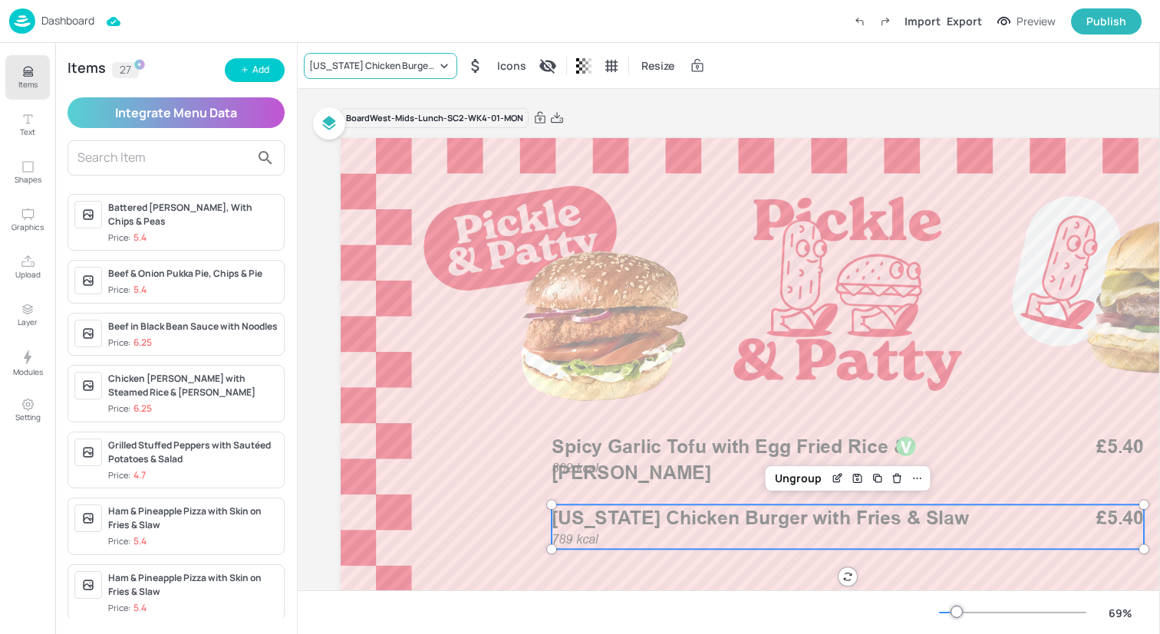
click at [397, 61] on div "[US_STATE] Chicken Burger with Fries & Slaw" at bounding box center [372, 66] width 127 height 14
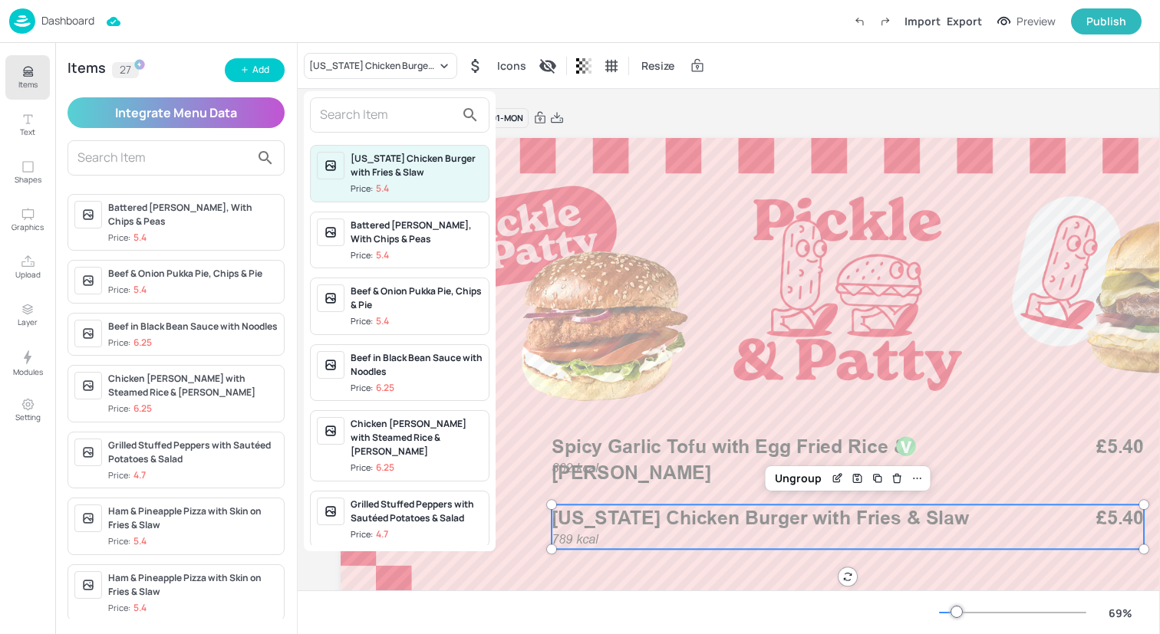
click at [393, 120] on input "text" at bounding box center [387, 115] width 135 height 25
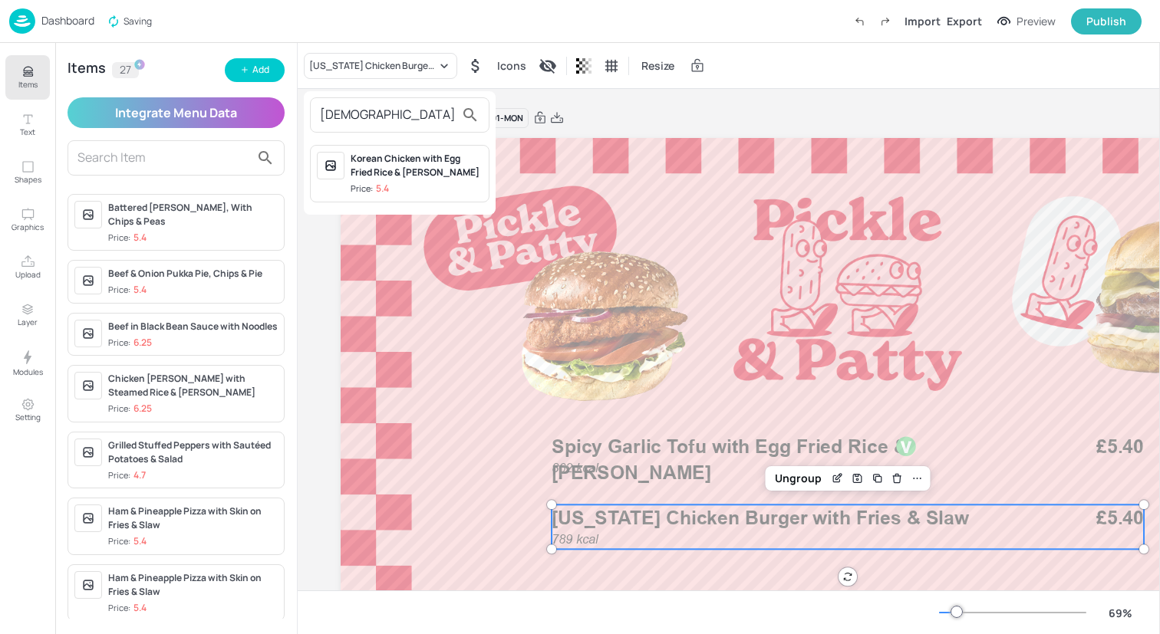
type input "[DEMOGRAPHIC_DATA]"
click at [440, 176] on div "Korean Chicken with Egg Fried Rice & [PERSON_NAME]" at bounding box center [417, 166] width 132 height 28
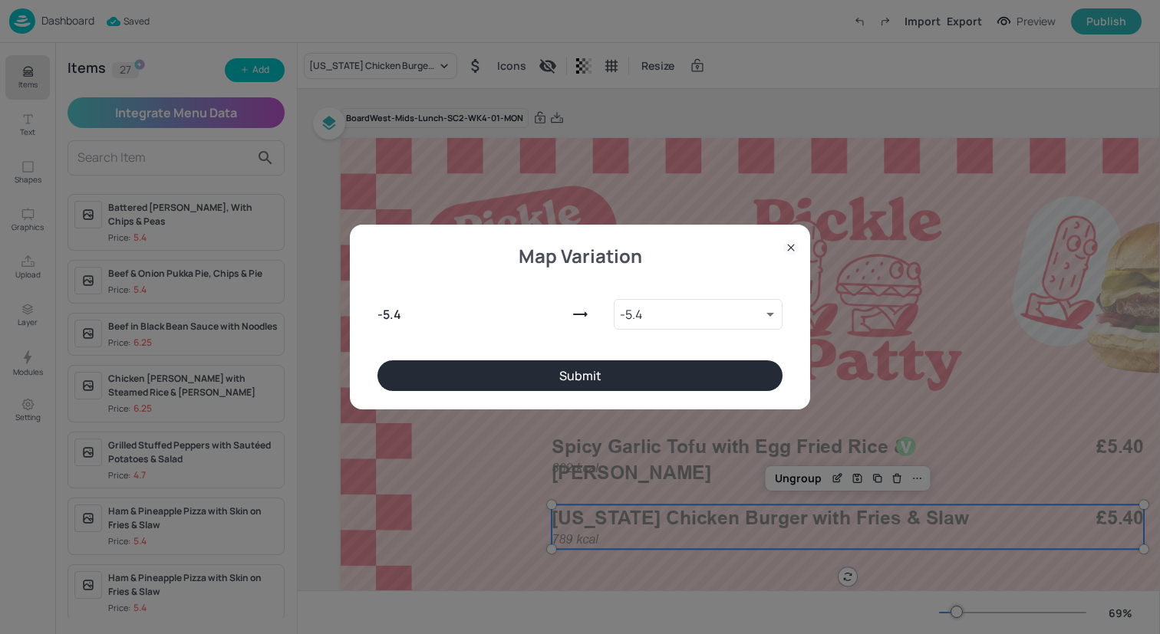
click at [455, 367] on button "Submit" at bounding box center [579, 376] width 405 height 31
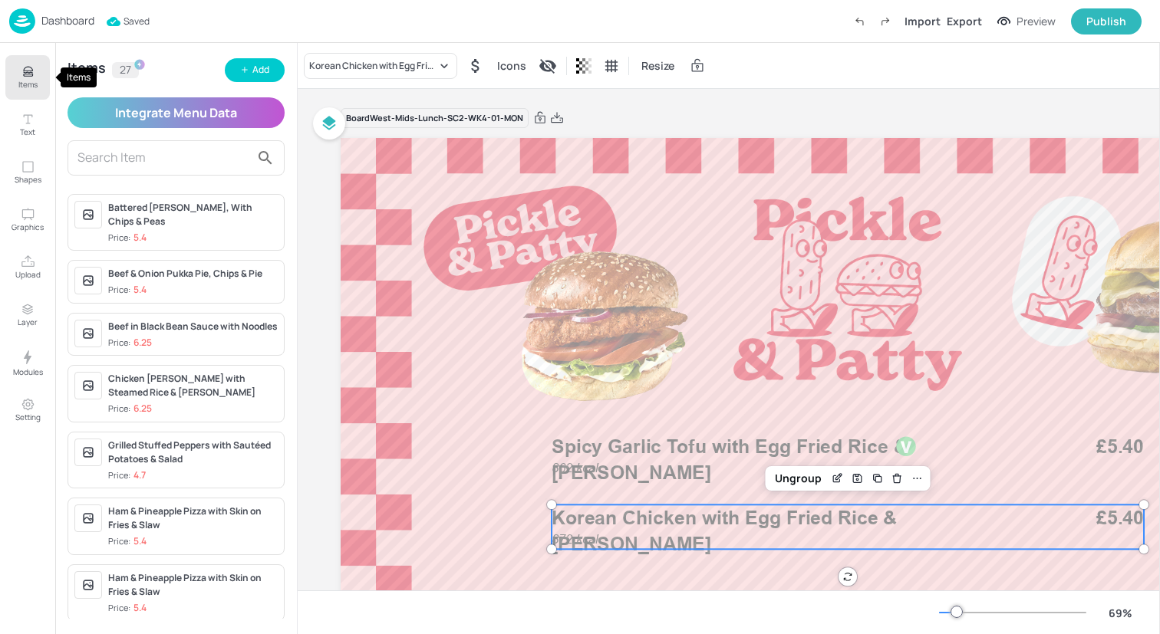
click at [21, 64] on icon "Items" at bounding box center [28, 71] width 15 height 15
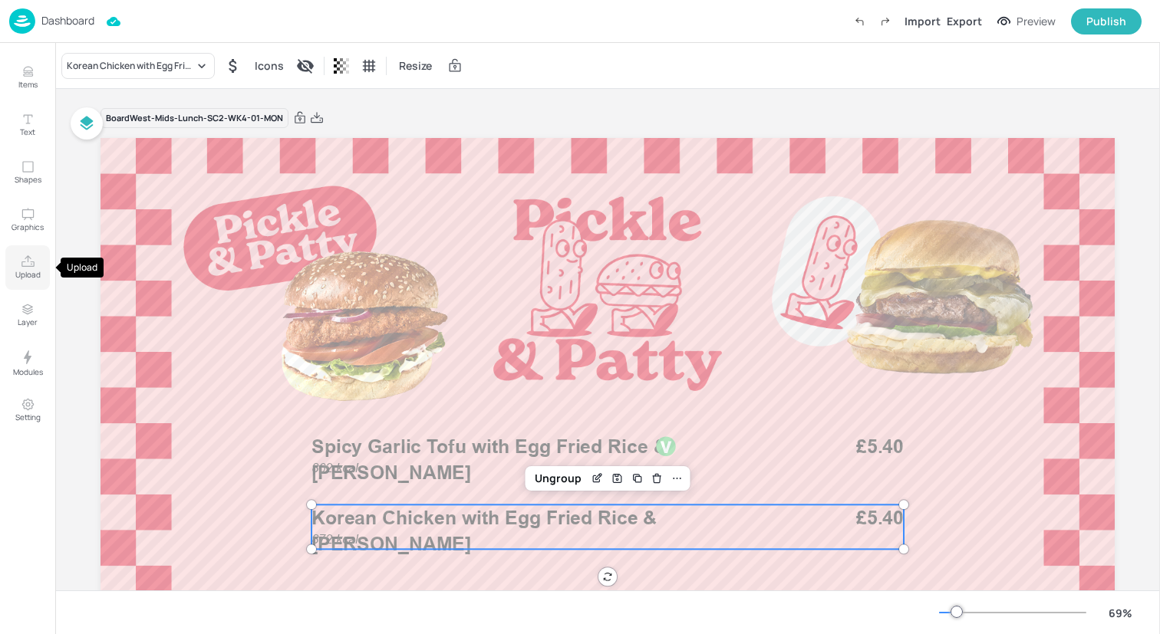
click at [33, 262] on icon "Upload" at bounding box center [27, 261] width 13 height 12
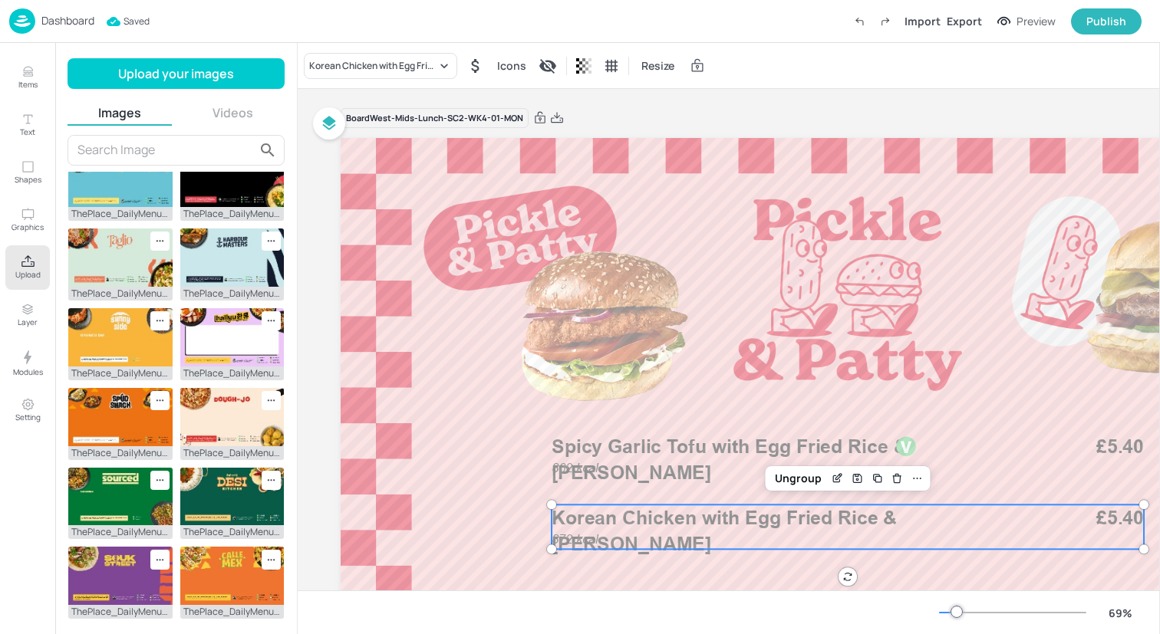
scroll to position [27, 0]
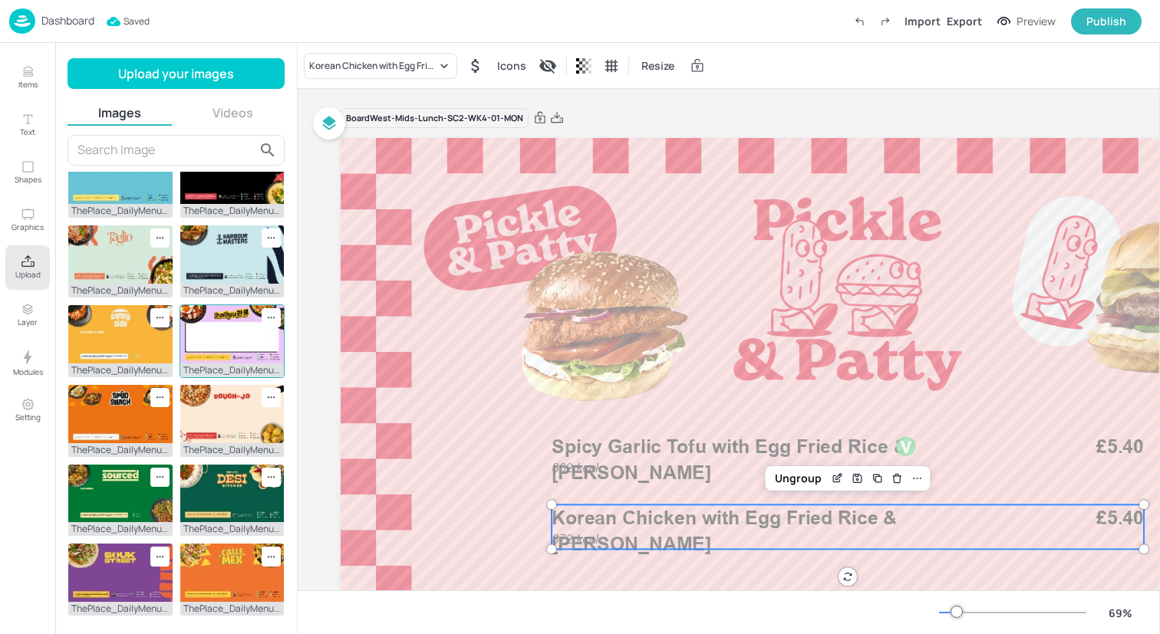
click at [223, 334] on img at bounding box center [232, 334] width 104 height 58
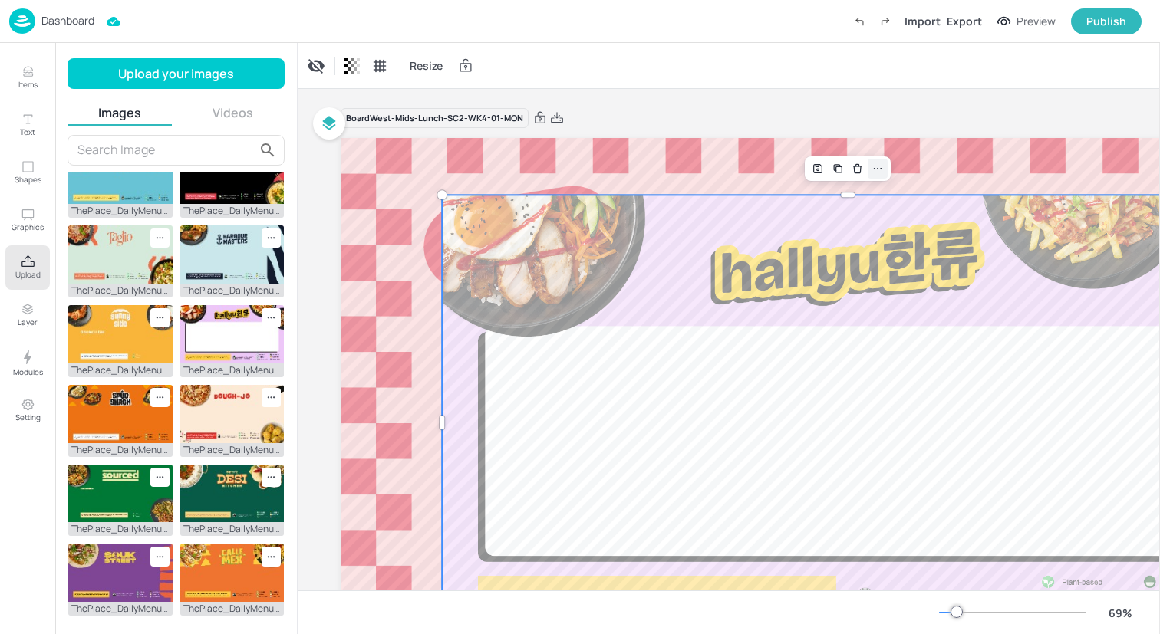
click at [881, 165] on icon at bounding box center [877, 169] width 12 height 12
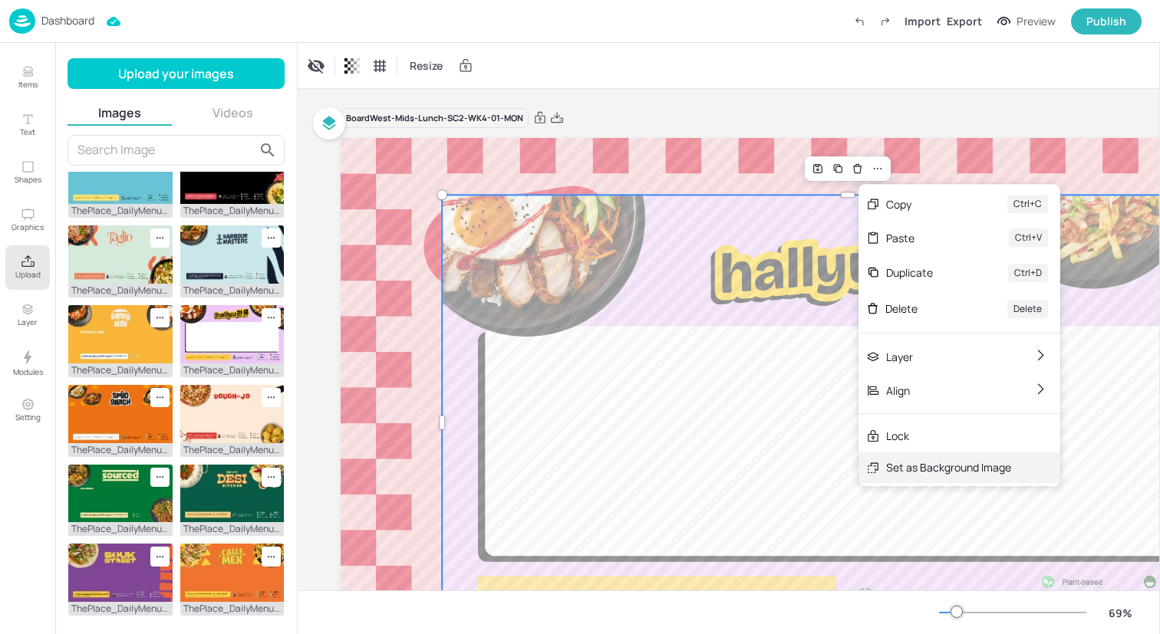
click at [912, 466] on div "Set as Background Image" at bounding box center [948, 467] width 125 height 16
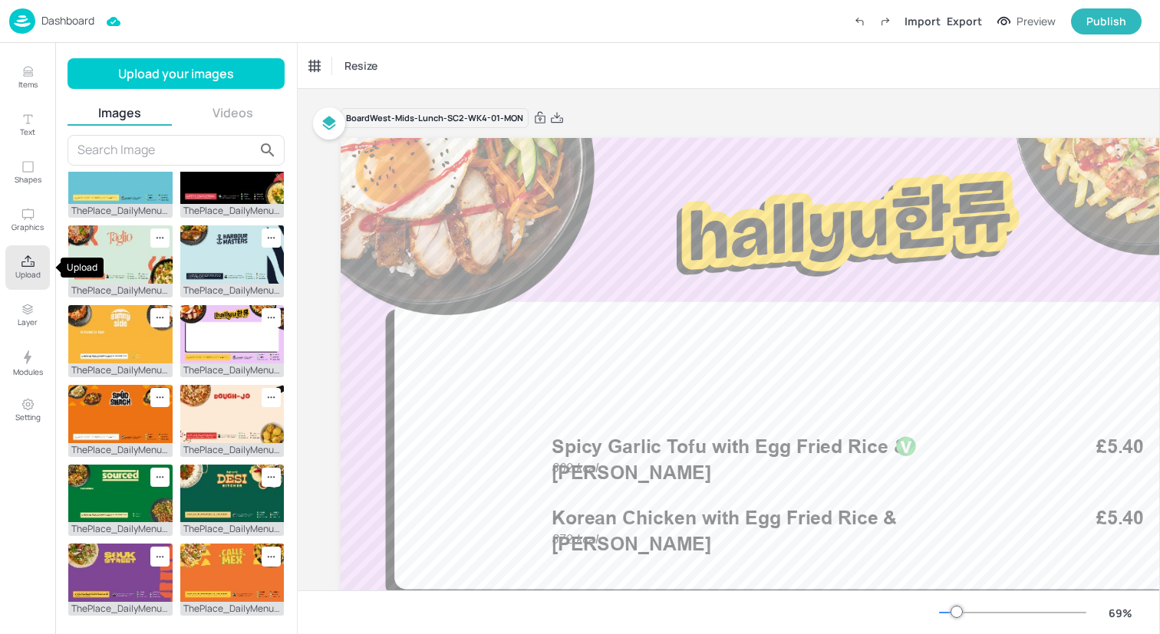
click at [30, 259] on icon "Upload" at bounding box center [27, 261] width 13 height 12
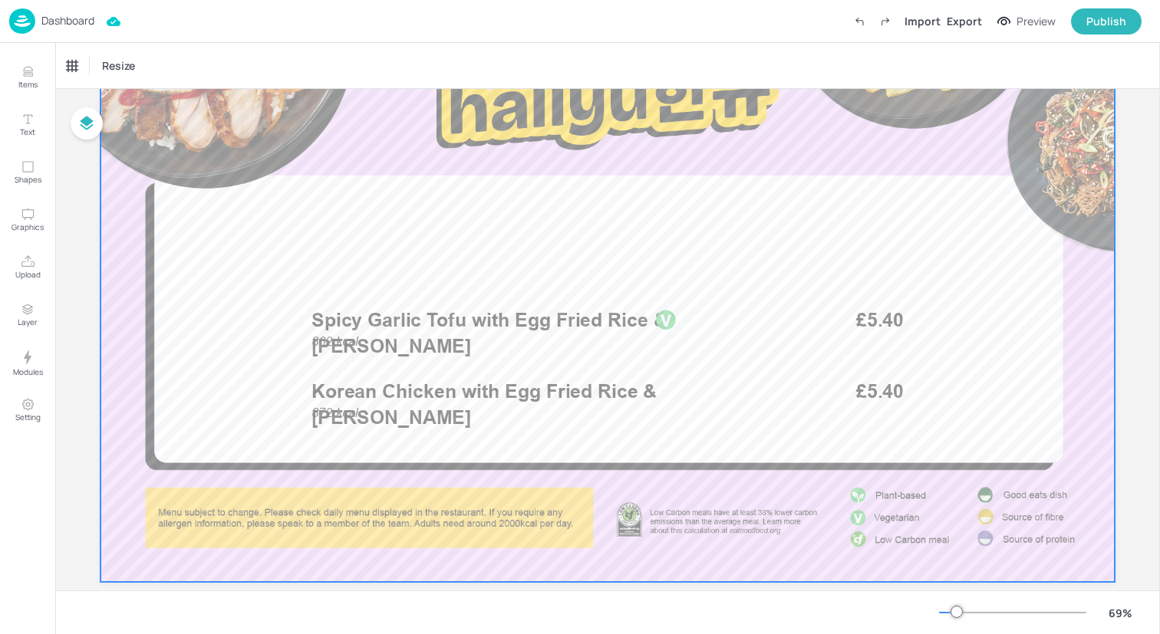
scroll to position [144, 0]
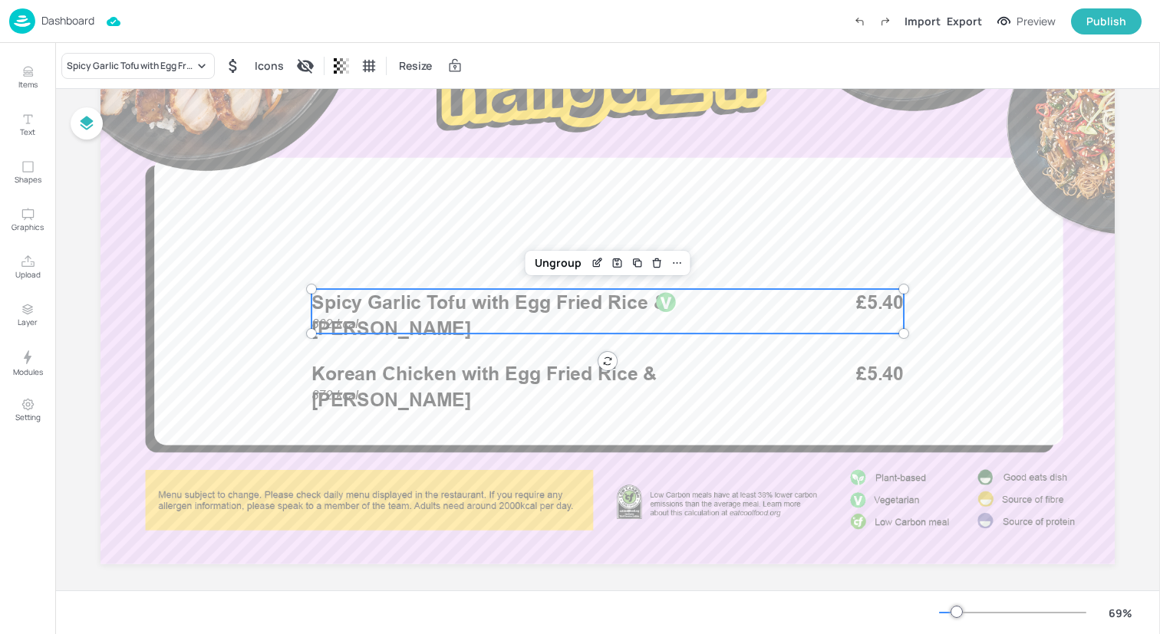
click at [641, 318] on div at bounding box center [665, 306] width 56 height 31
click at [551, 267] on div "Ungroup" at bounding box center [558, 263] width 59 height 20
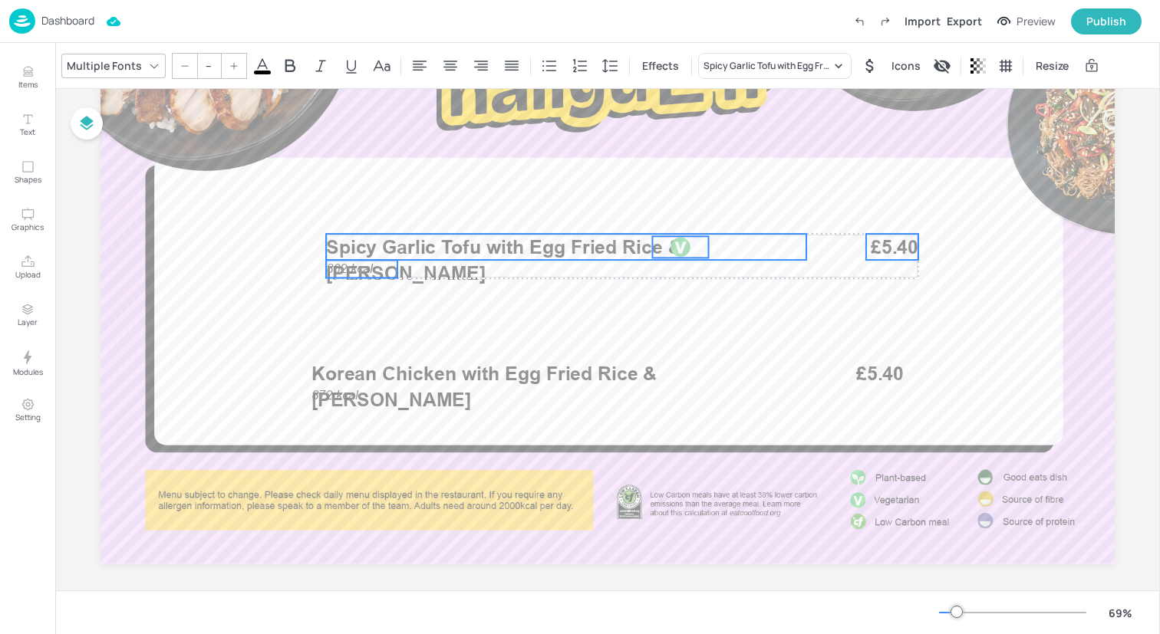
drag, startPoint x: 668, startPoint y: 305, endPoint x: 683, endPoint y: 250, distance: 56.4
click at [683, 249] on div at bounding box center [680, 246] width 21 height 21
click at [695, 248] on div at bounding box center [680, 246] width 56 height 21
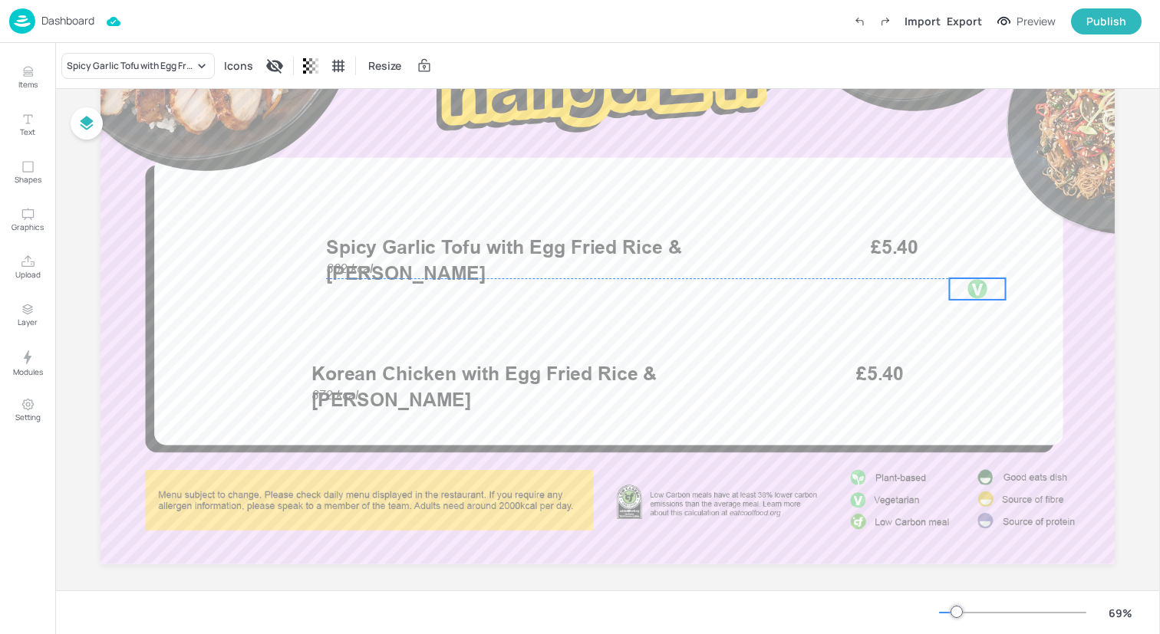
drag, startPoint x: 686, startPoint y: 246, endPoint x: 1010, endPoint y: 264, distance: 325.0
click at [988, 278] on div at bounding box center [977, 288] width 21 height 21
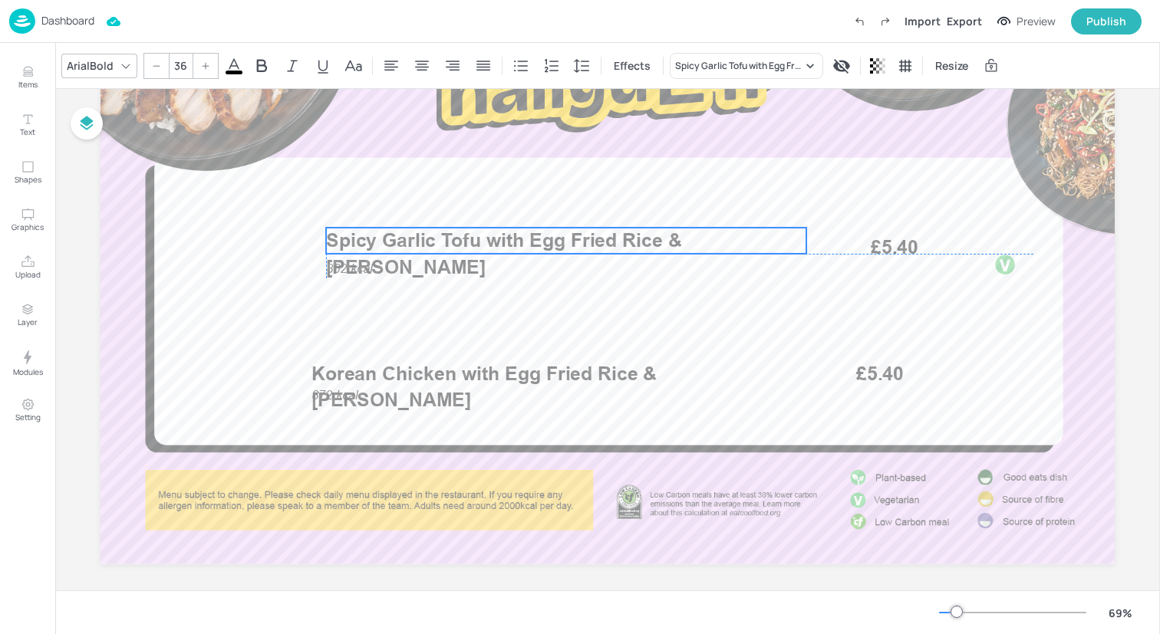
click at [440, 249] on span "Spicy Garlic Tofu with Egg Fried Rice & [PERSON_NAME]" at bounding box center [503, 253] width 355 height 49
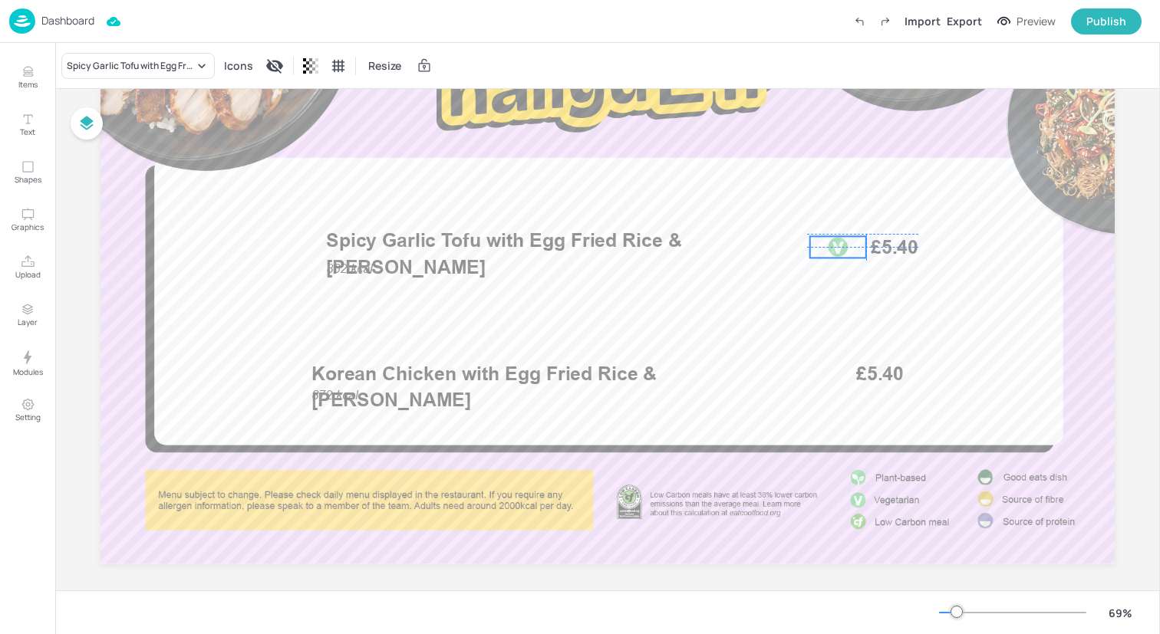
drag, startPoint x: 1005, startPoint y: 257, endPoint x: 835, endPoint y: 239, distance: 170.5
click at [835, 239] on div at bounding box center [837, 246] width 21 height 21
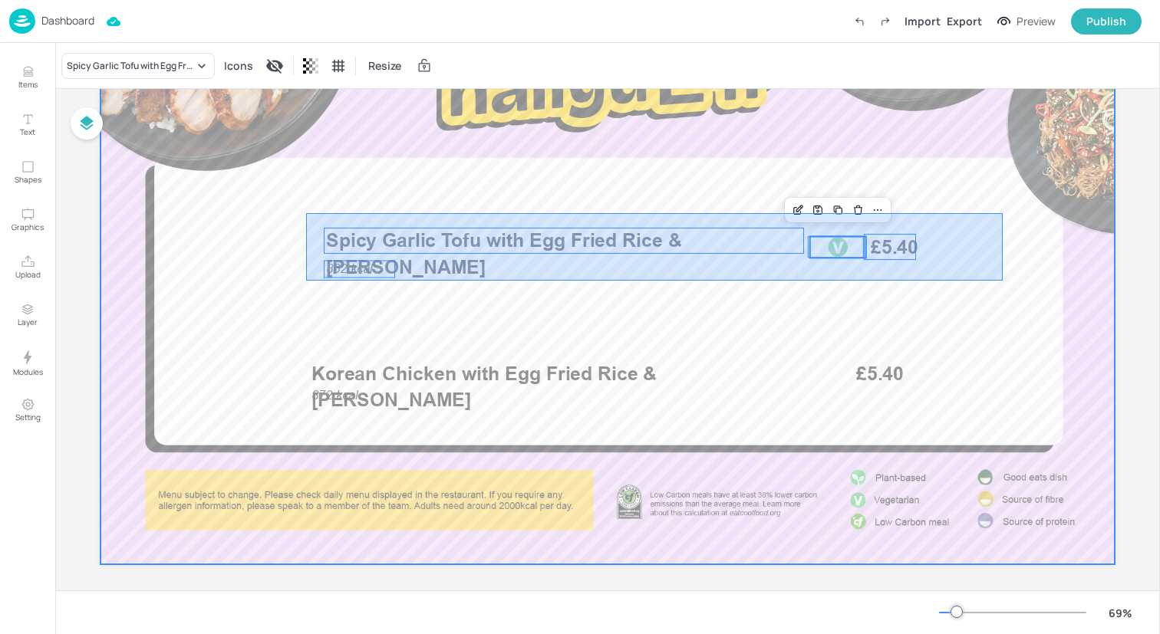
drag, startPoint x: 306, startPoint y: 213, endPoint x: 1000, endPoint y: 279, distance: 697.3
click at [1000, 279] on div at bounding box center [607, 279] width 1014 height 571
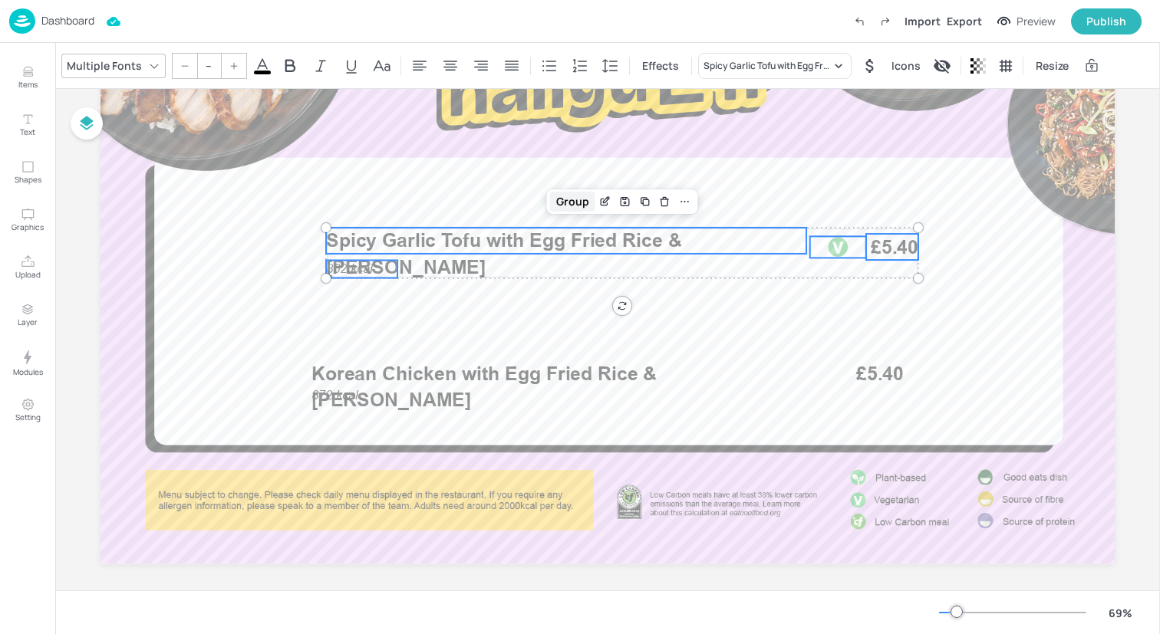
click at [558, 202] on div "Group" at bounding box center [572, 202] width 45 height 20
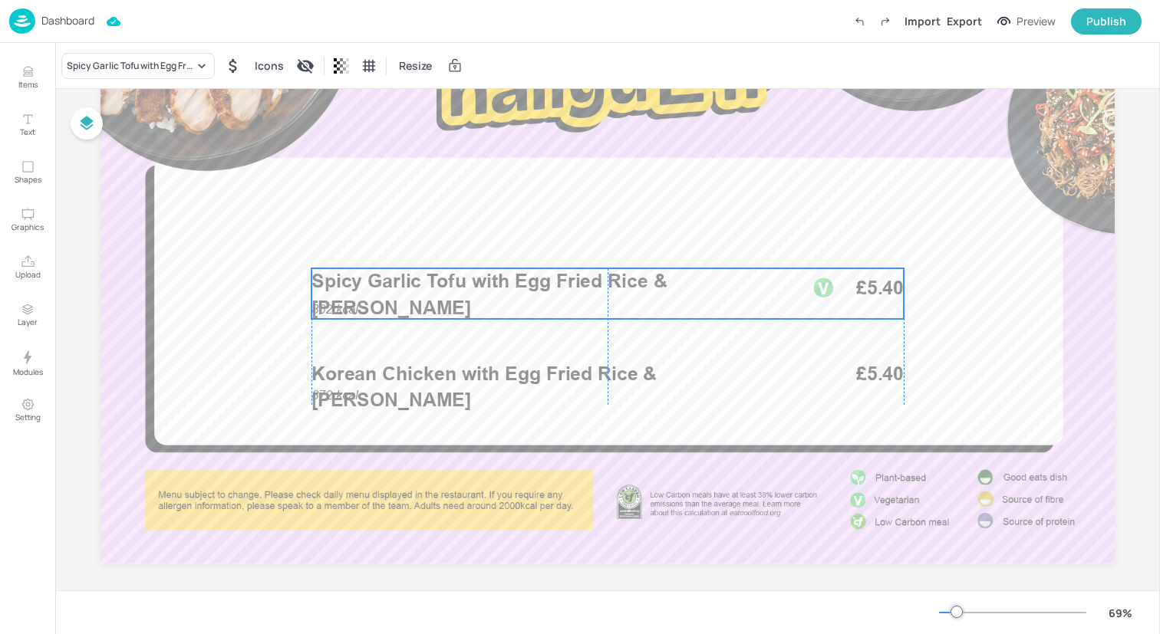
drag, startPoint x: 569, startPoint y: 242, endPoint x: 557, endPoint y: 282, distance: 41.7
click at [557, 282] on span "Spicy Garlic Tofu with Egg Fried Rice & [PERSON_NAME]" at bounding box center [488, 294] width 355 height 49
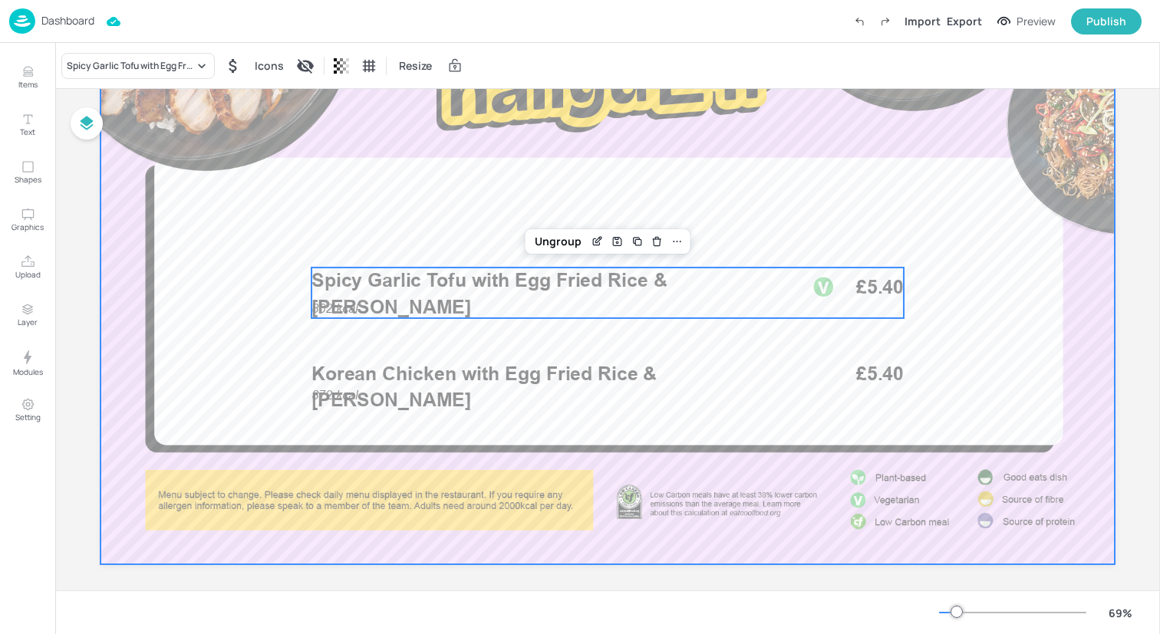
click at [459, 206] on div at bounding box center [607, 279] width 1014 height 571
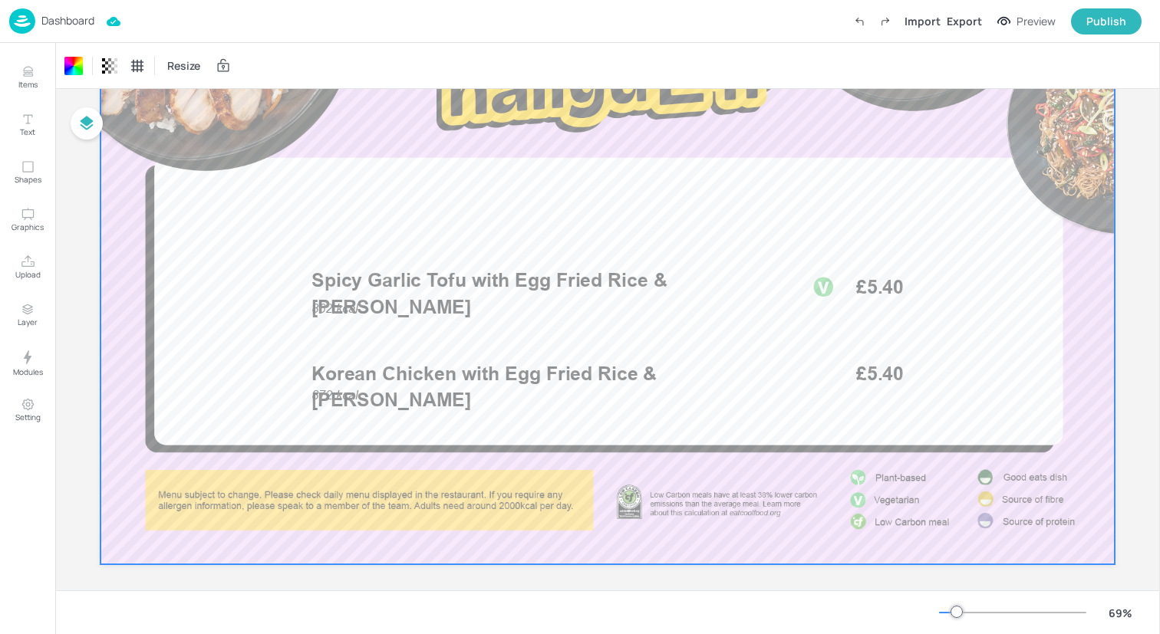
scroll to position [0, 0]
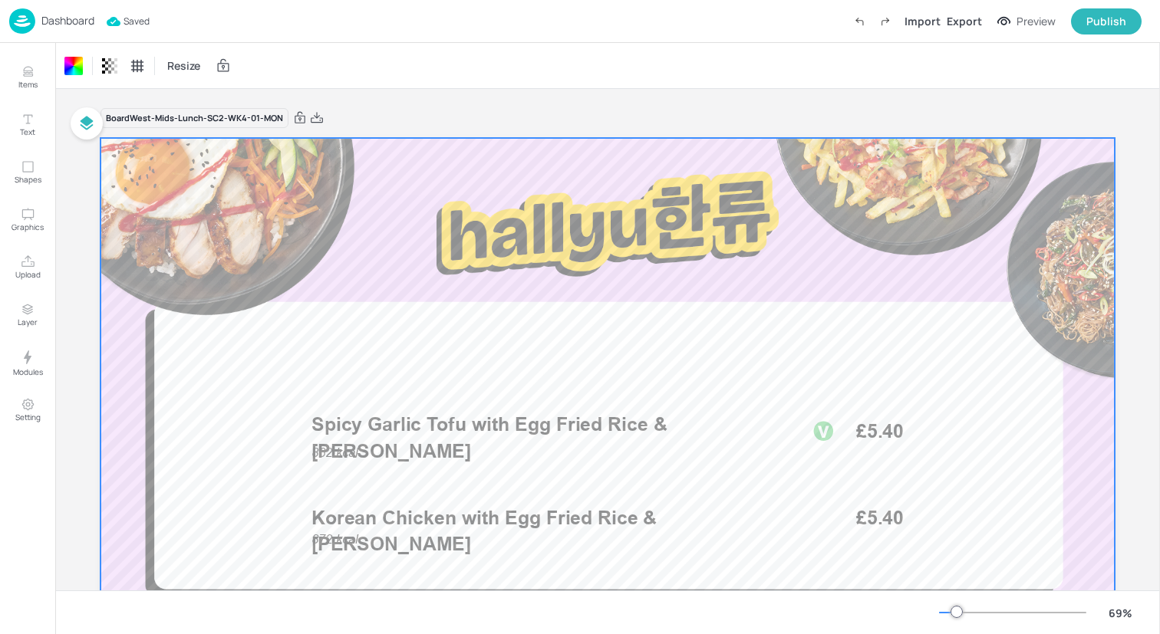
click at [22, 21] on img at bounding box center [22, 20] width 26 height 25
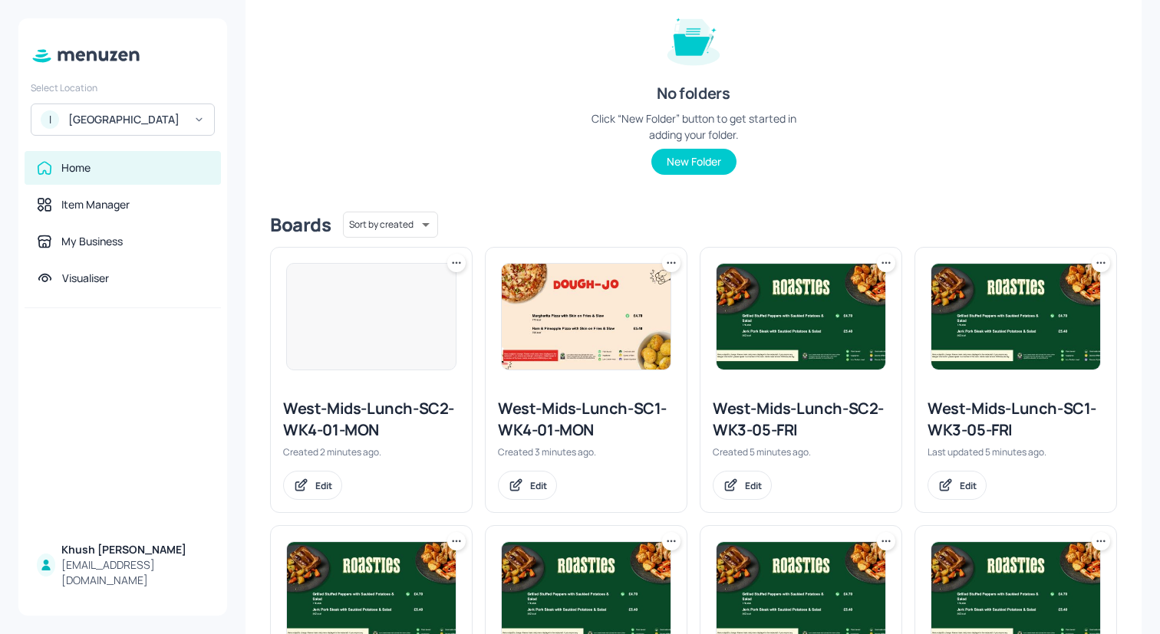
scroll to position [662, 0]
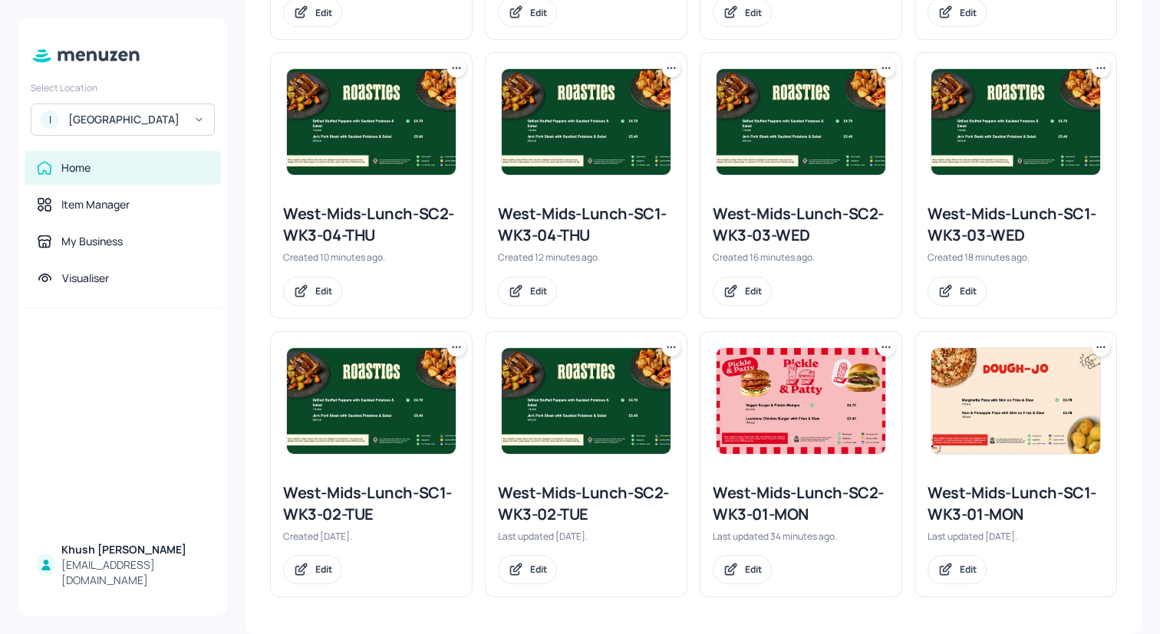
click at [455, 341] on icon at bounding box center [456, 347] width 15 height 15
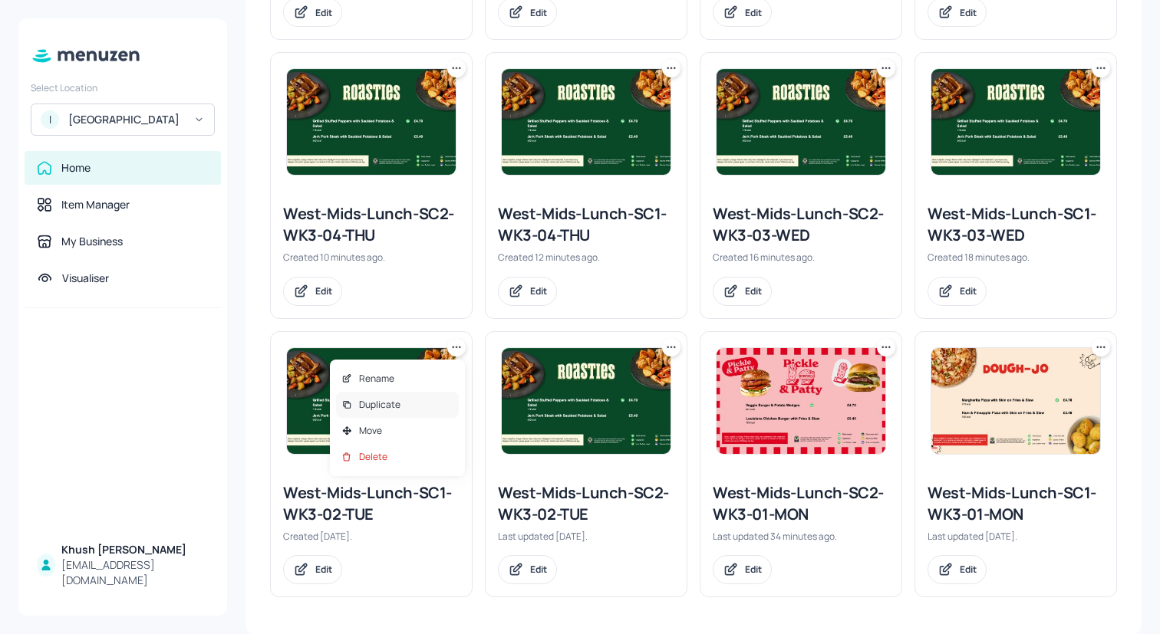
click at [420, 398] on div "Duplicate" at bounding box center [397, 405] width 123 height 26
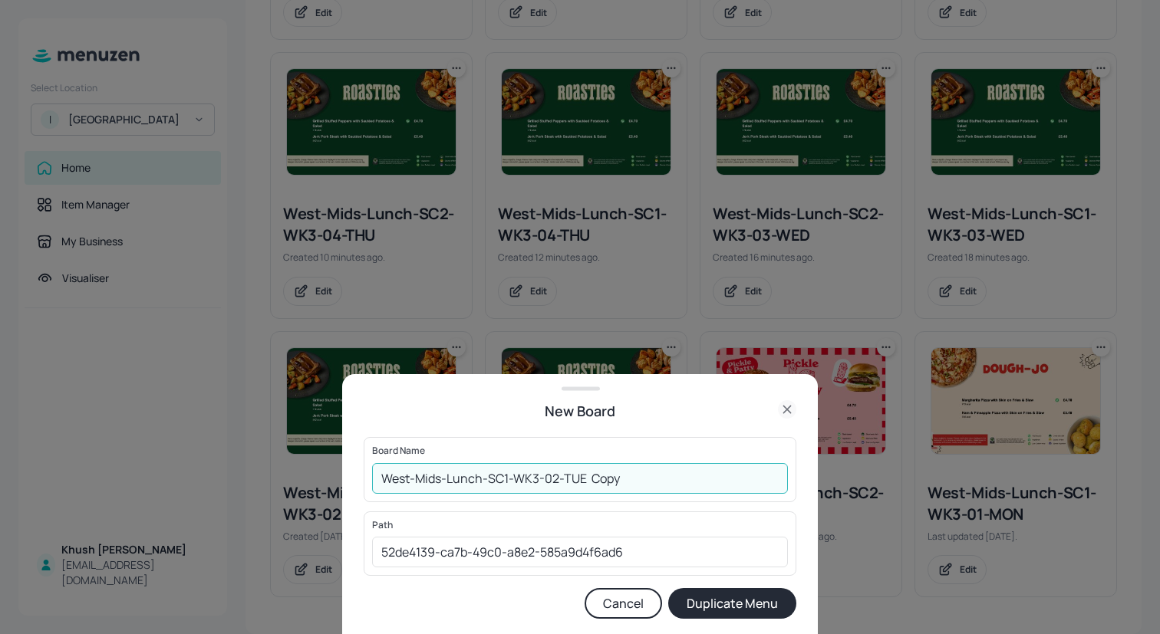
click at [540, 479] on input "West-Mids-Lunch-SC1-WK3-02-TUE Copy" at bounding box center [580, 478] width 416 height 31
click at [660, 485] on input "West-Mids-Lunch-SC1-WK4-02-TUE Copy" at bounding box center [580, 478] width 416 height 31
type input "West-Mids-Lunch-SC1-WK4-02-TUE"
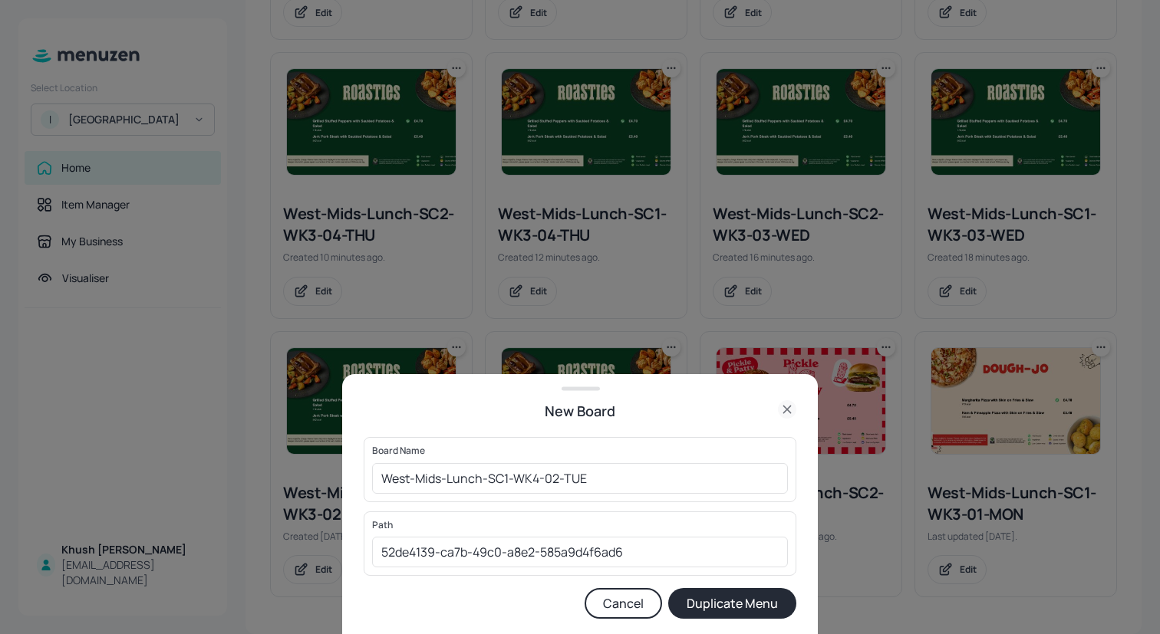
click at [748, 604] on button "Duplicate Menu" at bounding box center [732, 603] width 128 height 31
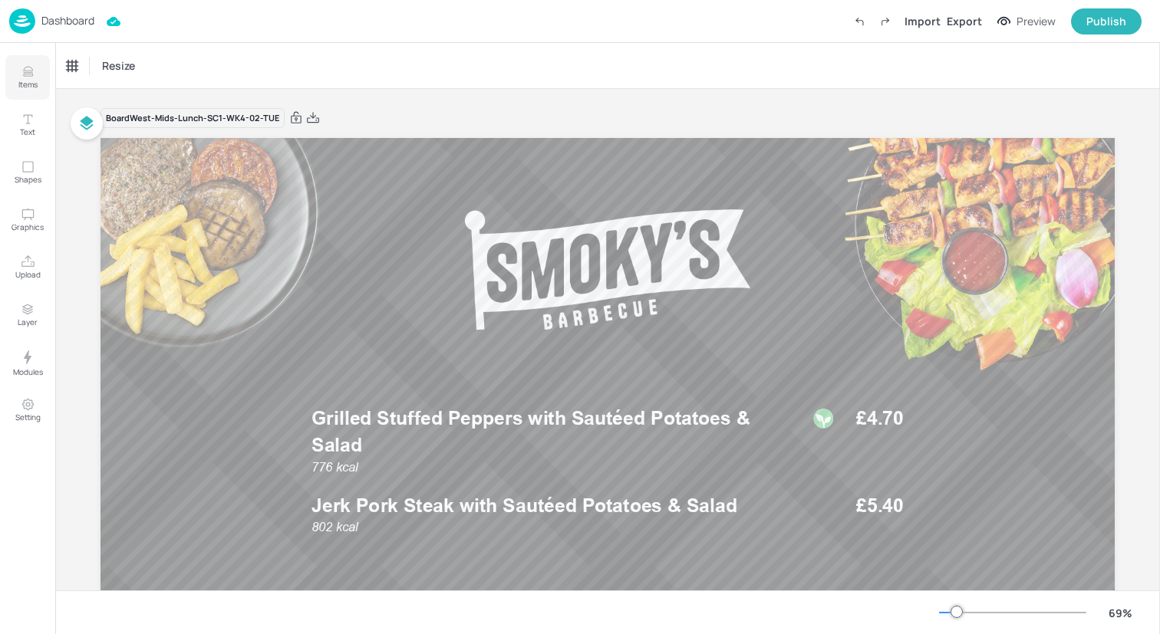
click at [29, 73] on icon "Items" at bounding box center [27, 72] width 9 height 1
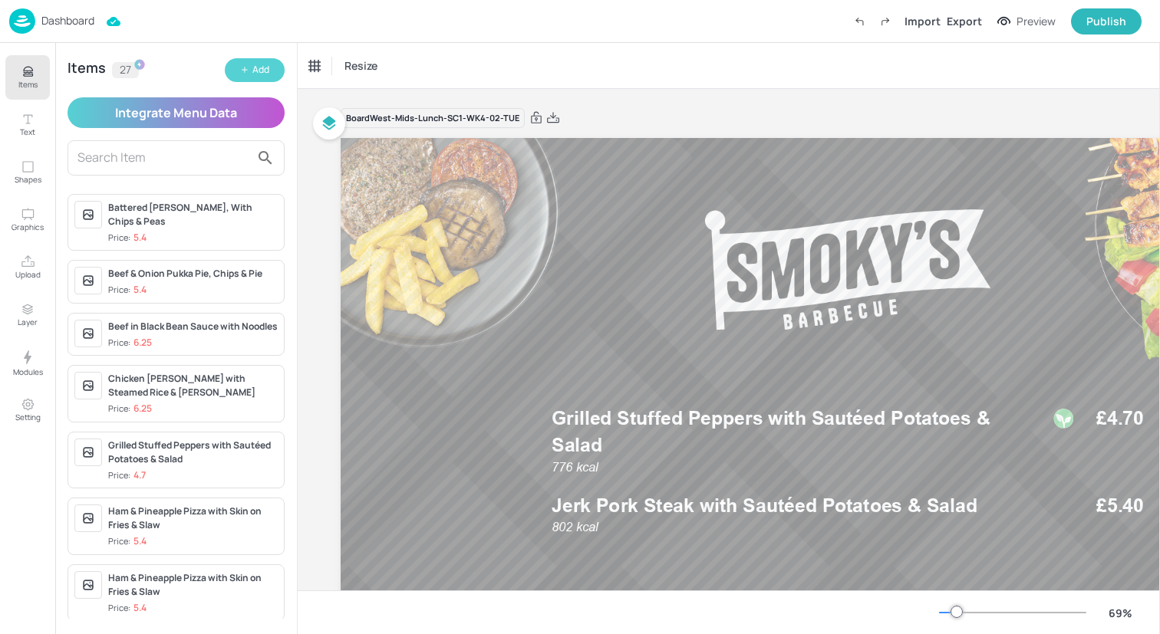
click at [239, 68] on button "Add" at bounding box center [255, 70] width 60 height 24
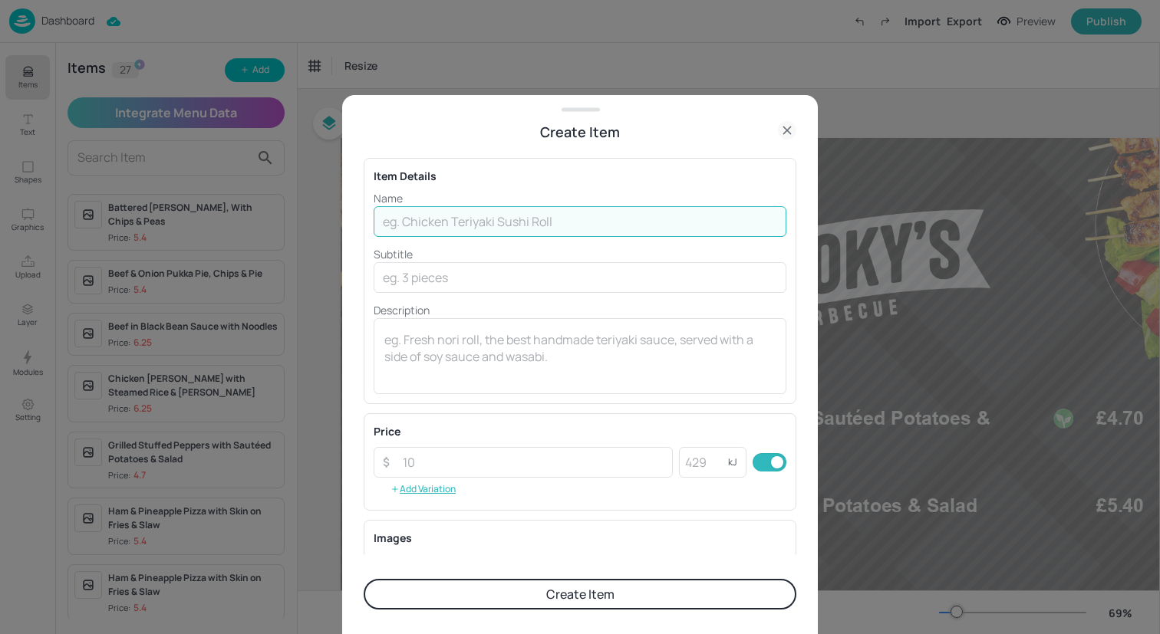
click at [543, 227] on input "text" at bounding box center [580, 221] width 413 height 31
paste input "Veggie Sausage Cassoulet with Creamy Mash"
type input "Veggie Sausage Cassoulet with Creamy Mash"
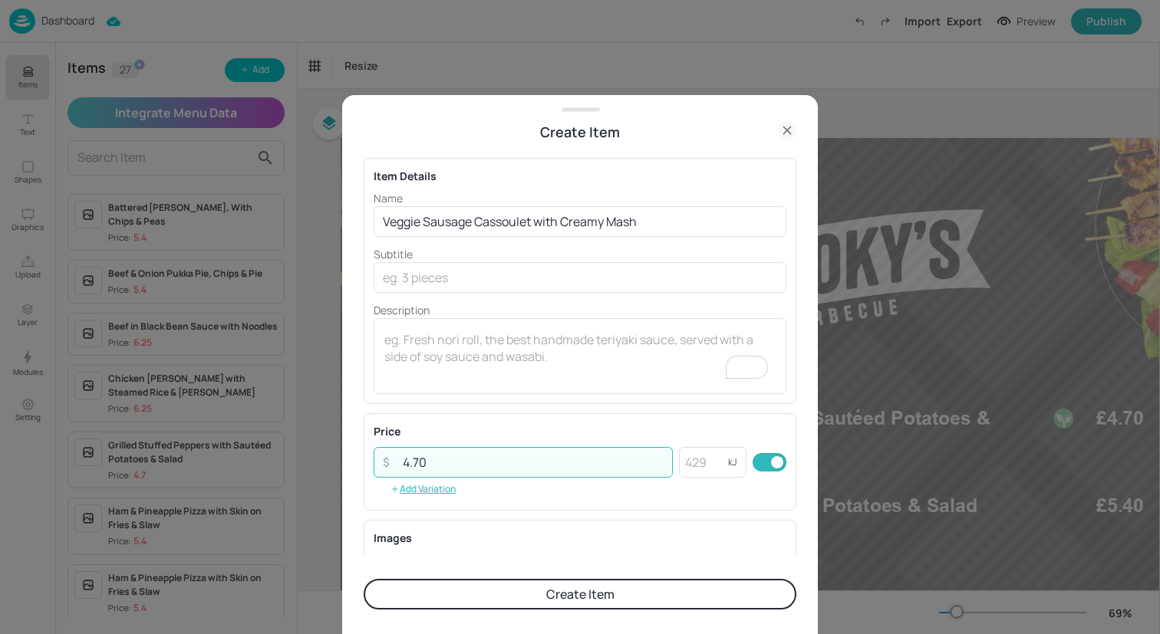
type input "4.70"
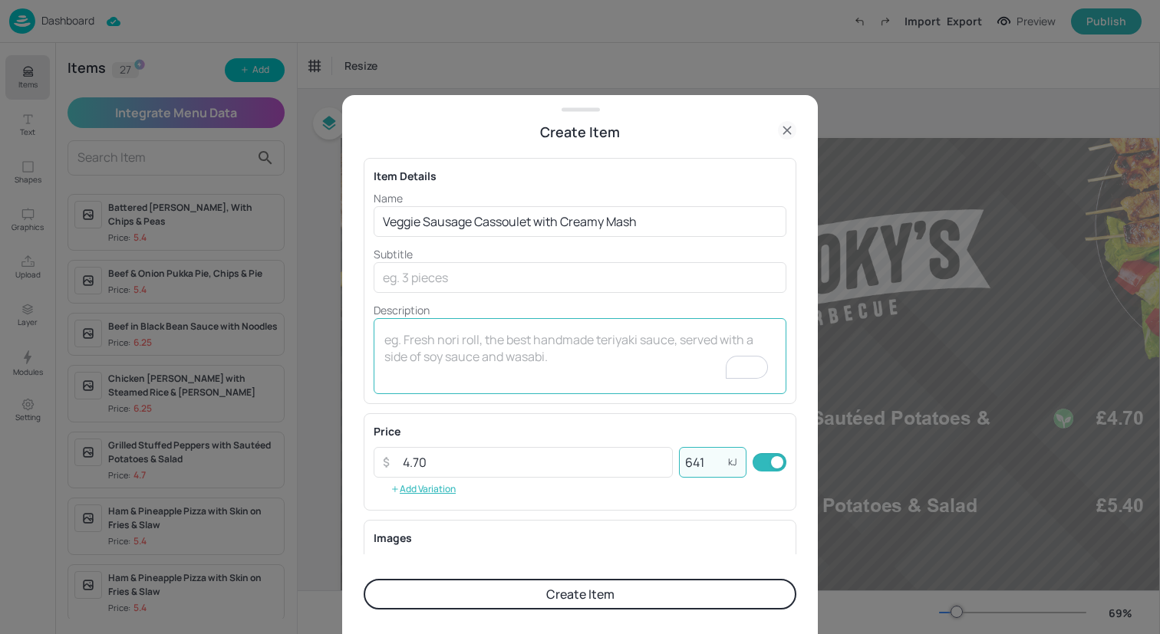
scroll to position [196, 0]
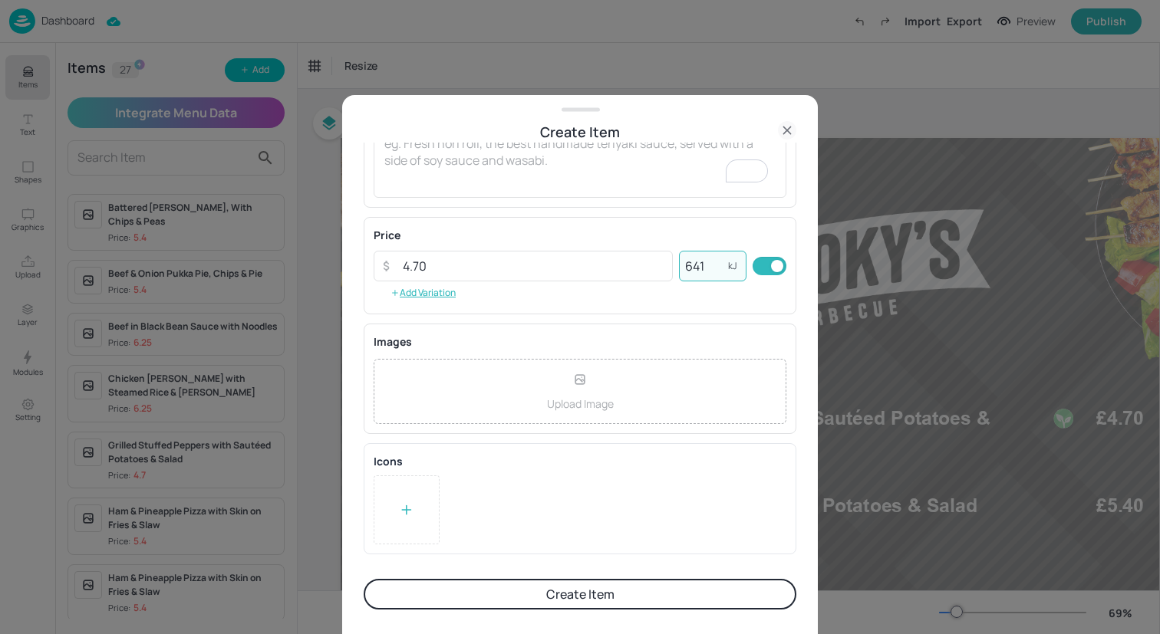
type input "641"
click at [404, 513] on icon at bounding box center [406, 509] width 15 height 15
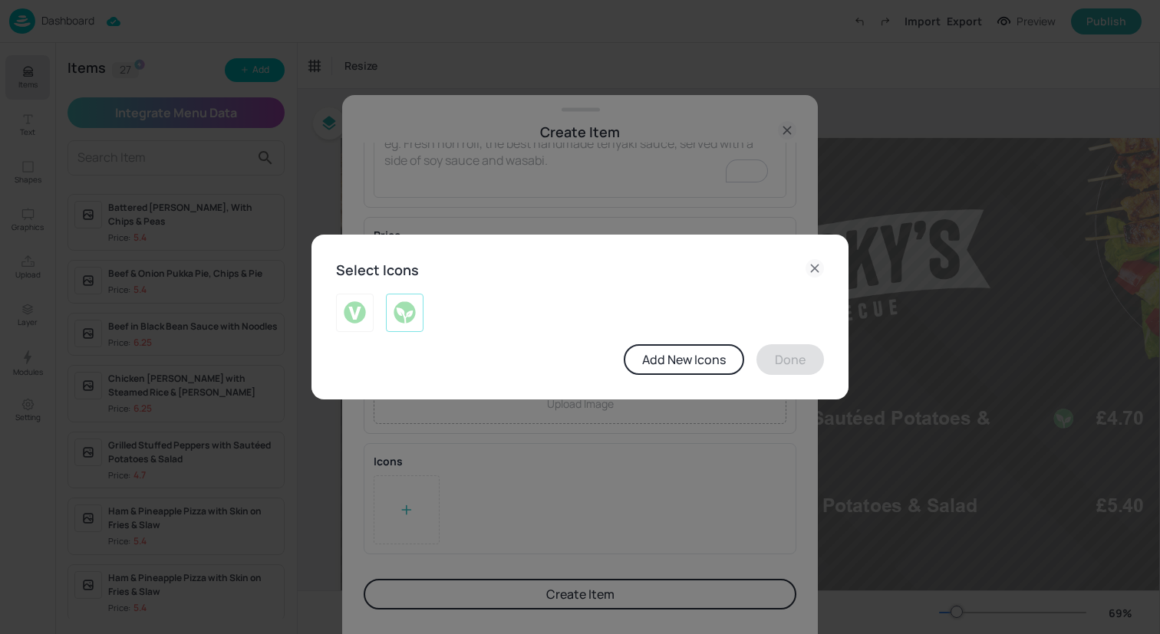
click at [412, 312] on img at bounding box center [405, 313] width 24 height 25
click at [796, 368] on button "Done" at bounding box center [790, 359] width 68 height 31
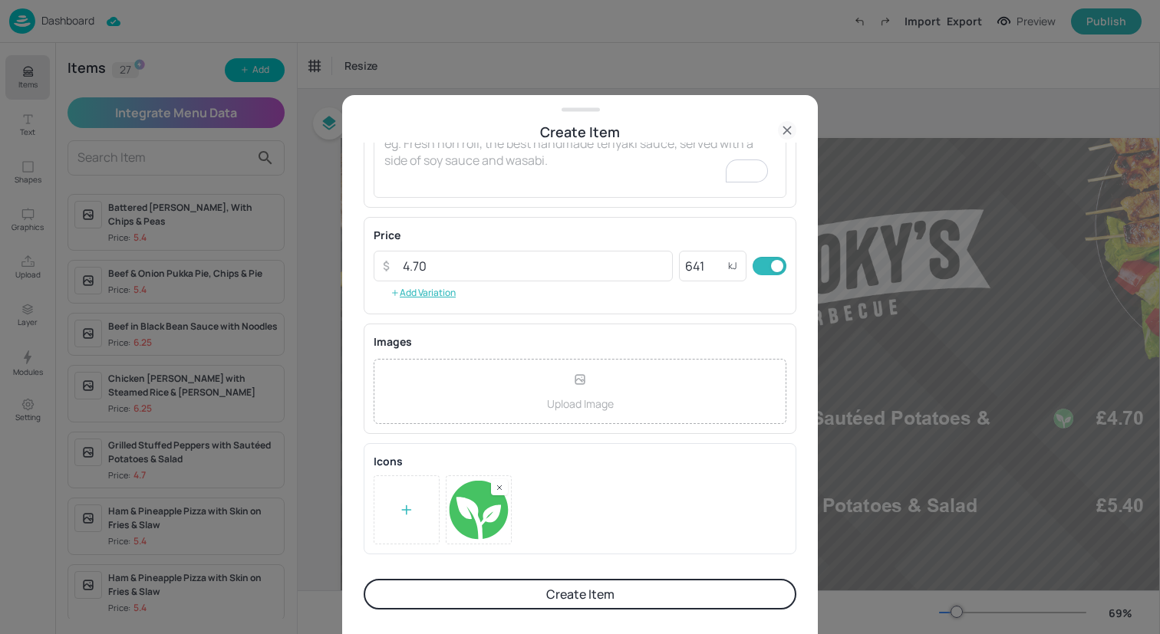
click at [614, 594] on button "Create Item" at bounding box center [580, 594] width 433 height 31
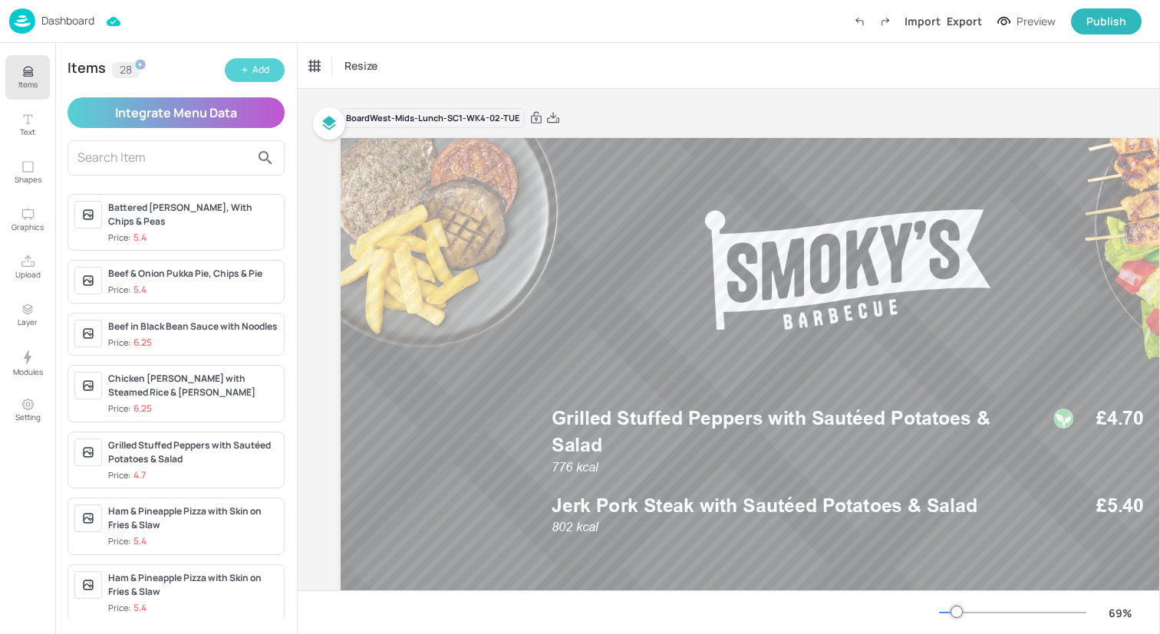
click at [245, 63] on button "Add" at bounding box center [255, 70] width 60 height 24
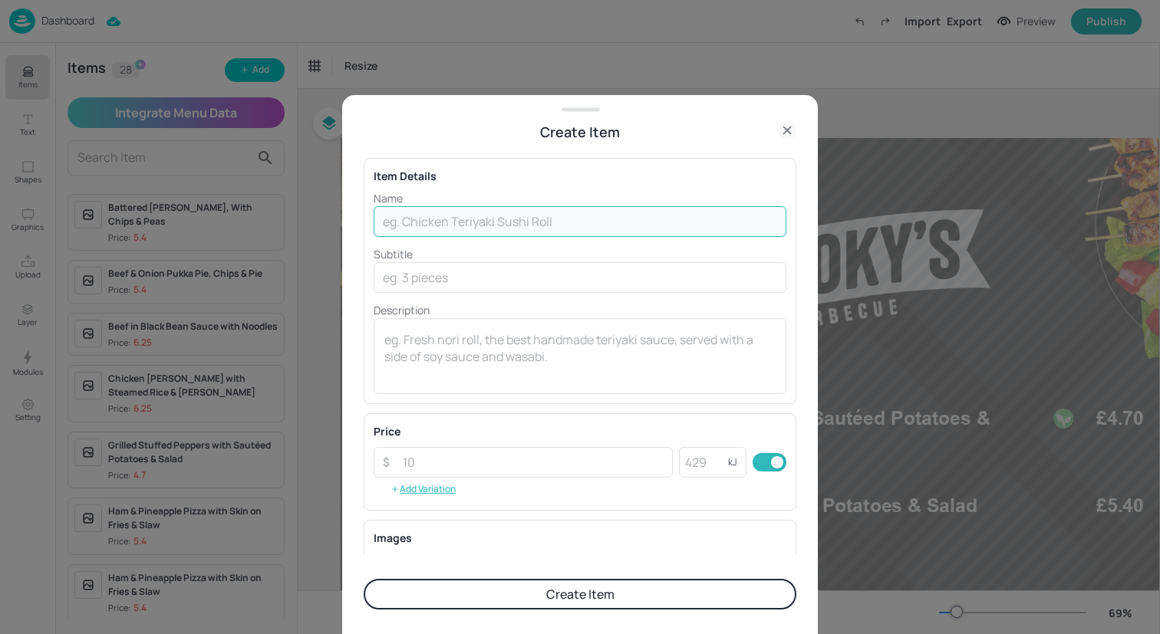
click at [501, 216] on input "text" at bounding box center [580, 221] width 413 height 31
paste input "Pork Toad in the Hole with Mashed Potatoes & Peas"
type input "Pork Toad in the Hole with Mashed Potatoes & Peas"
click at [693, 459] on input "number" at bounding box center [703, 462] width 49 height 31
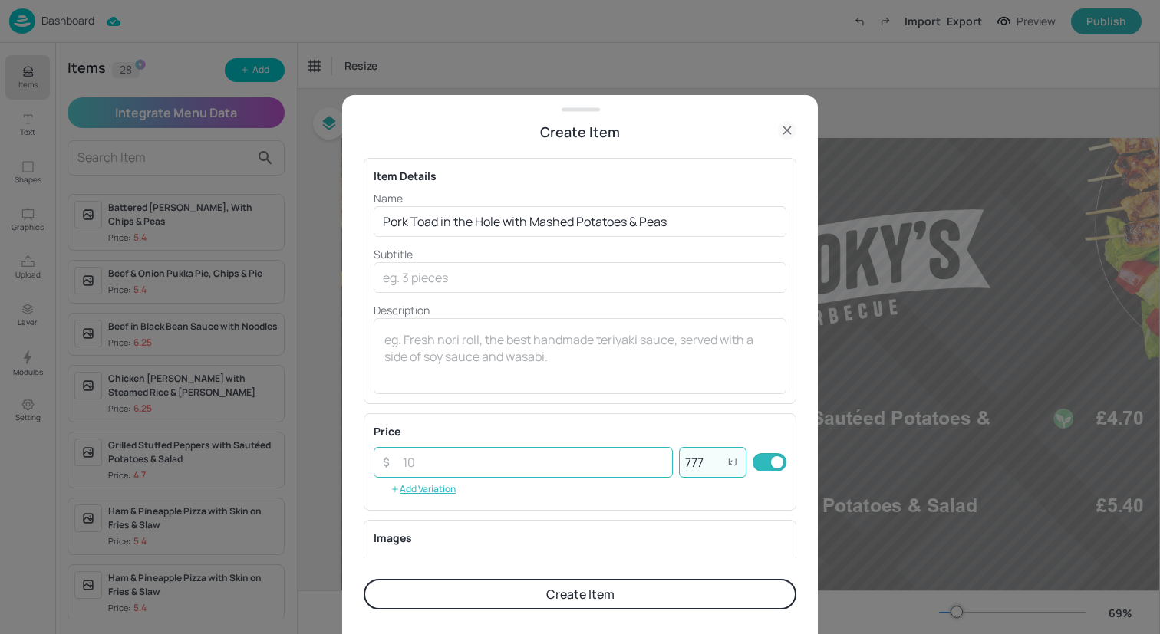
type input "777"
click at [575, 461] on input "number" at bounding box center [533, 462] width 279 height 31
type input "5.40"
click at [636, 592] on button "Create Item" at bounding box center [580, 594] width 433 height 31
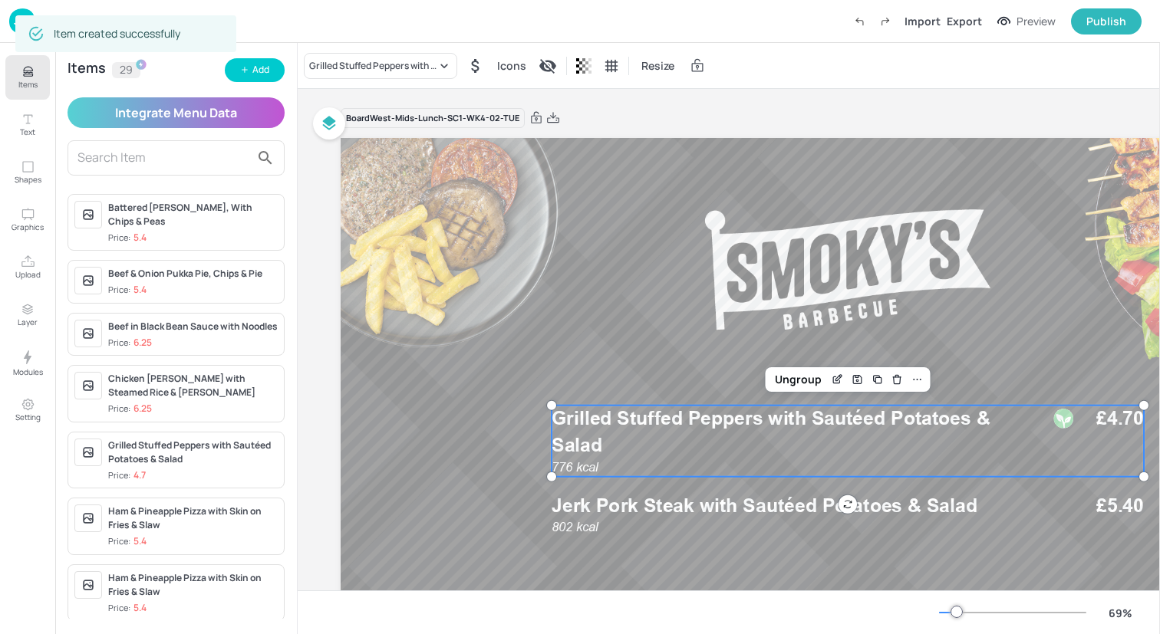
click at [641, 440] on p "Grilled Stuffed Peppers with Sautéed Potatoes & Salad" at bounding box center [792, 432] width 480 height 53
click at [354, 64] on div "Grilled Stuffed Peppers with Sautéed Potatoes & Salad" at bounding box center [372, 66] width 127 height 14
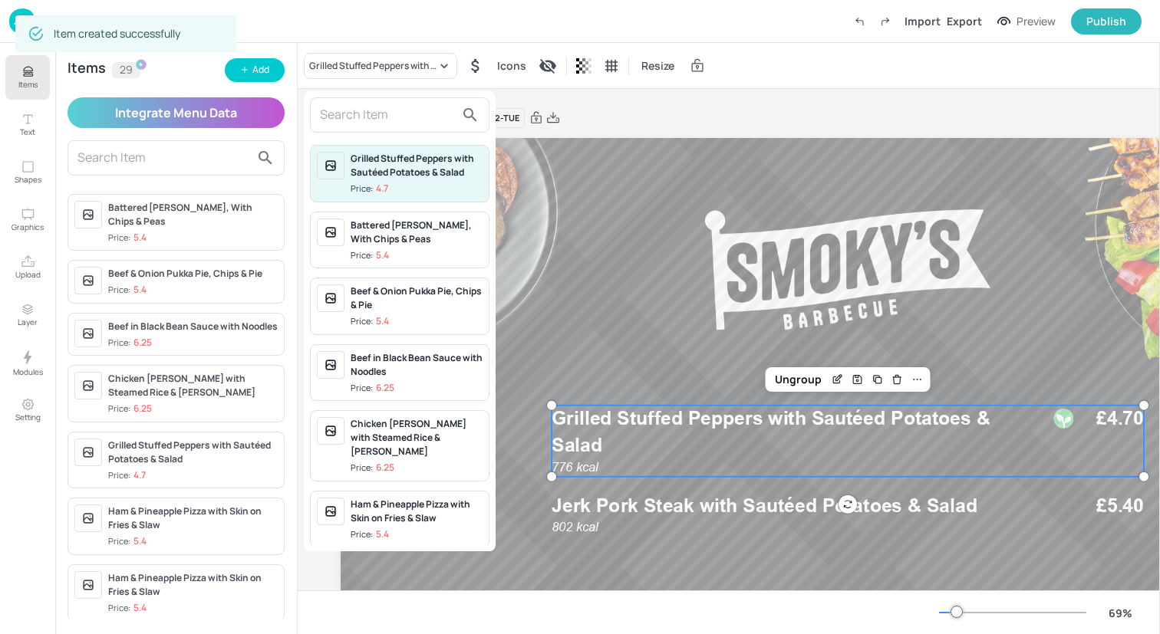
click at [370, 110] on input "text" at bounding box center [387, 115] width 135 height 25
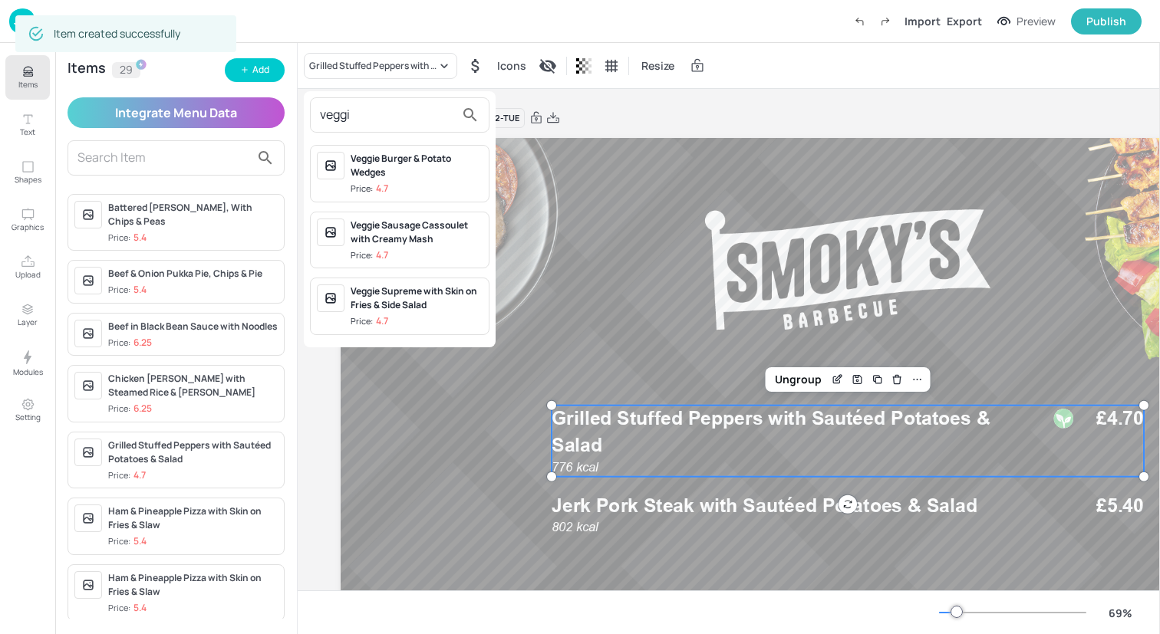
type input "veggie"
drag, startPoint x: 407, startPoint y: 117, endPoint x: 246, endPoint y: 117, distance: 160.3
click at [246, 117] on div "veggie Veggie Burger & Potato Wedges Price: 4.7 Veggie Sausage Cassoulet with C…" at bounding box center [580, 320] width 1160 height 628
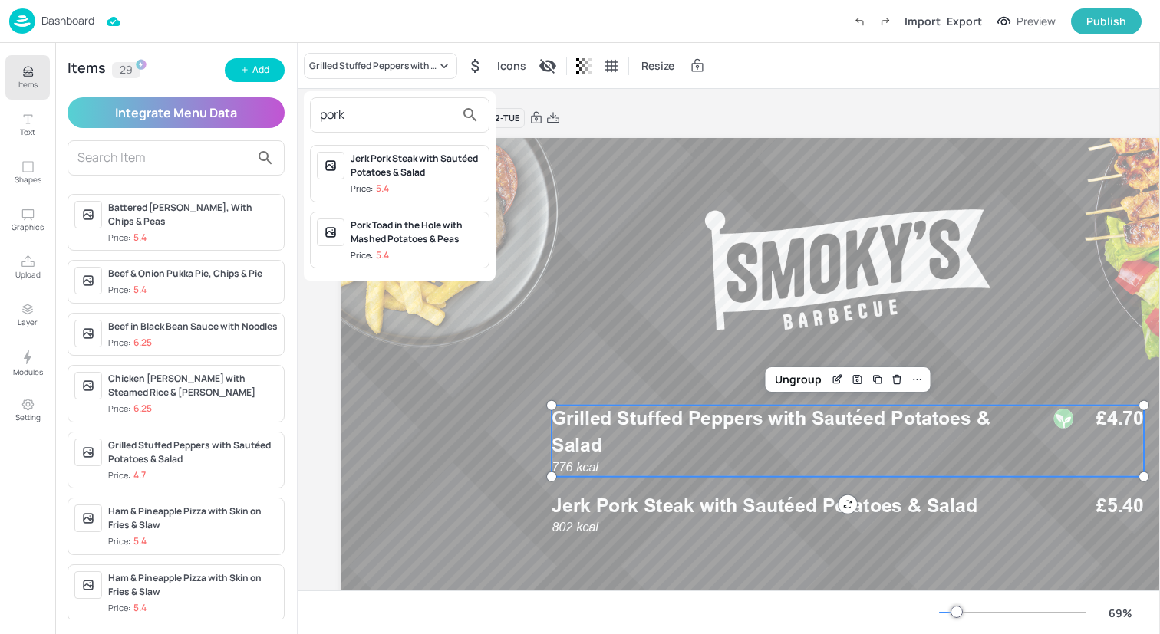
type input "pork"
click at [631, 535] on div at bounding box center [580, 317] width 1160 height 634
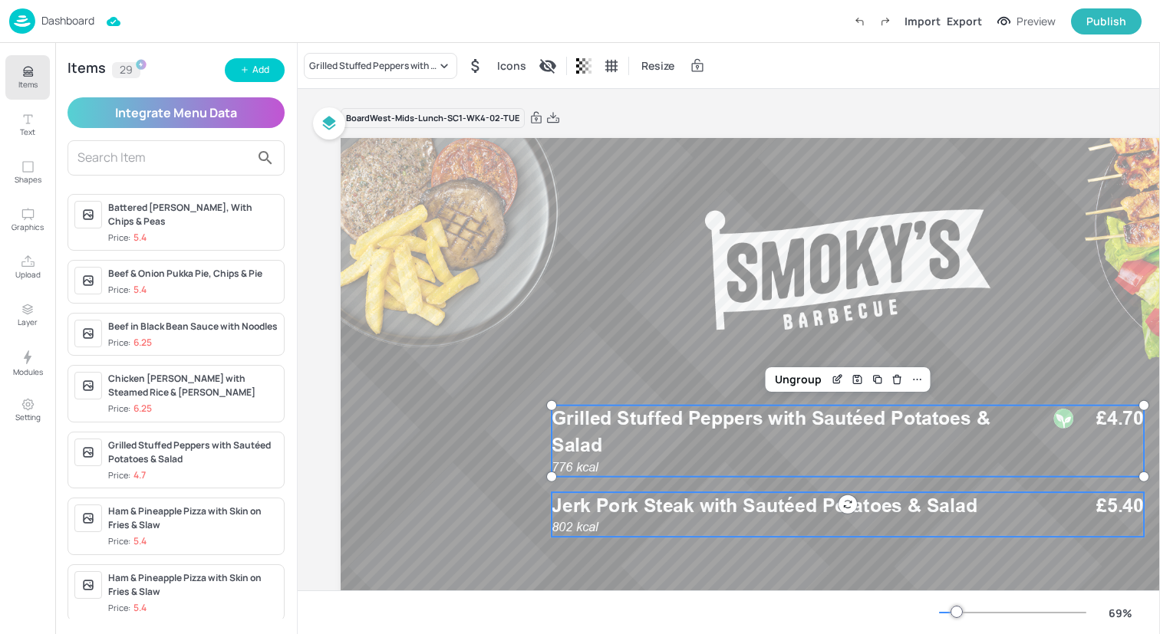
click at [640, 519] on p "Jerk Pork Steak with Sautéed Potatoes & Salad" at bounding box center [792, 505] width 480 height 27
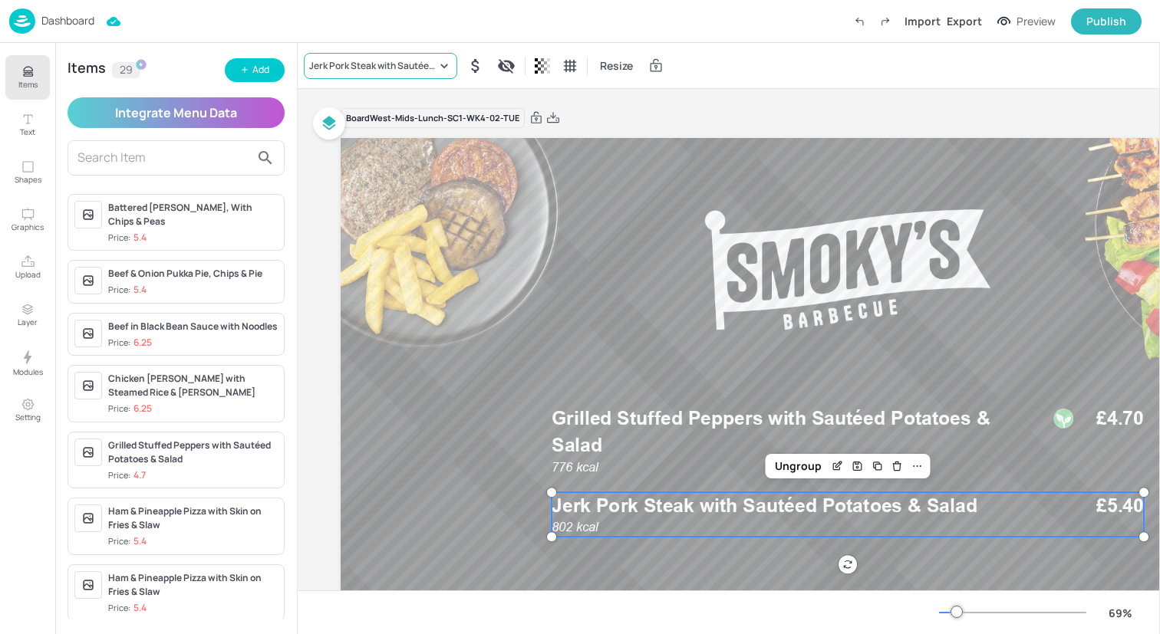
click at [380, 67] on div "Jerk Pork Steak with Sautéed Potatoes & Salad" at bounding box center [372, 66] width 127 height 14
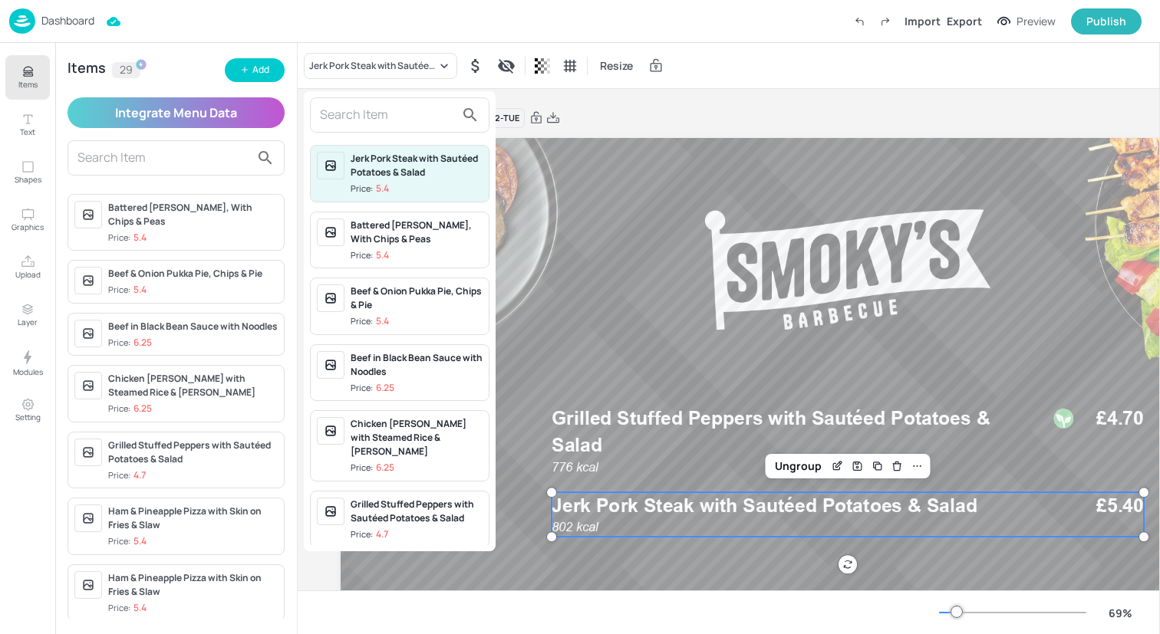
click at [377, 111] on input "text" at bounding box center [387, 115] width 135 height 25
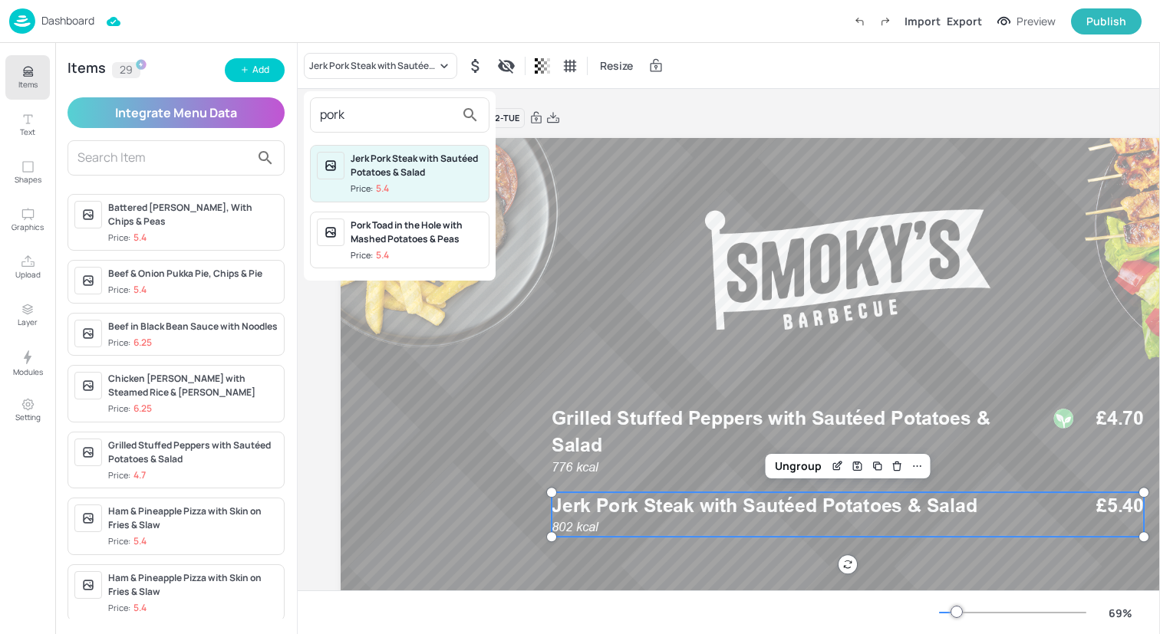
type input "pork"
click at [405, 216] on div "Pork Toad in the Hole with Mashed Potatoes & Peas Price: 5.4" at bounding box center [399, 241] width 179 height 58
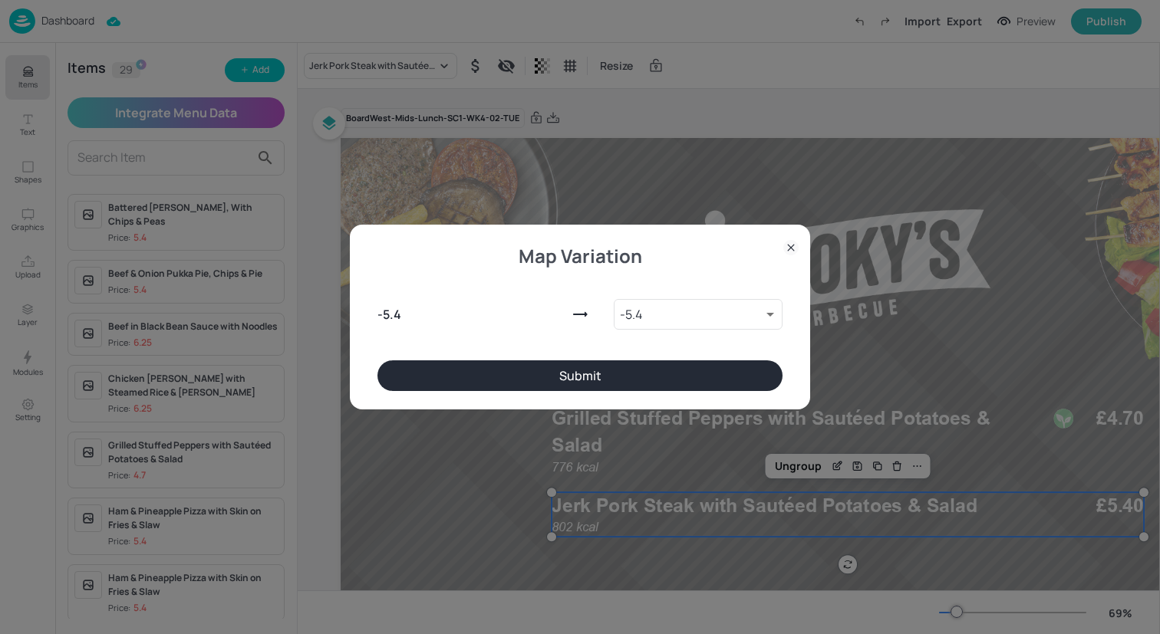
click at [550, 367] on button "Submit" at bounding box center [579, 376] width 405 height 31
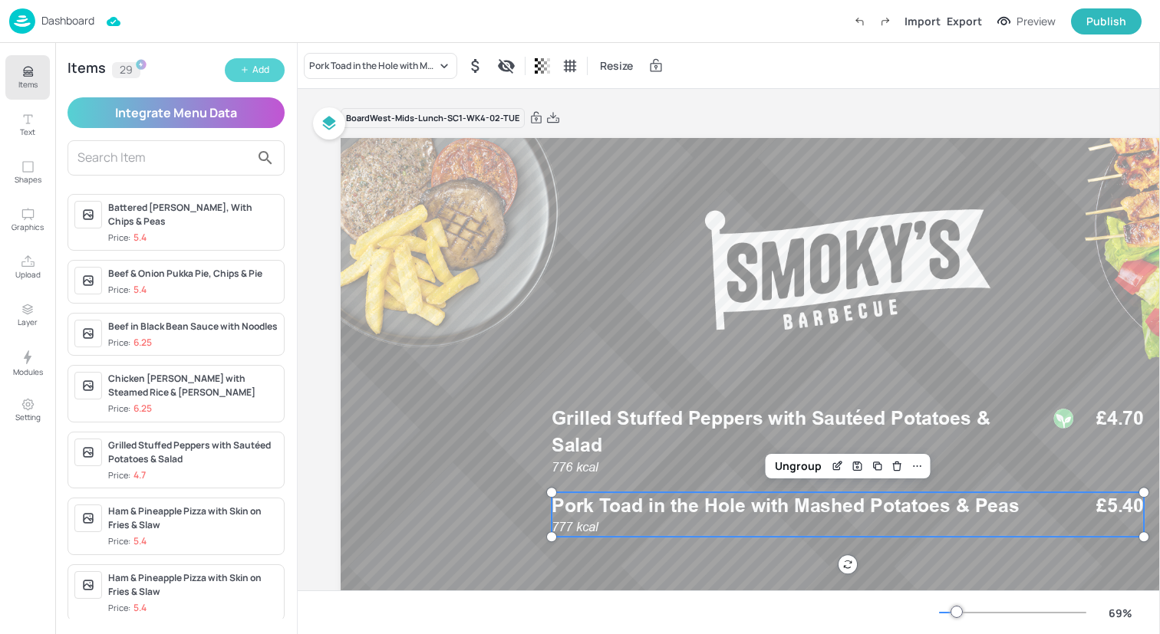
click at [257, 72] on div "Add" at bounding box center [260, 70] width 17 height 15
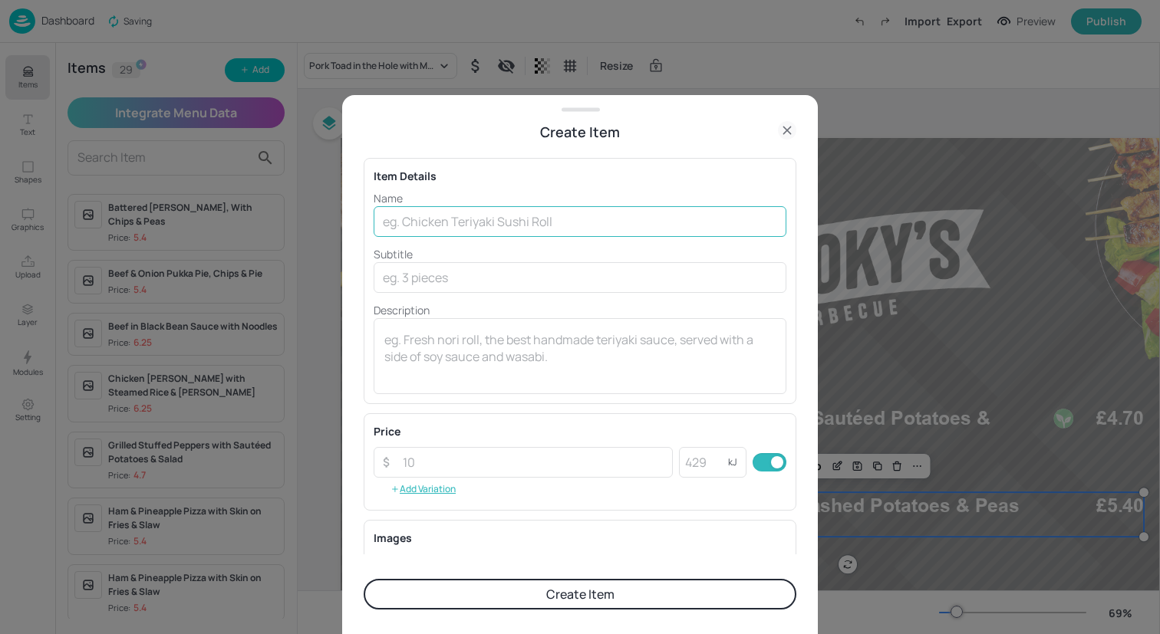
click at [392, 209] on input "text" at bounding box center [580, 221] width 413 height 31
paste input "Veggie Sausage Cassoulet with Creamy Mash"
type input "Veggie Sausage Cassoulet with Creamy Mash"
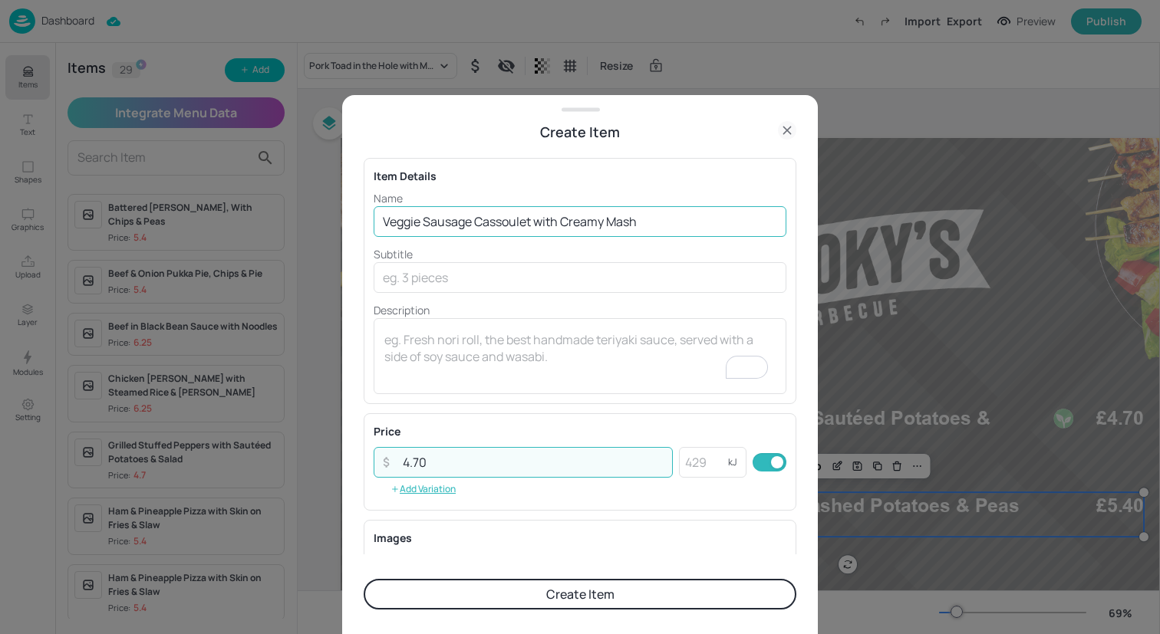
type input "4.70"
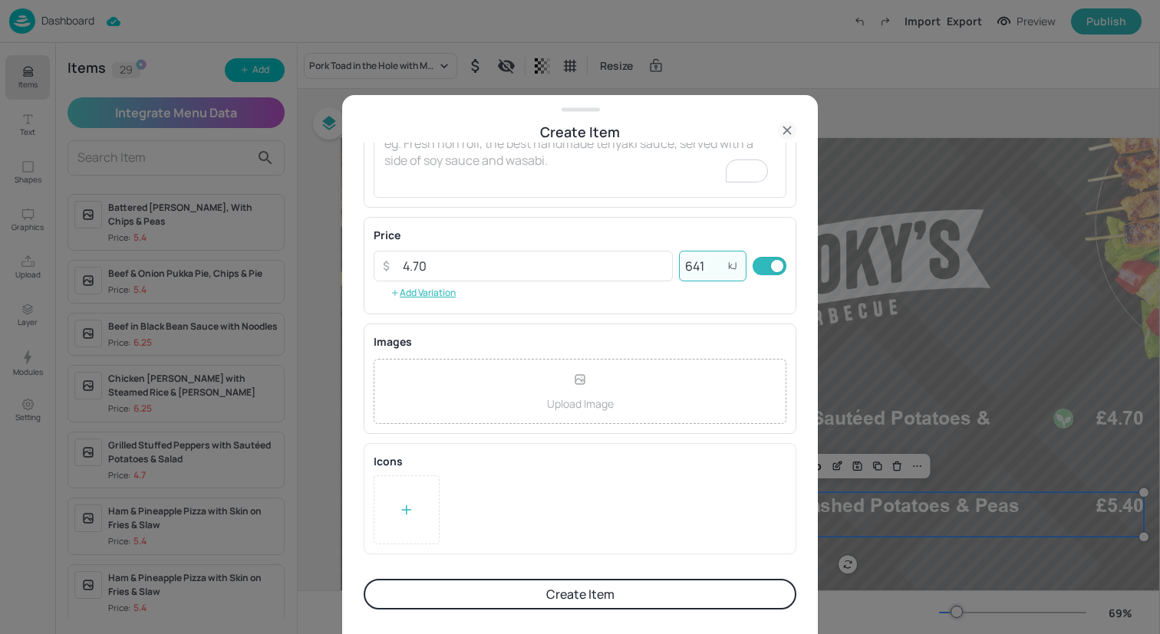
type input "641"
click at [412, 486] on div at bounding box center [407, 510] width 66 height 69
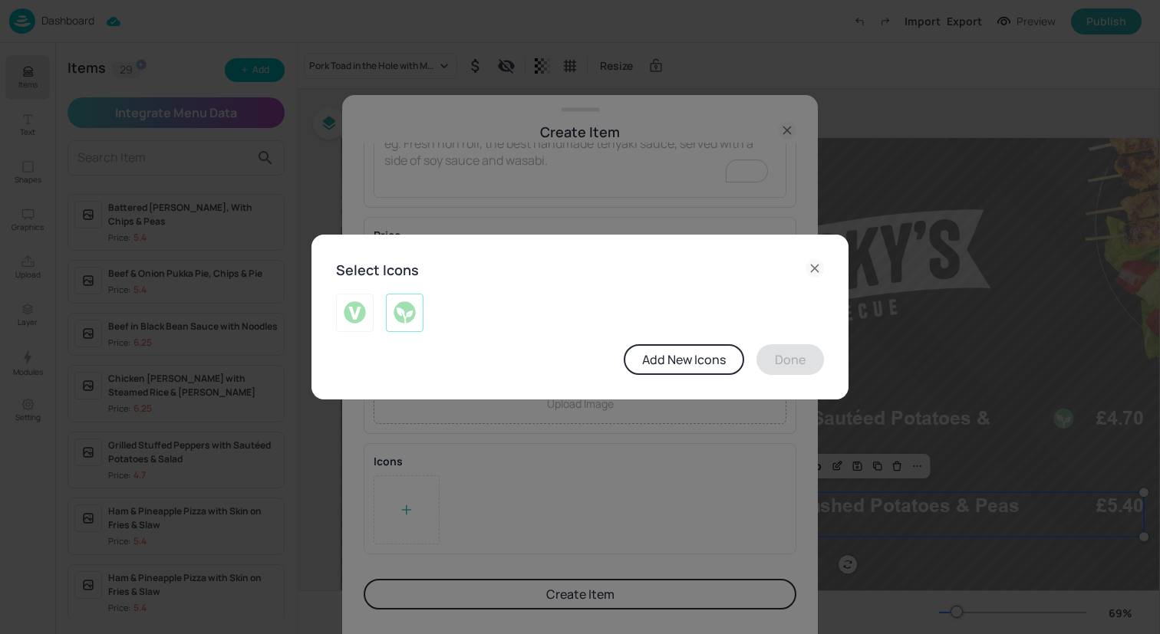
click at [412, 307] on img at bounding box center [405, 313] width 24 height 25
click at [787, 359] on button "Done" at bounding box center [790, 359] width 68 height 31
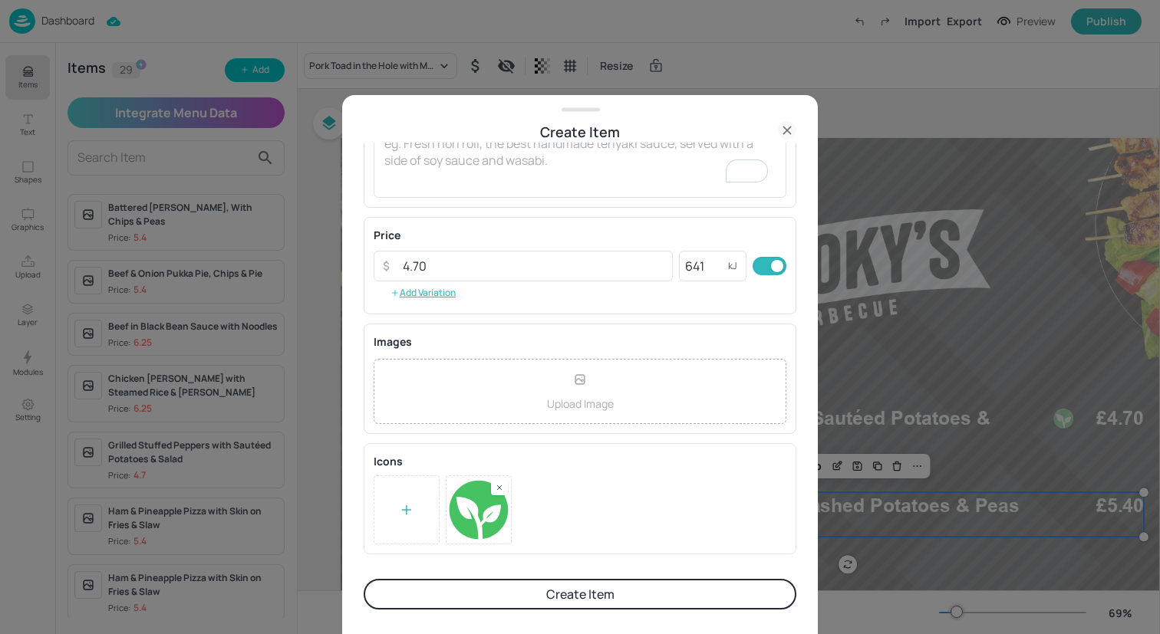
click at [669, 599] on button "Create Item" at bounding box center [580, 594] width 433 height 31
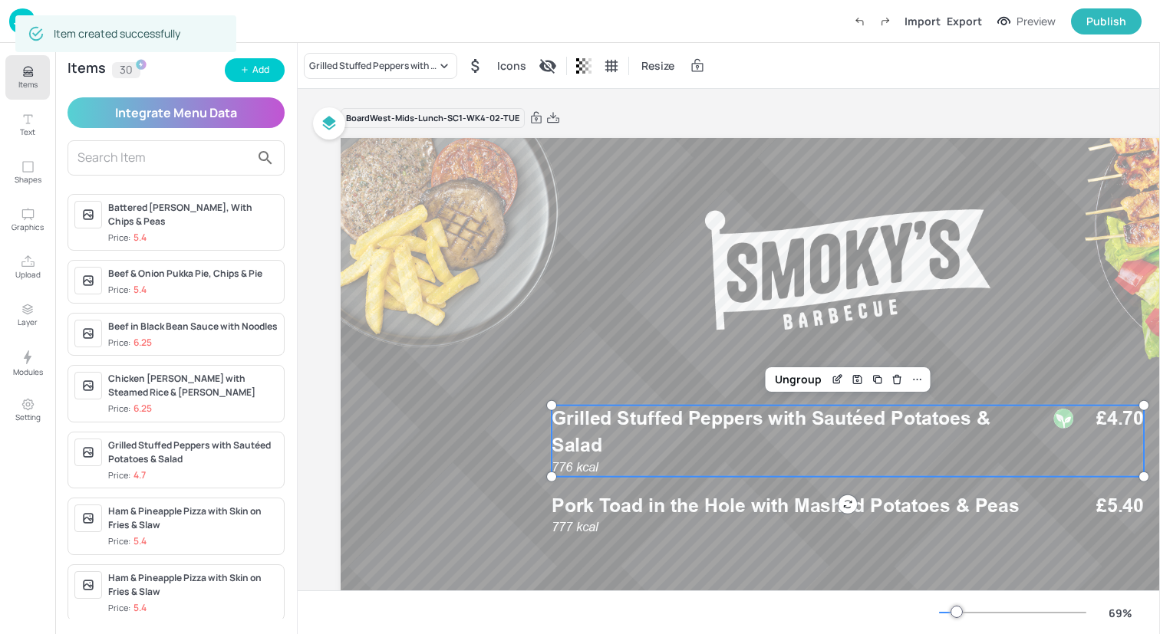
click at [869, 432] on p "Grilled Stuffed Peppers with Sautéed Potatoes & Salad" at bounding box center [792, 432] width 480 height 53
click at [399, 48] on div "Grilled Stuffed Peppers with Sautéed Potatoes & Salad Icons Resize" at bounding box center [729, 65] width 862 height 45
click at [399, 69] on div "Grilled Stuffed Peppers with Sautéed Potatoes & Salad" at bounding box center [372, 66] width 127 height 14
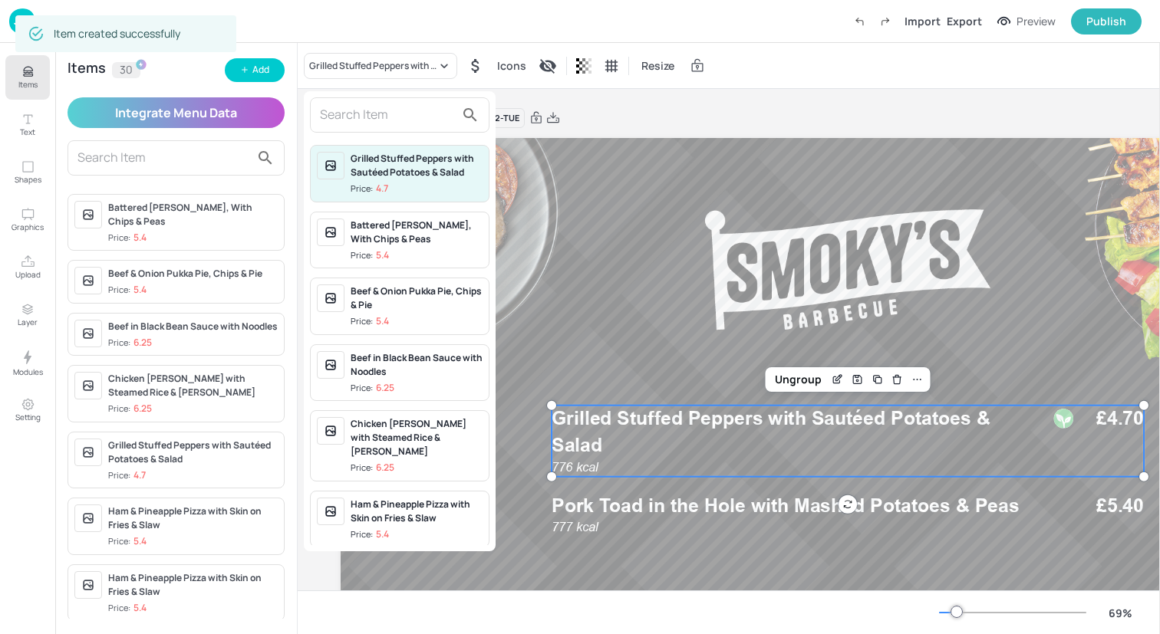
click at [398, 100] on div at bounding box center [399, 114] width 179 height 35
click at [398, 108] on input "text" at bounding box center [387, 115] width 135 height 25
paste input "Veggie Sausage Cassoulet with Creamy Mash"
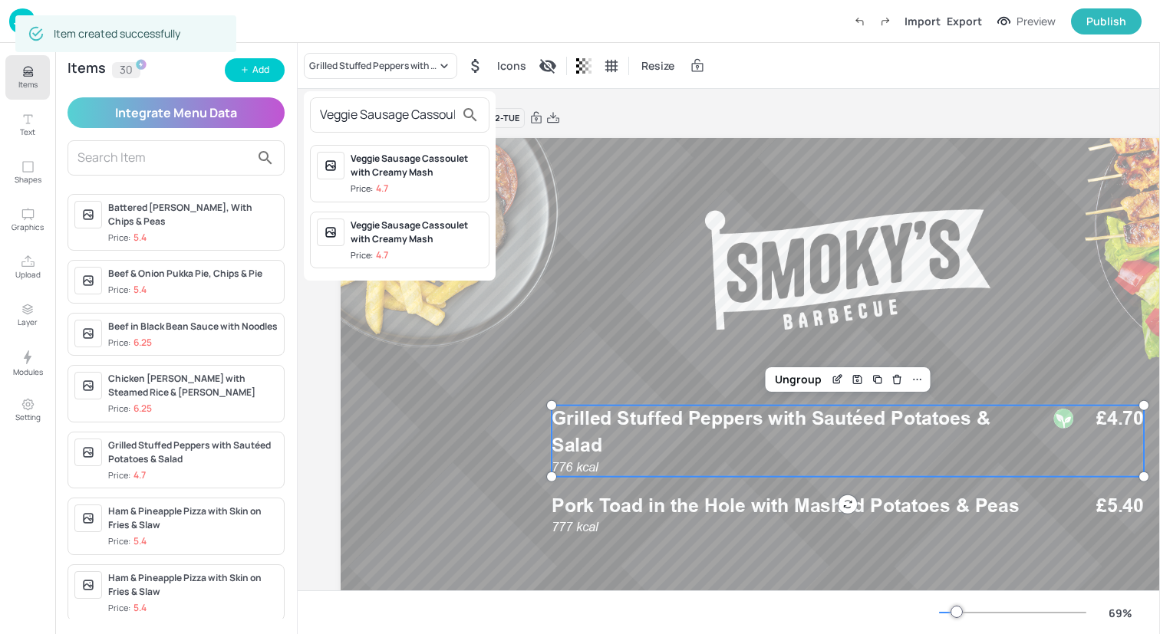
scroll to position [0, 124]
type input "Veggie Sausage Cassoulet with Creamy Mash"
click at [415, 164] on div "Veggie Sausage Cassoulet with Creamy Mash" at bounding box center [417, 166] width 132 height 28
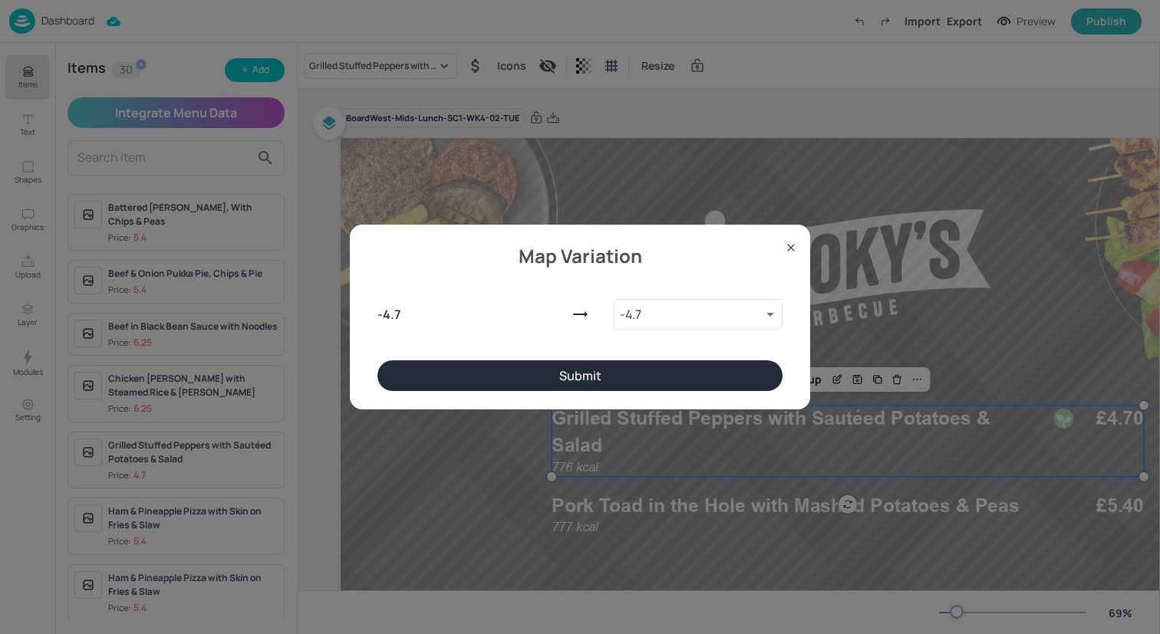
click at [511, 371] on button "Submit" at bounding box center [579, 376] width 405 height 31
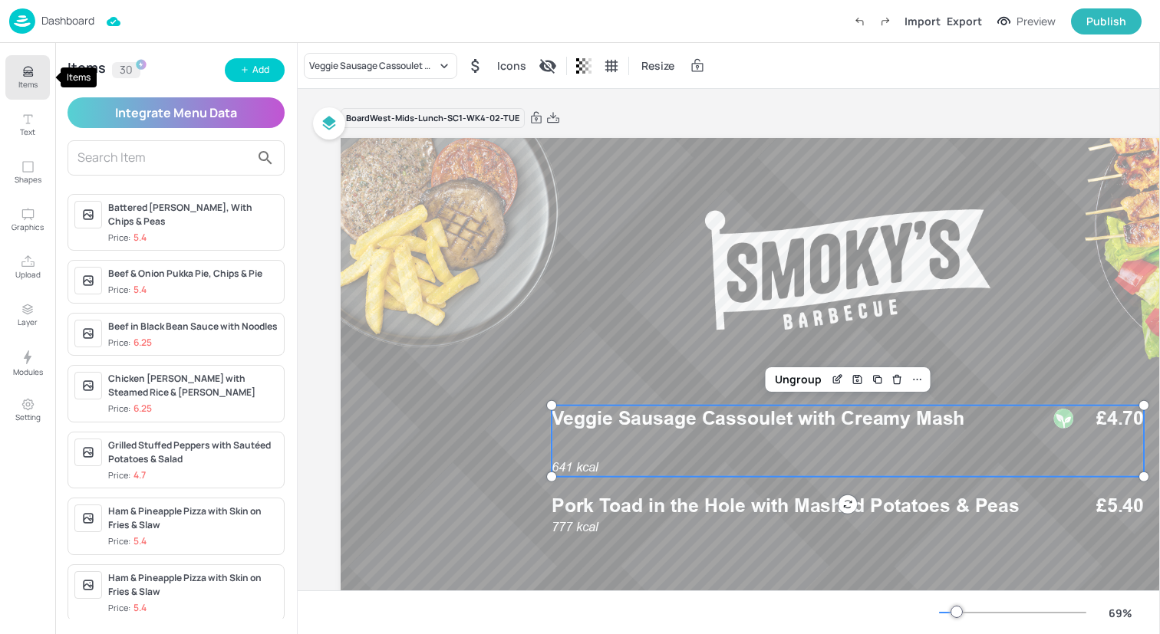
click at [18, 80] on p "Items" at bounding box center [27, 84] width 19 height 11
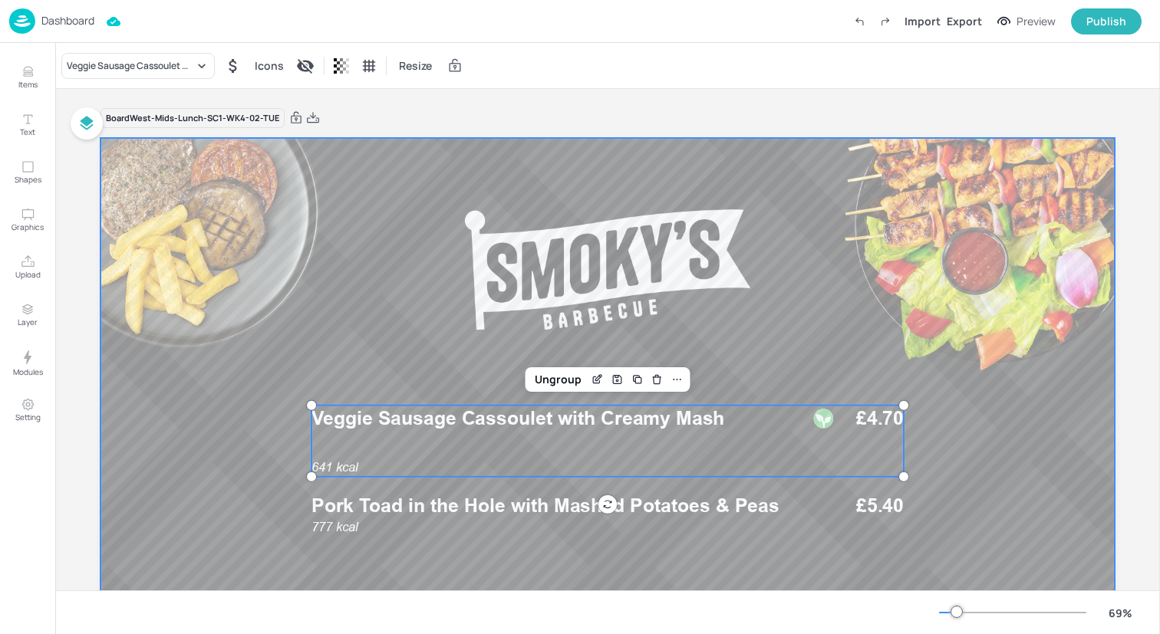
click at [134, 291] on div at bounding box center [607, 423] width 1014 height 571
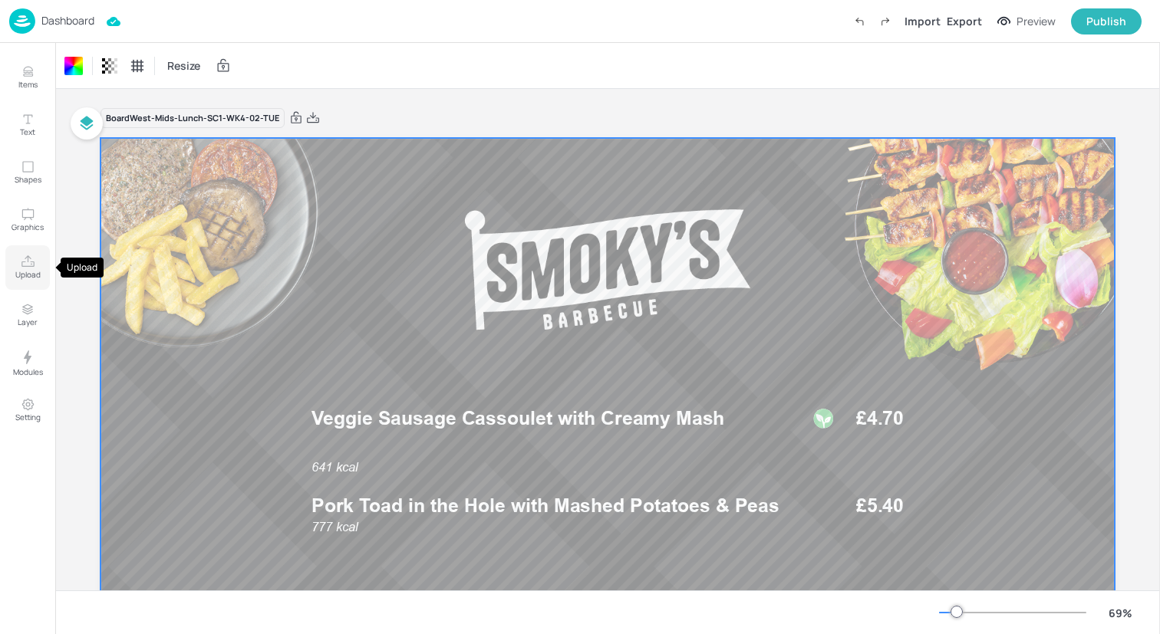
click at [32, 268] on icon "Upload" at bounding box center [28, 262] width 15 height 15
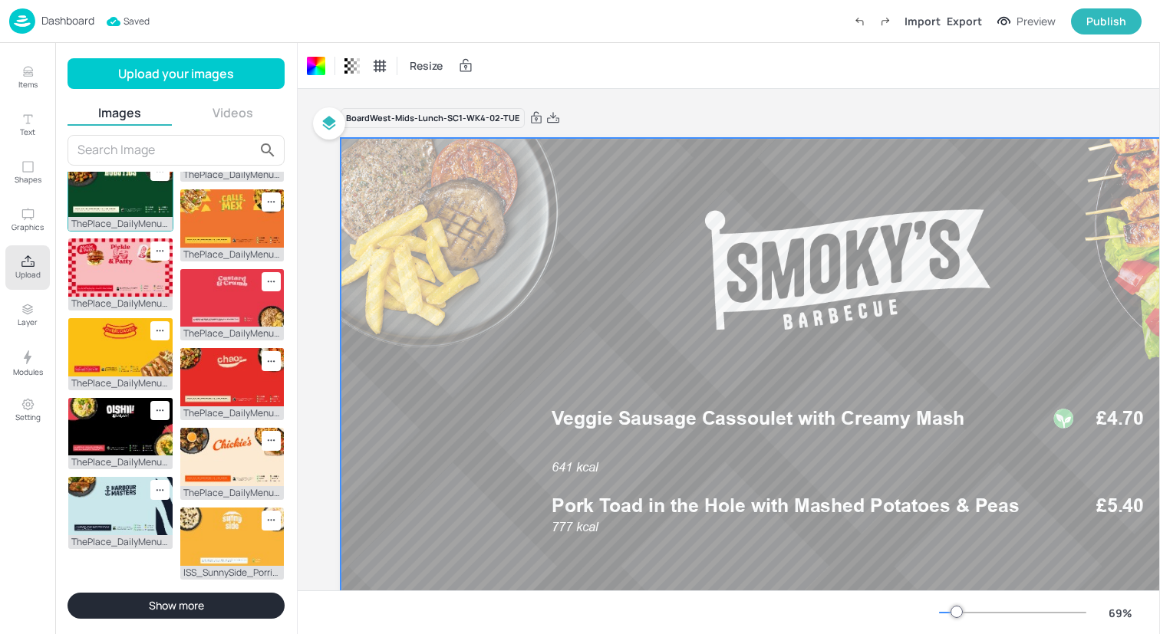
scroll to position [353, 0]
click at [97, 217] on img at bounding box center [120, 188] width 104 height 58
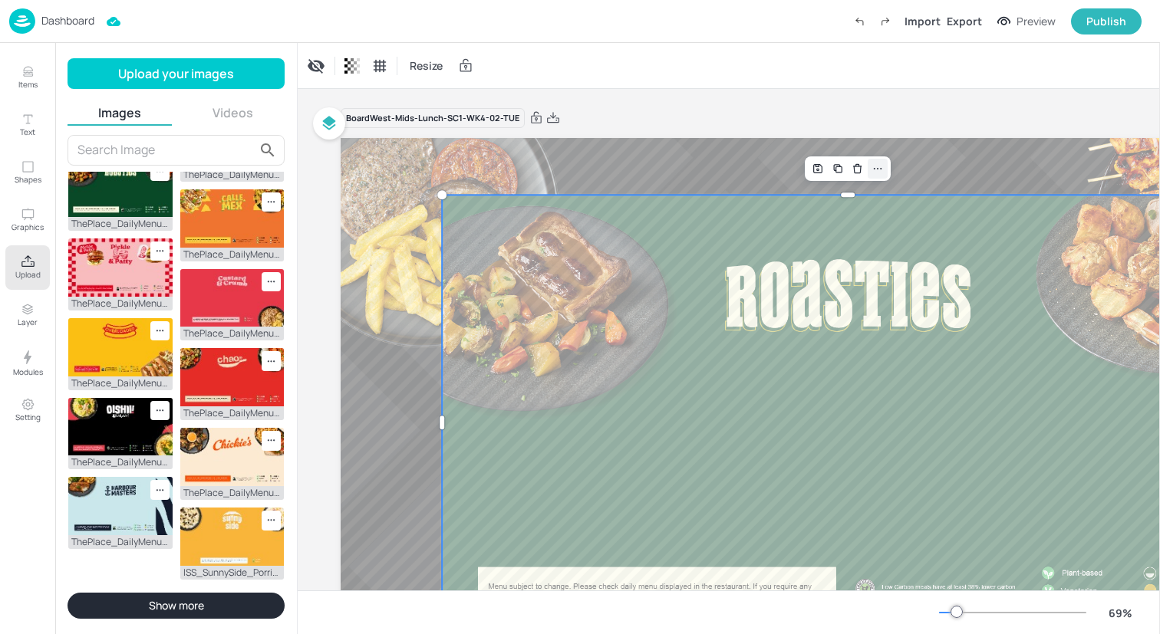
click at [879, 168] on icon at bounding box center [877, 169] width 12 height 12
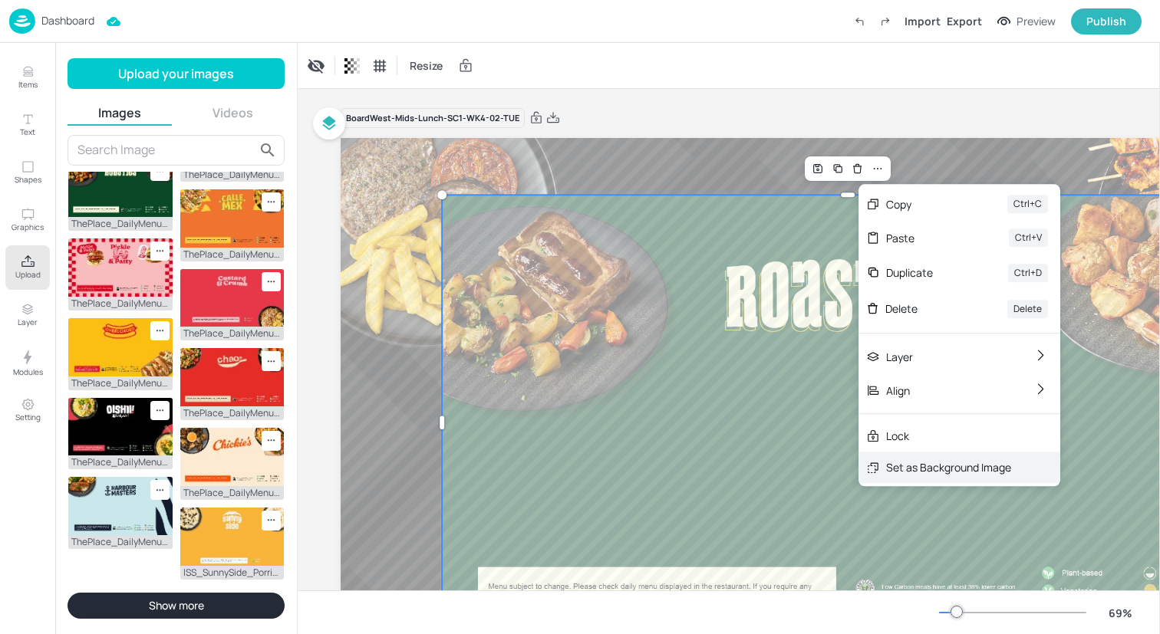
click at [883, 473] on div "Set as Background Image" at bounding box center [959, 467] width 202 height 31
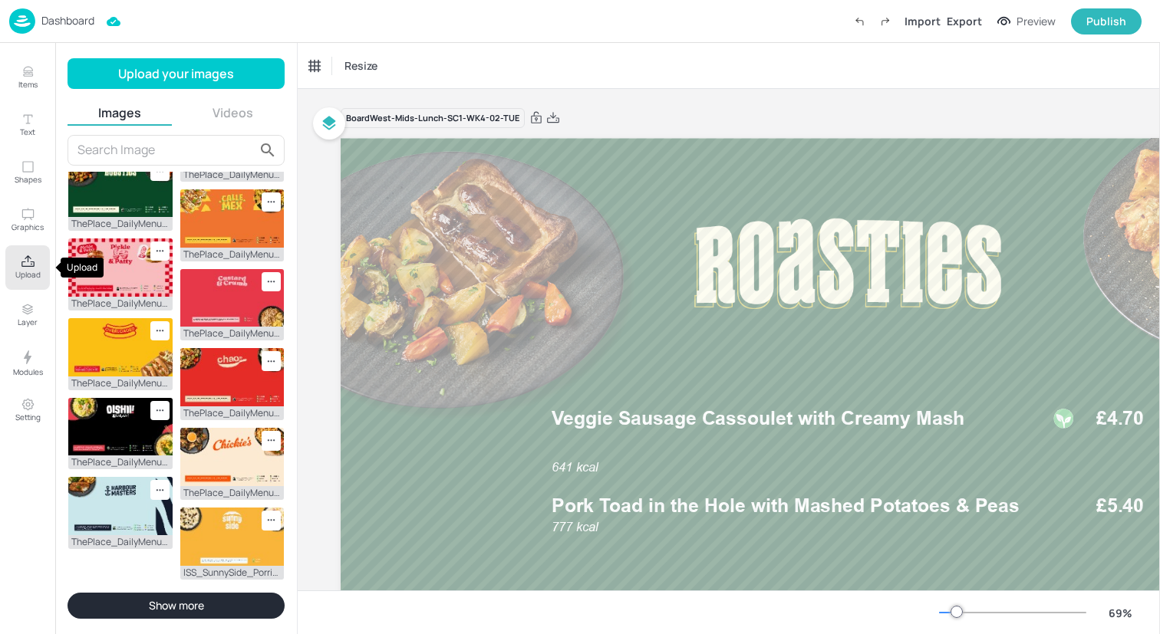
click at [32, 252] on button "Upload" at bounding box center [27, 267] width 44 height 44
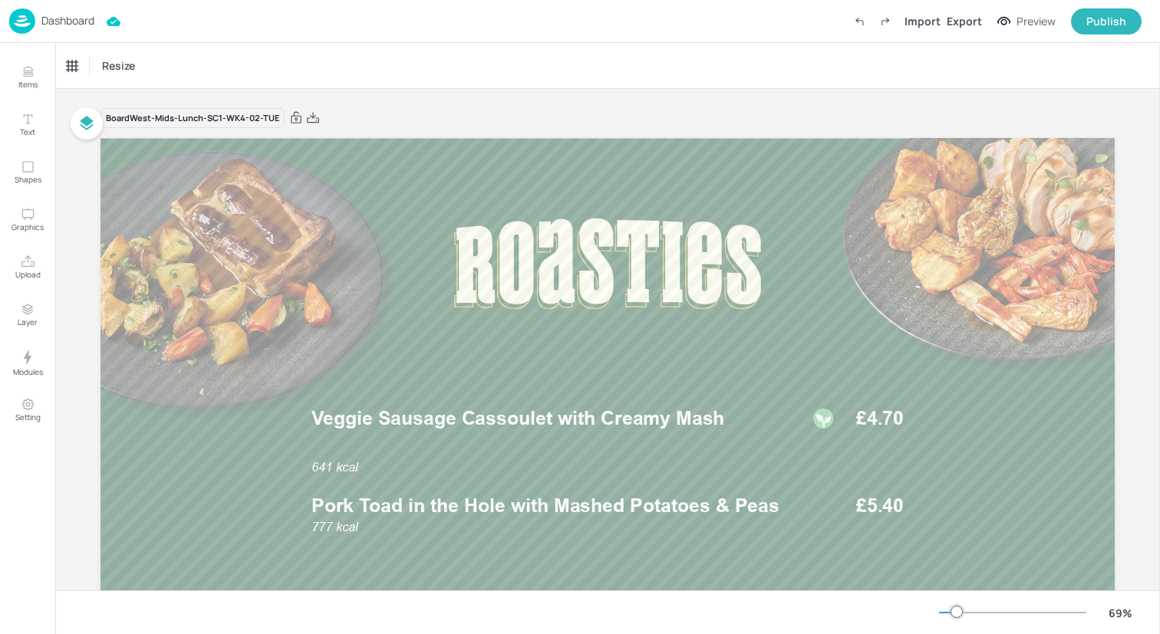
click at [16, 16] on img at bounding box center [22, 20] width 26 height 25
click at [21, 24] on img at bounding box center [22, 20] width 26 height 25
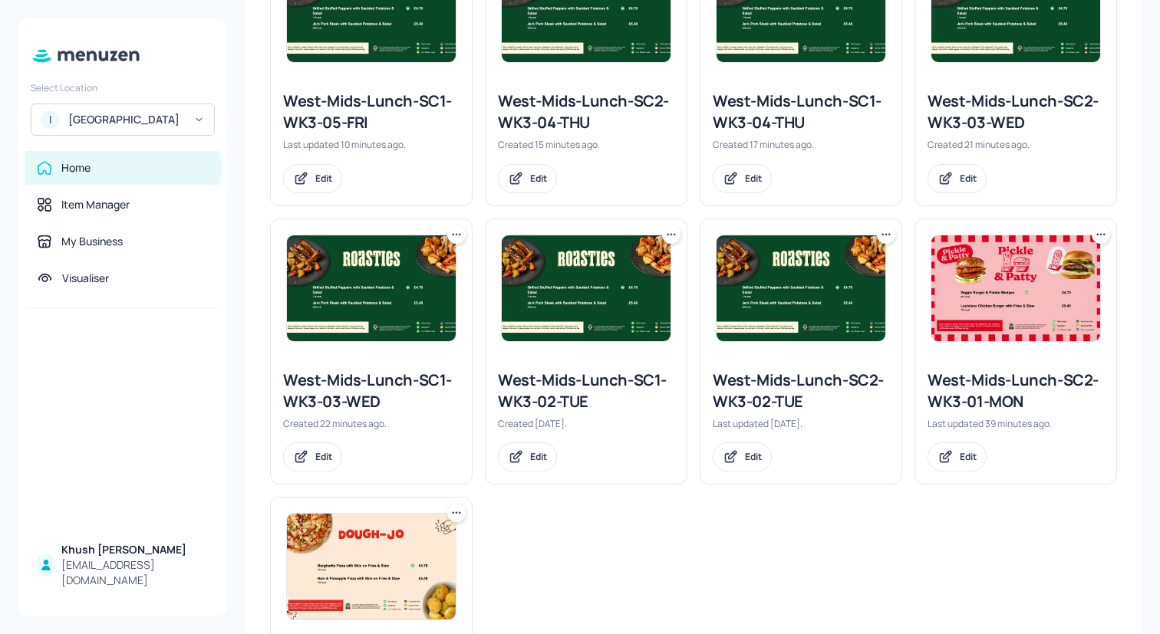
scroll to position [749, 0]
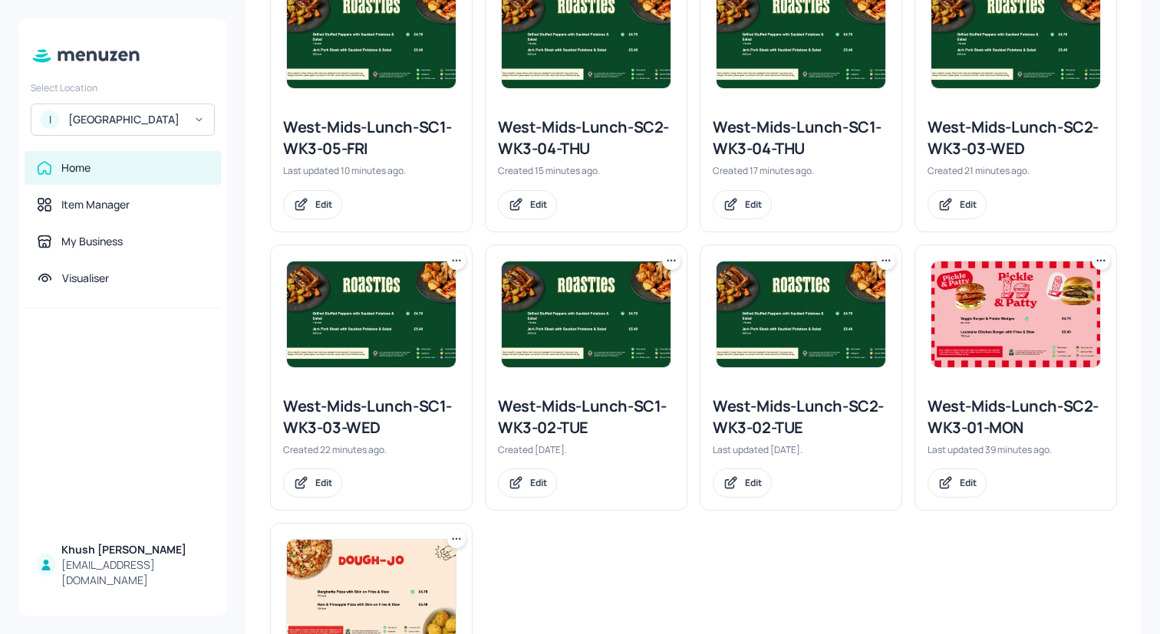
click at [453, 255] on icon at bounding box center [456, 260] width 15 height 15
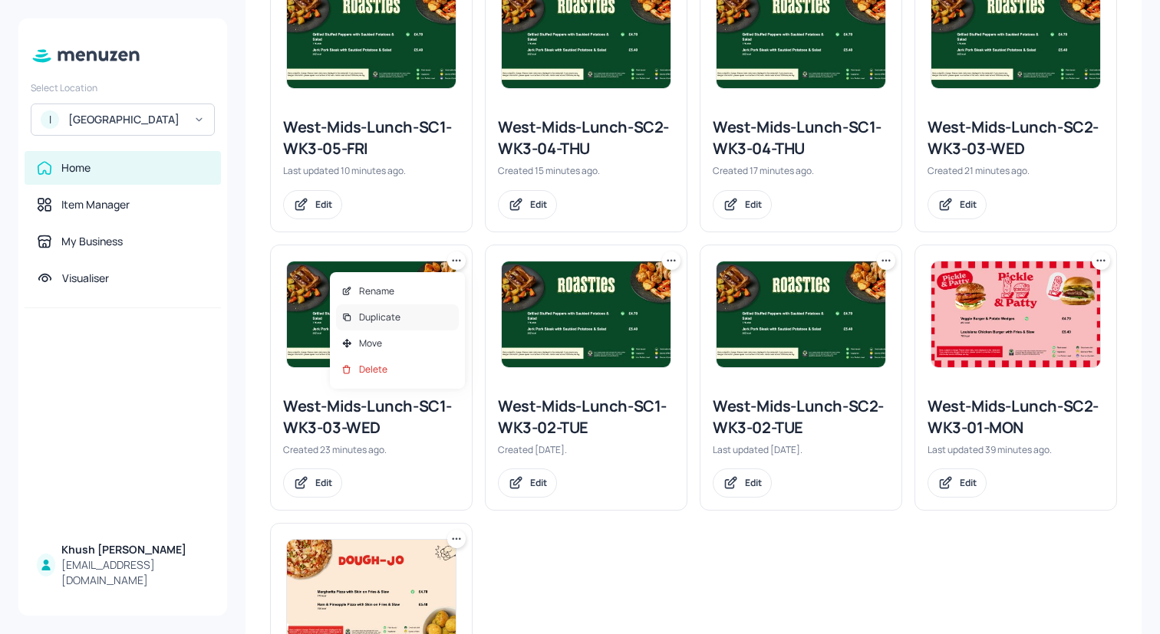
click at [410, 310] on div "Duplicate" at bounding box center [397, 318] width 123 height 26
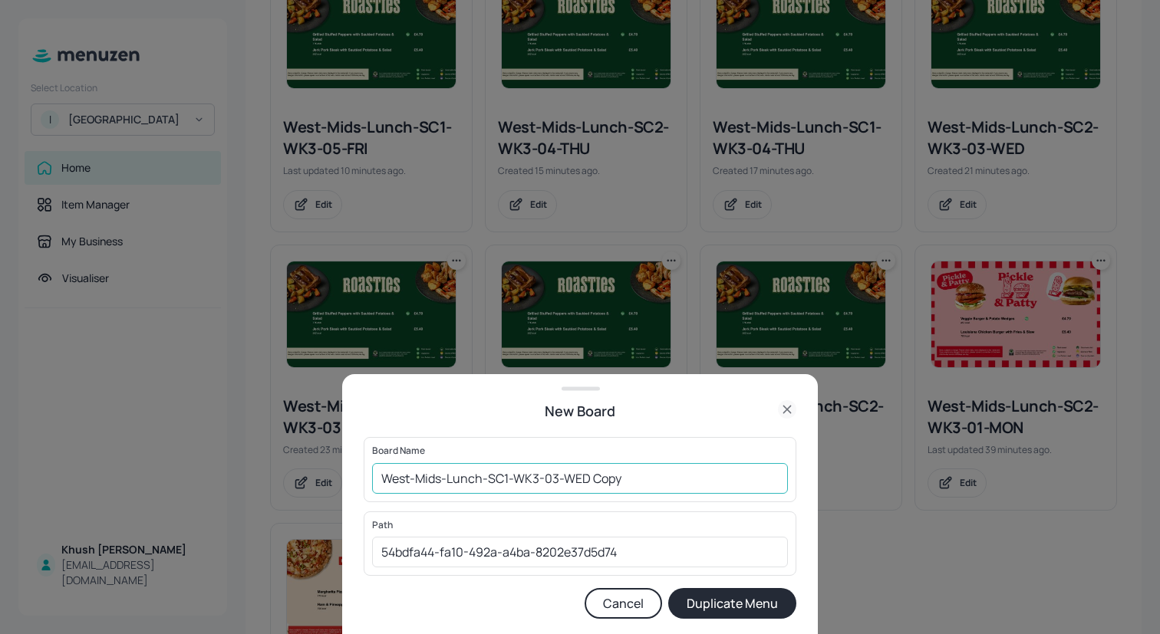
click at [633, 479] on input "West-Mids-Lunch-SC1-WK3-03-WED Copy" at bounding box center [580, 478] width 416 height 31
click at [538, 478] on input "West-Mids-Lunch-SC1-WK3-03-WED" at bounding box center [580, 478] width 416 height 31
type input "West-Mids-Lunch-SC1-WK4-03-WED"
click at [691, 601] on button "Duplicate Menu" at bounding box center [732, 603] width 128 height 31
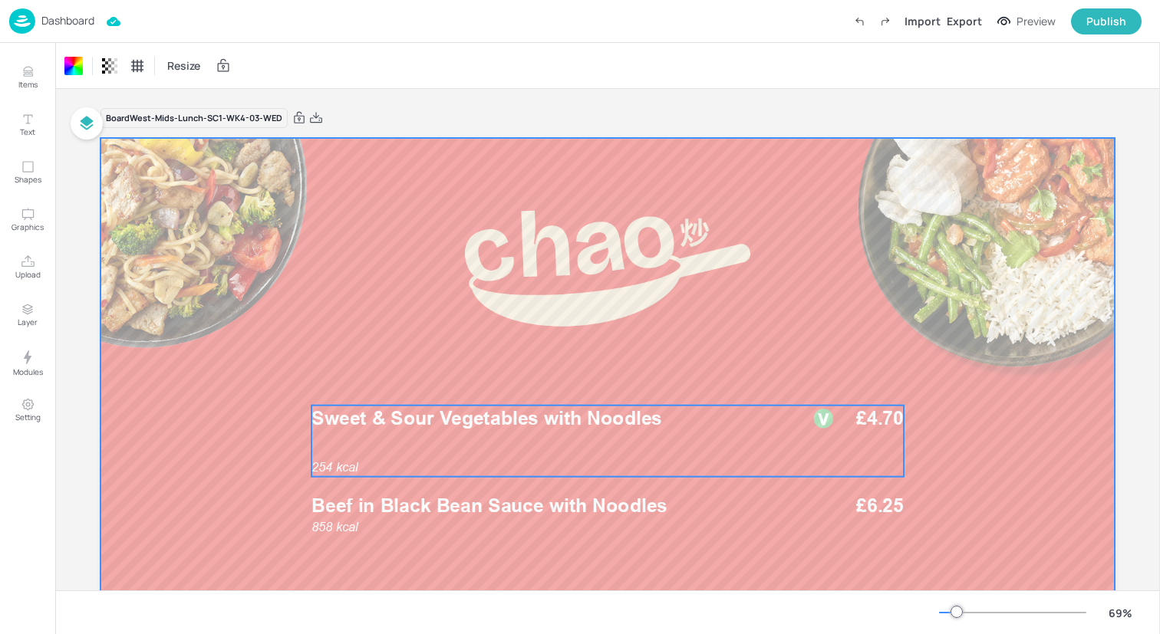
click at [506, 449] on div "254 kcal Sweet & Sour Vegetables with Noodles £4.70" at bounding box center [607, 441] width 592 height 71
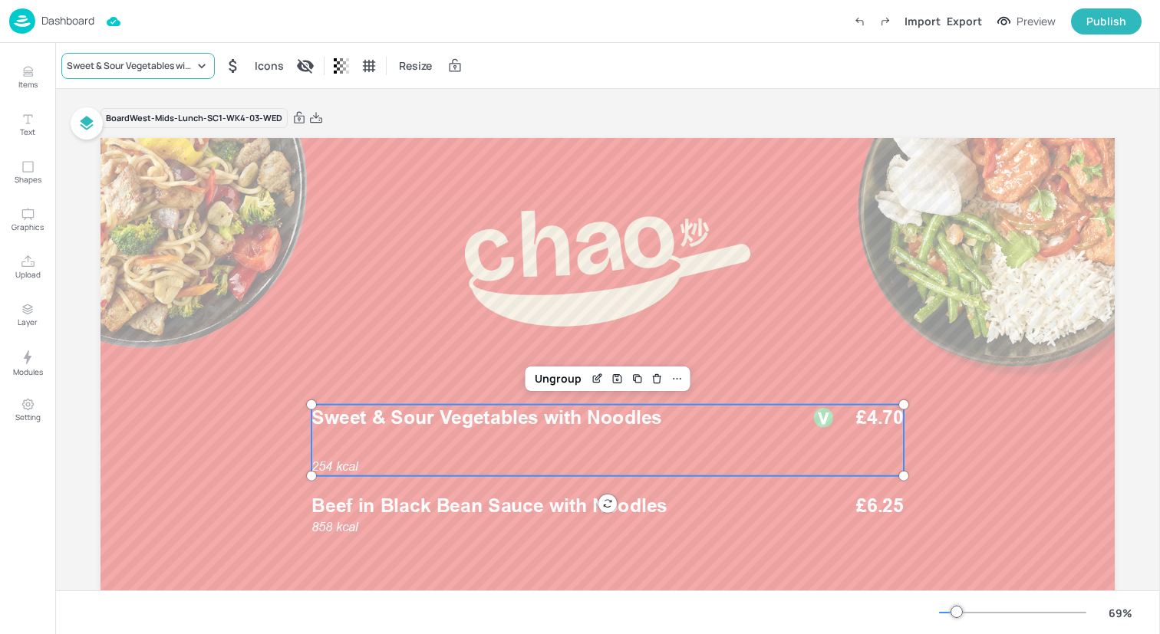
click at [124, 58] on div "Sweet & Sour Vegetables with Noodles" at bounding box center [137, 66] width 153 height 26
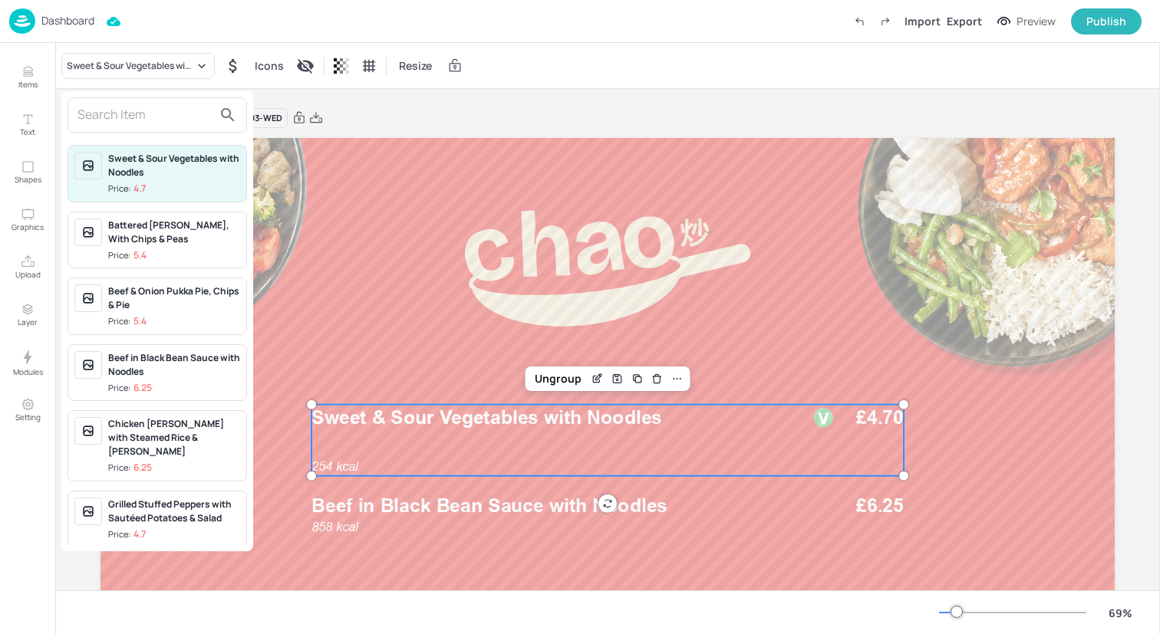
click at [146, 107] on input "text" at bounding box center [144, 115] width 135 height 25
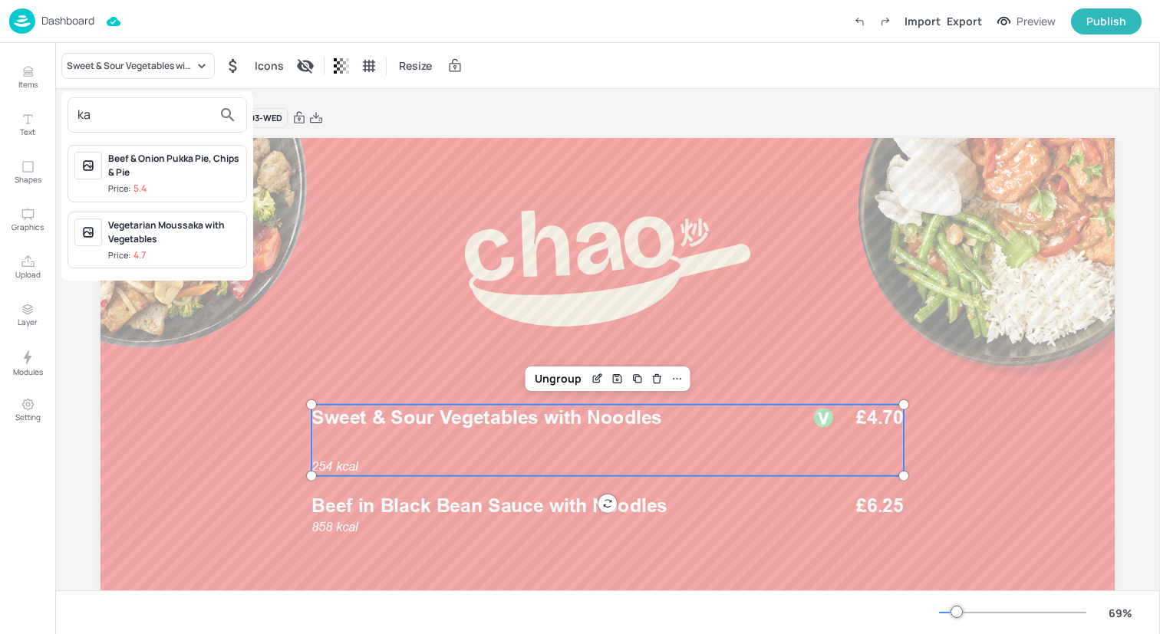
type input "k"
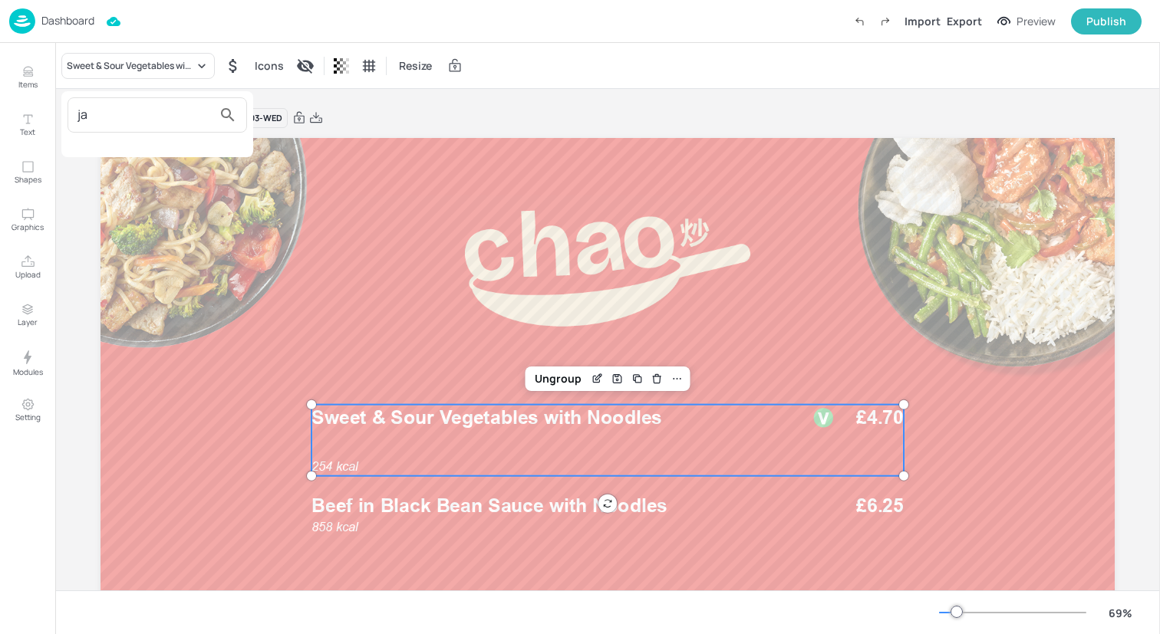
type input "j"
type input "c"
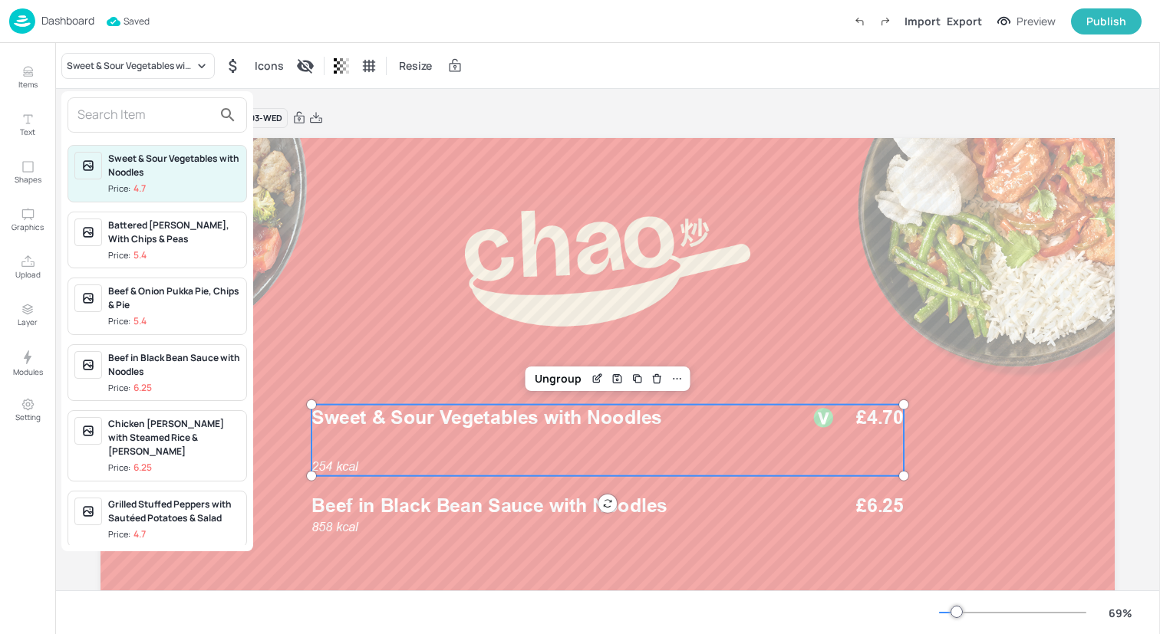
click at [21, 69] on div at bounding box center [580, 317] width 1160 height 634
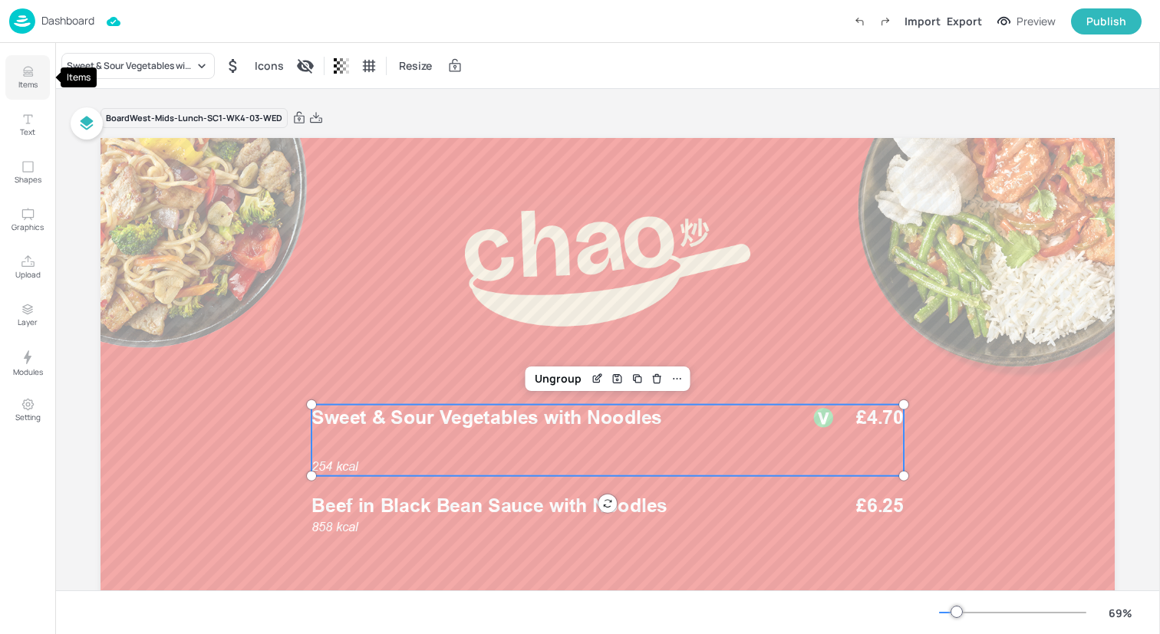
click at [21, 71] on icon "Items" at bounding box center [28, 71] width 15 height 15
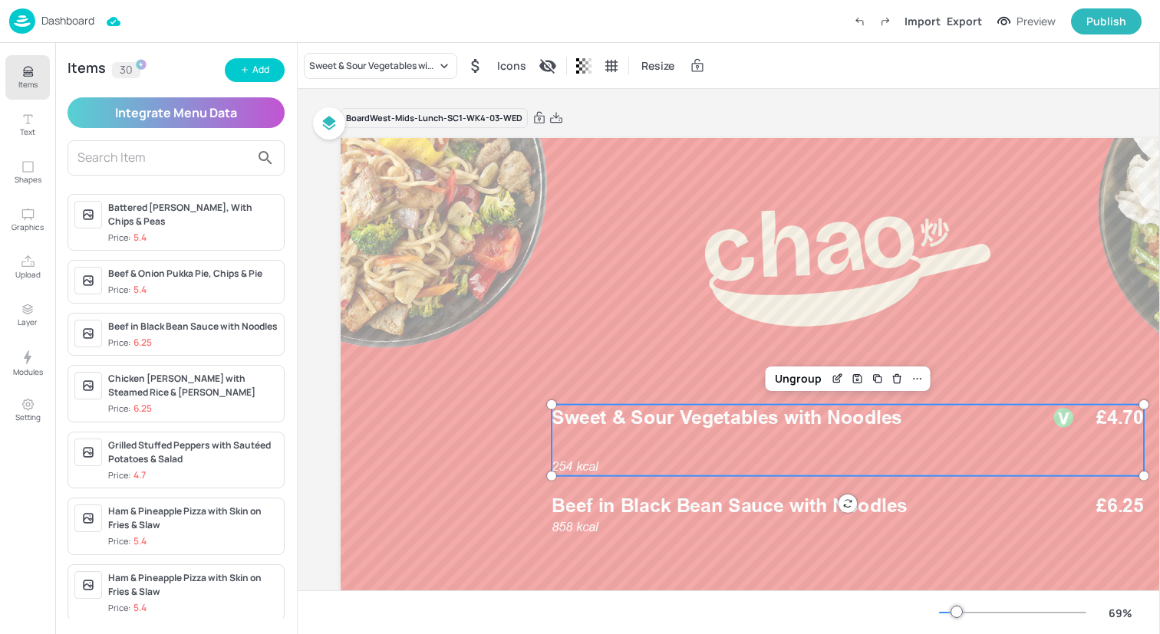
click at [155, 154] on input "text" at bounding box center [163, 158] width 173 height 25
paste input "Jackfruit Burger with Potato Wedges & Salad"
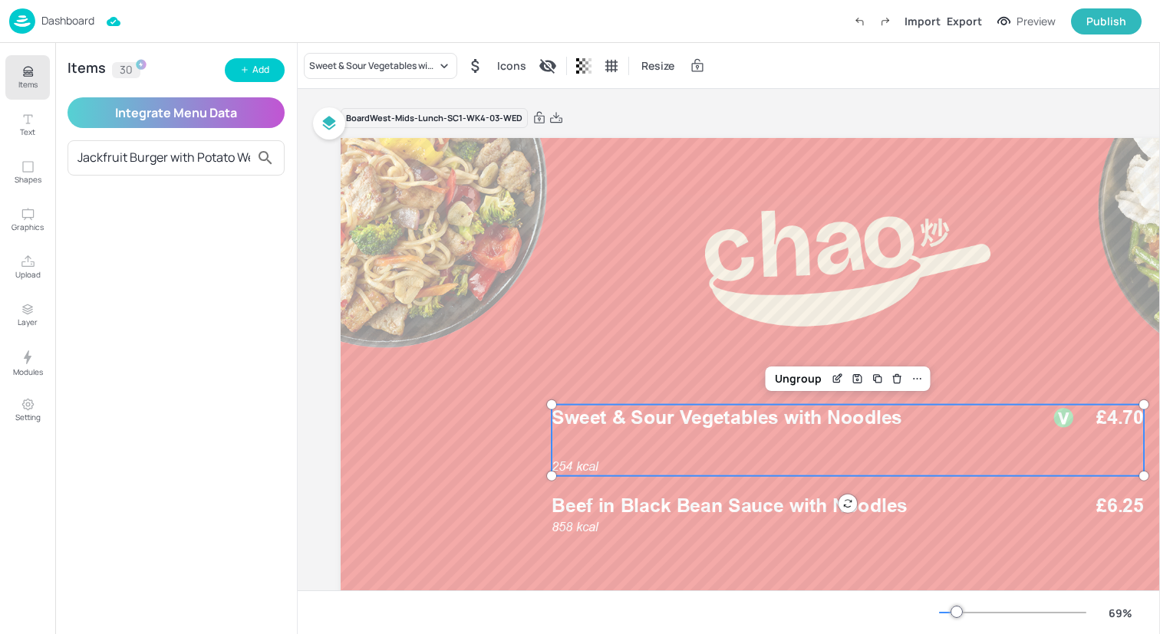
scroll to position [0, 80]
type input "Jackfruit Burger with Potato Wedges & Salad"
click at [260, 62] on button "Add" at bounding box center [255, 70] width 60 height 24
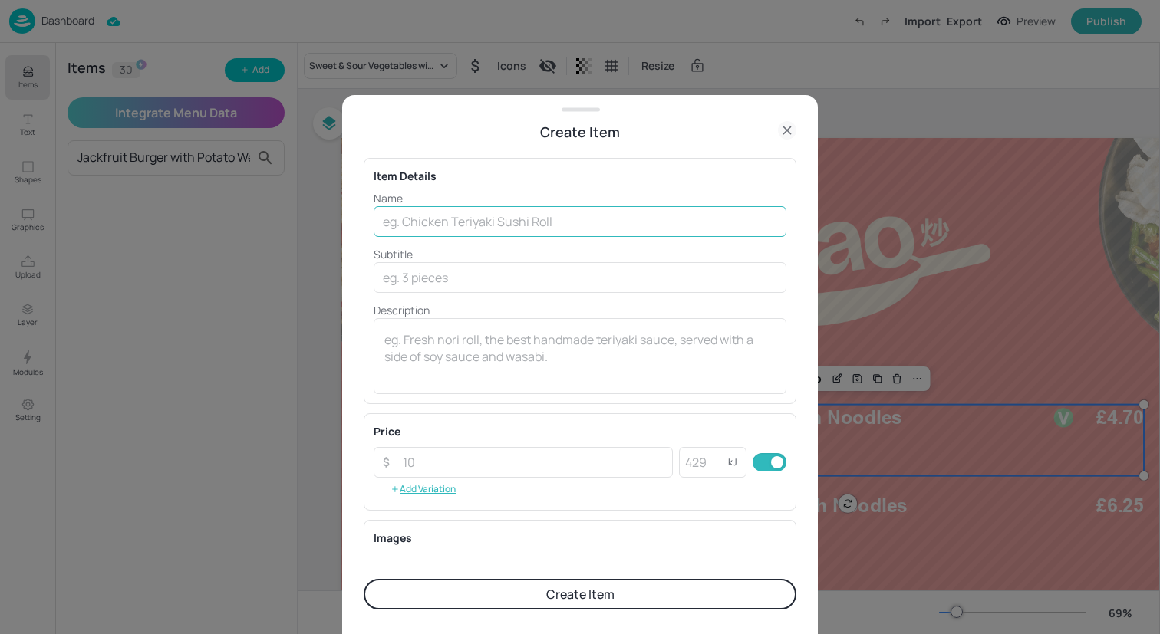
click at [403, 214] on input "text" at bounding box center [580, 221] width 413 height 31
paste input "Jackfruit Burger with Potato Wedges & Salad"
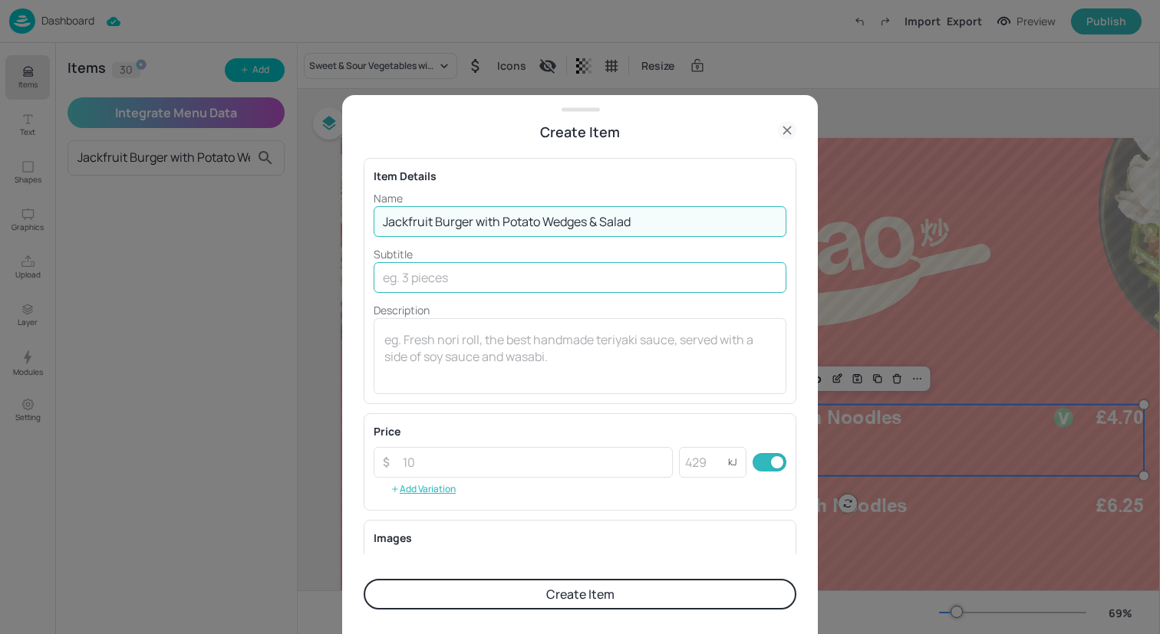
type input "Jackfruit Burger with Potato Wedges & Salad"
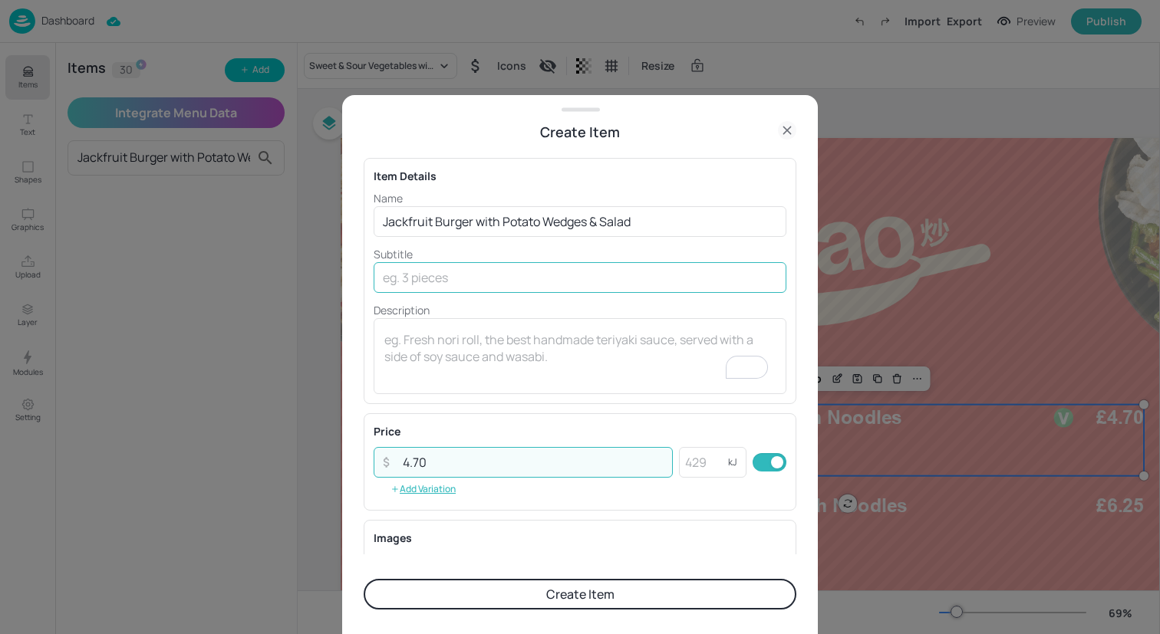
type input "4.70"
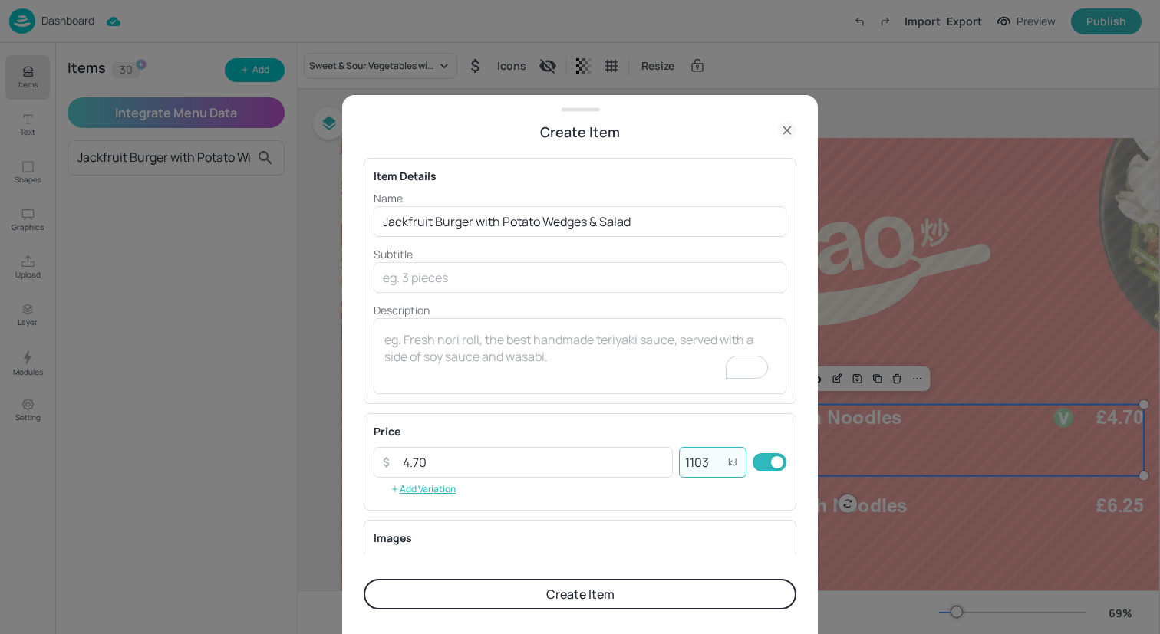
scroll to position [196, 0]
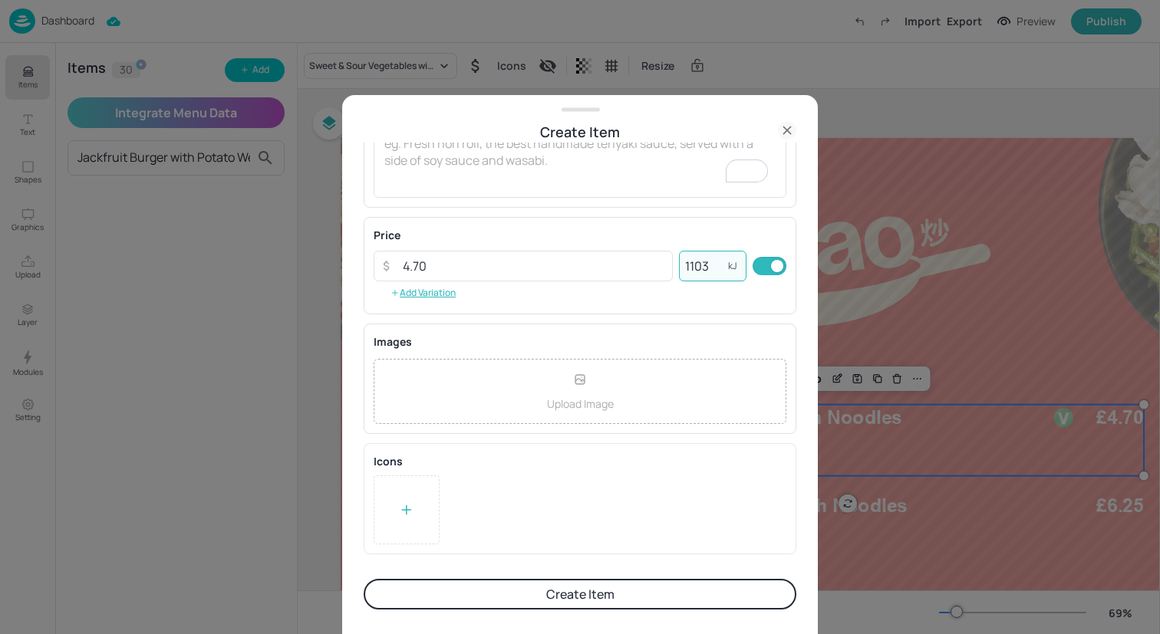
type input "1103"
click at [401, 522] on div at bounding box center [407, 510] width 66 height 69
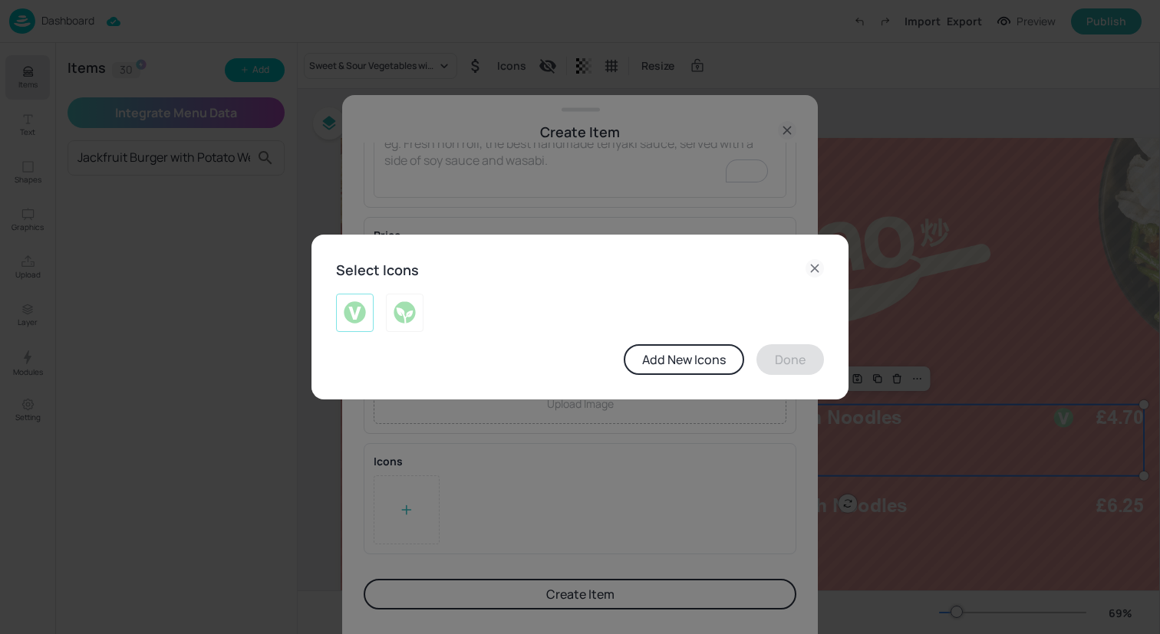
click at [361, 330] on div at bounding box center [355, 313] width 38 height 38
click at [811, 365] on button "Done" at bounding box center [790, 359] width 68 height 31
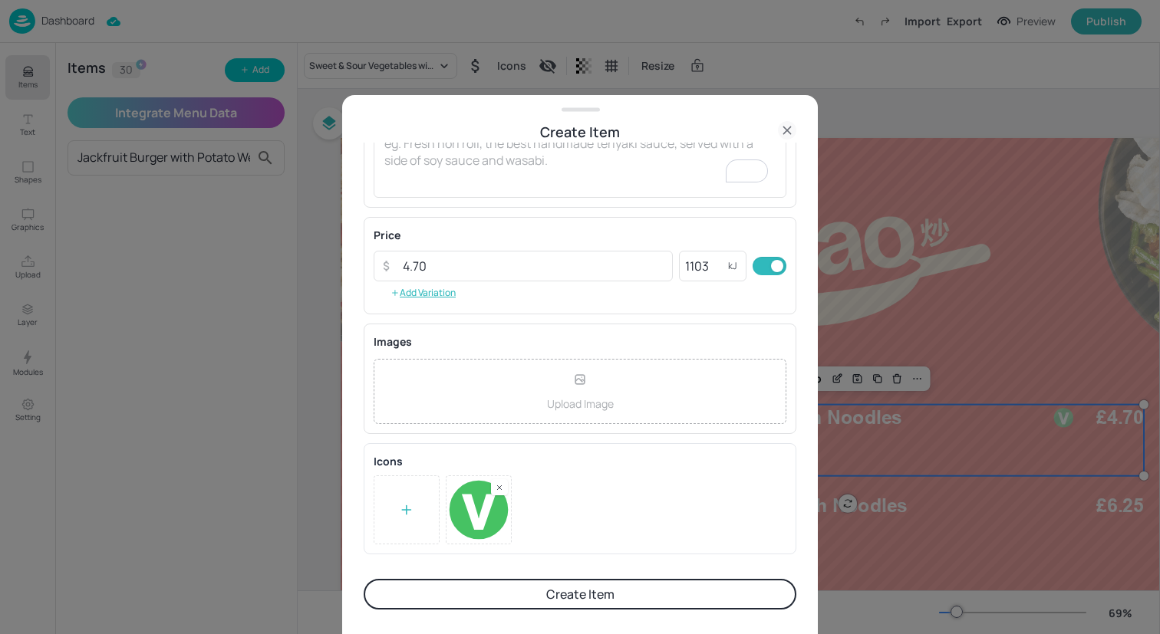
click at [544, 598] on button "Create Item" at bounding box center [580, 594] width 433 height 31
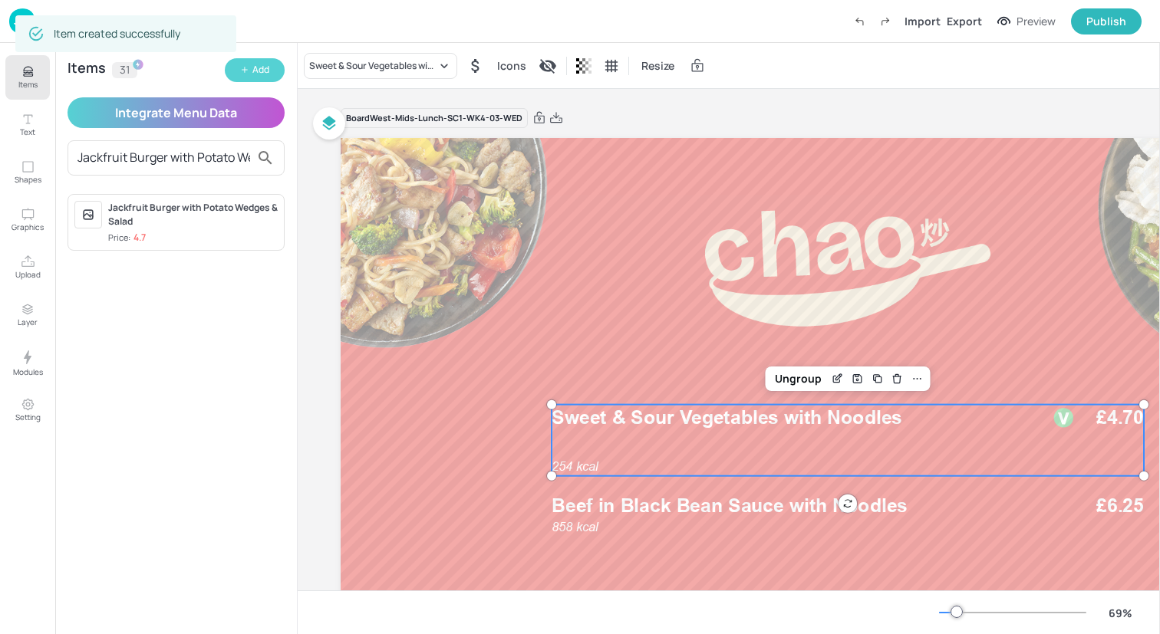
click at [257, 74] on div "Add" at bounding box center [260, 70] width 17 height 15
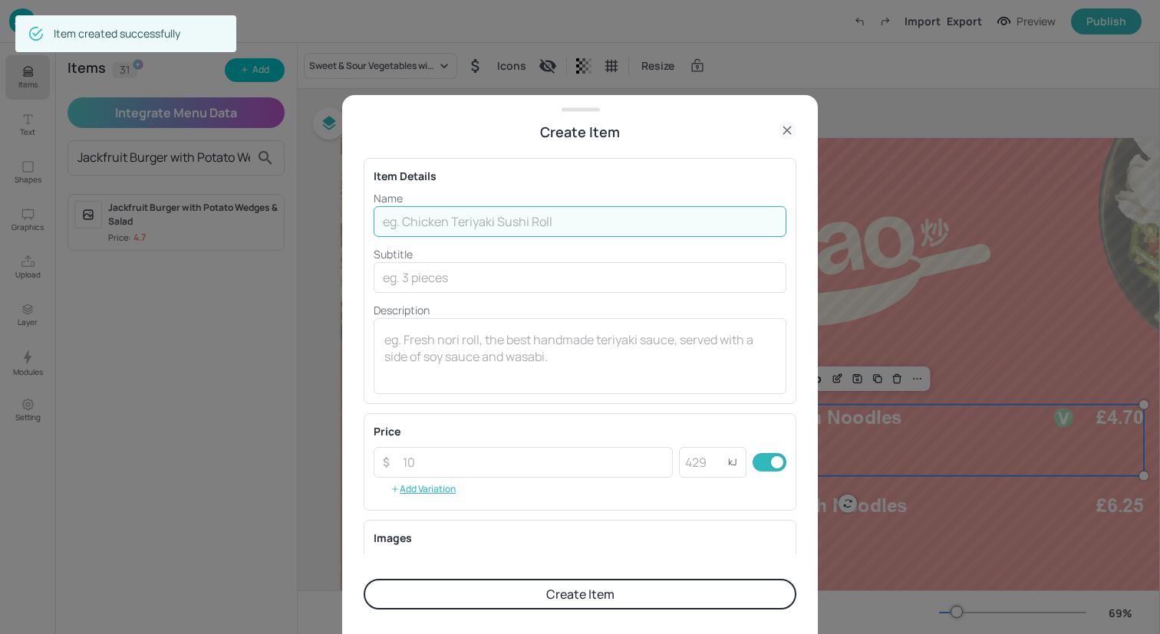
click at [469, 226] on input "text" at bounding box center [580, 221] width 413 height 31
paste input "Cheeseburger with Potato Wedges & Slaw"
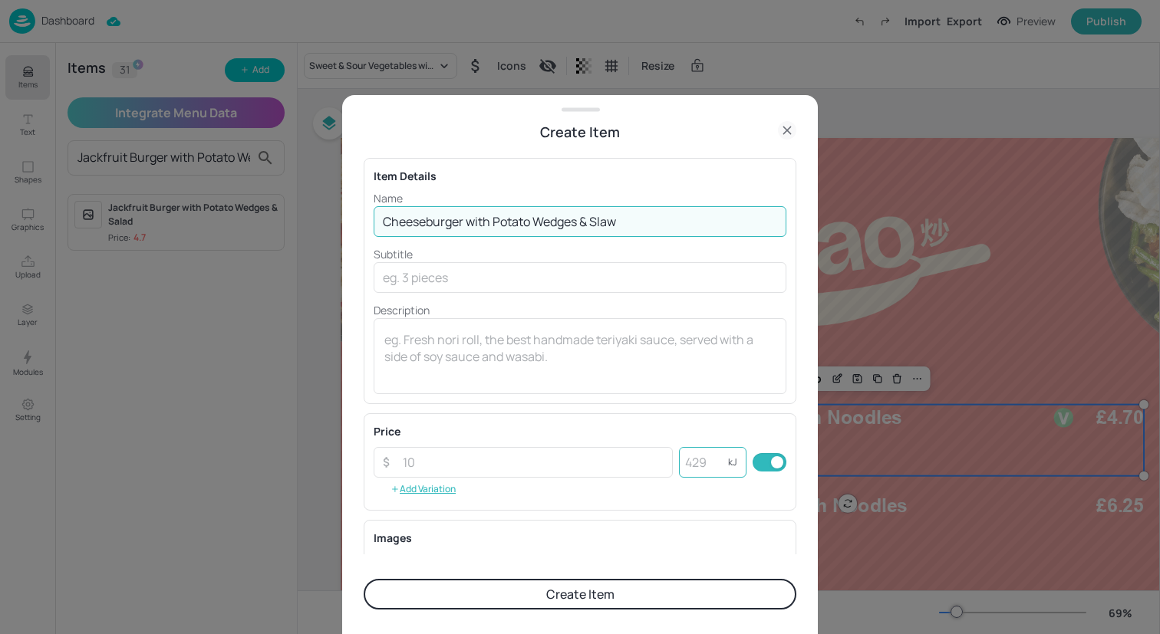
type input "Cheeseburger with Potato Wedges & Slaw"
click at [694, 463] on input "number" at bounding box center [703, 462] width 49 height 31
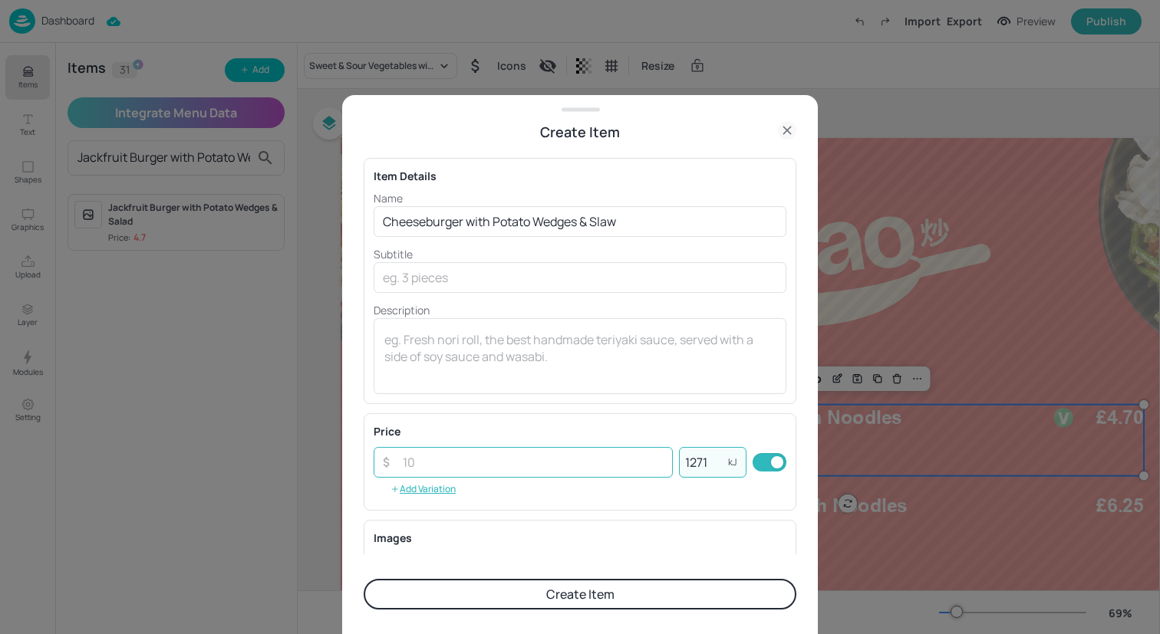
type input "1271"
click at [559, 471] on input "number" at bounding box center [533, 462] width 279 height 31
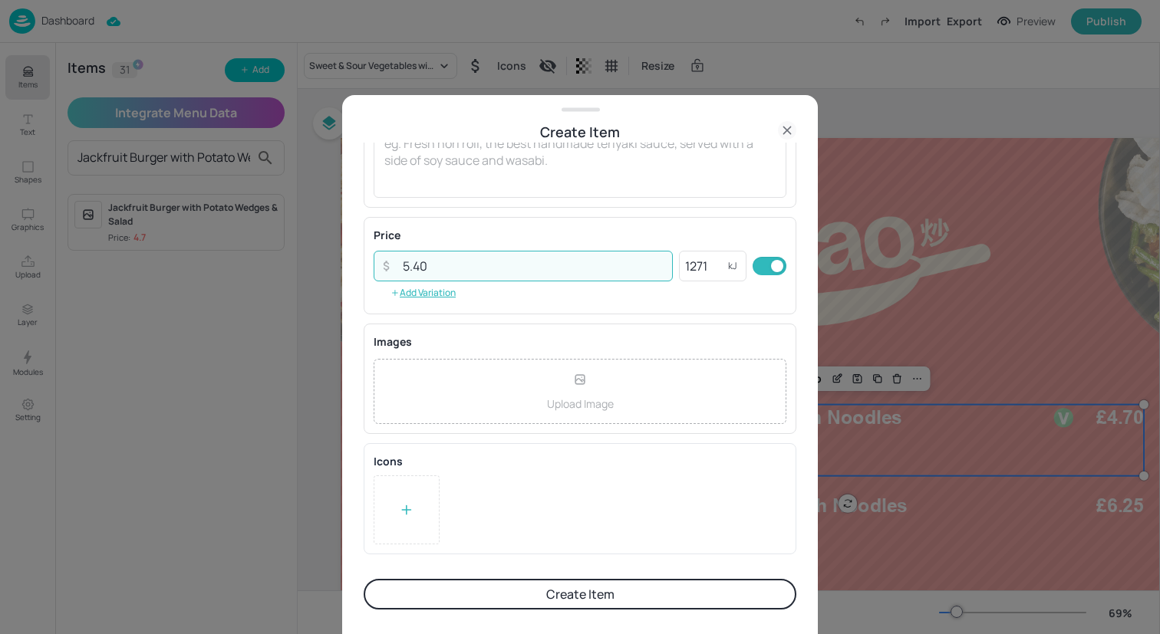
type input "5.40"
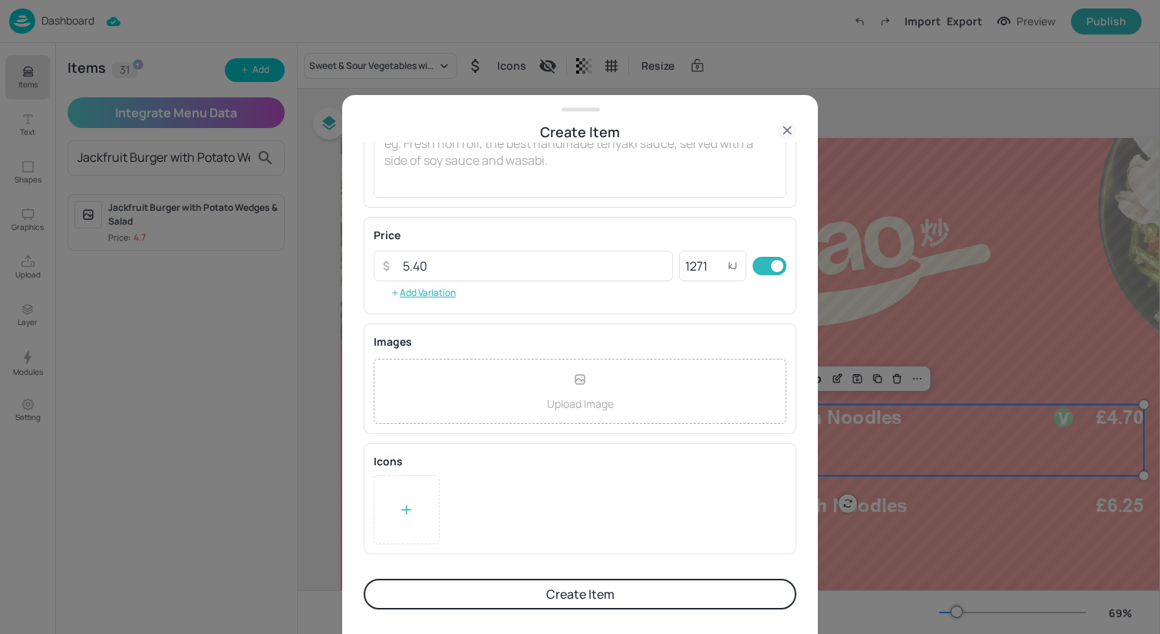
click at [512, 601] on button "Create Item" at bounding box center [580, 594] width 433 height 31
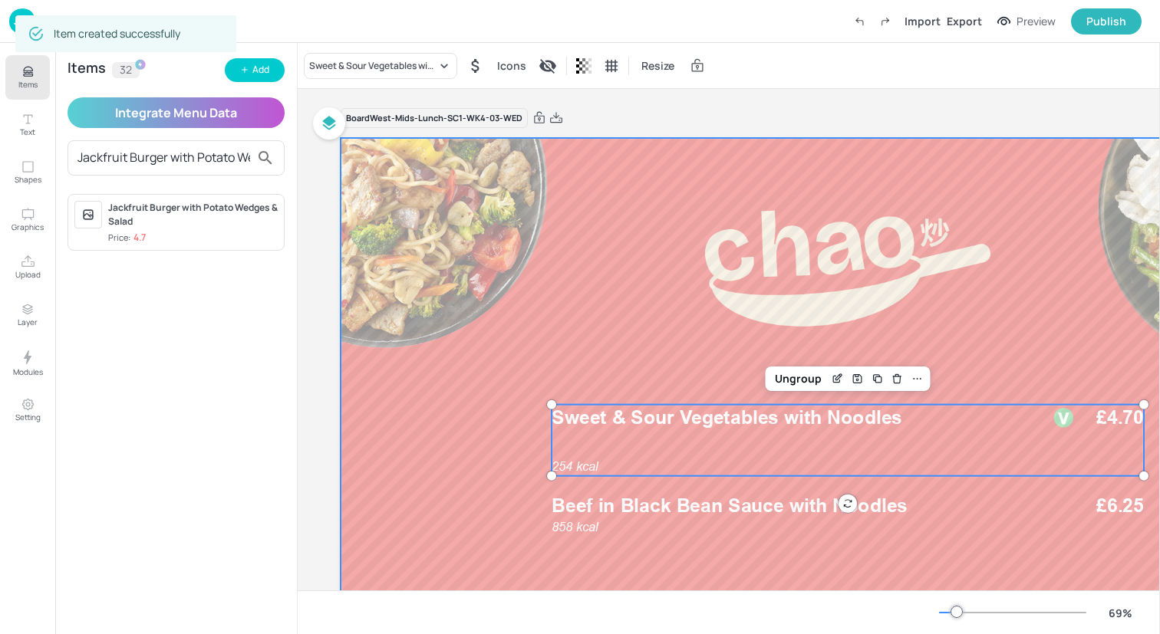
drag, startPoint x: 77, startPoint y: 158, endPoint x: 522, endPoint y: 195, distance: 446.4
click at [522, 195] on div "Items Text Shapes Graphics Upload Layer Modules Setting Items 32 Add Integrate …" at bounding box center [580, 317] width 1160 height 634
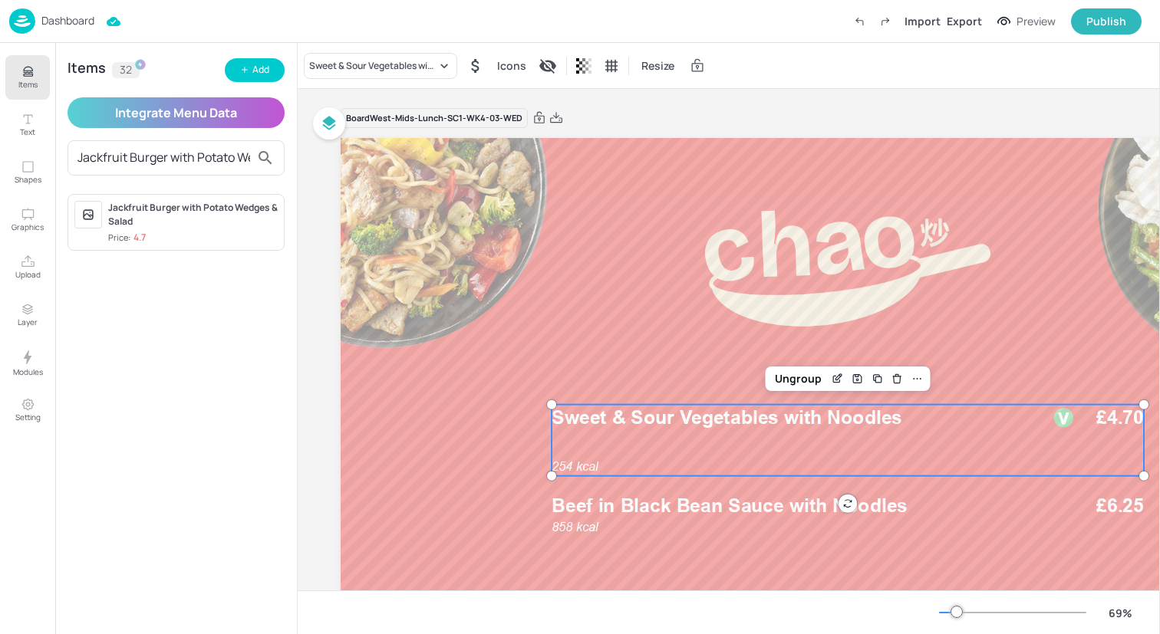
scroll to position [0, 80]
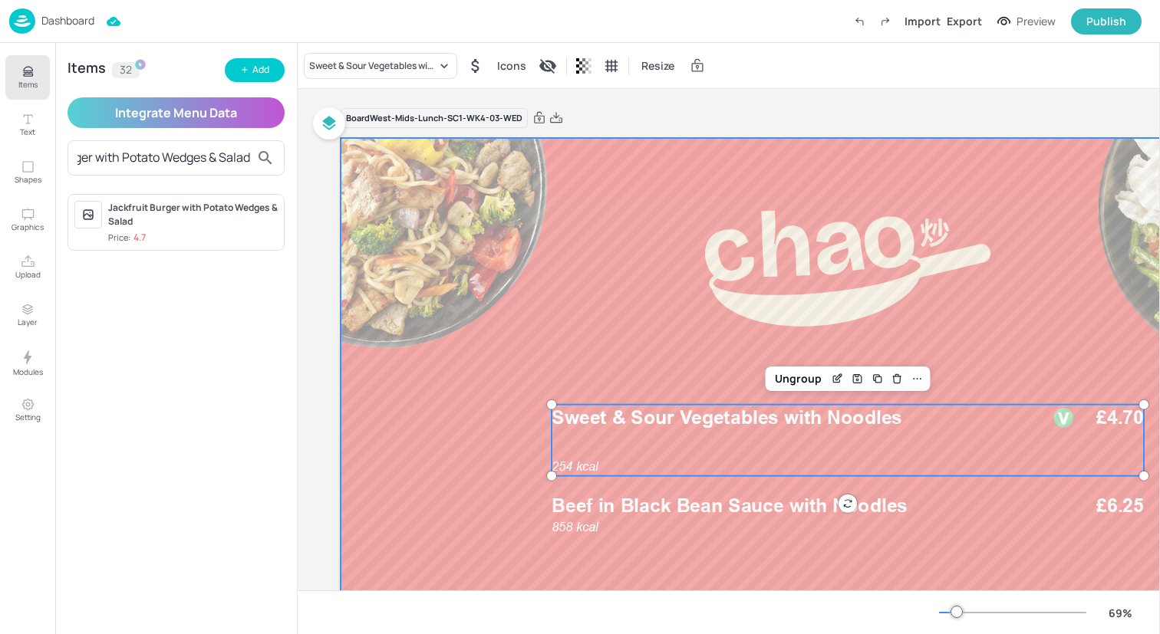
drag, startPoint x: 78, startPoint y: 156, endPoint x: 515, endPoint y: 186, distance: 437.4
click at [515, 186] on div "Items Text Shapes Graphics Upload Layer Modules Setting Items 32 Add Integrate …" at bounding box center [580, 317] width 1160 height 634
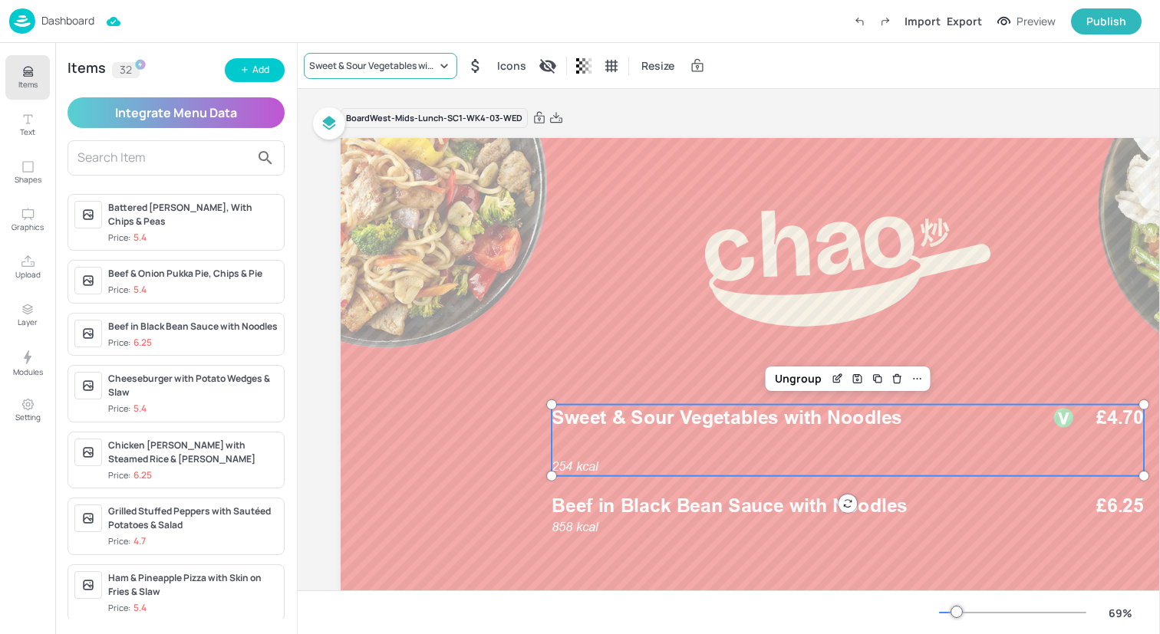
click at [437, 63] on icon at bounding box center [443, 65] width 15 height 15
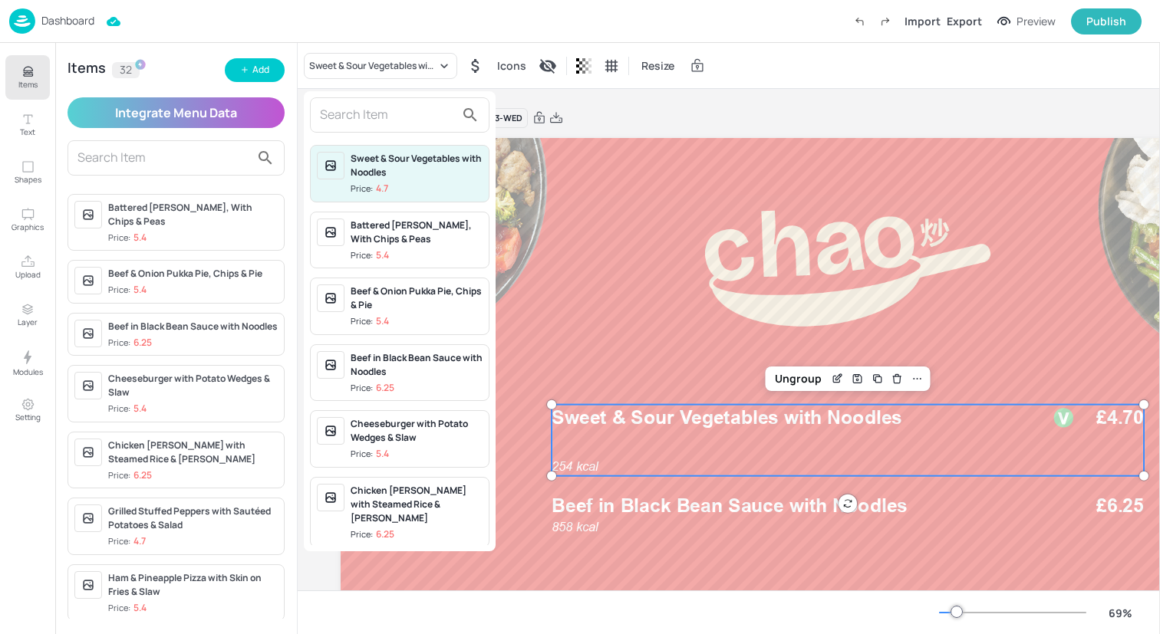
click at [434, 125] on input "text" at bounding box center [387, 115] width 135 height 25
paste input "Jackfruit Burger with Potato Wedges & Salad"
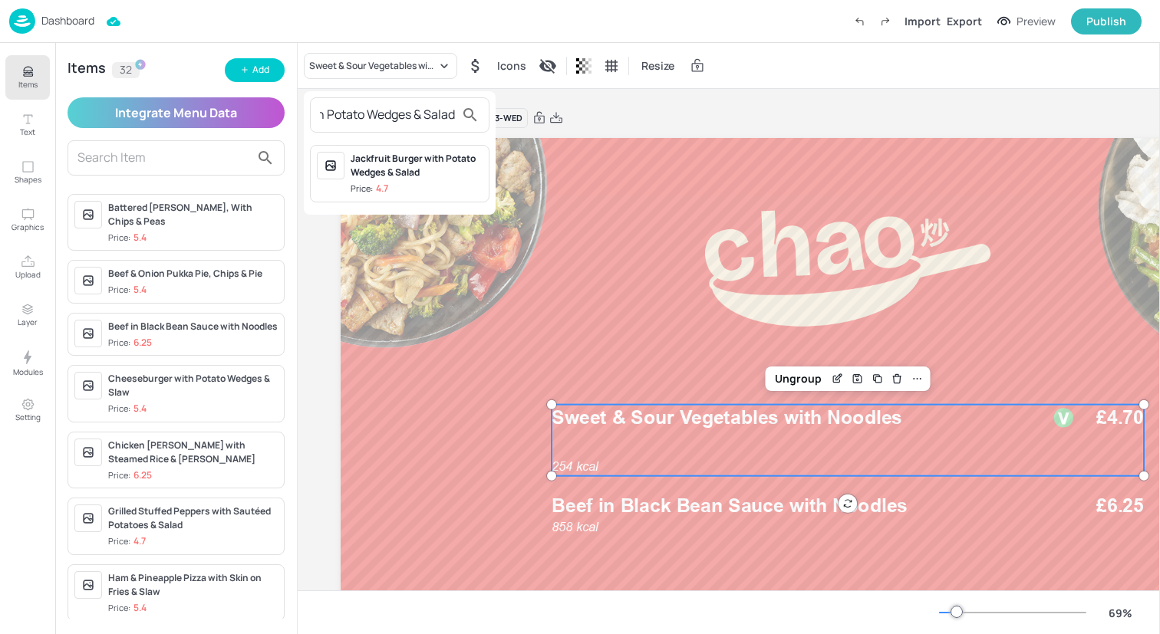
type input "Jackfruit Burger with Potato Wedges & Salad"
click at [438, 152] on div "Jackfruit Burger with Potato Wedges & Salad" at bounding box center [417, 166] width 132 height 28
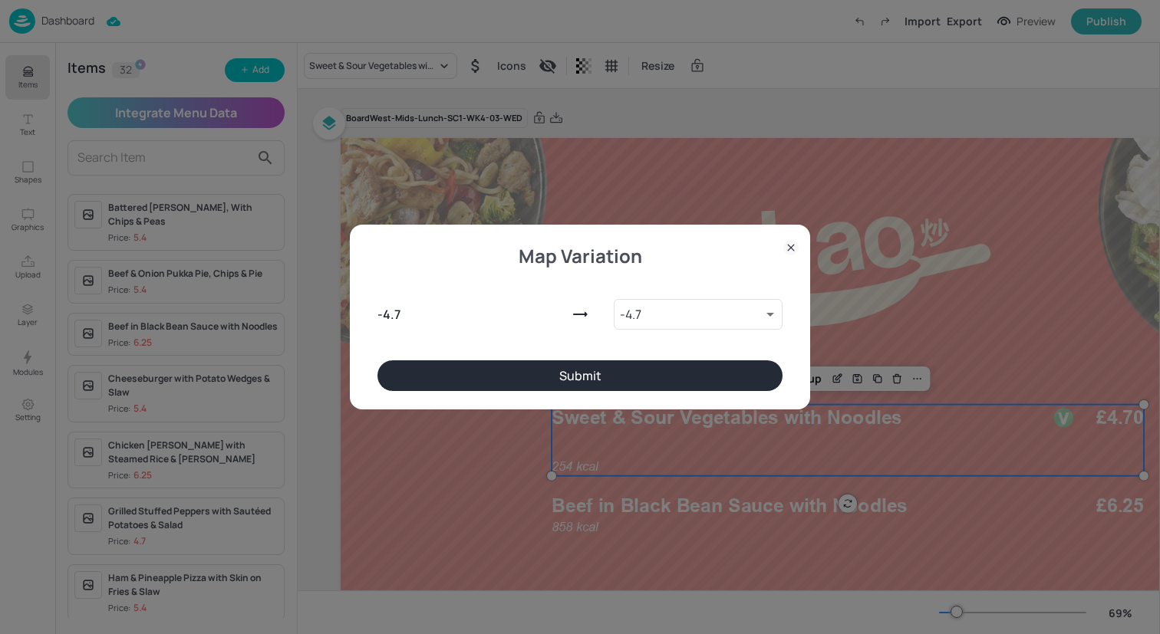
click at [628, 384] on button "Submit" at bounding box center [579, 376] width 405 height 31
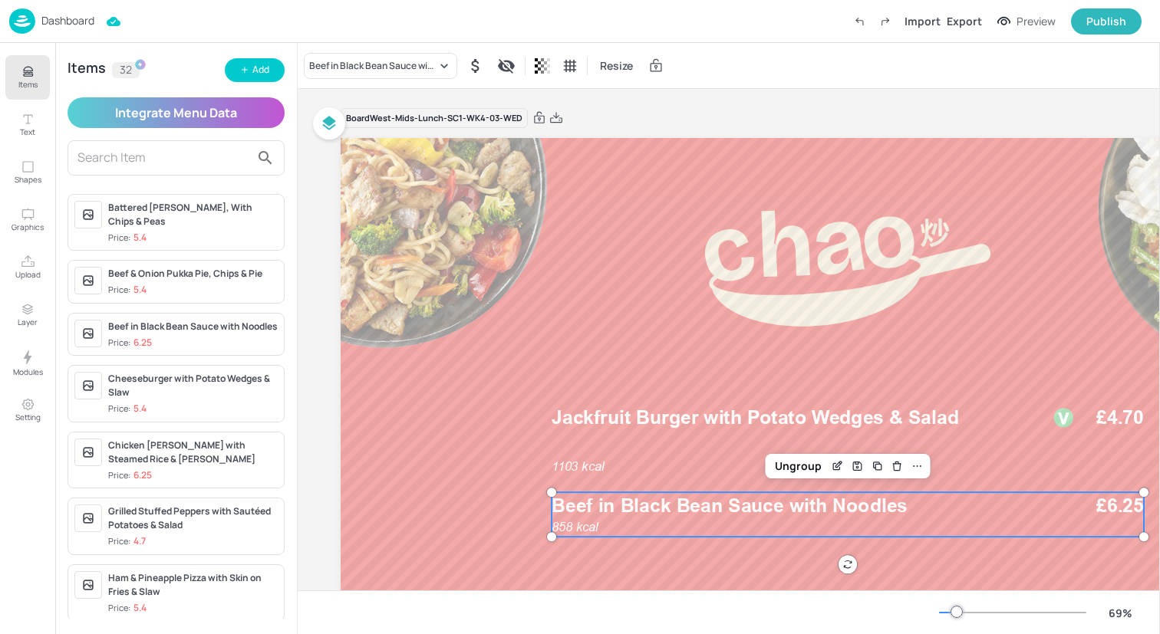
click at [628, 506] on span "Beef in Black Bean Sauce with Noodles" at bounding box center [730, 505] width 356 height 23
click at [379, 62] on div "Beef in Black Bean Sauce with Noodles" at bounding box center [372, 66] width 127 height 14
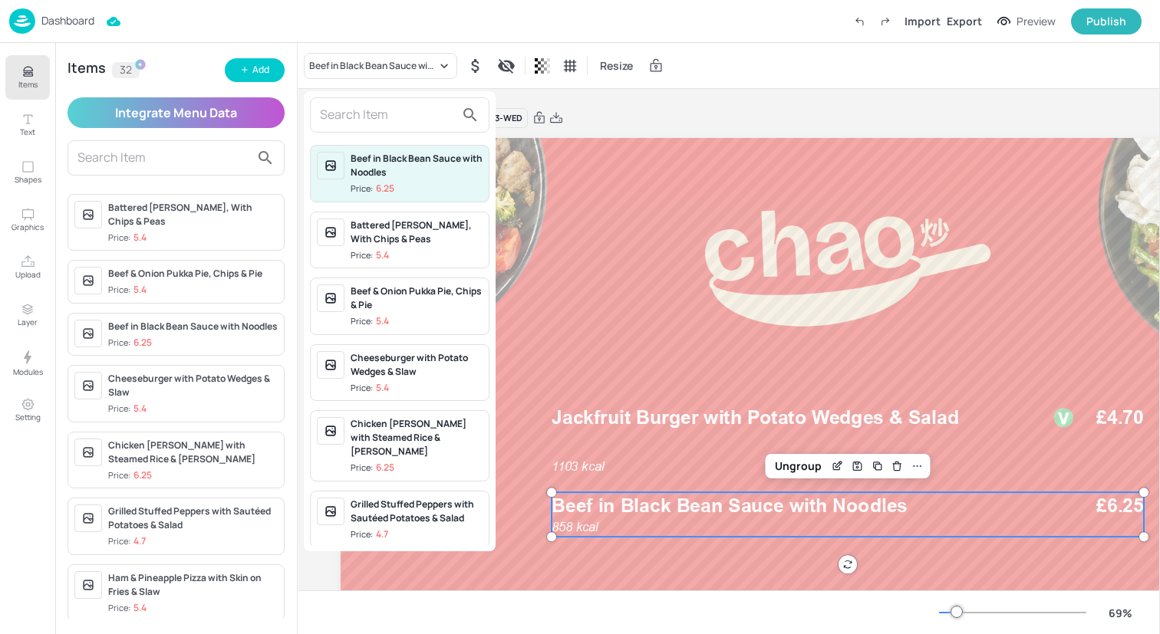
click at [382, 118] on input "text" at bounding box center [387, 115] width 135 height 25
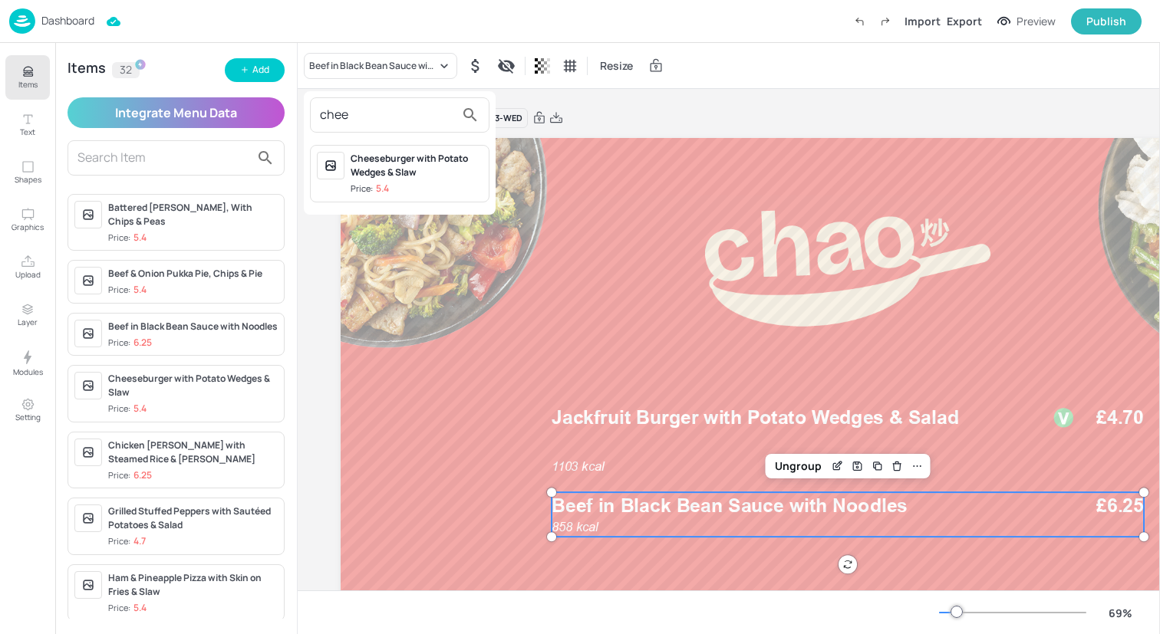
type input "chee"
click at [425, 193] on span "Price: 5.4" at bounding box center [417, 189] width 132 height 13
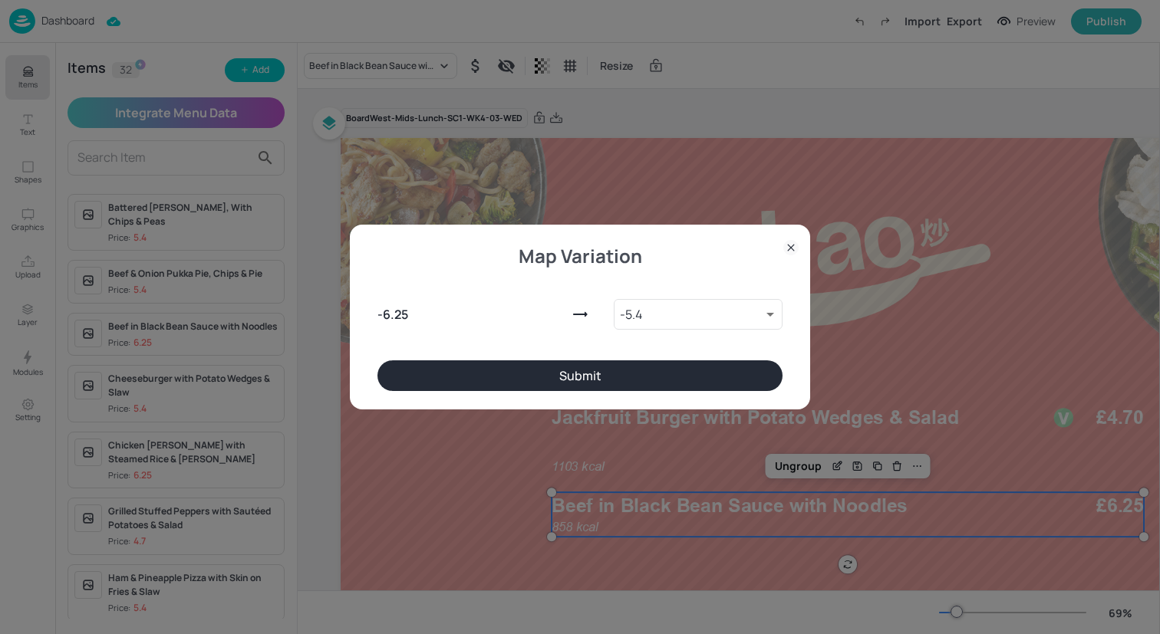
click at [499, 380] on button "Submit" at bounding box center [579, 376] width 405 height 31
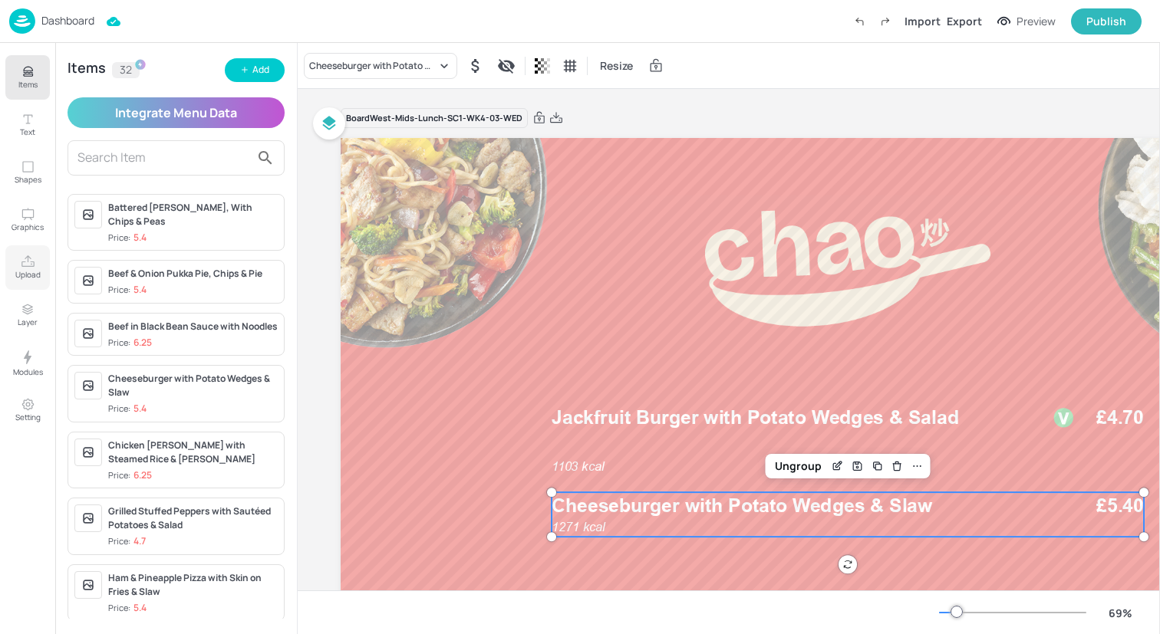
click at [28, 273] on p "Upload" at bounding box center [27, 274] width 25 height 11
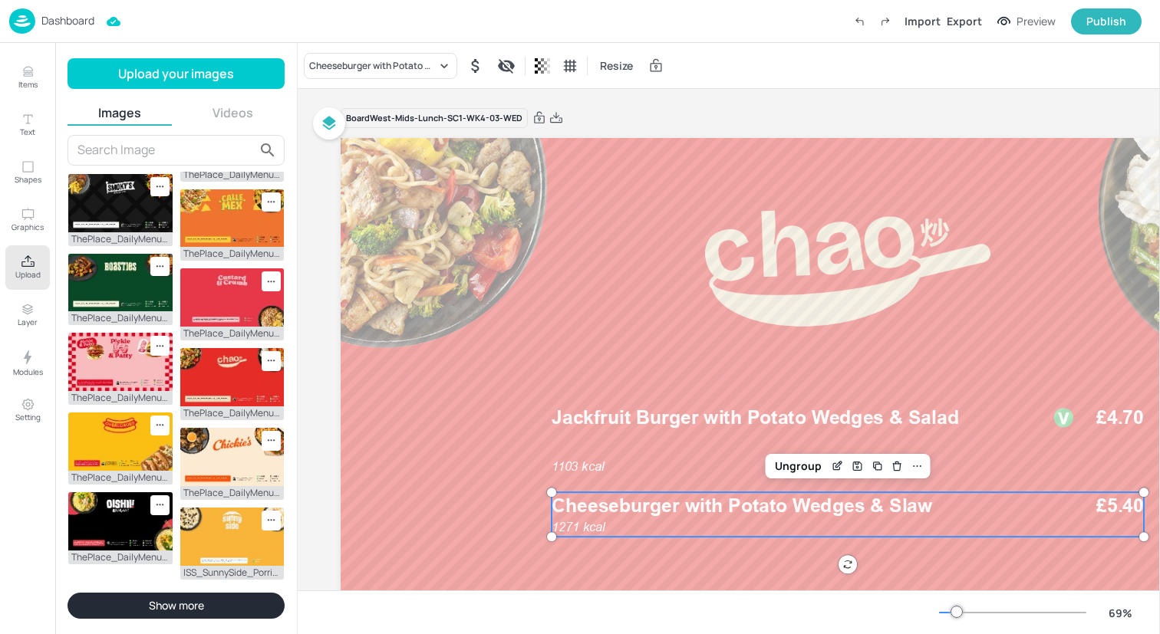
scroll to position [334, 0]
click at [110, 391] on img at bounding box center [120, 362] width 104 height 58
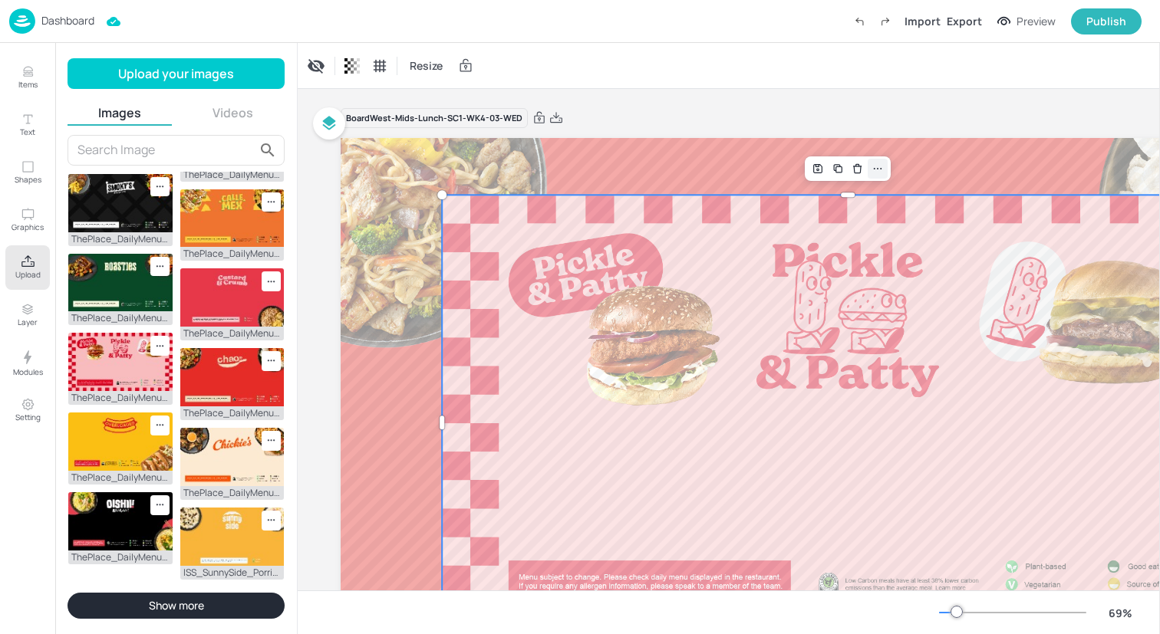
click at [881, 174] on icon at bounding box center [877, 169] width 12 height 12
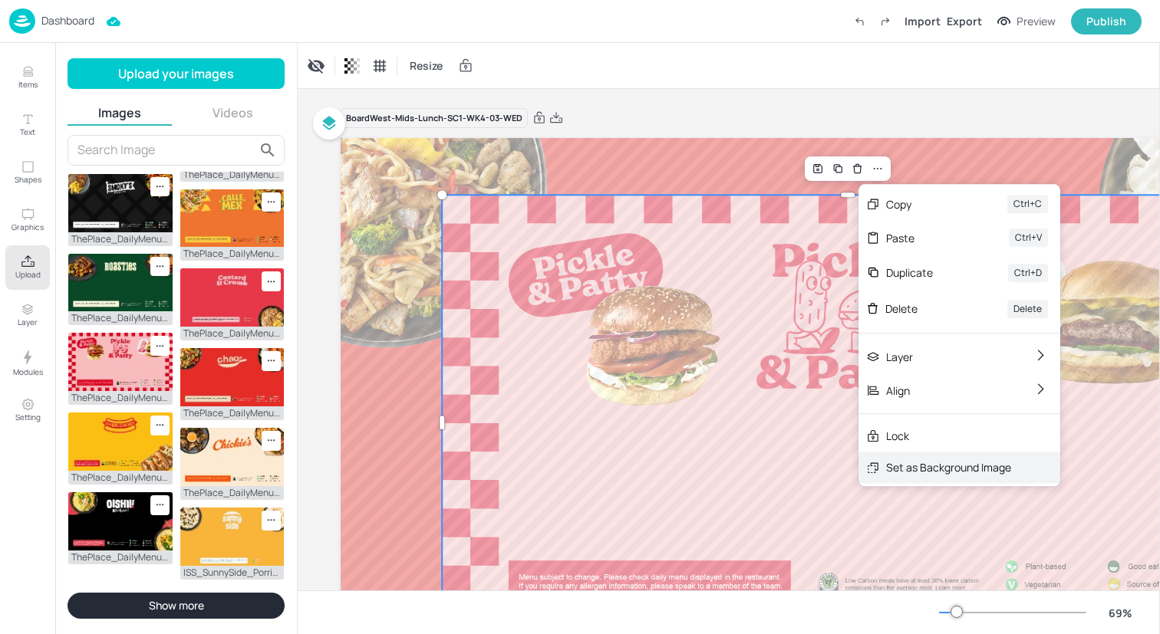
click at [938, 475] on div "Set as Background Image" at bounding box center [948, 467] width 125 height 16
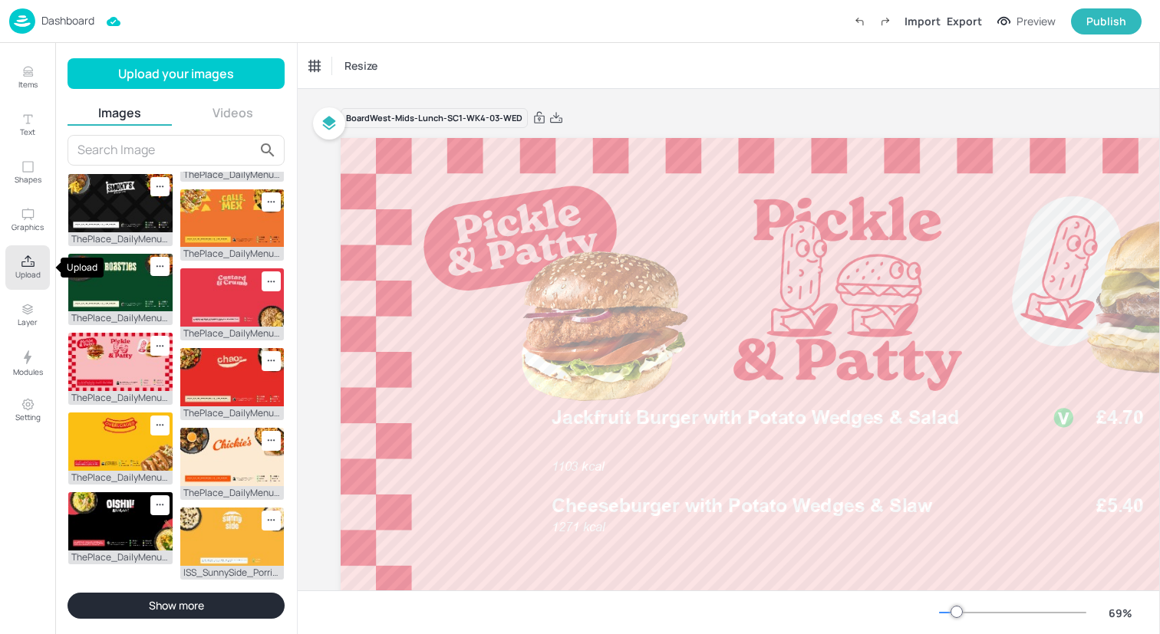
click at [21, 277] on p "Upload" at bounding box center [27, 274] width 25 height 11
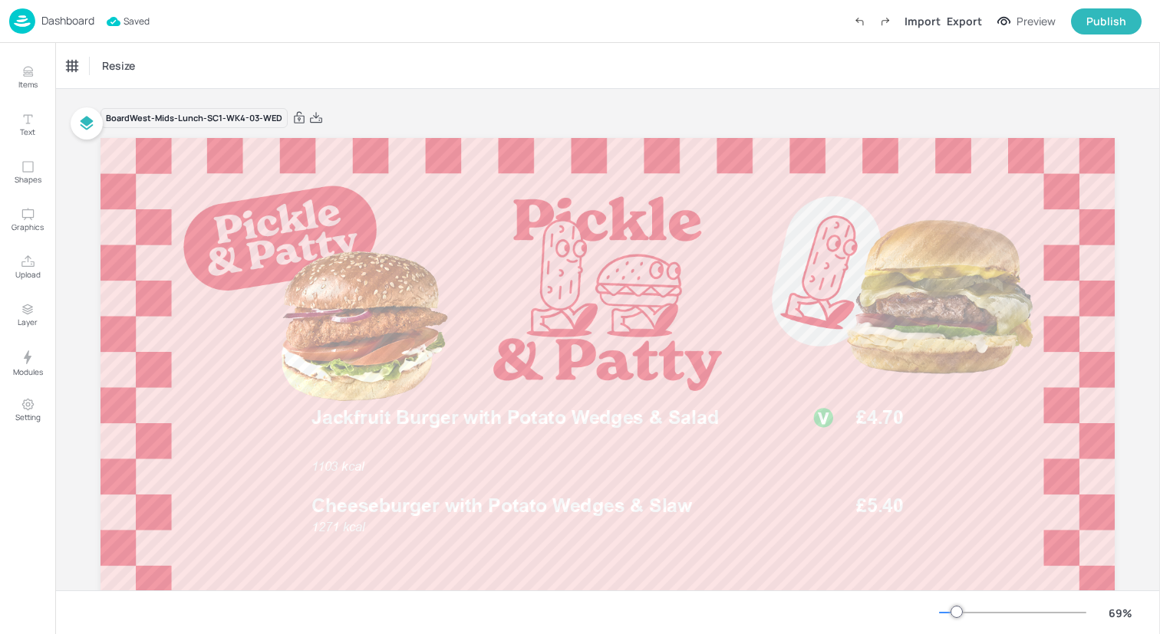
click at [28, 22] on img at bounding box center [22, 20] width 26 height 25
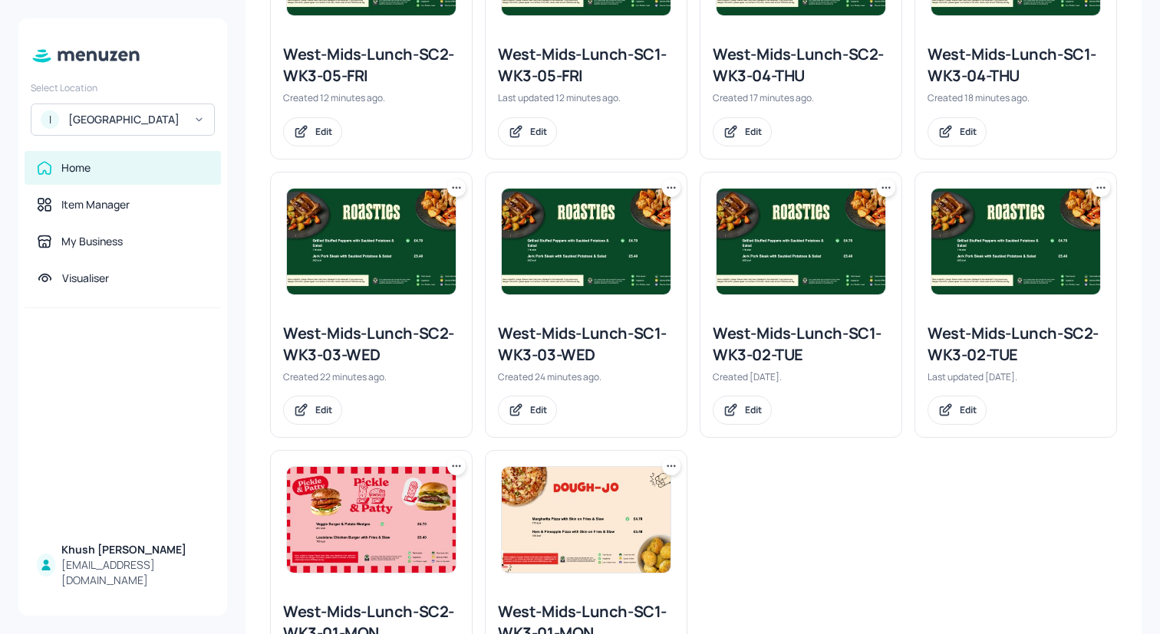
scroll to position [801, 0]
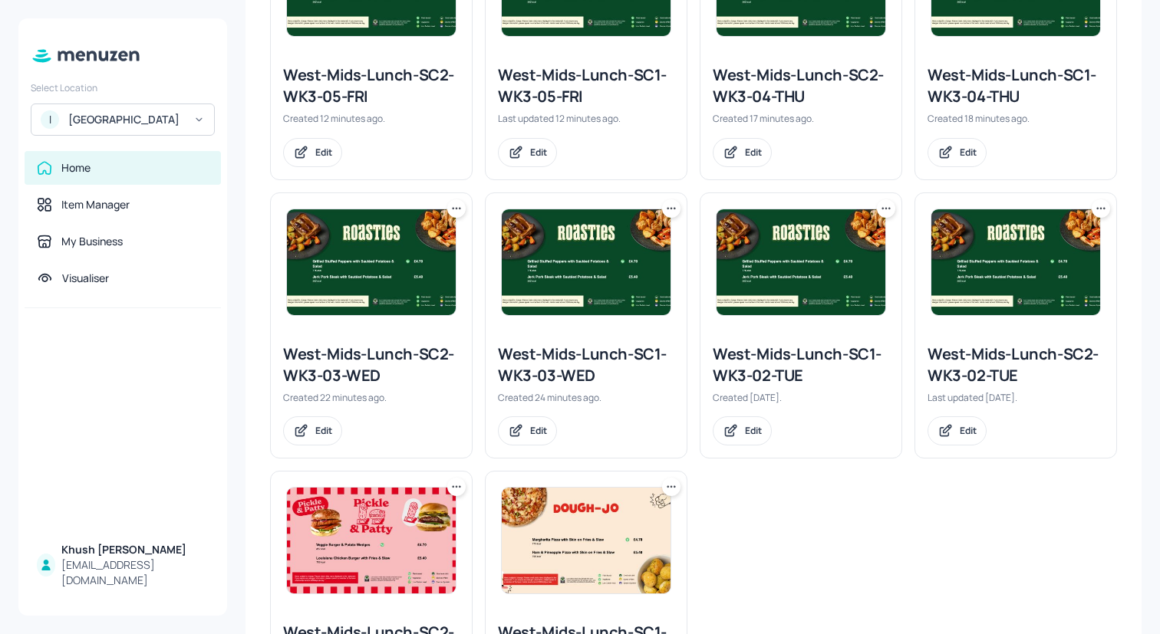
click at [456, 209] on icon at bounding box center [456, 208] width 15 height 15
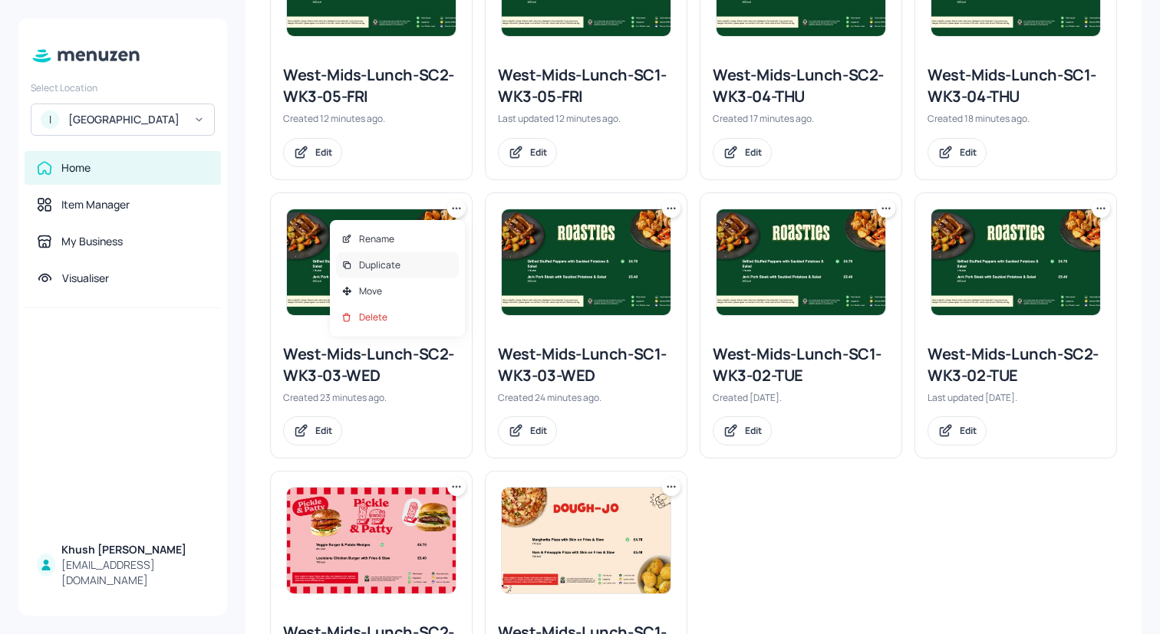
click at [435, 269] on div "Duplicate" at bounding box center [397, 265] width 123 height 26
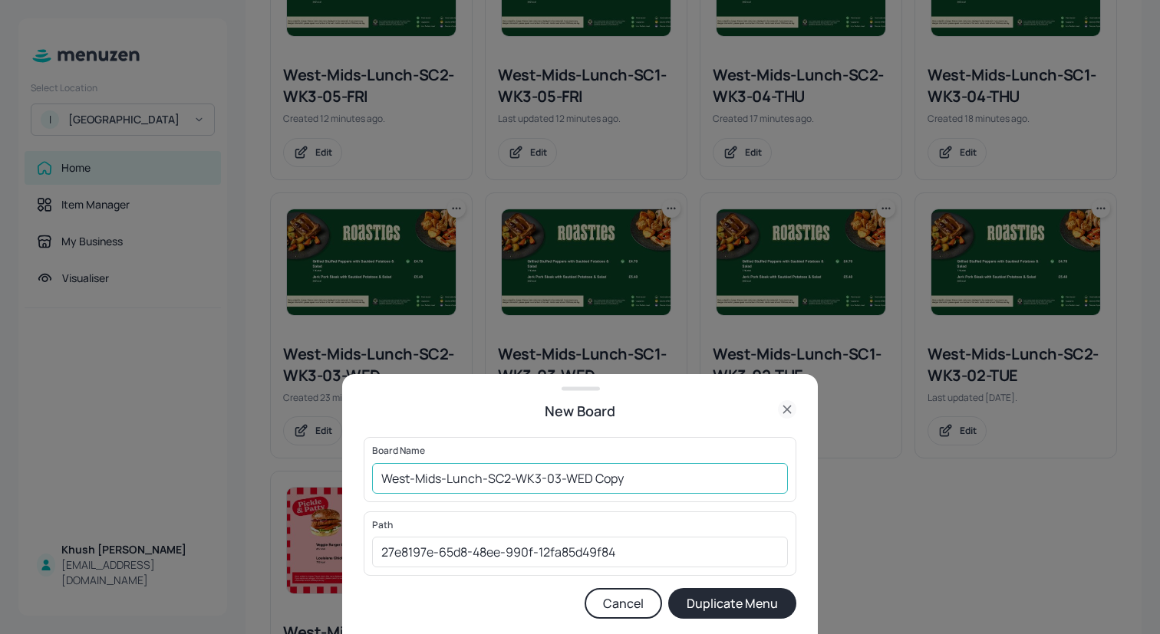
click at [541, 478] on input "West-Mids-Lunch-SC2-WK3-03-WED Copy" at bounding box center [580, 478] width 416 height 31
click at [649, 489] on input "West-Mids-Lunch-SC2-WK4-03-WED Copy" at bounding box center [580, 478] width 416 height 31
type input "West-Mids-Lunch-SC2-WK4-03-WED"
click at [729, 606] on button "Duplicate Menu" at bounding box center [732, 603] width 128 height 31
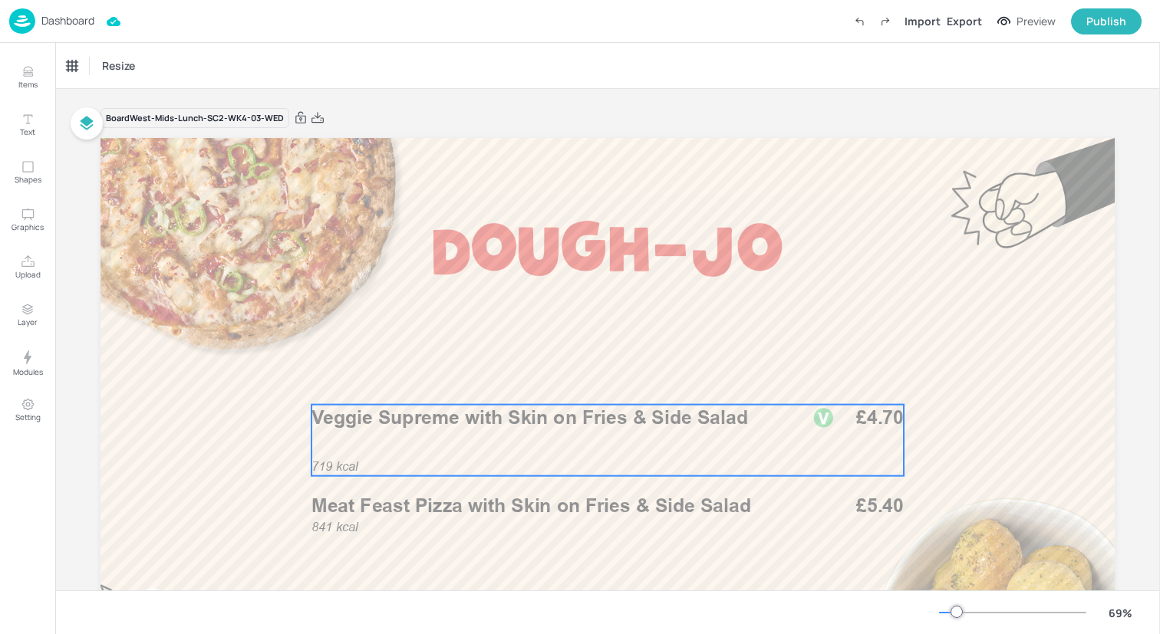
click at [538, 463] on div "719 kcal Veggie Supreme with Skin on Fries & Side Salad £4.70" at bounding box center [607, 440] width 592 height 71
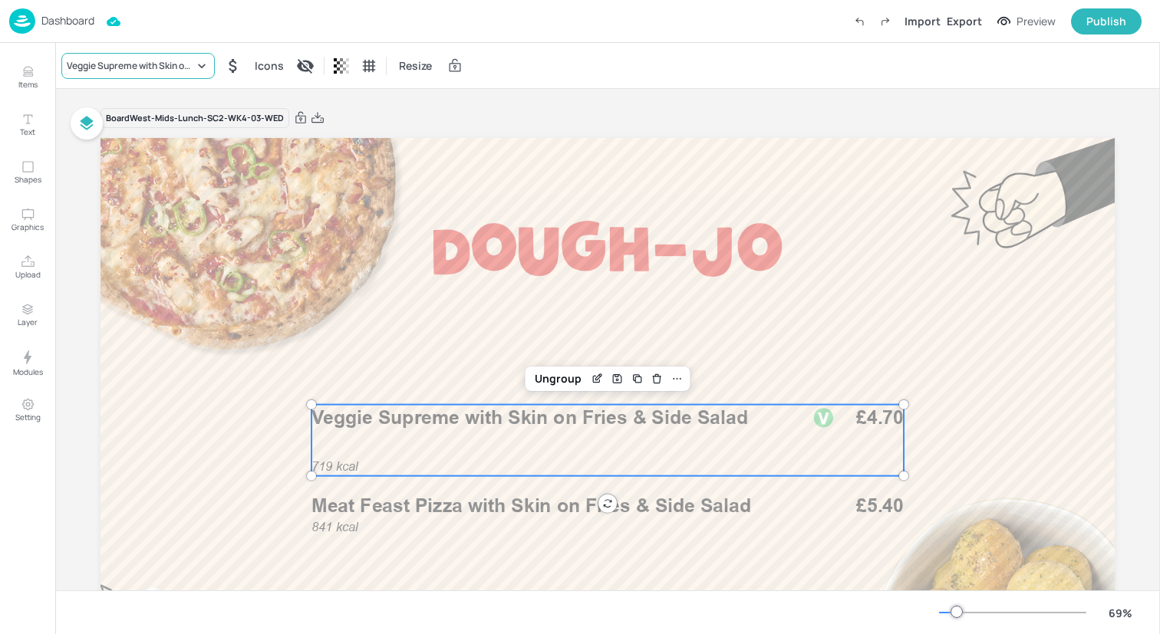
click at [121, 61] on div "Veggie Supreme with Skin on Fries & Side Salad" at bounding box center [130, 66] width 127 height 14
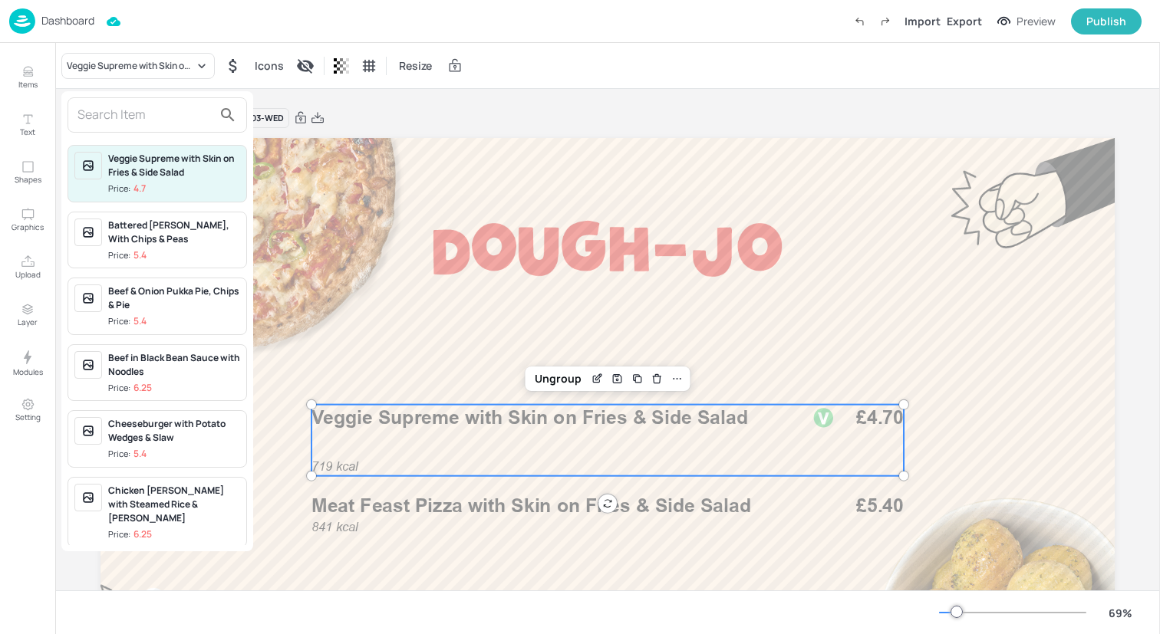
click at [120, 106] on input "text" at bounding box center [144, 115] width 135 height 25
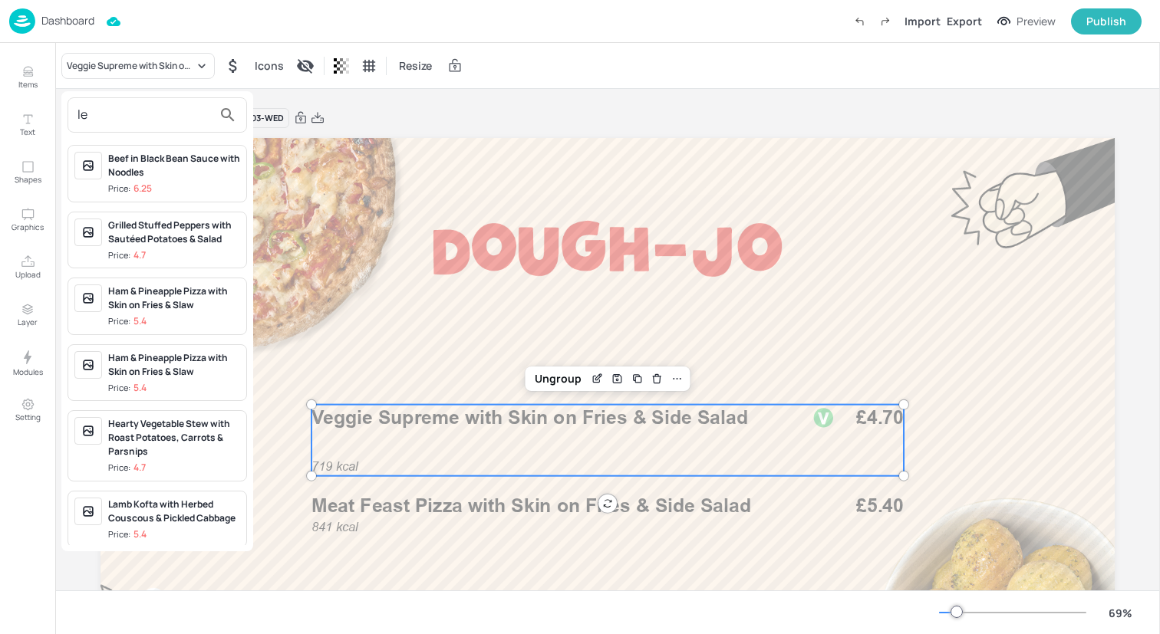
type input "l"
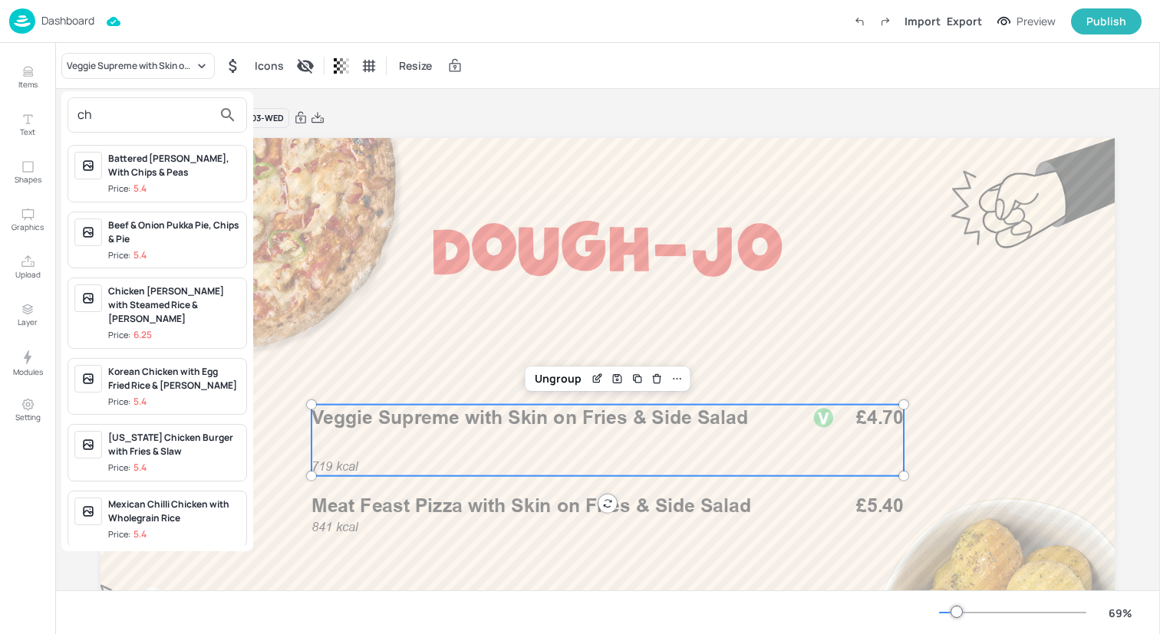
type input "c"
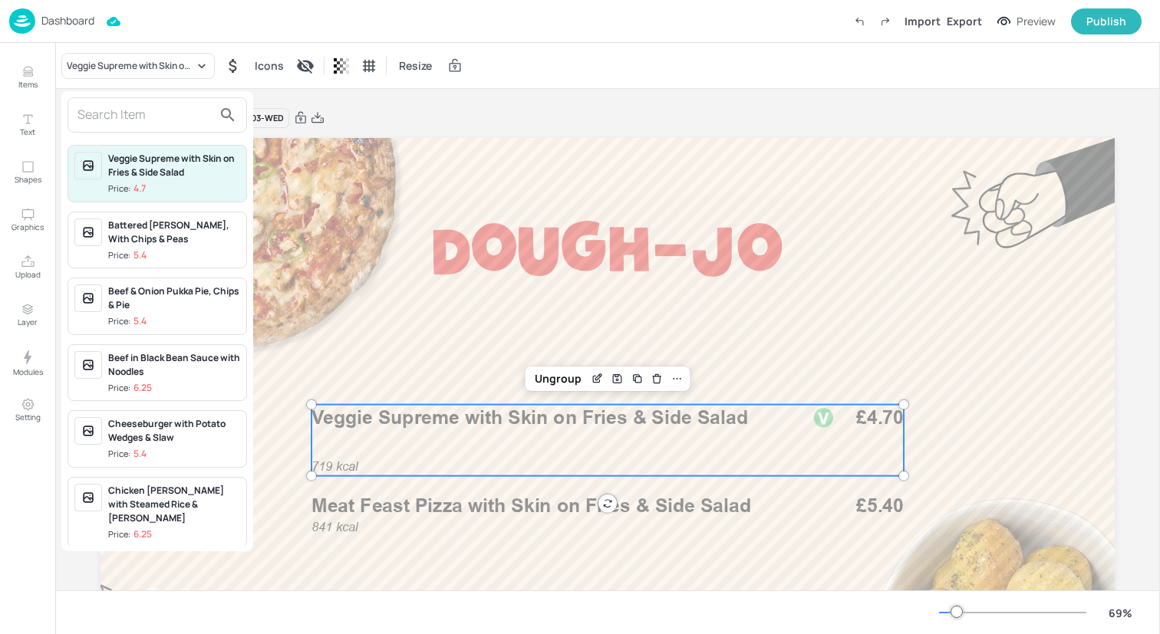
click at [29, 72] on div at bounding box center [580, 317] width 1160 height 634
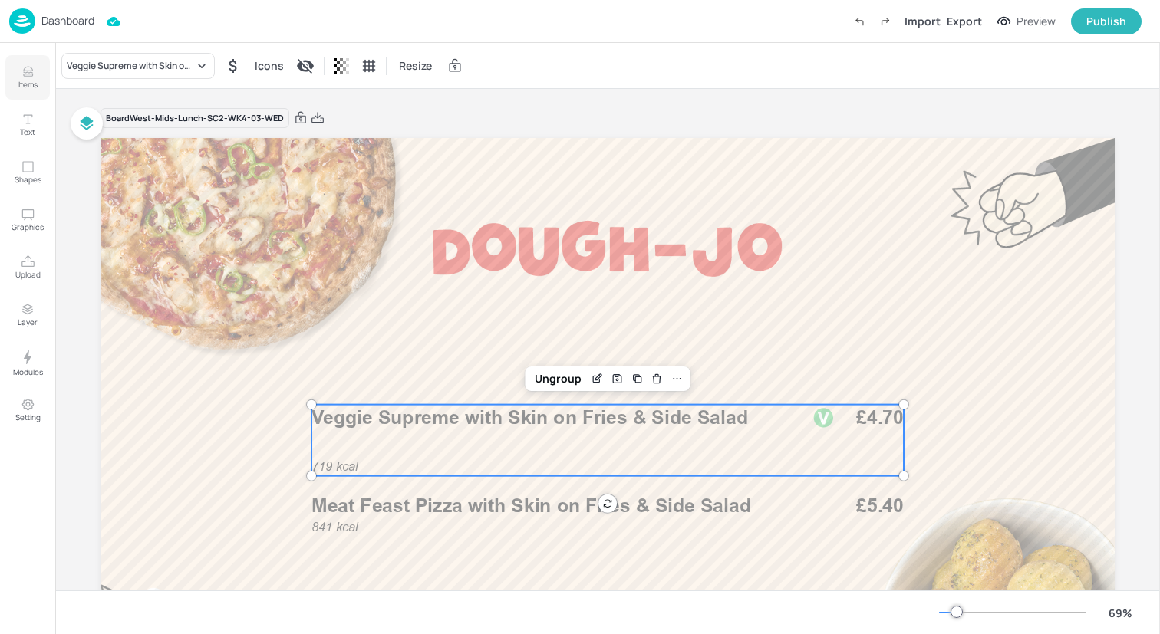
click at [25, 77] on icon "Items" at bounding box center [28, 71] width 15 height 15
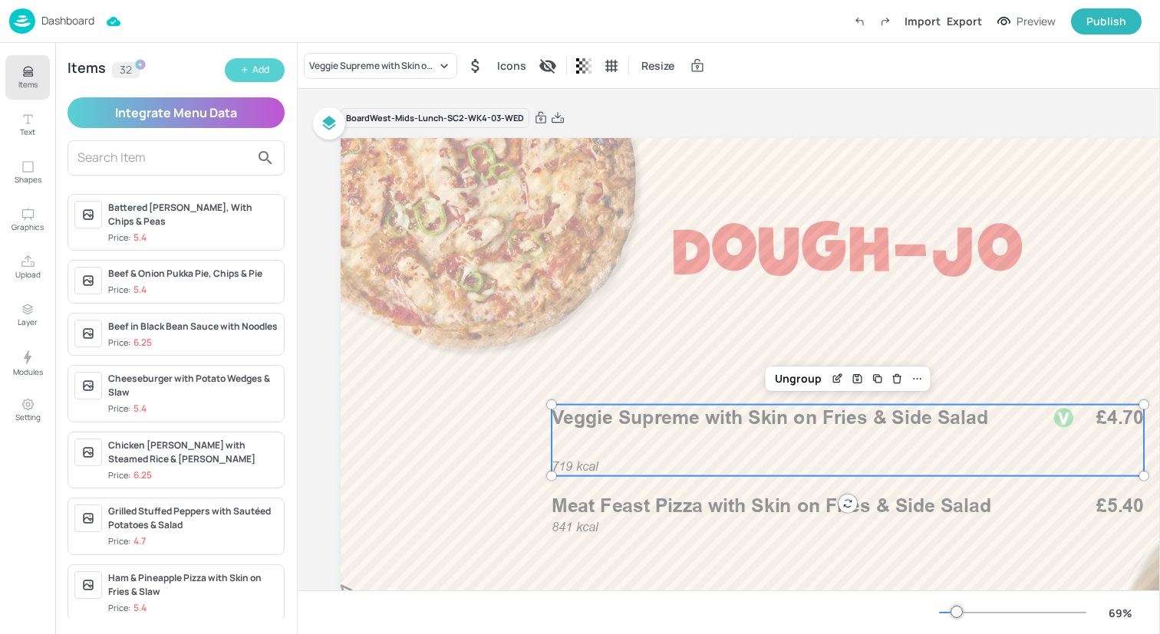
click at [262, 71] on div "Add" at bounding box center [260, 70] width 17 height 15
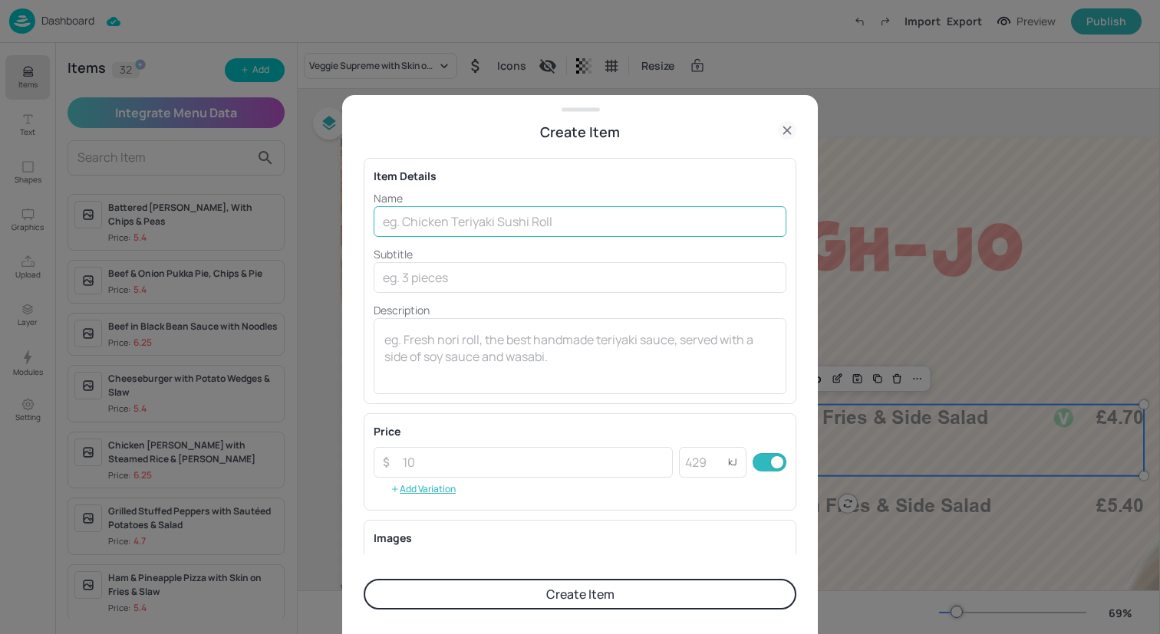
click at [512, 227] on input "text" at bounding box center [580, 221] width 413 height 31
paste input "Lentil Spaghetti Bolognese with Garlic Bread & Rocket & Parmesan"
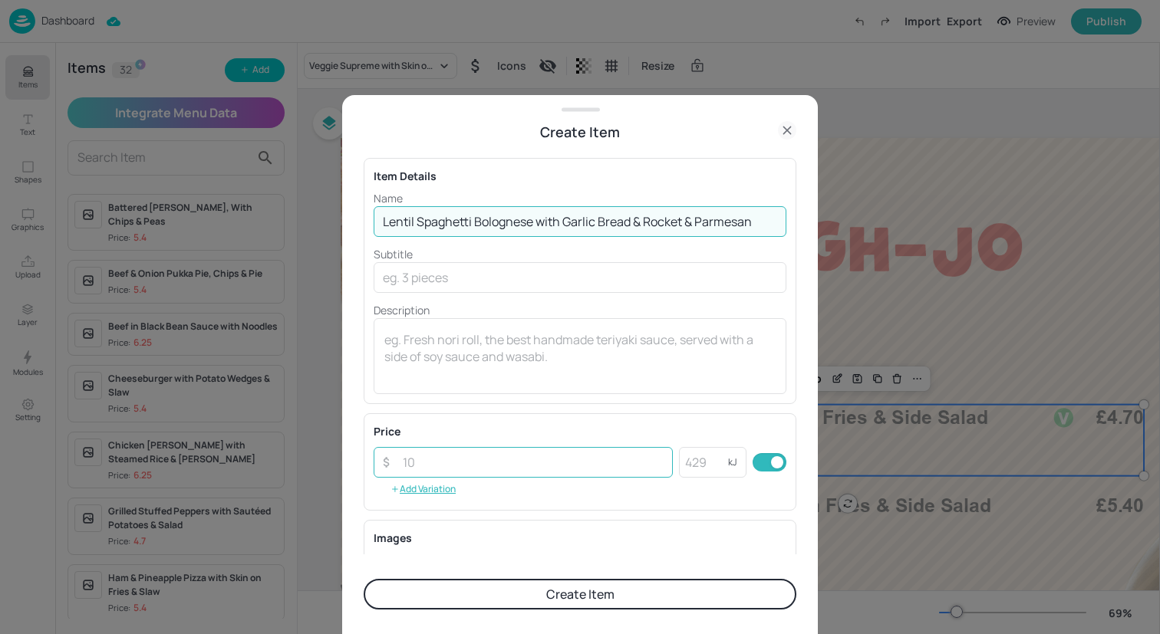
type input "Lentil Spaghetti Bolognese with Garlic Bread & Rocket & Parmesan"
click at [506, 459] on input "number" at bounding box center [533, 462] width 279 height 31
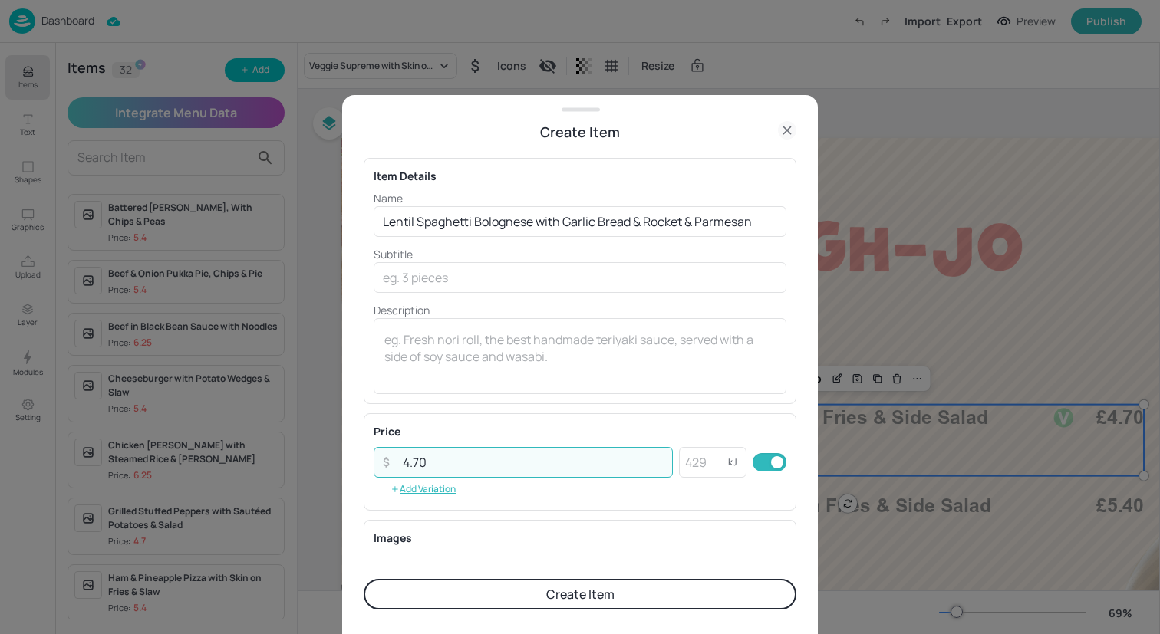
type input "4.70"
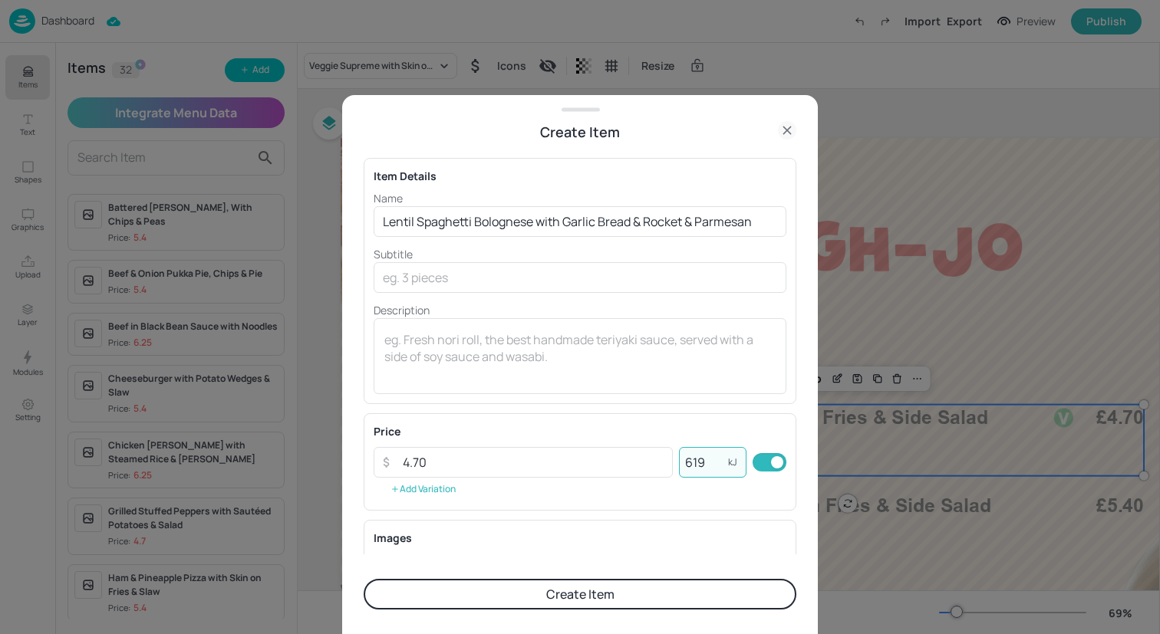
scroll to position [196, 0]
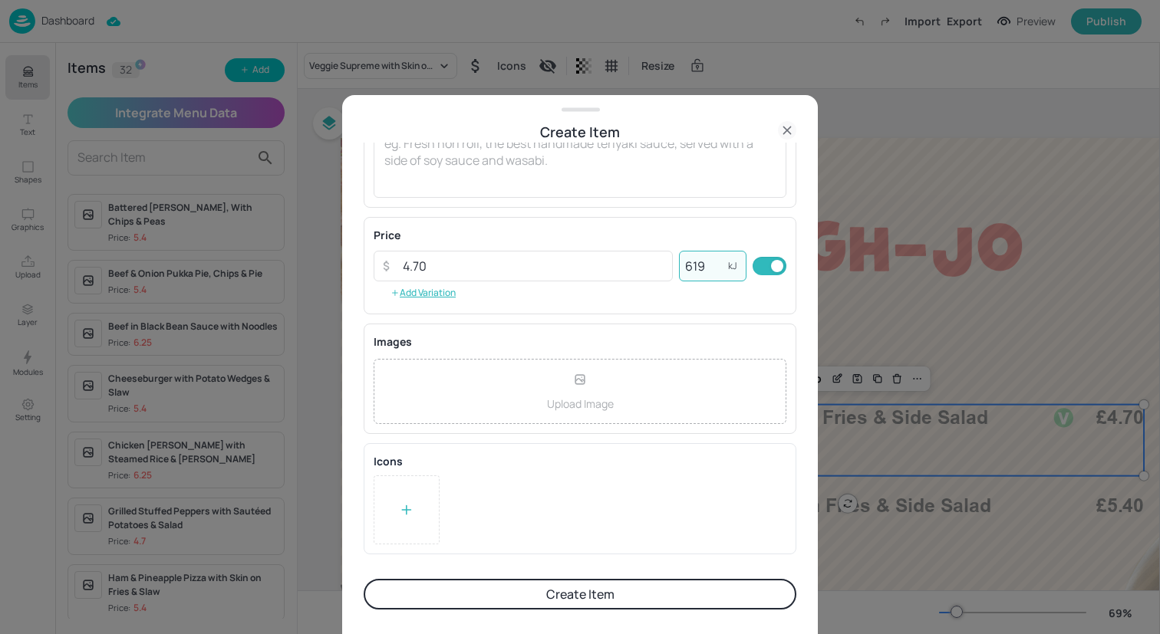
type input "619"
click at [397, 480] on div at bounding box center [407, 510] width 66 height 69
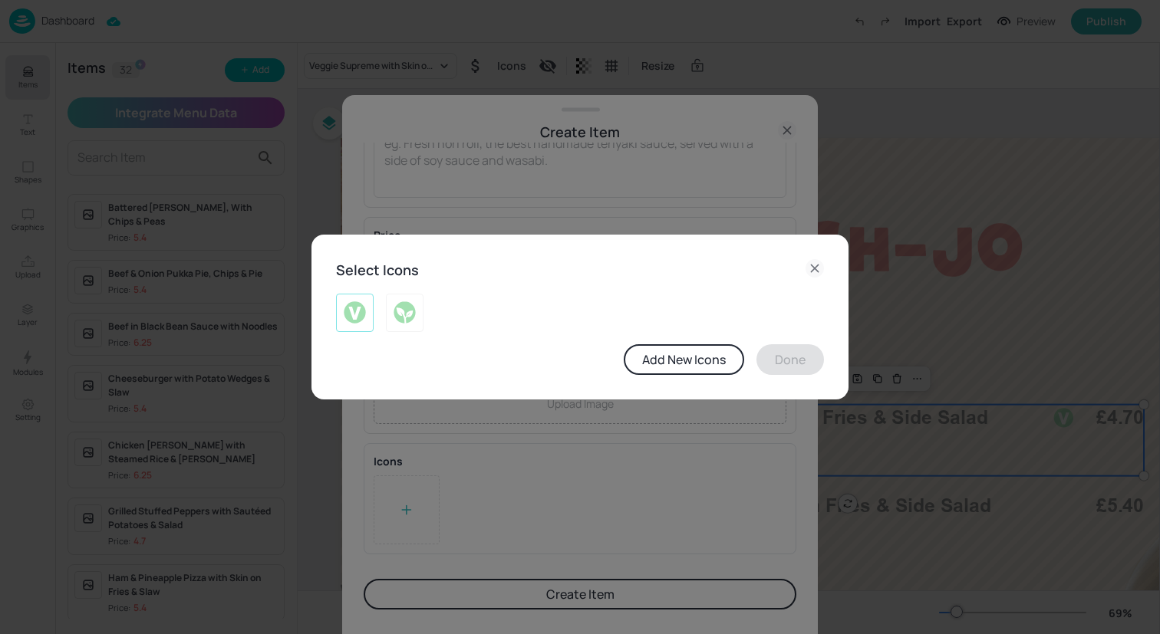
click at [371, 323] on div at bounding box center [355, 313] width 38 height 38
click at [766, 354] on button "Done" at bounding box center [790, 359] width 68 height 31
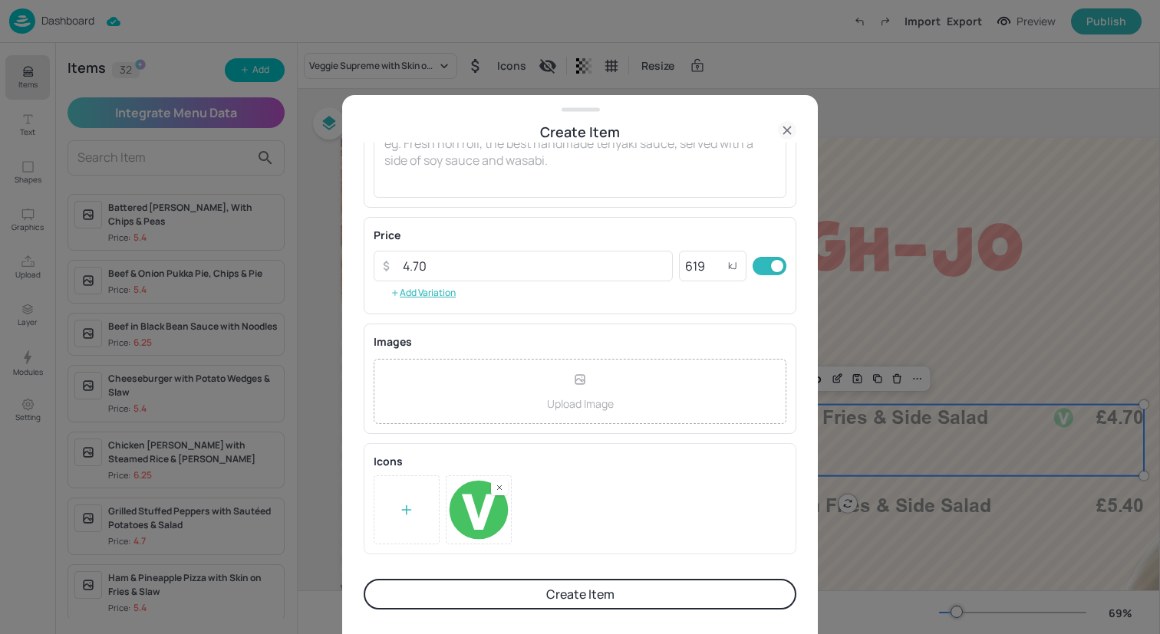
click at [602, 598] on button "Create Item" at bounding box center [580, 594] width 433 height 31
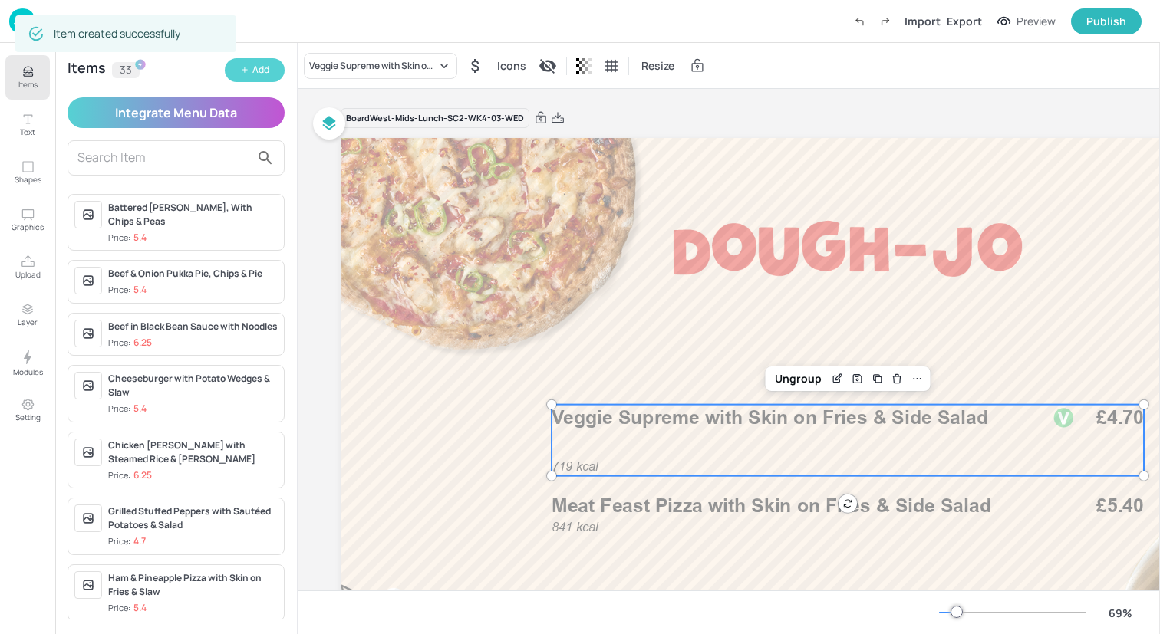
click at [256, 69] on div "Add" at bounding box center [260, 70] width 17 height 15
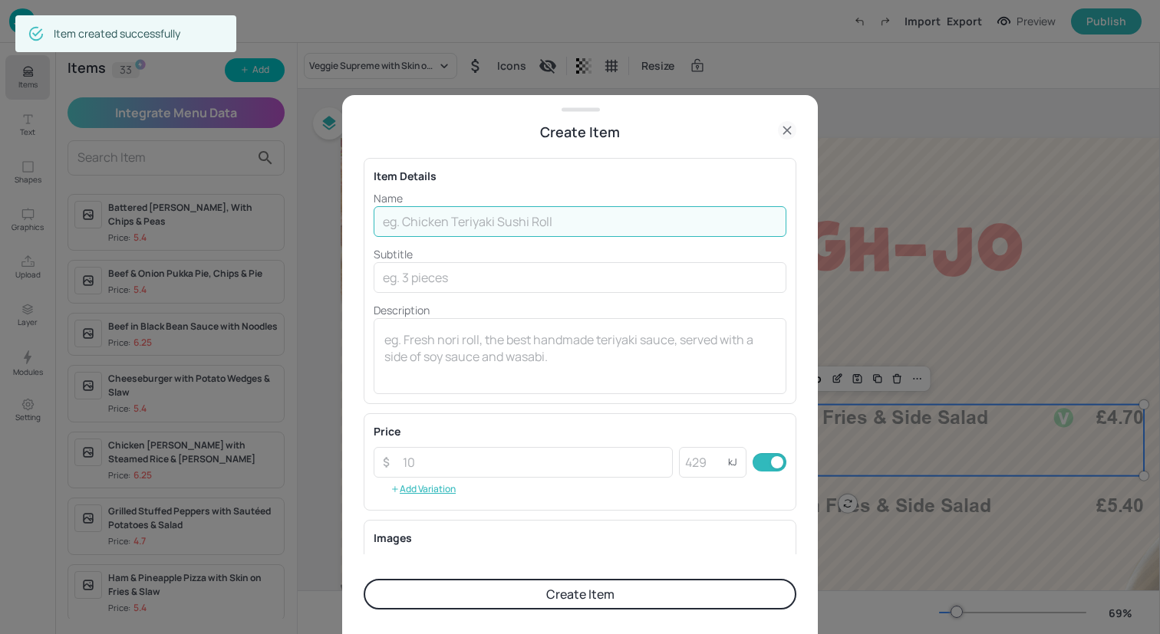
click at [516, 219] on input "text" at bounding box center [580, 221] width 413 height 31
paste input "Chicken Pasta Bake with Garlic Bread & Rocket & Parmesan Salad"
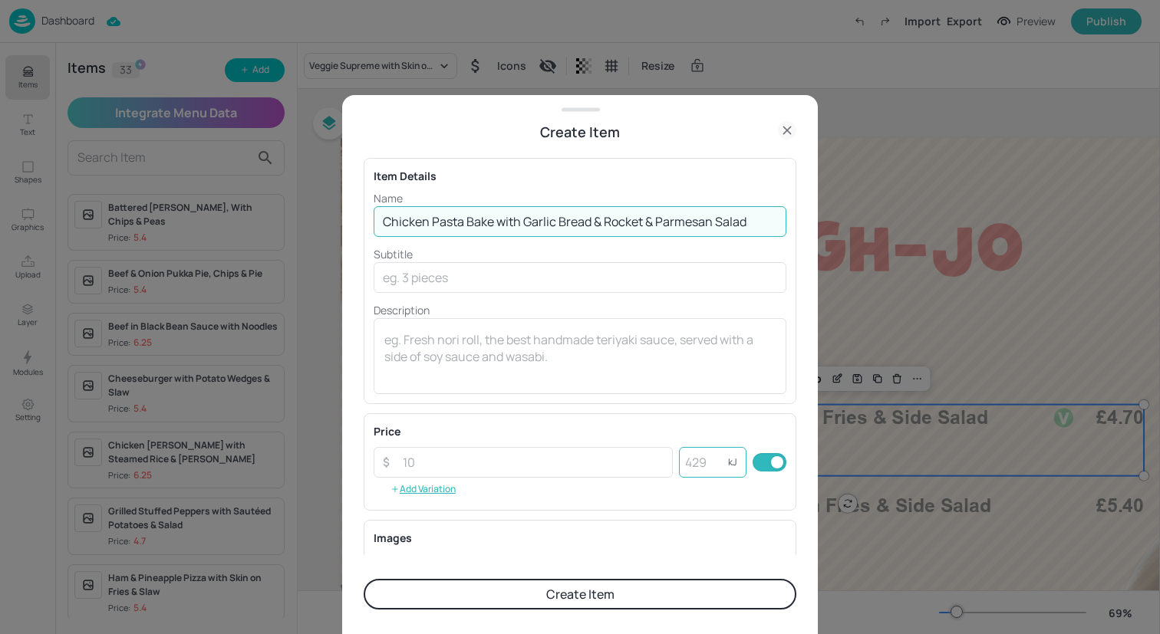
type input "Chicken Pasta Bake with Garlic Bread & Rocket & Parmesan Salad"
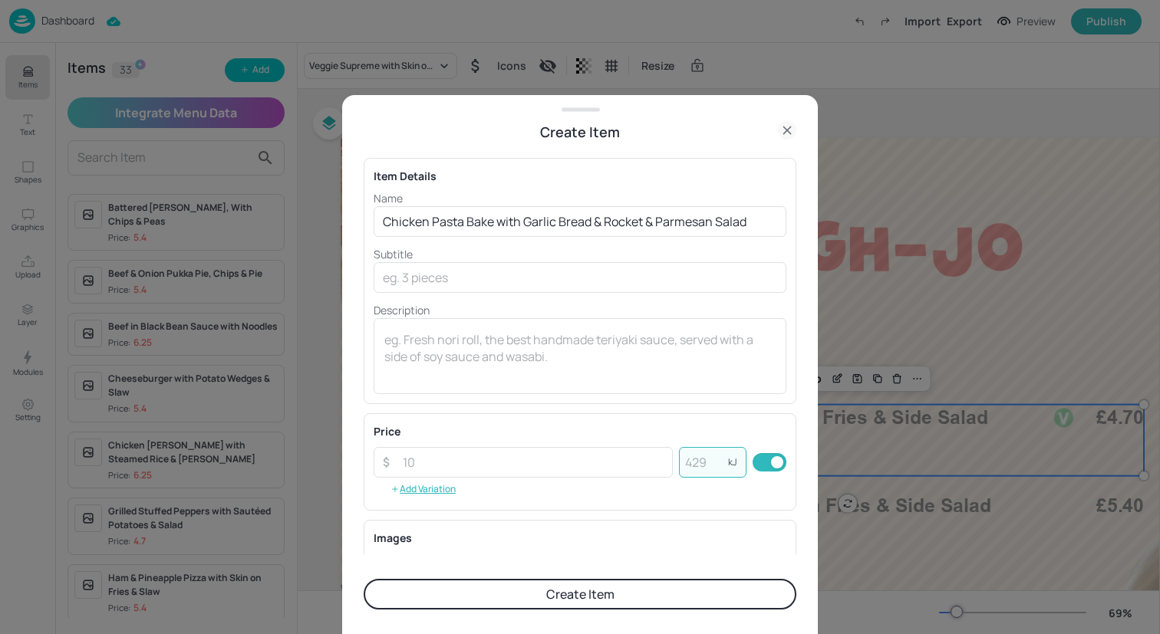
click at [698, 458] on input "number" at bounding box center [703, 462] width 49 height 31
type input "797"
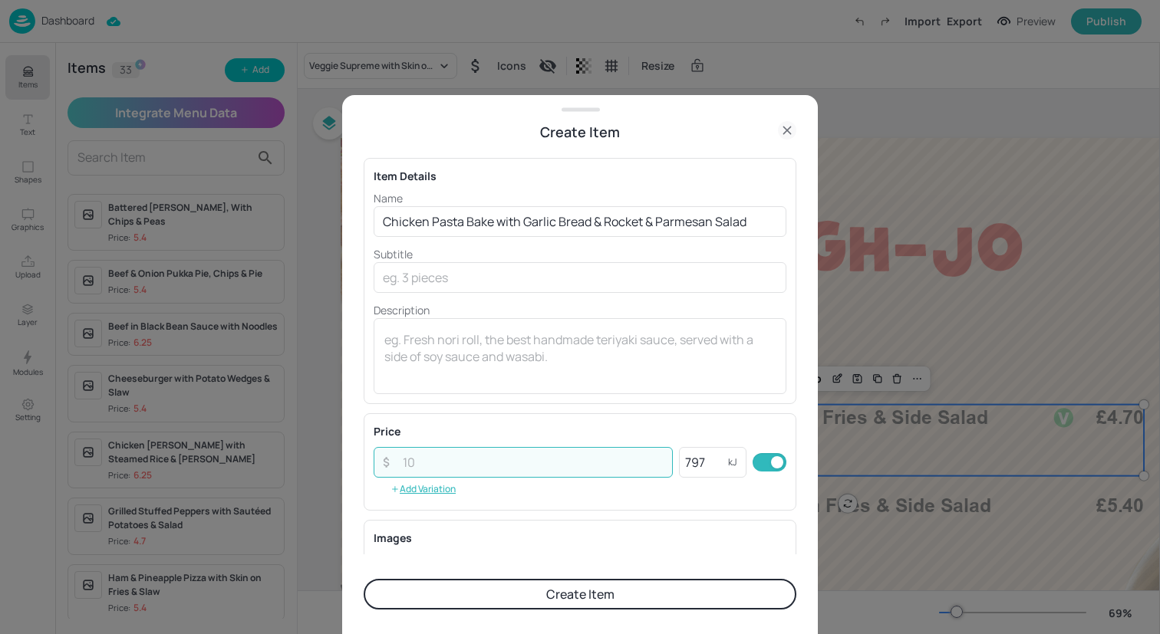
click at [559, 462] on input "number" at bounding box center [533, 462] width 279 height 31
type input "5.40"
click at [565, 593] on button "Create Item" at bounding box center [580, 594] width 433 height 31
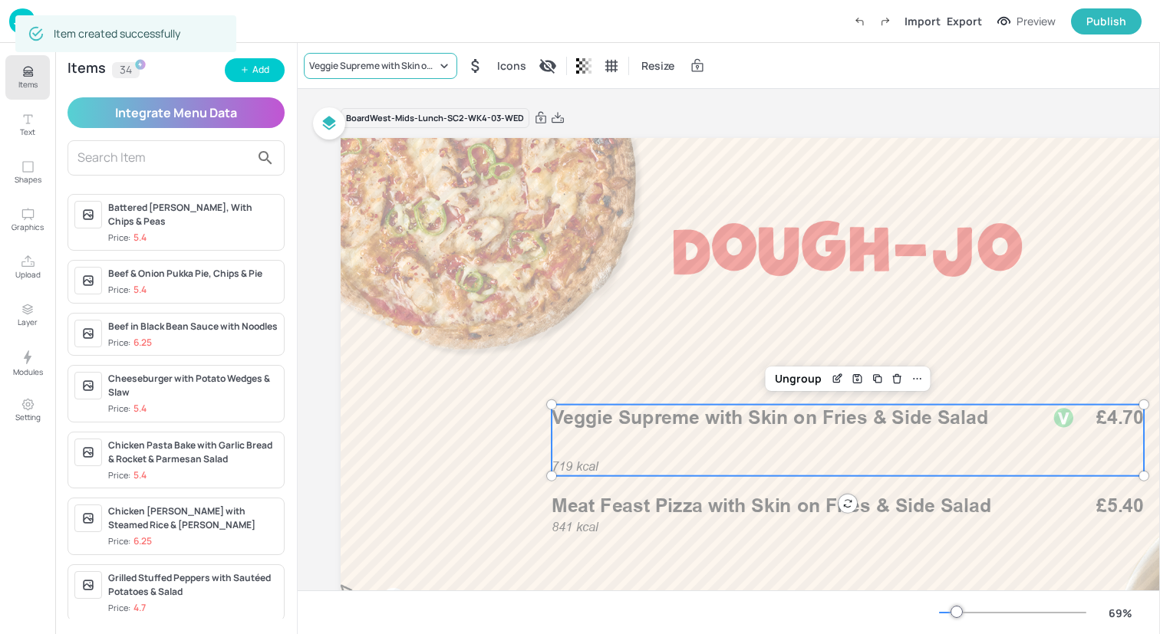
click at [367, 62] on div "Veggie Supreme with Skin on Fries & Side Salad" at bounding box center [372, 66] width 127 height 14
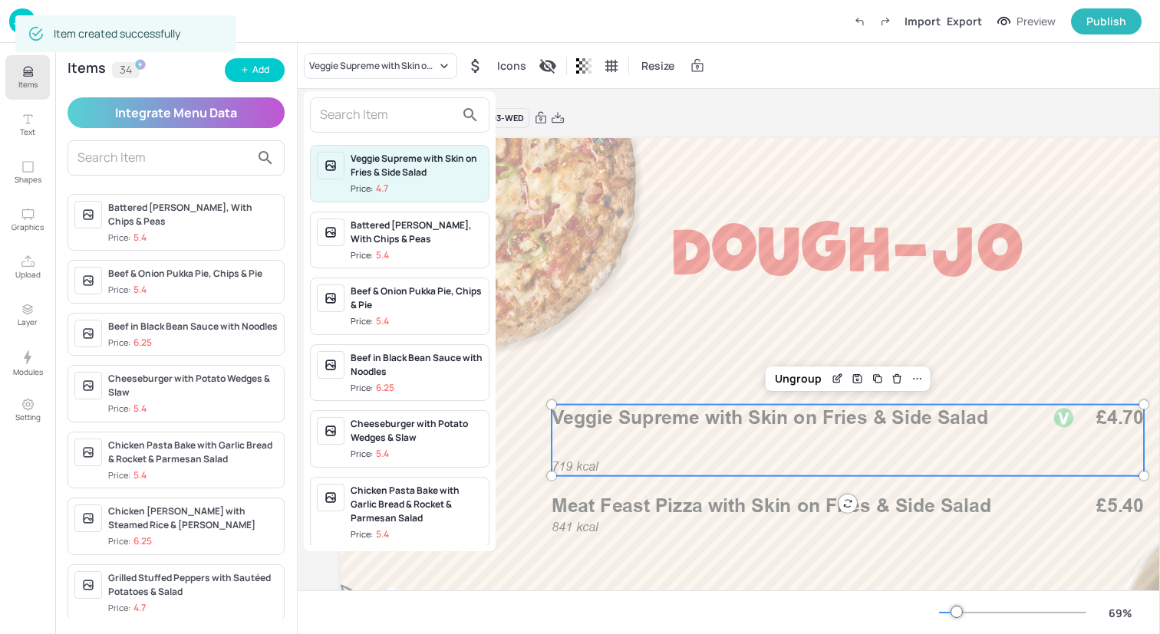
click at [367, 114] on input "text" at bounding box center [387, 115] width 135 height 25
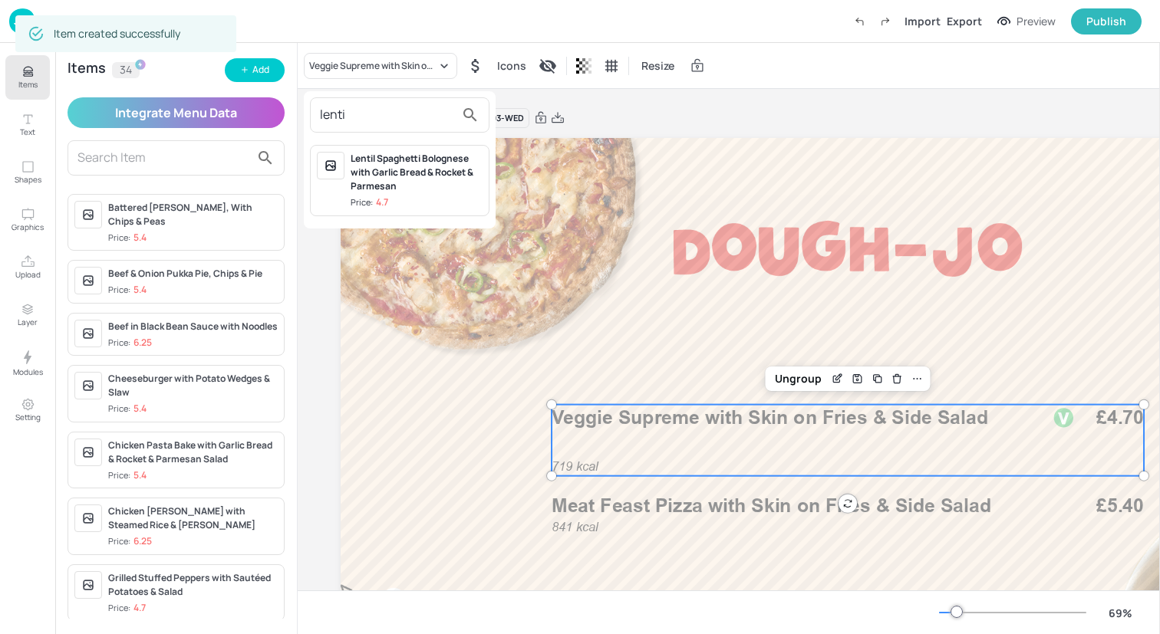
type input "lenti"
click at [397, 174] on div "Lentil Spaghetti Bolognese with Garlic Bread & Rocket & Parmesan" at bounding box center [417, 172] width 132 height 41
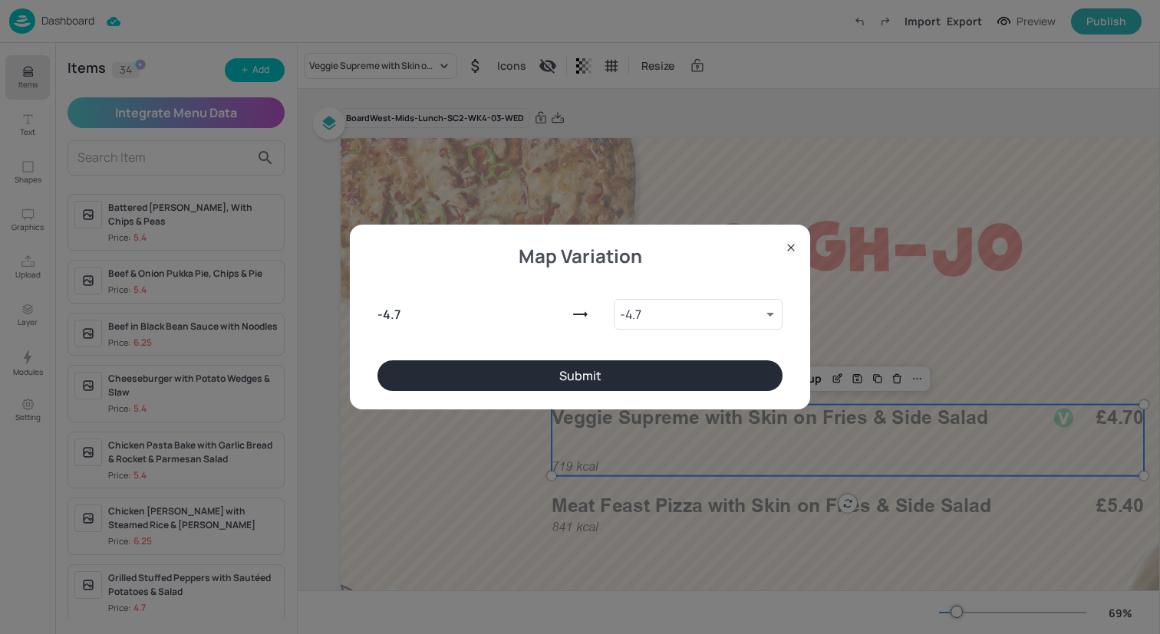
click at [595, 372] on button "Submit" at bounding box center [579, 376] width 405 height 31
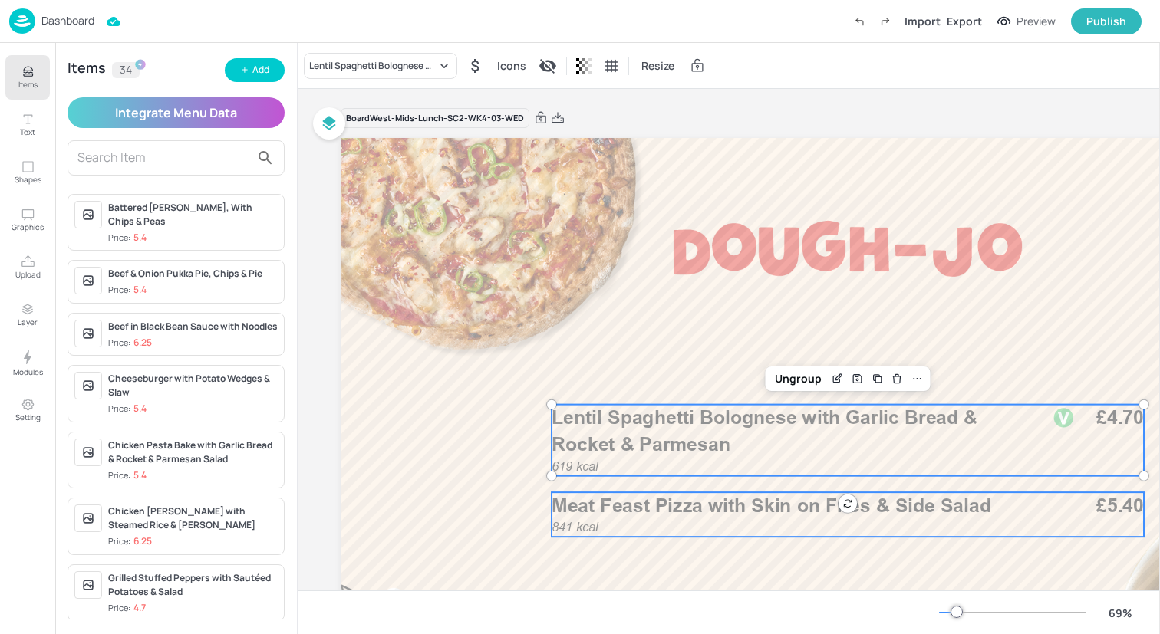
click at [595, 516] on p "Meat Feast Pizza with Skin on Fries & Side Salad" at bounding box center [792, 505] width 480 height 27
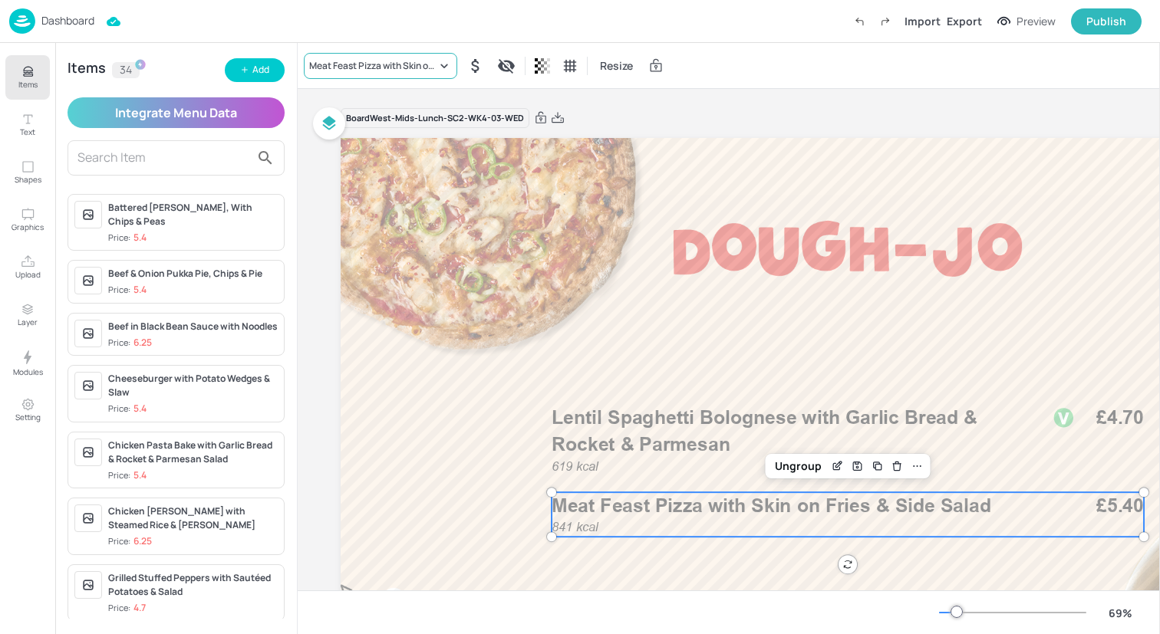
click at [393, 66] on div "Meat Feast Pizza with Skin on Fries & Side Salad" at bounding box center [372, 66] width 127 height 14
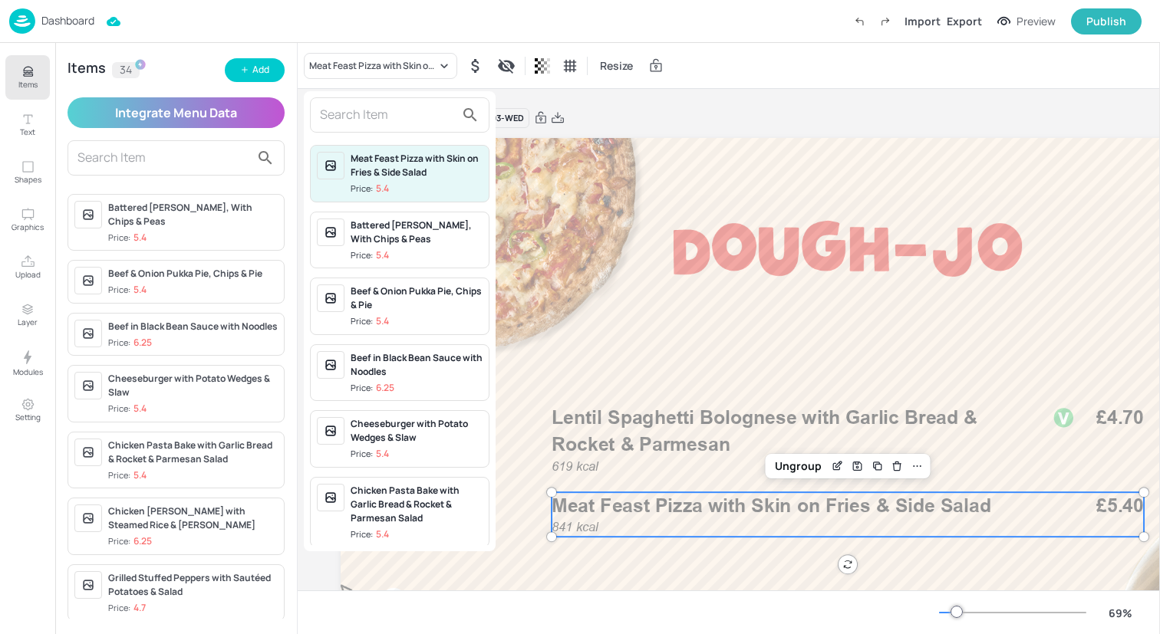
click at [393, 110] on input "text" at bounding box center [387, 115] width 135 height 25
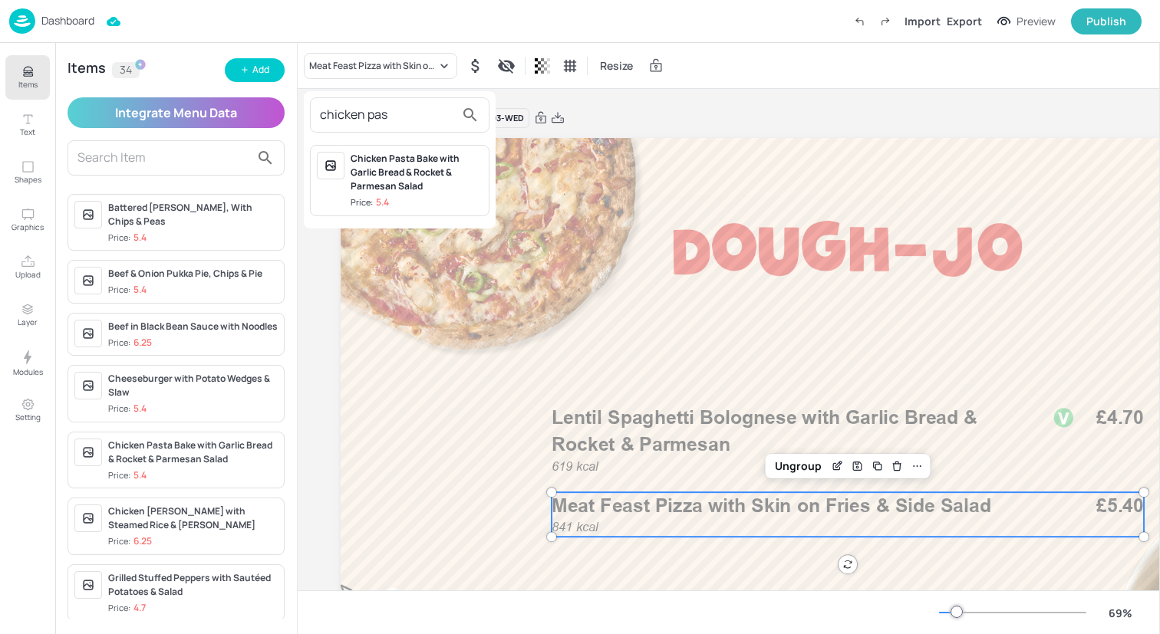
type input "chicken pas"
click at [392, 168] on div "Chicken Pasta Bake with Garlic Bread & Rocket & Parmesan Salad" at bounding box center [417, 172] width 132 height 41
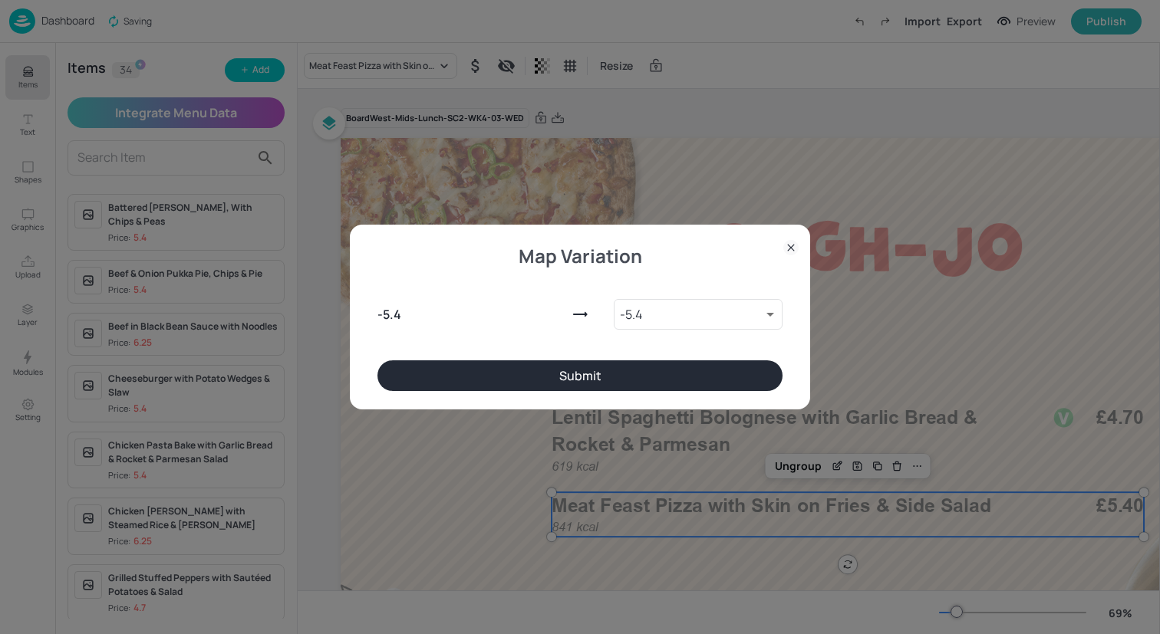
click at [505, 366] on button "Submit" at bounding box center [579, 376] width 405 height 31
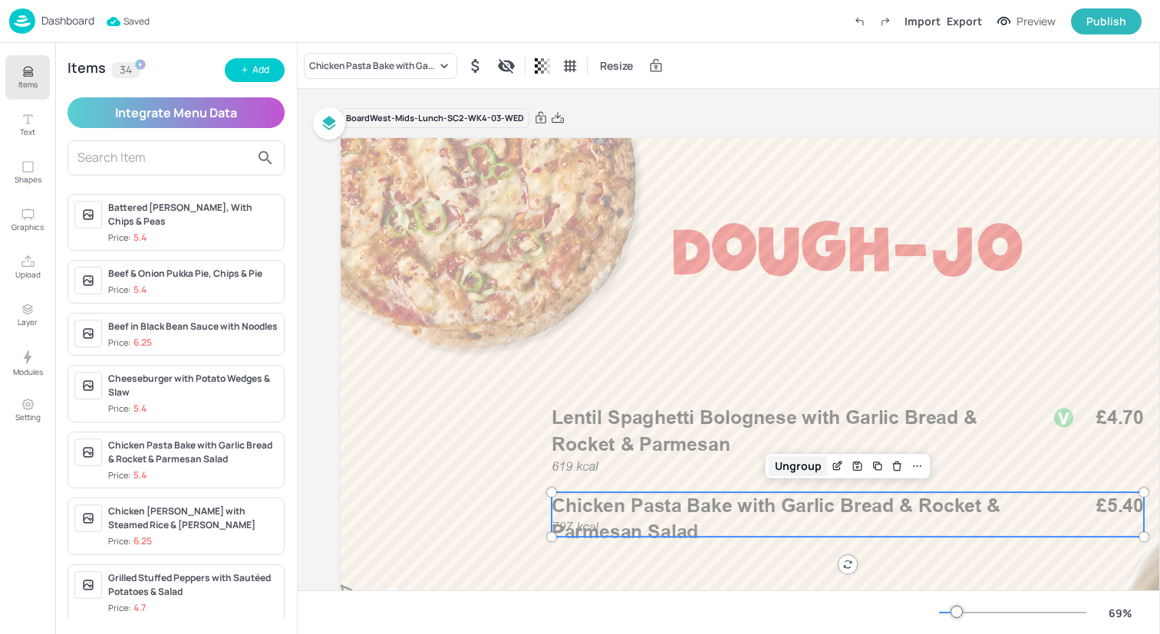
click at [789, 465] on div "Ungroup" at bounding box center [798, 466] width 59 height 20
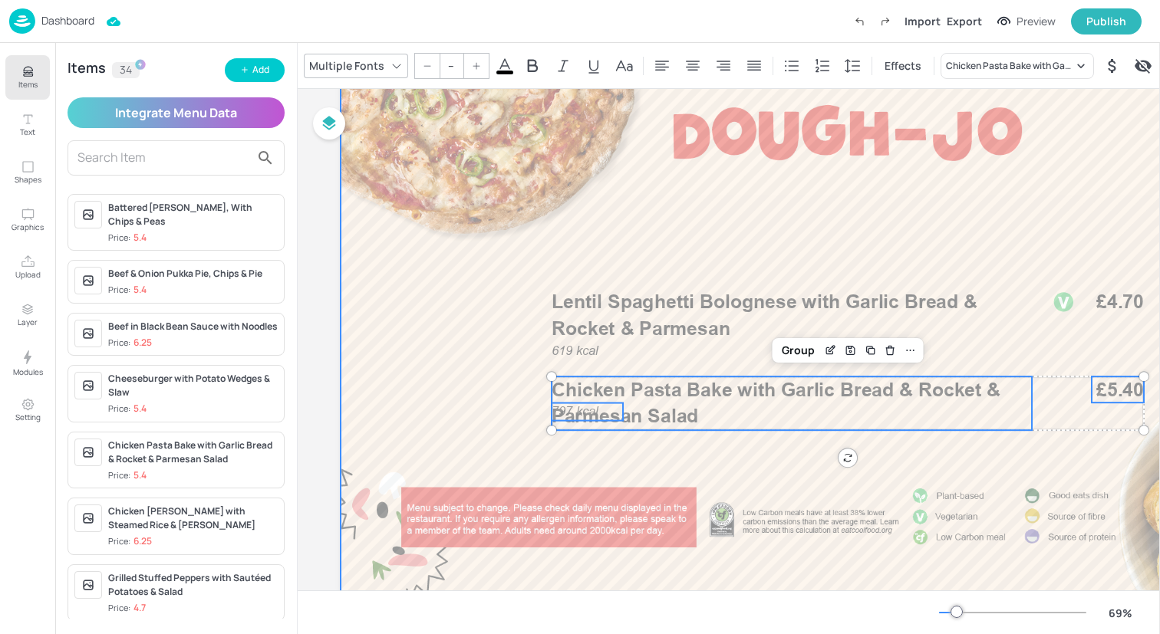
scroll to position [124, 0]
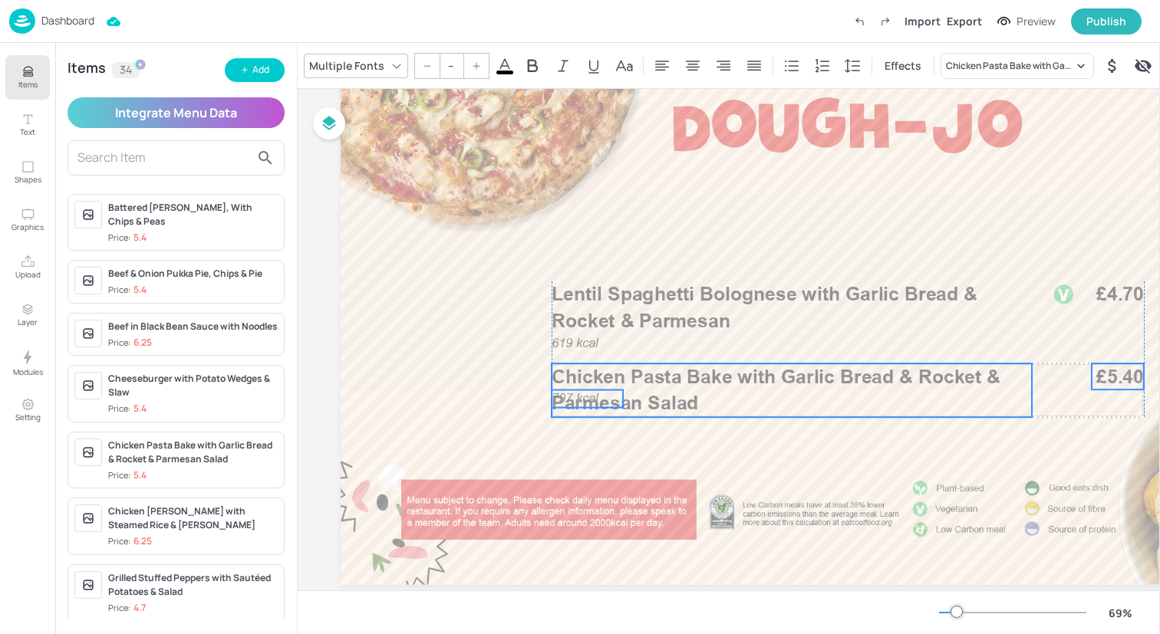
click at [678, 387] on span "Chicken Pasta Bake with Garlic Bread & Rocket & Parmesan Salad" at bounding box center [776, 389] width 449 height 49
click at [616, 378] on span "Chicken Pasta Bake with Garlic Bread & Rocket & Parmesan Salad" at bounding box center [776, 390] width 449 height 49
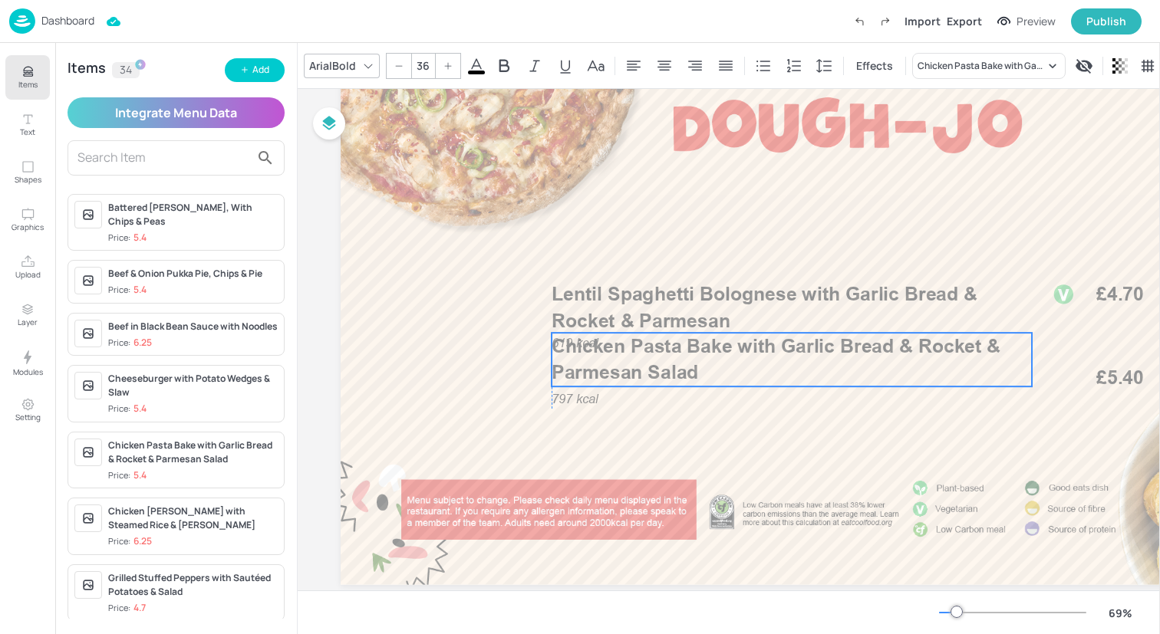
drag, startPoint x: 598, startPoint y: 388, endPoint x: 596, endPoint y: 357, distance: 31.5
click at [596, 357] on p "Chicken Pasta Bake with Garlic Bread & Rocket & Parmesan Salad" at bounding box center [792, 359] width 480 height 53
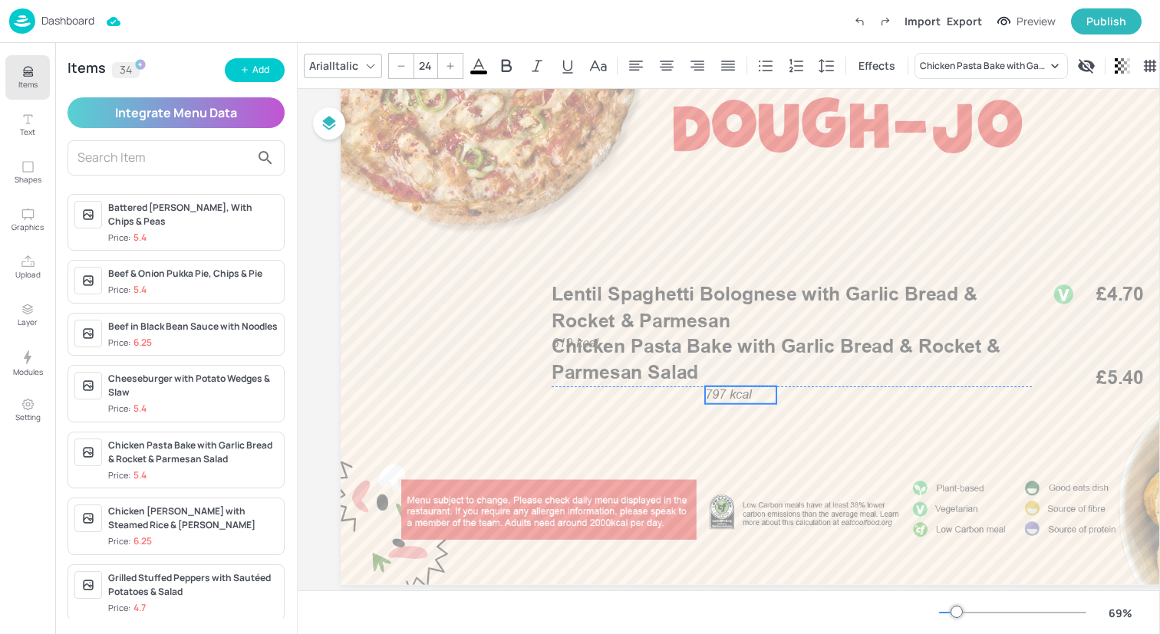
drag, startPoint x: 571, startPoint y: 402, endPoint x: 726, endPoint y: 395, distance: 154.3
click at [726, 395] on span "797 kcal" at bounding box center [728, 394] width 47 height 15
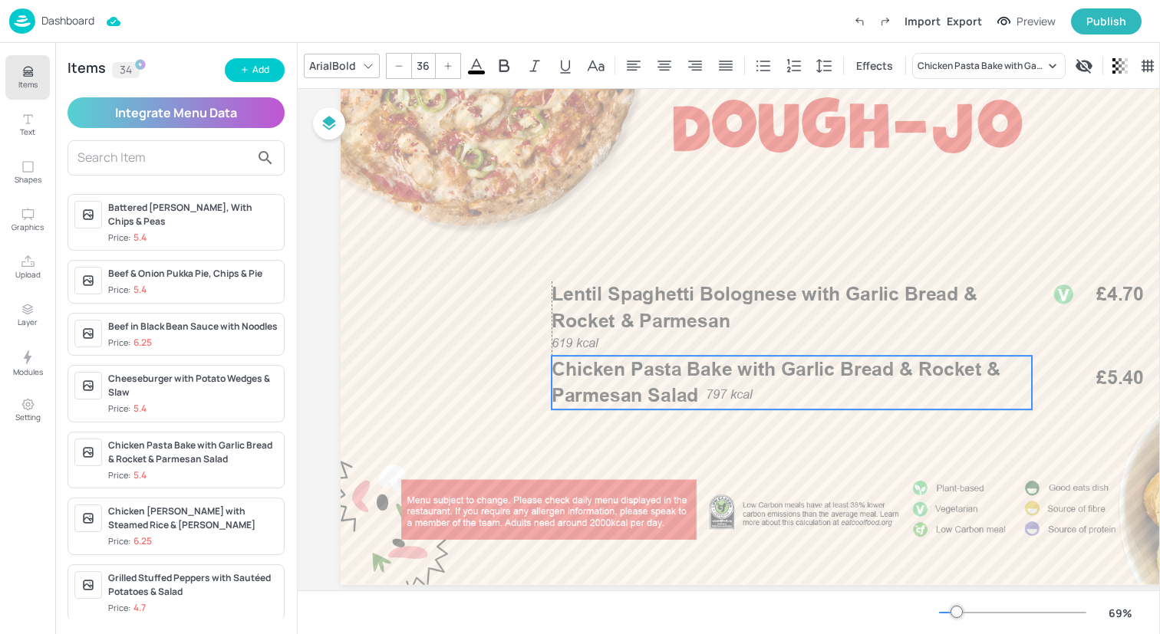
drag, startPoint x: 634, startPoint y: 366, endPoint x: 633, endPoint y: 389, distance: 23.0
click at [633, 389] on span "Chicken Pasta Bake with Garlic Bread & Rocket & Parmesan Salad" at bounding box center [776, 381] width 449 height 49
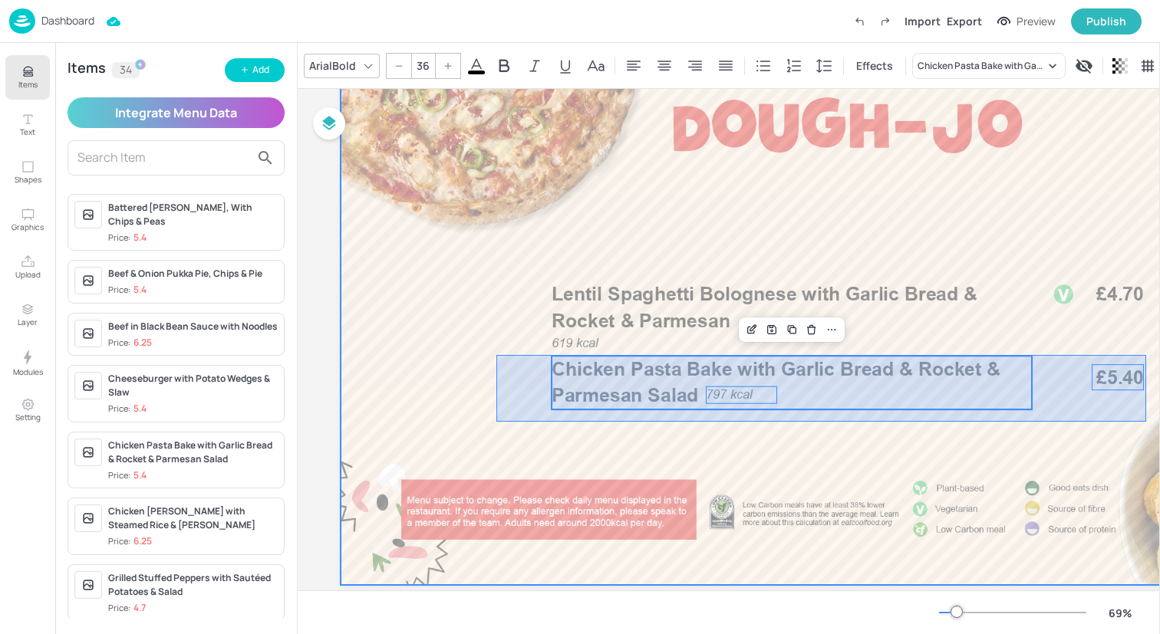
drag, startPoint x: 496, startPoint y: 355, endPoint x: 1146, endPoint y: 422, distance: 653.1
click at [1146, 422] on div at bounding box center [848, 300] width 1014 height 571
type input "--"
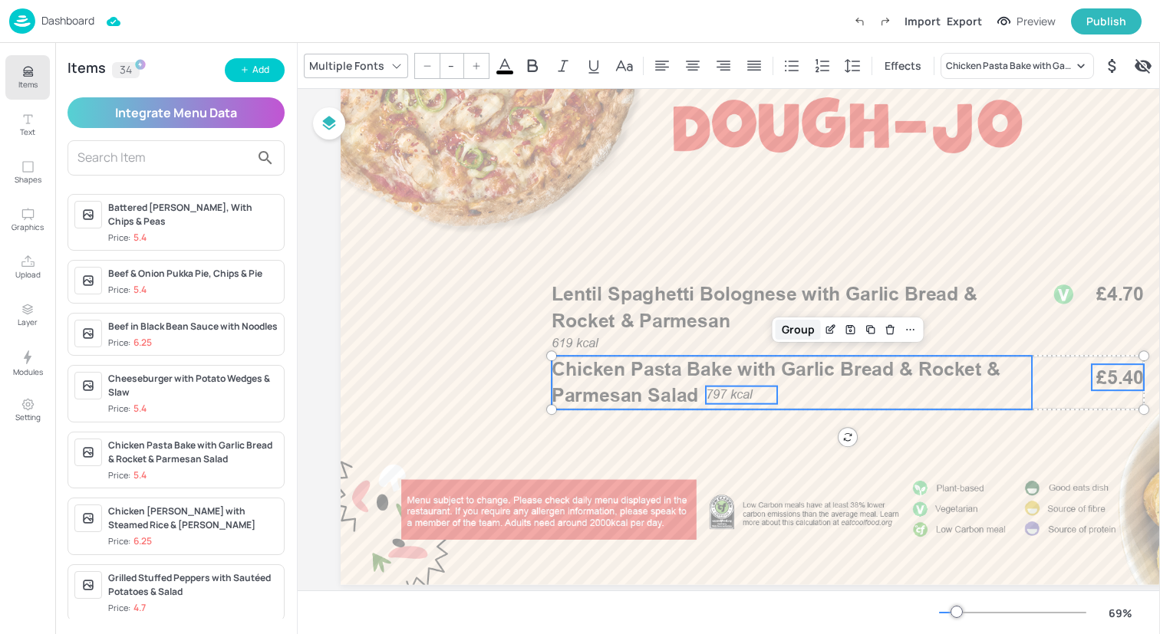
click at [785, 338] on div "Group" at bounding box center [798, 330] width 45 height 20
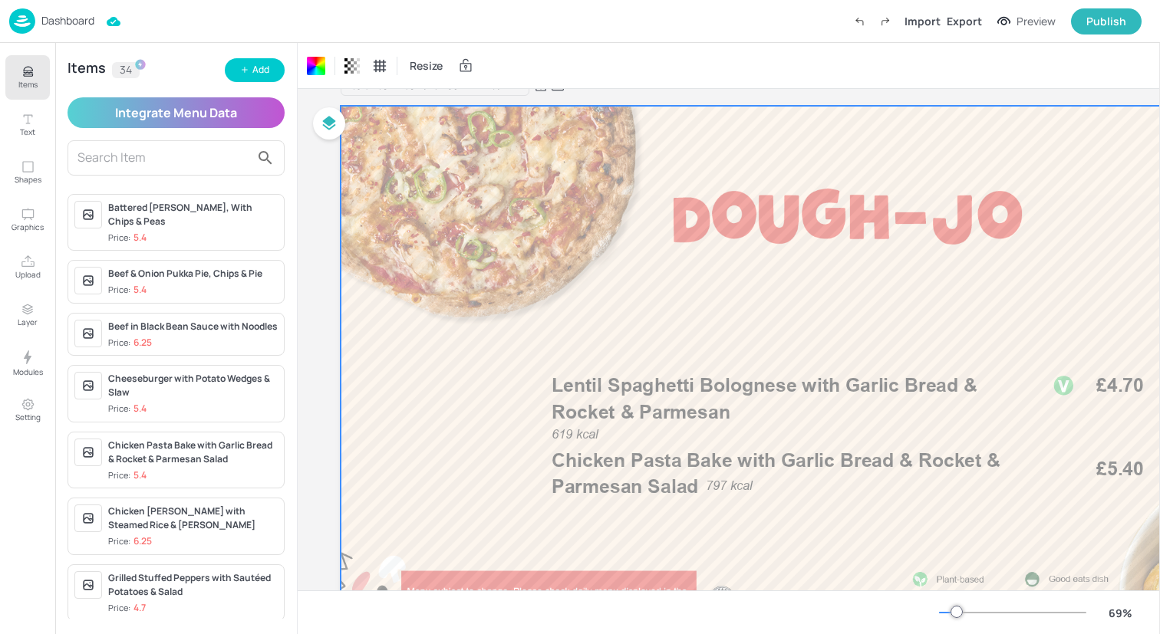
scroll to position [0, 0]
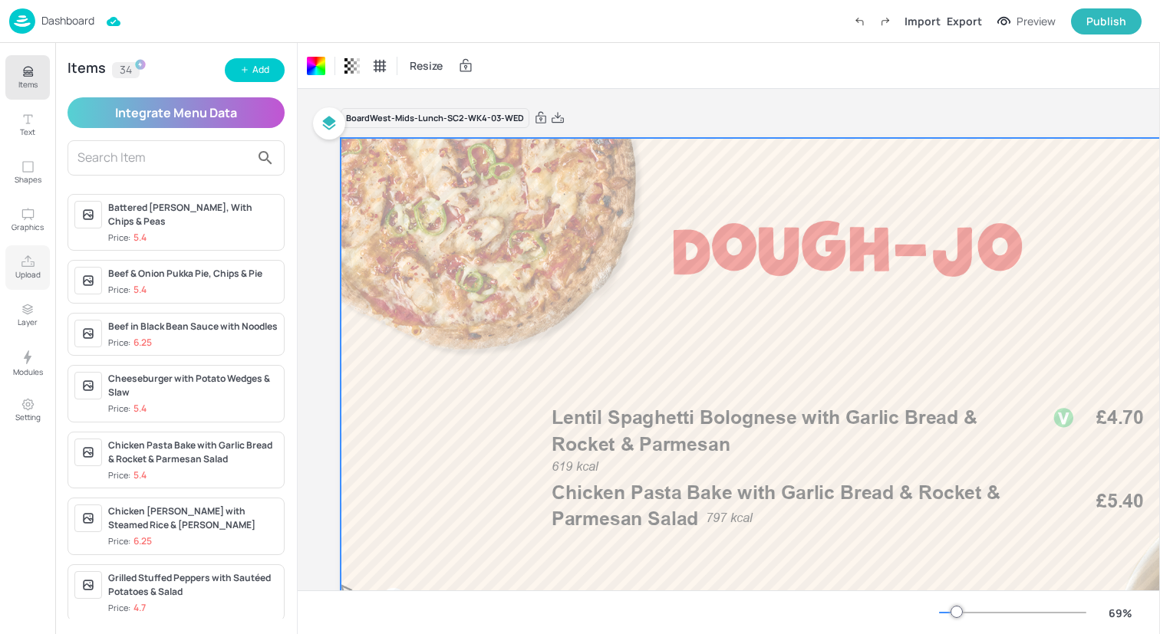
click at [34, 265] on icon "Upload" at bounding box center [27, 261] width 13 height 12
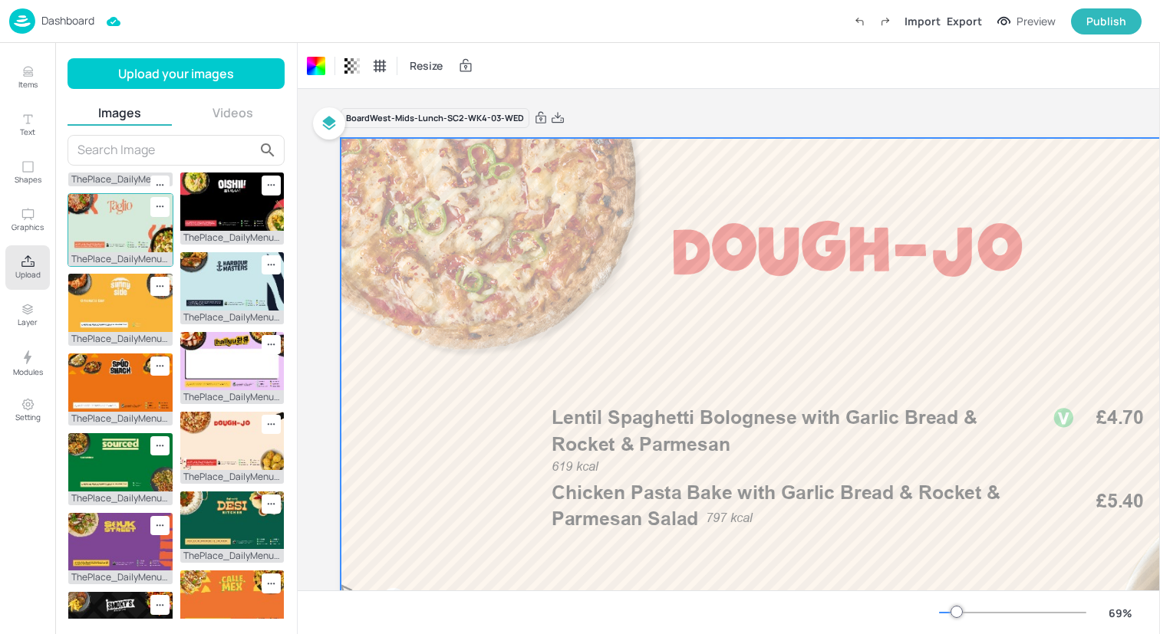
click at [135, 288] on img at bounding box center [120, 281] width 104 height 58
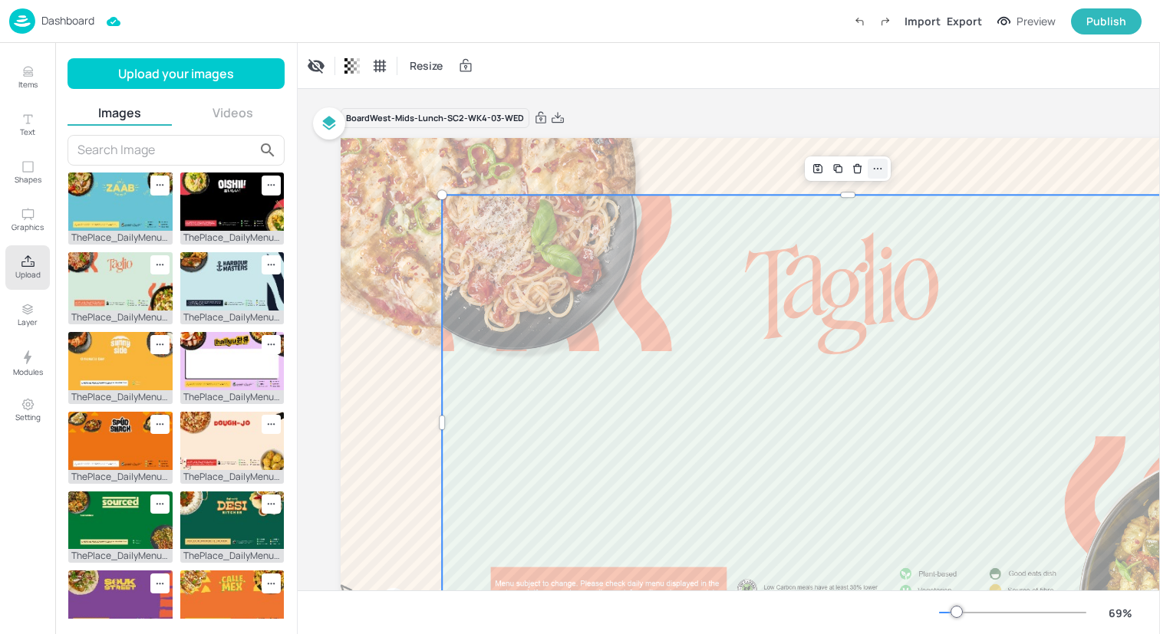
click at [883, 172] on icon at bounding box center [877, 169] width 12 height 12
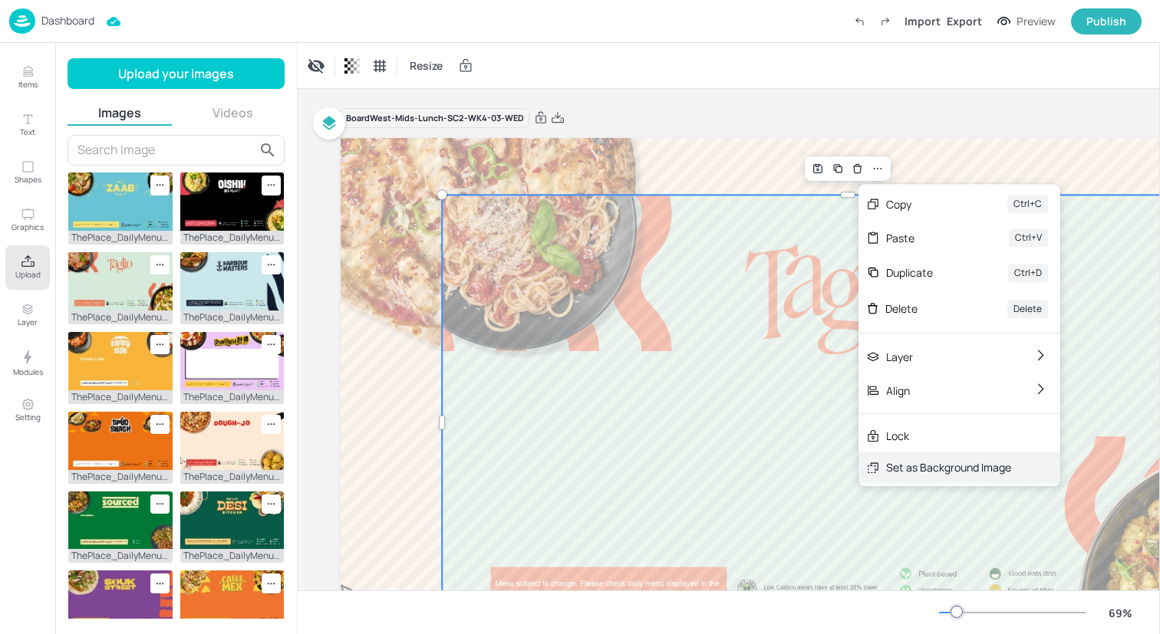
click at [904, 478] on div "Set as Background Image" at bounding box center [959, 467] width 202 height 31
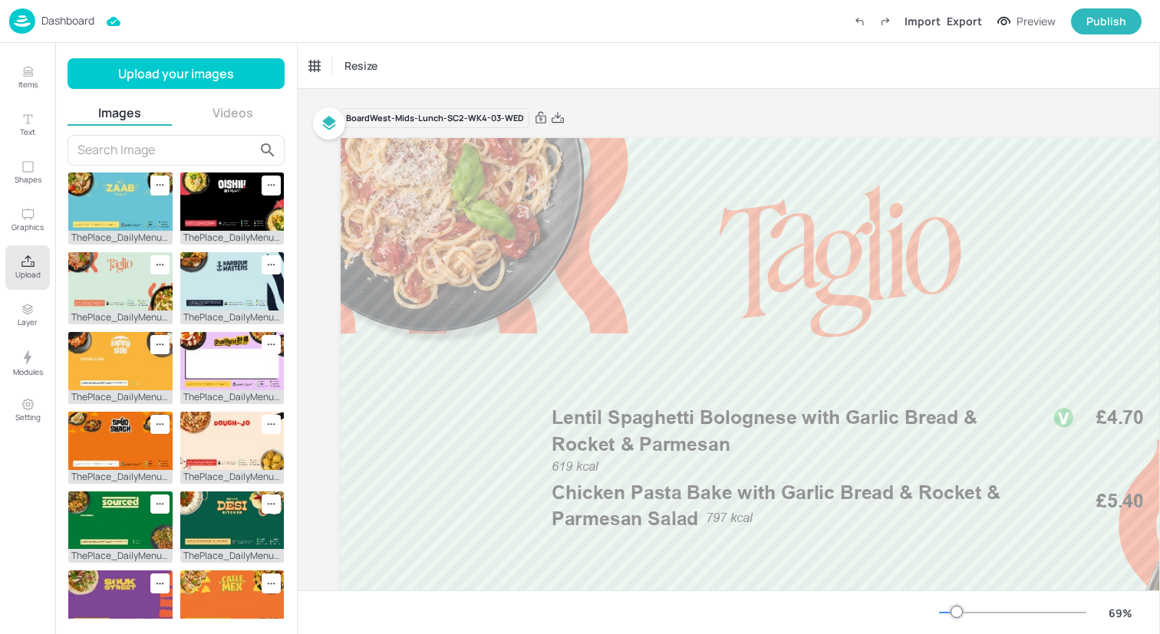
click at [26, 262] on icon "Upload" at bounding box center [28, 262] width 15 height 15
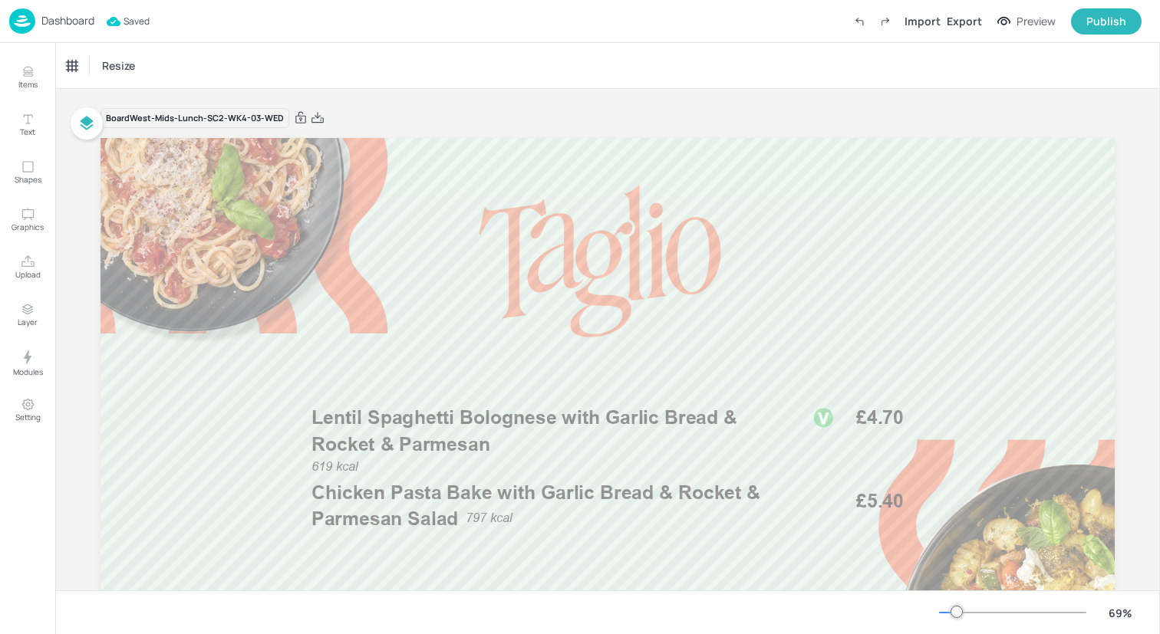
click at [16, 17] on img at bounding box center [22, 20] width 26 height 25
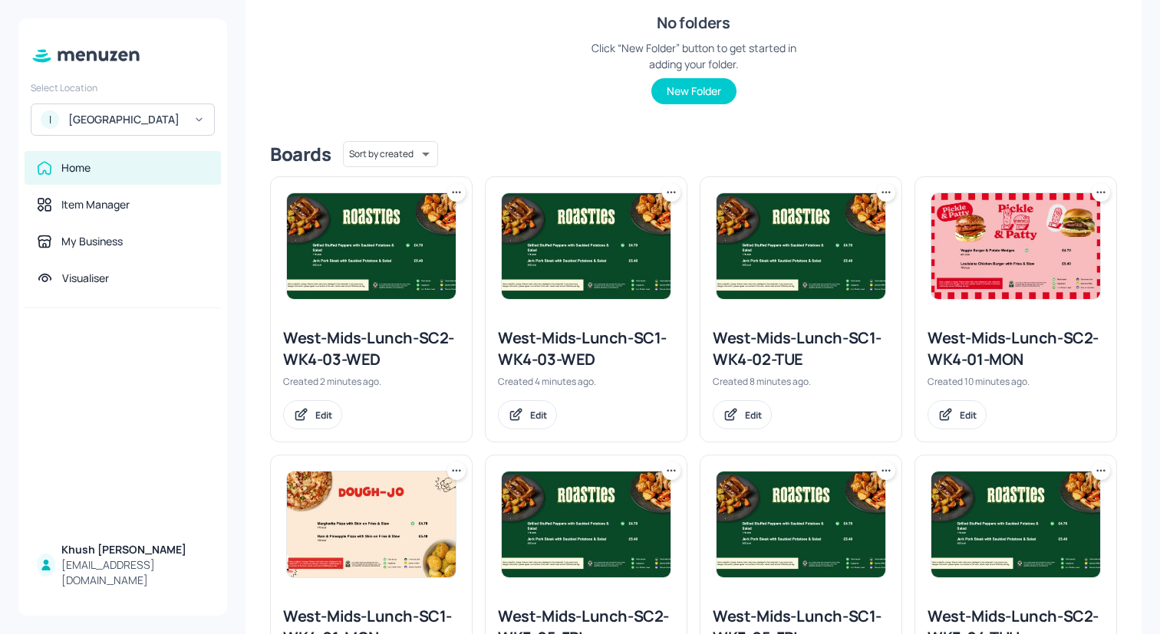
scroll to position [270, 0]
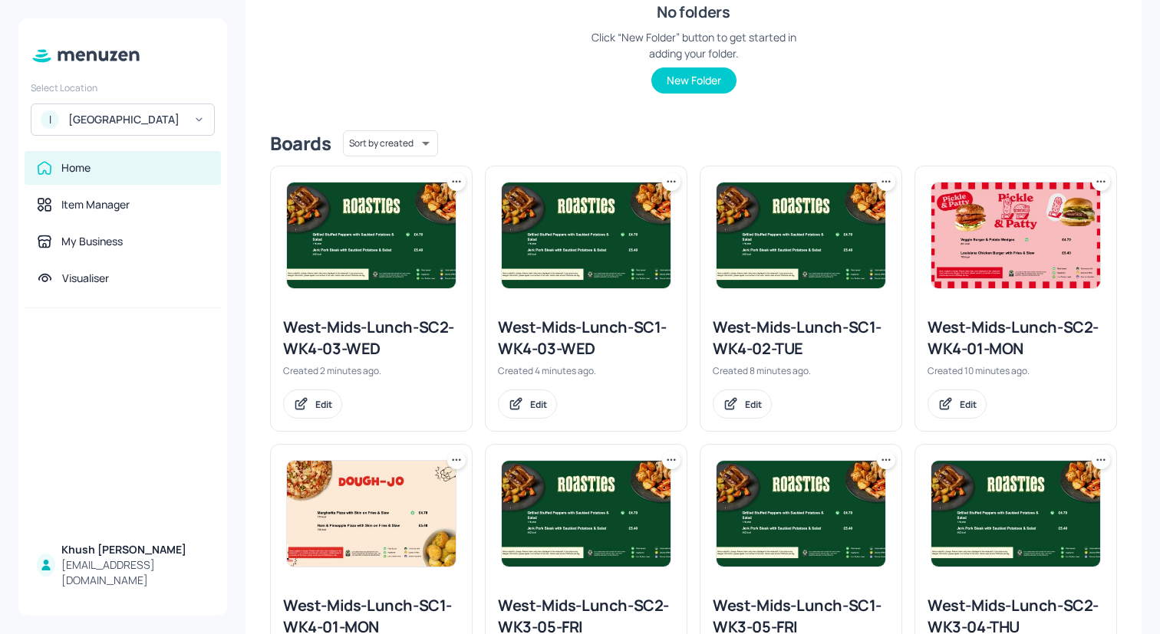
click at [768, 344] on div "West-Mids-Lunch-SC1-WK4-02-TUE" at bounding box center [801, 338] width 176 height 43
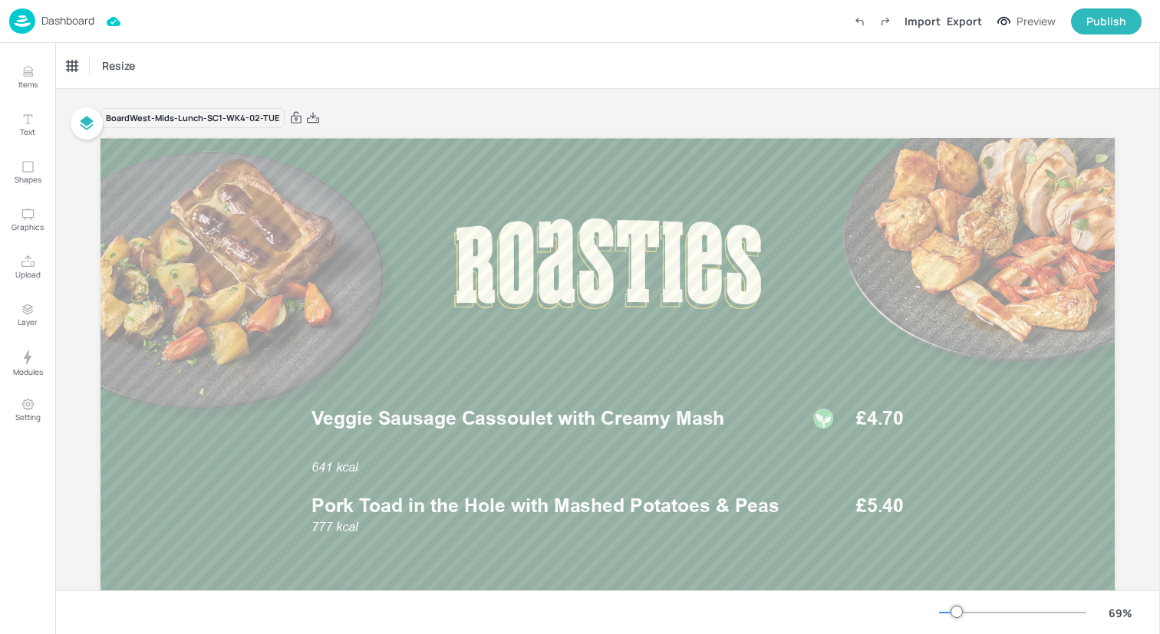
click at [20, 15] on img at bounding box center [22, 20] width 26 height 25
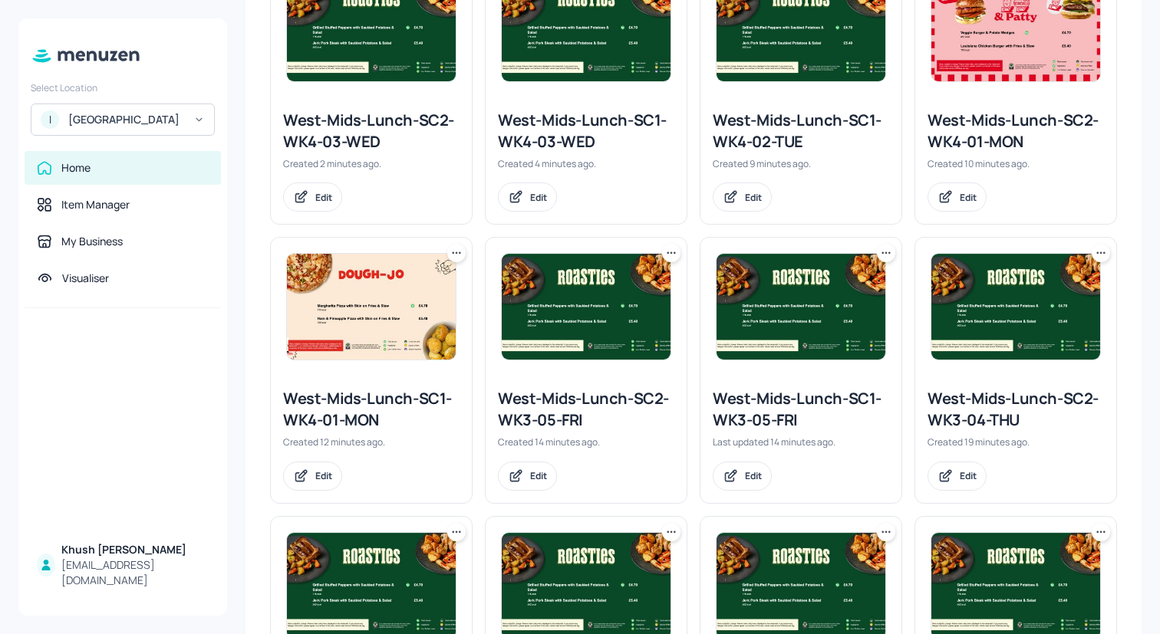
scroll to position [940, 0]
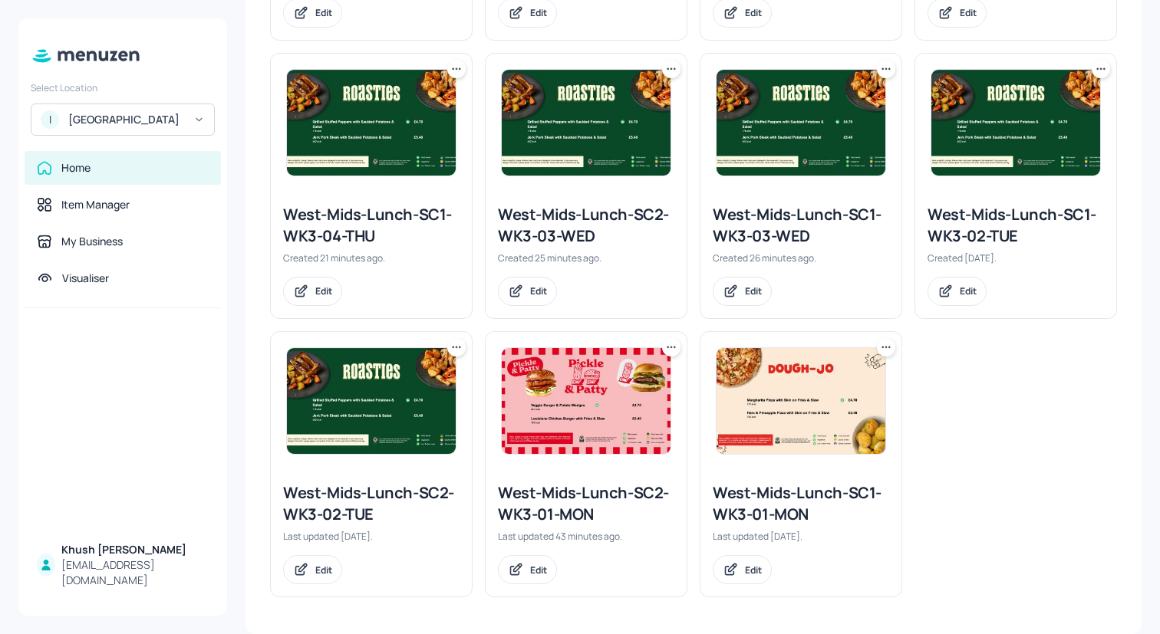
click at [456, 346] on icon at bounding box center [456, 347] width 15 height 15
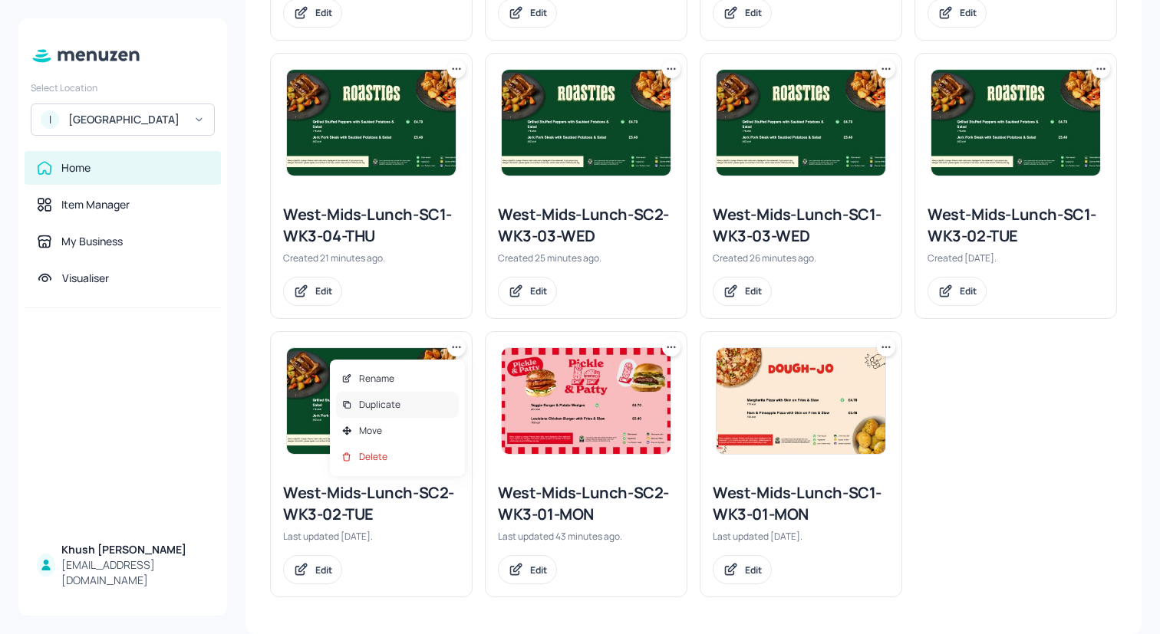
click at [407, 403] on div "Duplicate" at bounding box center [397, 405] width 123 height 26
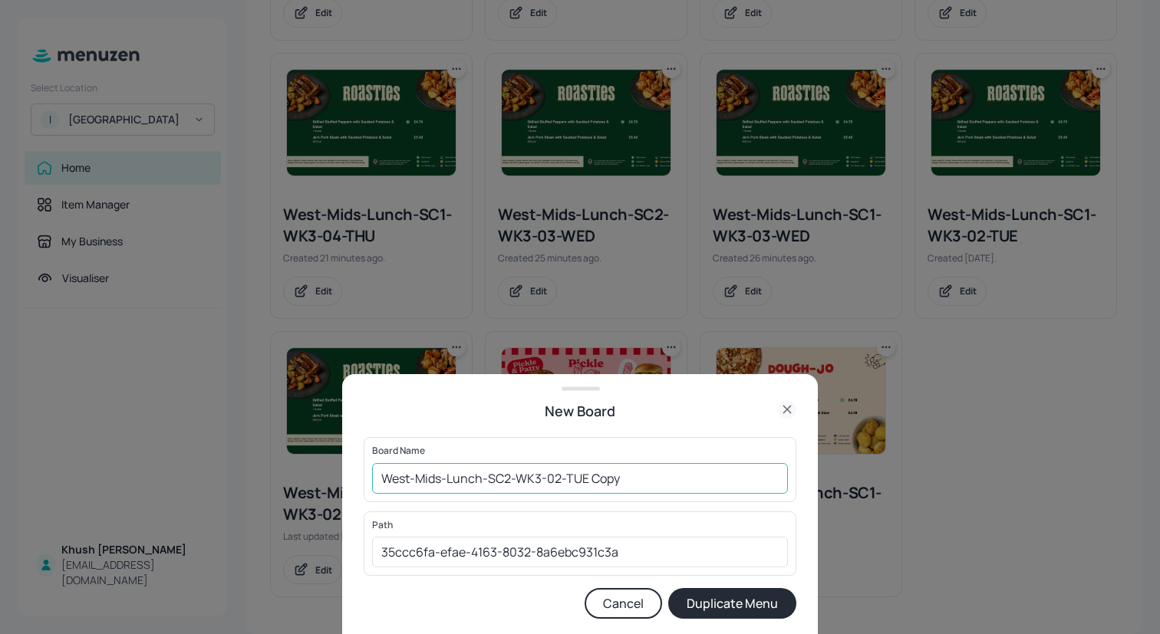
click at [538, 480] on input "West-Mids-Lunch-SC2-WK3-02-TUE Copy" at bounding box center [580, 478] width 416 height 31
click at [655, 490] on input "West-Mids-Lunch-SC2-WK4-02-TUE Copy" at bounding box center [580, 478] width 416 height 31
type input "West-Mids-Lunch-SC2-WK4-02-TUE"
click at [726, 605] on button "Duplicate Menu" at bounding box center [732, 603] width 128 height 31
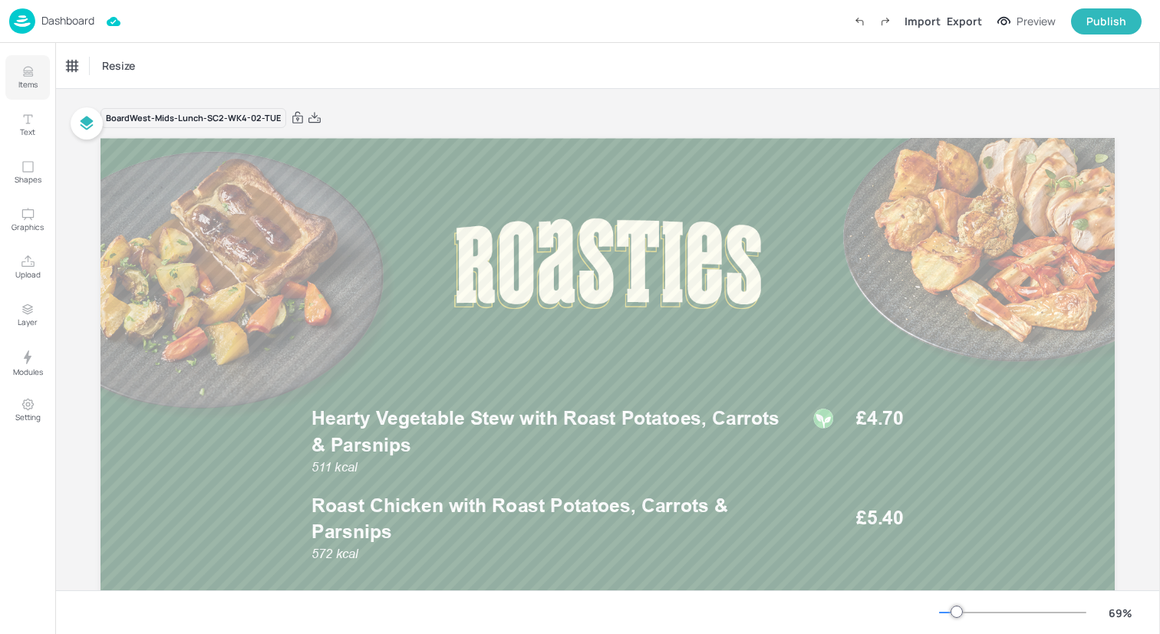
click at [29, 68] on icon "Items" at bounding box center [28, 71] width 15 height 15
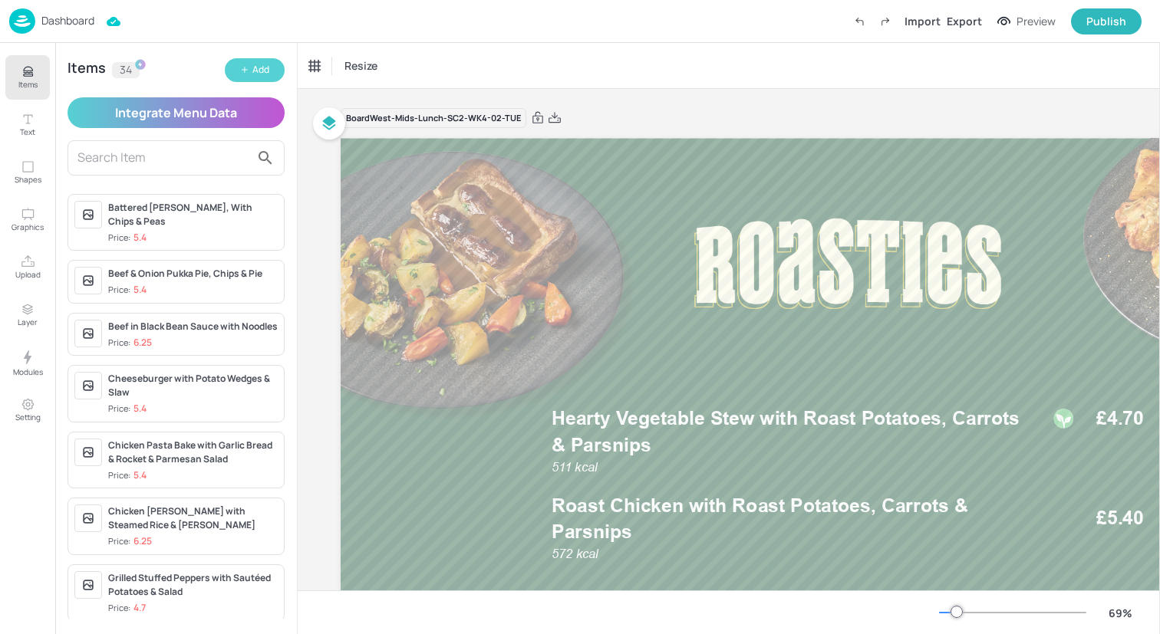
click at [235, 68] on button "Add" at bounding box center [255, 70] width 60 height 24
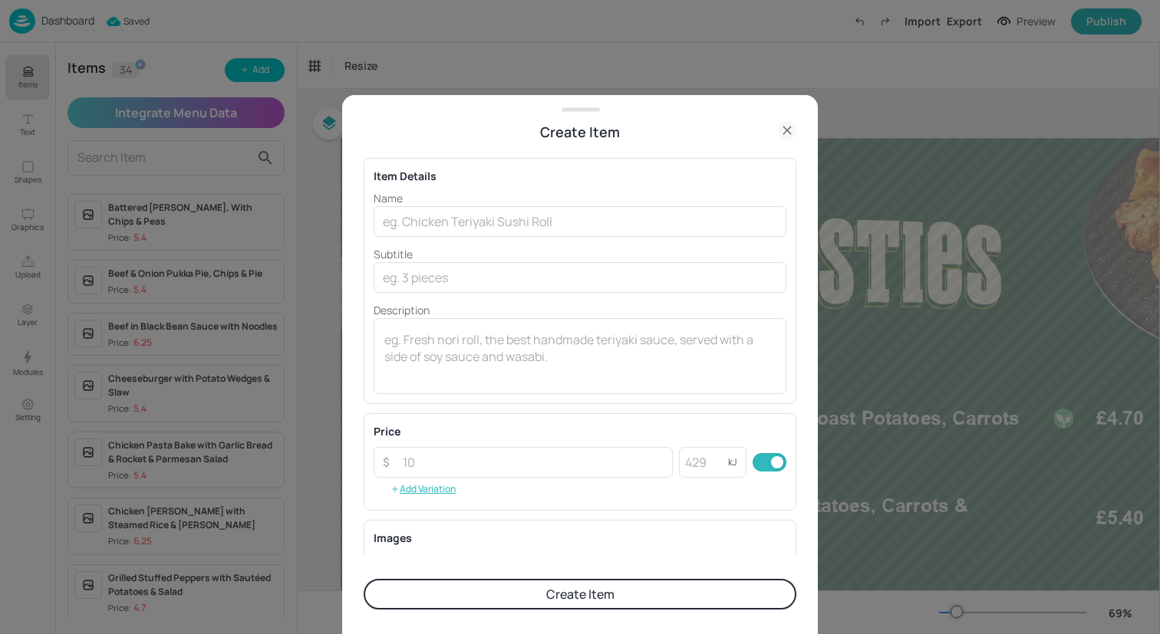
click at [790, 126] on icon at bounding box center [787, 130] width 18 height 18
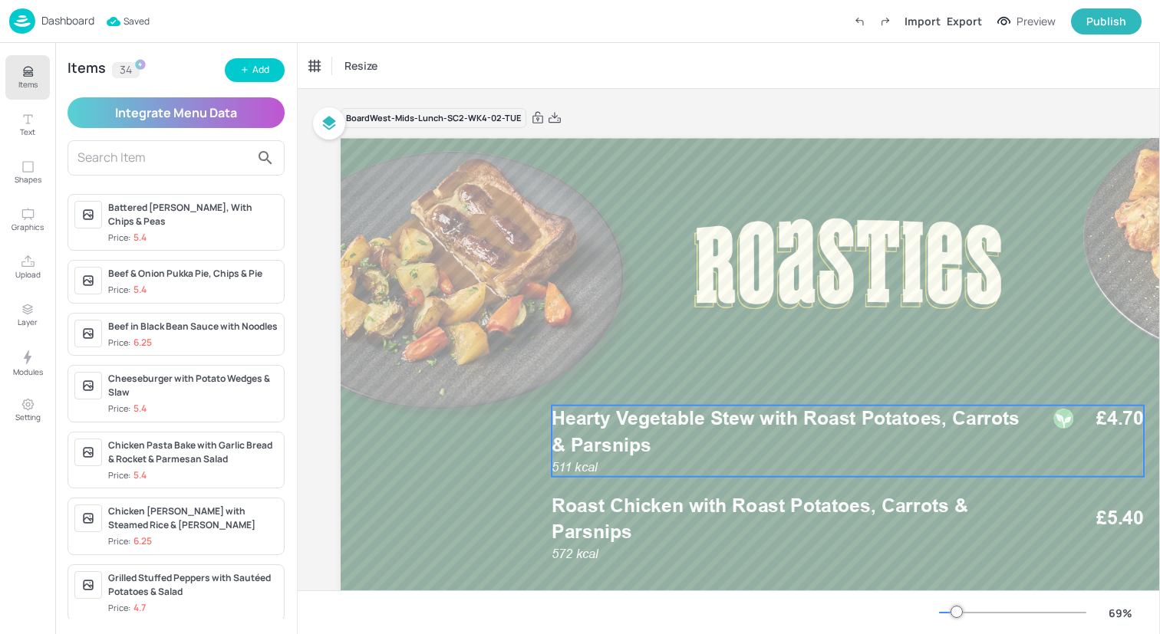
click at [650, 413] on span "Hearty Vegetable Stew with Roast Potatoes, Carrots & Parsnips" at bounding box center [786, 431] width 468 height 49
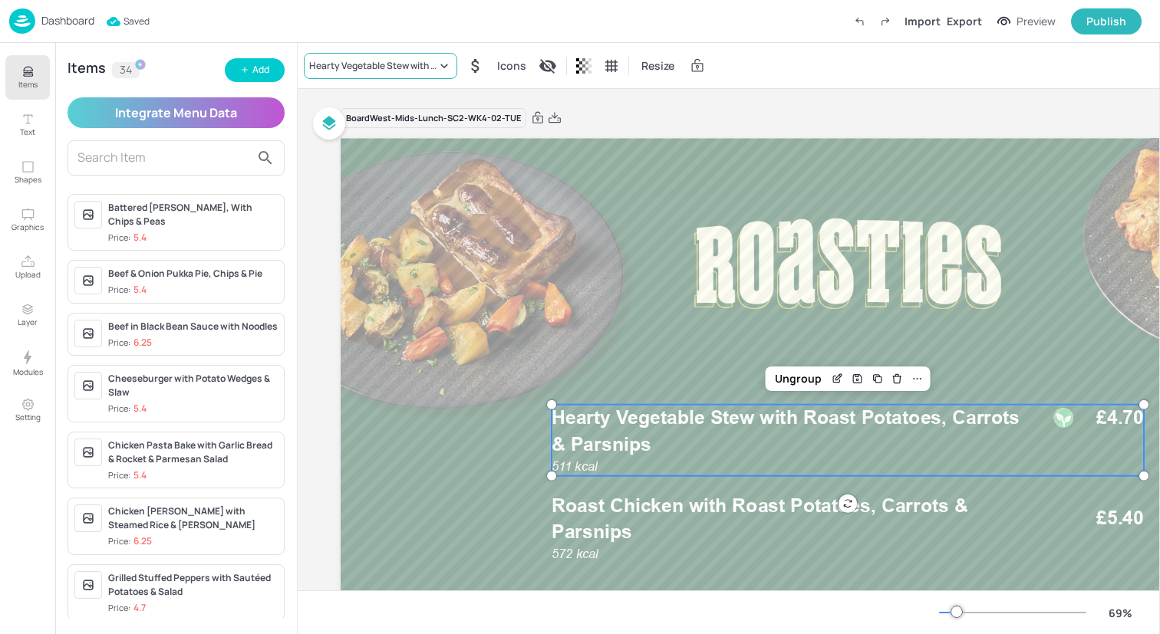
click at [360, 63] on div "Hearty Vegetable Stew with Roast Potatoes, Carrots & Parsnips" at bounding box center [372, 66] width 127 height 14
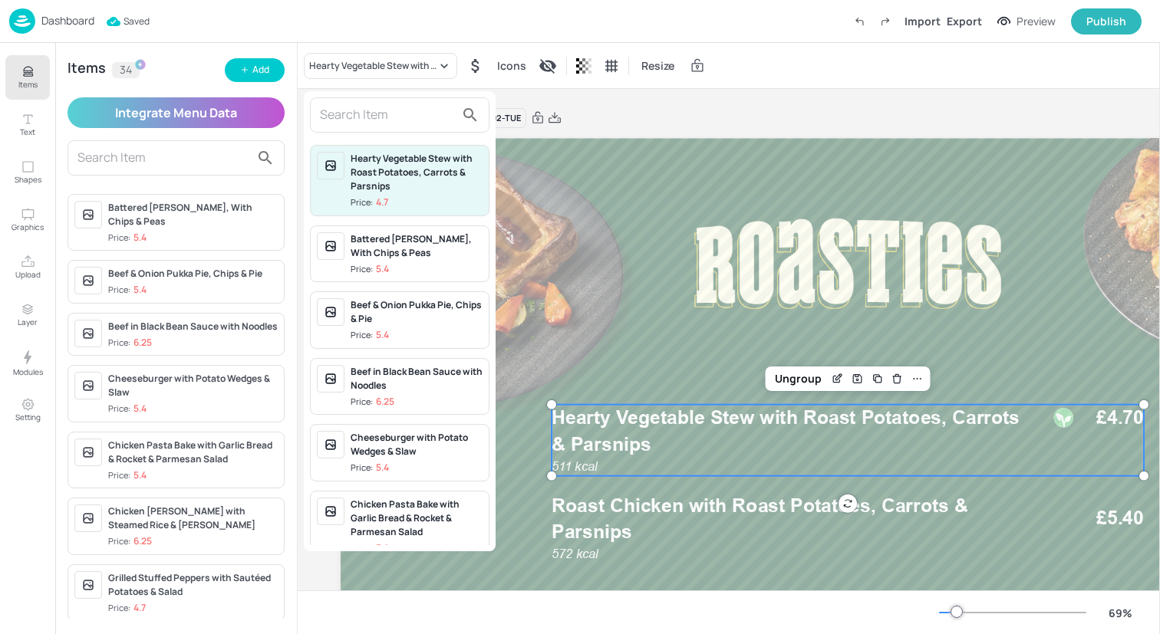
click at [360, 114] on input "text" at bounding box center [387, 115] width 135 height 25
paste input "Redefine Meatball Pasta with Garlic Bread & Mediterranean Veg"
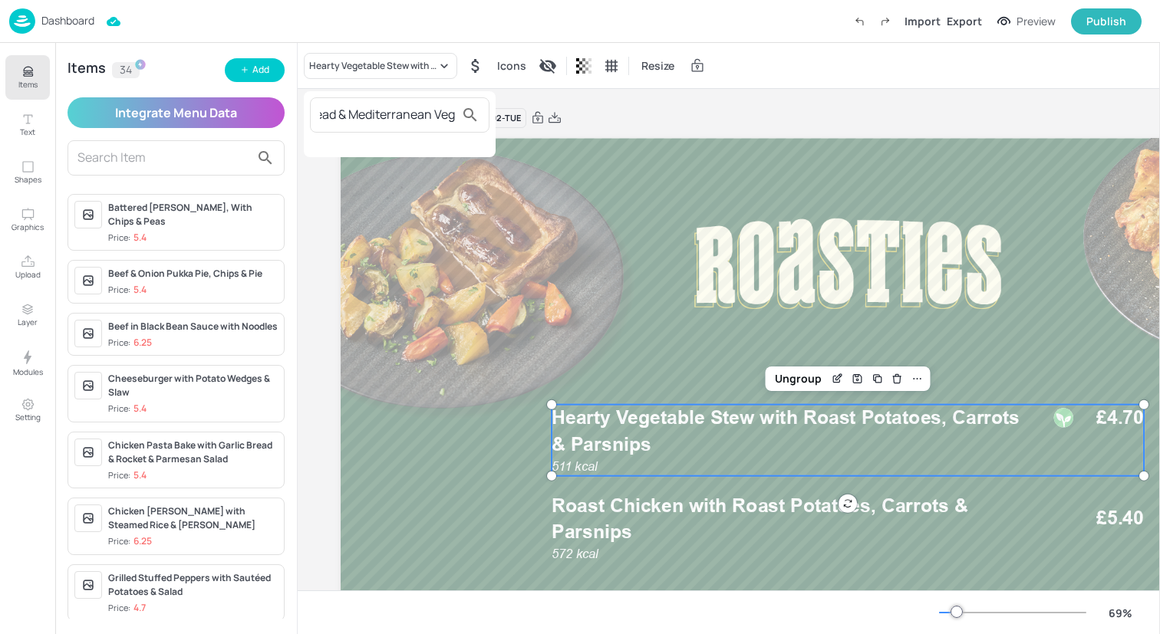
type input "Redefine Meatball Pasta with Garlic Bread & Mediterranean Veg"
click at [269, 72] on div at bounding box center [580, 317] width 1160 height 634
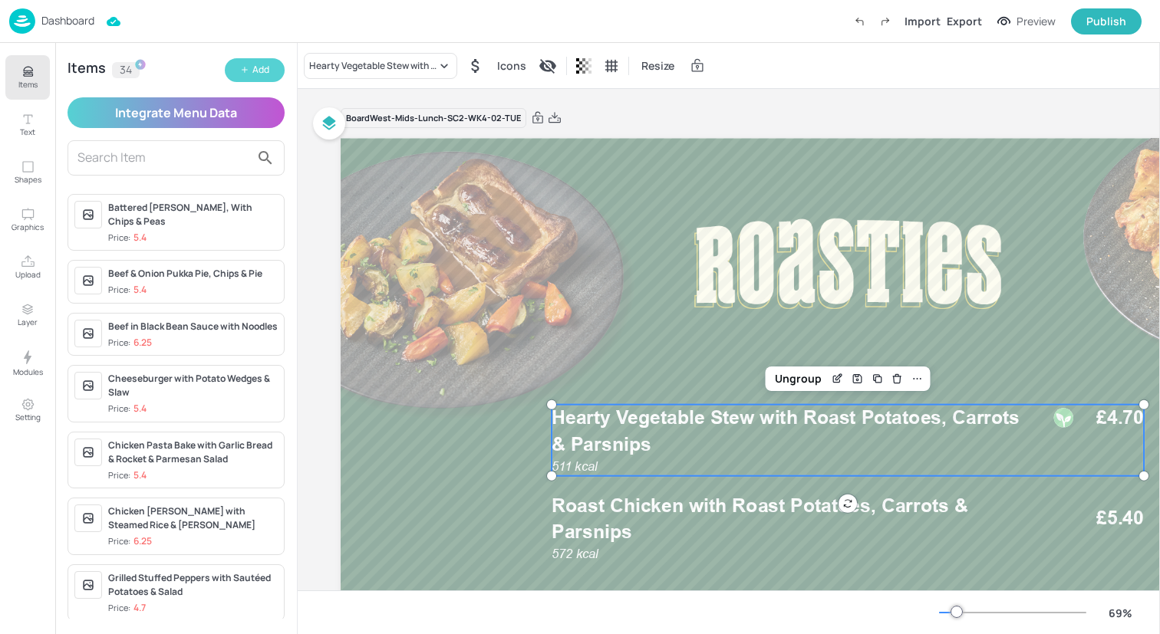
click at [250, 72] on button "Add" at bounding box center [255, 70] width 60 height 24
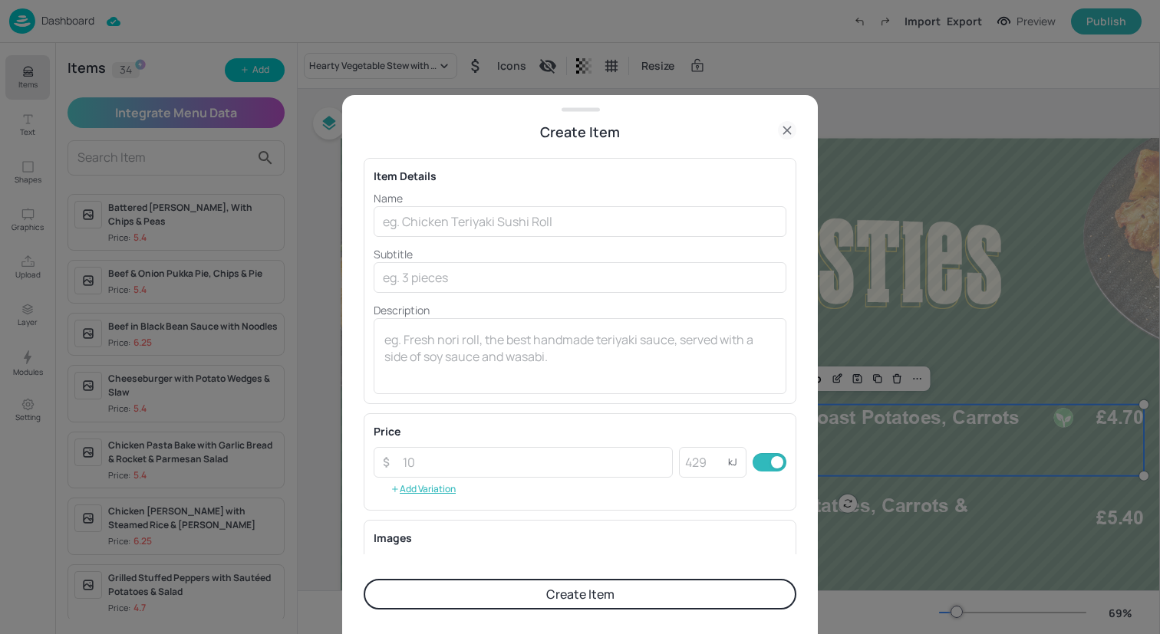
click at [460, 238] on div "Name ​ Subtitle ​ Description x ​" at bounding box center [580, 292] width 413 height 204
click at [459, 233] on input "text" at bounding box center [580, 221] width 413 height 31
paste input "Redefine Meatball Pasta with Garlic Bread & Mediterranean Veg"
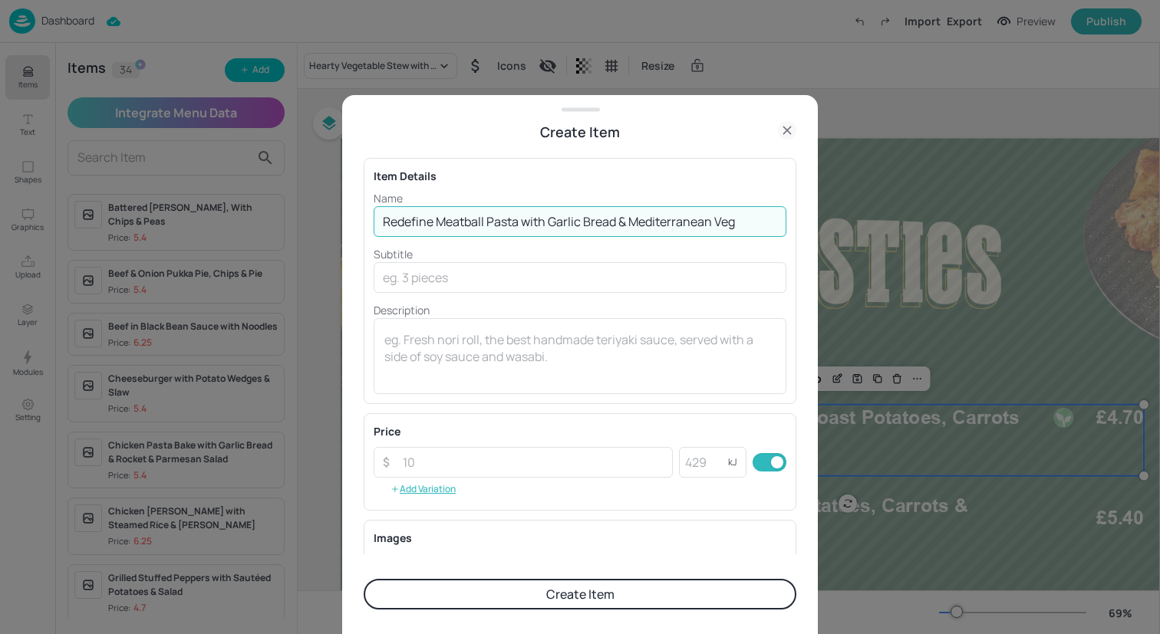
type input "Redefine Meatball Pasta with Garlic Bread & Mediterranean Veg"
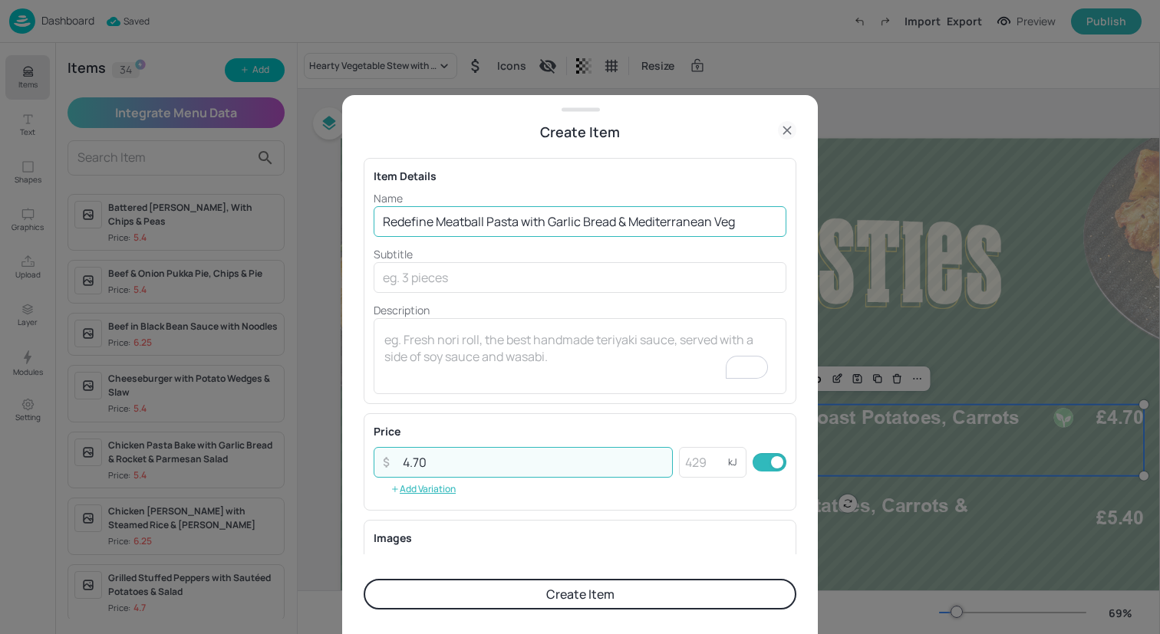
type input "4.70"
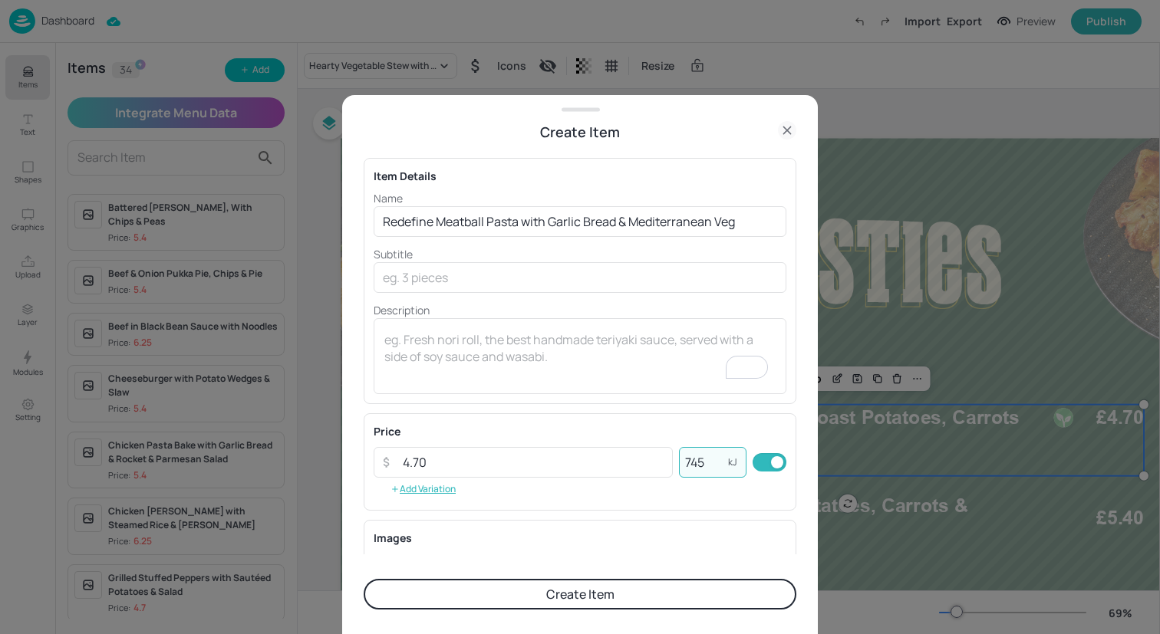
scroll to position [196, 0]
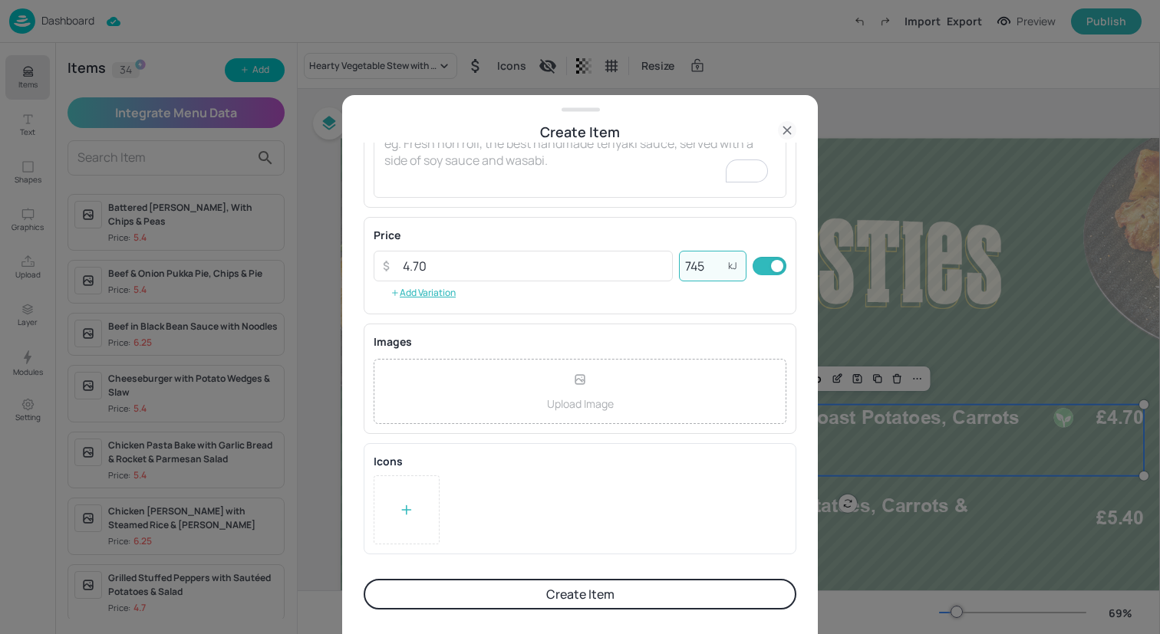
type input "745"
click at [394, 500] on div at bounding box center [407, 510] width 66 height 69
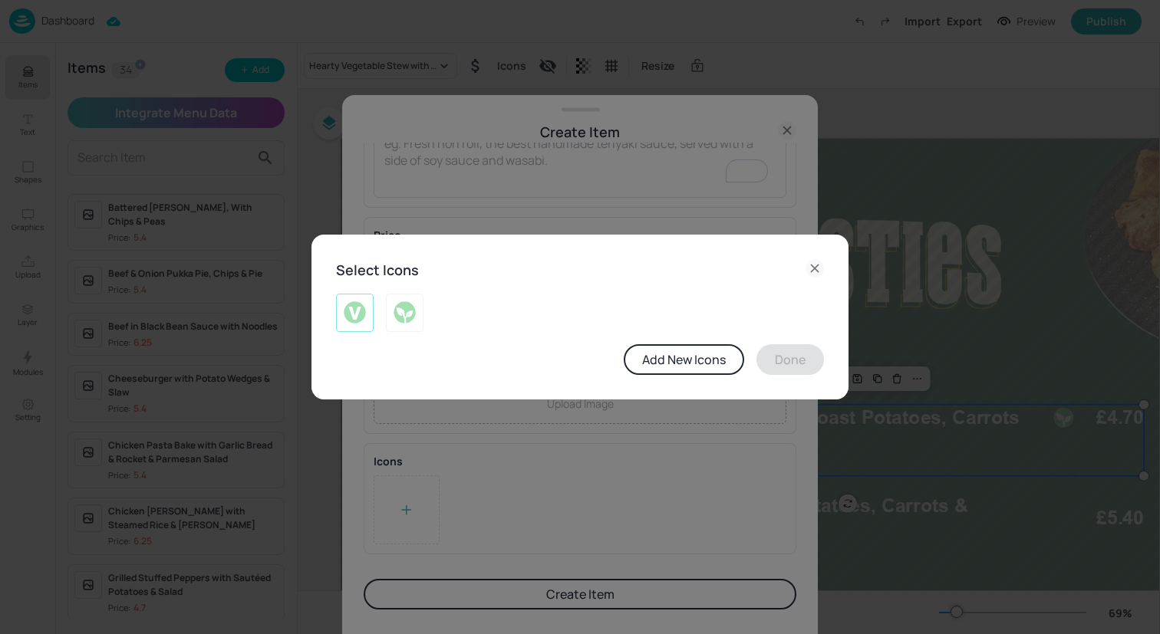
click at [362, 325] on div at bounding box center [355, 313] width 38 height 38
click at [802, 373] on button "Done" at bounding box center [790, 359] width 68 height 31
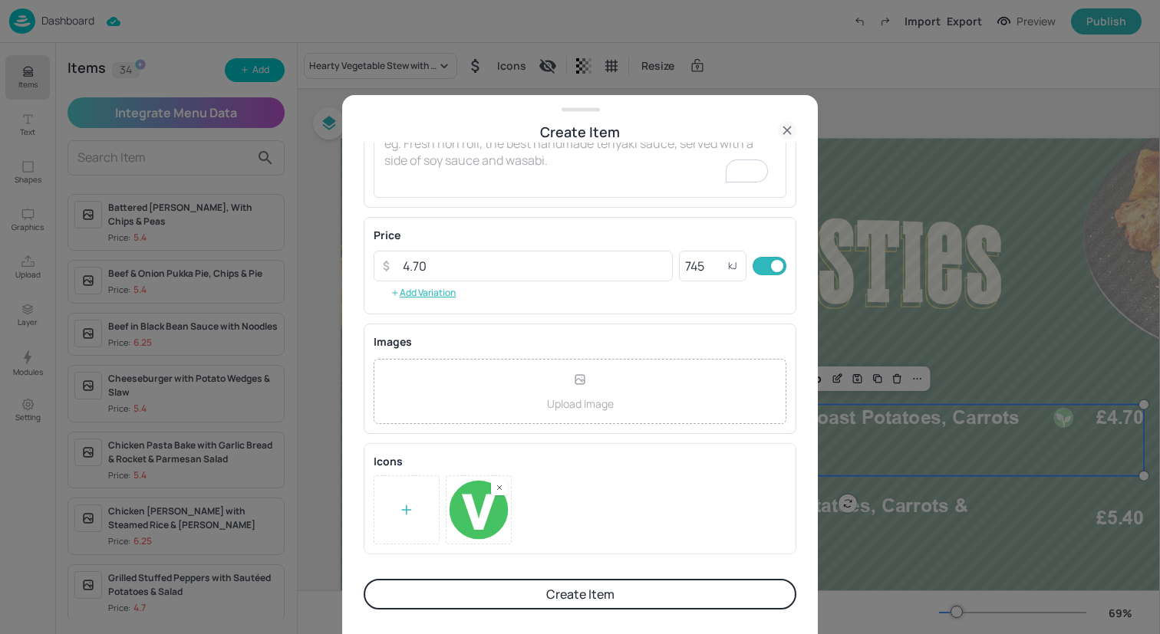
click at [568, 599] on button "Create Item" at bounding box center [580, 594] width 433 height 31
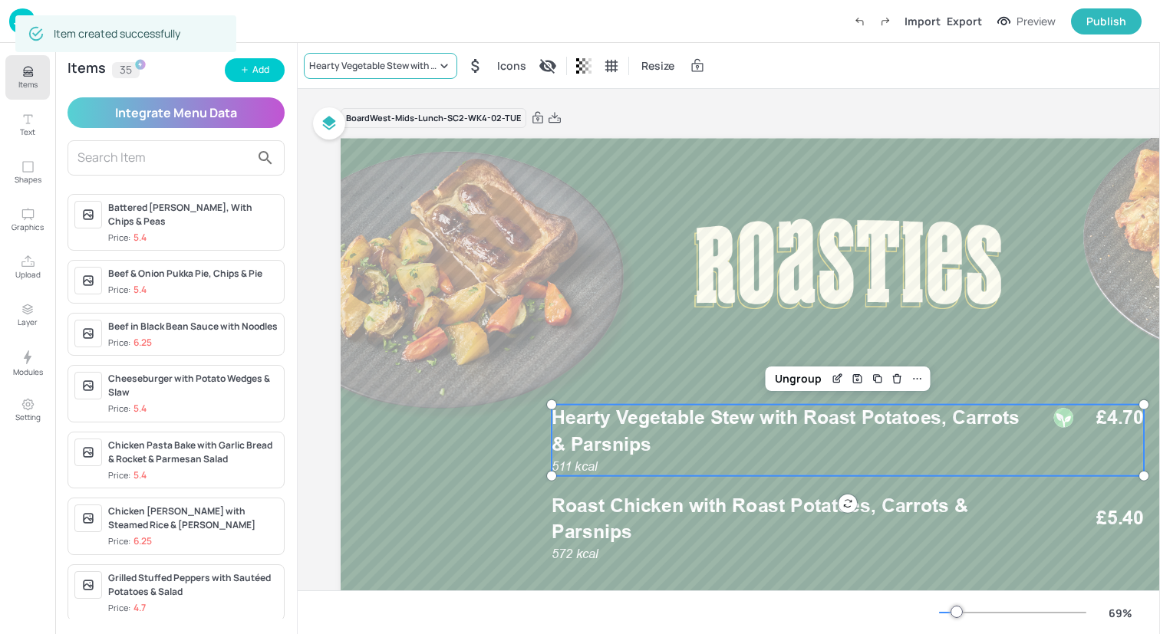
click at [399, 64] on div "Hearty Vegetable Stew with Roast Potatoes, Carrots & Parsnips" at bounding box center [372, 66] width 127 height 14
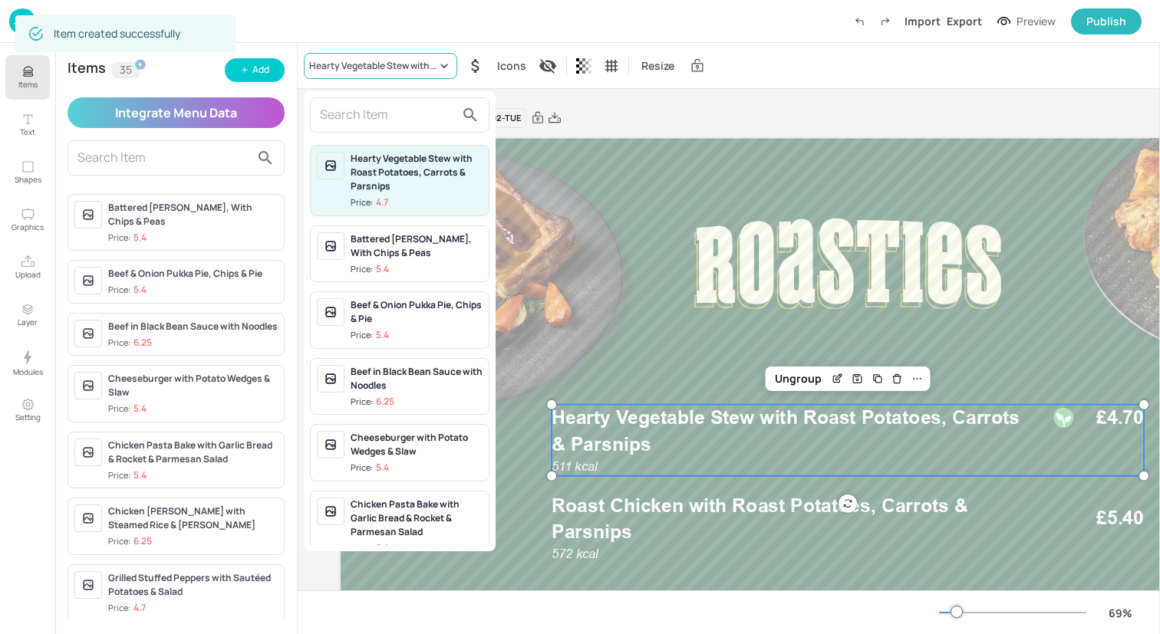
click at [399, 64] on div at bounding box center [580, 317] width 1160 height 634
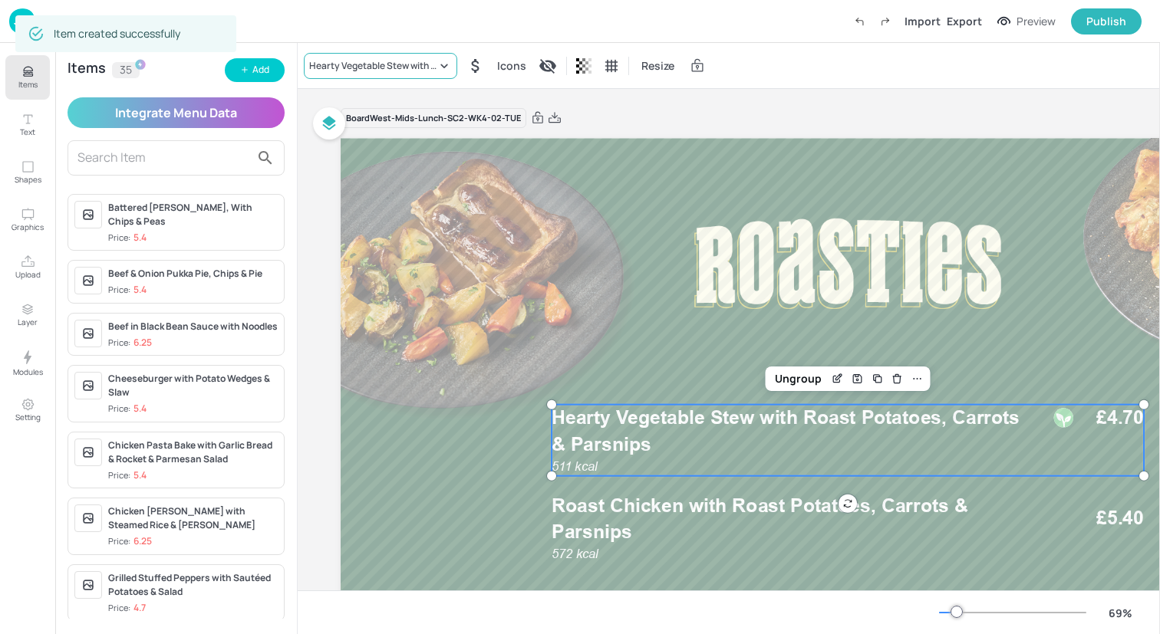
click at [398, 63] on div "Hearty Vegetable Stew with Roast Potatoes, Carrots & Parsnips" at bounding box center [372, 66] width 127 height 14
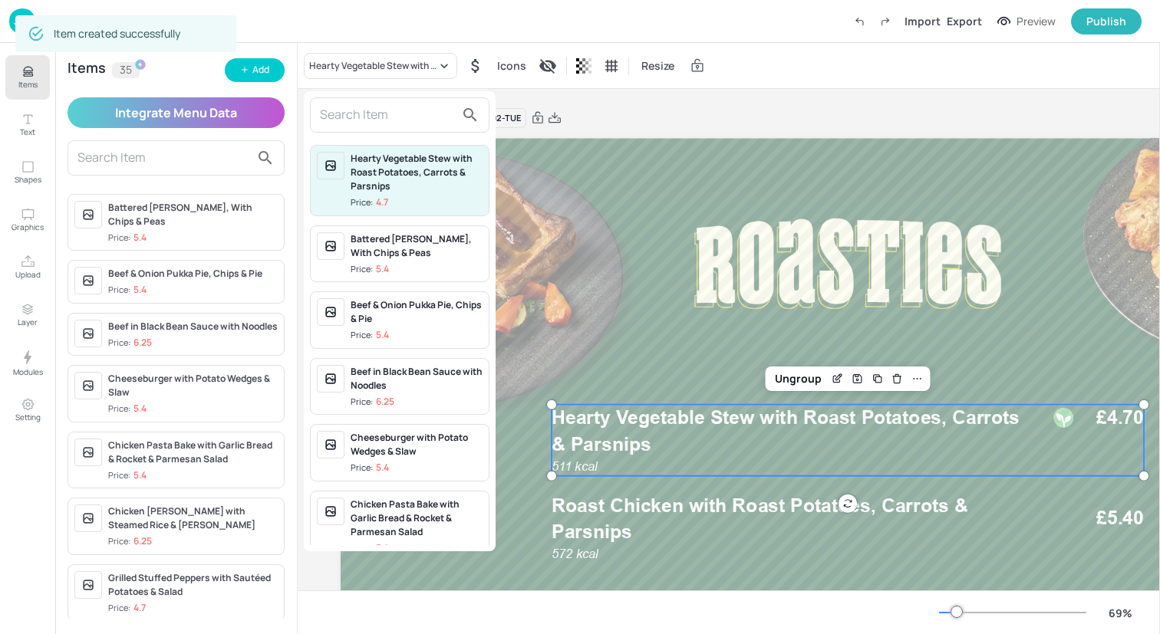
click at [400, 107] on input "text" at bounding box center [387, 115] width 135 height 25
paste input "Beef Lasagne with Garlic Bread & Mediterranean Veg"
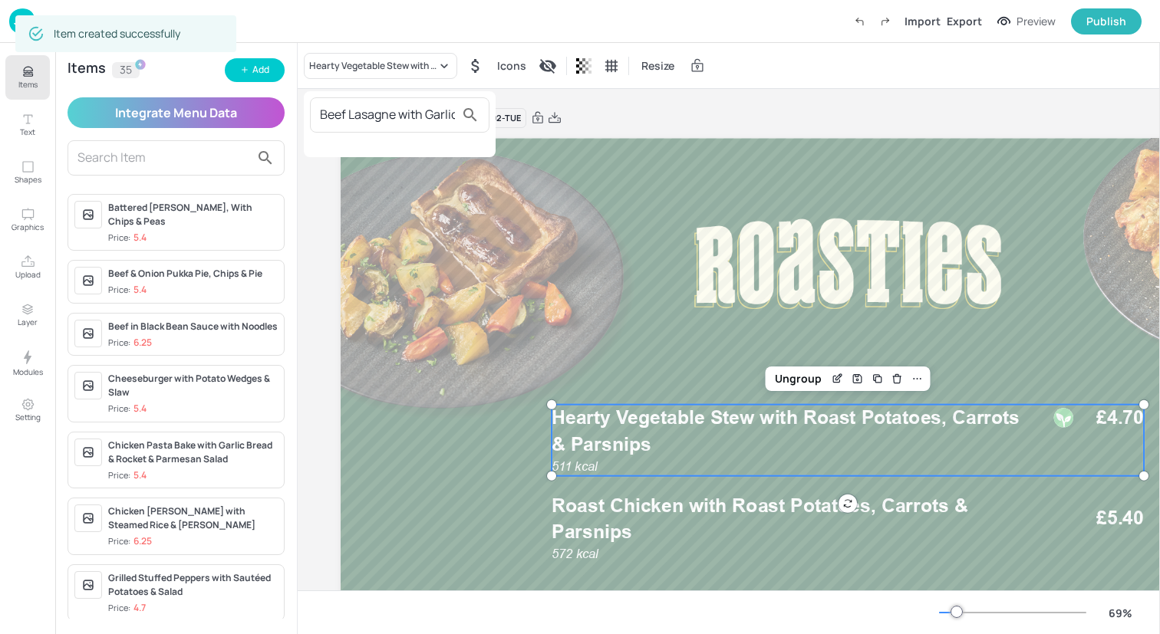
scroll to position [0, 161]
type input "Beef Lasagne with Garlic Bread & Mediterranean Veg"
click at [260, 67] on div at bounding box center [580, 317] width 1160 height 634
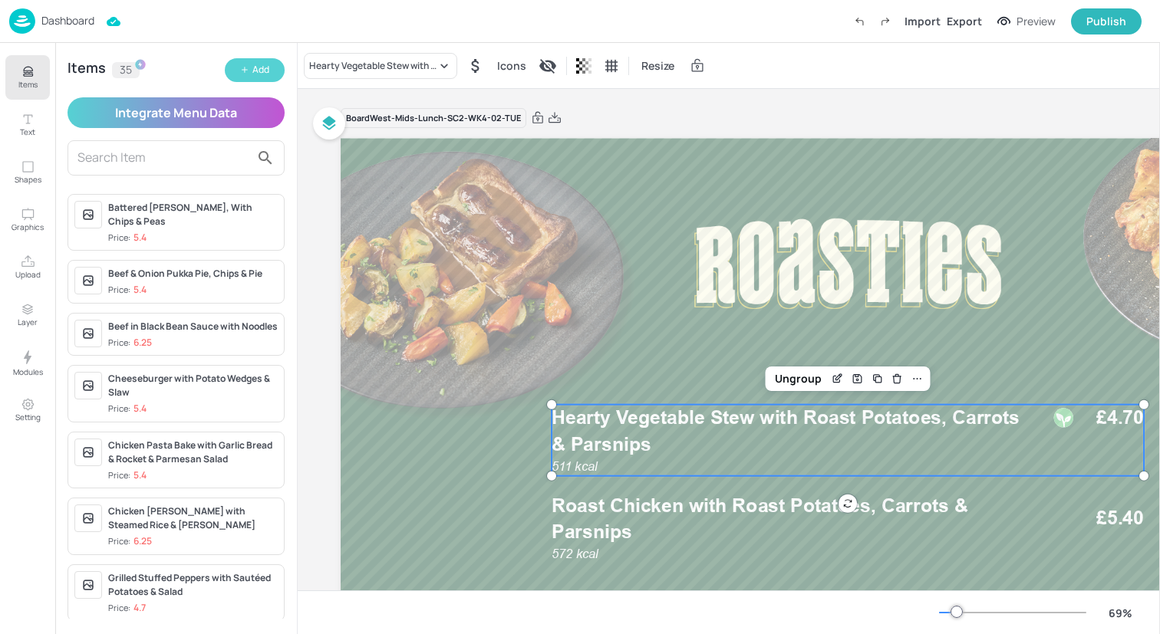
click at [253, 68] on div "Add" at bounding box center [260, 70] width 17 height 15
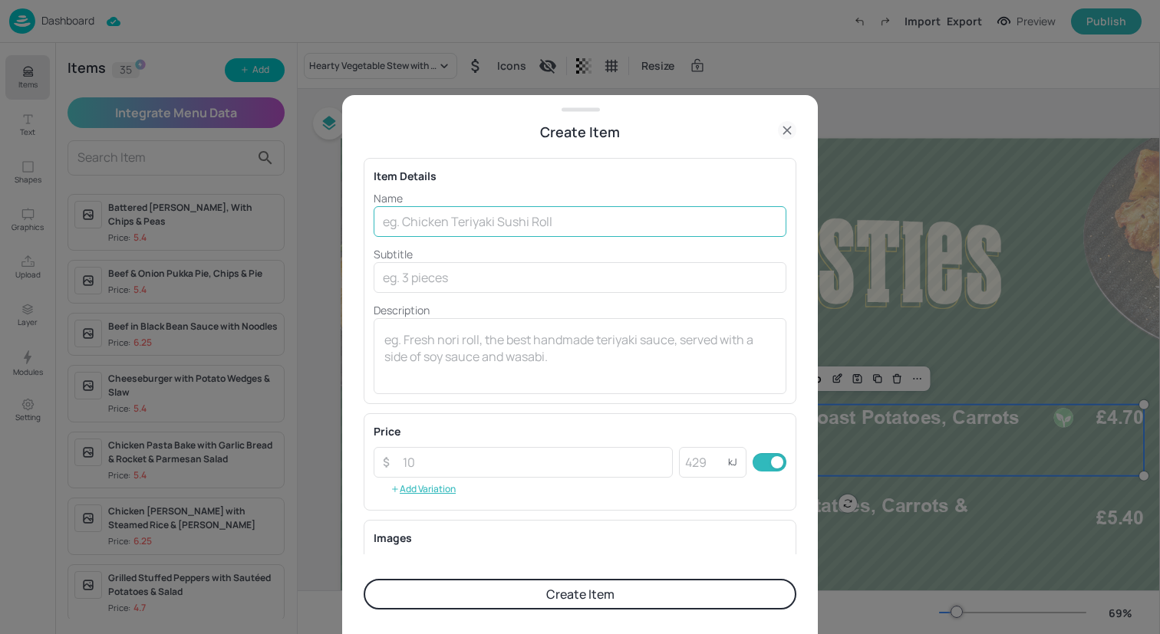
click at [450, 224] on input "text" at bounding box center [580, 221] width 413 height 31
paste input "Beef Lasagne with Garlic Bread & Mediterranean Veg"
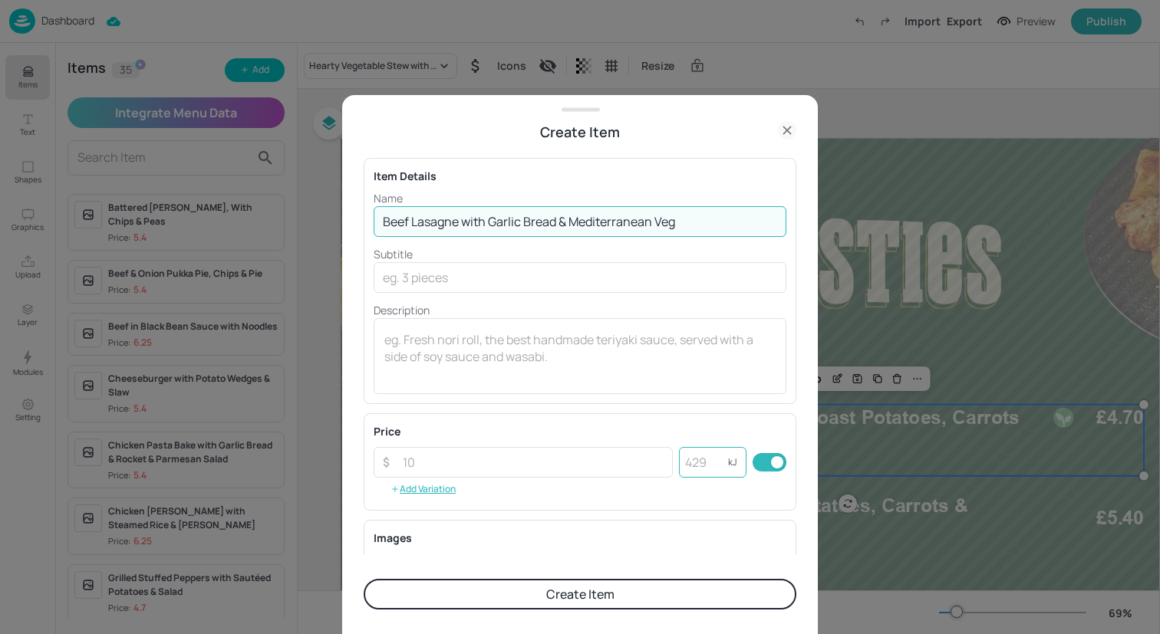
type input "Beef Lasagne with Garlic Bread & Mediterranean Veg"
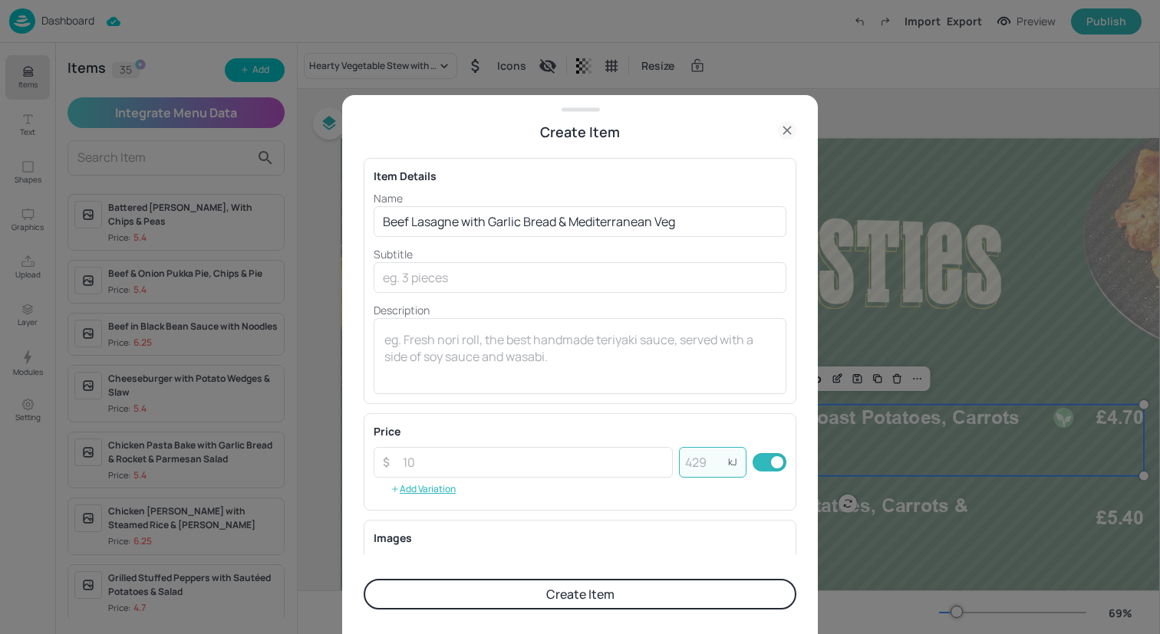
click at [692, 467] on input "number" at bounding box center [703, 462] width 49 height 31
type input "909"
click at [625, 469] on input "number" at bounding box center [533, 462] width 279 height 31
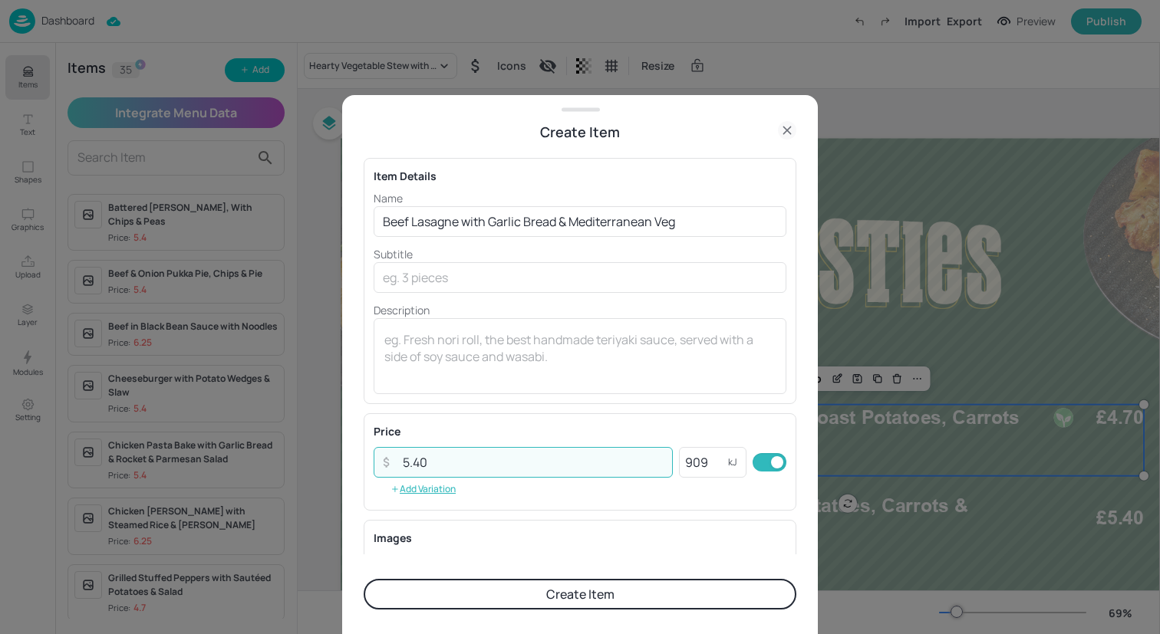
type input "5.40"
click at [410, 593] on button "Create Item" at bounding box center [580, 594] width 433 height 31
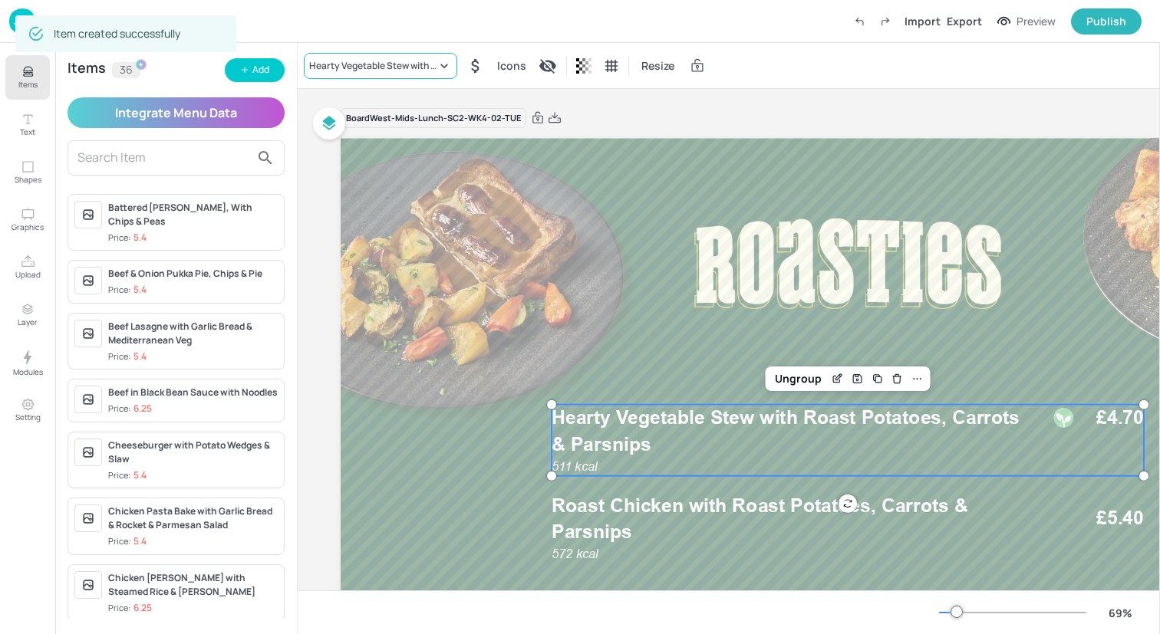
click at [384, 77] on div "Hearty Vegetable Stew with Roast Potatoes, Carrots & Parsnips" at bounding box center [380, 66] width 153 height 26
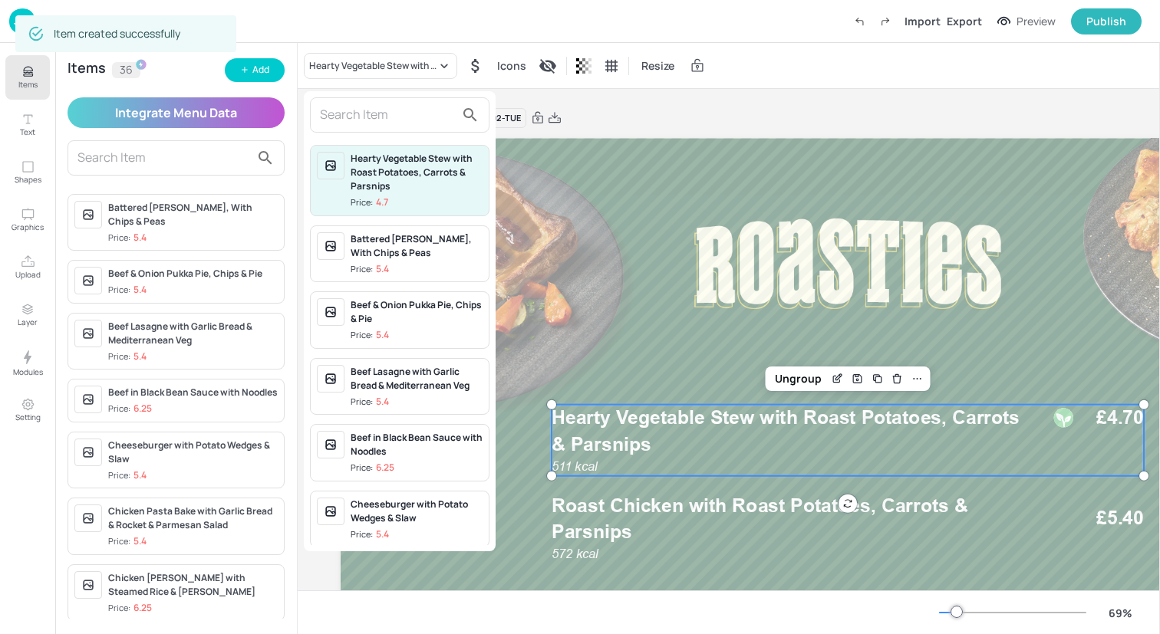
click at [384, 114] on input "text" at bounding box center [387, 115] width 135 height 25
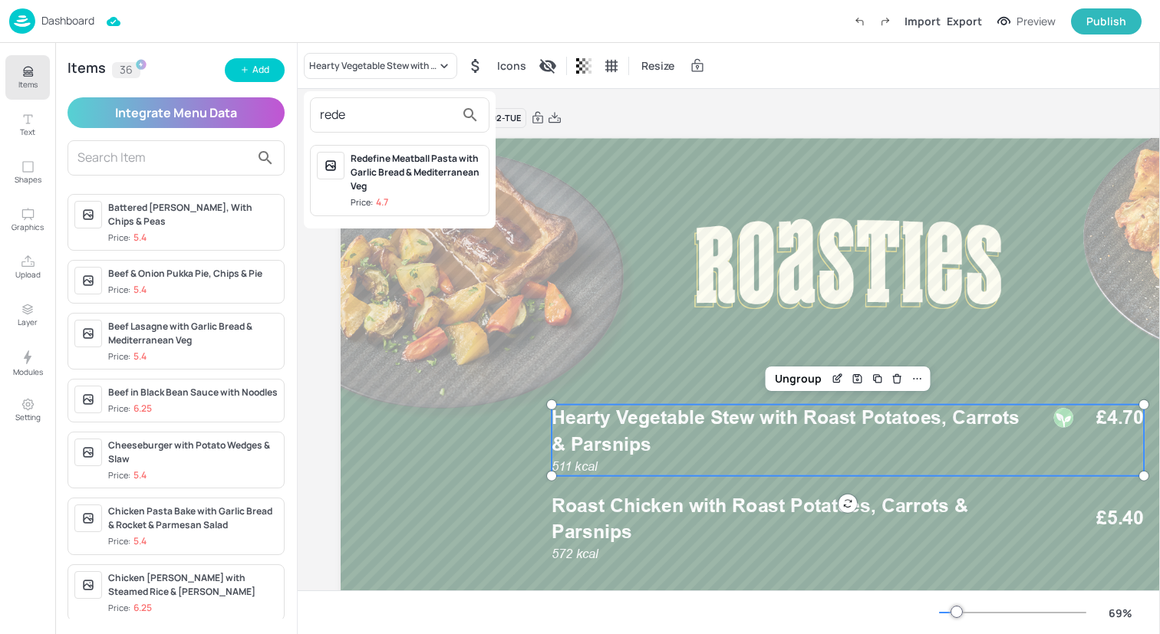
type input "rede"
click at [409, 186] on div "Redefine Meatball Pasta with Garlic Bread & Mediterranean Veg" at bounding box center [417, 172] width 132 height 41
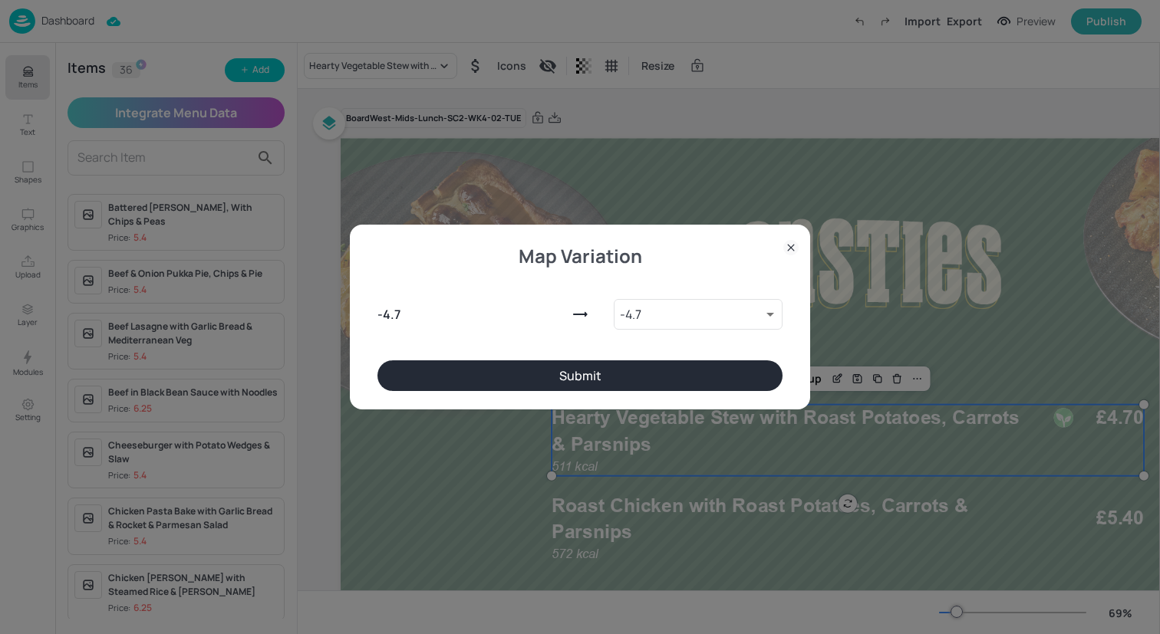
click at [600, 370] on button "Submit" at bounding box center [579, 376] width 405 height 31
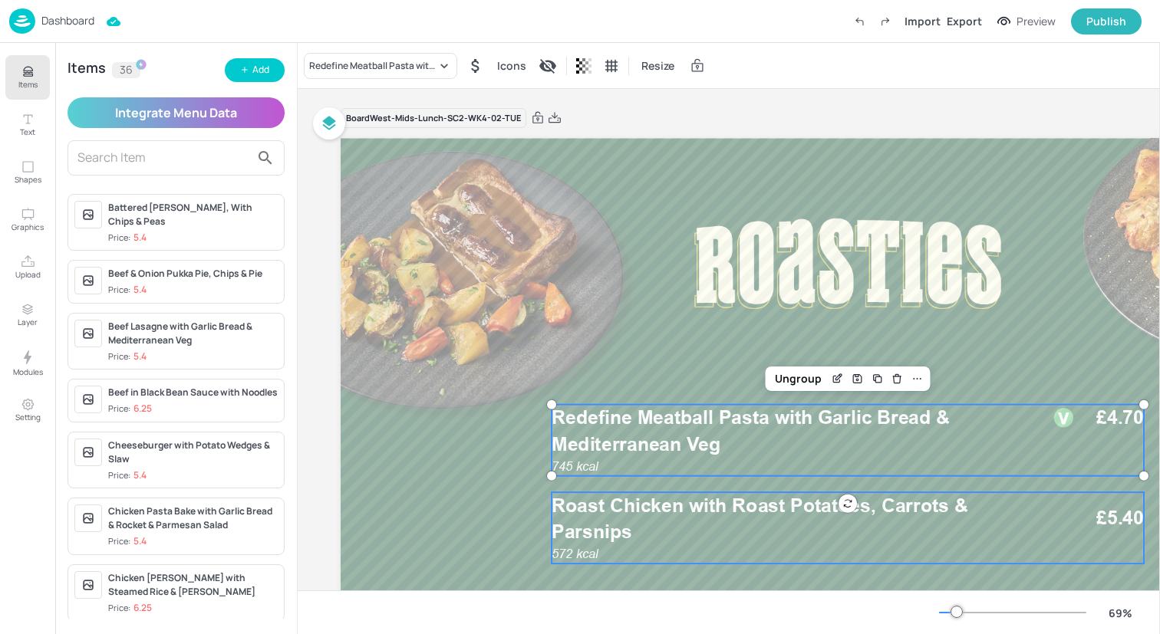
click at [600, 520] on p "Roast Chicken with Roast Potatoes, Carrots & Parsnips" at bounding box center [792, 518] width 480 height 53
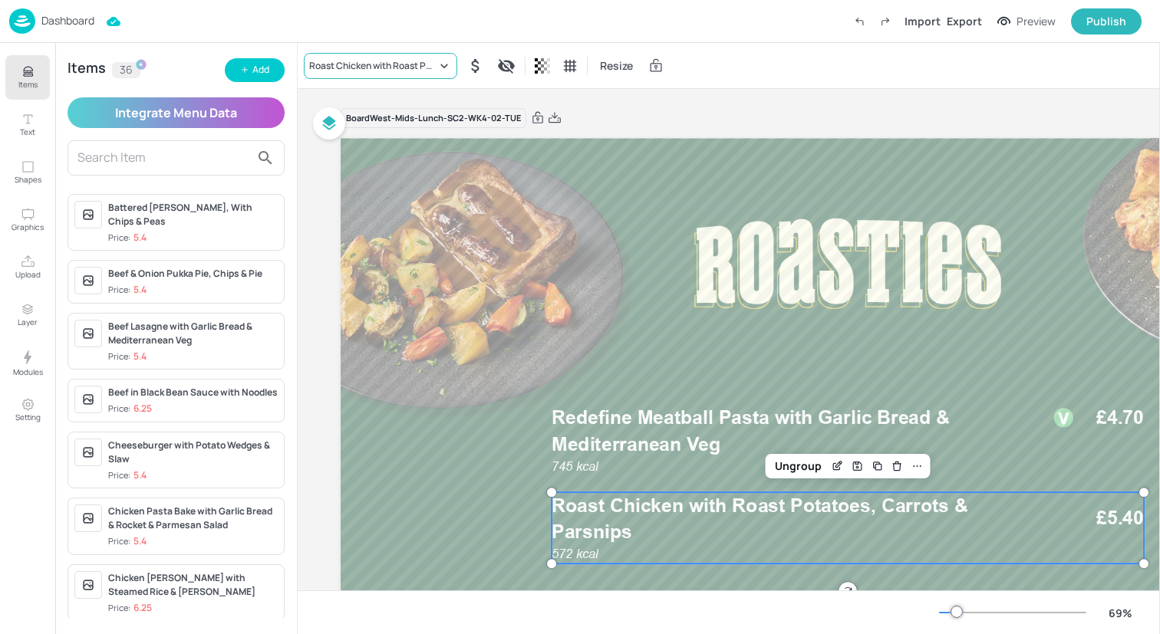
click at [400, 61] on div "Roast Chicken with Roast Potatoes, Carrots & Parsnips" at bounding box center [372, 66] width 127 height 14
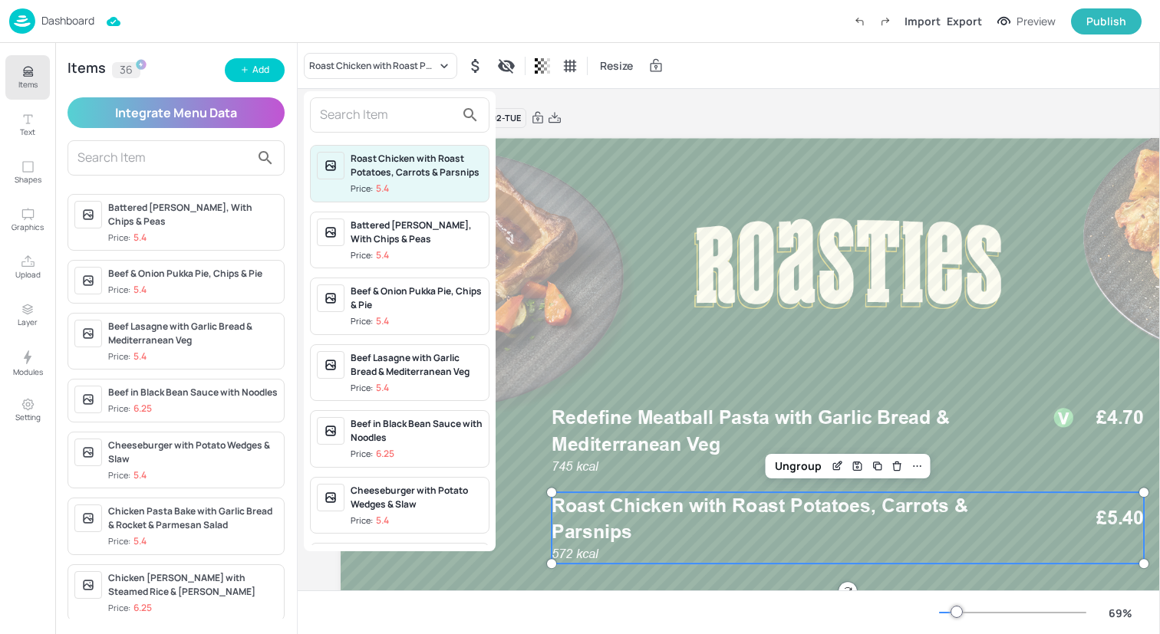
click at [402, 117] on input "text" at bounding box center [387, 115] width 135 height 25
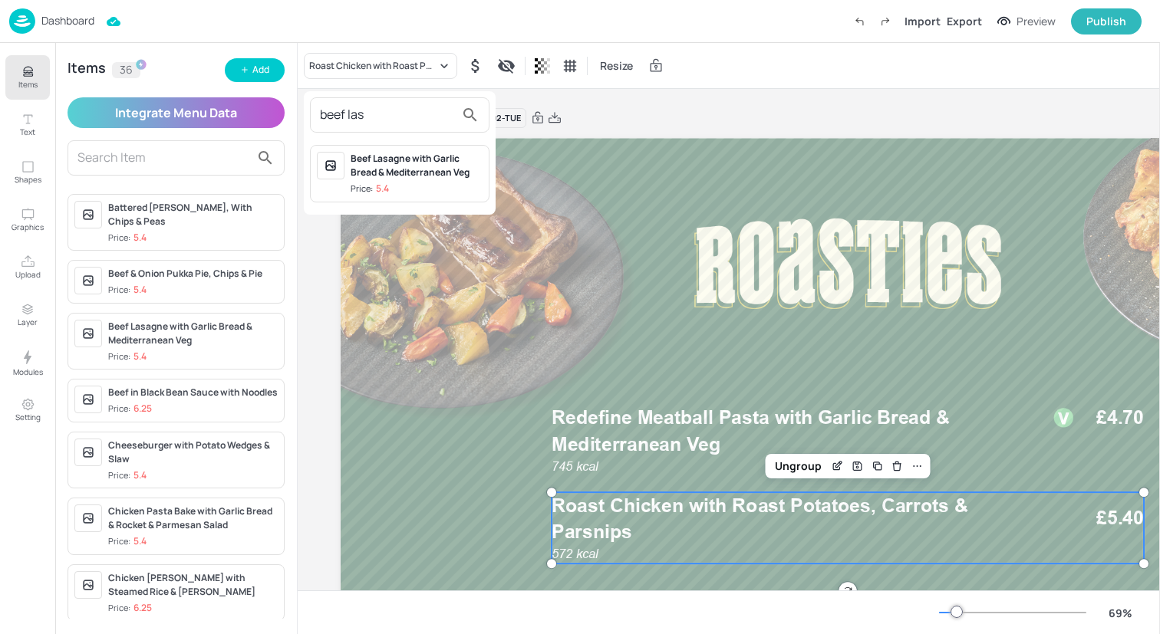
type input "beef las"
click at [433, 170] on div "Beef Lasagne with Garlic Bread & Mediterranean Veg" at bounding box center [417, 166] width 132 height 28
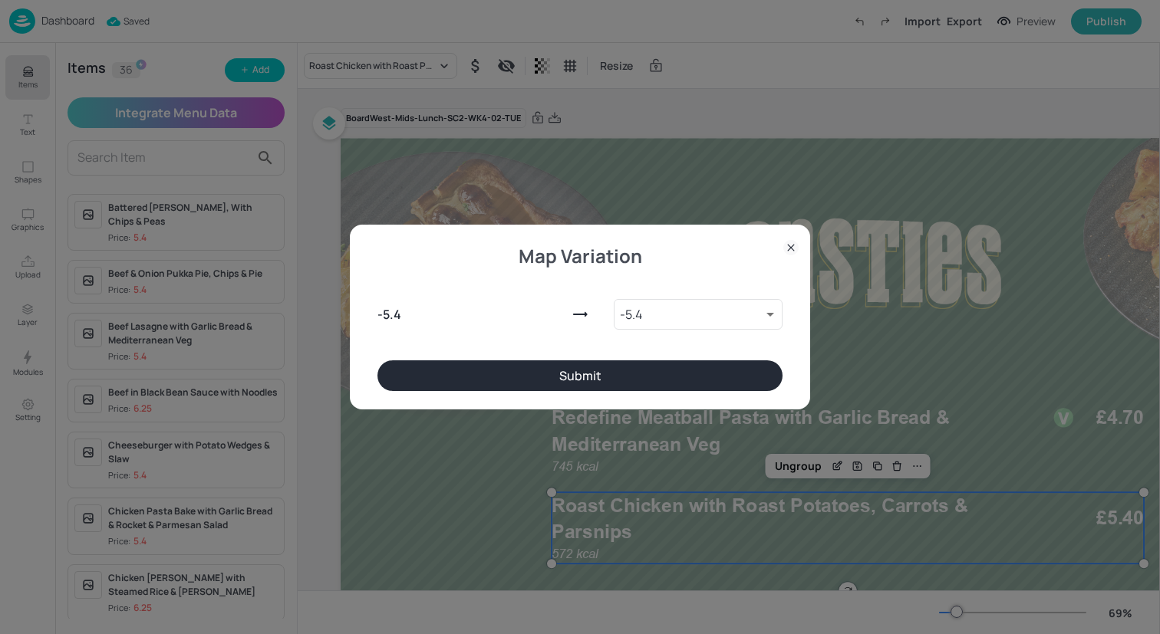
click at [579, 375] on button "Submit" at bounding box center [579, 376] width 405 height 31
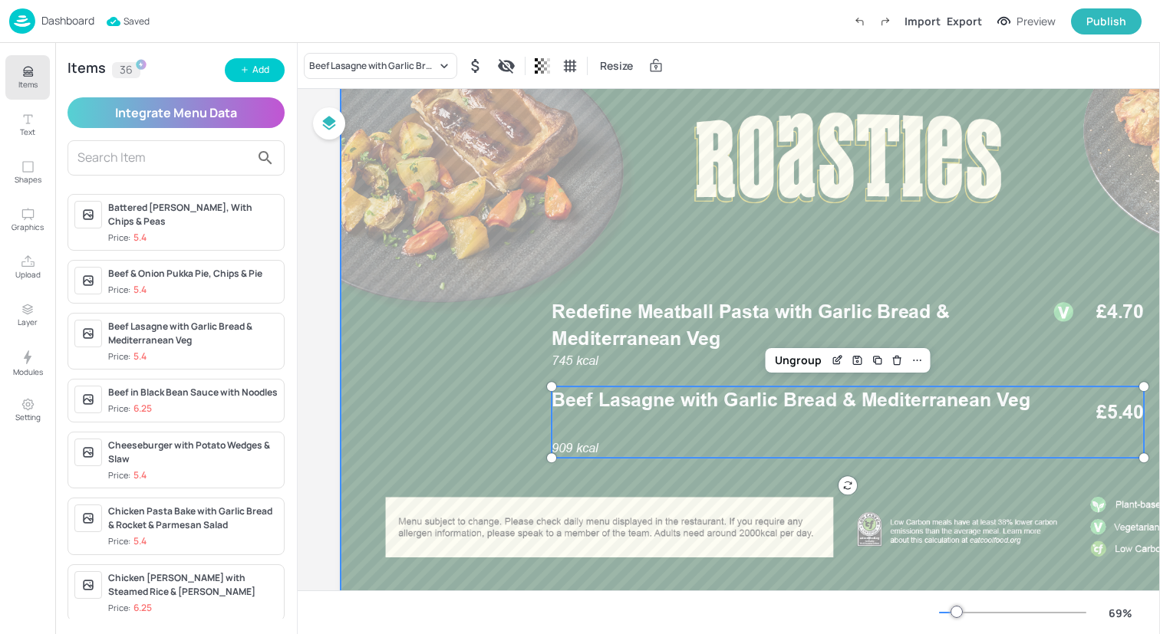
scroll to position [160, 0]
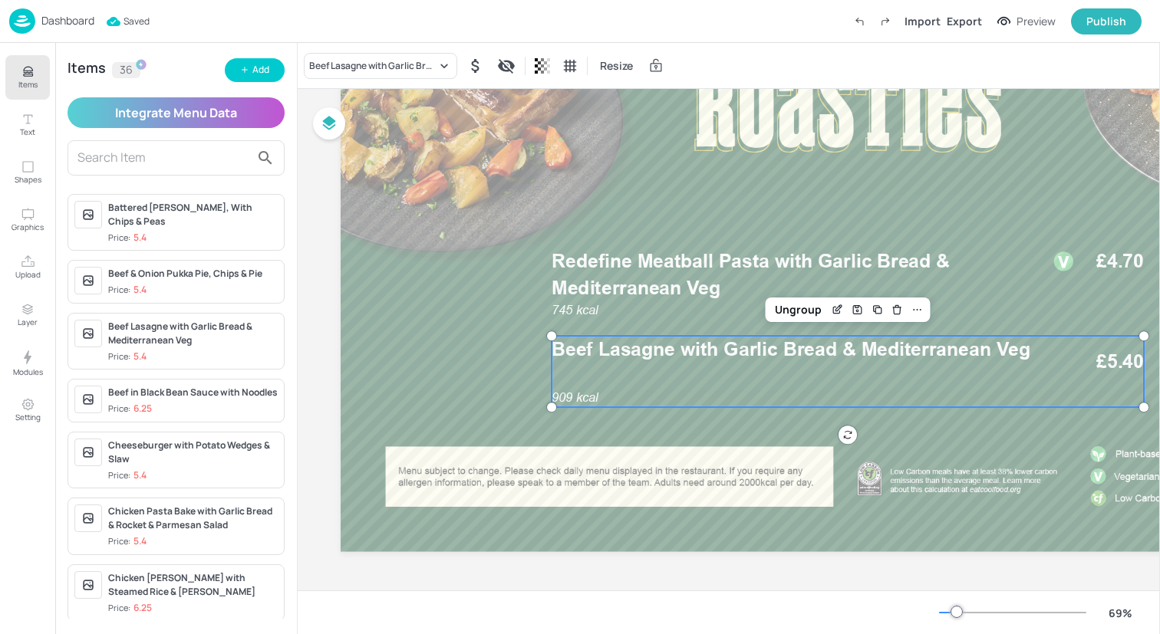
click at [35, 85] on p "Items" at bounding box center [27, 84] width 19 height 11
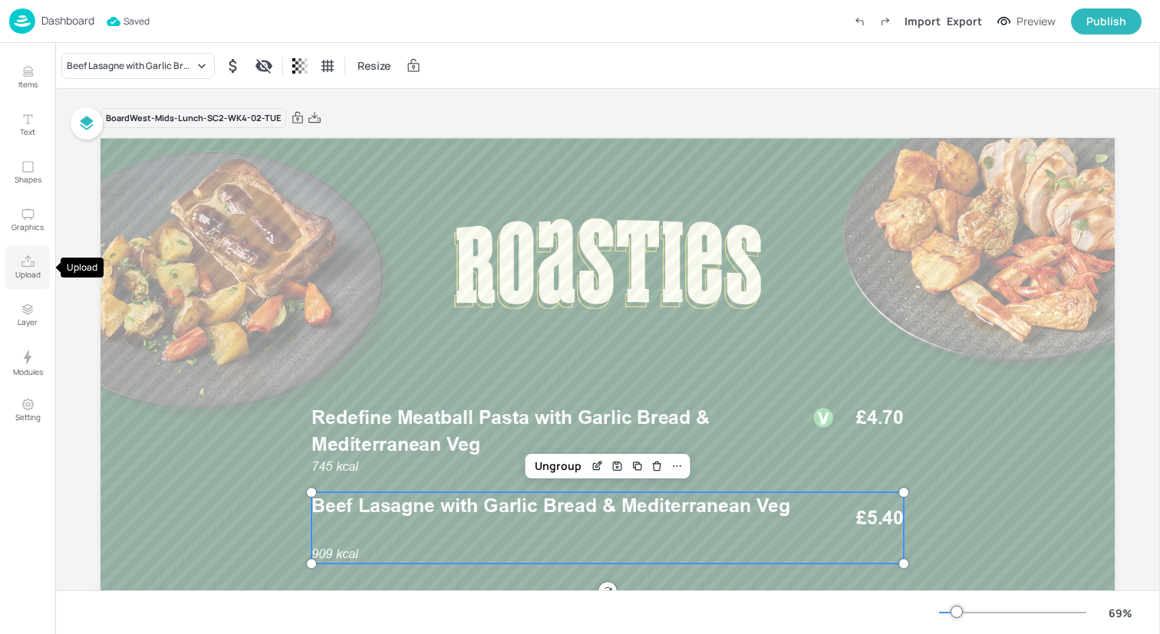
click at [32, 257] on icon "Upload" at bounding box center [28, 262] width 15 height 15
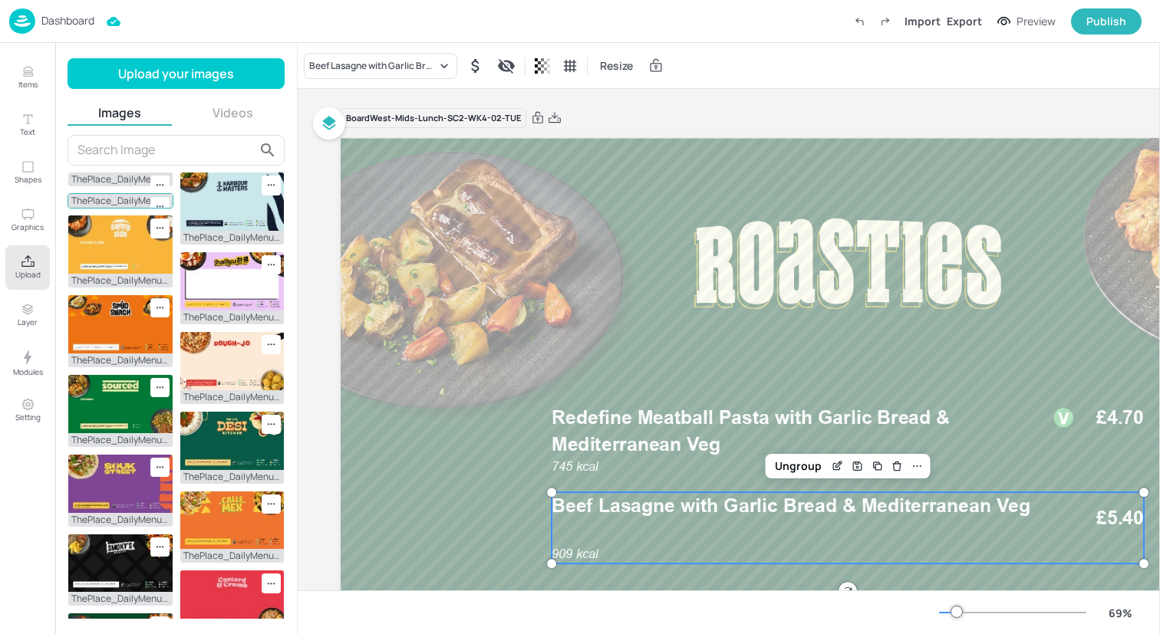
click at [100, 254] on img at bounding box center [120, 281] width 104 height 58
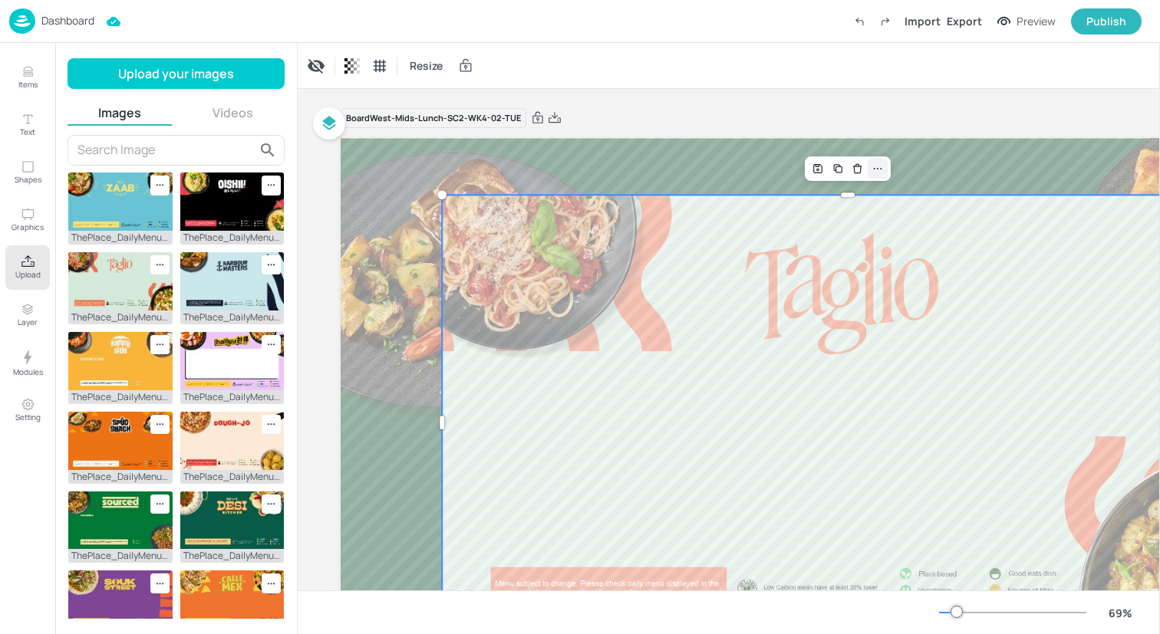
click at [878, 165] on icon at bounding box center [877, 169] width 12 height 12
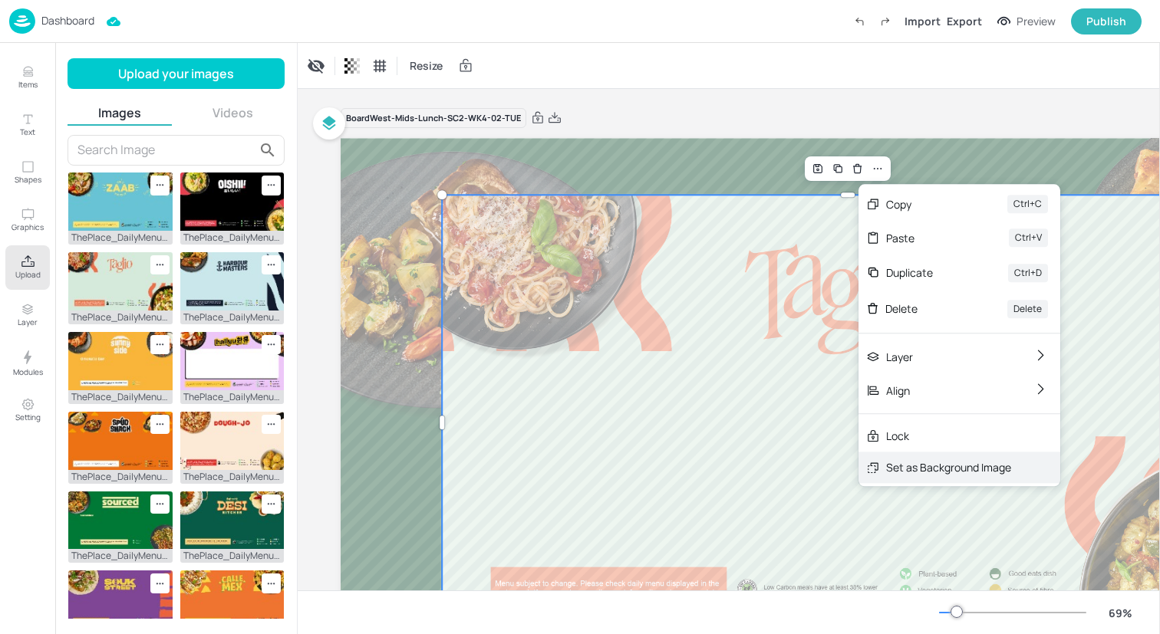
click at [915, 466] on div "Set as Background Image" at bounding box center [948, 467] width 125 height 16
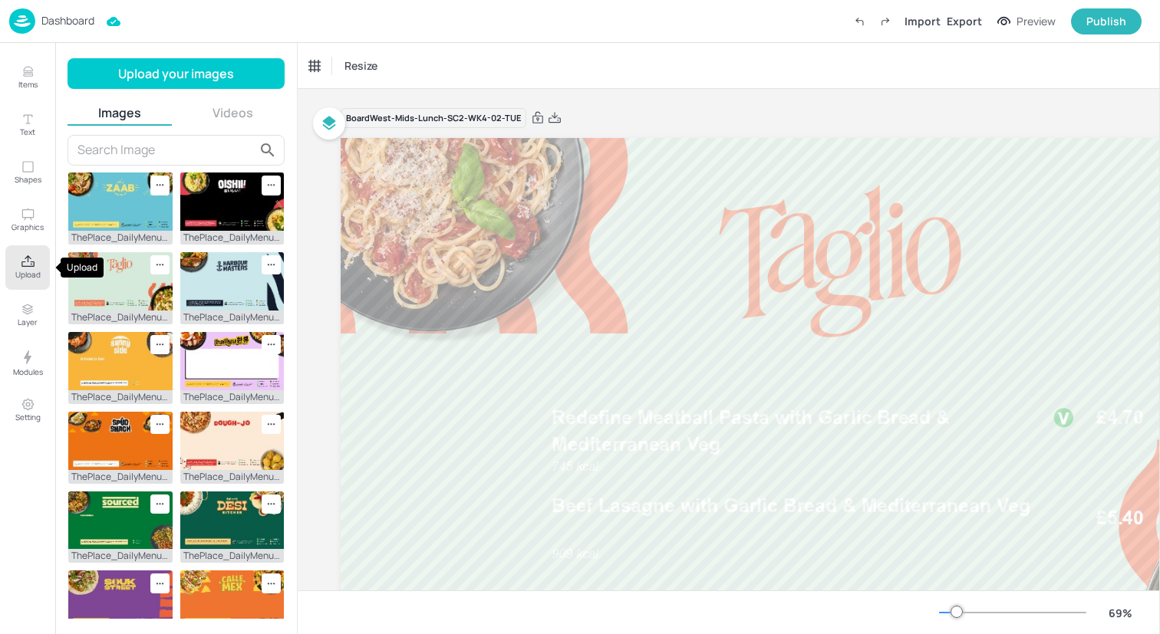
click at [34, 262] on icon "Upload" at bounding box center [28, 262] width 15 height 15
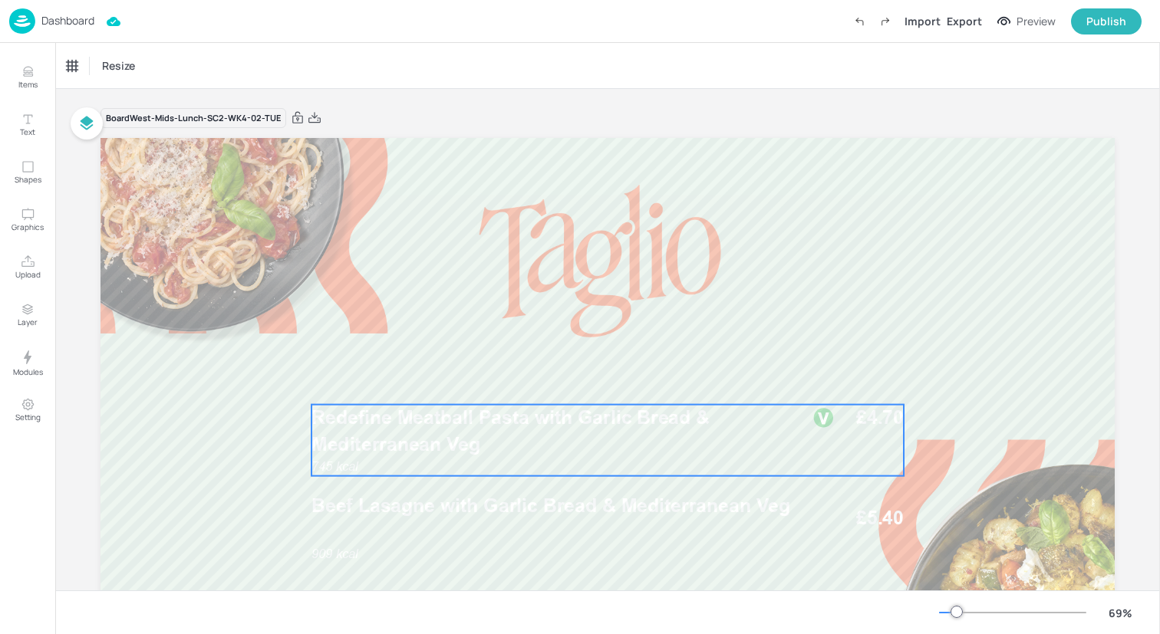
click at [455, 446] on span "Redefine Meatball Pasta with Garlic Bread & Mediterranean Veg" at bounding box center [510, 431] width 398 height 49
click at [542, 371] on div "Ungroup" at bounding box center [558, 379] width 59 height 20
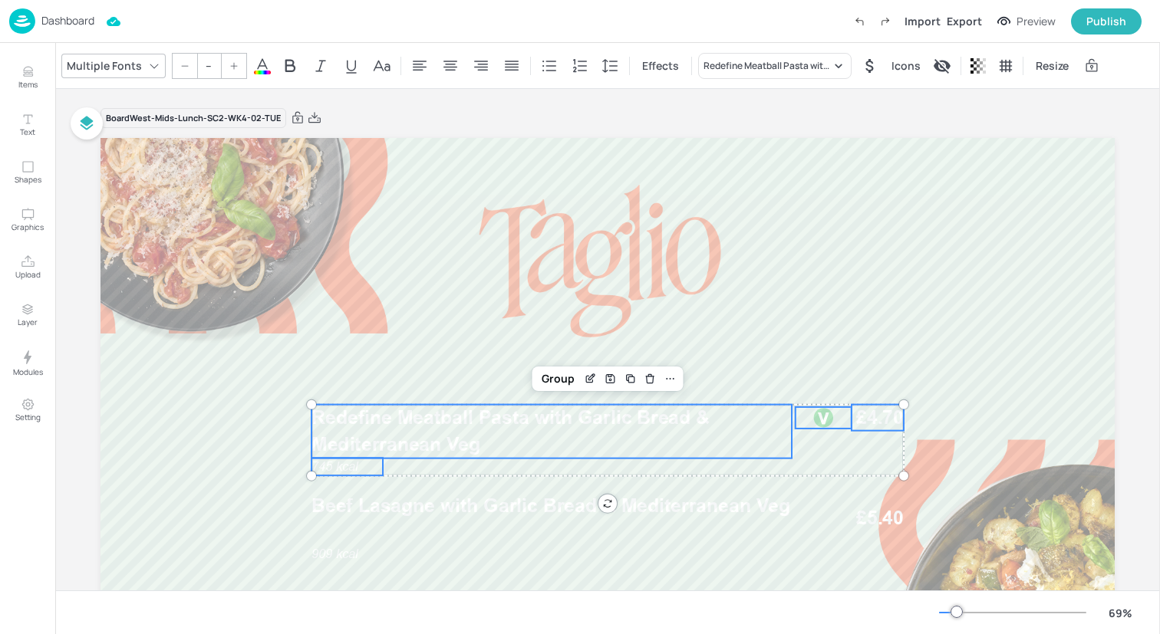
click at [262, 60] on icon at bounding box center [262, 66] width 18 height 18
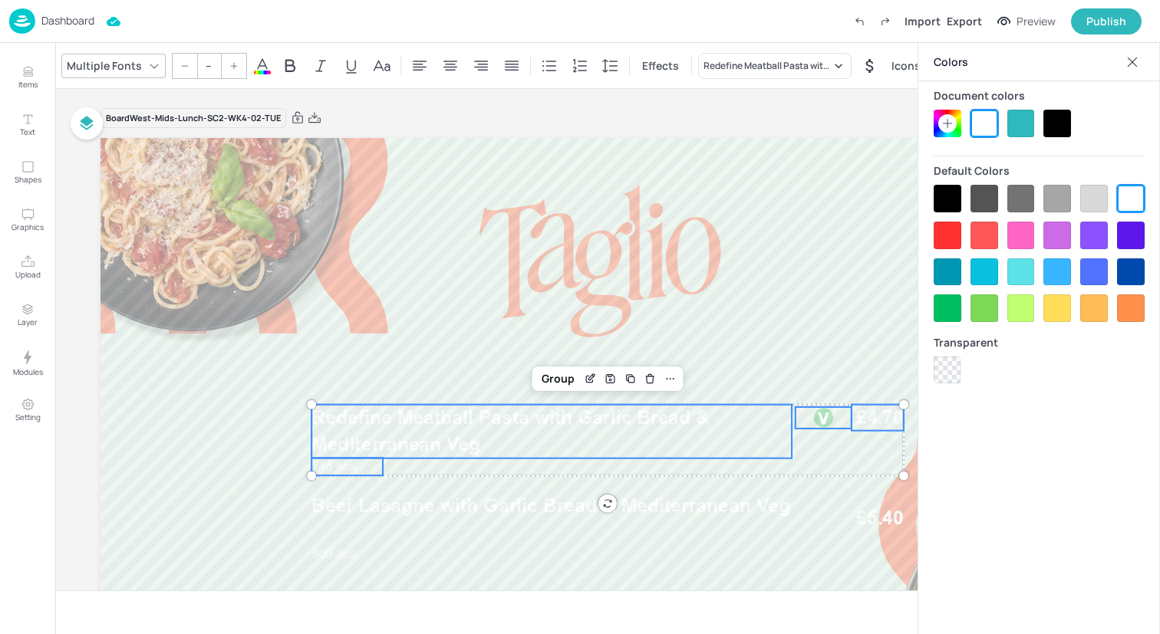
click at [953, 198] on div at bounding box center [948, 199] width 28 height 28
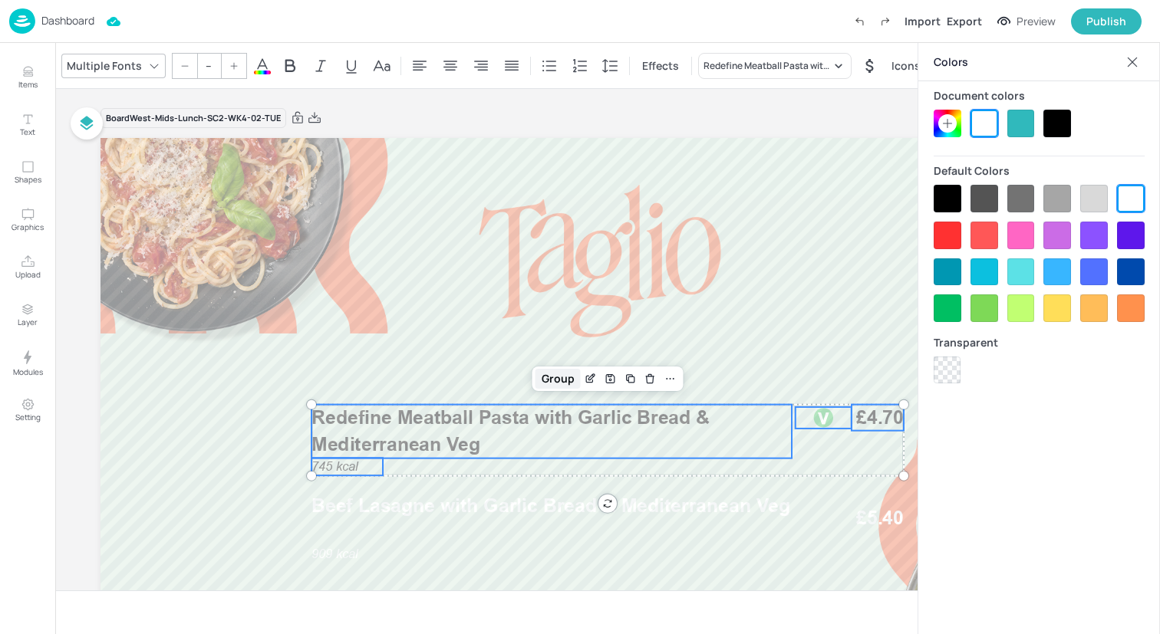
click at [562, 375] on div "Group" at bounding box center [557, 379] width 45 height 20
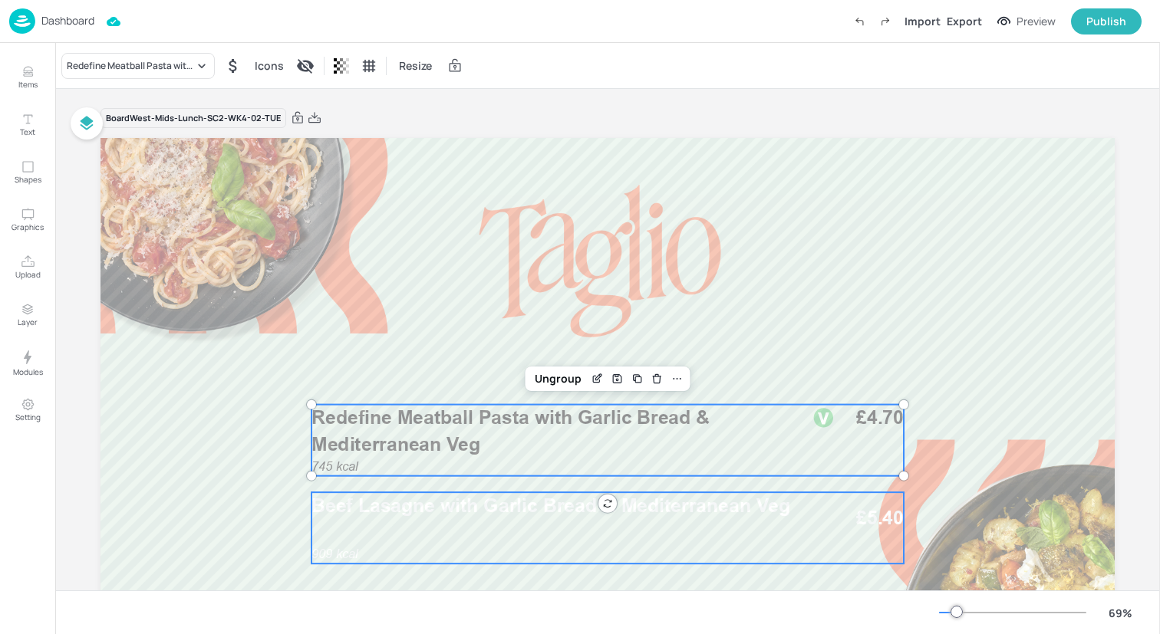
click at [512, 514] on span "Beef Lasagne with Garlic Bread & Mediterranean Veg" at bounding box center [550, 505] width 479 height 23
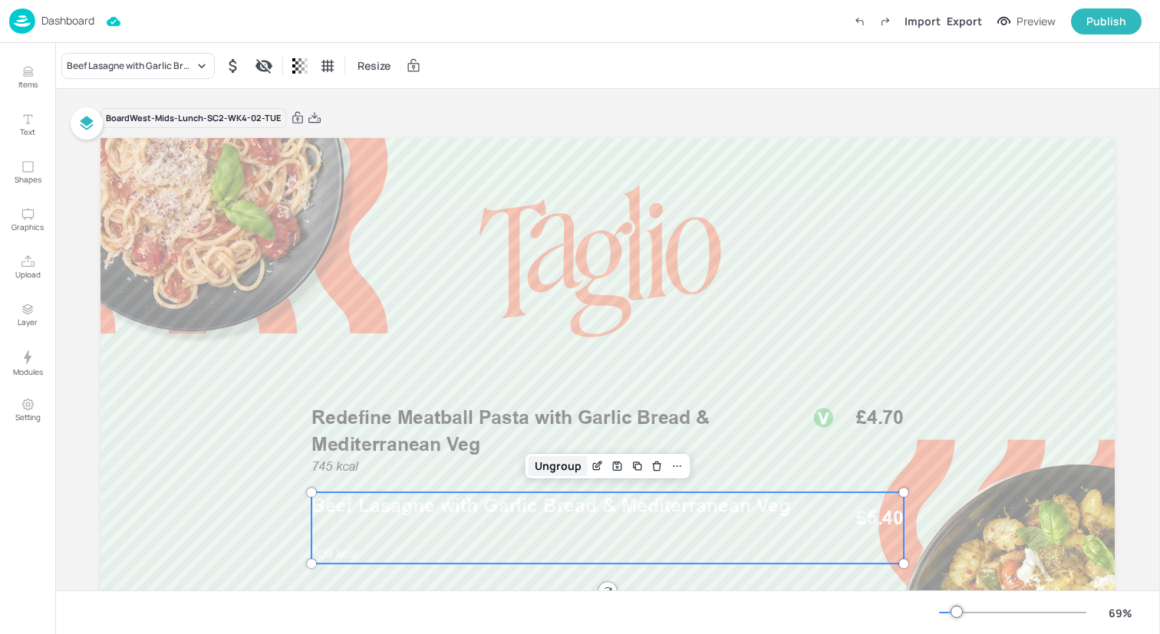
click at [568, 468] on div "Ungroup" at bounding box center [558, 466] width 59 height 20
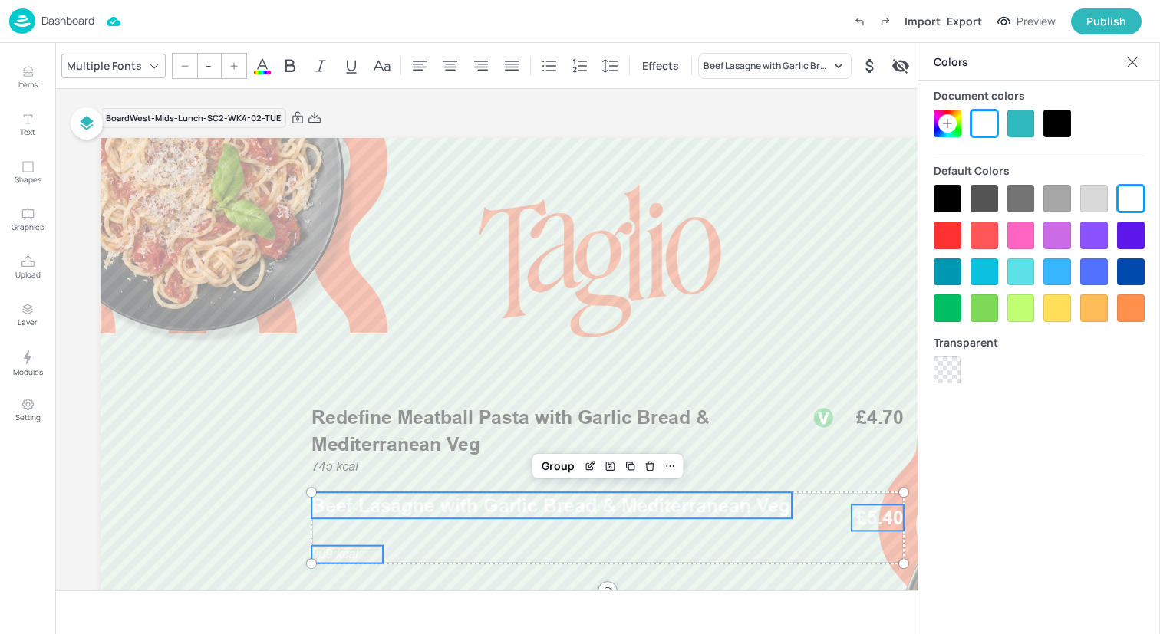
click at [939, 196] on div at bounding box center [948, 199] width 28 height 28
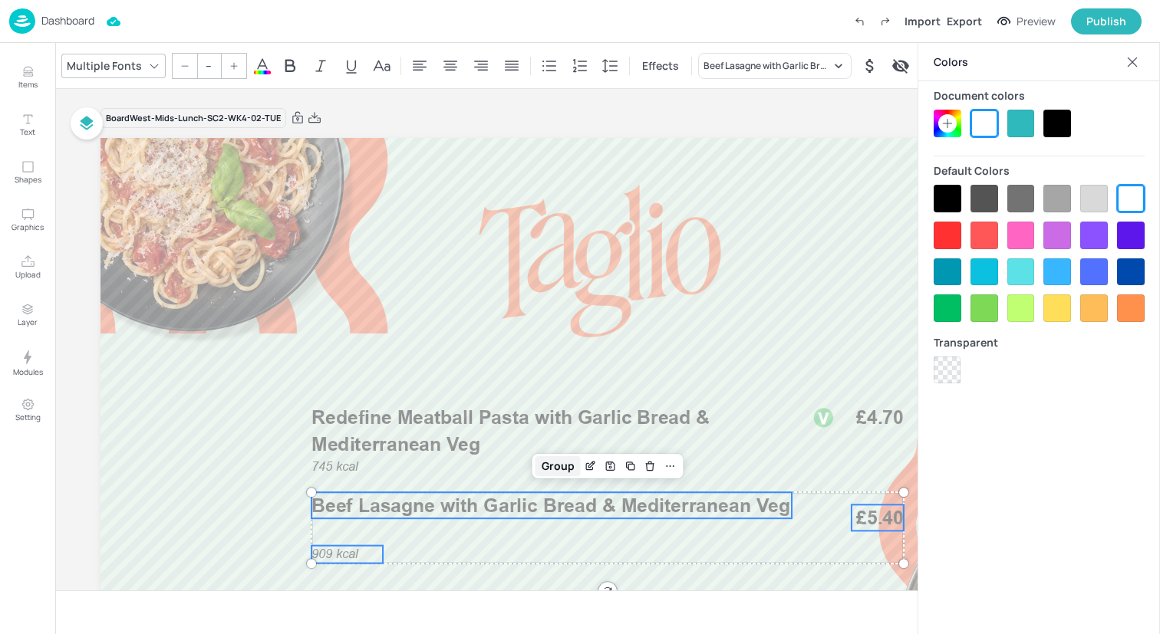
click at [555, 468] on div "Group" at bounding box center [557, 466] width 45 height 20
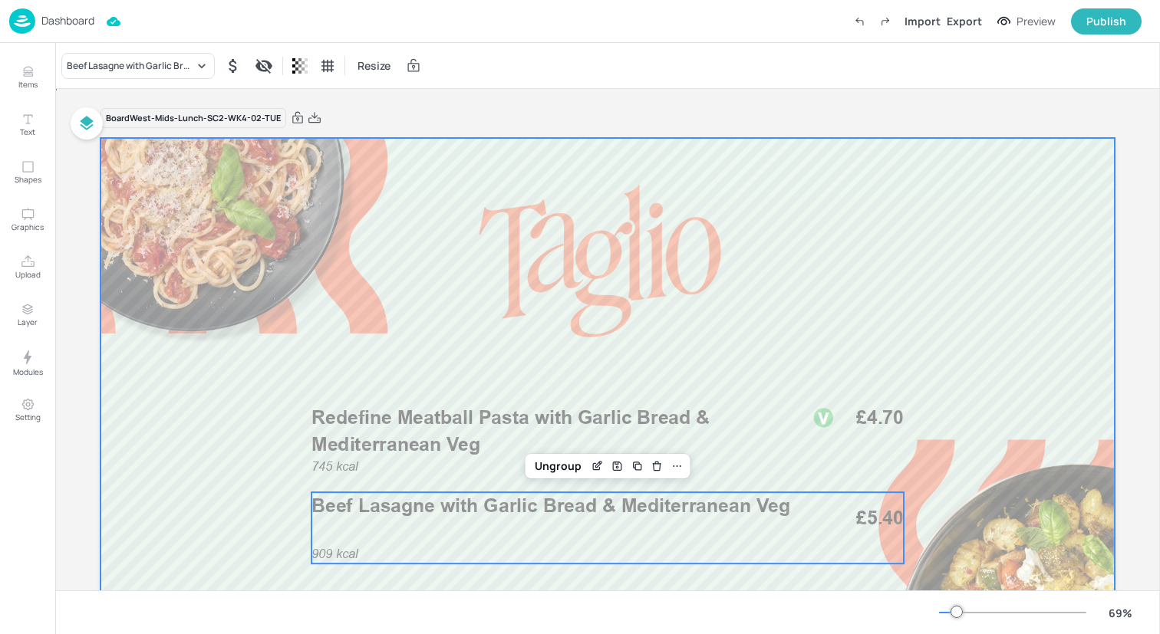
click at [446, 312] on div at bounding box center [607, 423] width 1014 height 571
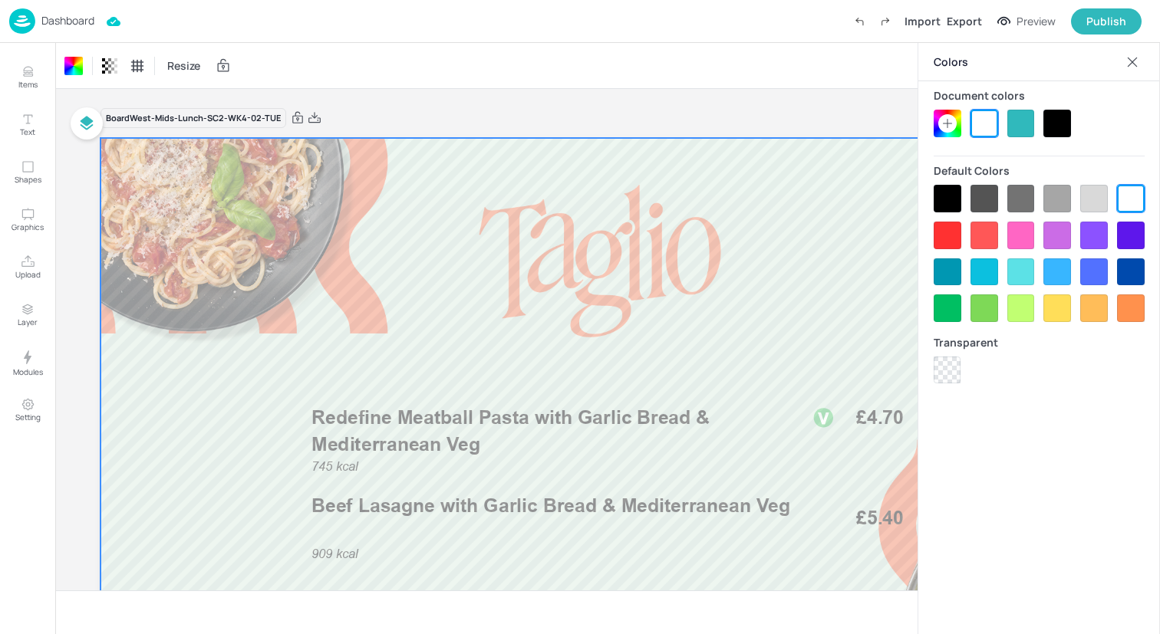
click at [219, 15] on div "Dashboard Import Export Preview Publish" at bounding box center [575, 21] width 1132 height 42
click at [21, 25] on img at bounding box center [22, 20] width 26 height 25
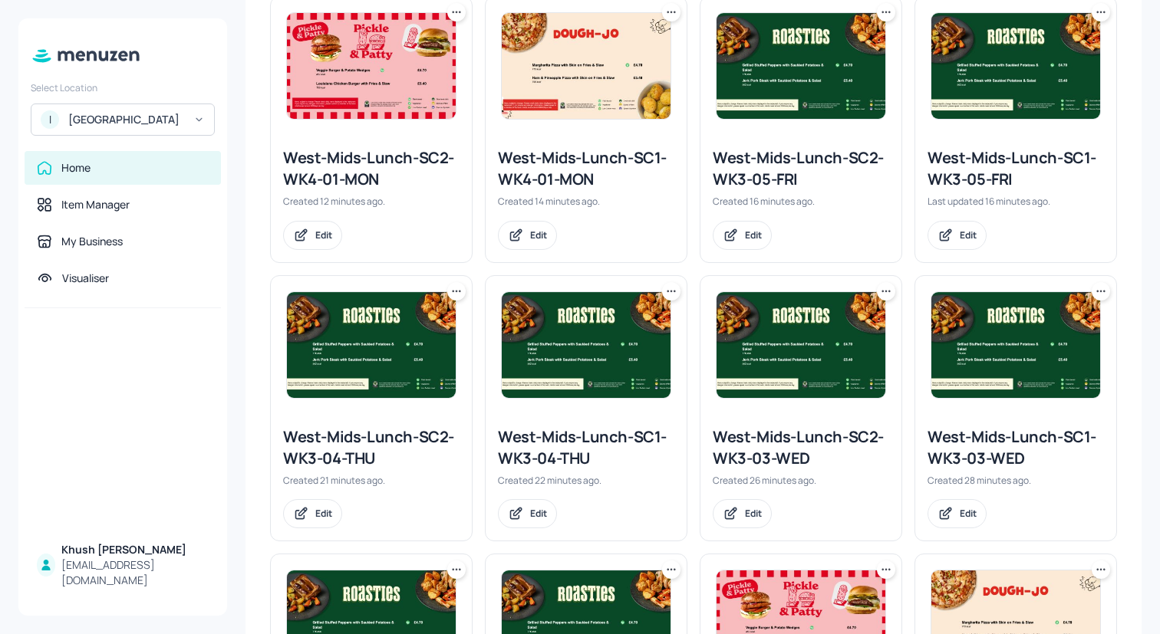
scroll to position [720, 0]
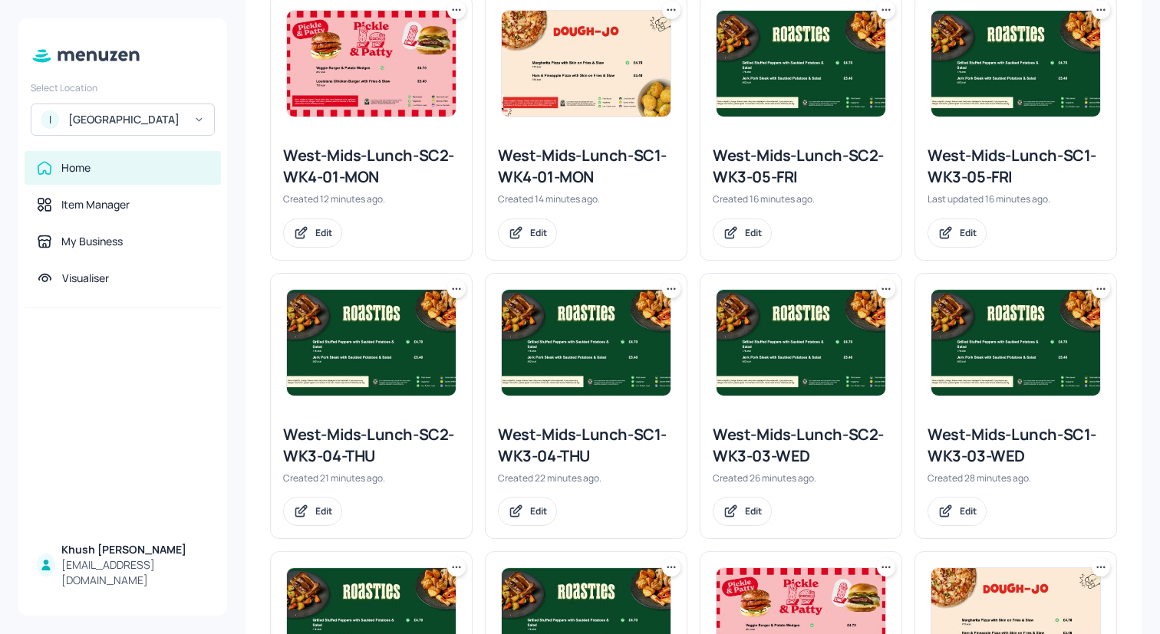
click at [667, 284] on icon at bounding box center [671, 289] width 15 height 15
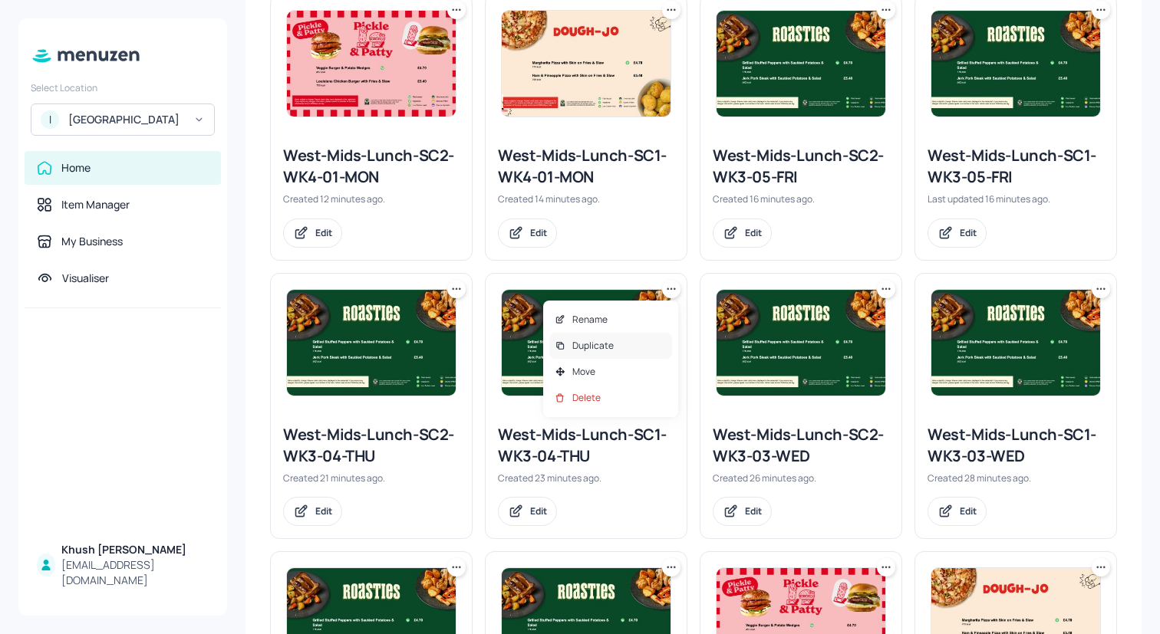
click at [624, 344] on div "Duplicate" at bounding box center [610, 346] width 123 height 26
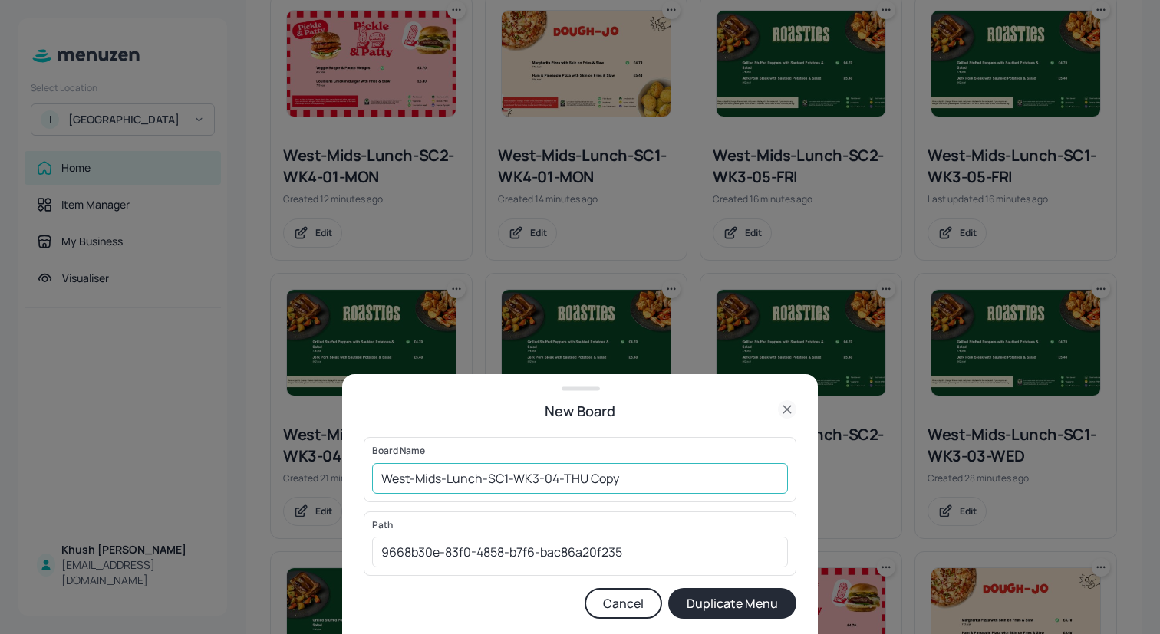
click at [716, 484] on input "West-Mids-Lunch-SC1-WK3-04-THU Copy" at bounding box center [580, 478] width 416 height 31
click at [538, 482] on input "West-Mids-Lunch-SC1-WK3-04-THU" at bounding box center [580, 478] width 416 height 31
type input "West-Mids-Lunch-SC1-WK4-04-THU"
click at [767, 603] on button "Duplicate Menu" at bounding box center [732, 603] width 128 height 31
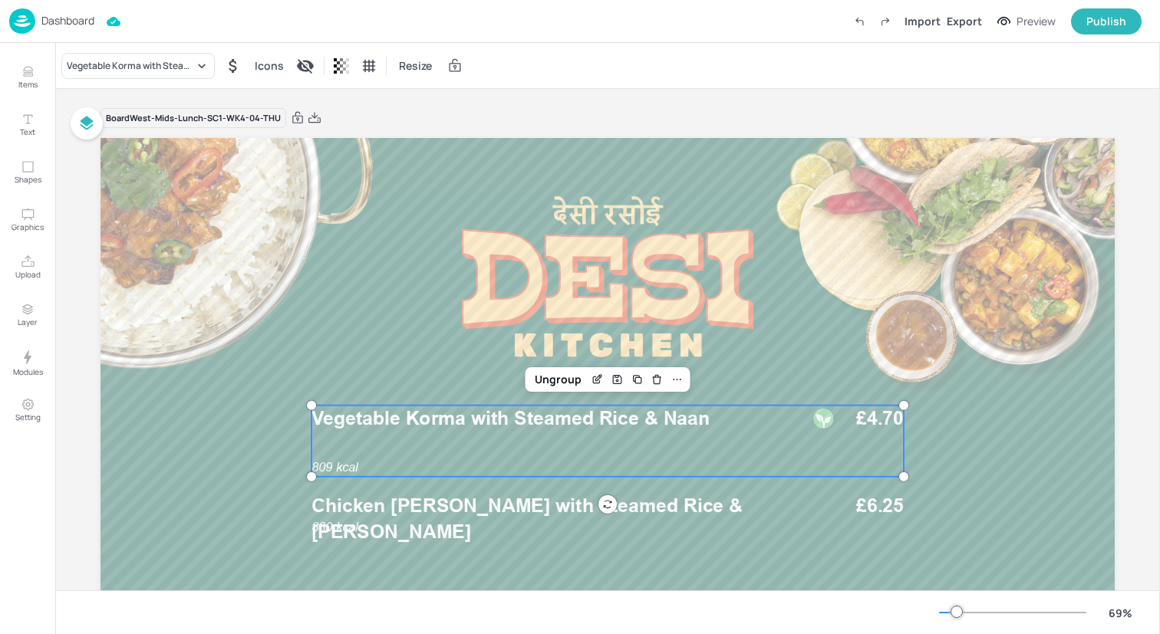
click at [436, 436] on div "809 kcal Vegetable Korma with Steamed Rice & Naan £4.70" at bounding box center [607, 441] width 592 height 71
click at [172, 65] on div "Vegetable Korma with Steamed Rice & Naan" at bounding box center [130, 66] width 127 height 14
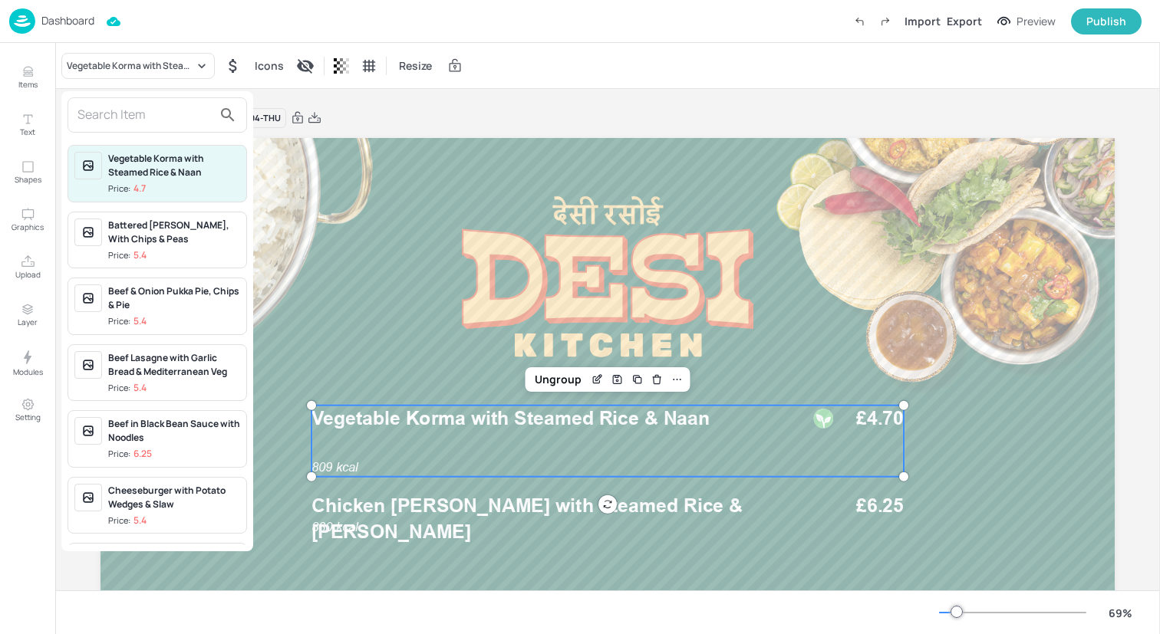
click at [165, 114] on input "text" at bounding box center [144, 115] width 135 height 25
paste input "Cauliflower & Potato [PERSON_NAME] with [PERSON_NAME]"
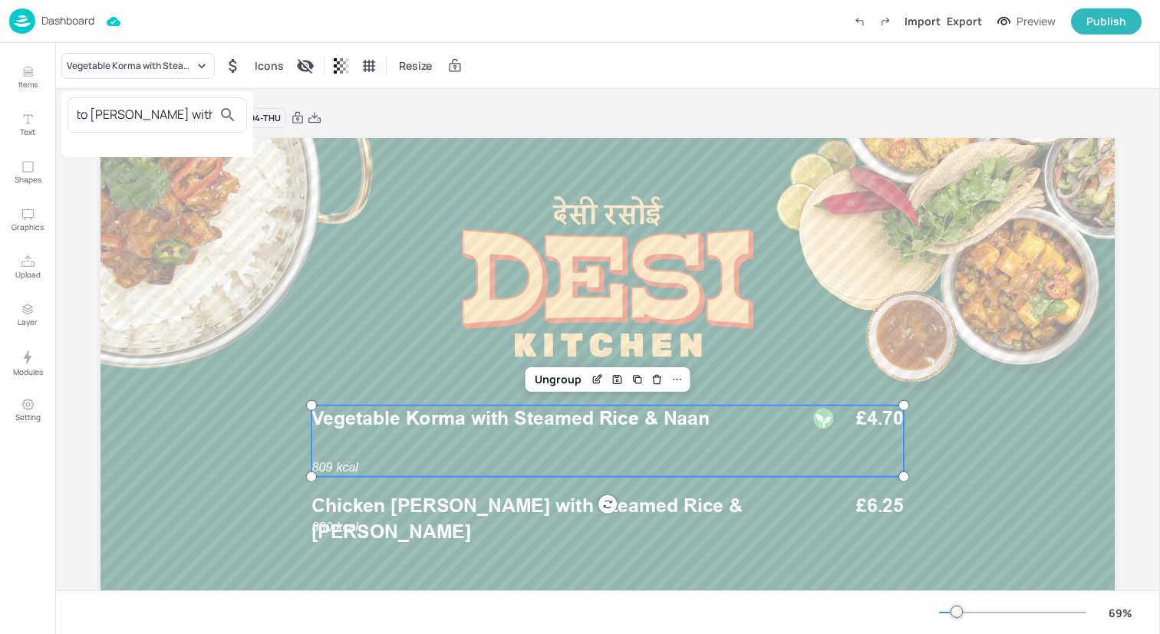
type input "Cauliflower & Potato [PERSON_NAME] with [PERSON_NAME]"
click at [40, 61] on div at bounding box center [580, 317] width 1160 height 634
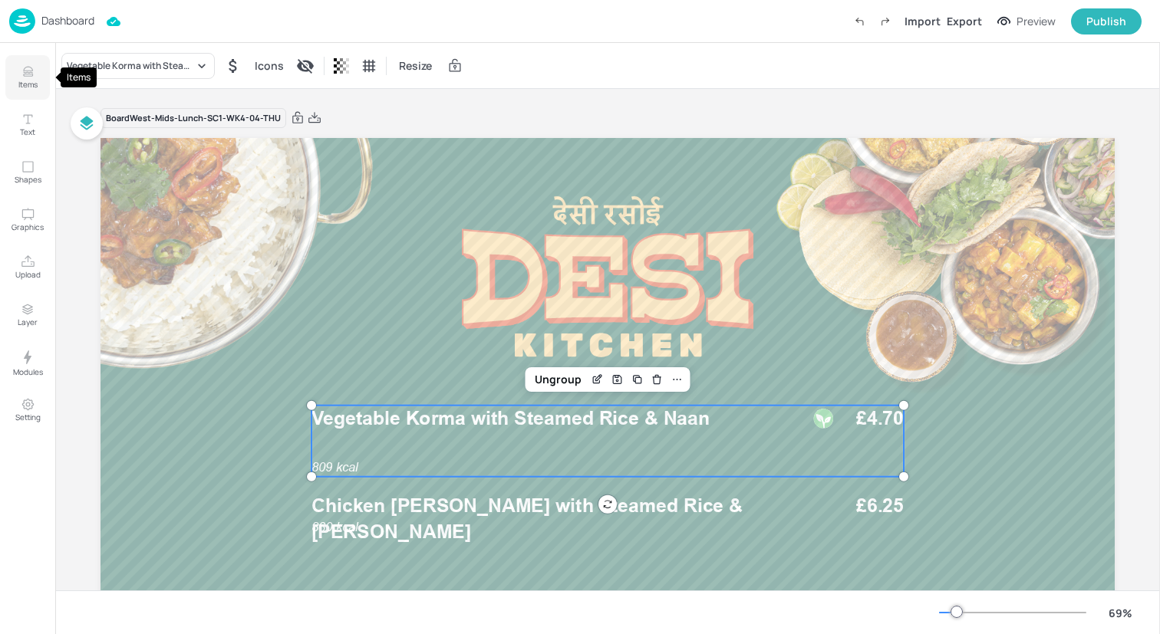
click at [33, 80] on p "Items" at bounding box center [27, 84] width 19 height 11
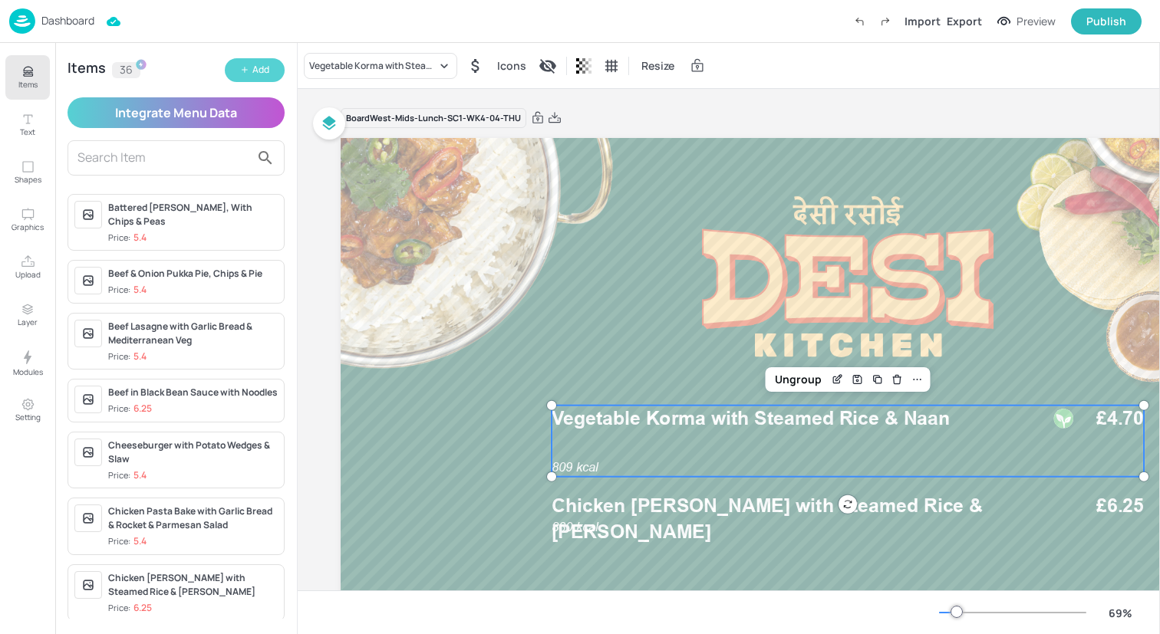
click at [245, 67] on icon "button" at bounding box center [244, 69] width 9 height 9
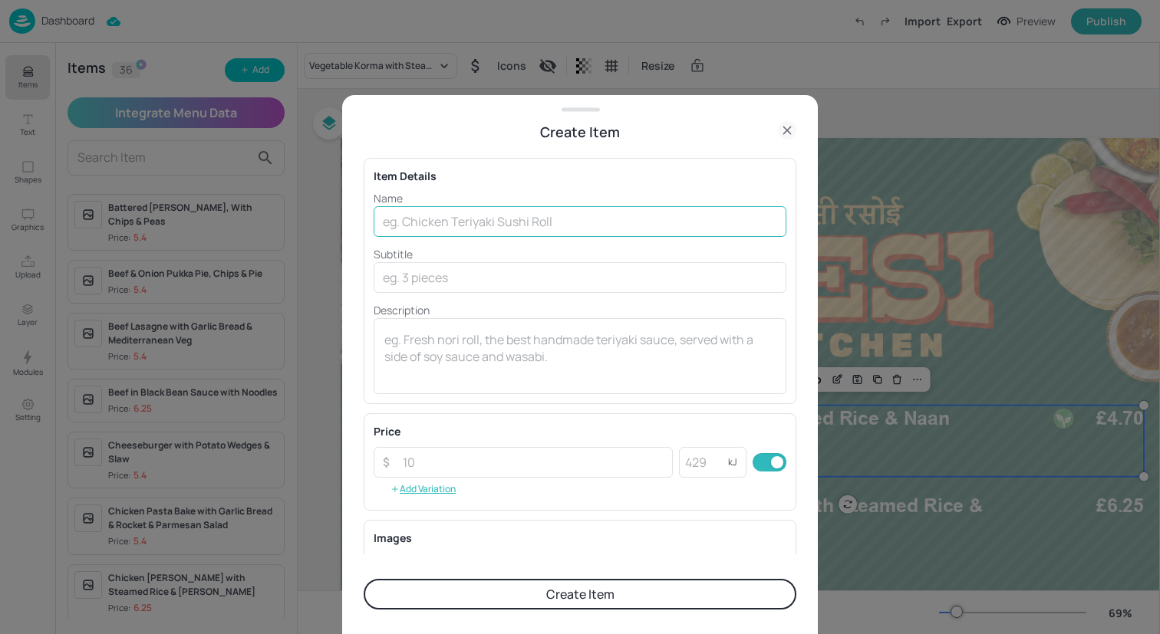
click at [441, 212] on input "text" at bounding box center [580, 221] width 413 height 31
paste input "Cauliflower & Potato [PERSON_NAME] with [PERSON_NAME]"
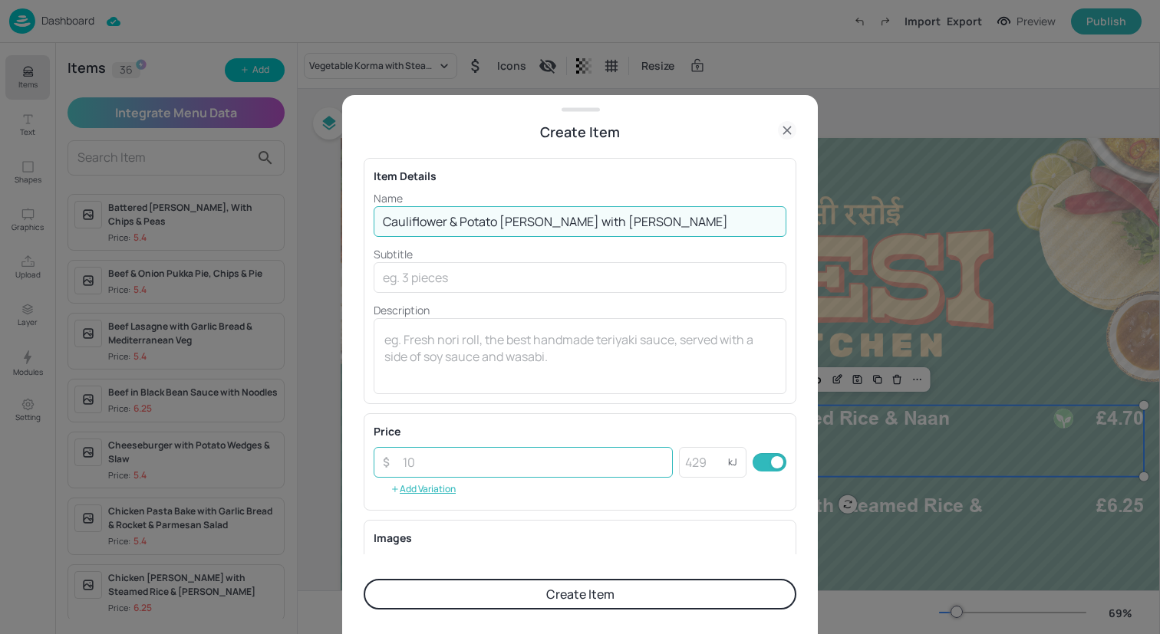
type input "Cauliflower & Potato [PERSON_NAME] with [PERSON_NAME]"
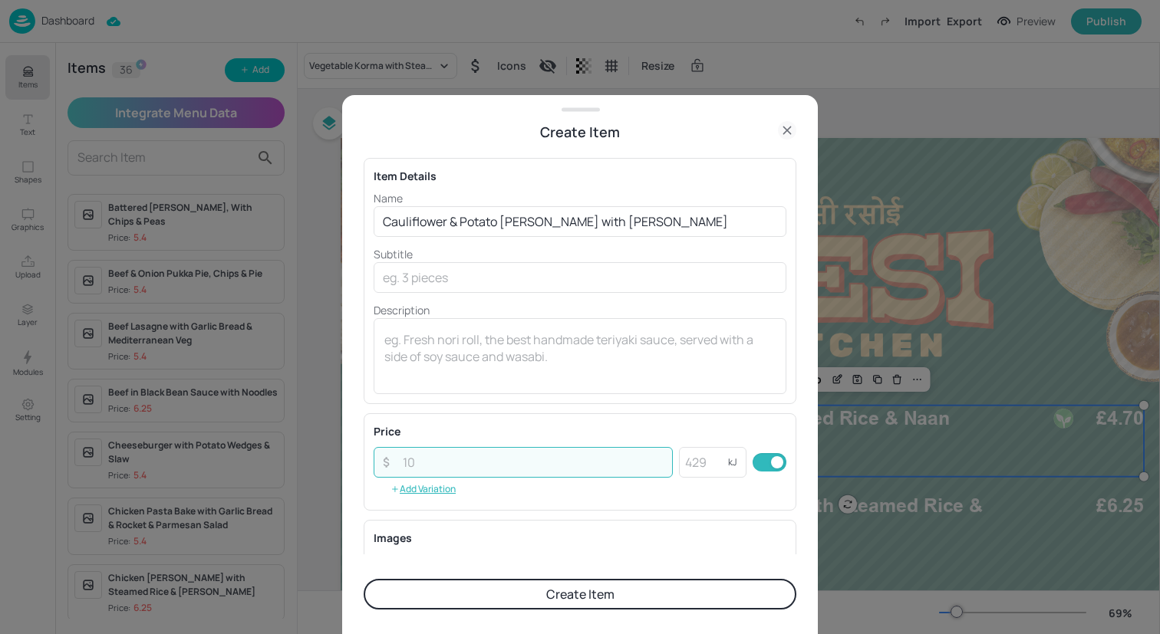
click at [527, 469] on input "number" at bounding box center [533, 462] width 279 height 31
type input "4.70"
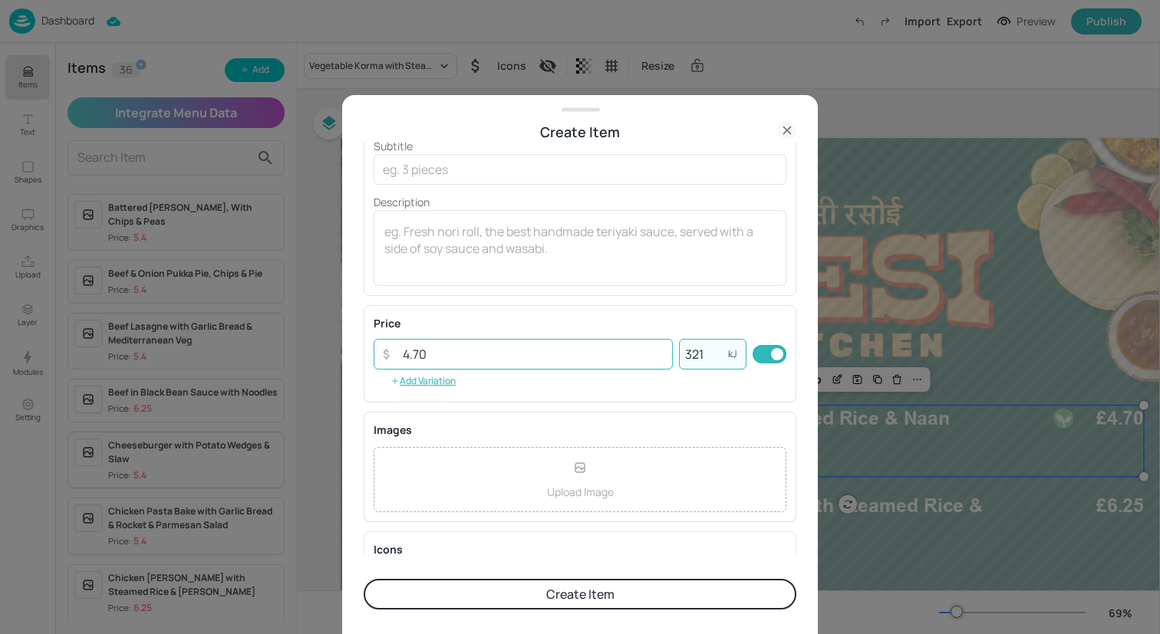
scroll to position [196, 0]
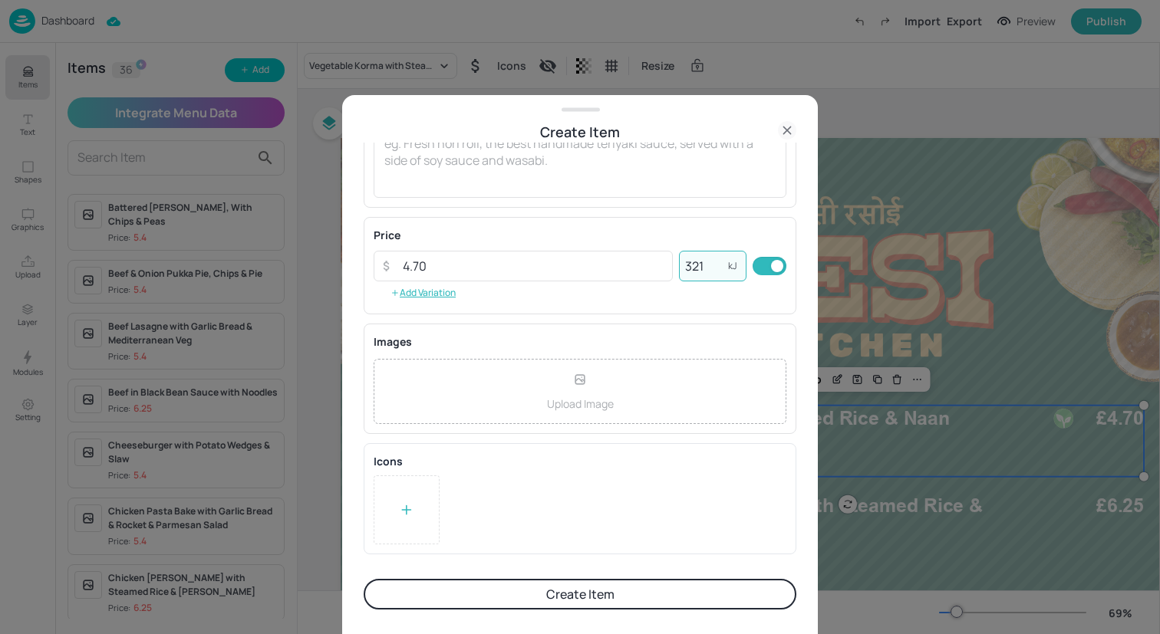
type input "321"
click at [391, 517] on div at bounding box center [407, 510] width 66 height 69
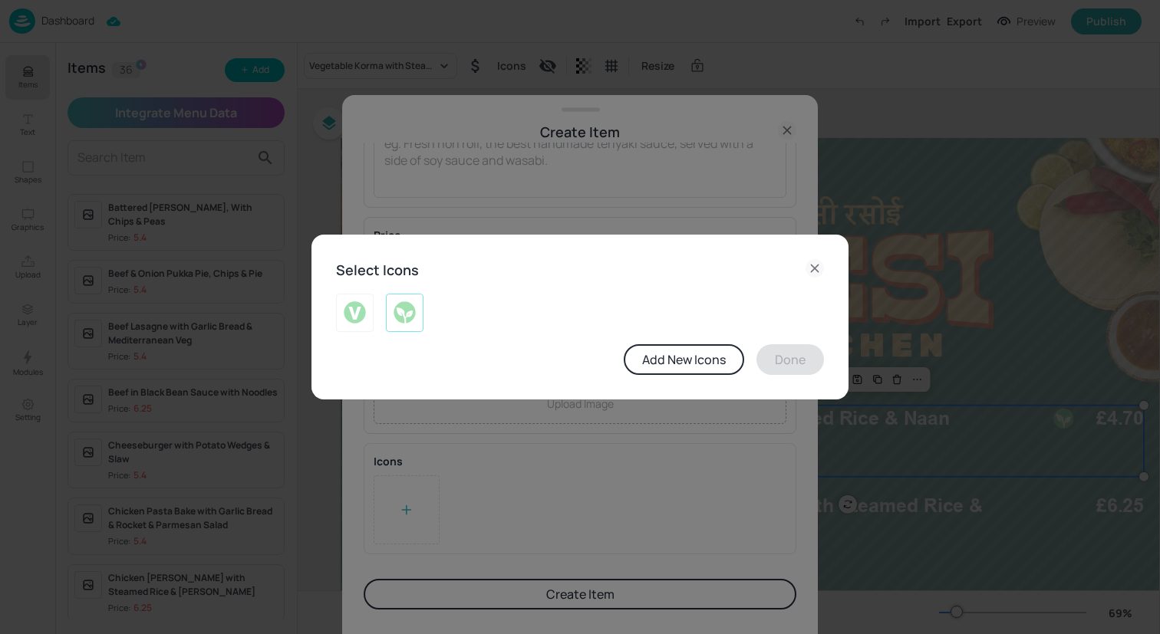
click at [412, 322] on img at bounding box center [405, 313] width 24 height 25
click at [792, 364] on button "Done" at bounding box center [790, 359] width 68 height 31
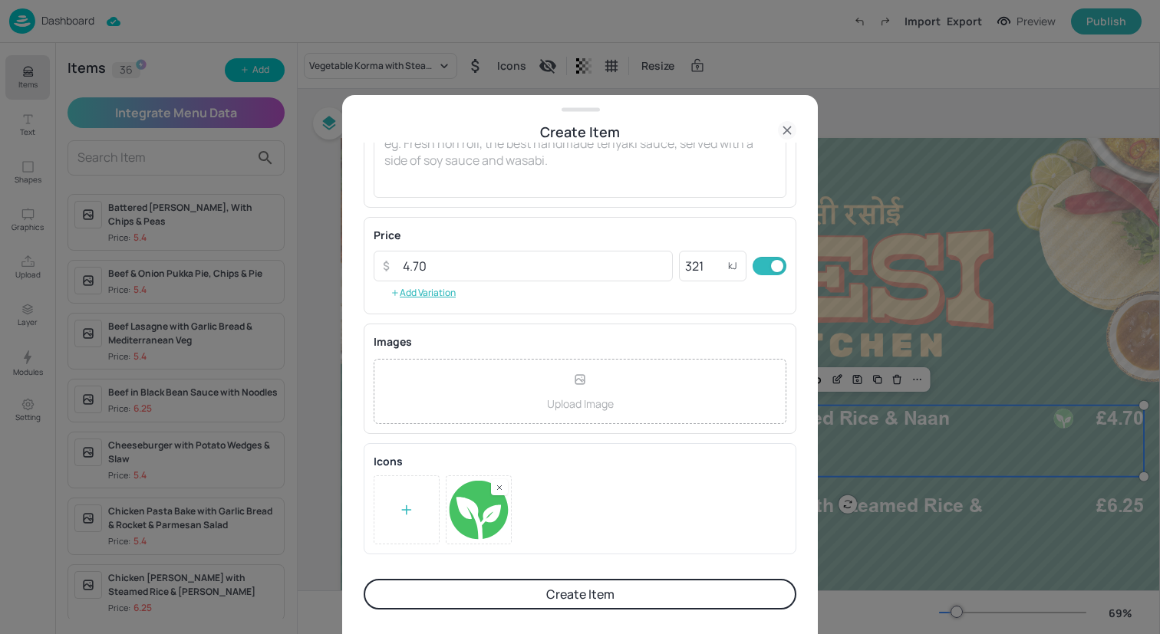
click at [563, 597] on button "Create Item" at bounding box center [580, 594] width 433 height 31
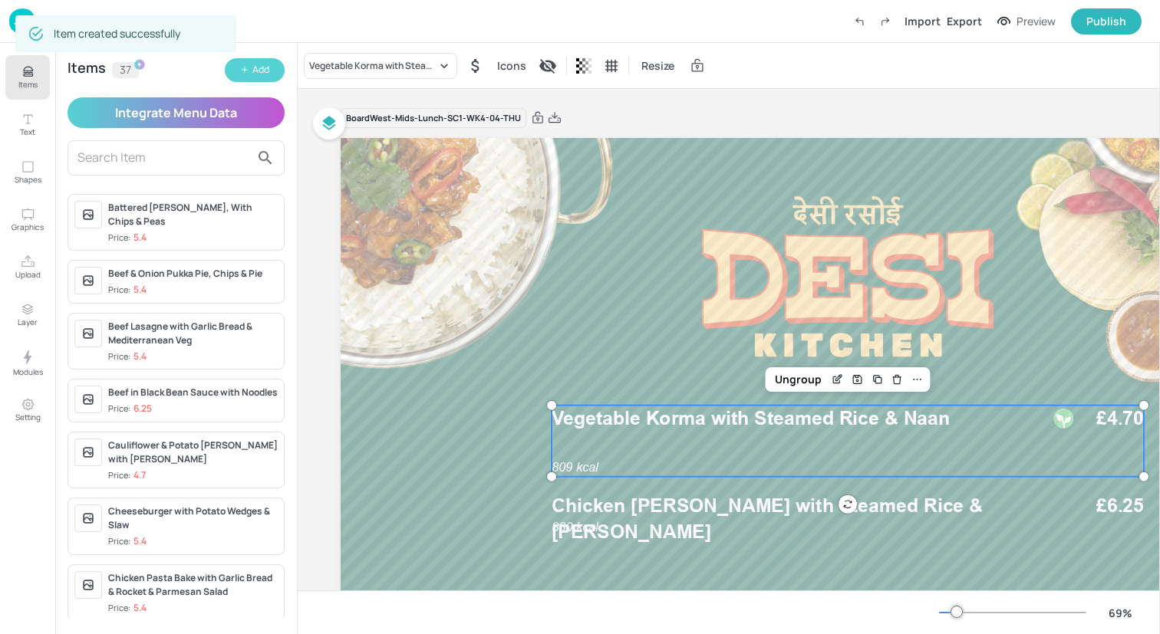
click at [259, 73] on div "Add" at bounding box center [260, 70] width 17 height 15
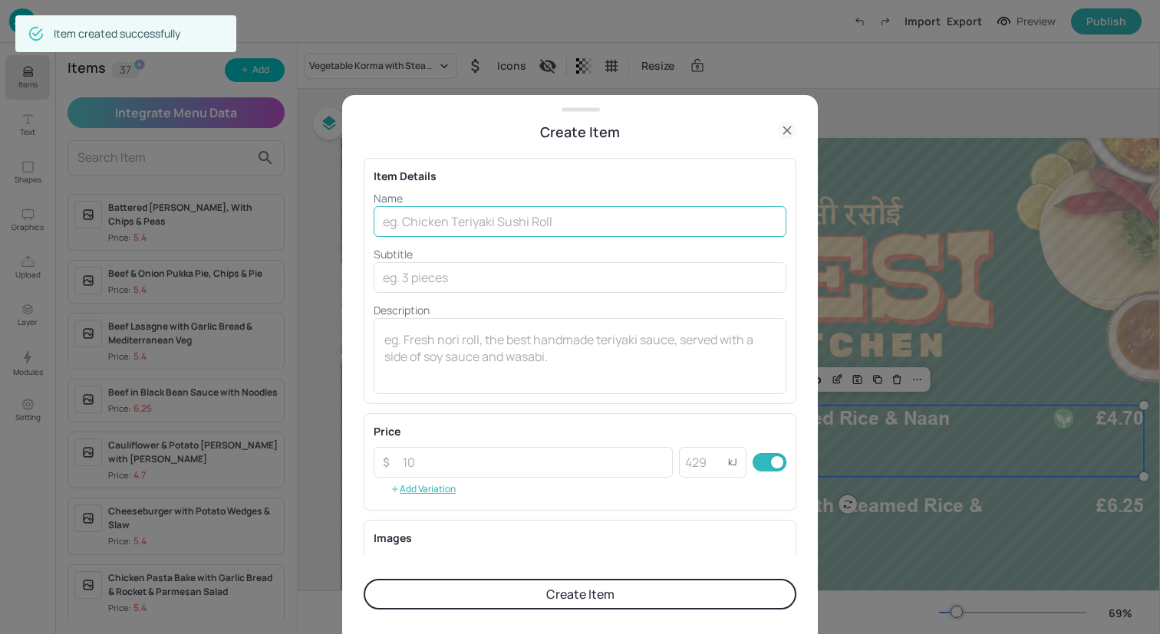
click at [418, 218] on input "text" at bounding box center [580, 221] width 413 height 31
paste input "Chicken Tikka Masala with Steamed Rice & Naan"
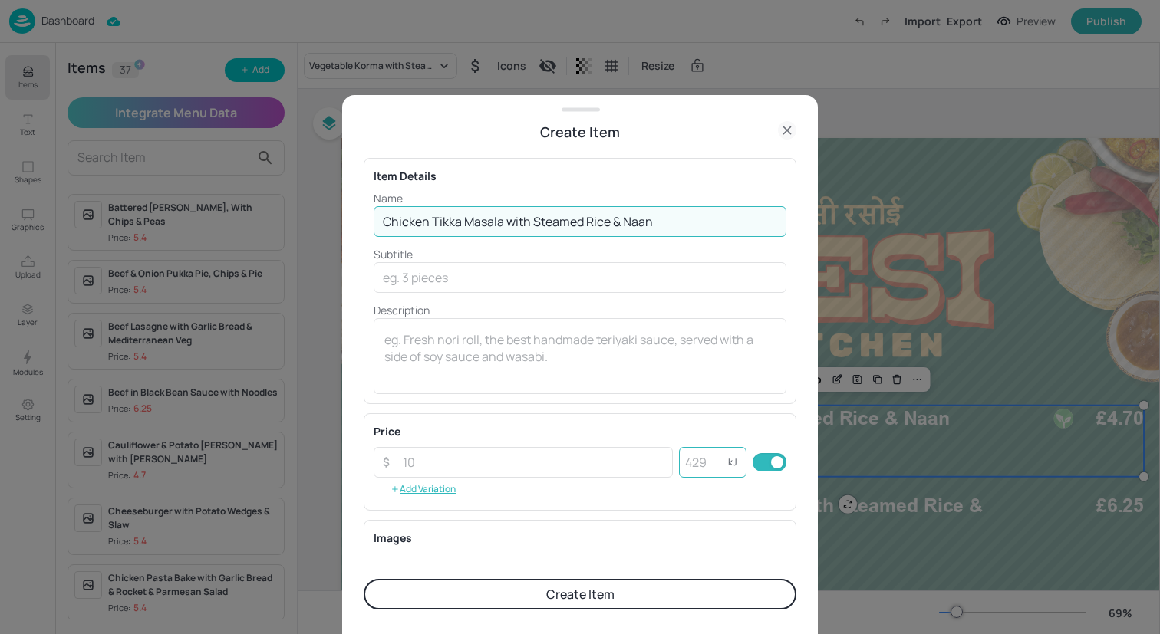
type input "Chicken Tikka Masala with Steamed Rice & Naan"
click at [685, 464] on input "number" at bounding box center [703, 462] width 49 height 31
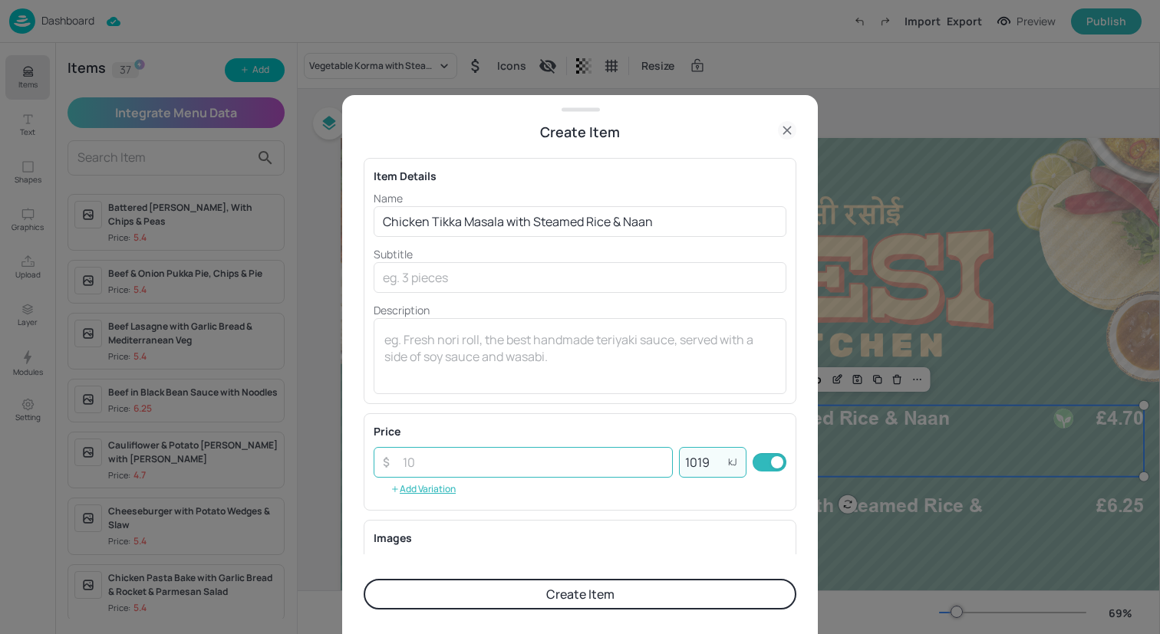
type input "1019"
click at [555, 463] on input "number" at bounding box center [533, 462] width 279 height 31
type input "5.40"
click at [578, 594] on button "Create Item" at bounding box center [580, 594] width 433 height 31
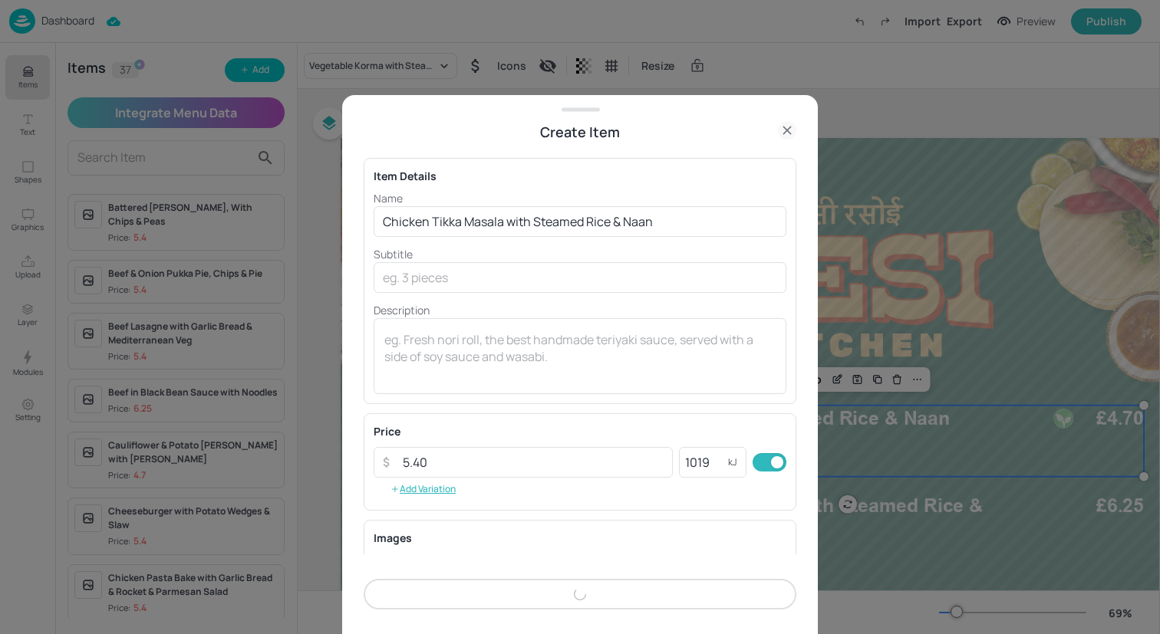
click at [578, 594] on div "Create Item" at bounding box center [580, 594] width 433 height 31
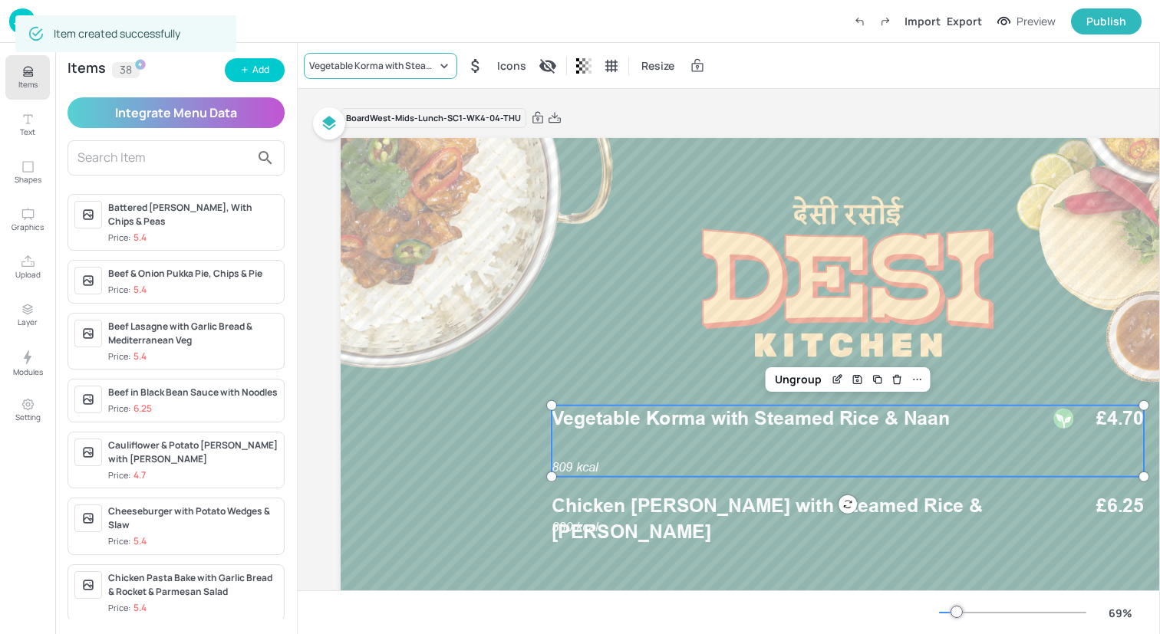
click at [378, 60] on div "Vegetable Korma with Steamed Rice & Naan" at bounding box center [372, 66] width 127 height 14
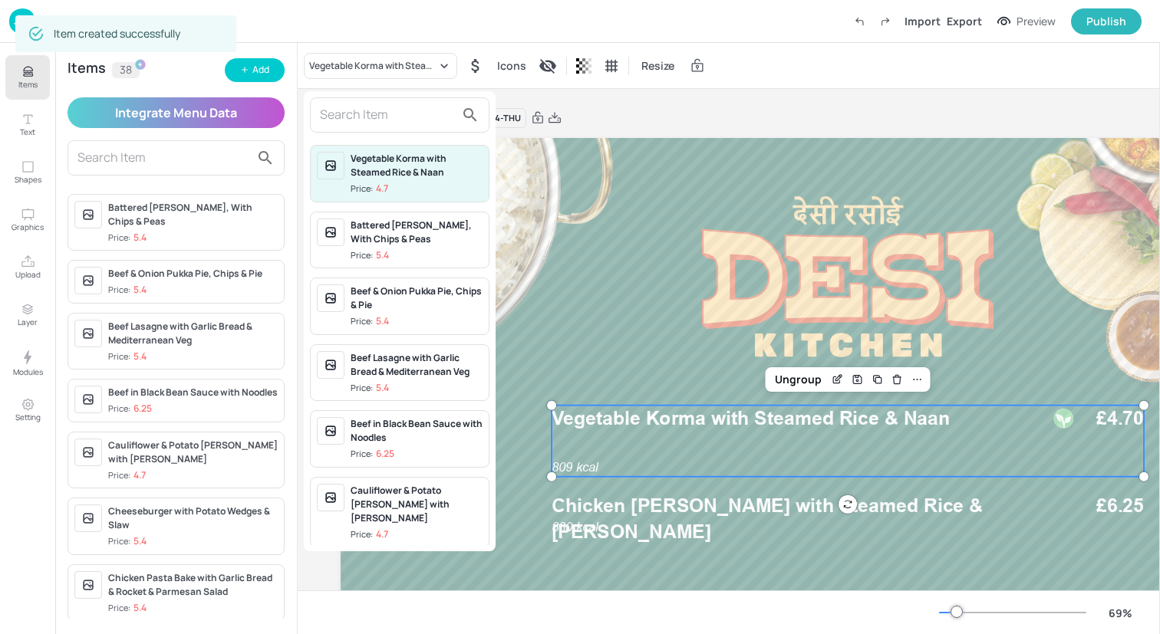
click at [377, 121] on input "text" at bounding box center [387, 115] width 135 height 25
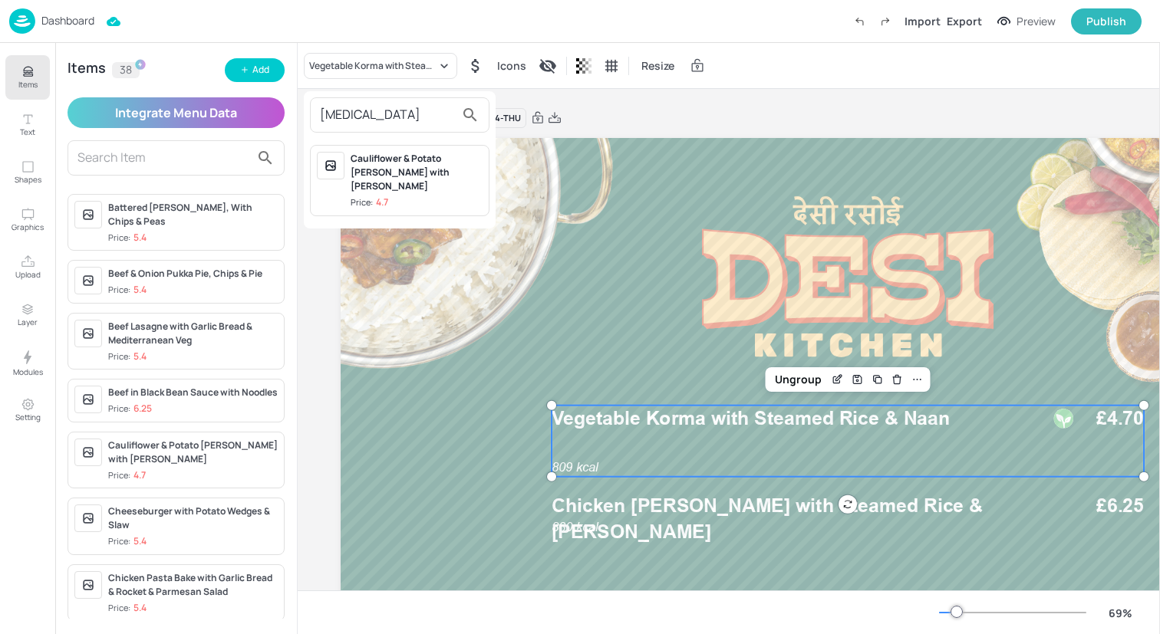
type input "[MEDICAL_DATA]"
click at [380, 170] on div "Cauliflower & Potato [PERSON_NAME] with [PERSON_NAME]" at bounding box center [417, 172] width 132 height 41
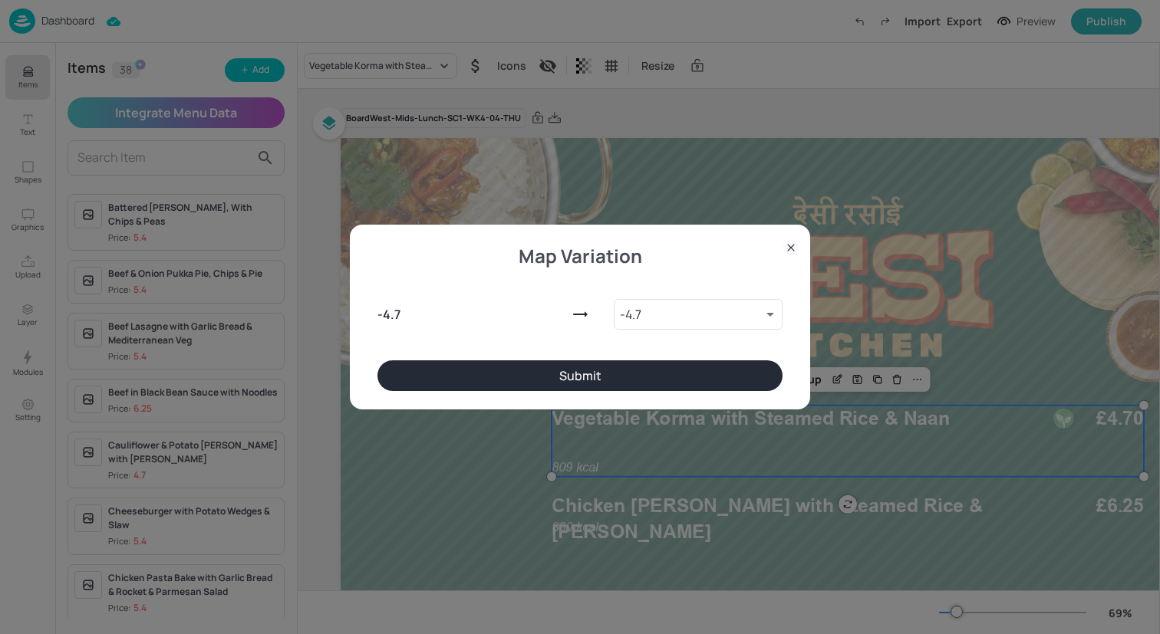
click at [649, 374] on button "Submit" at bounding box center [579, 376] width 405 height 31
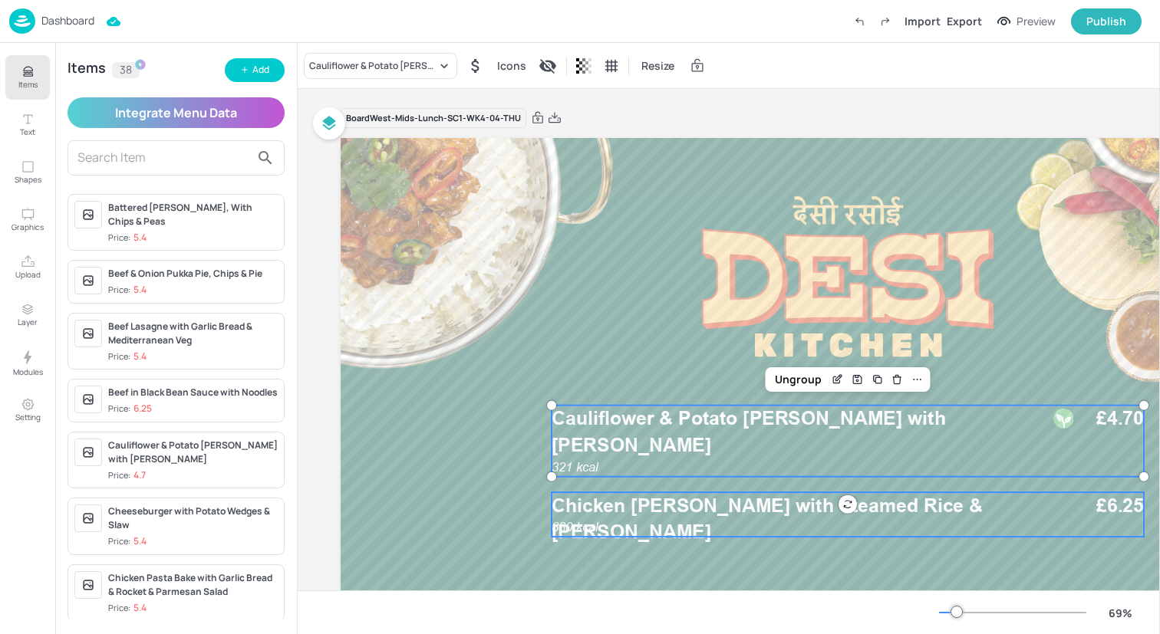
click at [649, 510] on span "Chicken [PERSON_NAME] with Steamed Rice & [PERSON_NAME]" at bounding box center [767, 518] width 431 height 49
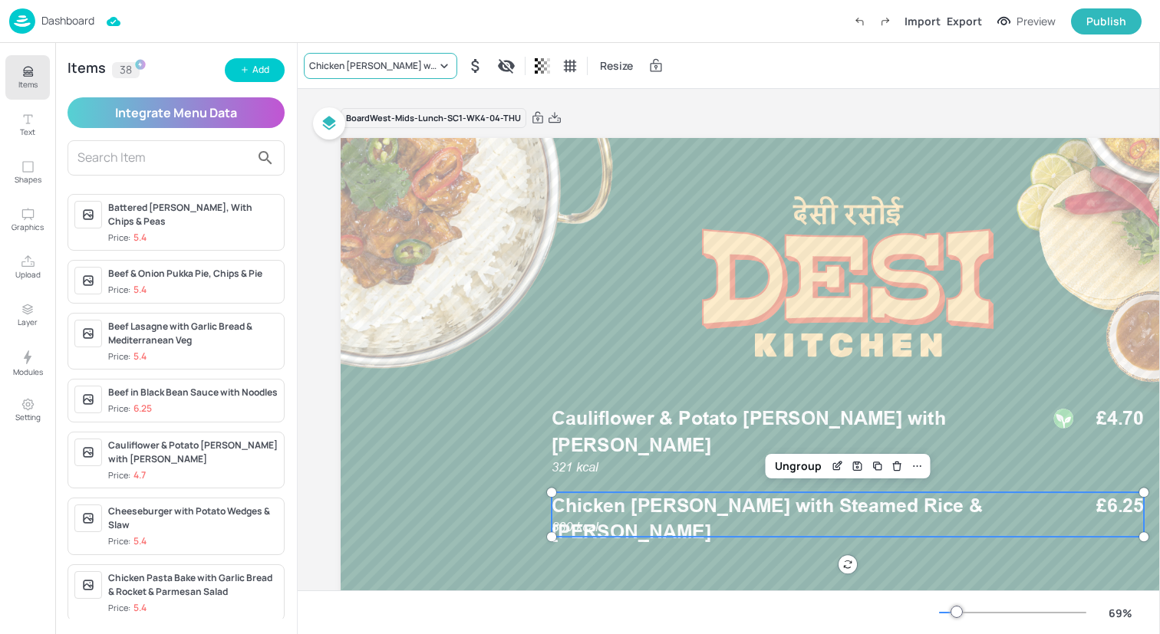
click at [388, 67] on div "Chicken [PERSON_NAME] with Steamed Rice & [PERSON_NAME]" at bounding box center [372, 66] width 127 height 14
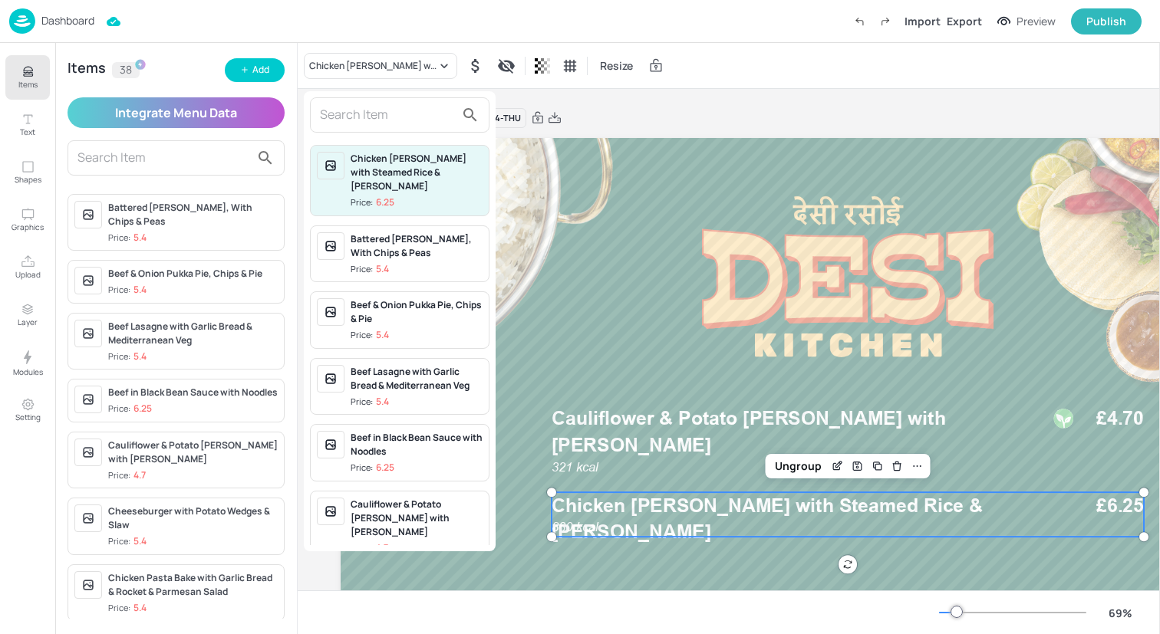
click at [377, 114] on input "text" at bounding box center [387, 115] width 135 height 25
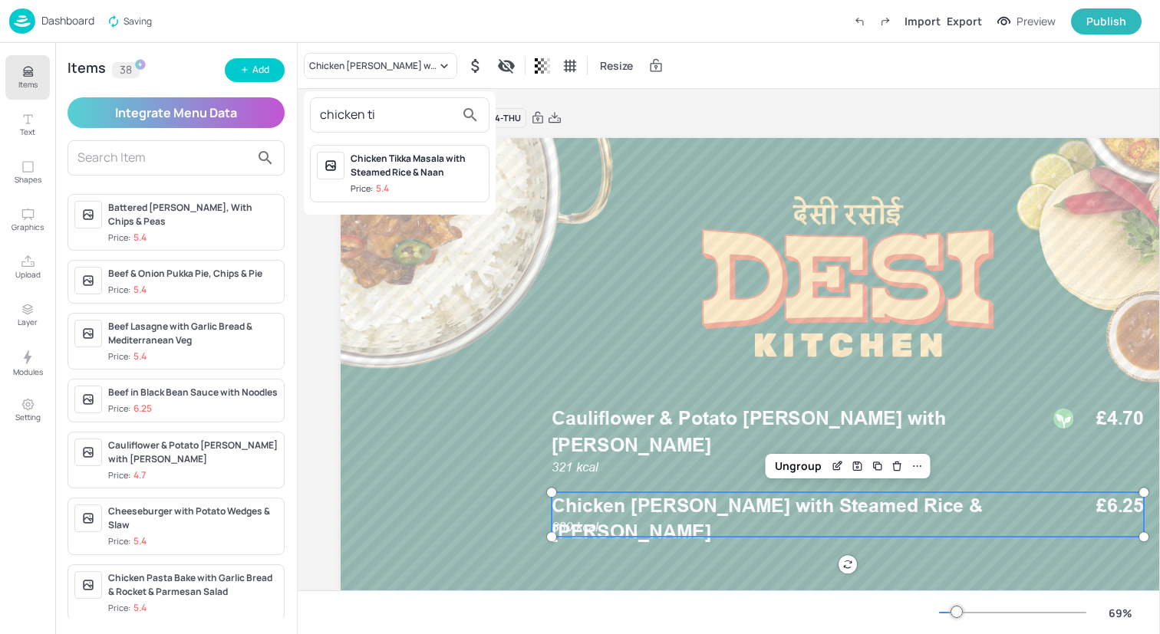
type input "chicken ti"
click at [396, 170] on div "Chicken Tikka Masala with Steamed Rice & Naan" at bounding box center [417, 166] width 132 height 28
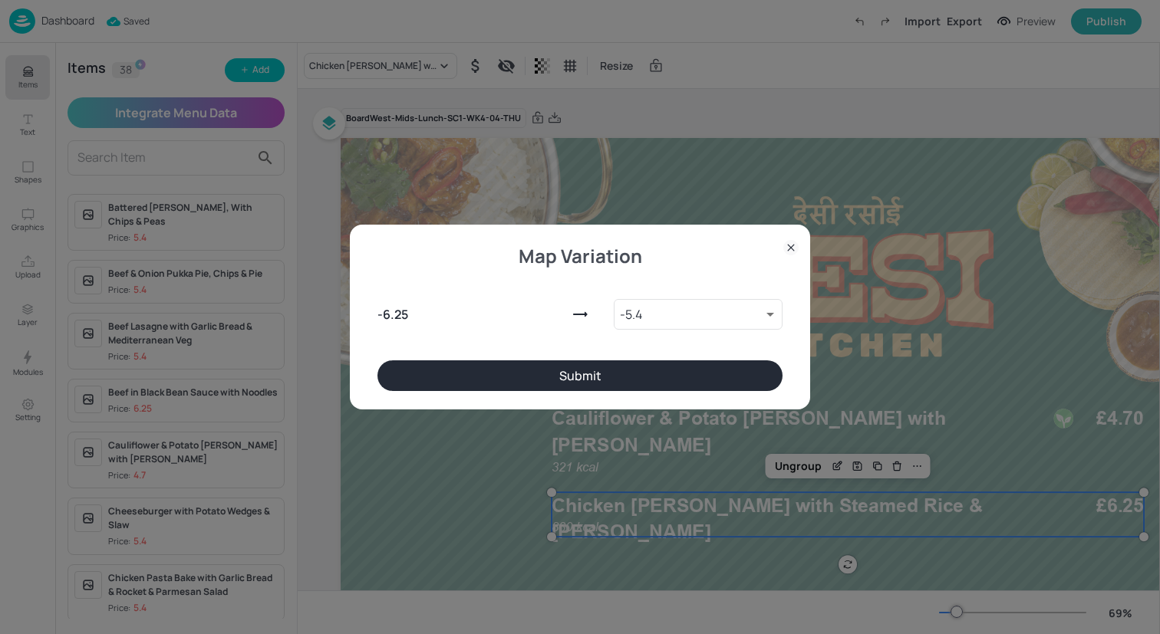
click at [578, 368] on button "Submit" at bounding box center [579, 376] width 405 height 31
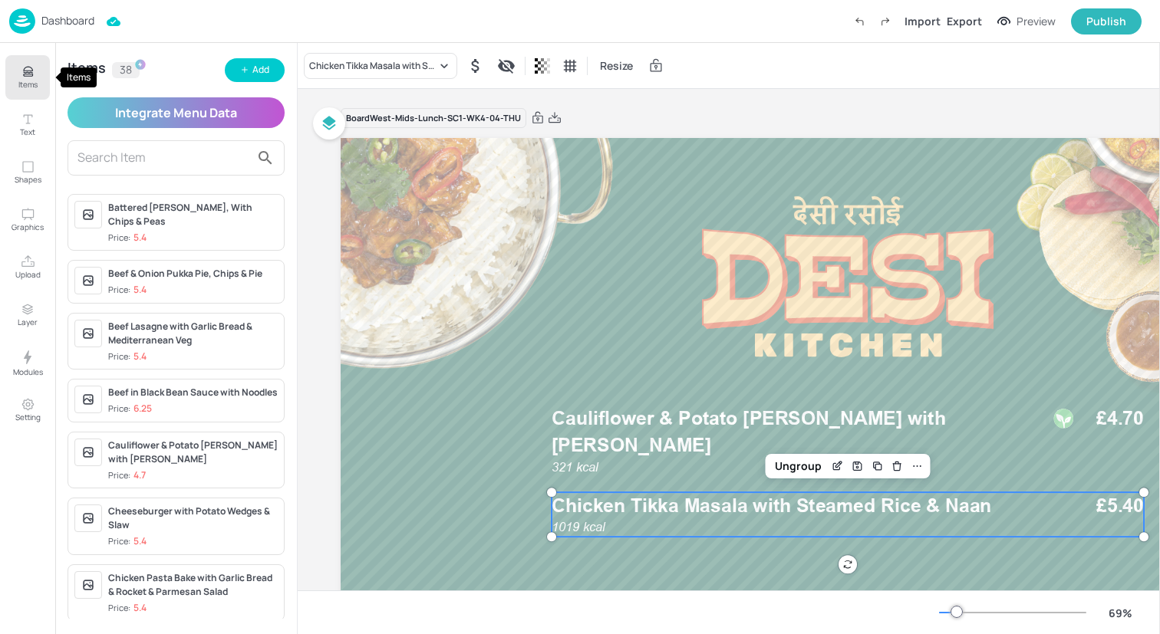
click at [17, 82] on button "Items" at bounding box center [27, 77] width 44 height 44
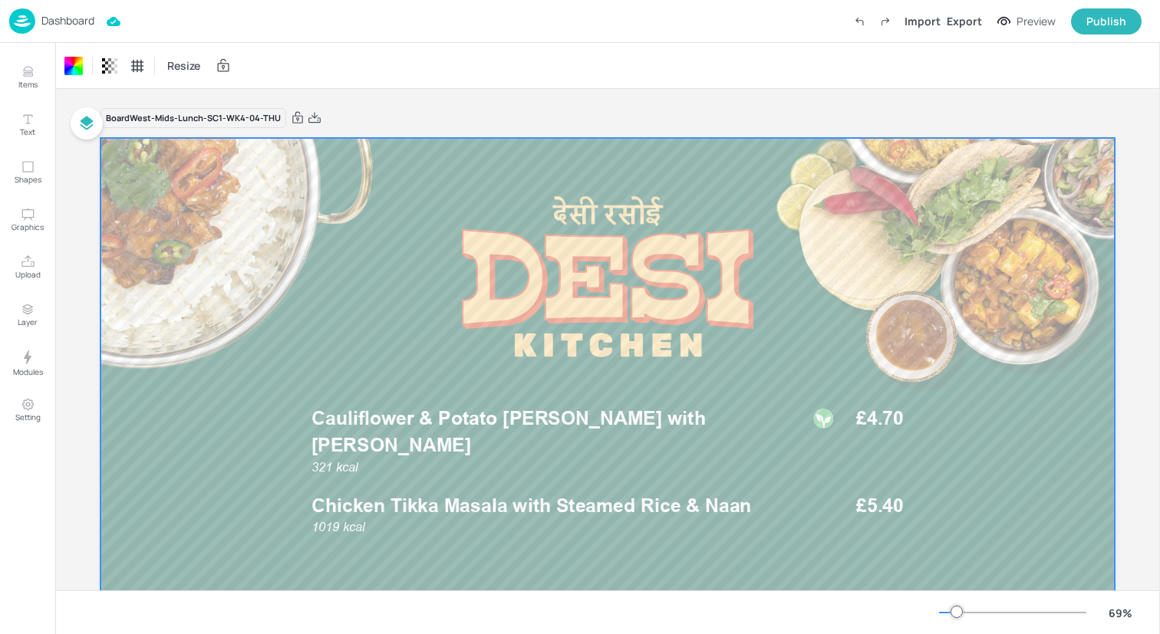
click at [15, 18] on img at bounding box center [22, 20] width 26 height 25
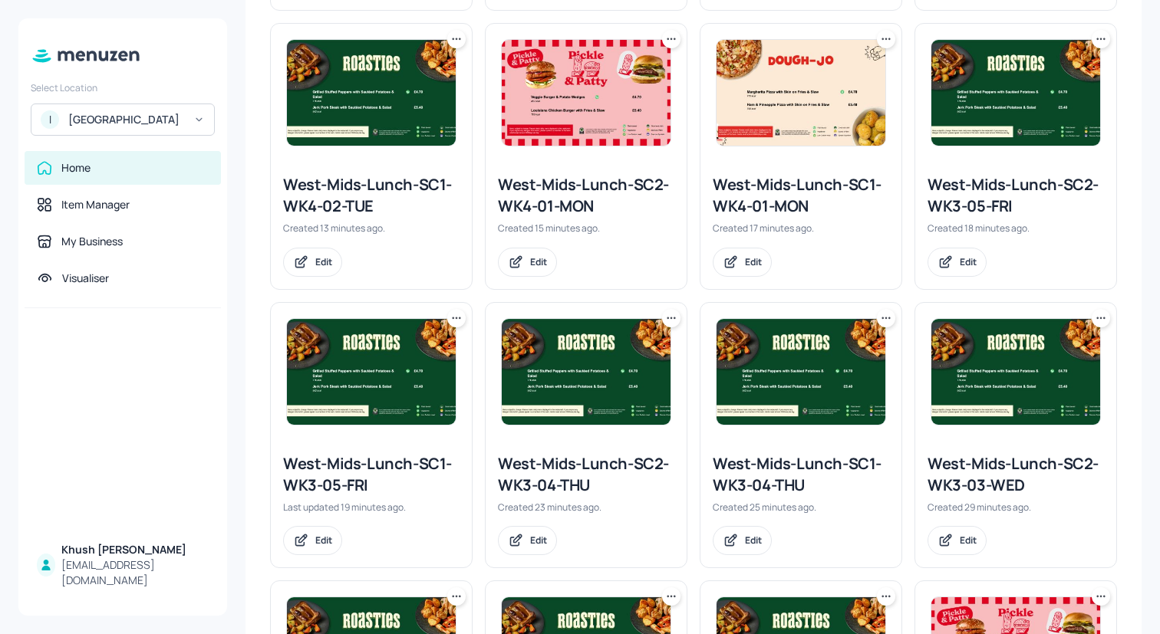
scroll to position [696, 0]
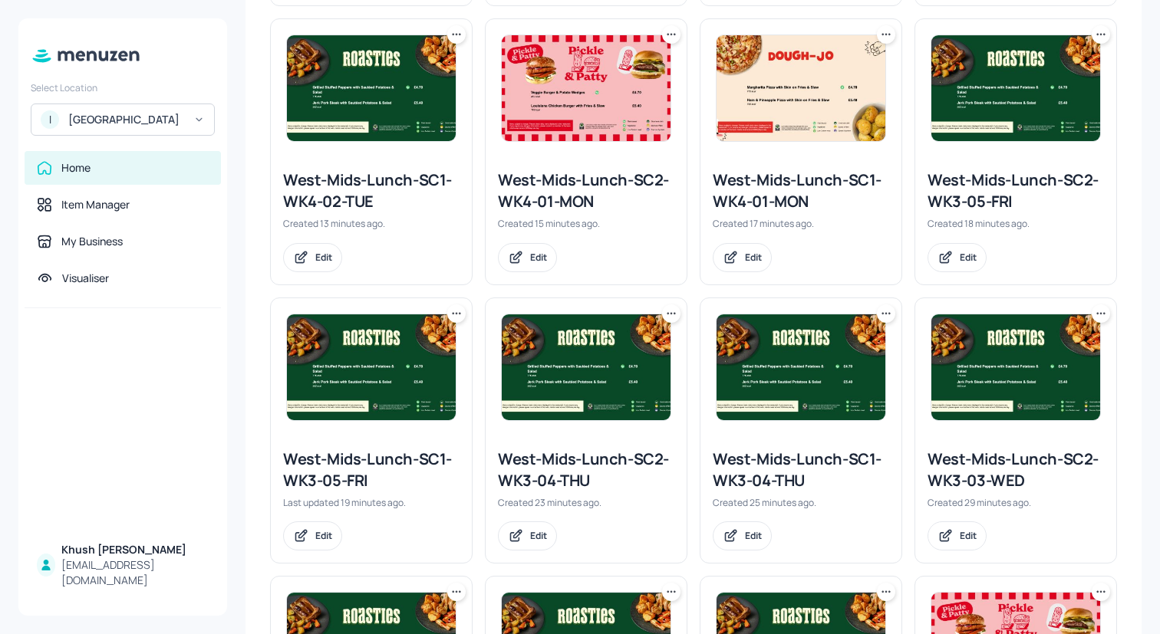
click at [674, 318] on icon at bounding box center [671, 313] width 15 height 15
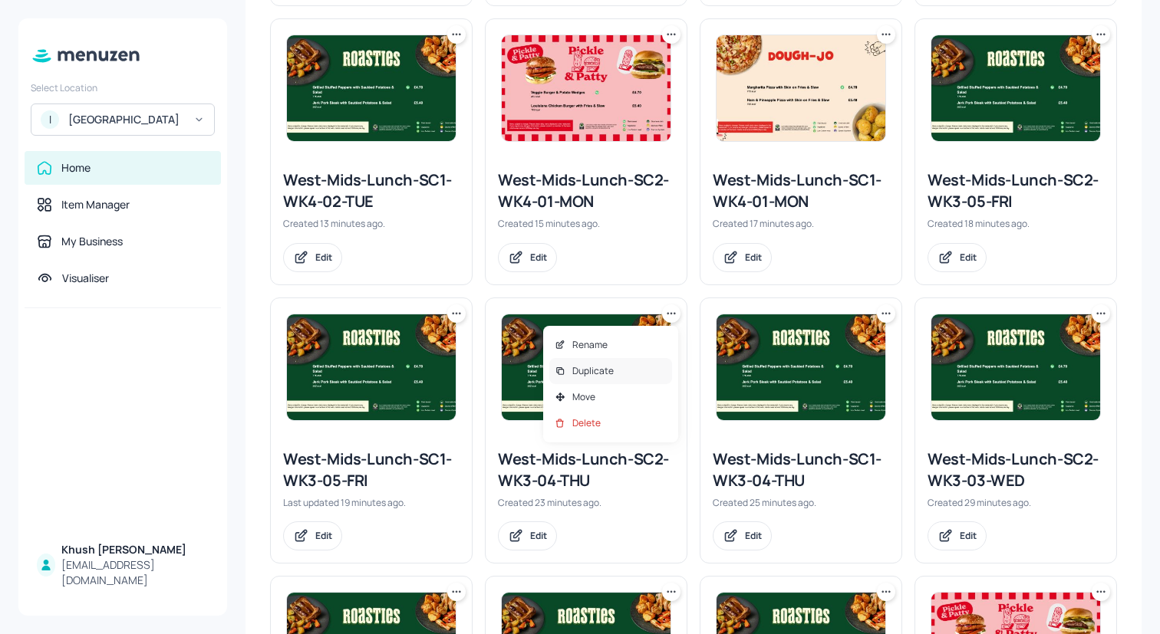
click at [621, 367] on div "Duplicate" at bounding box center [610, 371] width 123 height 26
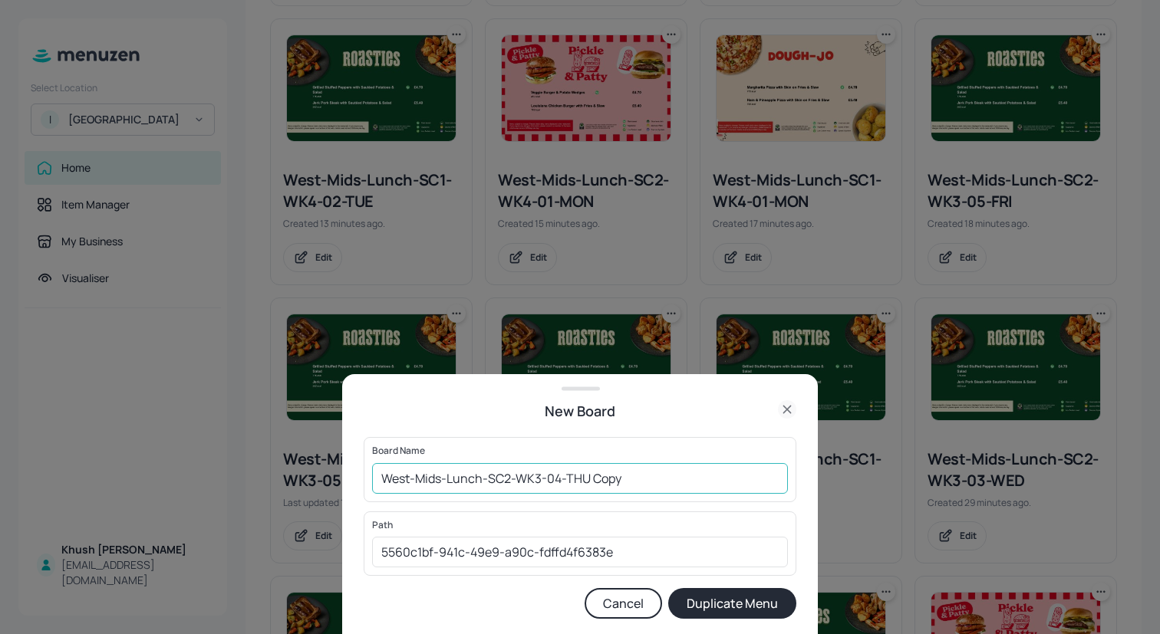
click at [637, 485] on input "West-Mids-Lunch-SC2-WK3-04-THU Copy" at bounding box center [580, 478] width 416 height 31
click at [542, 479] on input "West-Mids-Lunch-SC2-WK3-04-THU" at bounding box center [580, 478] width 416 height 31
type input "West-Mids-Lunch-SC2-WK4-04-THU"
click at [723, 604] on button "Duplicate Menu" at bounding box center [732, 603] width 128 height 31
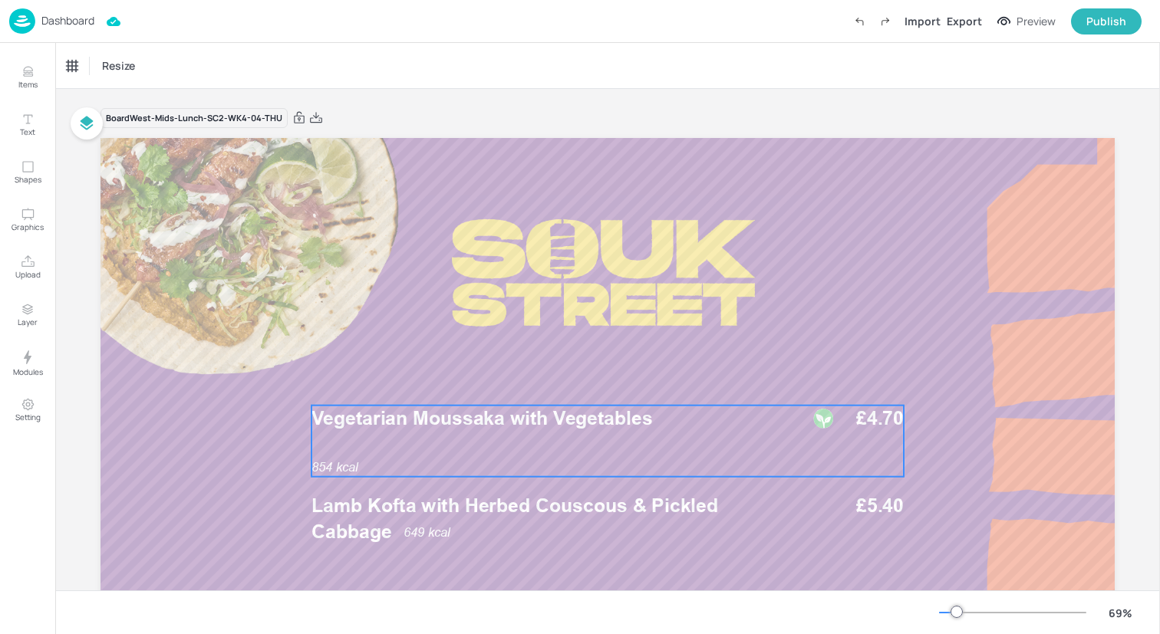
click at [434, 441] on div "854 kcal Vegetarian Moussaka with Vegetables £4.70" at bounding box center [607, 441] width 592 height 71
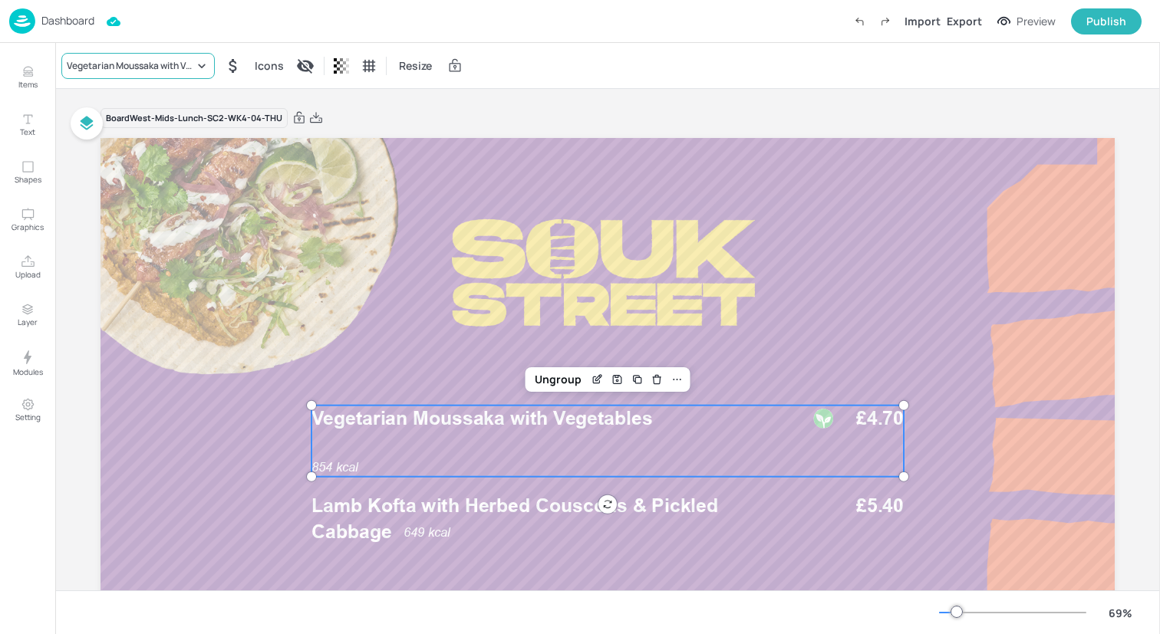
click at [131, 65] on div "Vegetarian Moussaka with Vegetables" at bounding box center [130, 66] width 127 height 14
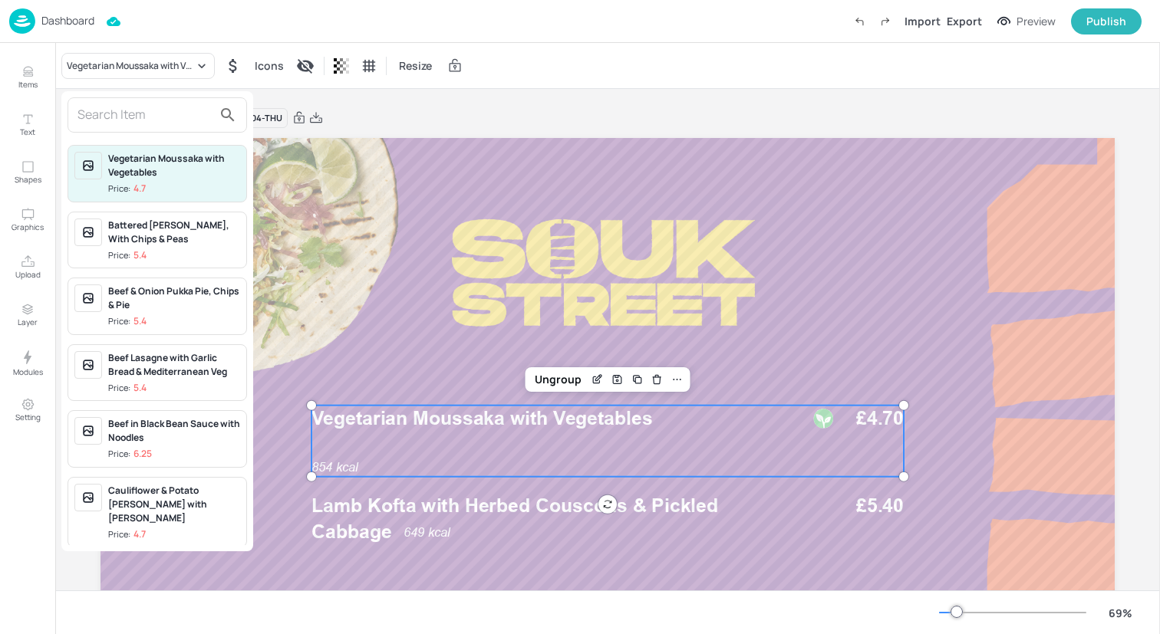
click at [137, 108] on input "text" at bounding box center [144, 115] width 135 height 25
paste input "Redefine Cheese Loaded Hot Dog with Fries & Slaw"
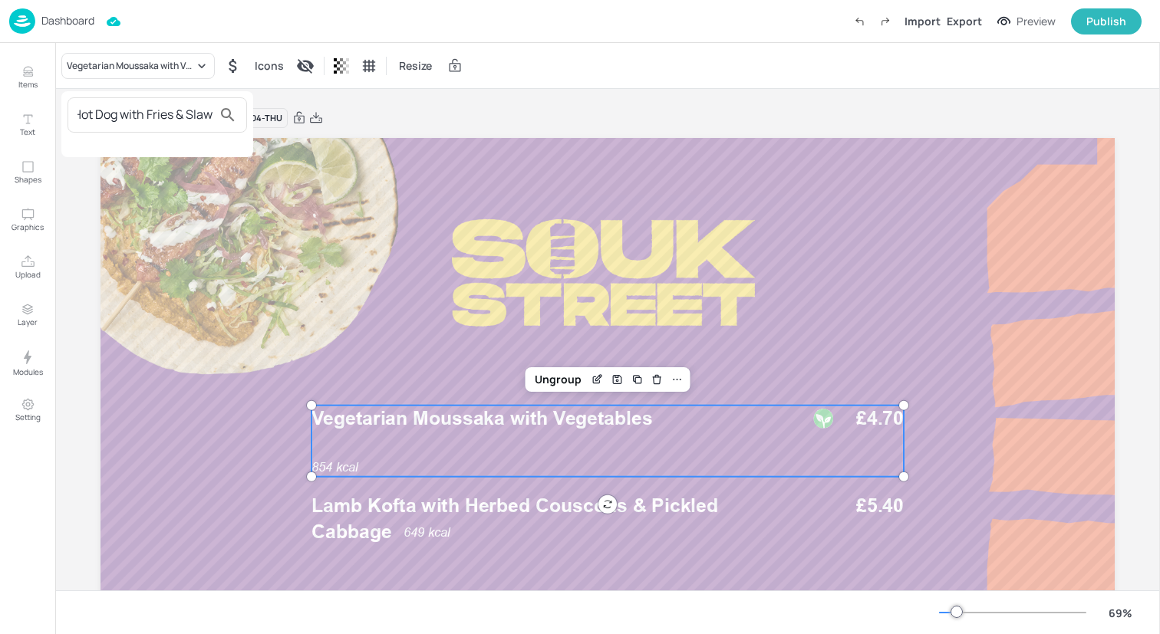
type input "Redefine Cheese Loaded Hot Dog with Fries & Slaw"
click at [31, 66] on div at bounding box center [580, 317] width 1160 height 634
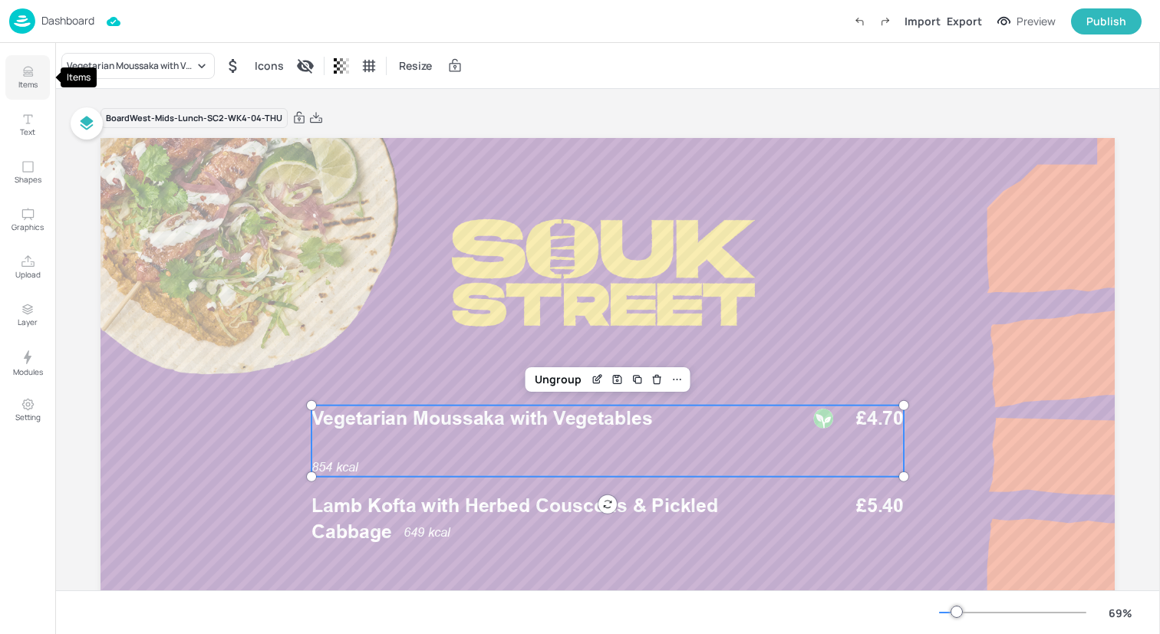
click at [26, 74] on icon "Items" at bounding box center [27, 75] width 9 height 2
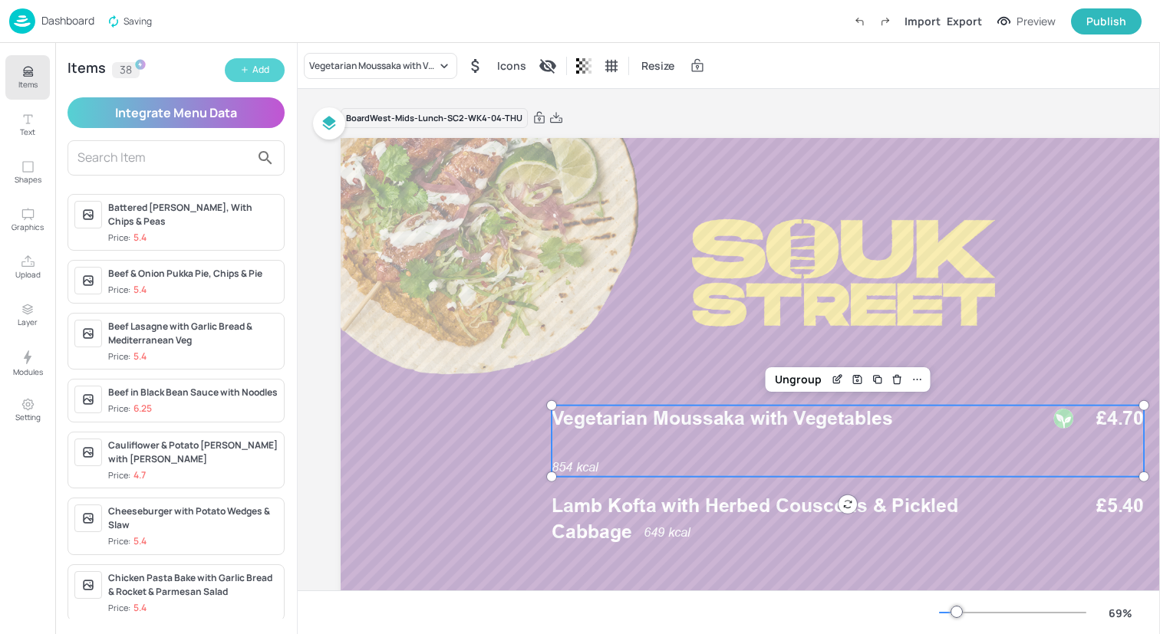
click at [272, 73] on button "Add" at bounding box center [255, 70] width 60 height 24
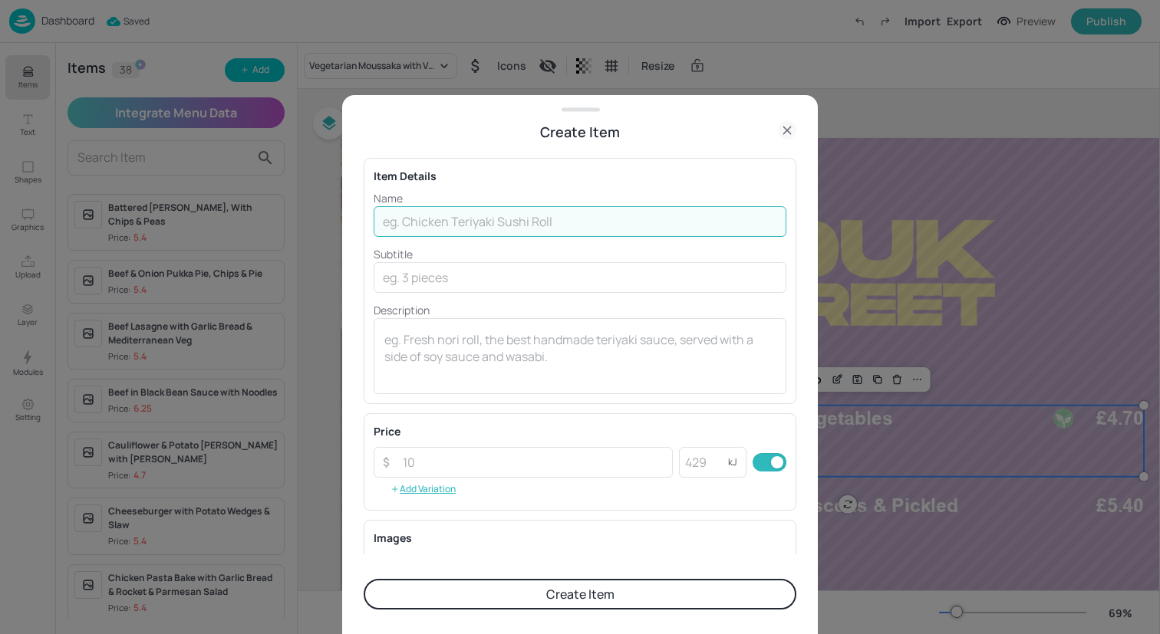
click at [516, 227] on input "text" at bounding box center [580, 221] width 413 height 31
paste input "Redefine Cheese Loaded Hot Dog with Fries & Slaw"
type input "Redefine Cheese Loaded Hot Dog with Fries & Slaw"
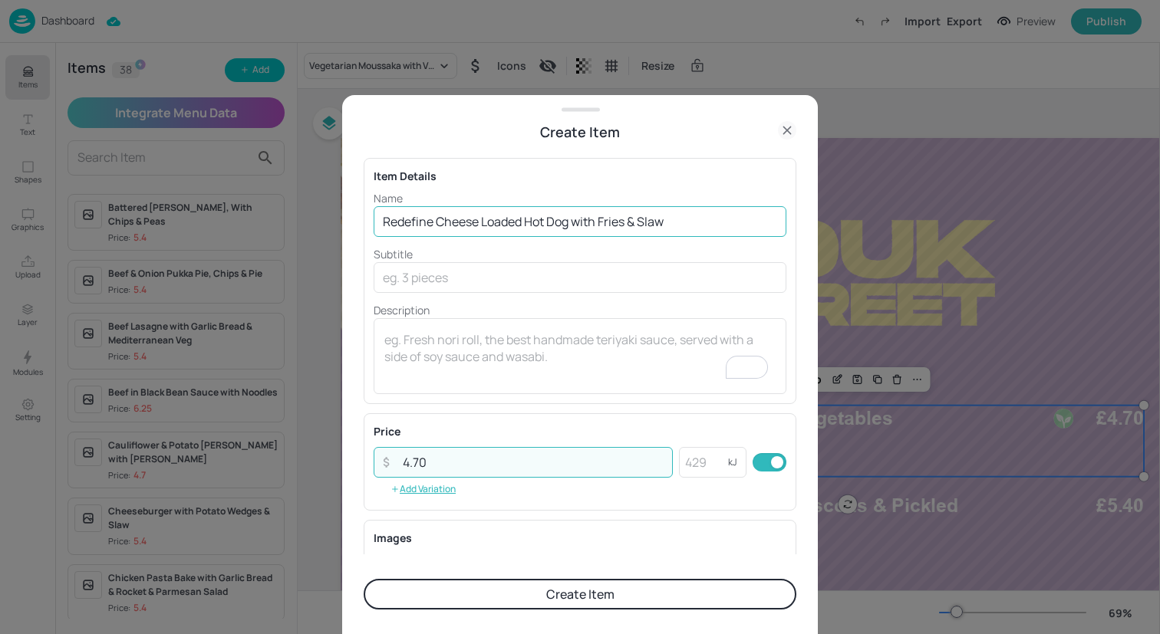
type input "4.70"
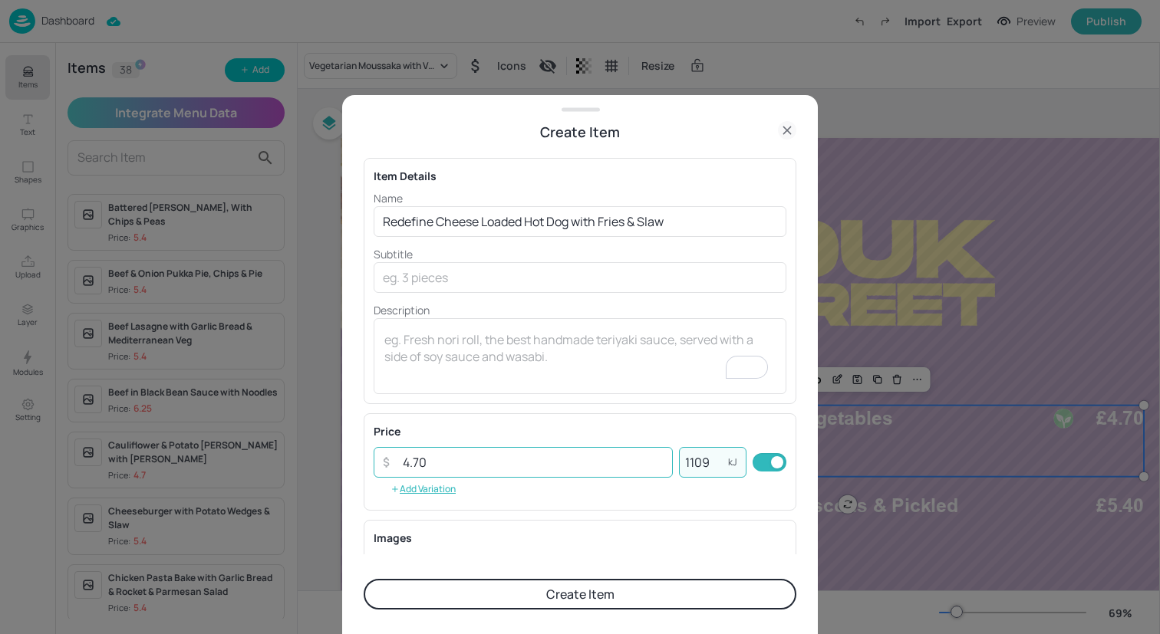
scroll to position [196, 0]
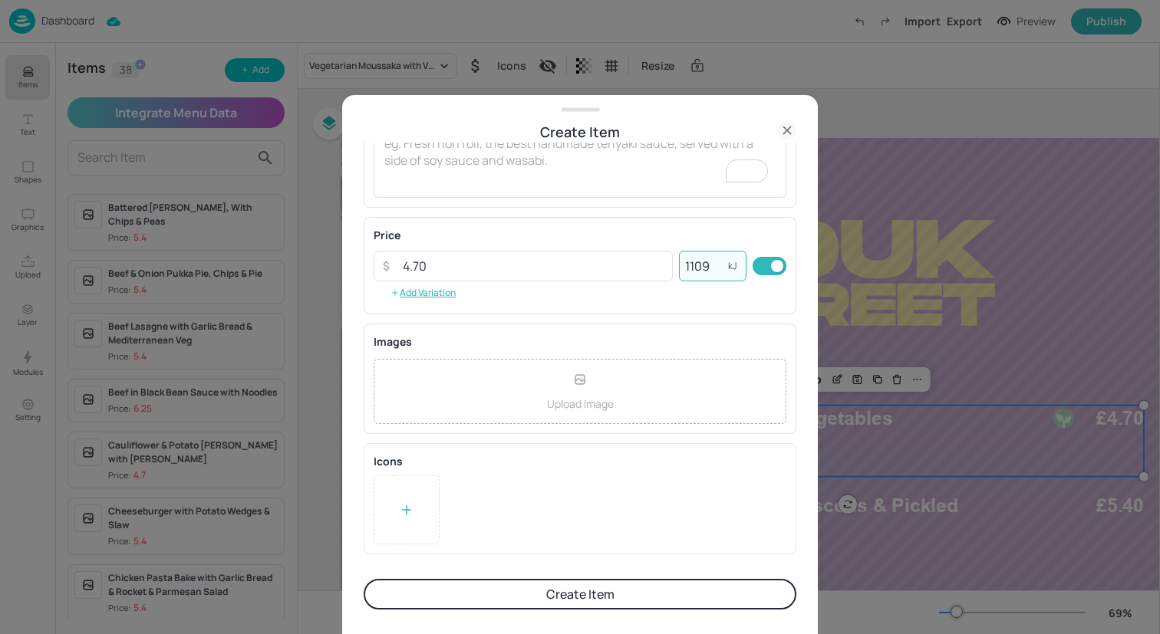
type input "1109"
click at [400, 491] on div at bounding box center [407, 510] width 66 height 69
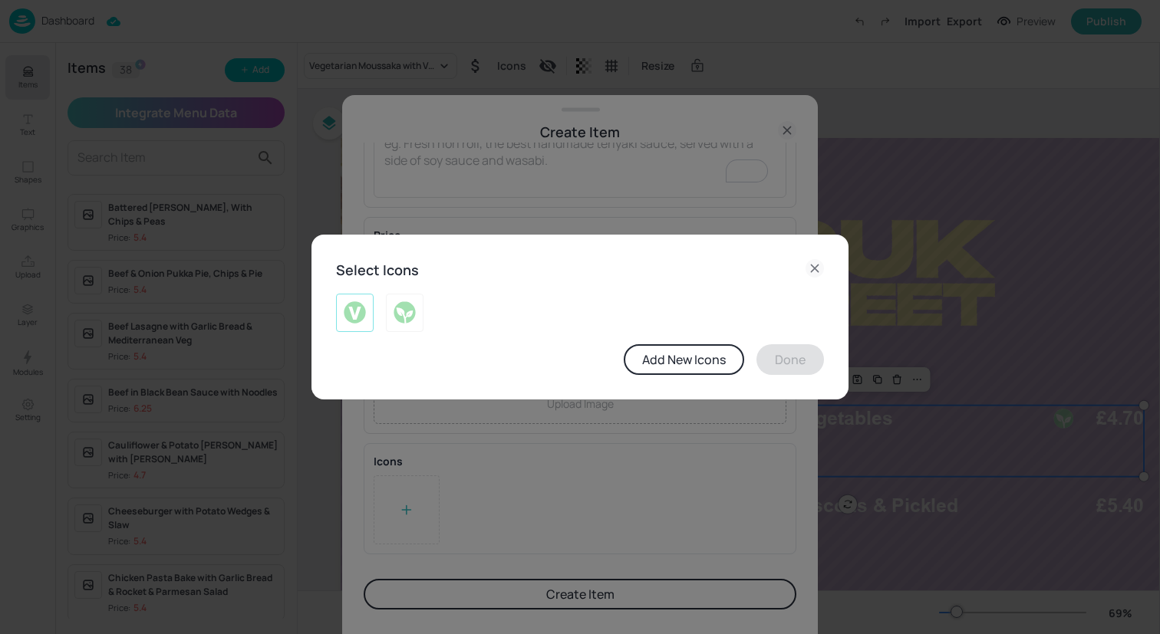
click at [358, 325] on div at bounding box center [355, 313] width 38 height 38
click at [809, 371] on button "Done" at bounding box center [790, 359] width 68 height 31
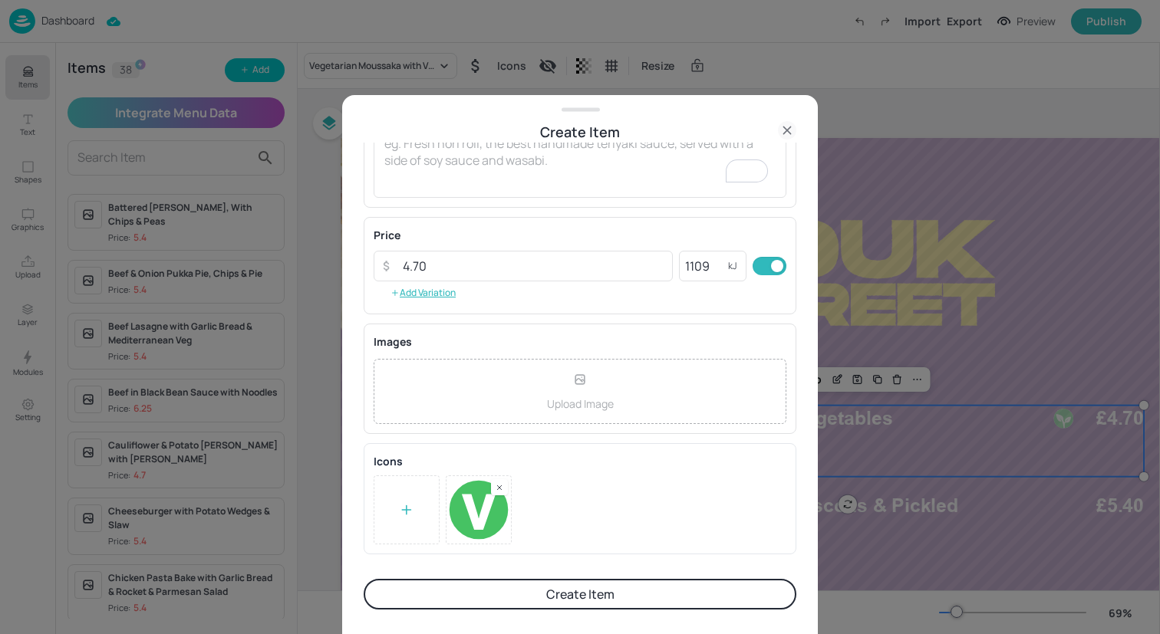
click at [611, 594] on button "Create Item" at bounding box center [580, 594] width 433 height 31
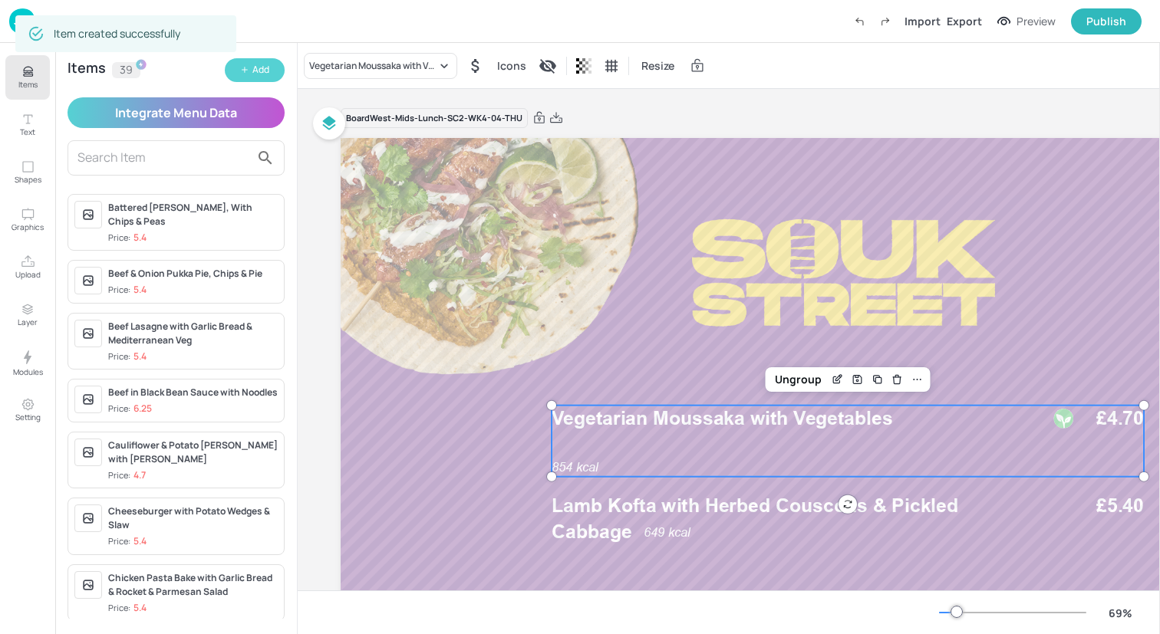
click at [265, 74] on div "Add" at bounding box center [260, 70] width 17 height 15
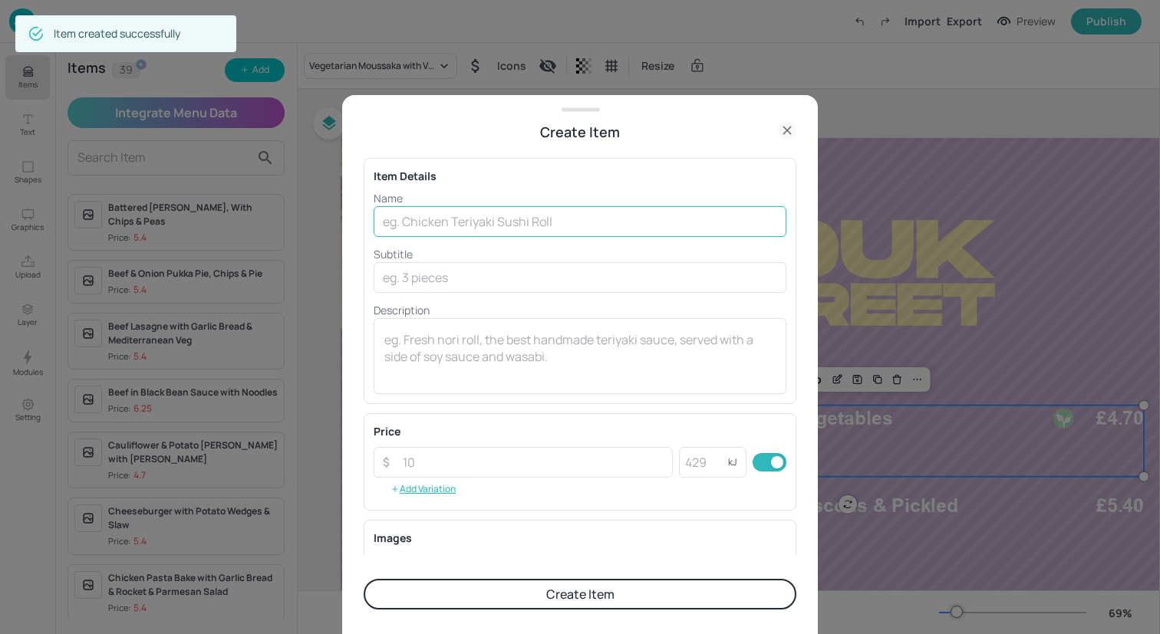
click at [575, 227] on input "text" at bounding box center [580, 221] width 413 height 31
paste input "Loaded Hotdog - Mustard & [PERSON_NAME] with Fries & [PERSON_NAME]"
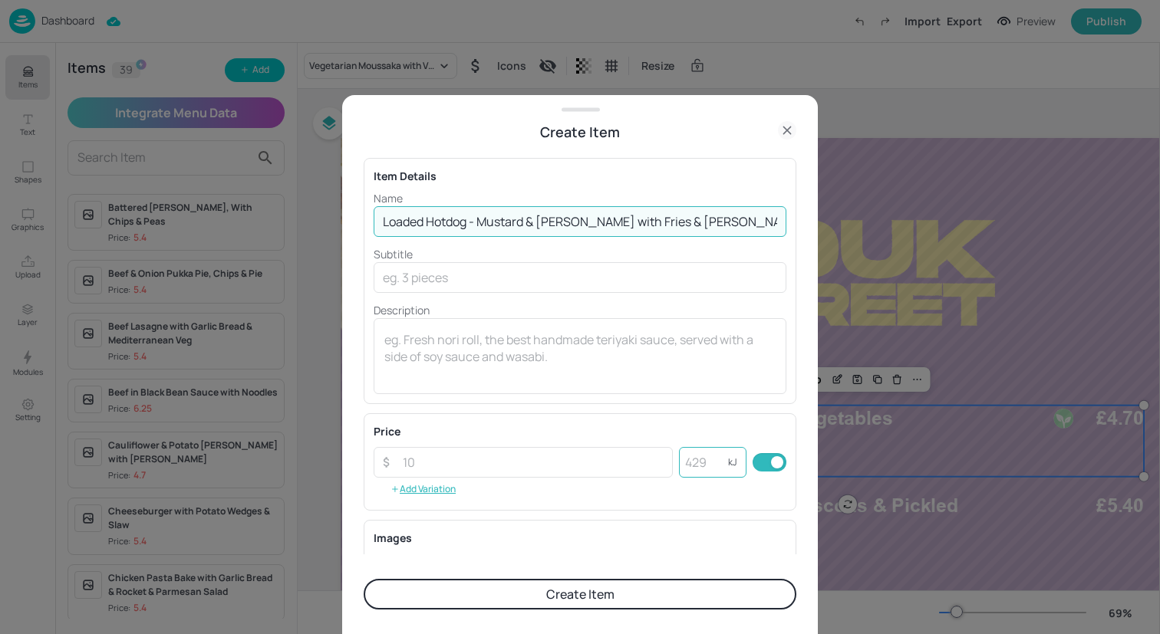
type input "Loaded Hotdog - Mustard & [PERSON_NAME] with Fries & [PERSON_NAME]"
click at [691, 467] on input "number" at bounding box center [703, 462] width 49 height 31
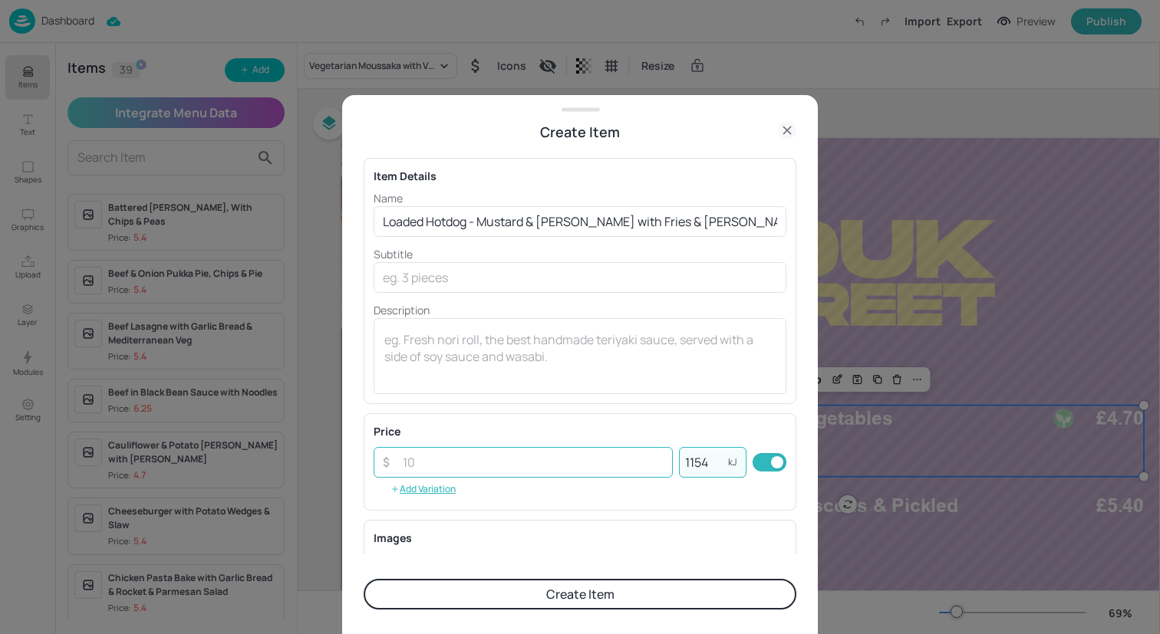
type input "1154"
click at [564, 470] on input "number" at bounding box center [533, 462] width 279 height 31
type input "5.40"
click at [641, 593] on button "Create Item" at bounding box center [580, 594] width 433 height 31
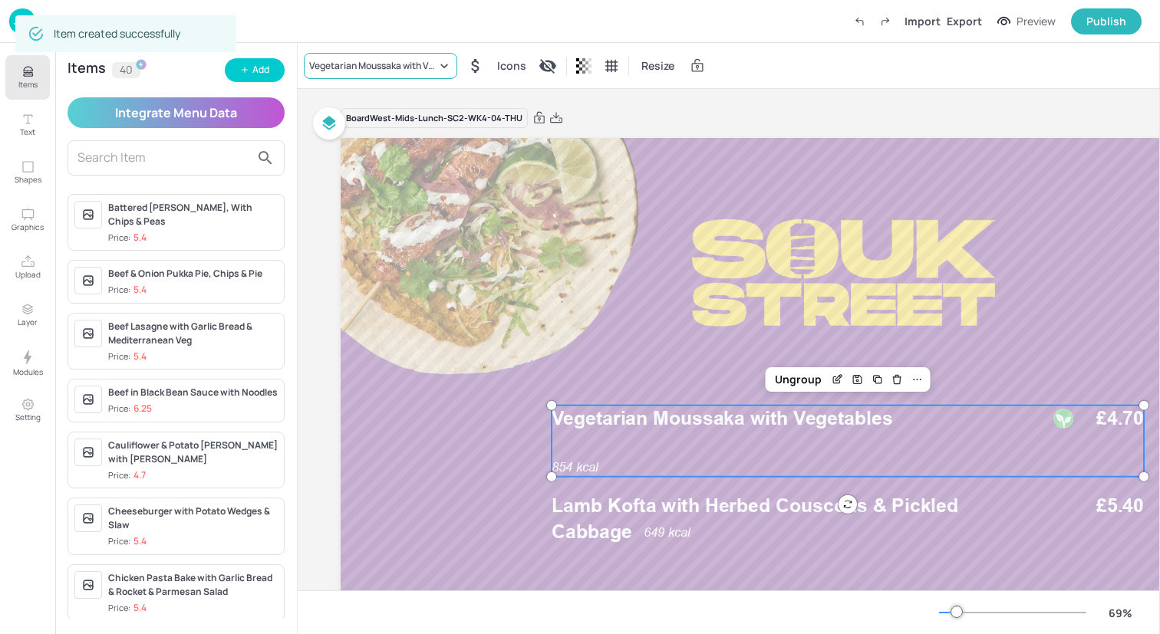
click at [405, 73] on div "Vegetarian Moussaka with Vegetables" at bounding box center [380, 66] width 153 height 26
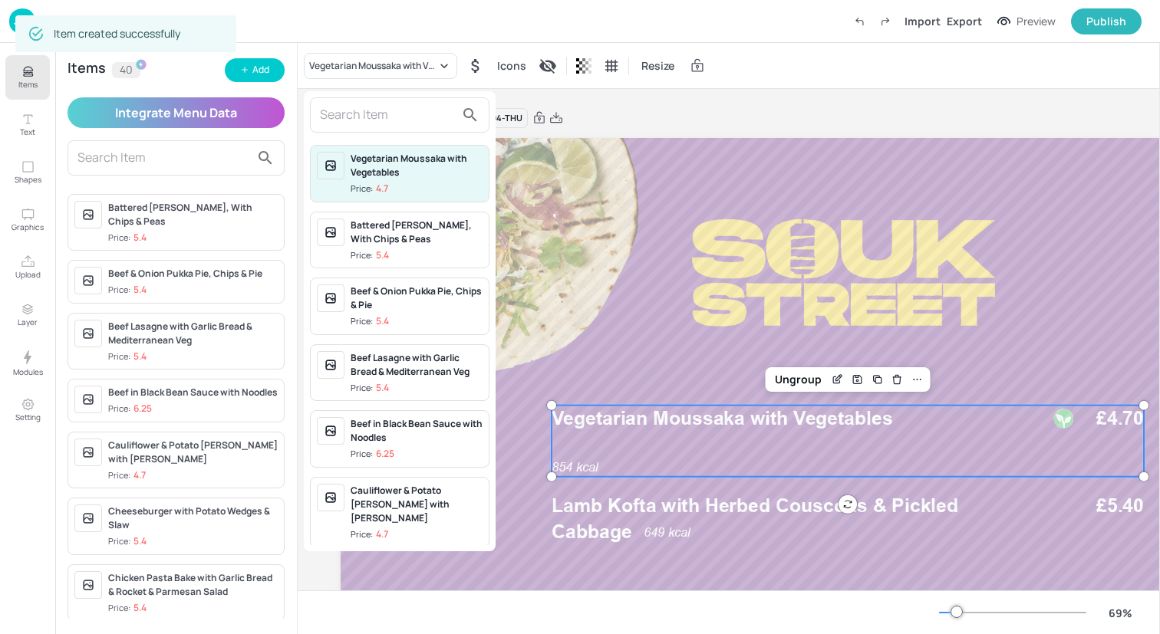
click at [402, 108] on input "text" at bounding box center [387, 115] width 135 height 25
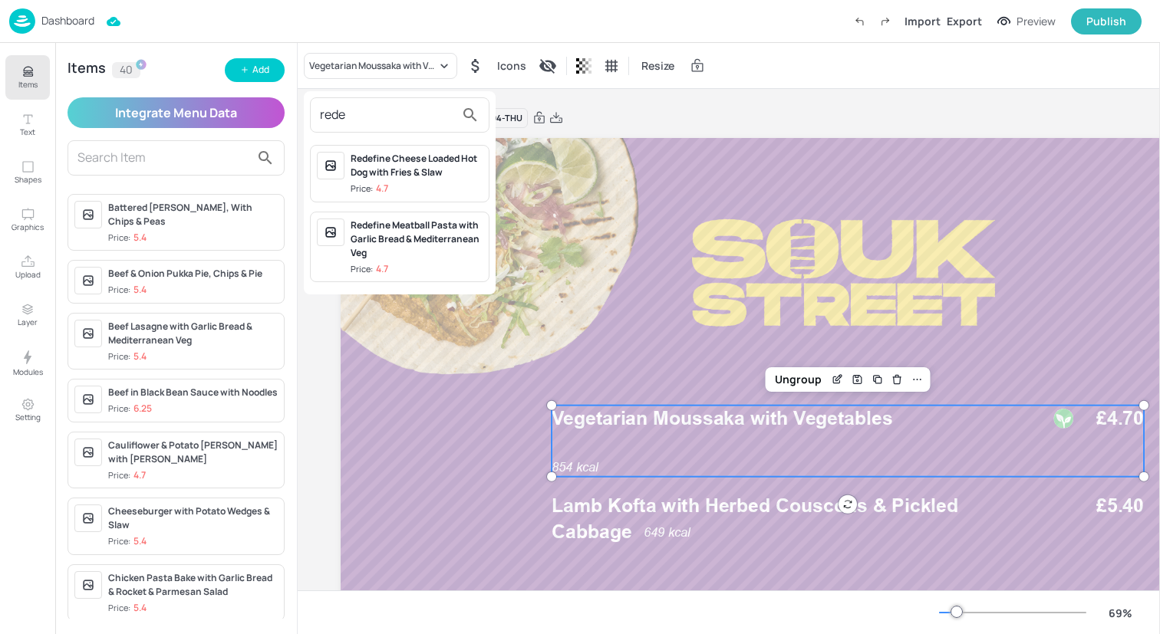
type input "rede"
click at [406, 173] on div "Redefine Cheese Loaded Hot Dog with Fries & Slaw" at bounding box center [417, 166] width 132 height 28
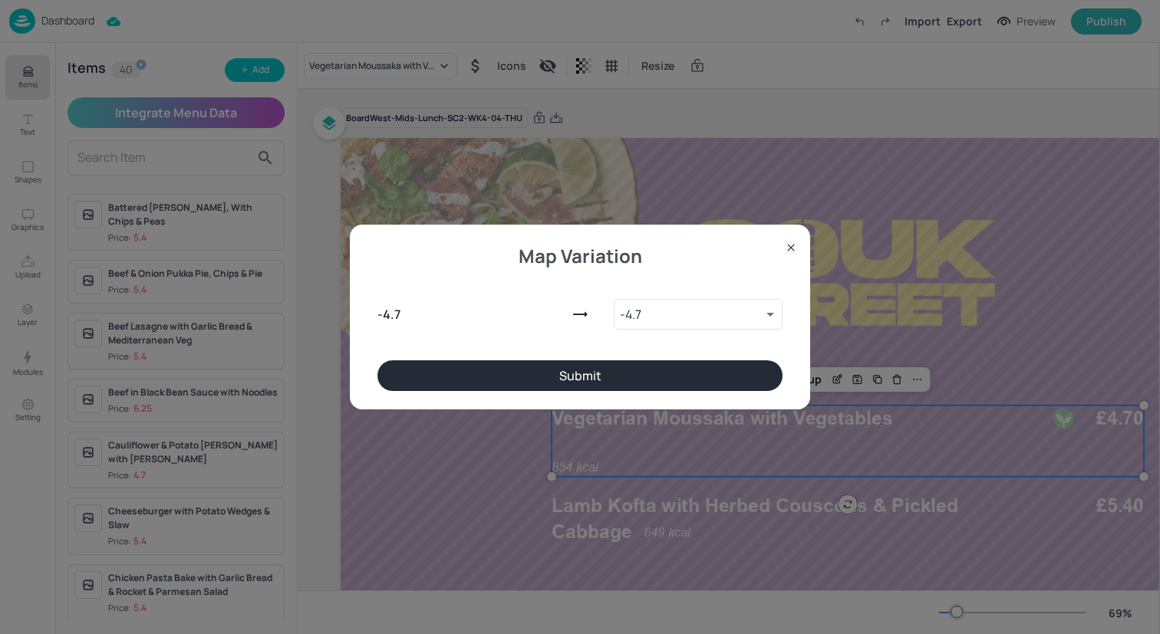
click at [602, 371] on button "Submit" at bounding box center [579, 376] width 405 height 31
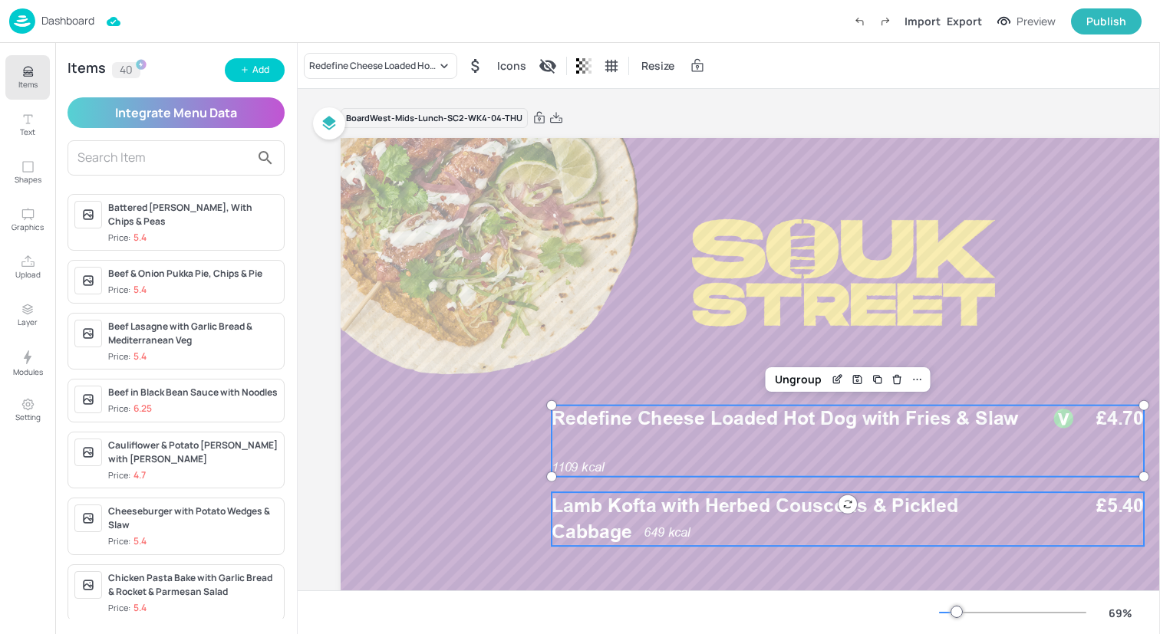
click at [611, 512] on span "Lamb Kofta with Herbed Couscous & Pickled Cabbage" at bounding box center [755, 518] width 407 height 49
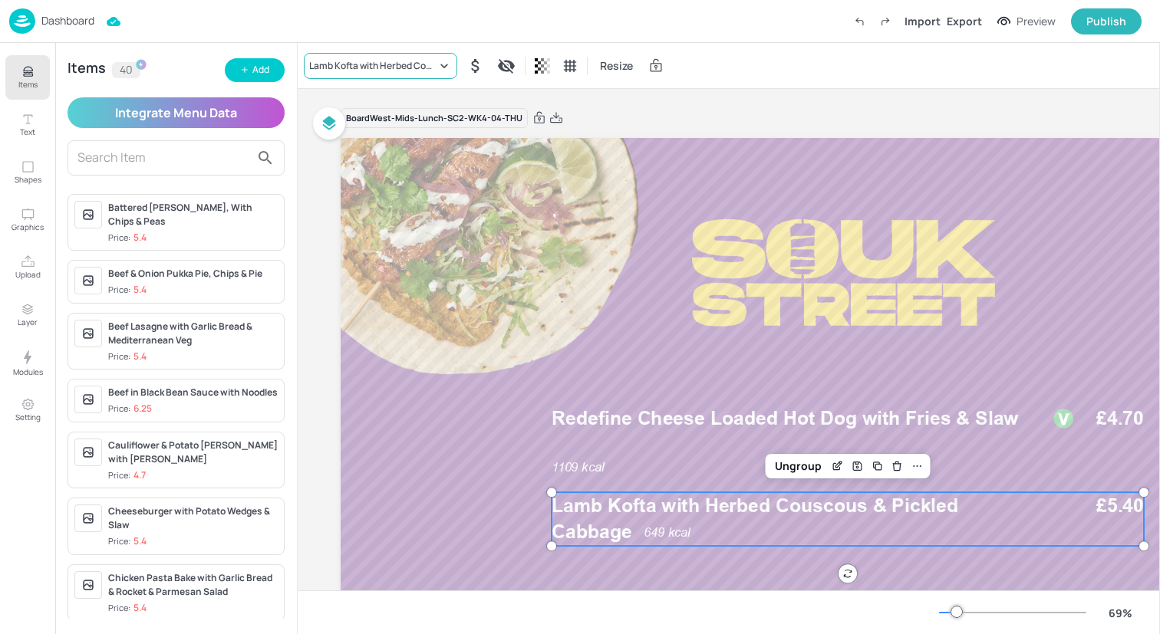
click at [416, 67] on div "Lamb Kofta with Herbed Couscous & Pickled Cabbage" at bounding box center [372, 66] width 127 height 14
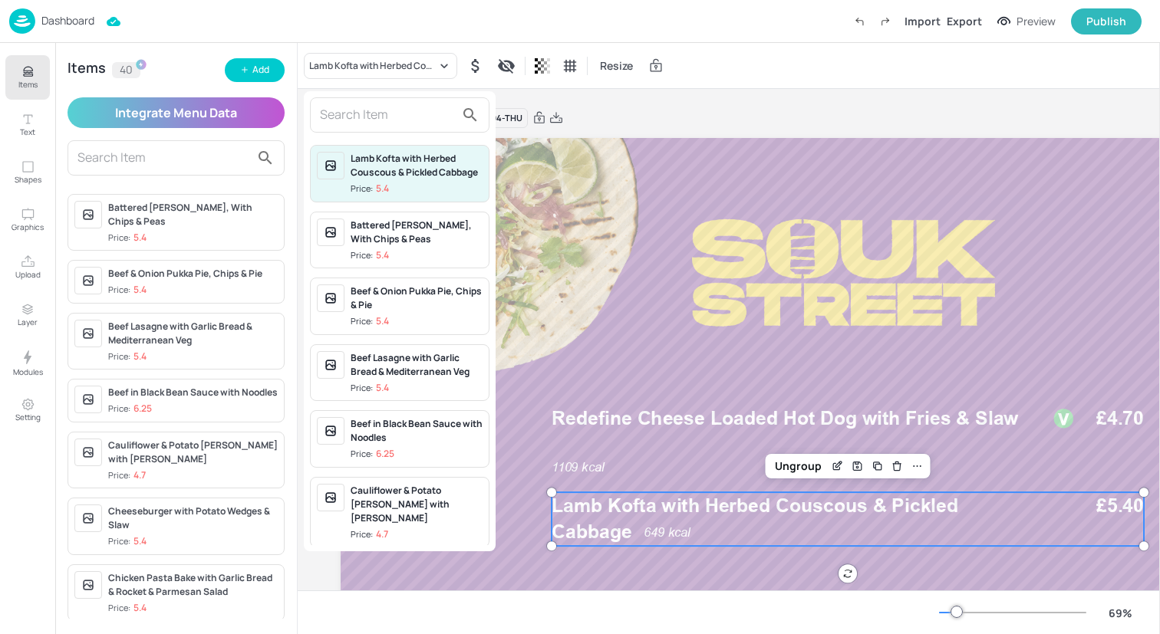
click at [413, 113] on input "text" at bounding box center [387, 115] width 135 height 25
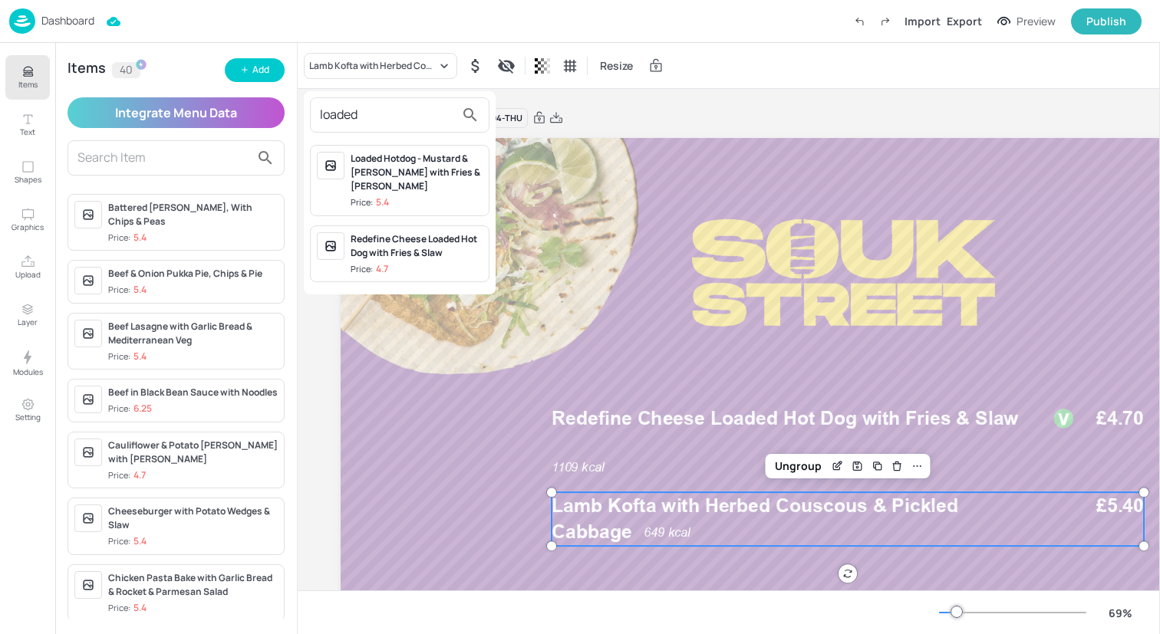
type input "loaded"
click at [421, 162] on div "Loaded Hotdog - Mustard & [PERSON_NAME] with Fries & [PERSON_NAME]" at bounding box center [417, 172] width 132 height 41
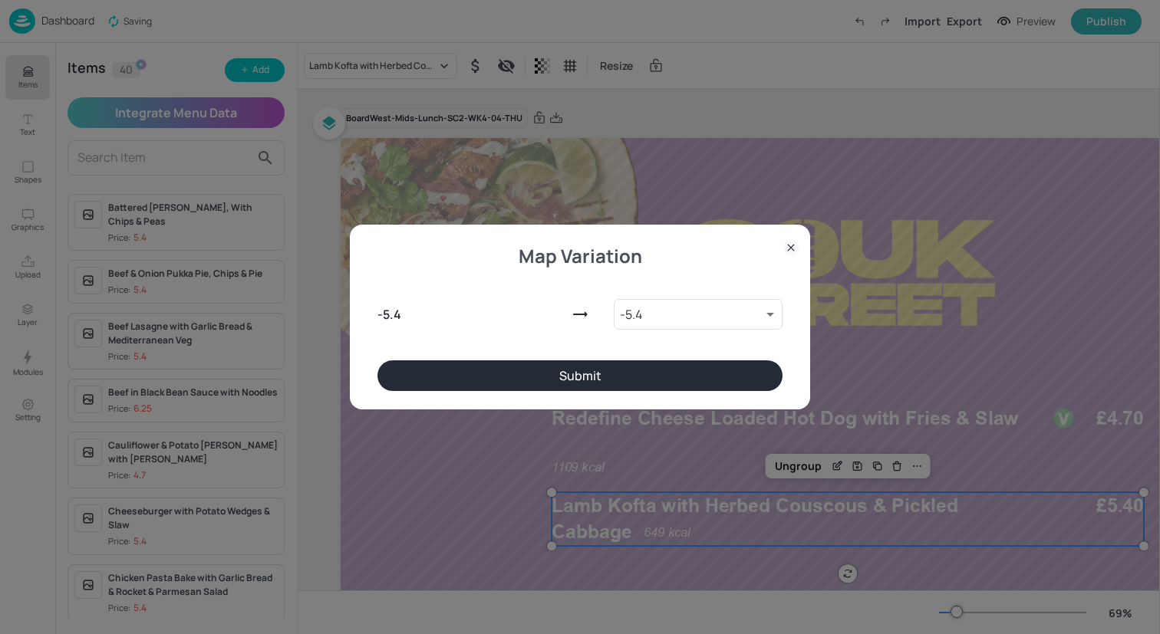
click at [604, 371] on button "Submit" at bounding box center [579, 376] width 405 height 31
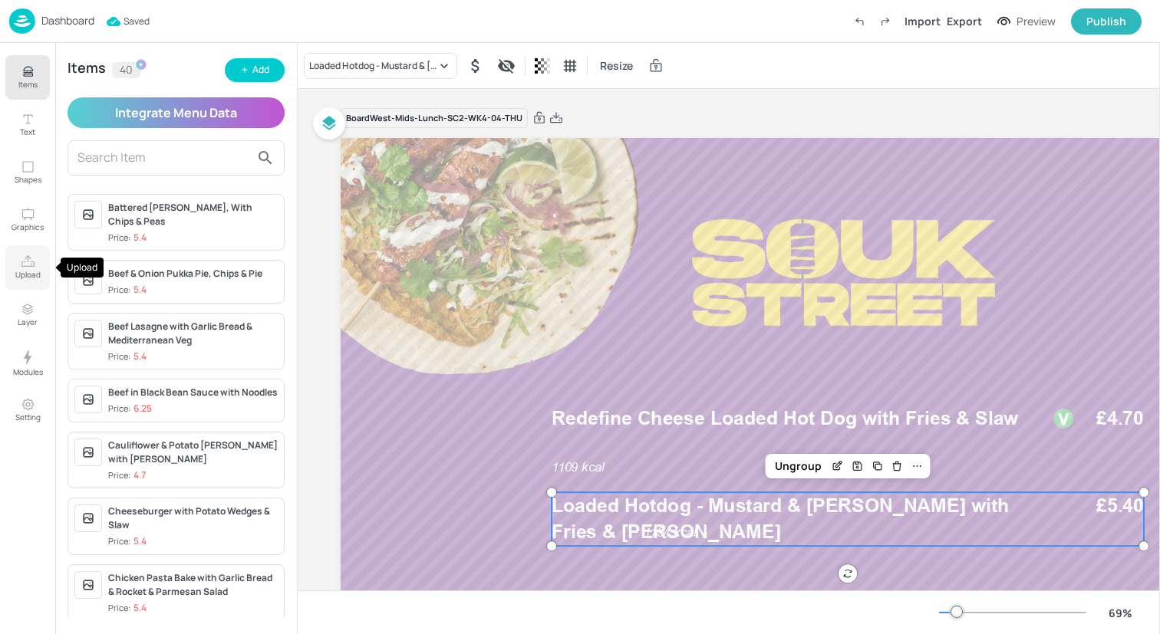
click at [27, 268] on icon "Upload" at bounding box center [28, 262] width 15 height 15
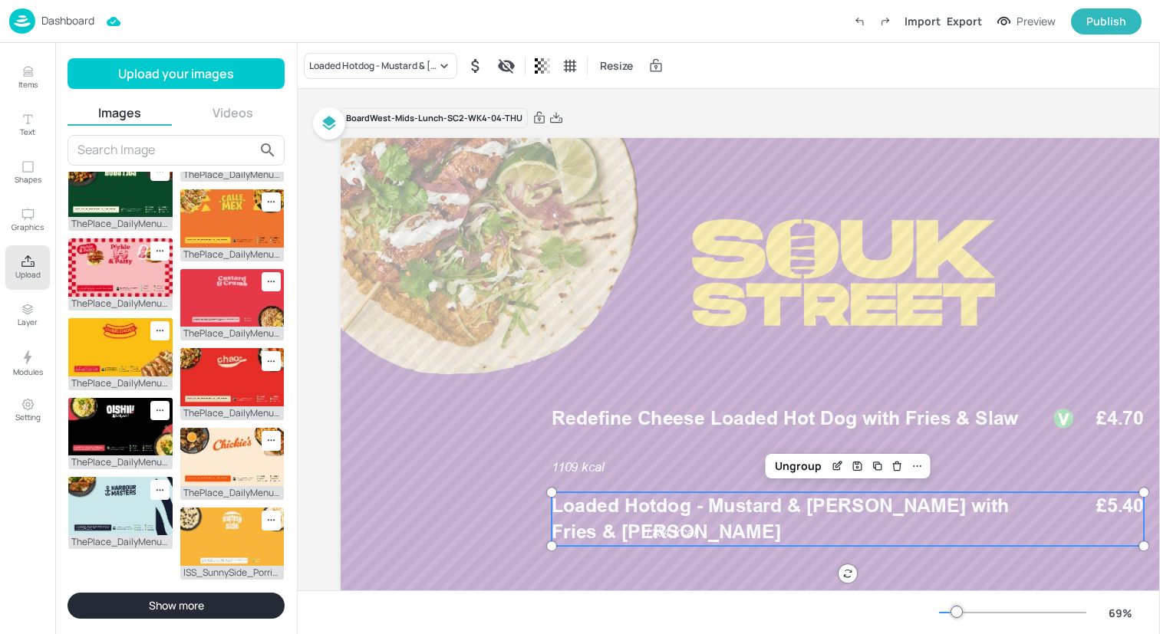
scroll to position [375, 0]
click at [101, 377] on img at bounding box center [120, 347] width 104 height 58
click at [25, 272] on p "Upload" at bounding box center [27, 274] width 25 height 11
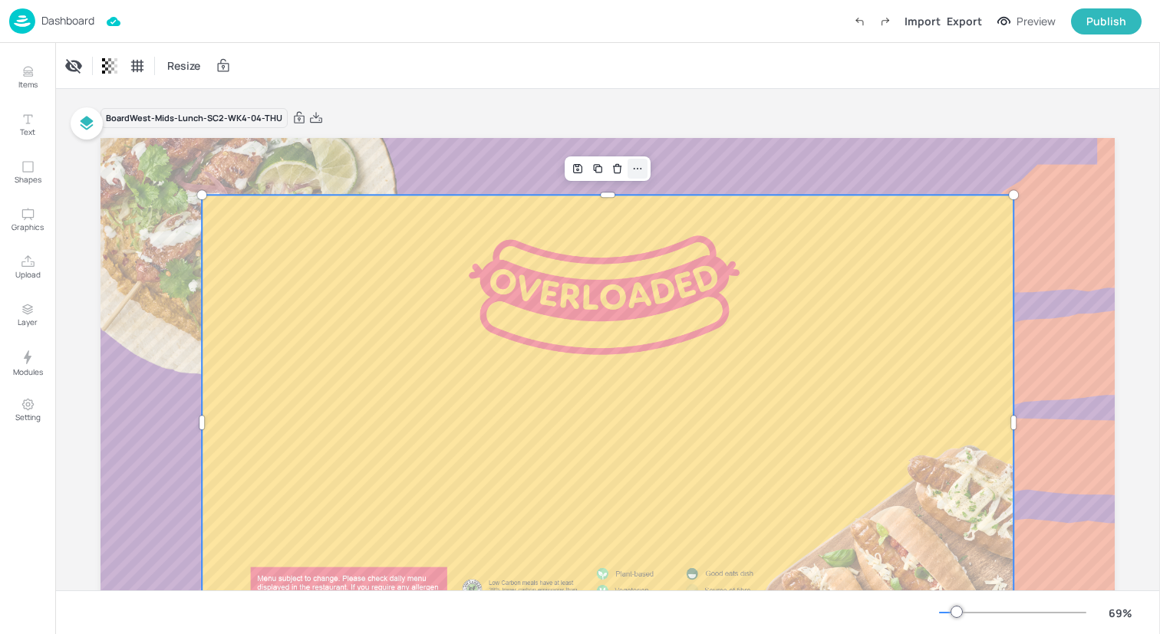
click at [640, 166] on icon at bounding box center [637, 169] width 12 height 12
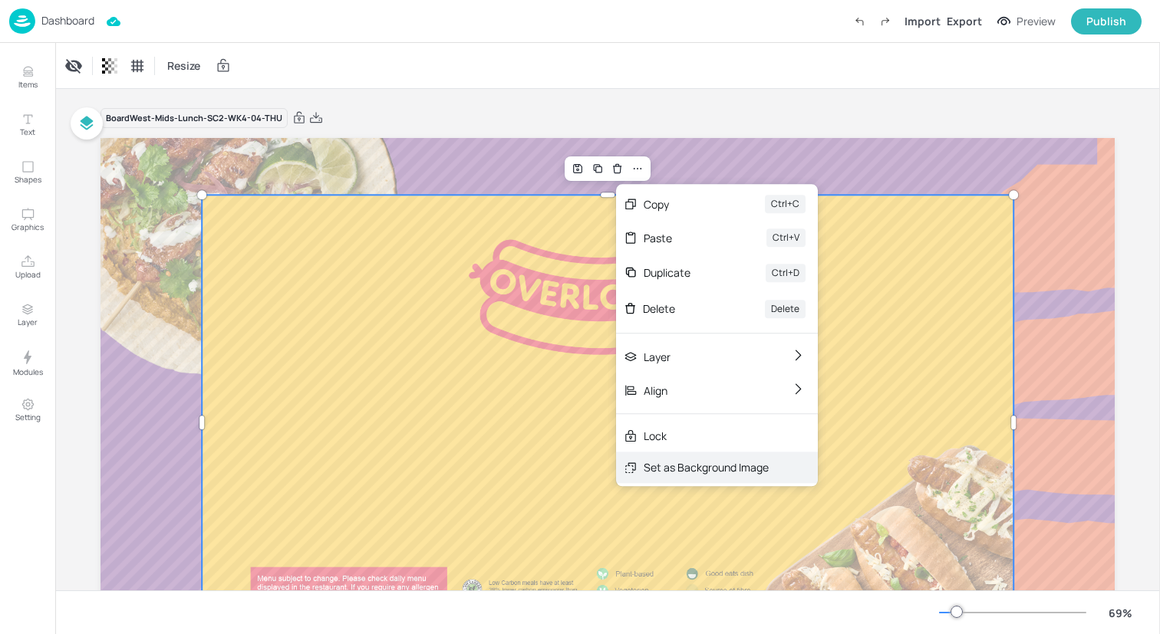
click at [687, 465] on div "Set as Background Image" at bounding box center [706, 467] width 125 height 16
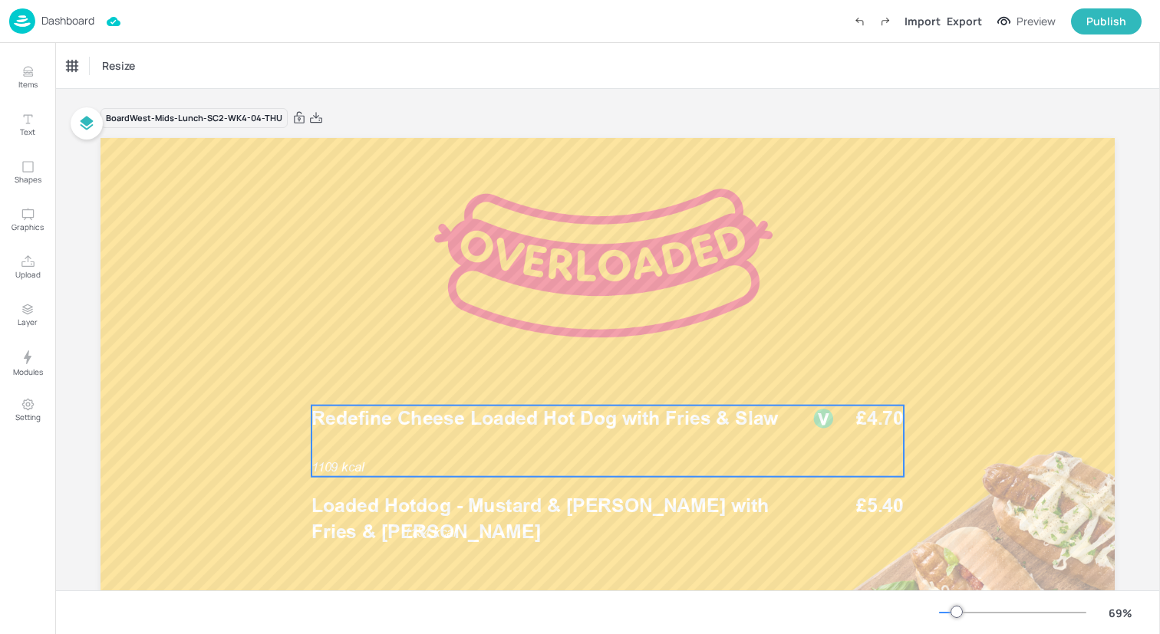
click at [412, 436] on div "1109 kcal Redefine Cheese Loaded Hot Dog with Fries & Slaw £4.70" at bounding box center [607, 441] width 592 height 71
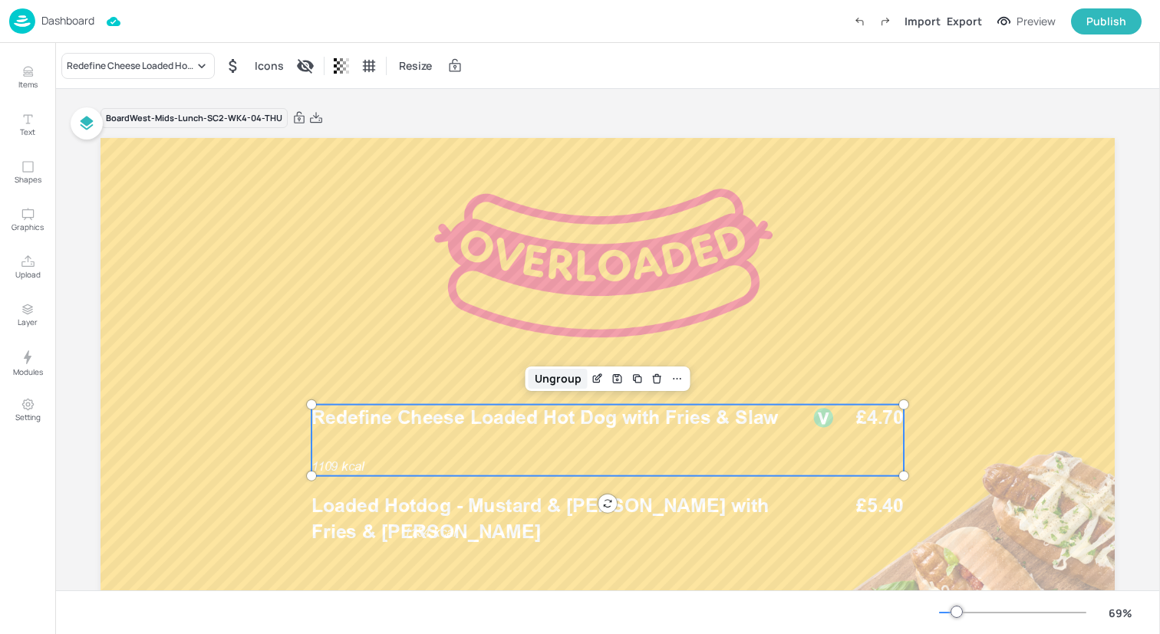
click at [556, 386] on div "Ungroup" at bounding box center [558, 379] width 59 height 20
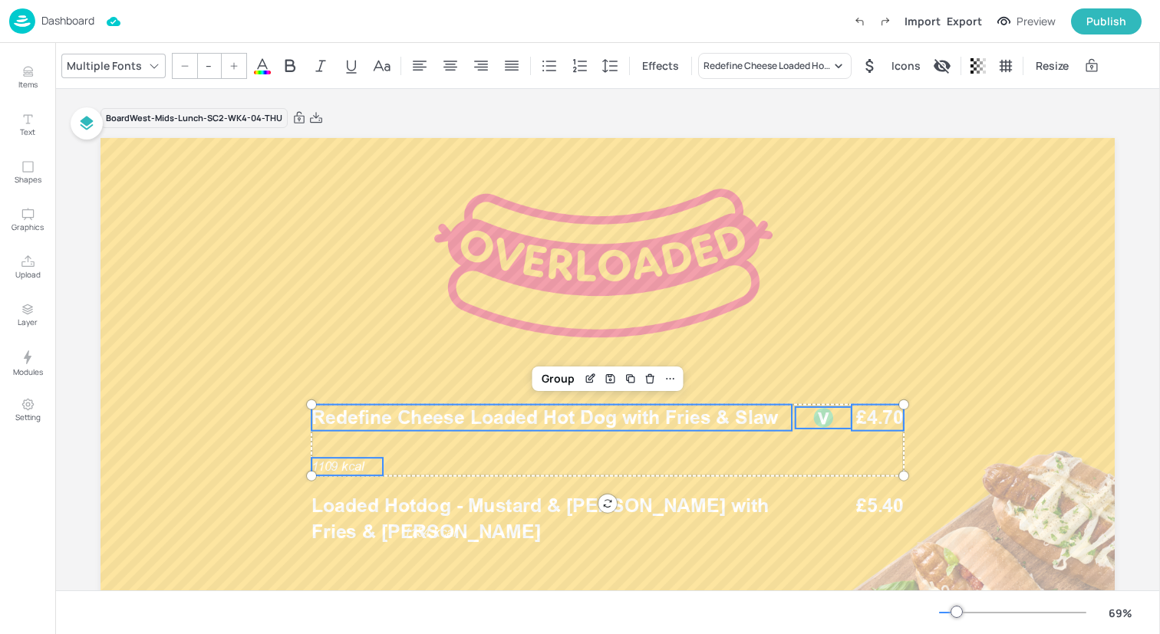
click at [263, 69] on icon at bounding box center [262, 66] width 18 height 18
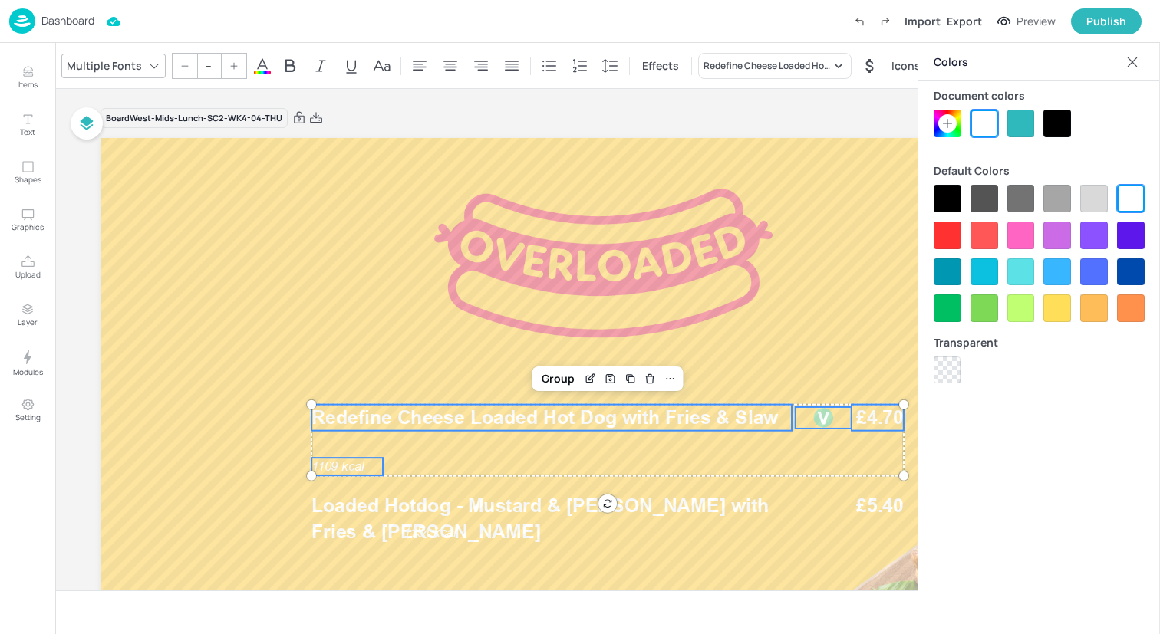
click at [940, 195] on div at bounding box center [948, 199] width 28 height 28
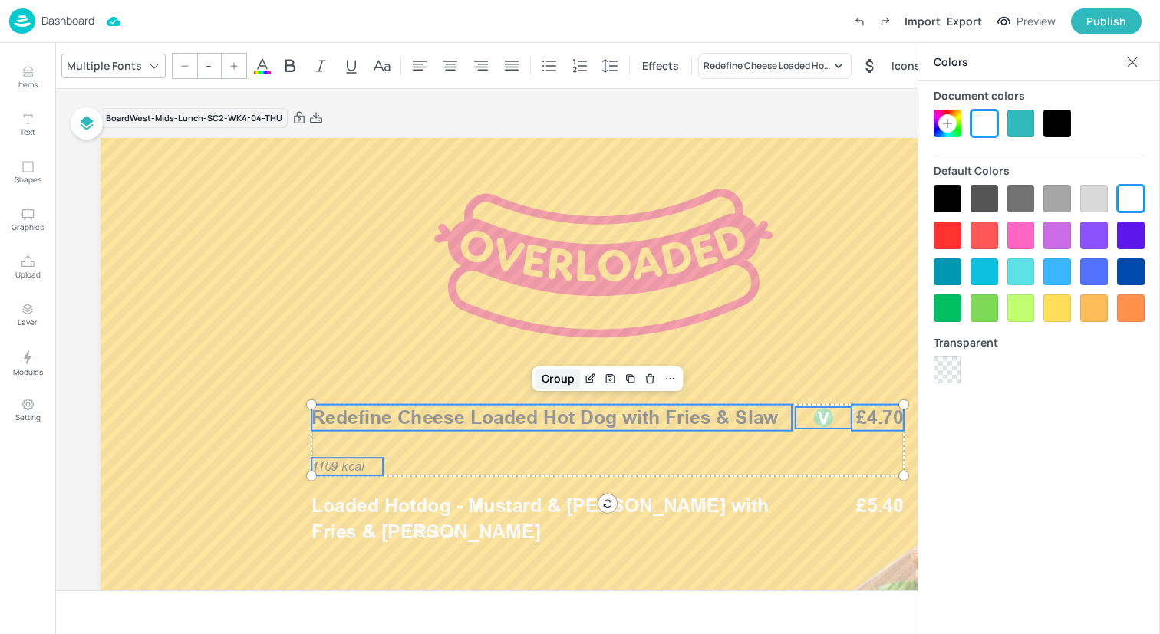
click at [550, 382] on div "Group" at bounding box center [557, 379] width 45 height 20
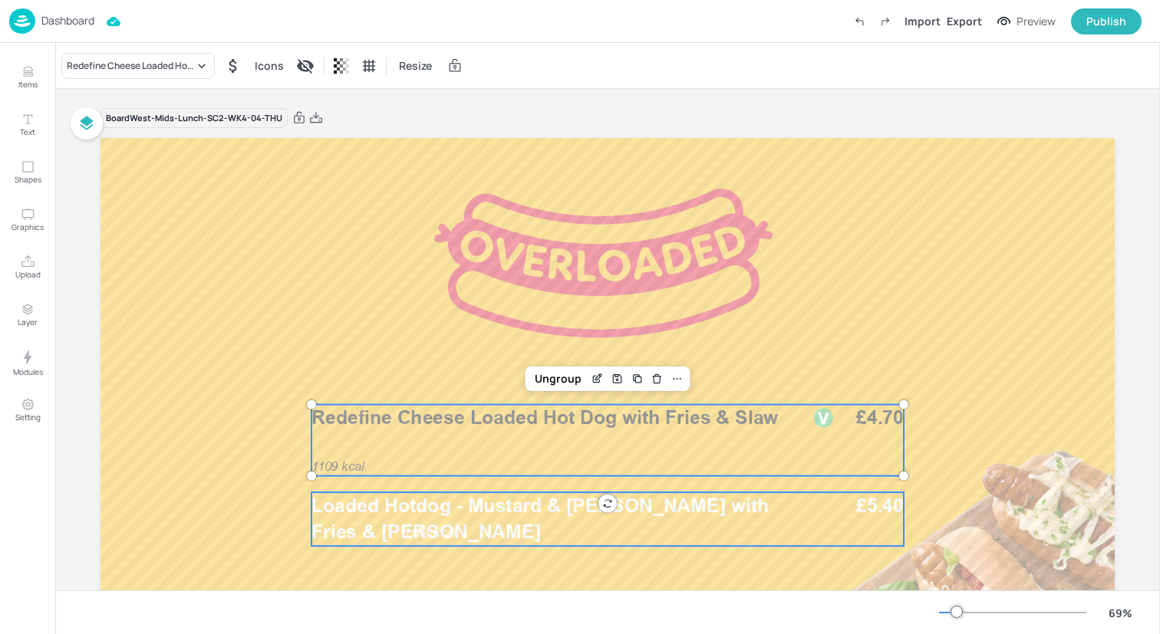
click at [549, 519] on p "Loaded Hotdog - Mustard & [PERSON_NAME] with Fries & [PERSON_NAME]" at bounding box center [551, 518] width 480 height 53
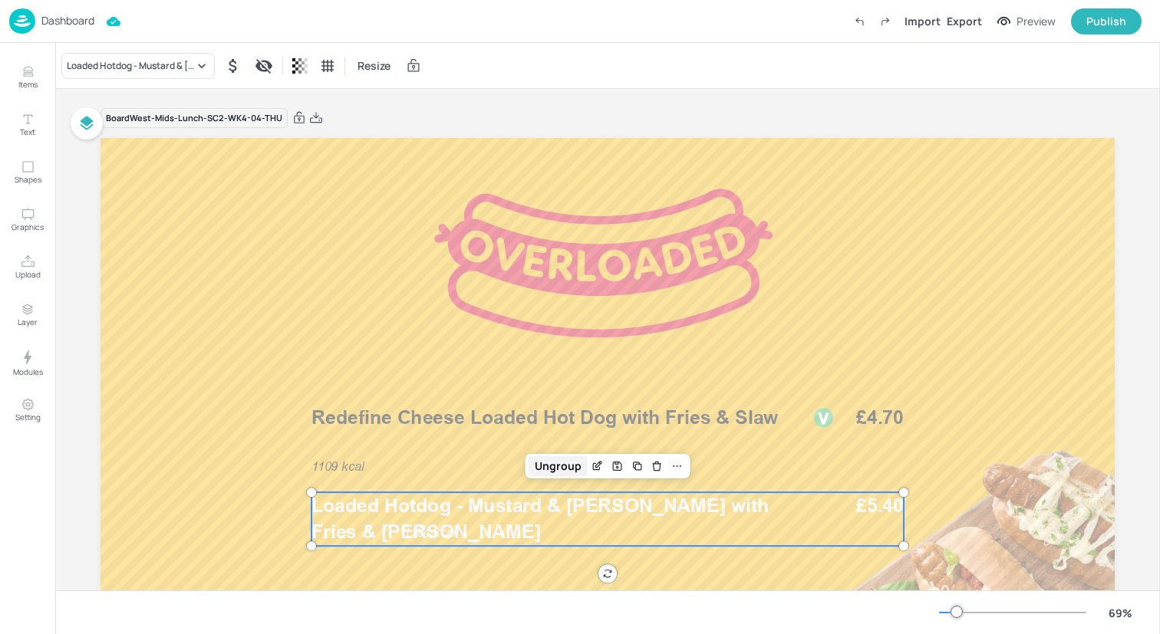
click at [545, 466] on div "Ungroup" at bounding box center [558, 466] width 59 height 20
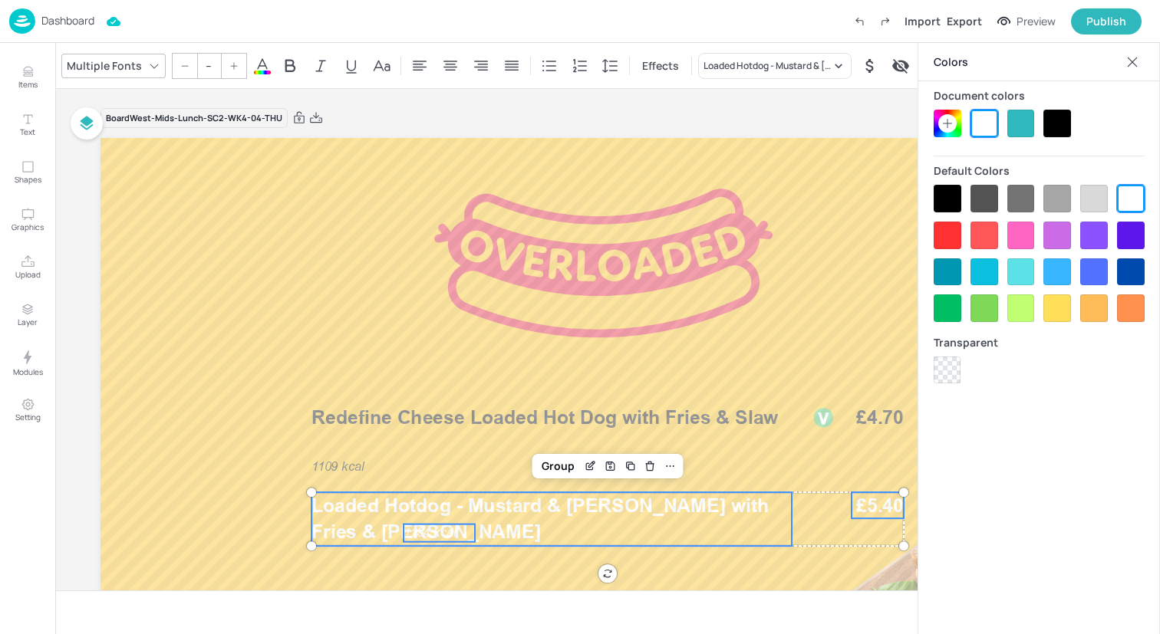
click at [1063, 125] on div at bounding box center [1057, 124] width 28 height 28
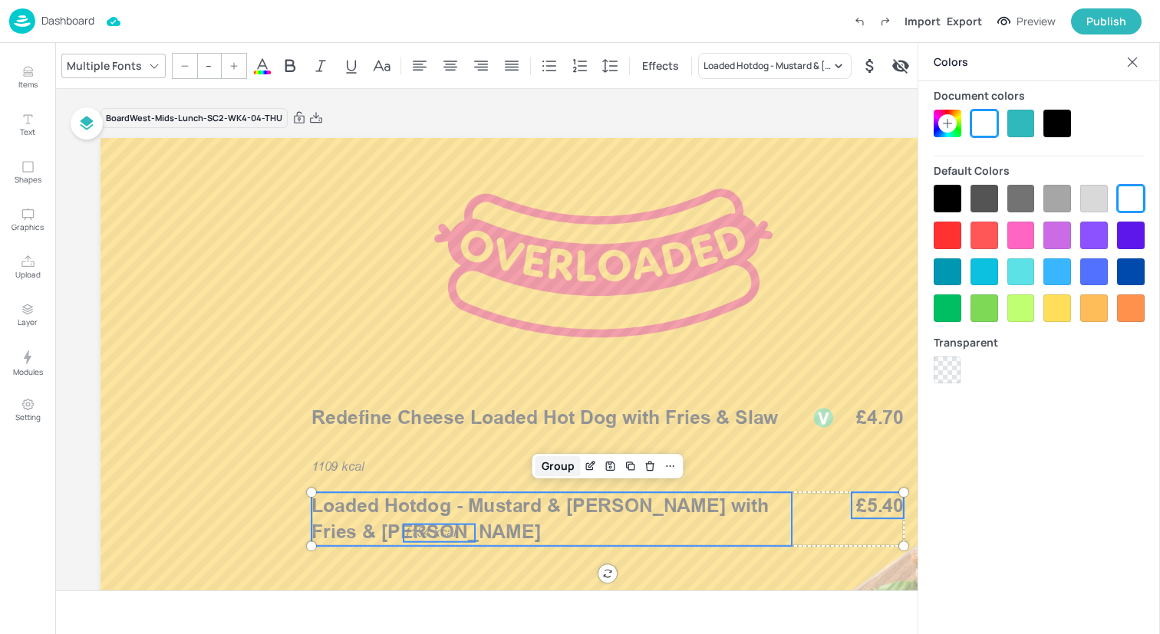
click at [557, 465] on div "Group" at bounding box center [557, 466] width 45 height 20
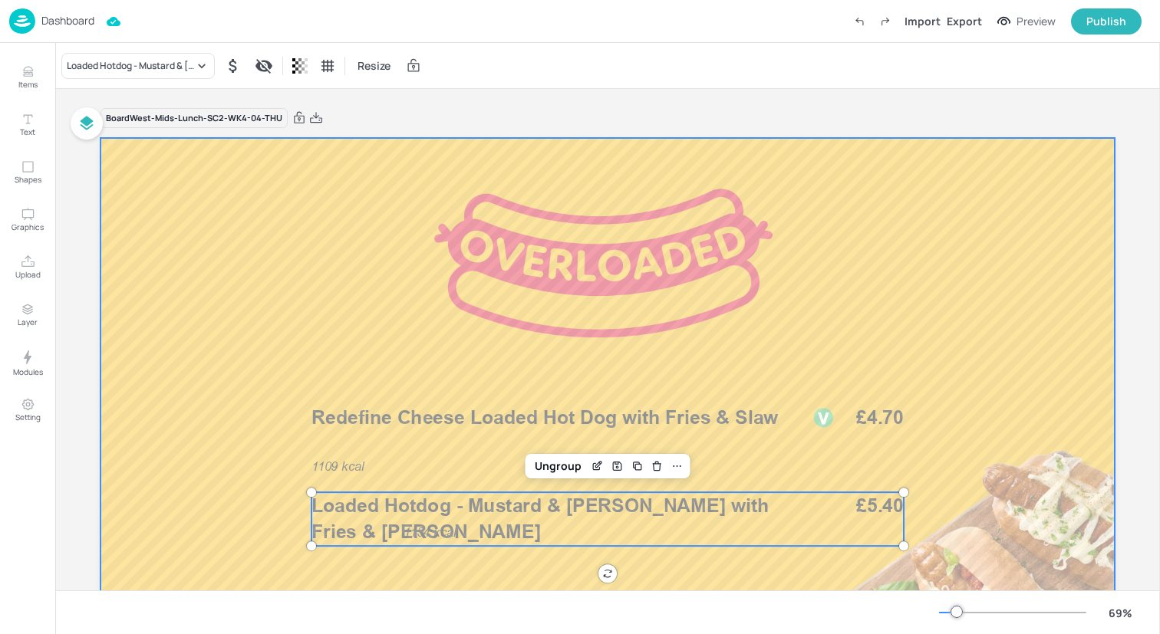
click at [328, 275] on div at bounding box center [607, 423] width 1014 height 571
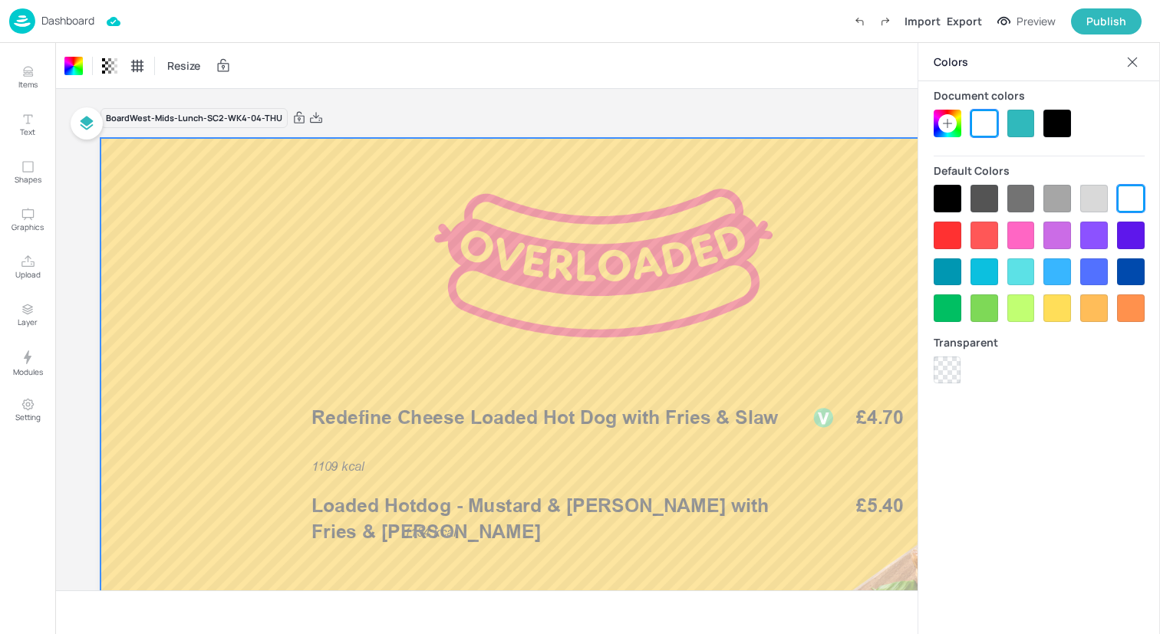
click at [25, 25] on img at bounding box center [22, 20] width 26 height 25
click at [1131, 64] on icon at bounding box center [1132, 61] width 15 height 15
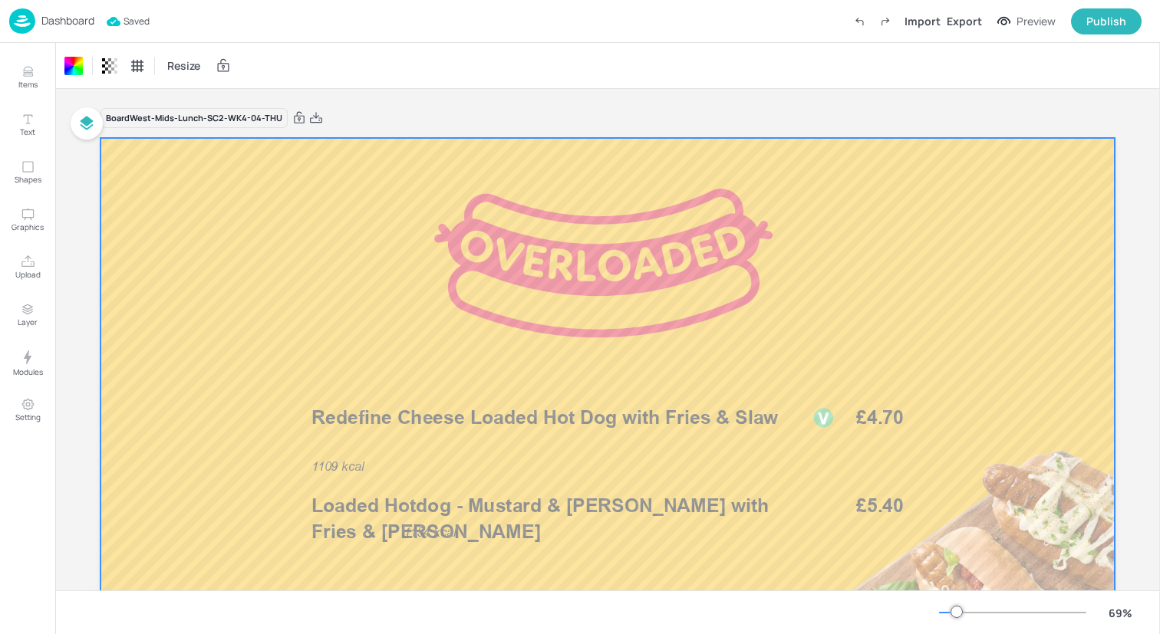
click at [18, 21] on img at bounding box center [22, 20] width 26 height 25
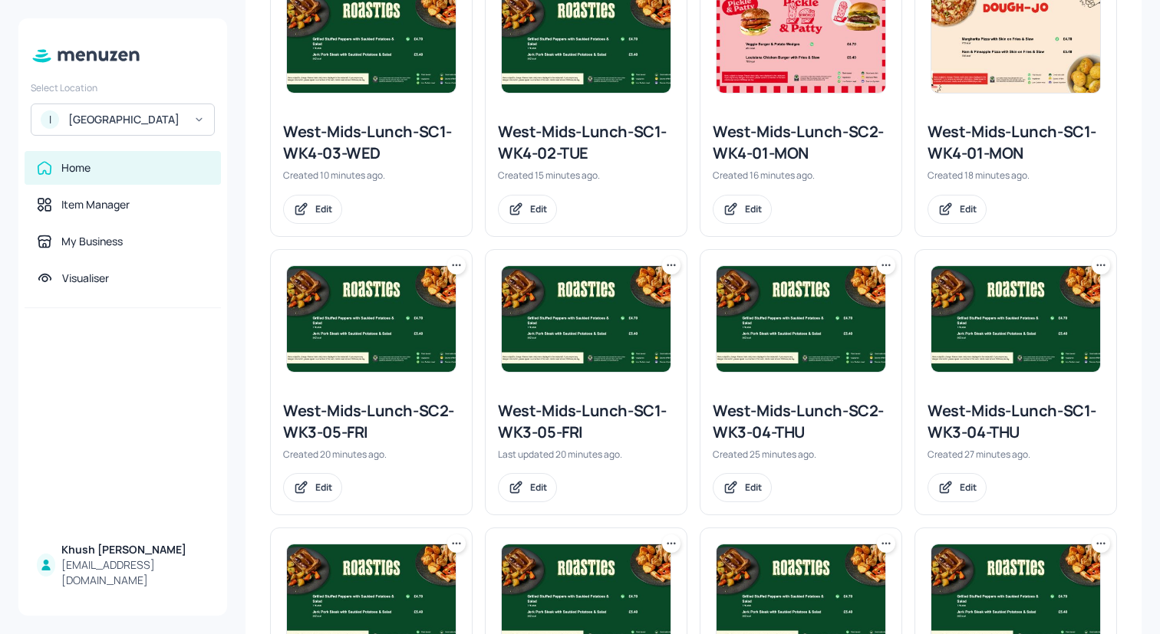
scroll to position [743, 0]
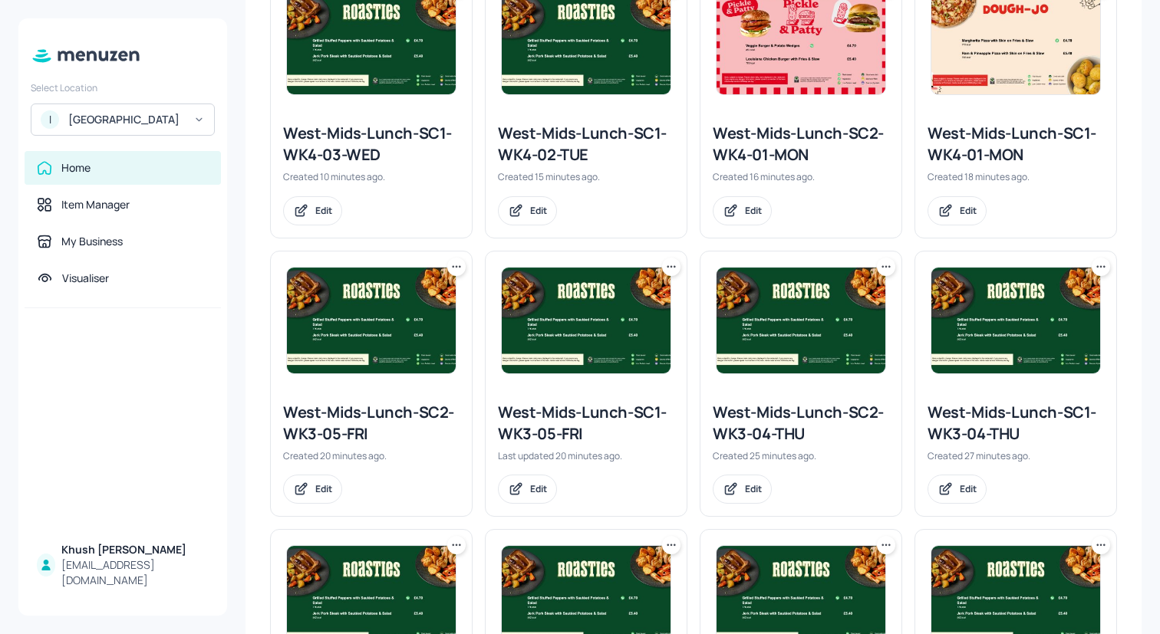
click at [673, 270] on icon at bounding box center [671, 266] width 15 height 15
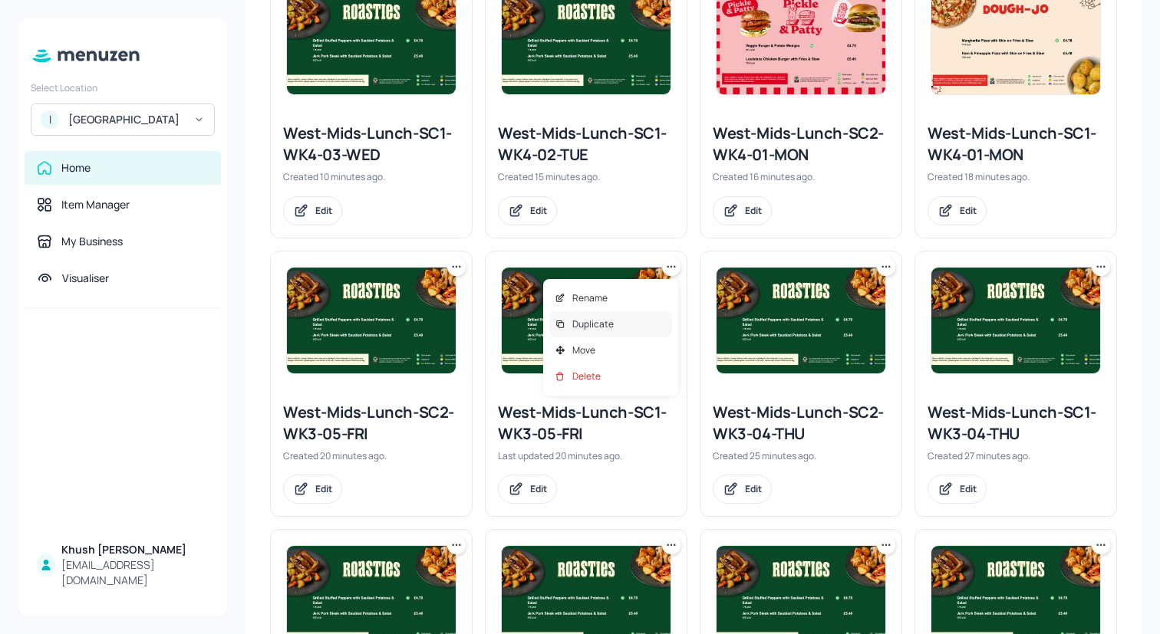
click at [604, 321] on p "Duplicate" at bounding box center [592, 325] width 41 height 14
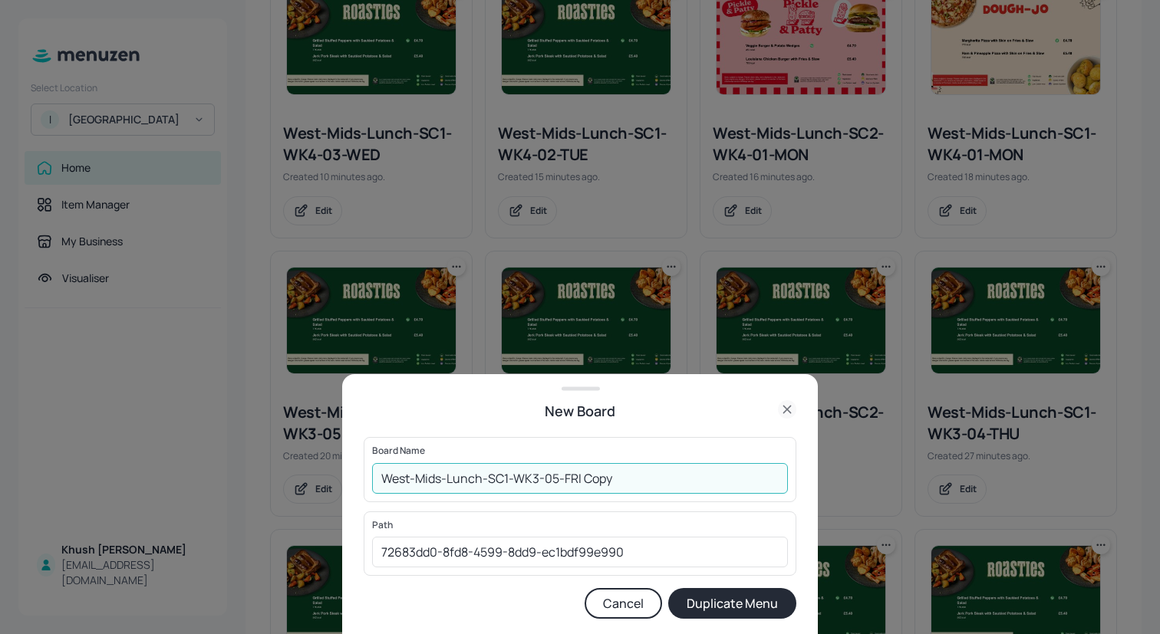
click at [641, 482] on input "West-Mids-Lunch-SC1-WK3-05-FRI Copy" at bounding box center [580, 478] width 416 height 31
click at [541, 482] on input "West-Mids-Lunch-SC1-WK3-05-FRI" at bounding box center [580, 478] width 416 height 31
type input "West-Mids-Lunch-SC1-WK4-05-FRI"
click at [701, 601] on button "Duplicate Menu" at bounding box center [732, 603] width 128 height 31
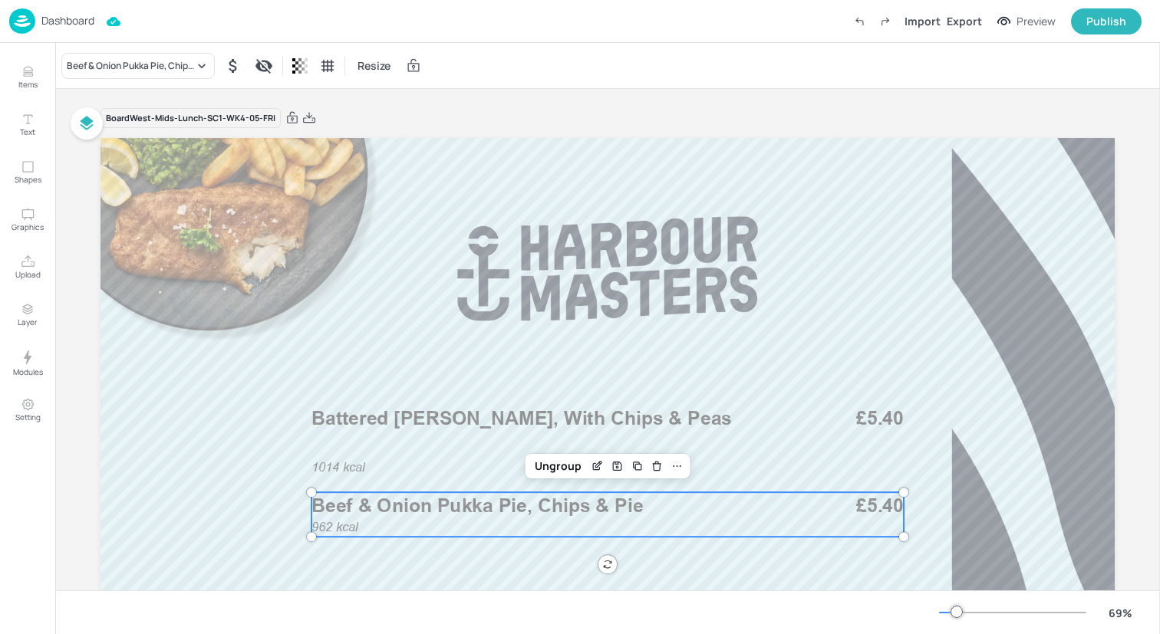
click at [534, 510] on span "Beef & Onion Pukka Pie, Chips & Pie" at bounding box center [476, 505] width 331 height 23
click at [163, 65] on div "Beef & Onion Pukka Pie, Chips & Pie" at bounding box center [130, 66] width 127 height 14
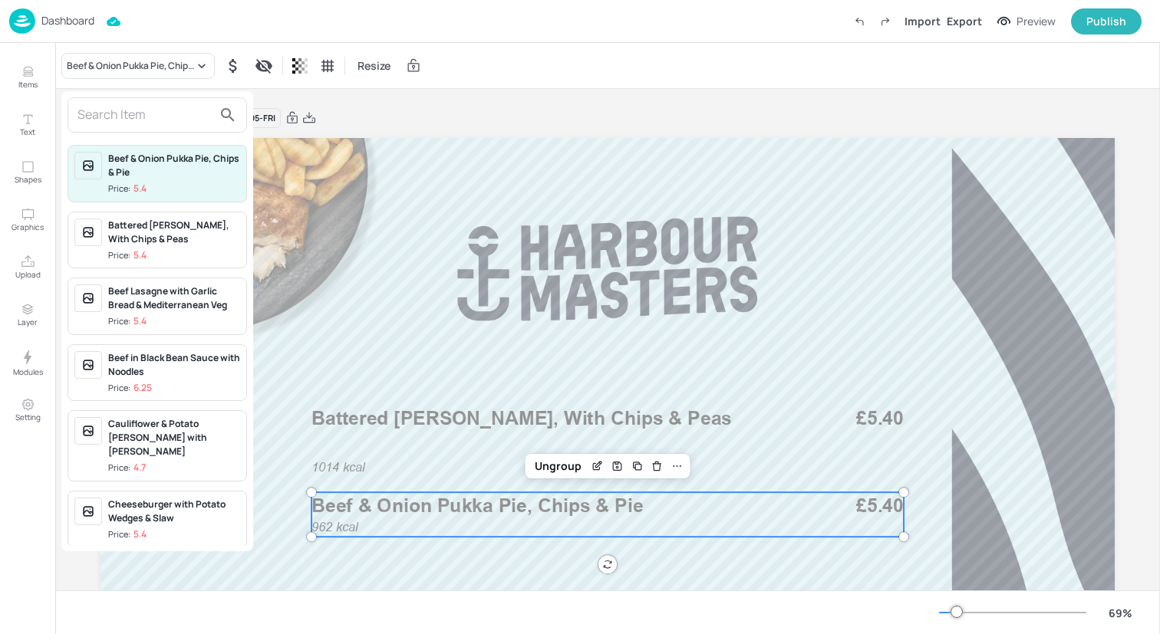
click at [161, 111] on input "text" at bounding box center [144, 115] width 135 height 25
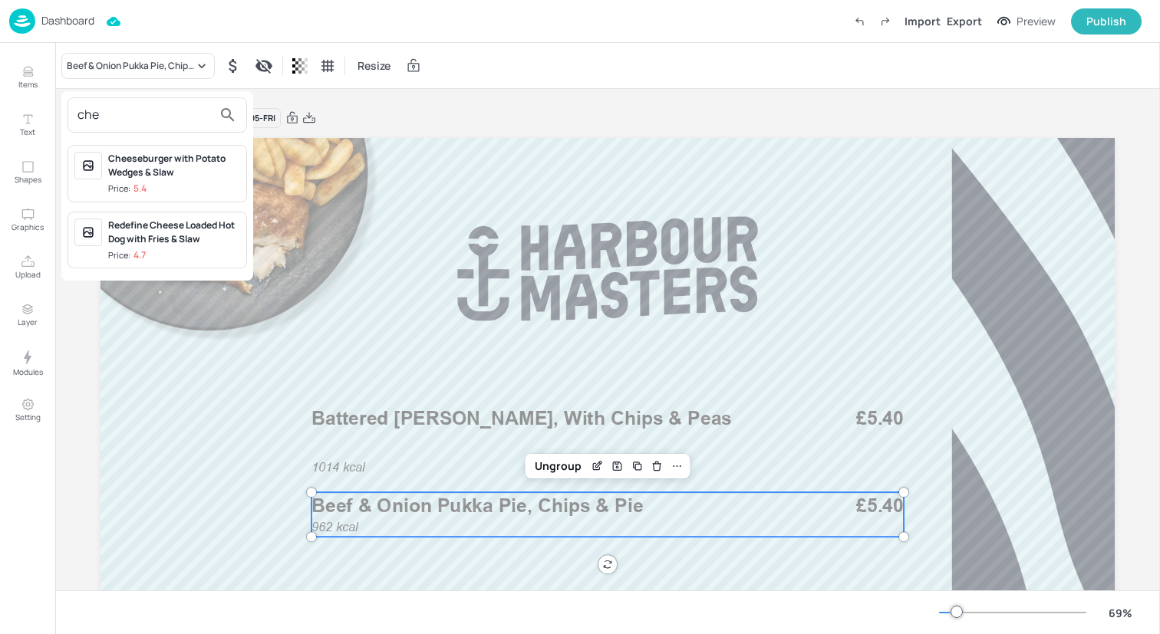
type input "che"
click at [38, 68] on div at bounding box center [580, 317] width 1160 height 634
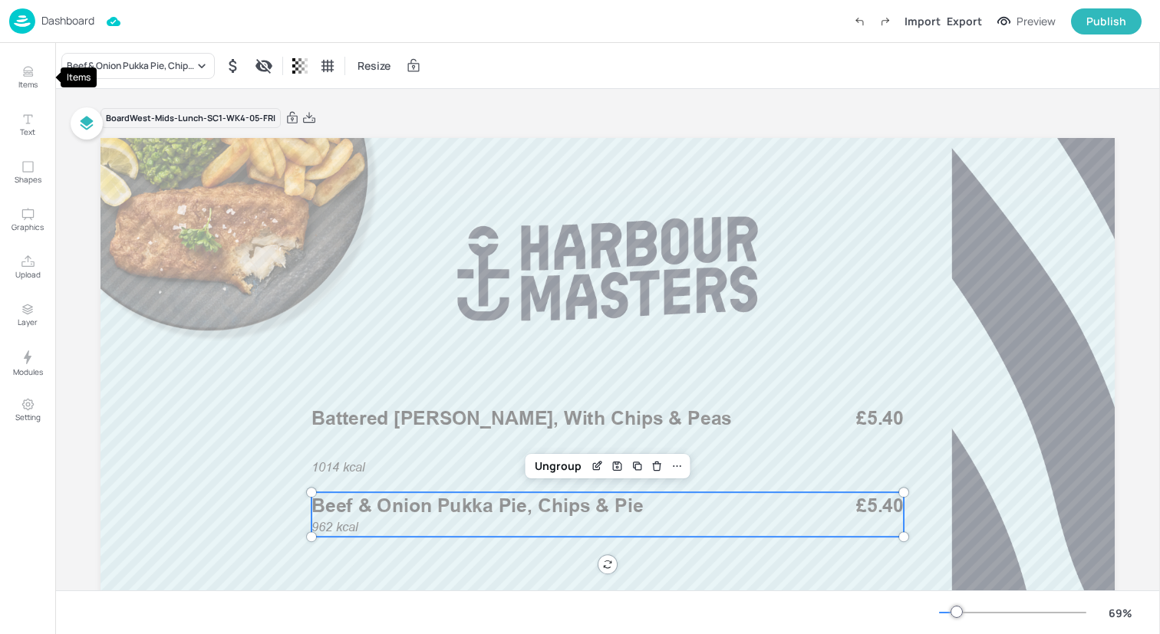
click at [29, 68] on icon "Items" at bounding box center [28, 71] width 15 height 15
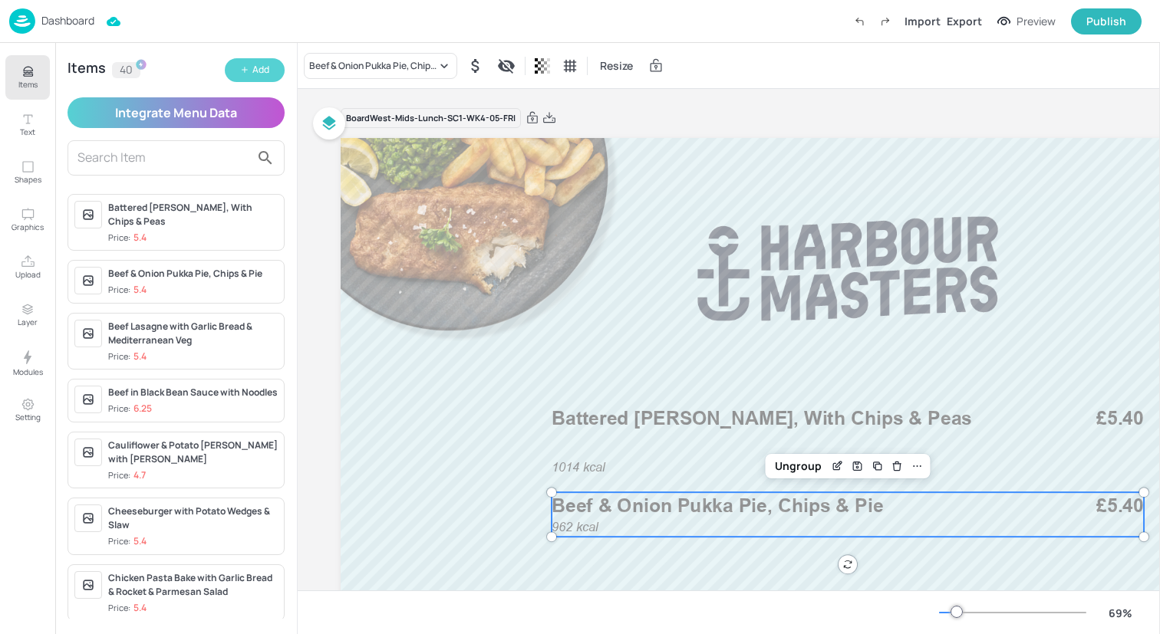
click at [254, 62] on button "Add" at bounding box center [255, 70] width 60 height 24
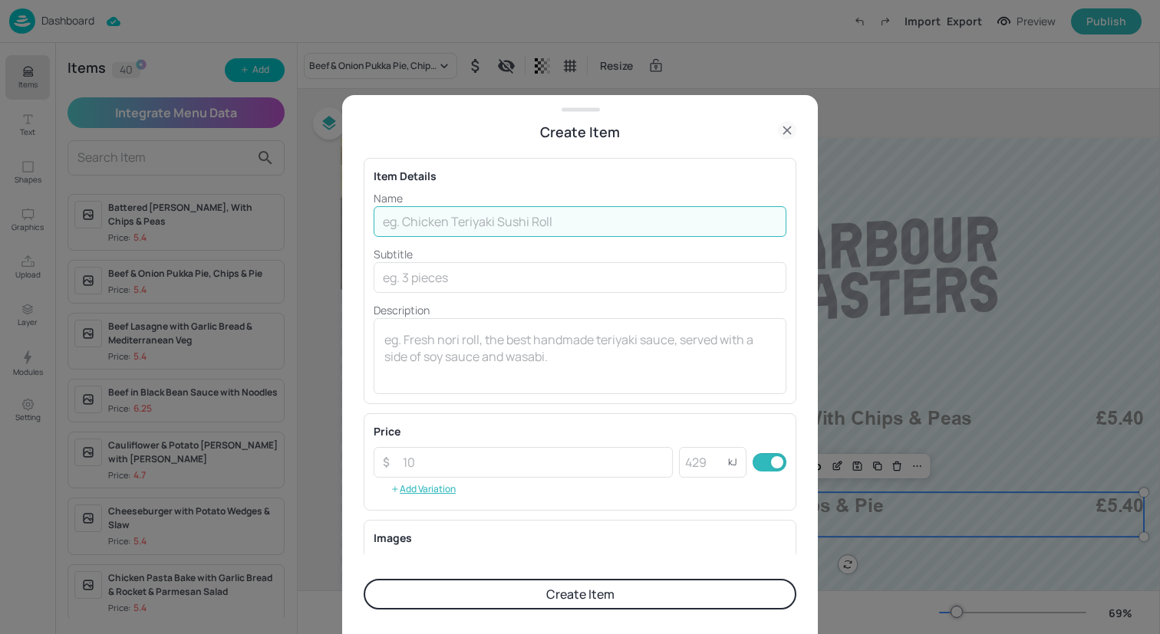
click at [519, 216] on input "text" at bounding box center [580, 221] width 413 height 31
paste input "Cheese & Onion Pastie, Chips & Pie"
type input "Cheese & Onion Pastie, Chips & Pie"
click at [548, 461] on input "number" at bounding box center [533, 462] width 279 height 31
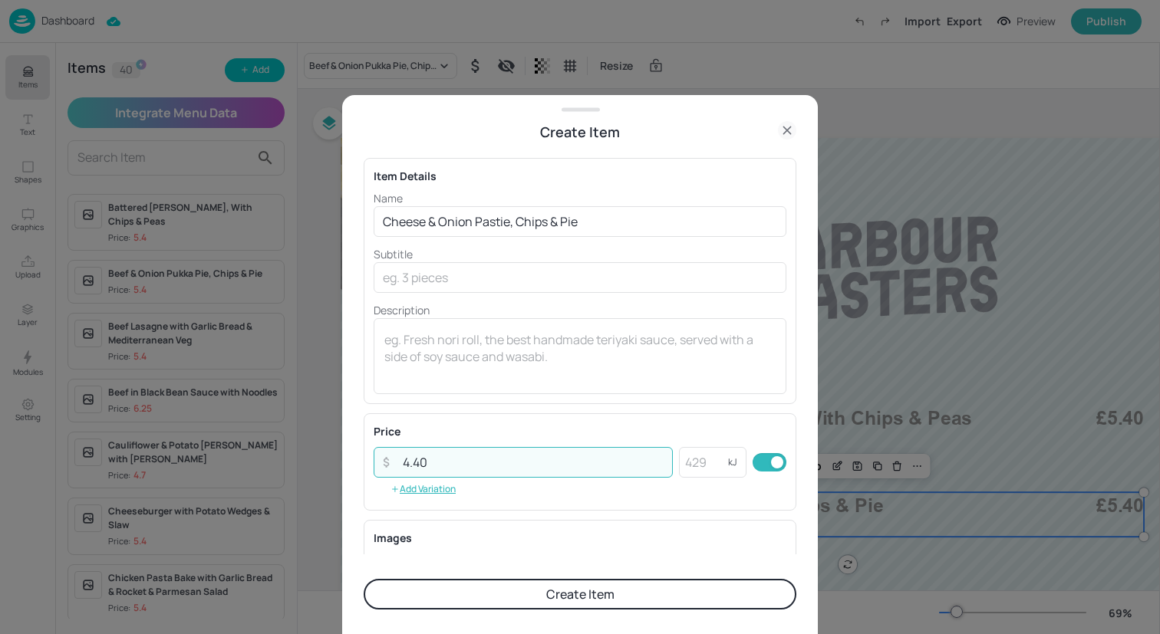
type input "4.40"
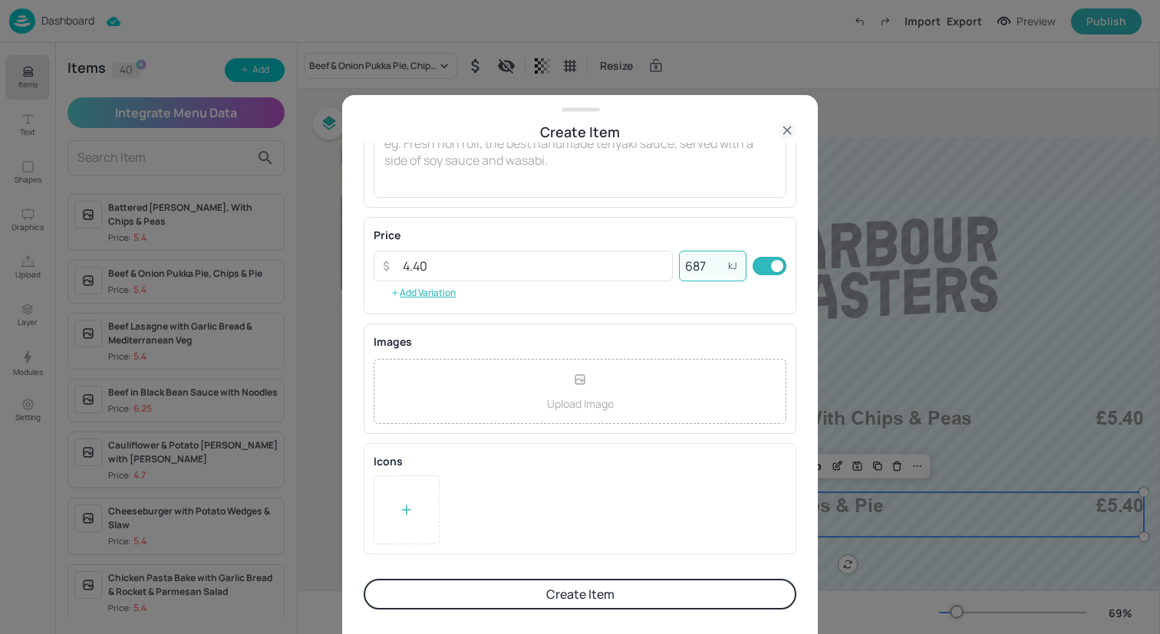
type input "687"
click at [394, 496] on div at bounding box center [407, 510] width 66 height 69
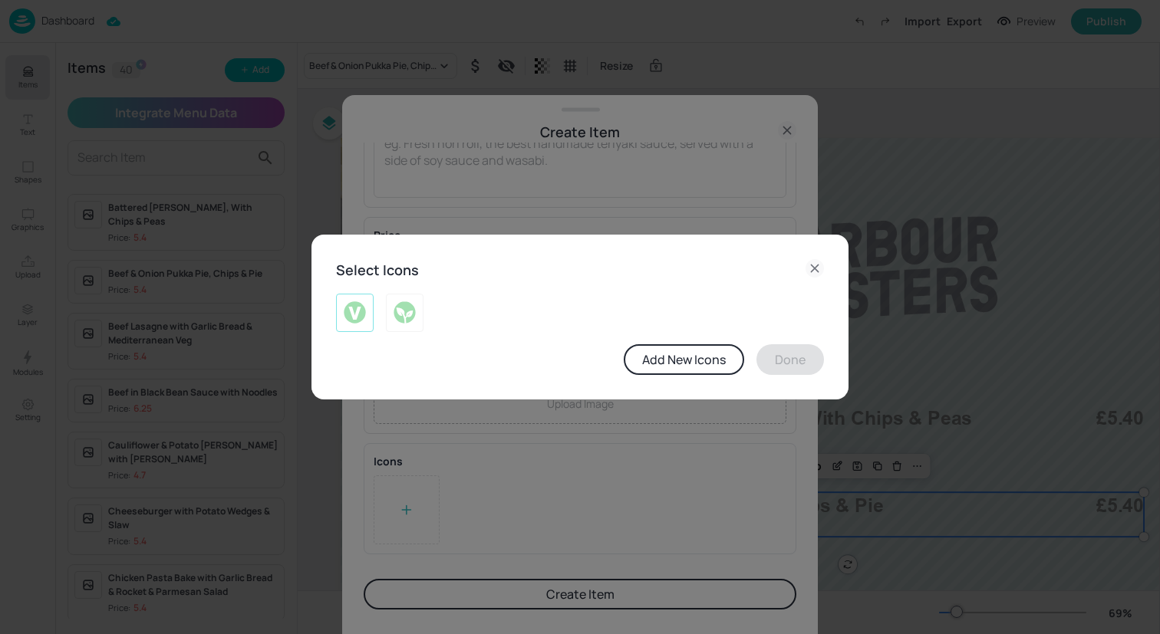
click at [356, 315] on img at bounding box center [355, 313] width 24 height 25
click at [792, 361] on button "Done" at bounding box center [790, 359] width 68 height 31
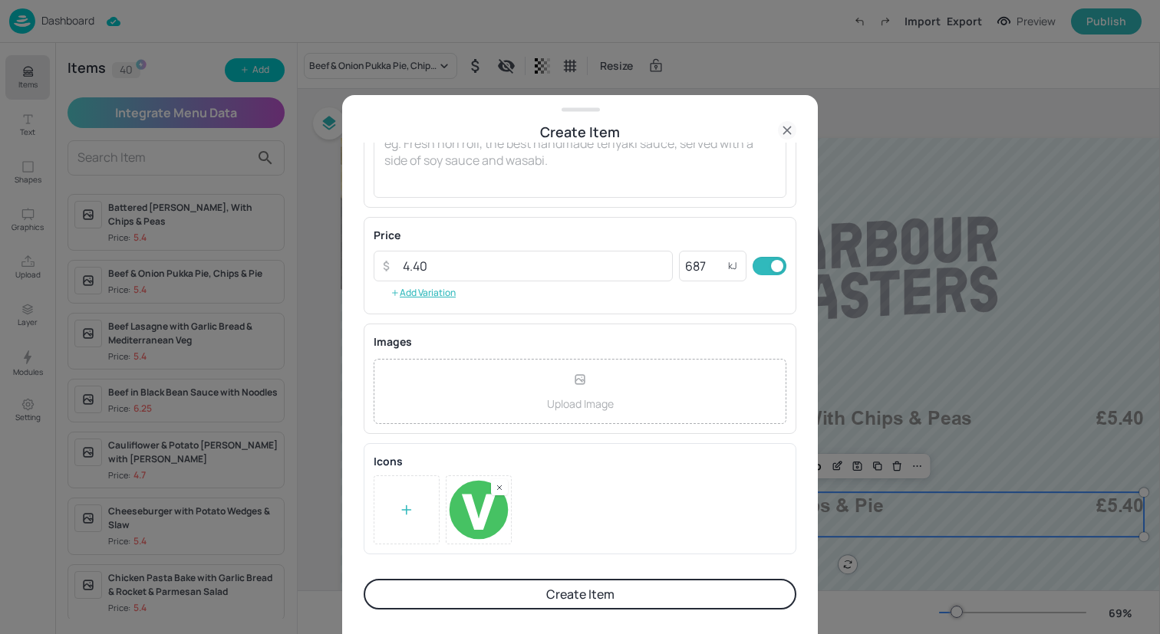
click at [621, 592] on button "Create Item" at bounding box center [580, 594] width 433 height 31
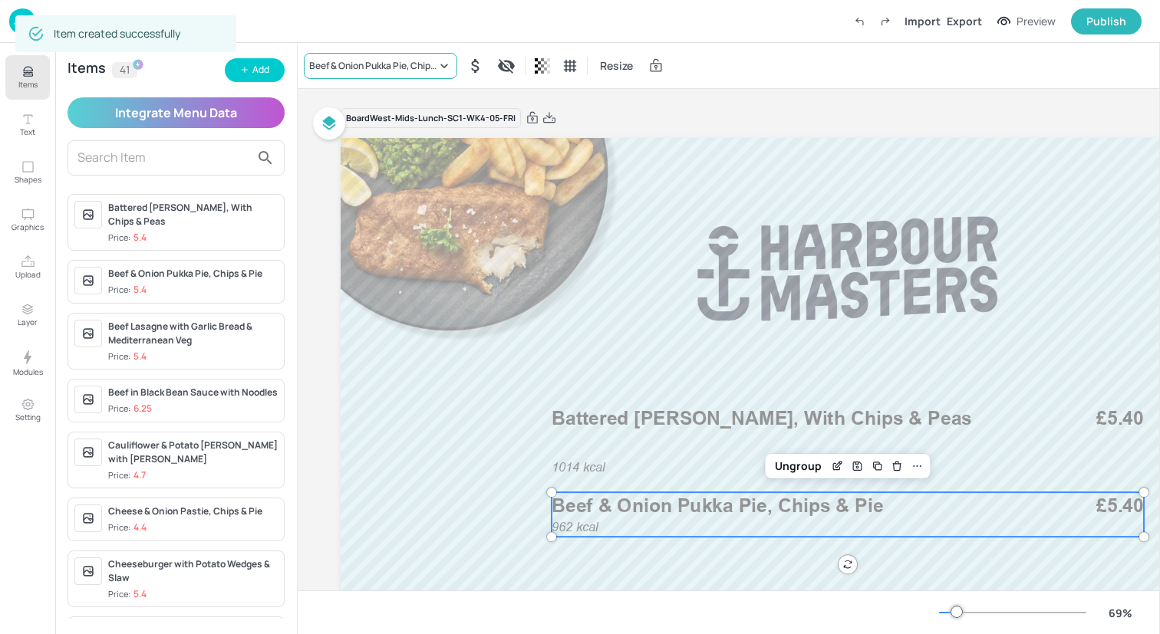
click at [405, 61] on div "Beef & Onion Pukka Pie, Chips & Pie" at bounding box center [372, 66] width 127 height 14
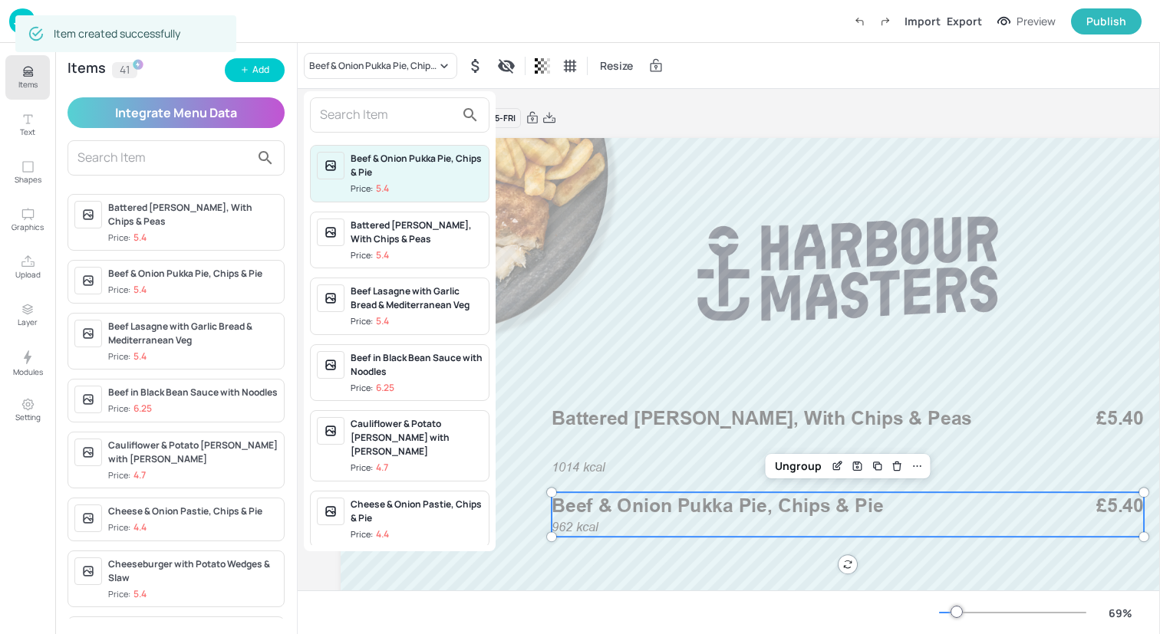
click at [385, 103] on input "text" at bounding box center [387, 115] width 135 height 25
paste input "Cheese & Onion Pastie, Chips & Pie"
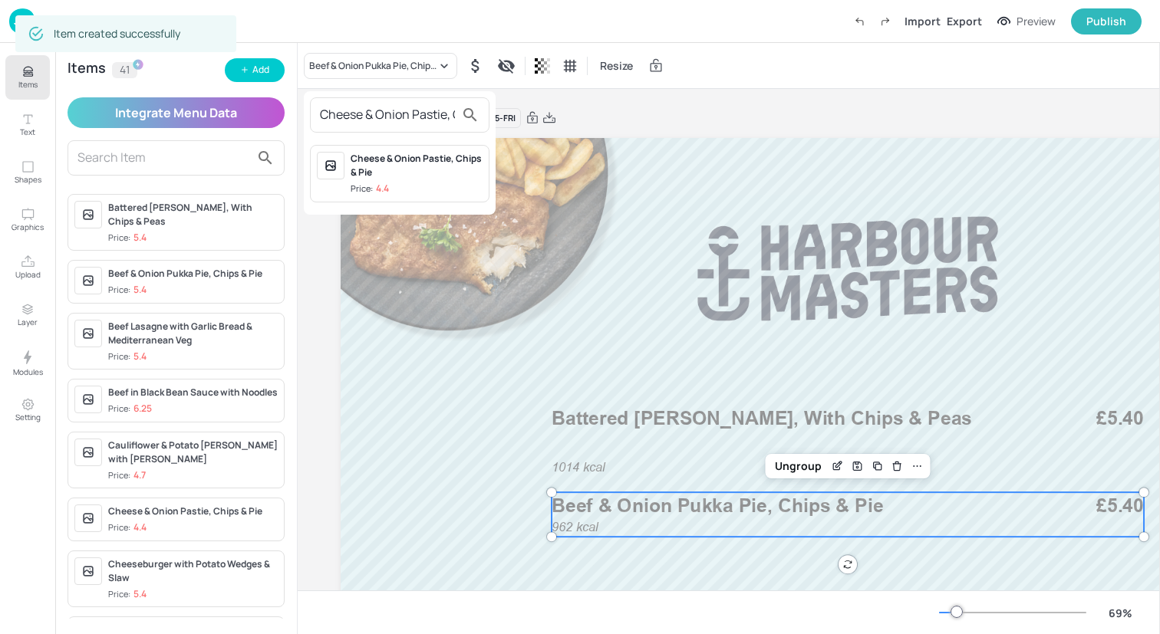
scroll to position [0, 61]
type input "Cheese & Onion Pastie, Chips & Pie"
click at [397, 173] on div "Cheese & Onion Pastie, Chips & Pie" at bounding box center [417, 166] width 132 height 28
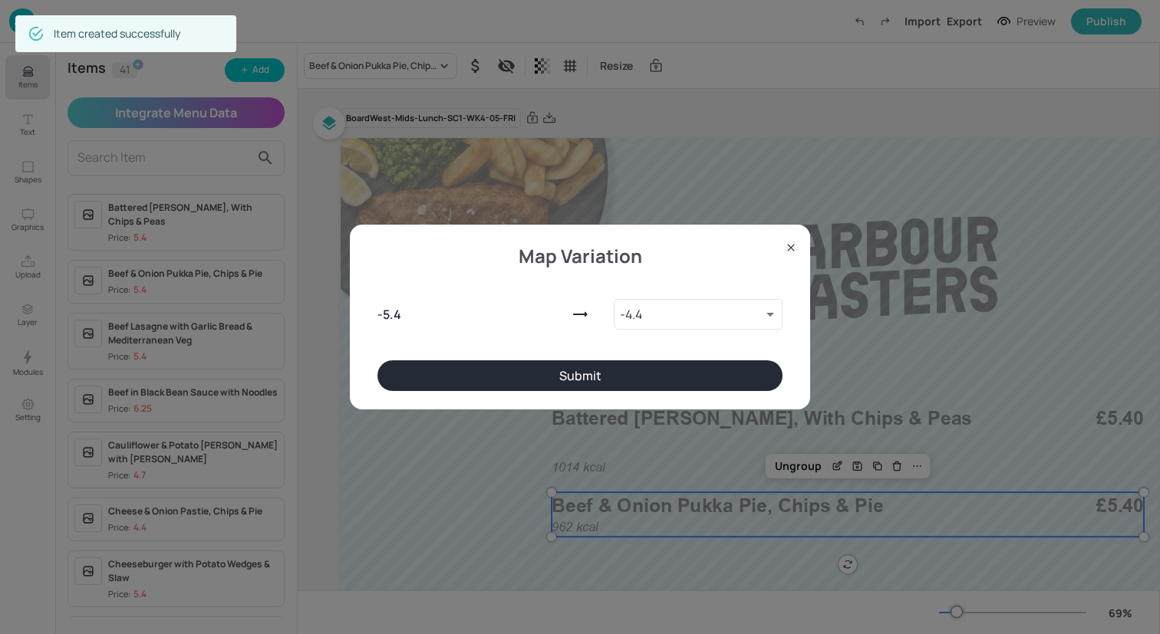
click at [509, 388] on button "Submit" at bounding box center [579, 376] width 405 height 31
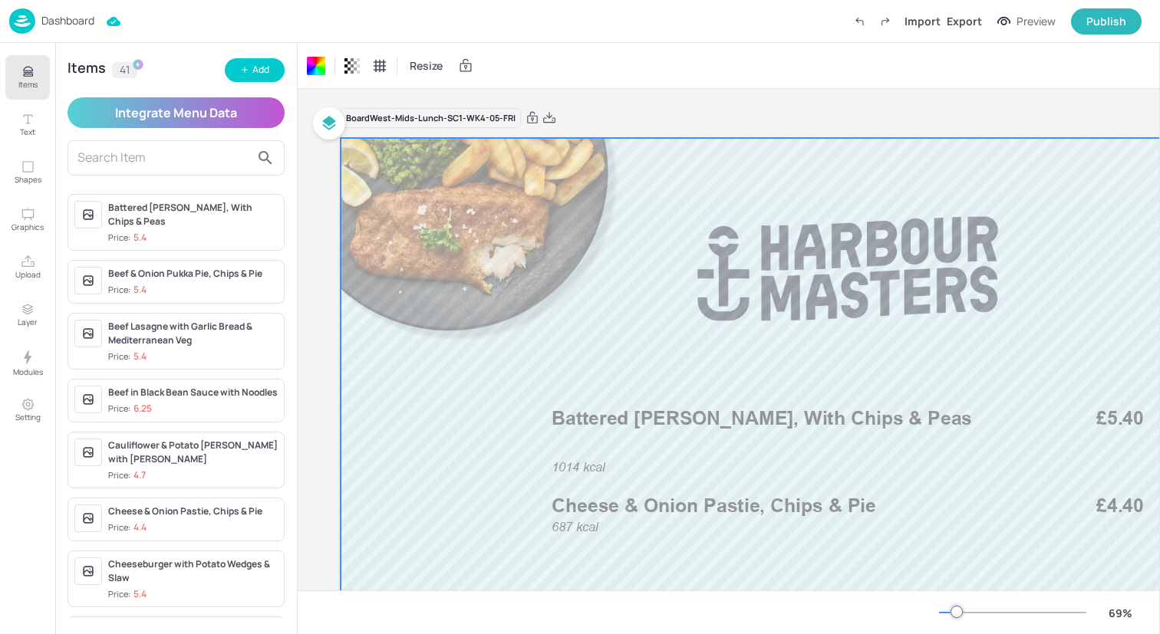
click at [31, 68] on icon "Items" at bounding box center [28, 71] width 15 height 15
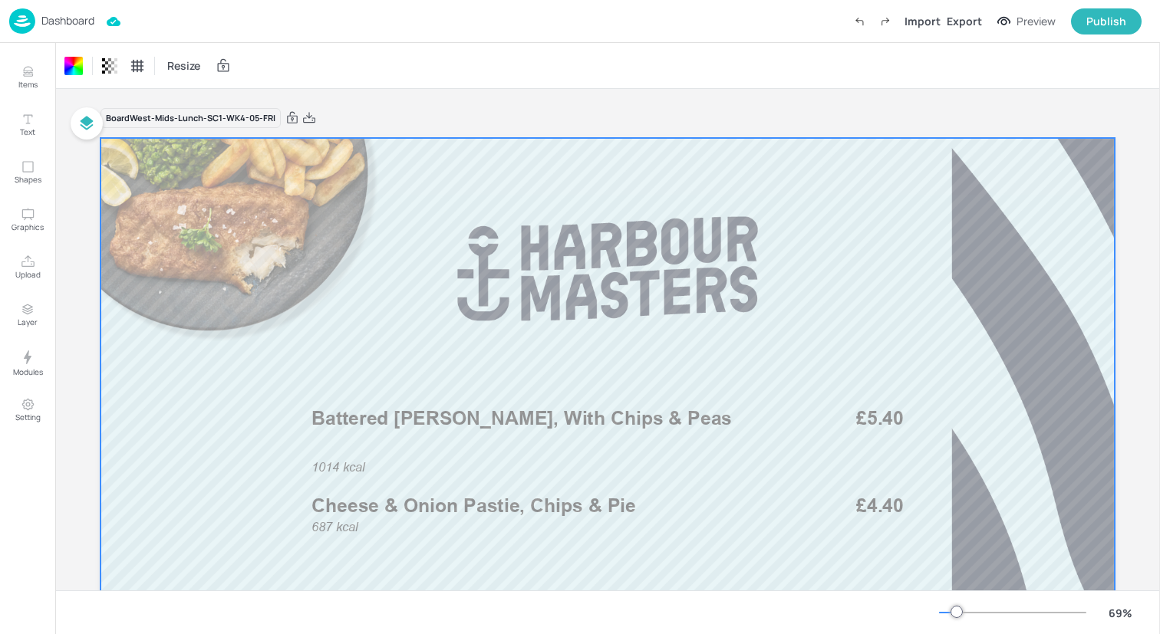
click at [163, 16] on div "Dashboard Import Export Preview Publish" at bounding box center [575, 21] width 1132 height 42
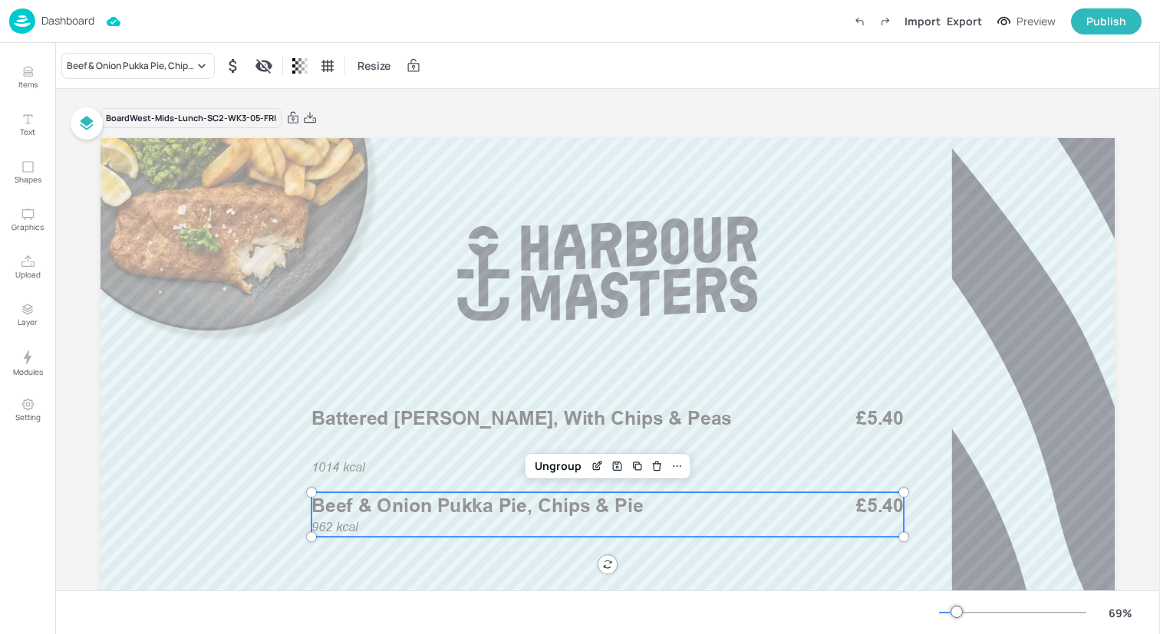
click at [498, 509] on span "Beef & Onion Pukka Pie, Chips & Pie" at bounding box center [476, 505] width 331 height 23
click at [166, 75] on div "Beef & Onion Pukka Pie, Chips & Pie" at bounding box center [137, 66] width 153 height 26
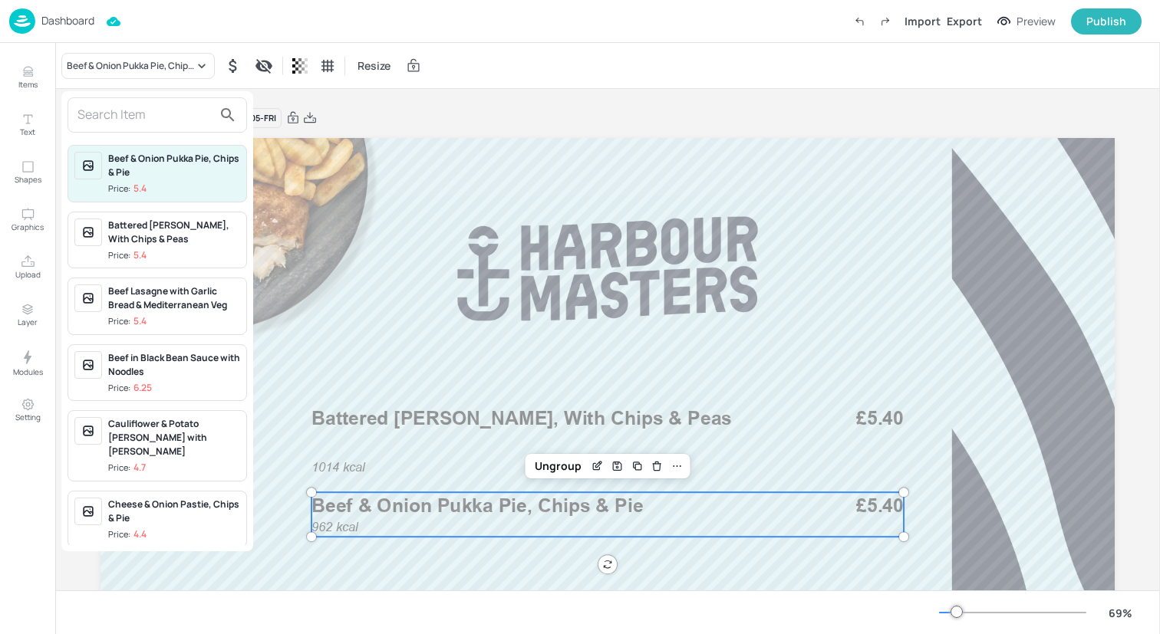
click at [158, 113] on input "text" at bounding box center [144, 115] width 135 height 25
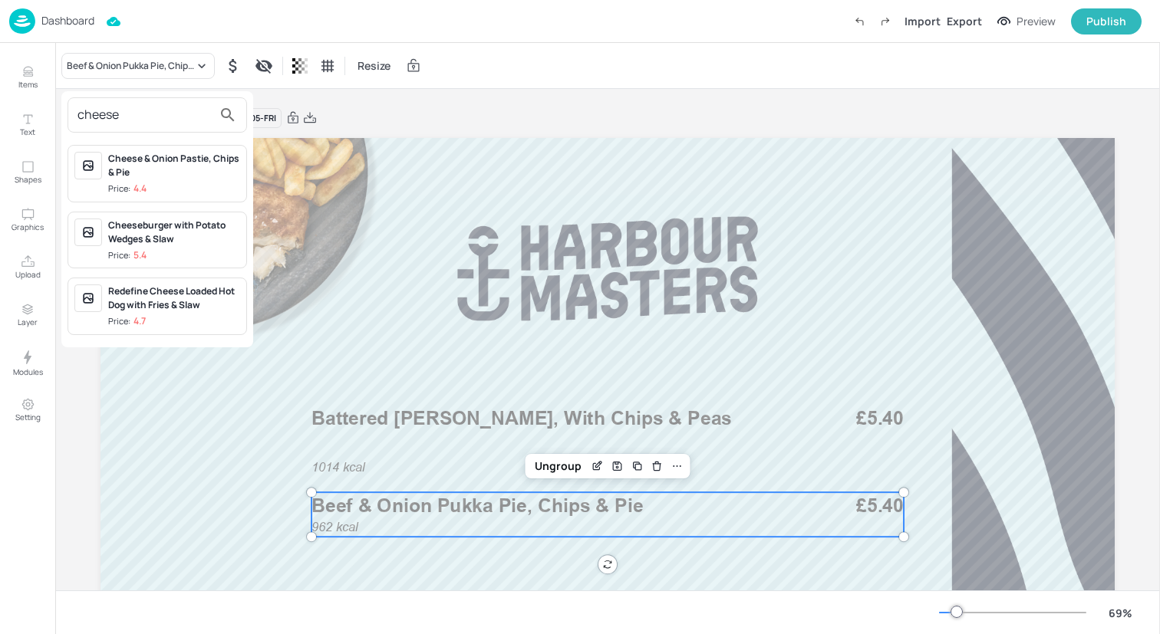
type input "cheese"
click at [203, 174] on div "Cheese & Onion Pastie, Chips & Pie" at bounding box center [174, 166] width 132 height 28
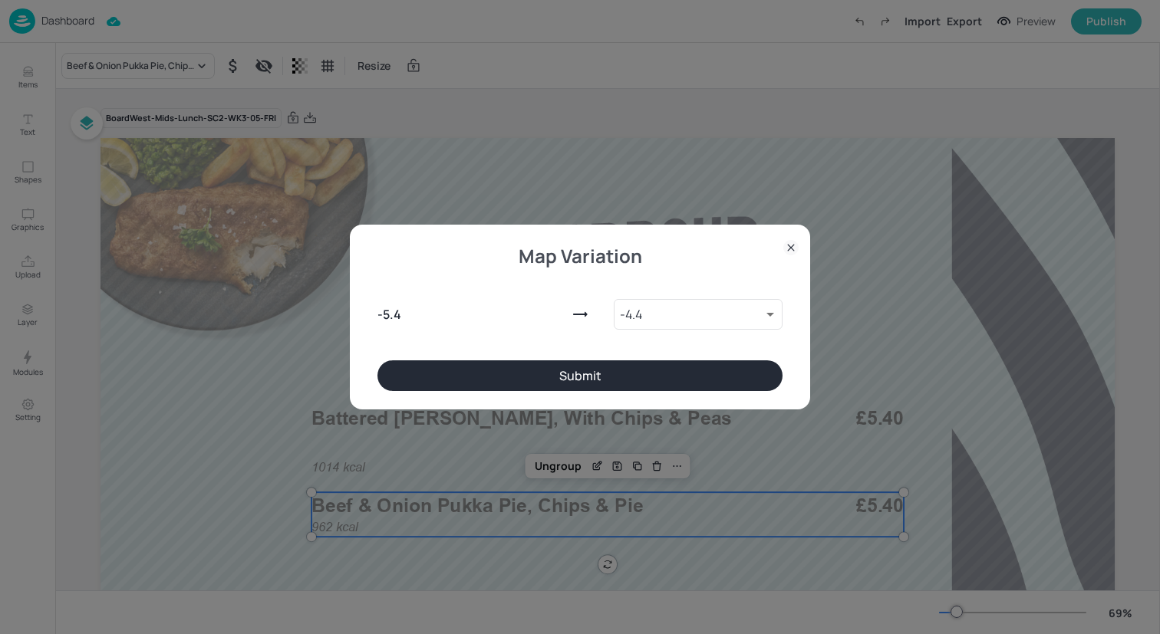
click at [454, 379] on button "Submit" at bounding box center [579, 376] width 405 height 31
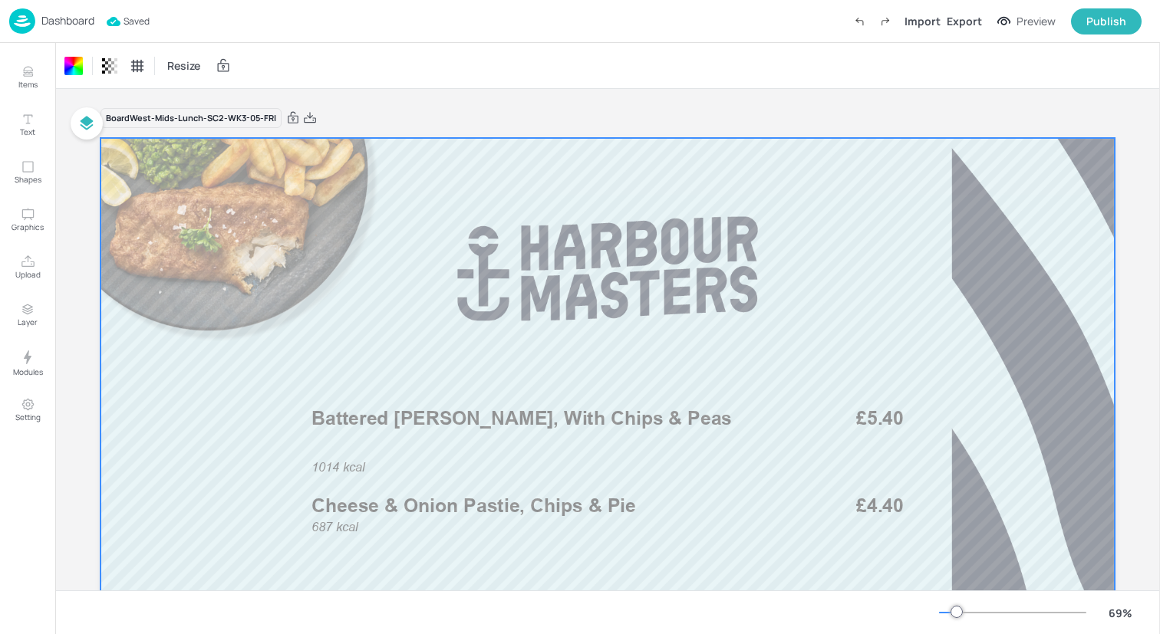
click at [21, 18] on img at bounding box center [22, 20] width 26 height 25
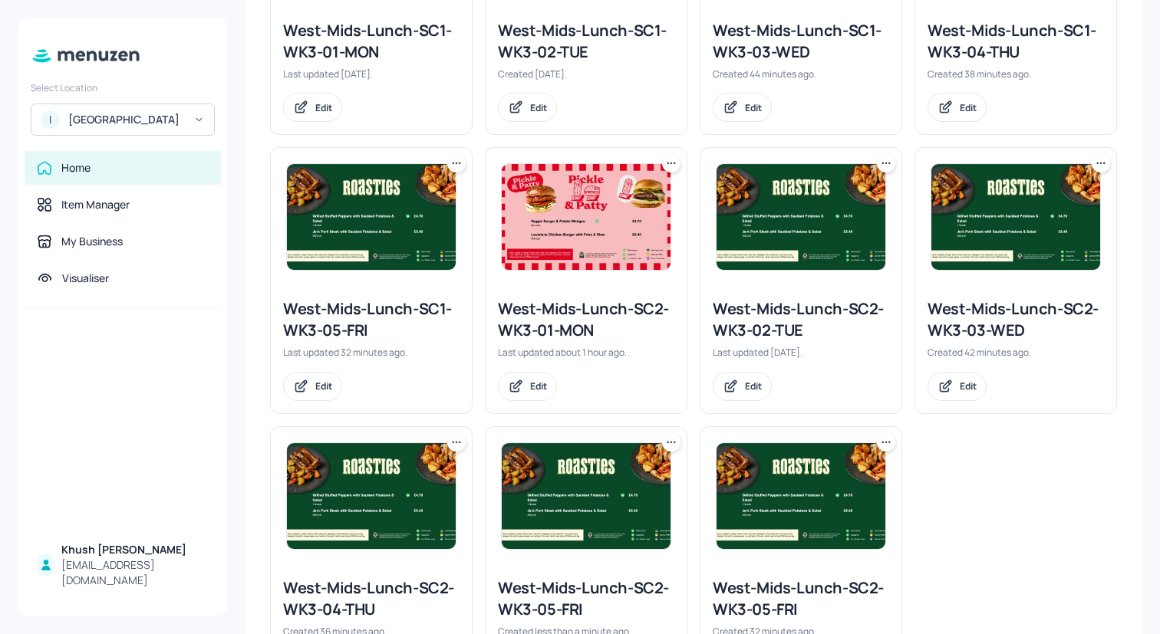
scroll to position [662, 0]
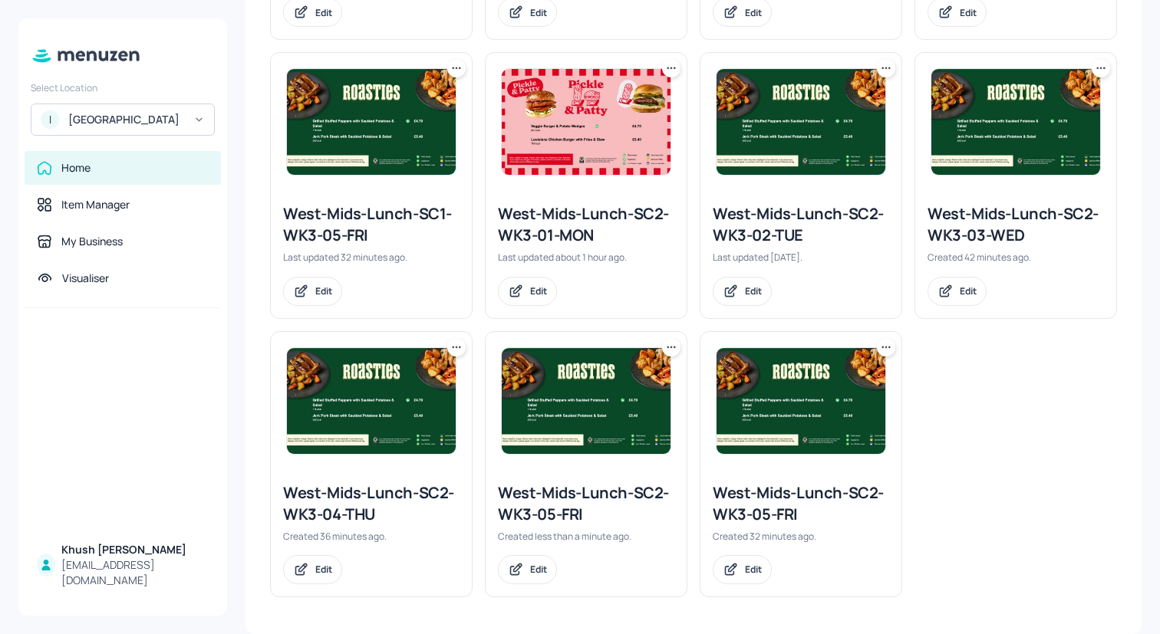
click at [672, 341] on icon at bounding box center [671, 347] width 15 height 15
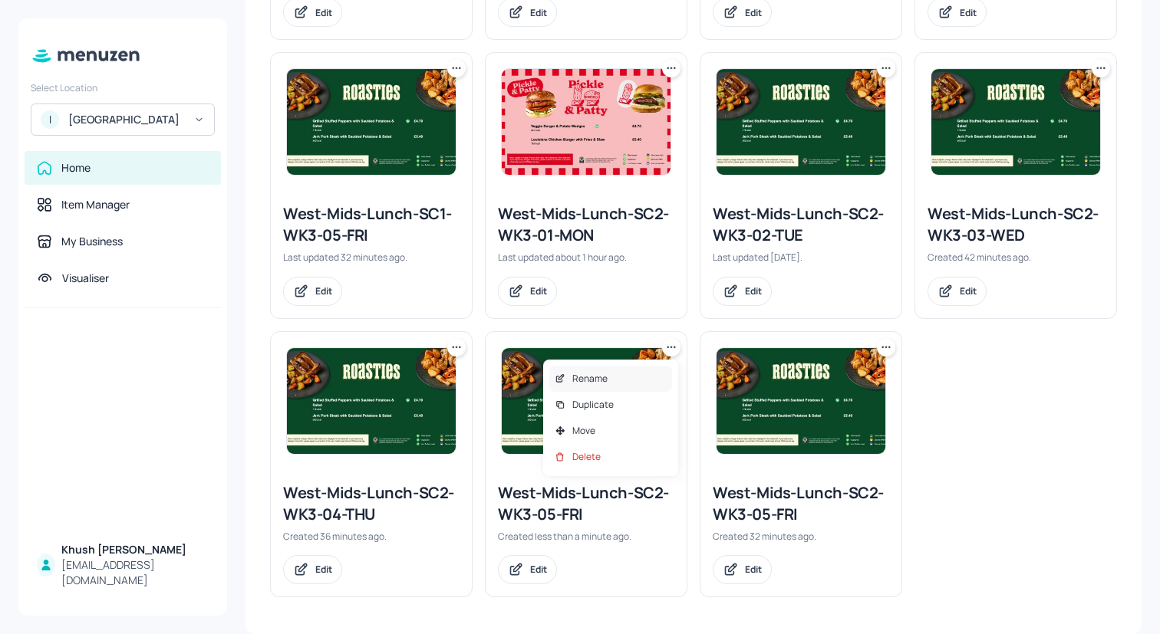
click at [621, 384] on div "Rename" at bounding box center [610, 379] width 123 height 26
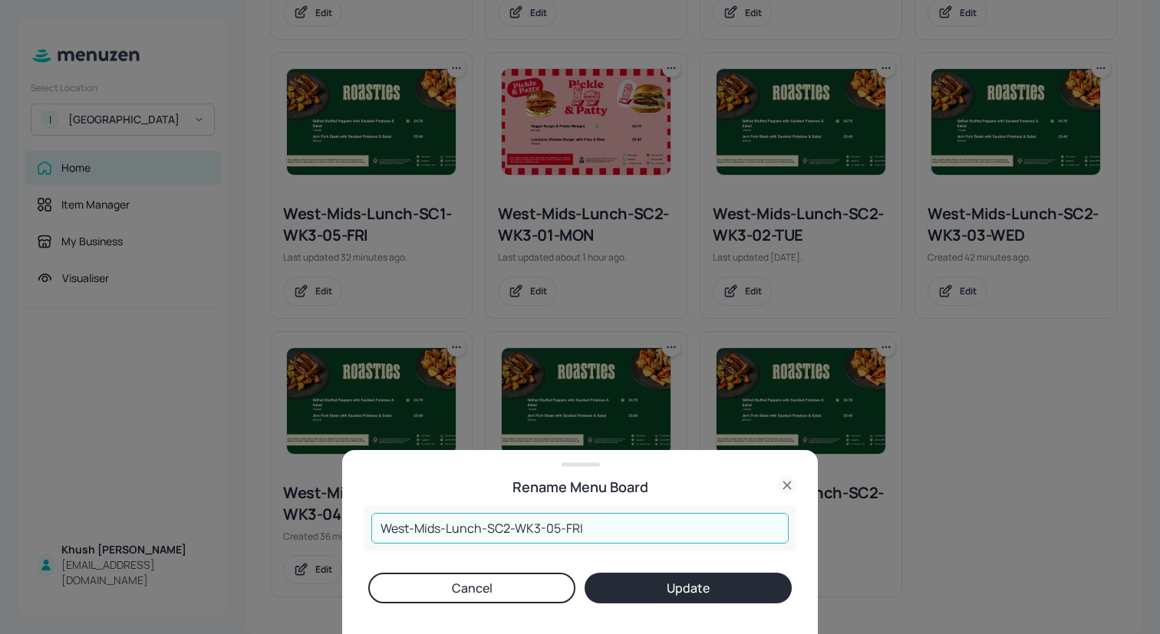
click at [621, 526] on input "West-Mids-Lunch-SC2-WK3-05-FRI" at bounding box center [579, 528] width 417 height 31
click at [540, 529] on input "West-Mids-Lunch-SC2-WK3-05-FRI" at bounding box center [579, 528] width 417 height 31
click at [509, 530] on input "West-Mids-Lunch-SC2-WK4-05-FRI" at bounding box center [579, 528] width 417 height 31
type input "West-Mids-Lunch-SC1-WK4-05-FRI"
click at [653, 592] on button "Update" at bounding box center [688, 588] width 207 height 31
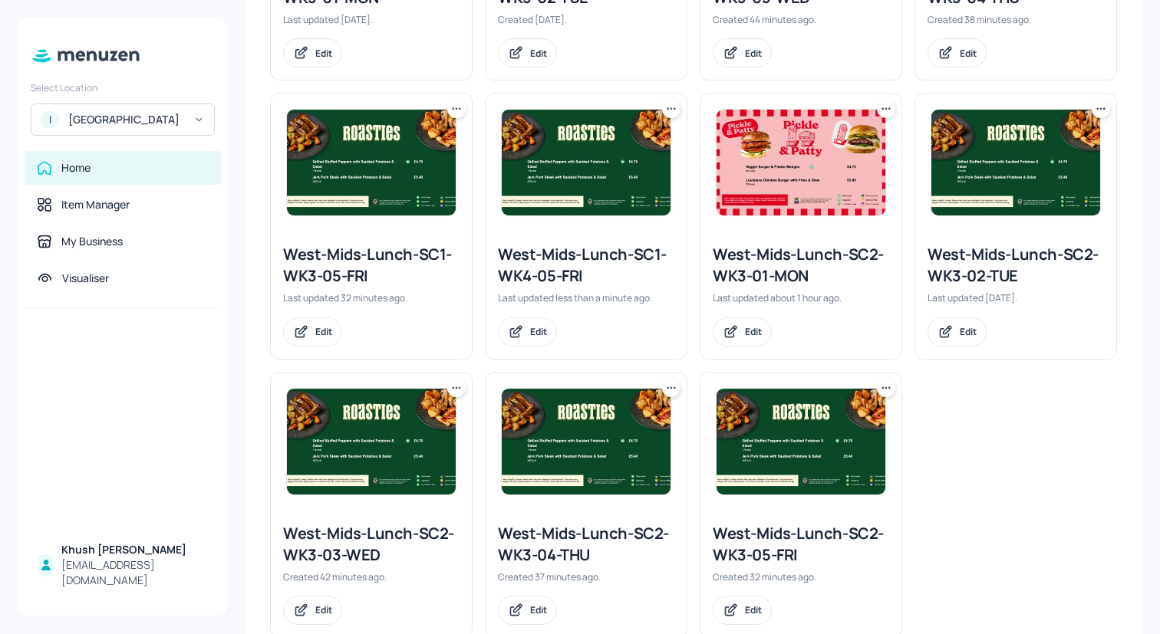
scroll to position [623, 0]
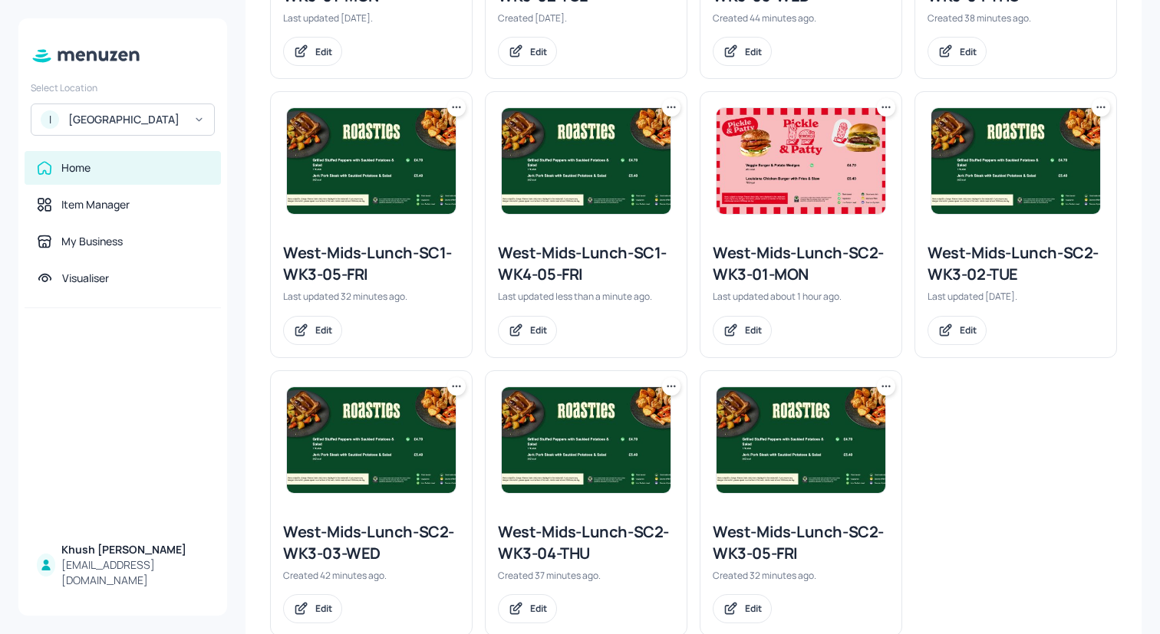
click at [667, 104] on icon at bounding box center [671, 107] width 15 height 15
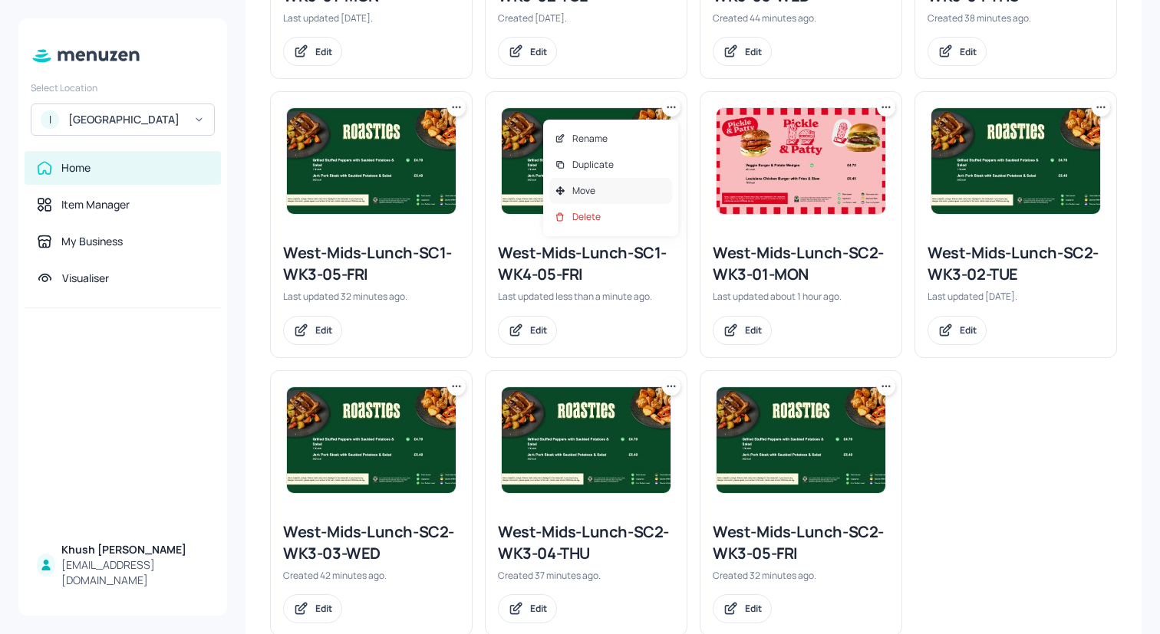
click at [612, 189] on div "Move" at bounding box center [610, 191] width 123 height 26
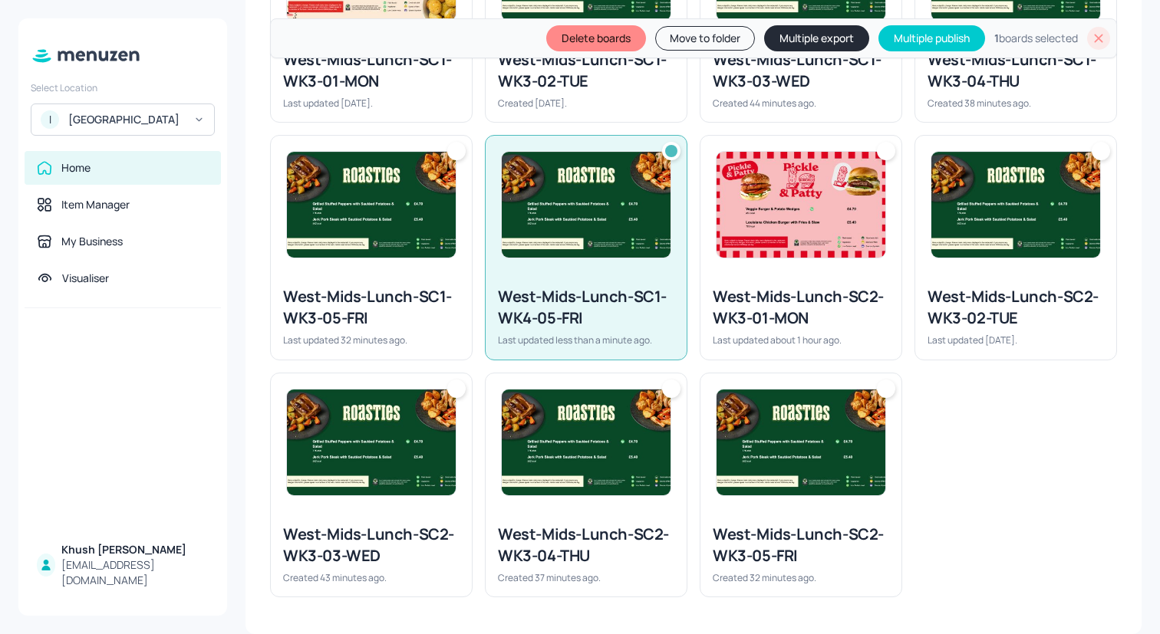
scroll to position [591, 0]
click at [716, 42] on button "Move to folder" at bounding box center [705, 38] width 100 height 25
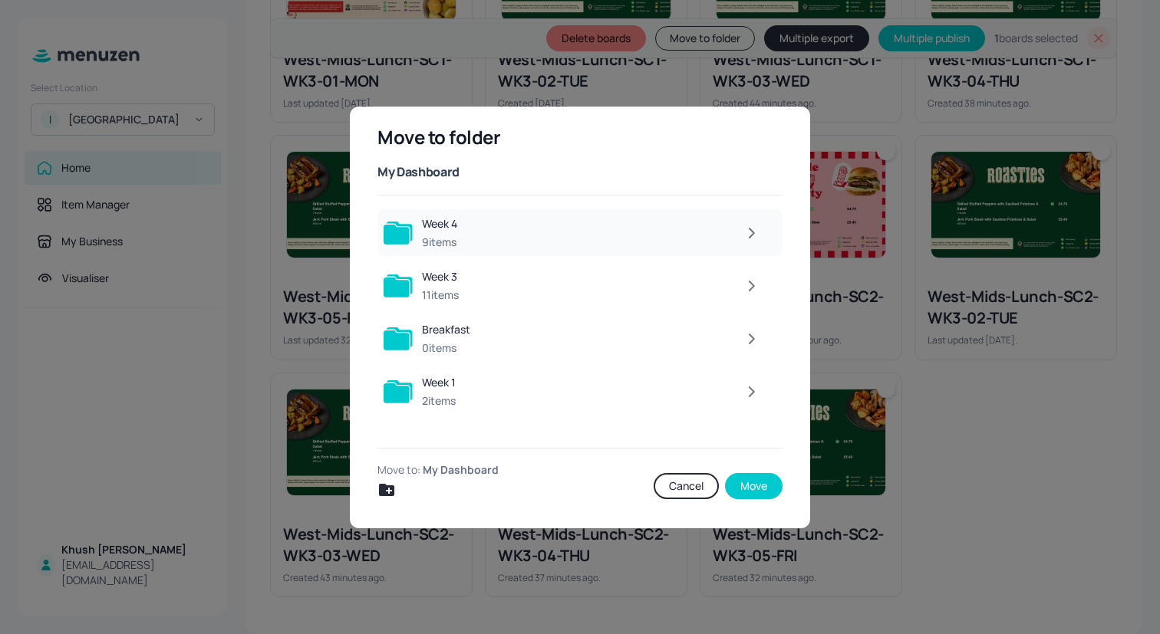
click at [558, 227] on div at bounding box center [616, 233] width 301 height 31
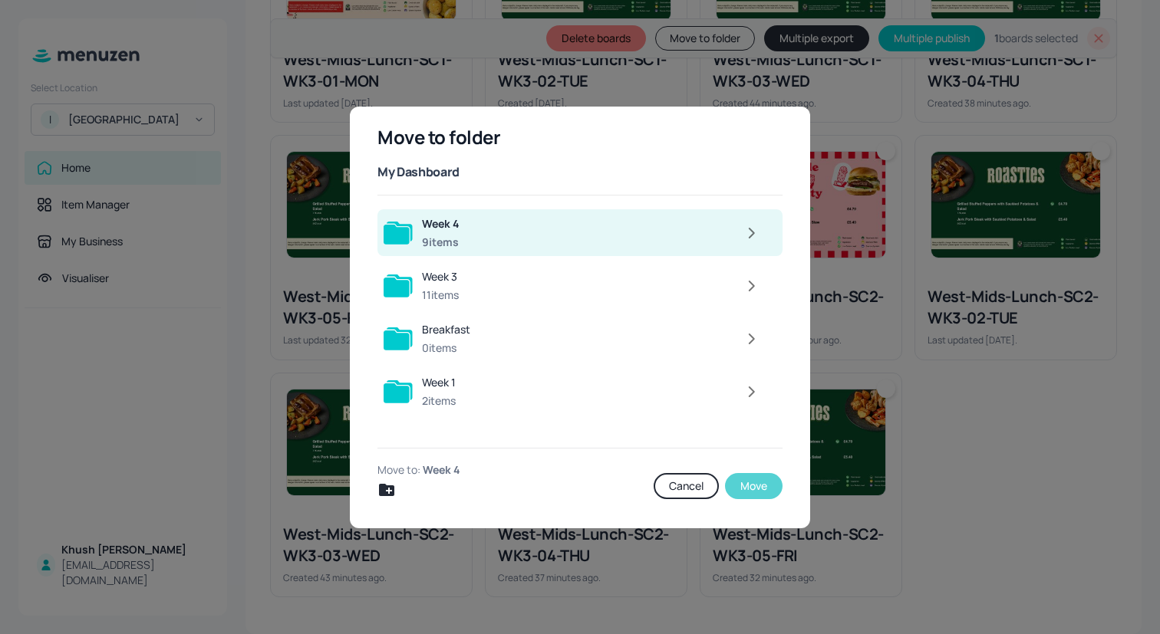
click at [762, 488] on button "Move" at bounding box center [754, 486] width 58 height 26
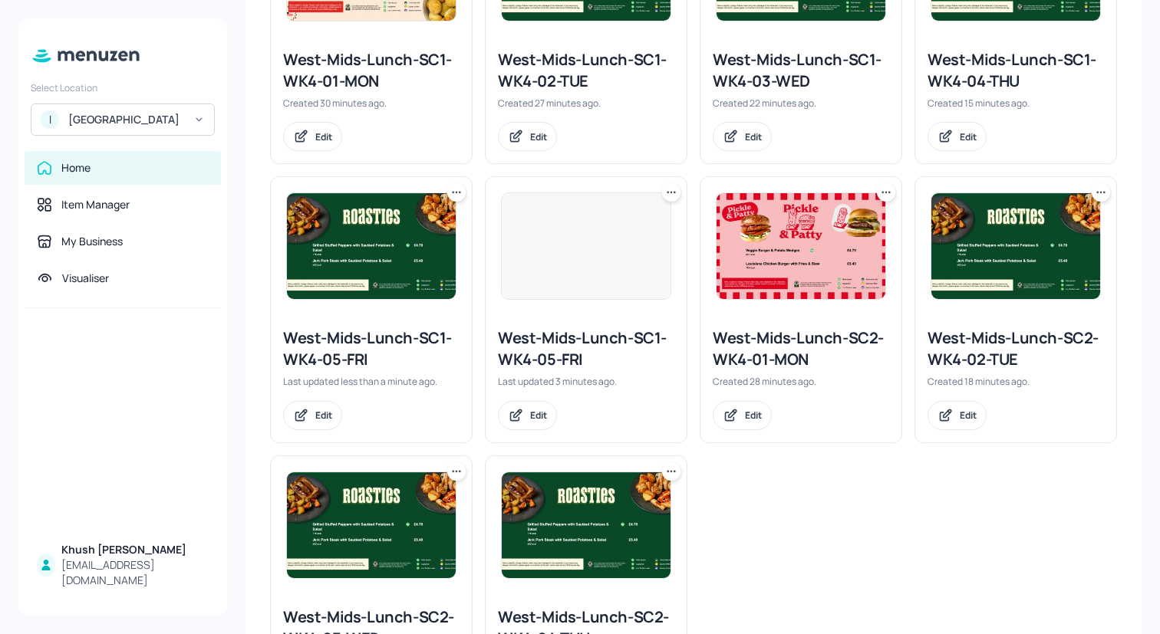
scroll to position [0, 0]
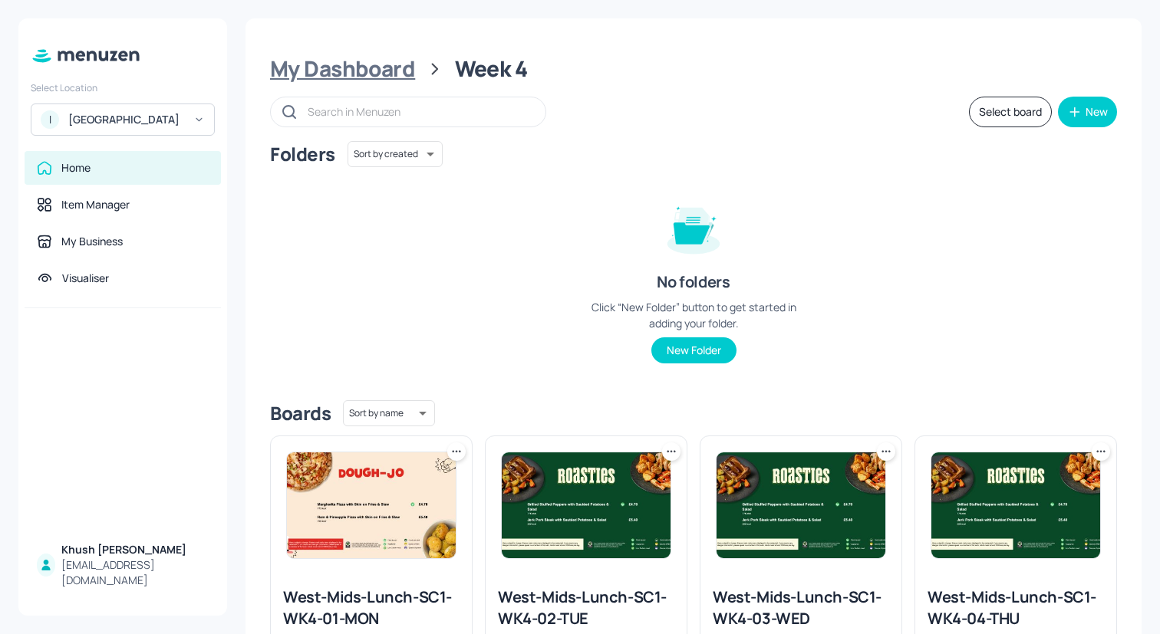
click at [387, 61] on div "My Dashboard" at bounding box center [342, 69] width 145 height 28
